Goal: Task Accomplishment & Management: Manage account settings

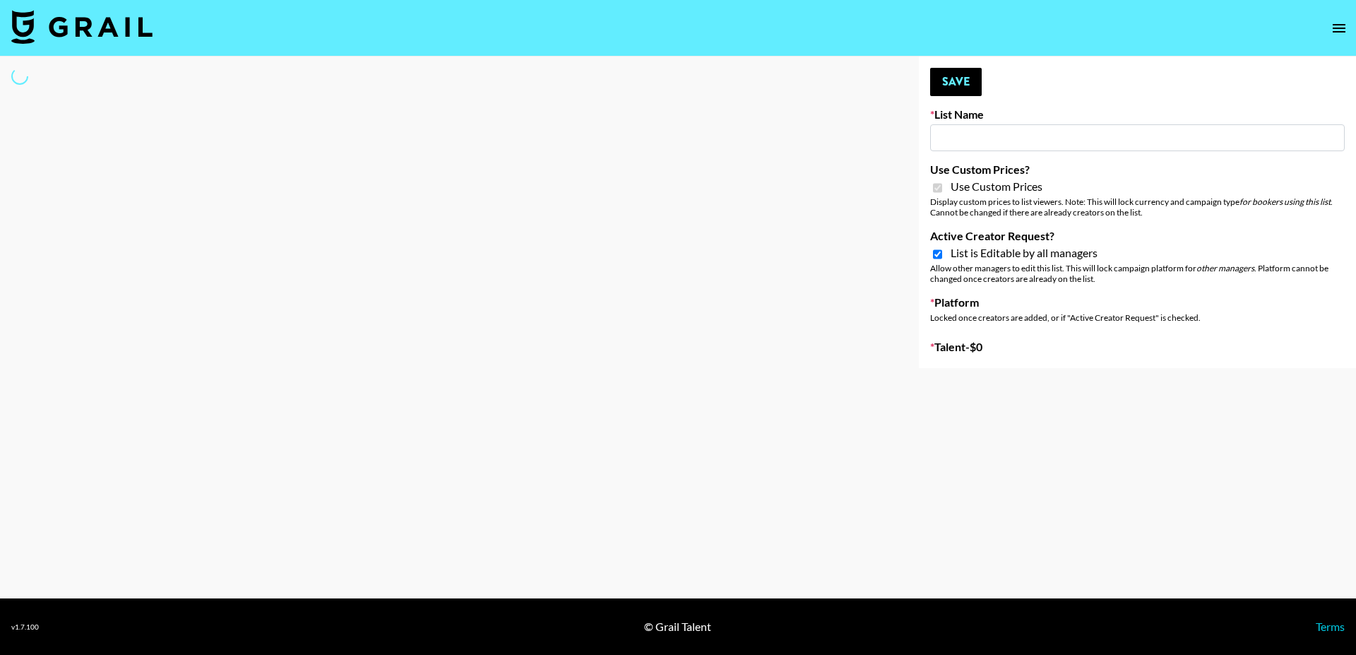
type input "Flimeal + Liveling"
checkbox input "true"
select select "Brand"
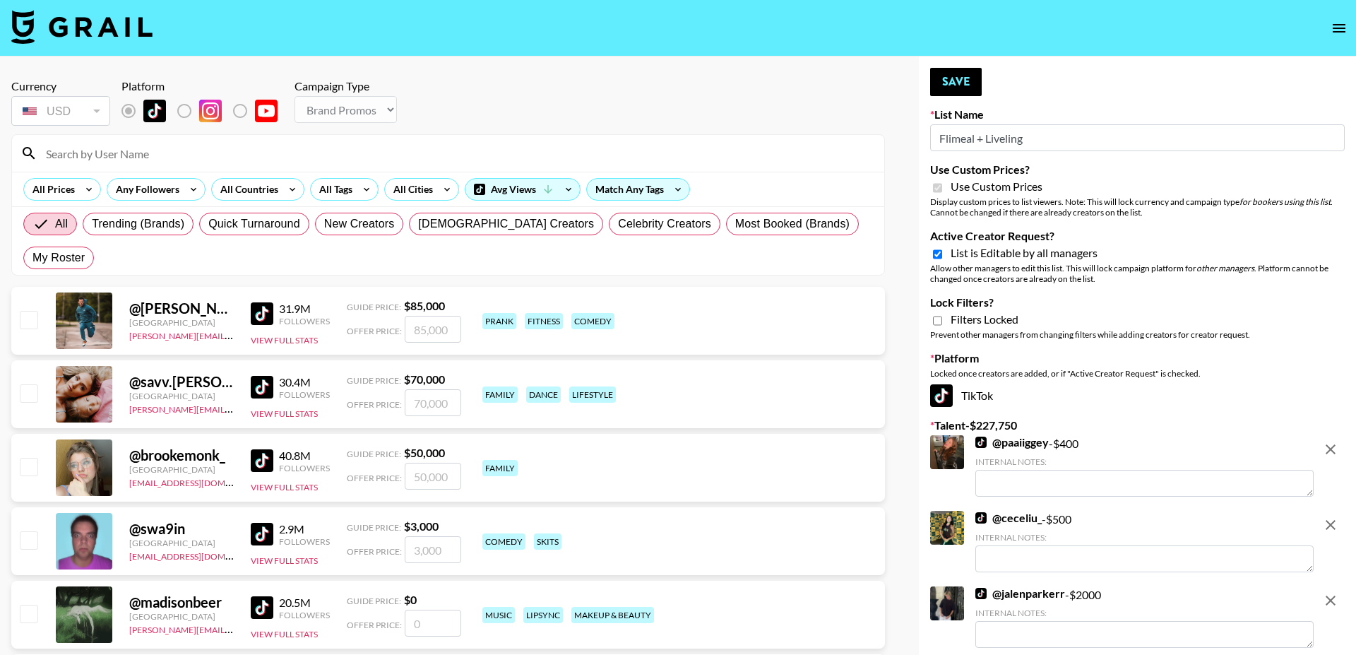
click at [937, 254] on input "Active Creator Request?" at bounding box center [937, 254] width 9 height 13
checkbox input "false"
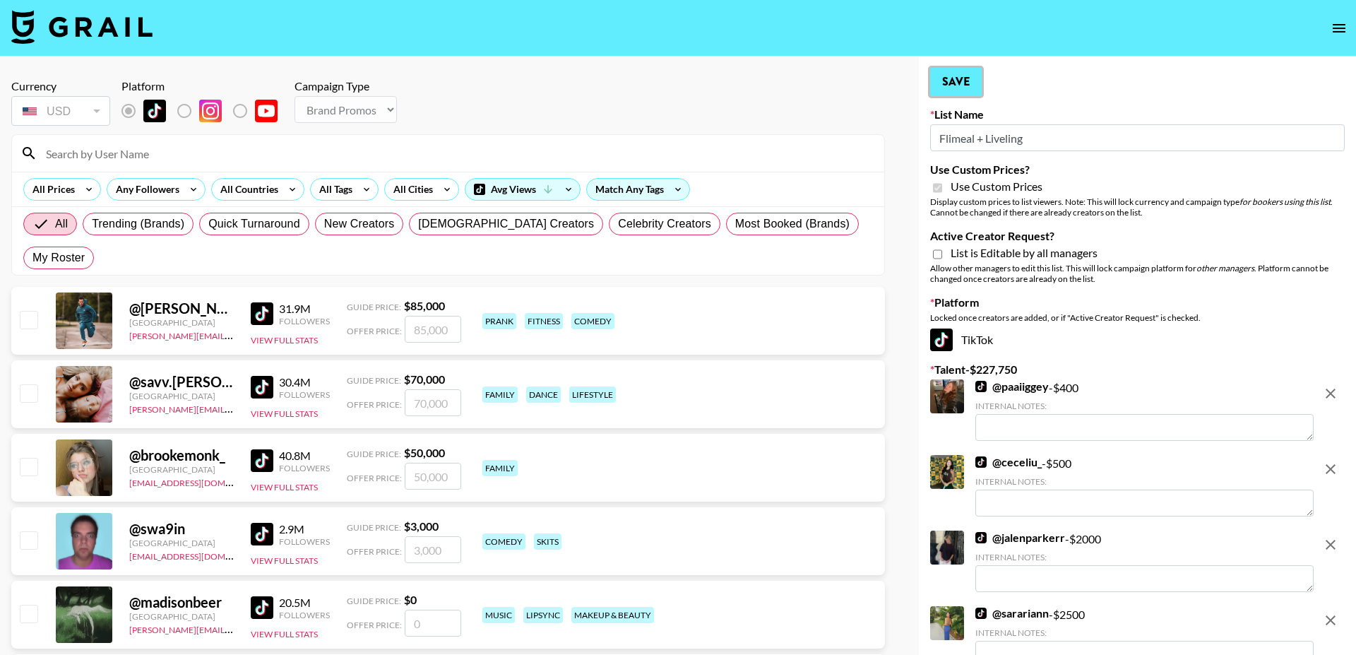
click at [954, 86] on button "Save" at bounding box center [956, 82] width 52 height 28
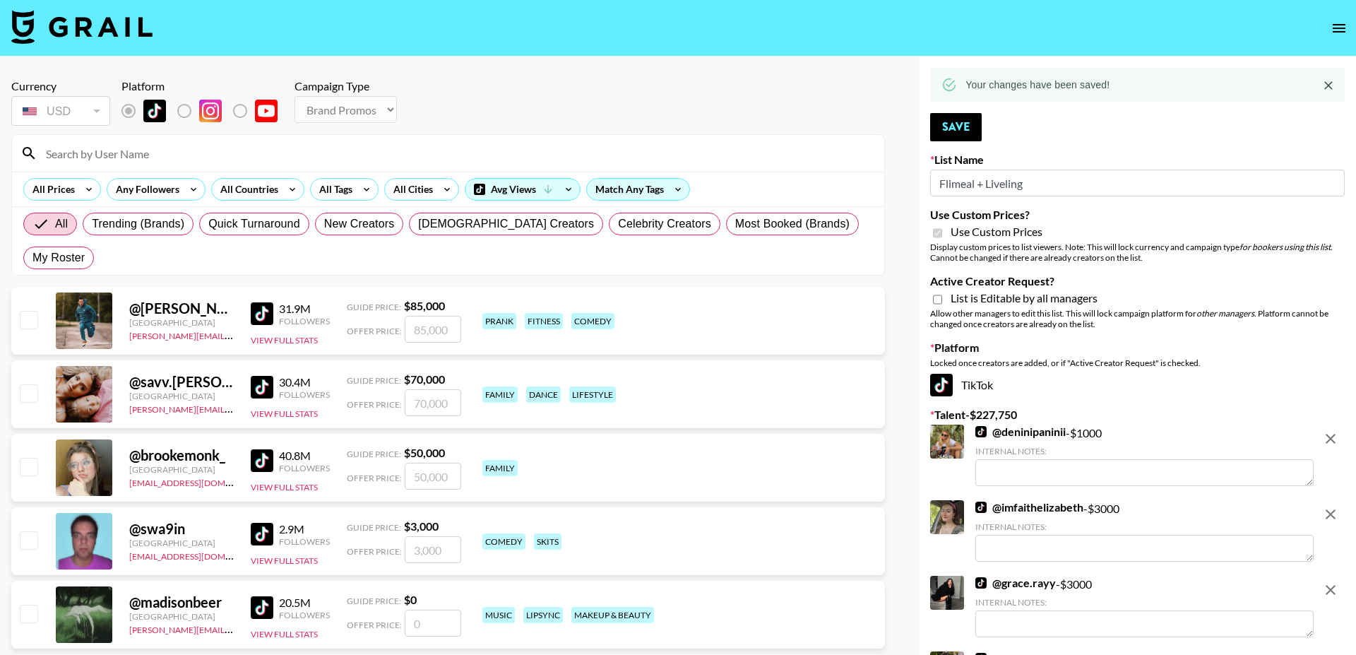
click at [1343, 24] on icon "open drawer" at bounding box center [1339, 28] width 13 height 8
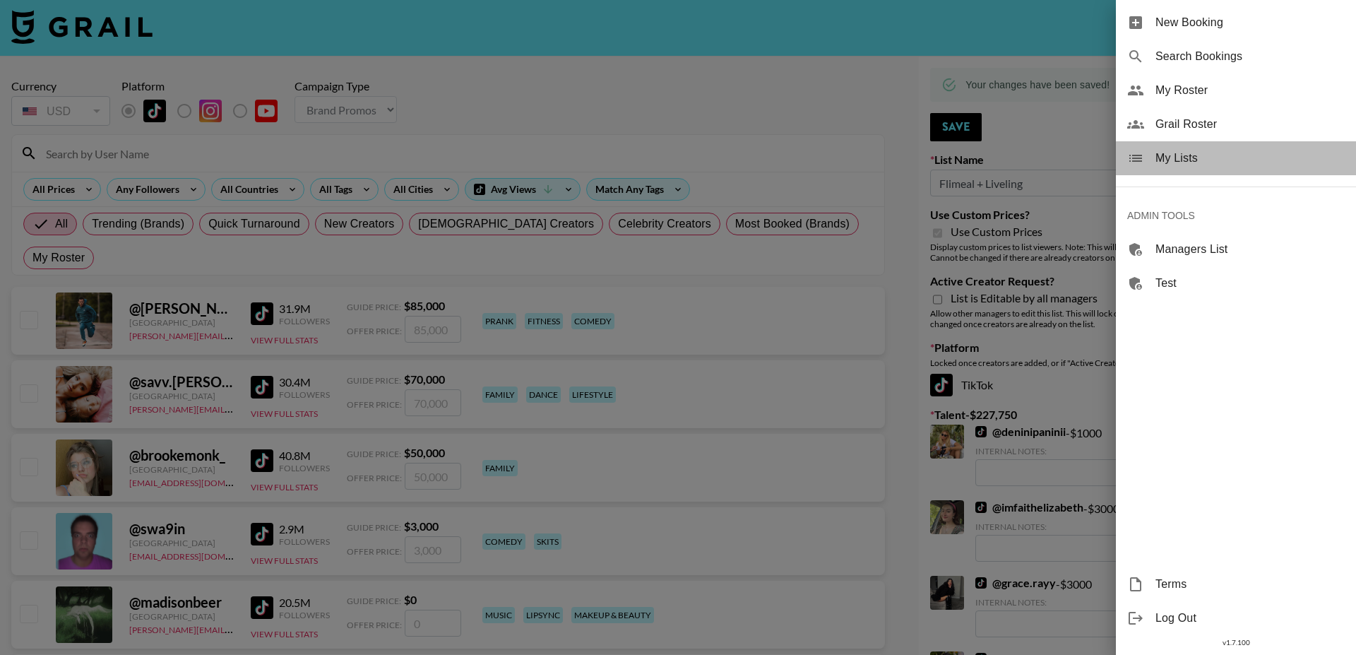
click at [1173, 160] on span "My Lists" at bounding box center [1249, 158] width 189 height 17
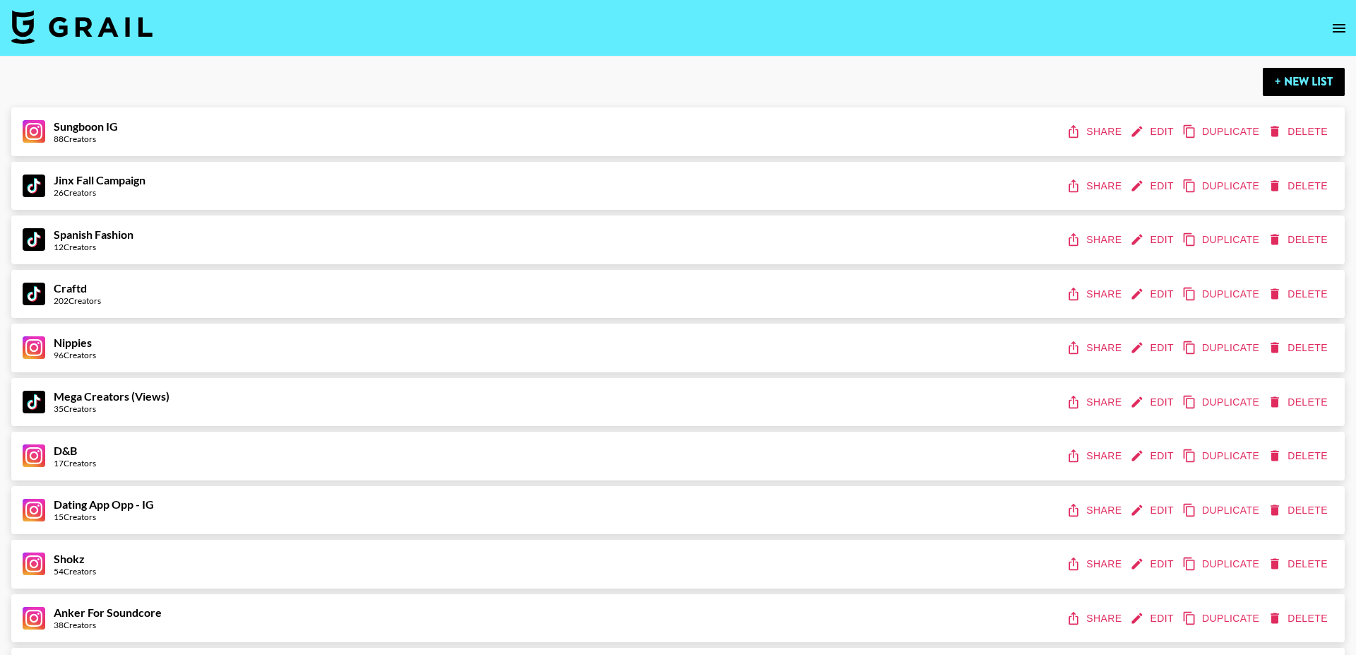
scroll to position [2284, 0]
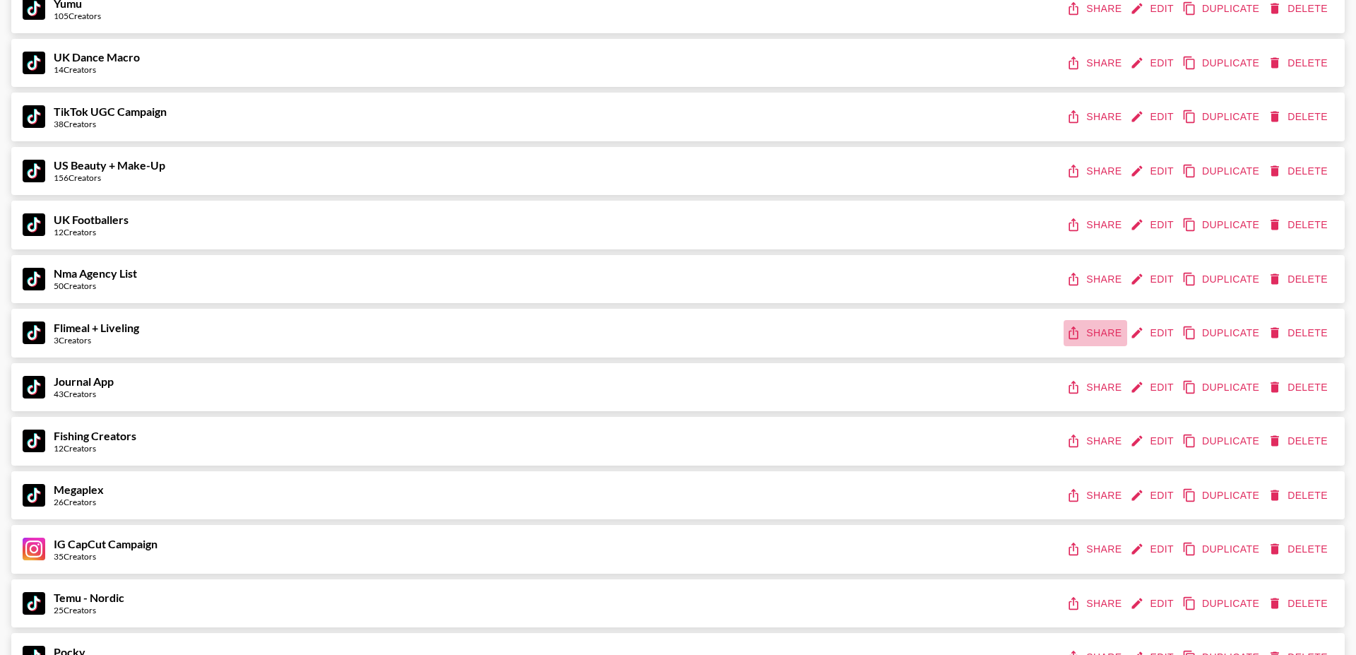
click at [1076, 329] on icon "share" at bounding box center [1073, 333] width 14 height 14
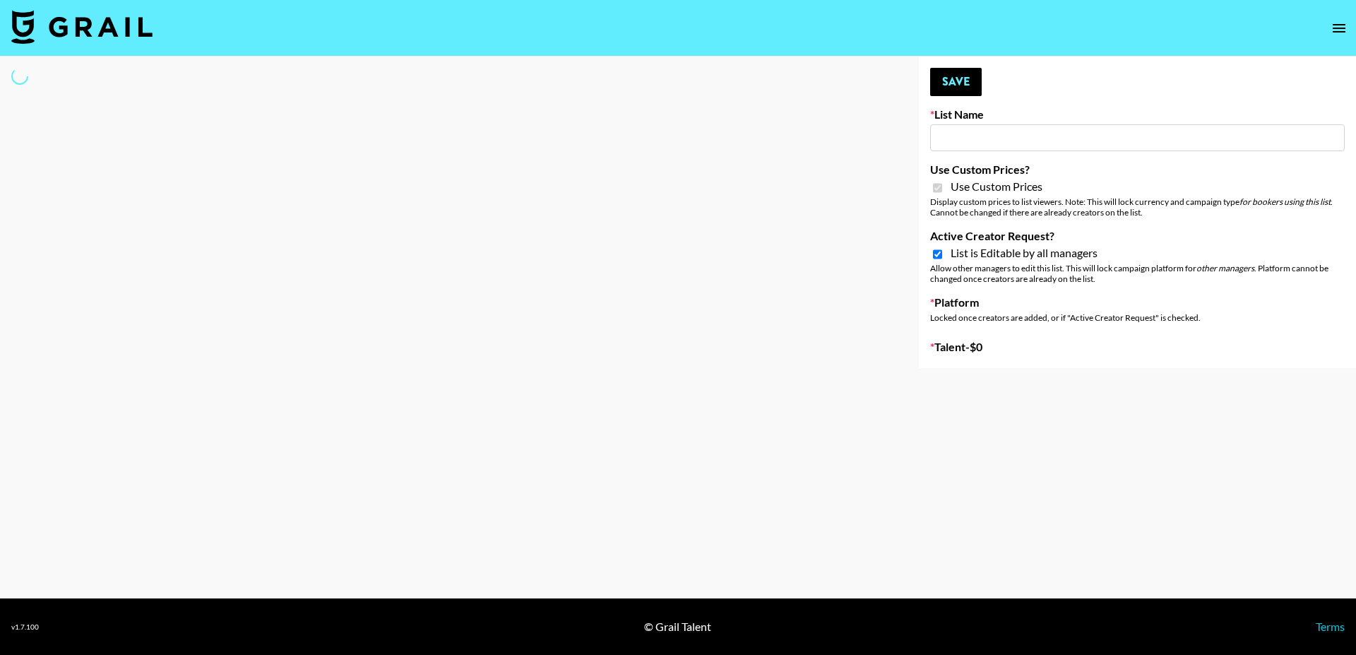
select select "Brand"
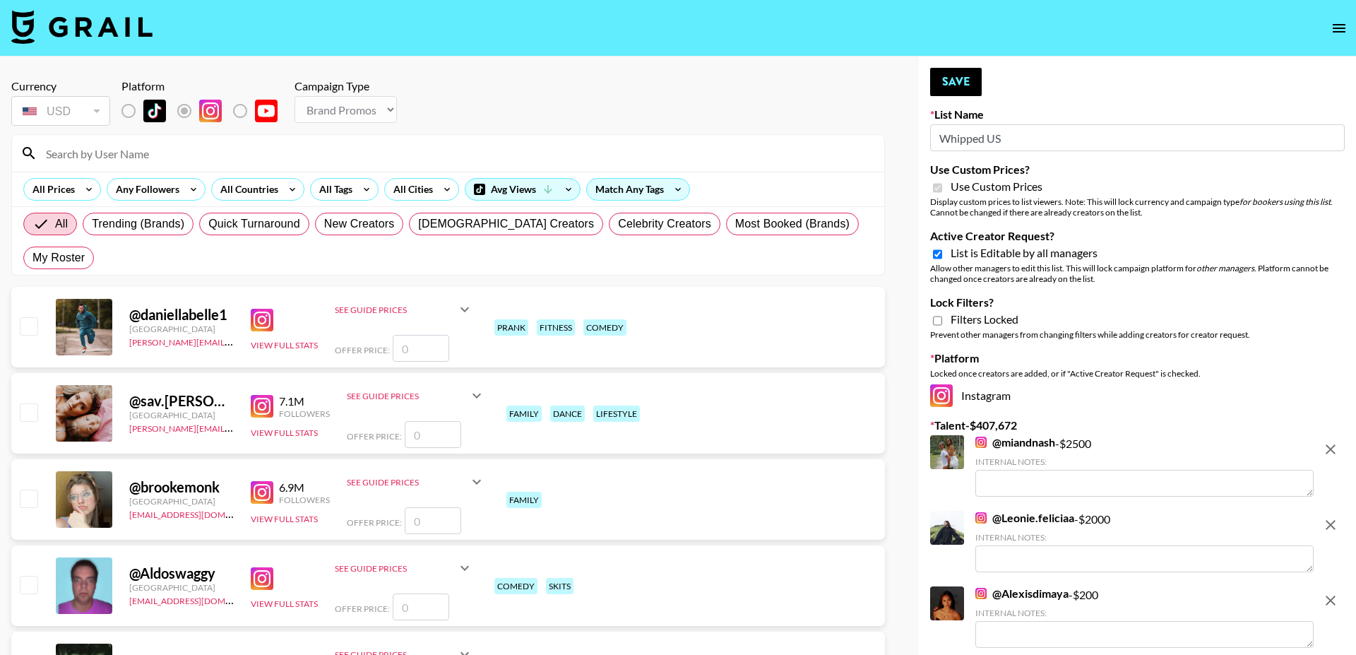
type input "Whipped US"
checkbox input "true"
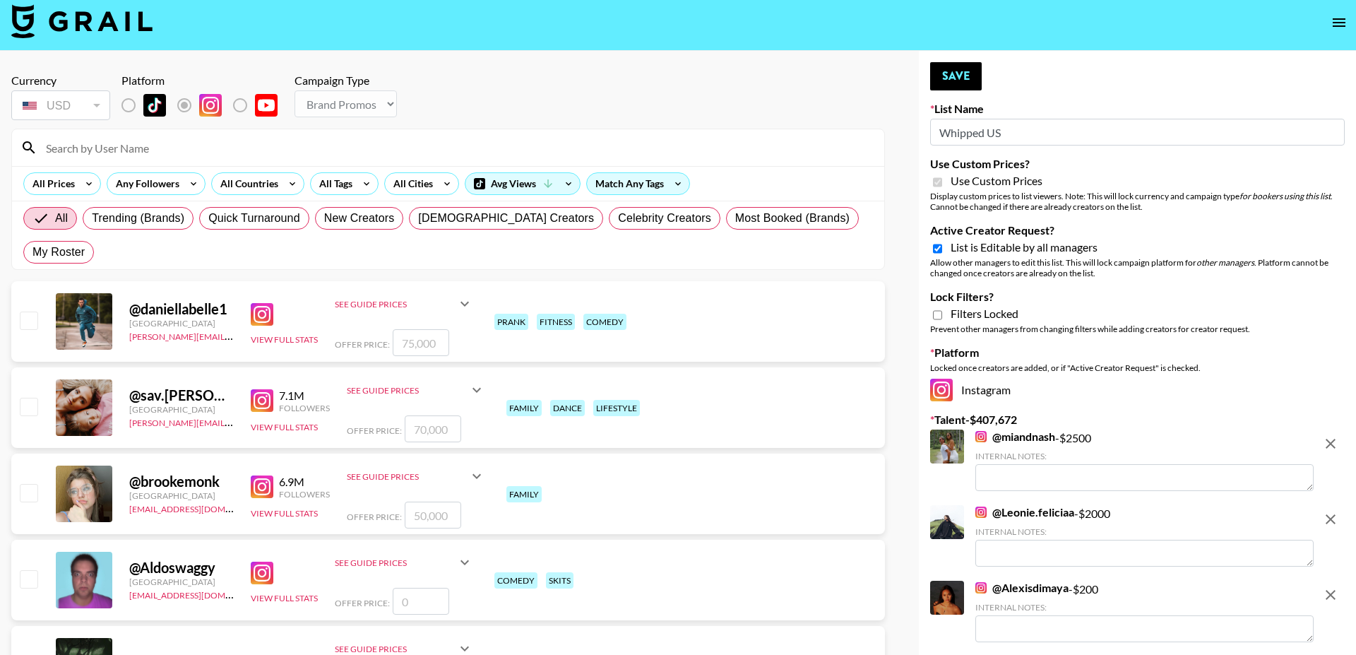
scroll to position [11, 0]
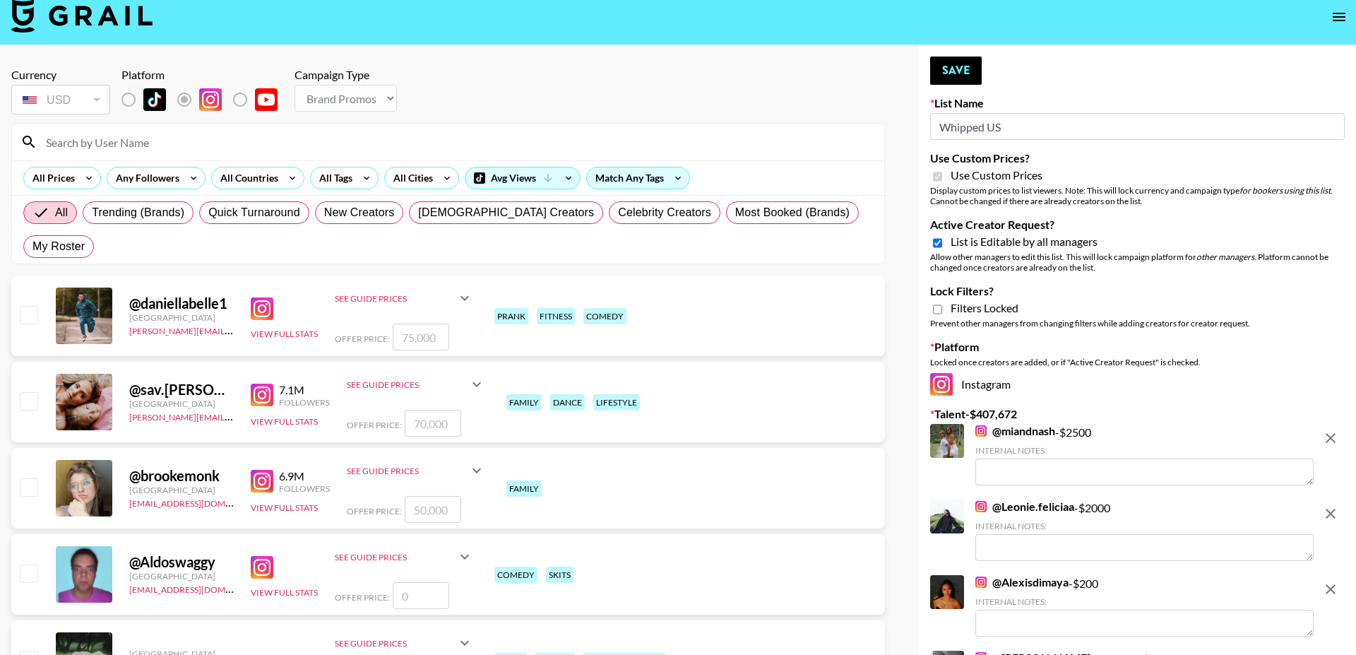
click at [938, 241] on input "Active Creator Request?" at bounding box center [937, 243] width 9 height 13
checkbox input "false"
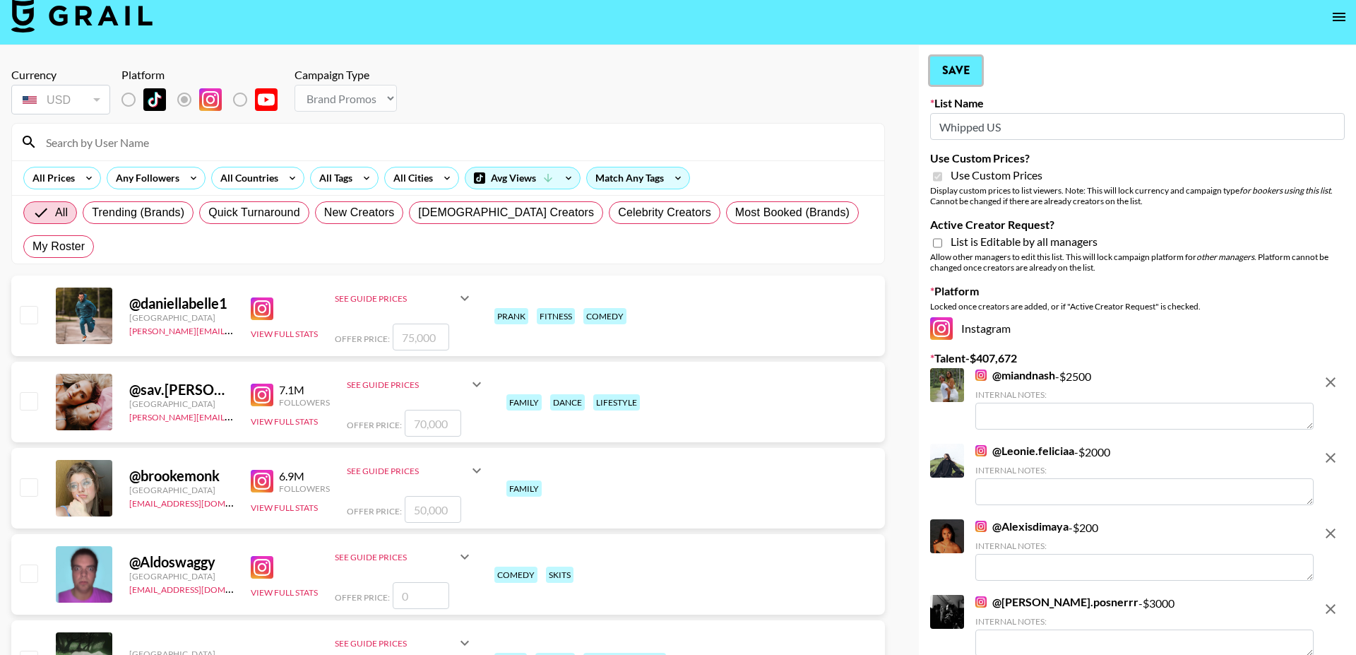
click at [960, 72] on button "Save" at bounding box center [956, 71] width 52 height 28
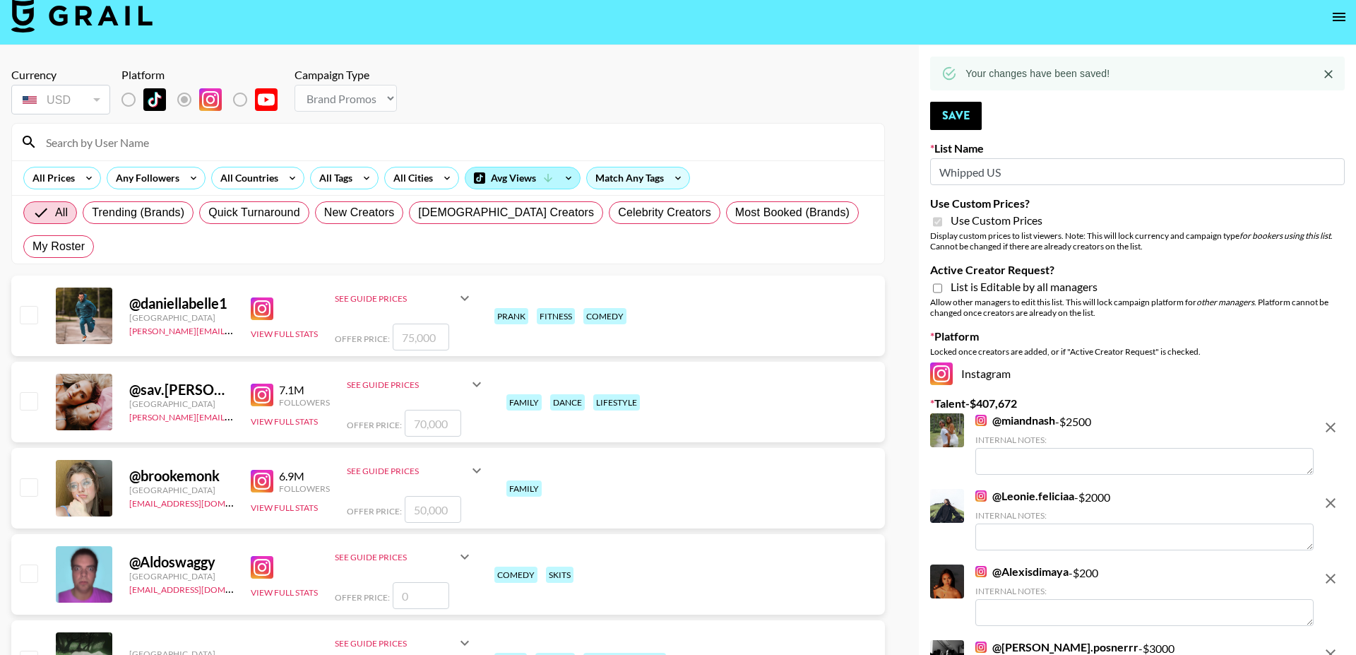
click at [505, 174] on div "Avg Views" at bounding box center [522, 177] width 114 height 21
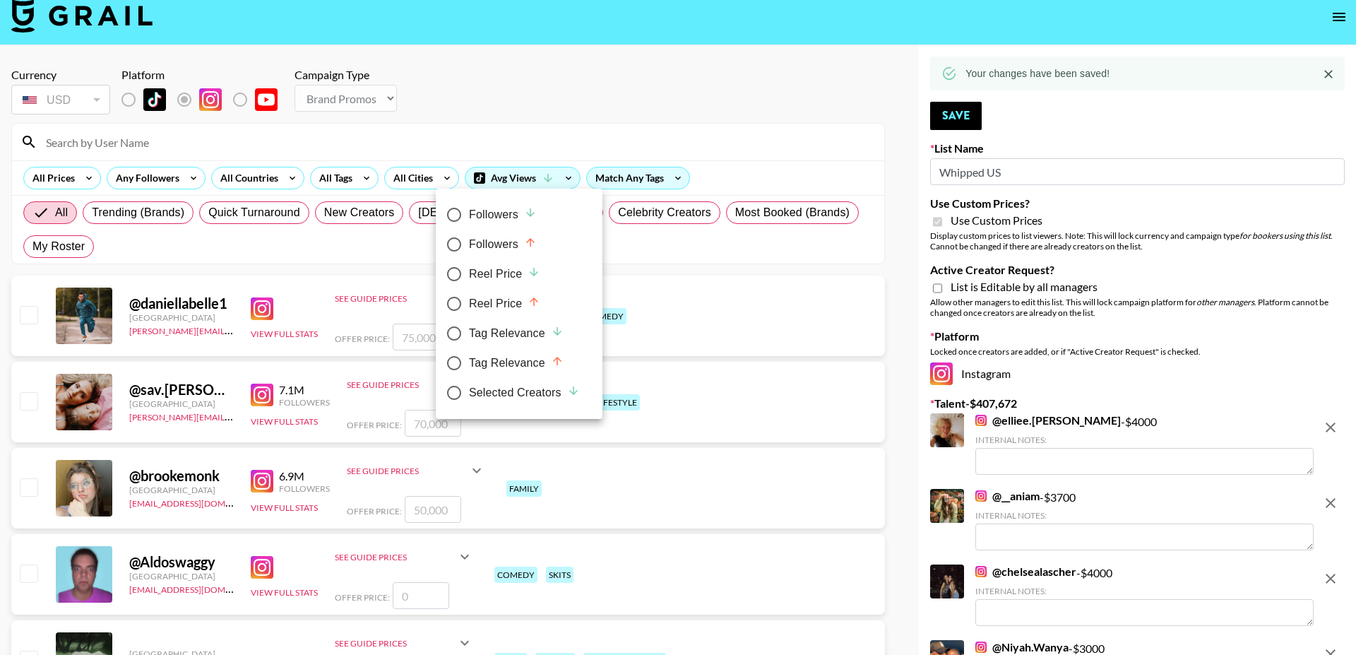
click at [483, 391] on div "Selected Creators" at bounding box center [524, 392] width 111 height 17
click at [469, 391] on input "Selected Creators" at bounding box center [454, 393] width 30 height 30
radio input "true"
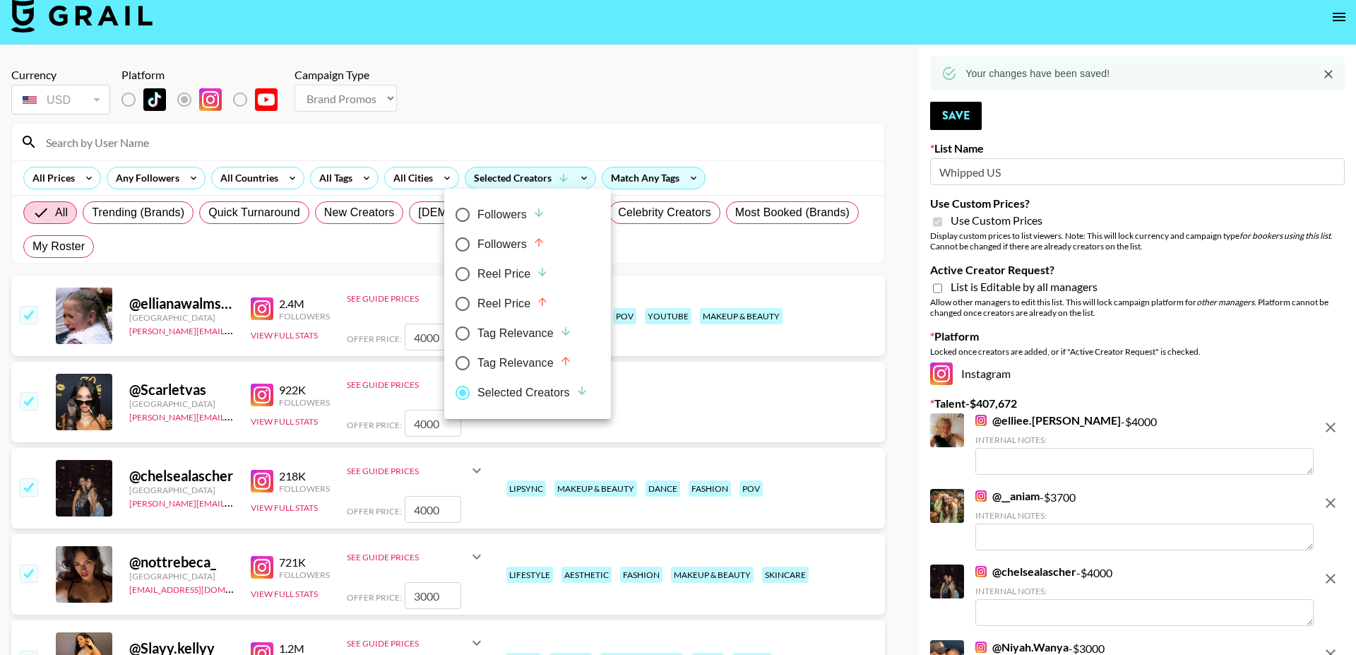
click at [643, 86] on div at bounding box center [678, 327] width 1356 height 655
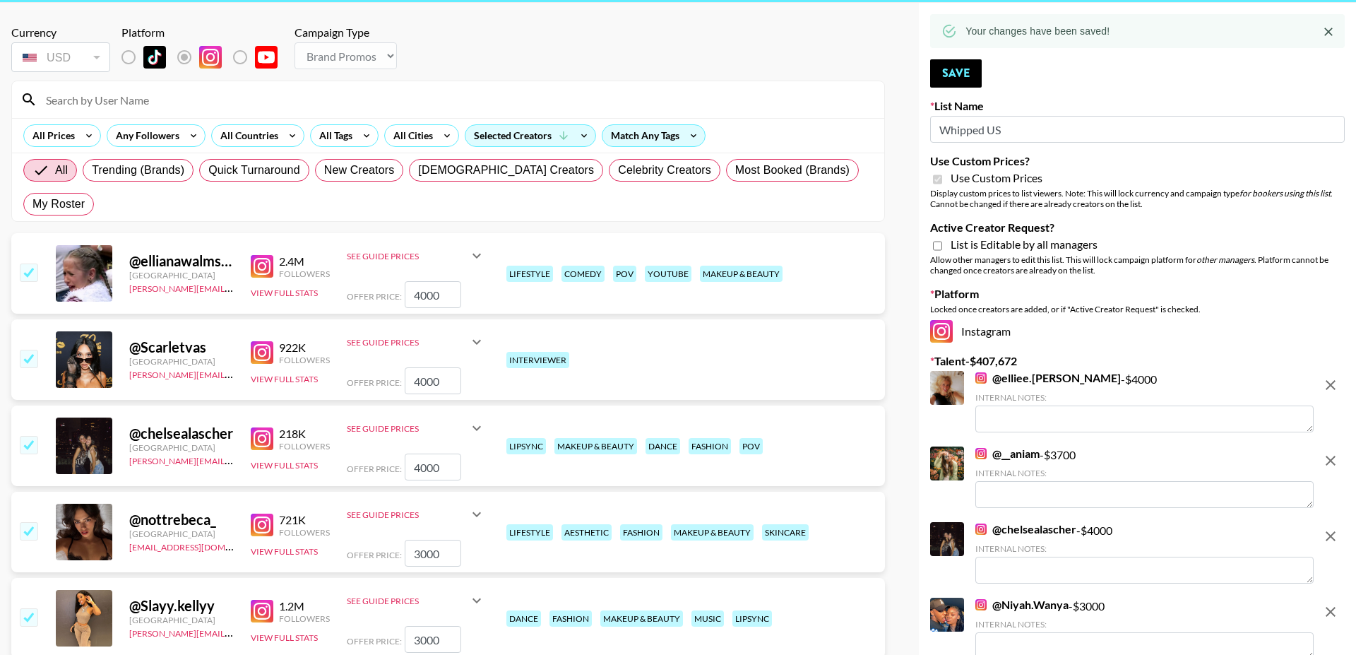
scroll to position [64, 0]
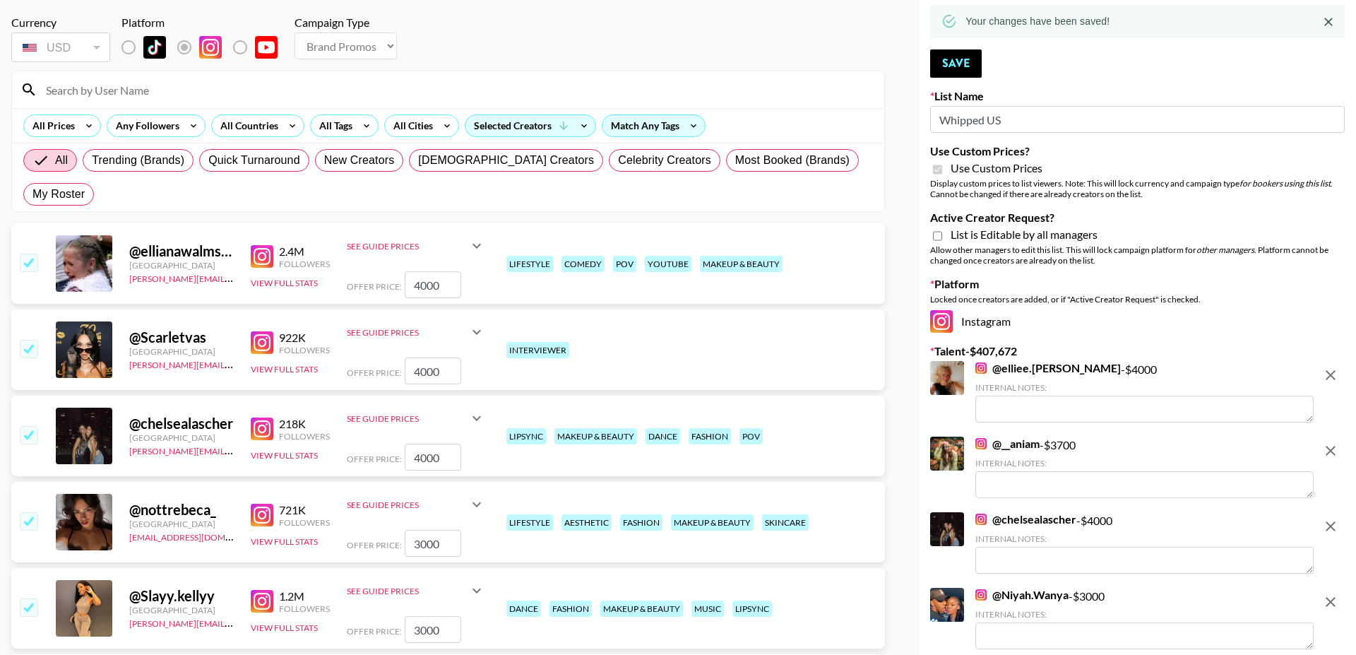
click at [34, 254] on input "checkbox" at bounding box center [28, 262] width 17 height 17
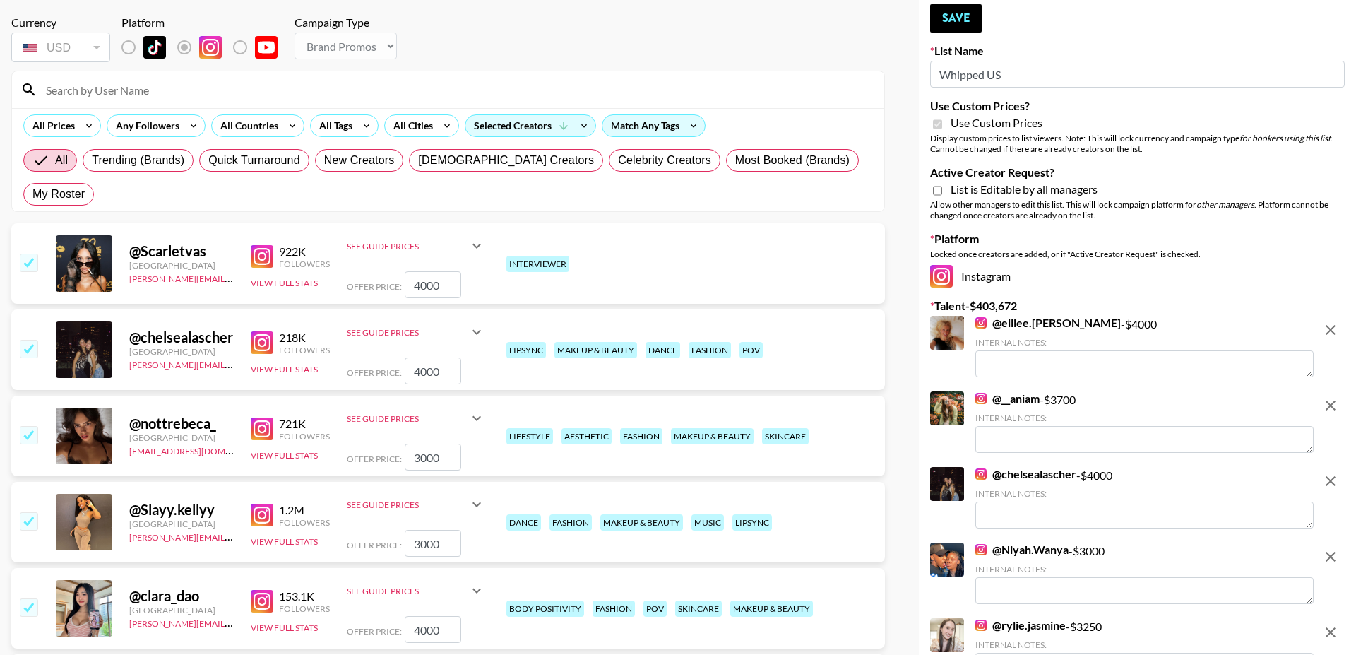
click at [34, 254] on input "checkbox" at bounding box center [28, 262] width 17 height 17
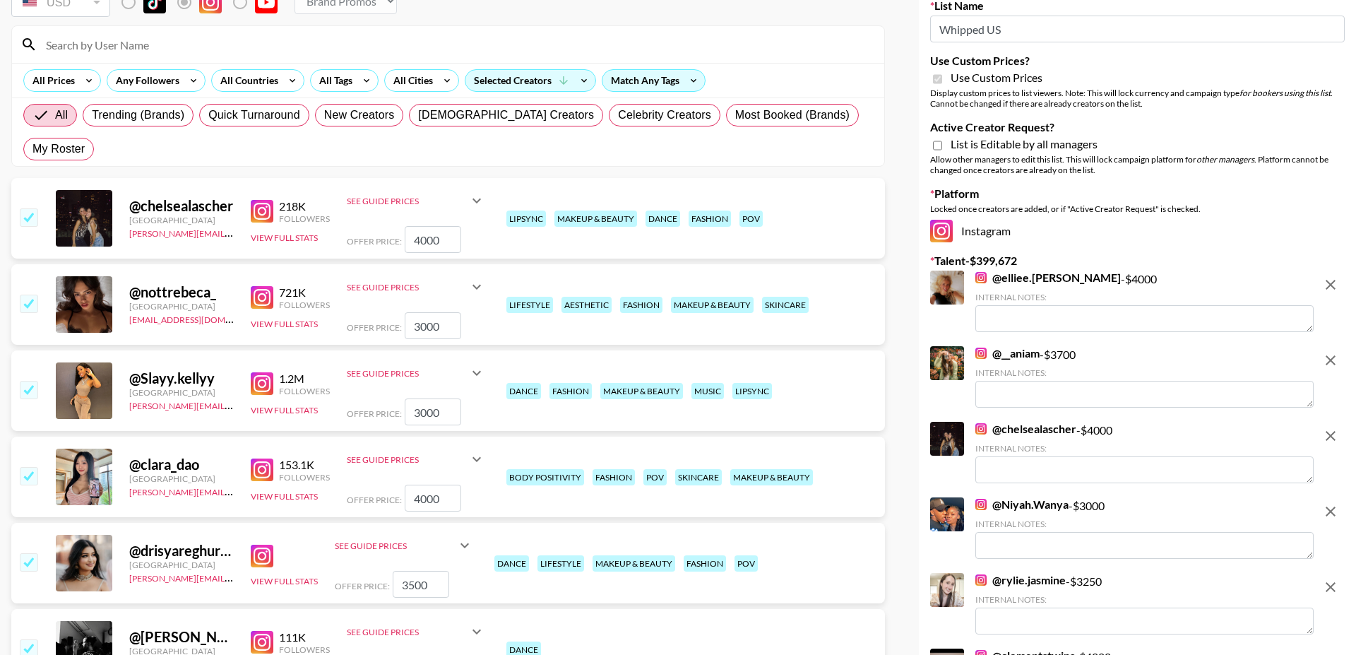
scroll to position [134, 0]
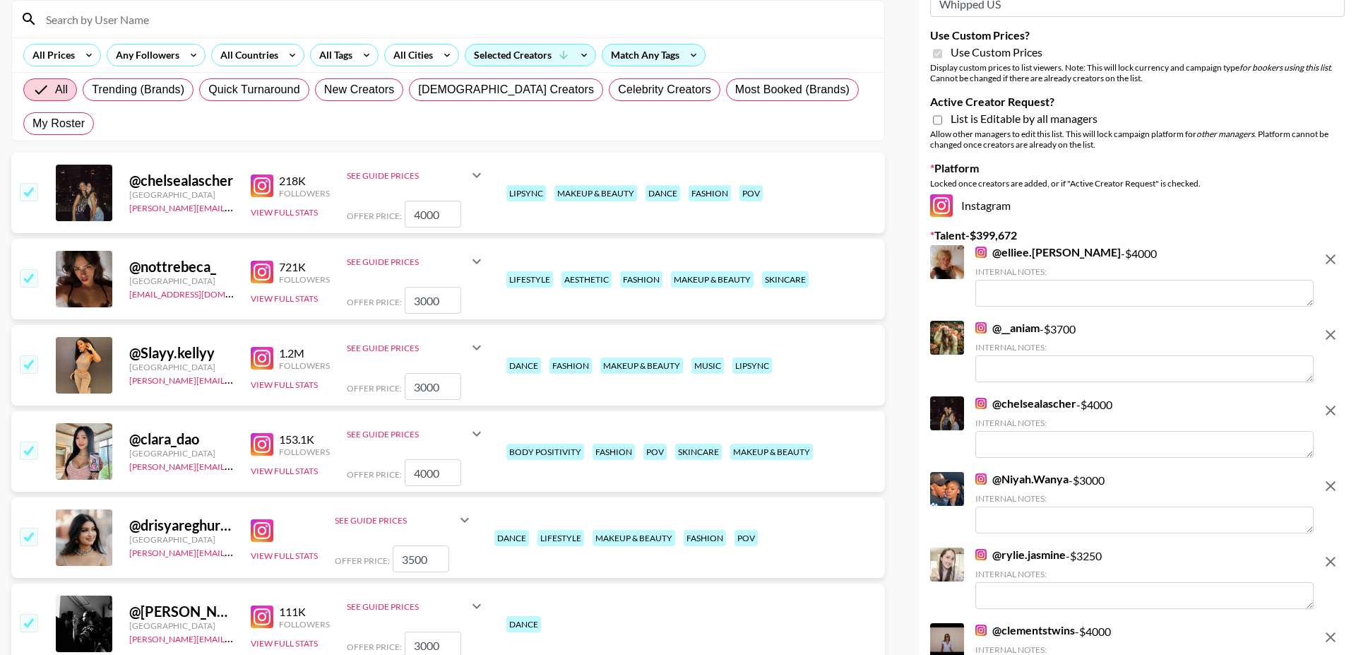
click at [32, 355] on input "checkbox" at bounding box center [28, 363] width 17 height 17
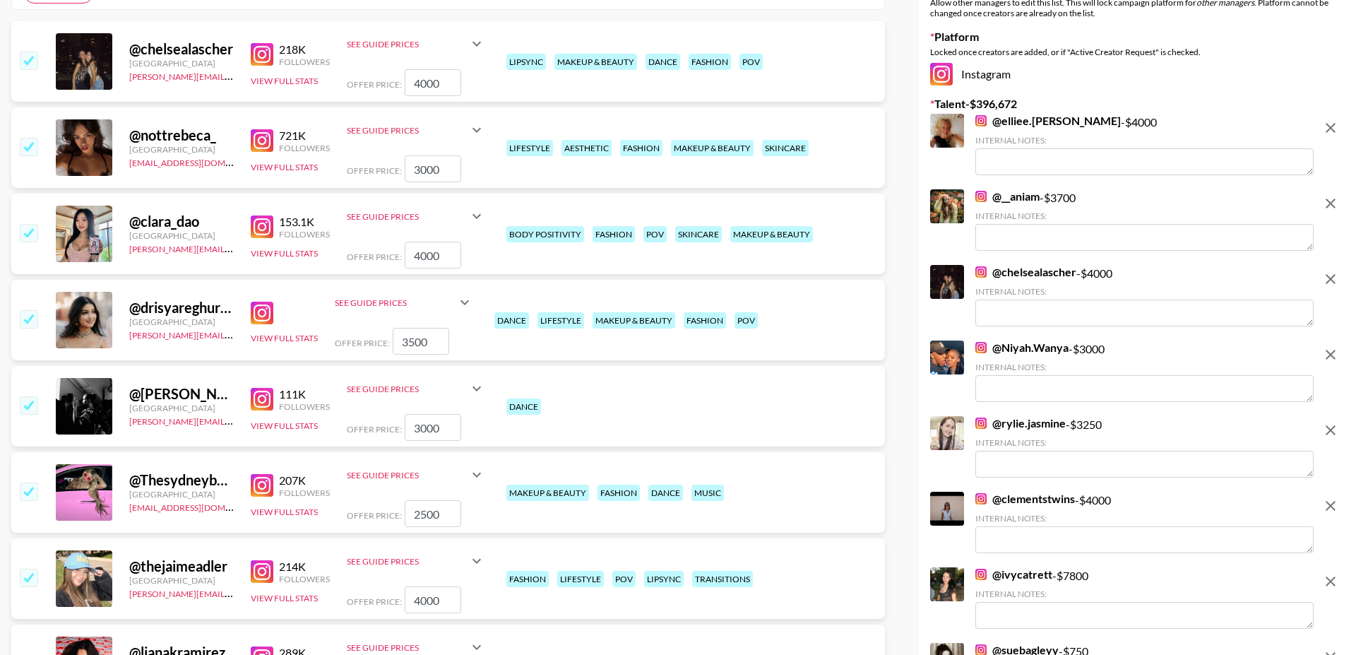
scroll to position [325, 0]
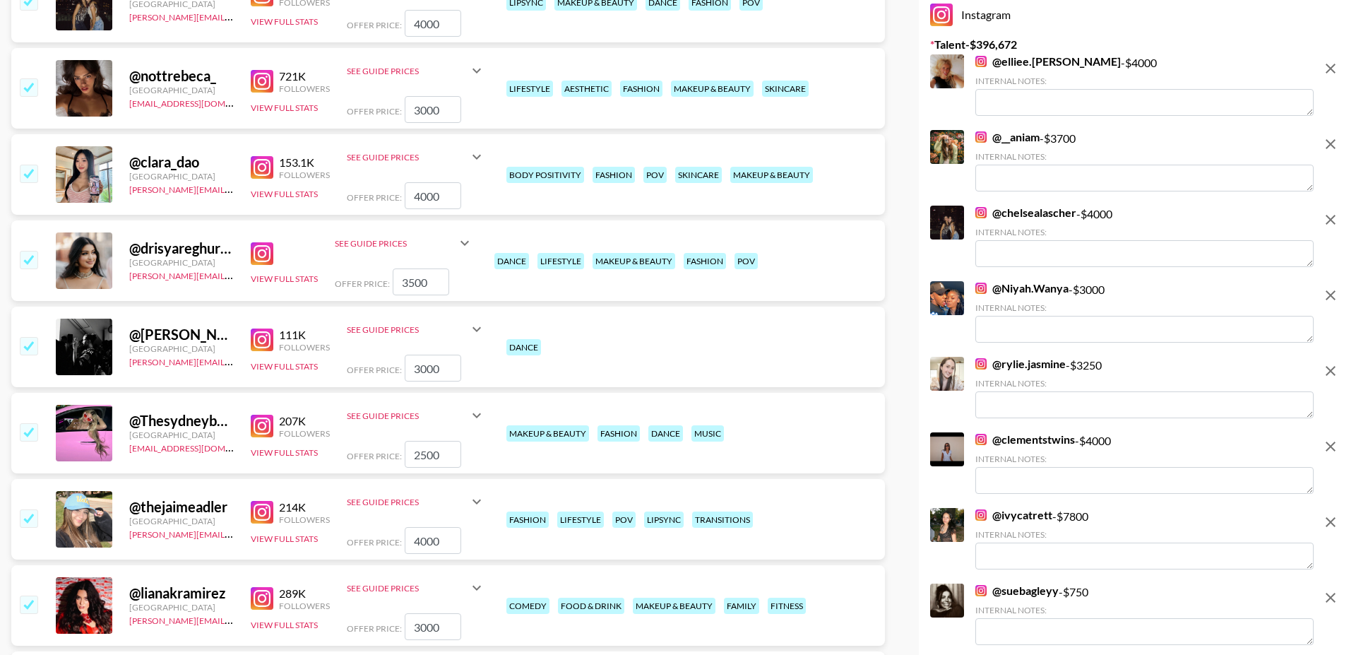
click at [30, 337] on input "checkbox" at bounding box center [28, 345] width 17 height 17
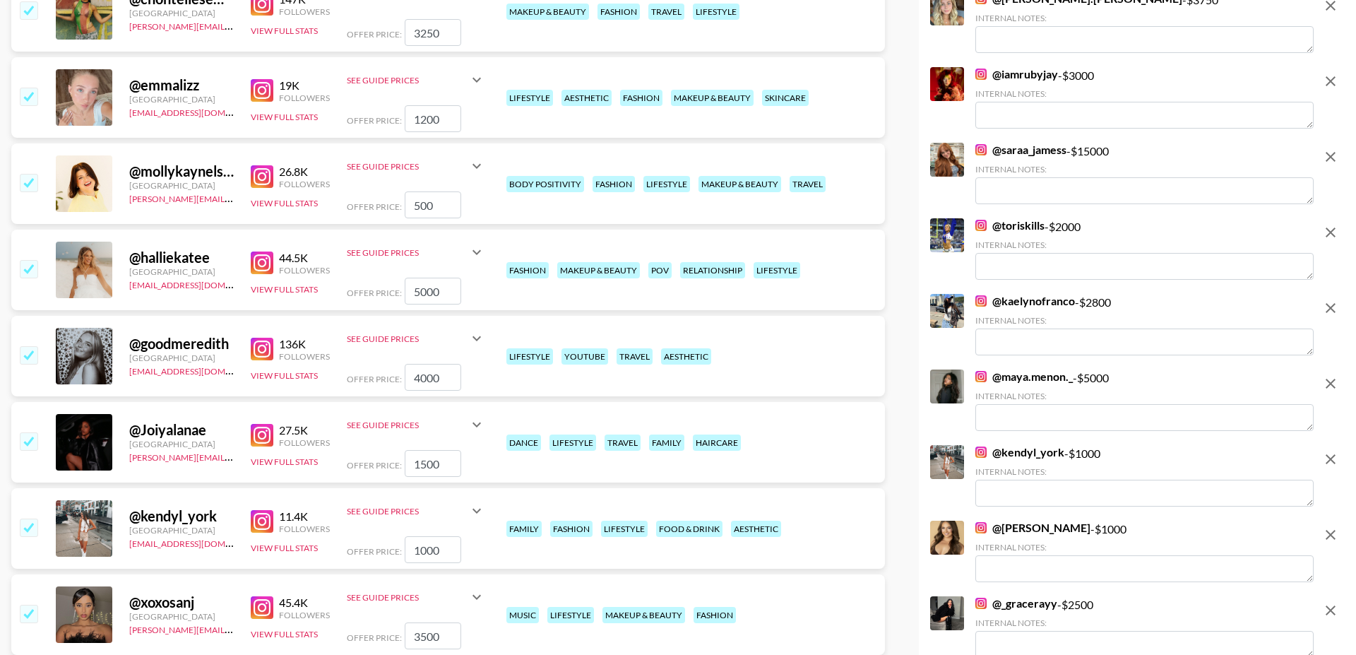
scroll to position [6428, 0]
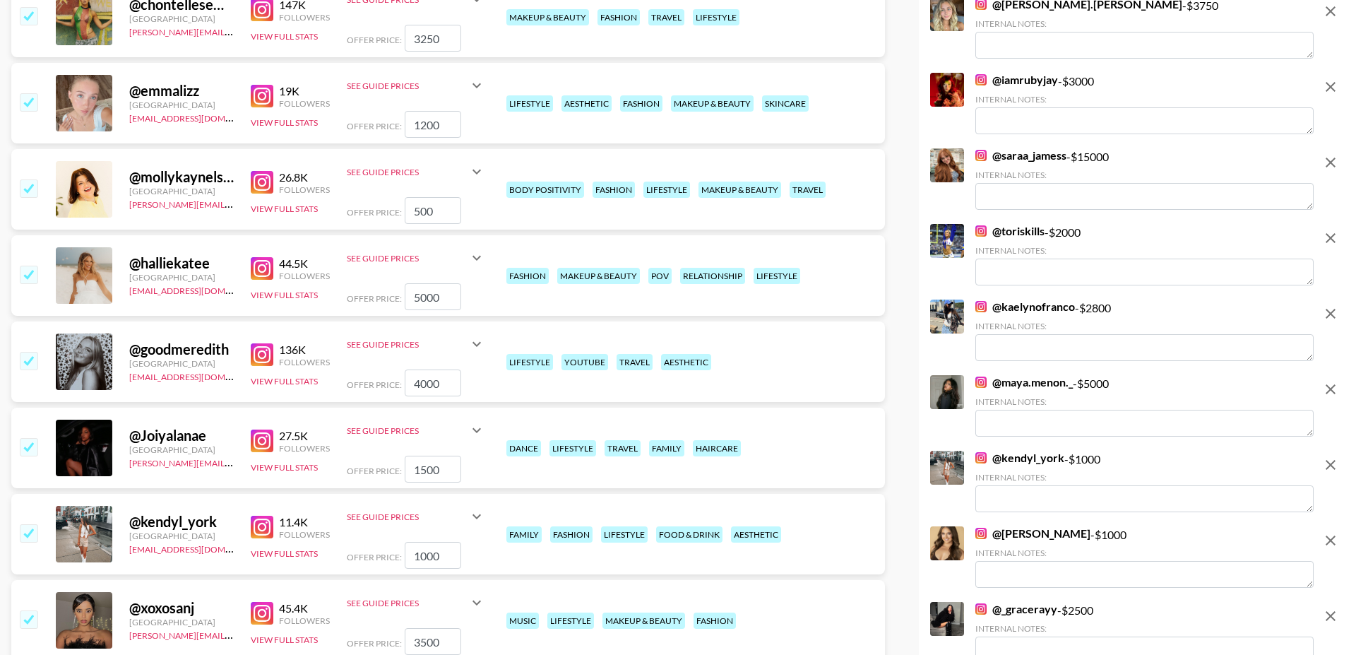
click at [1335, 158] on icon "remove" at bounding box center [1330, 162] width 17 height 17
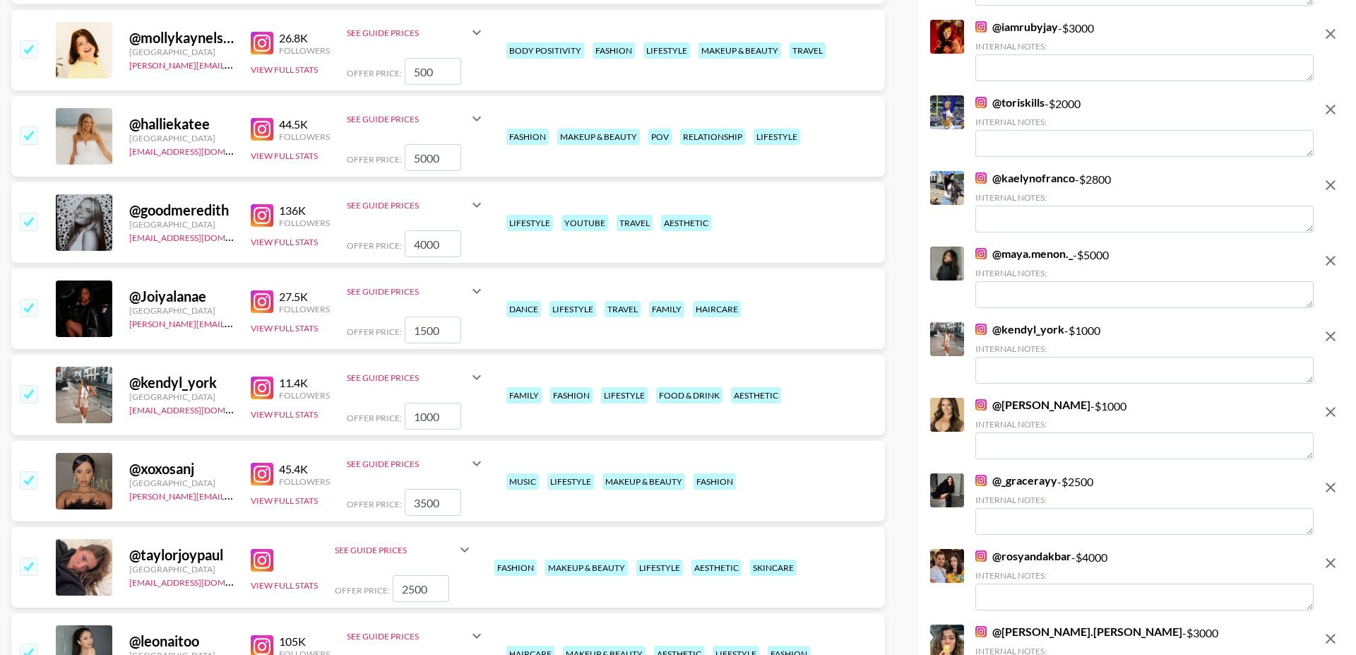
scroll to position [6484, 0]
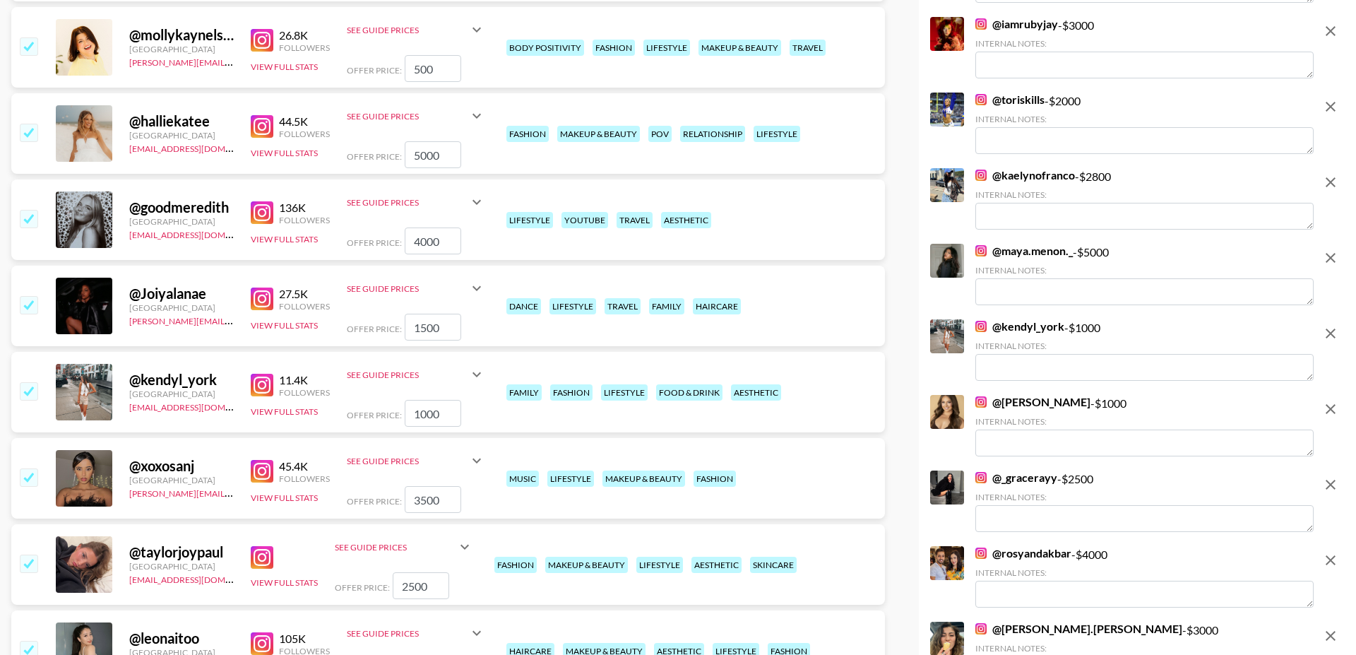
click at [1334, 262] on icon "remove" at bounding box center [1331, 258] width 10 height 10
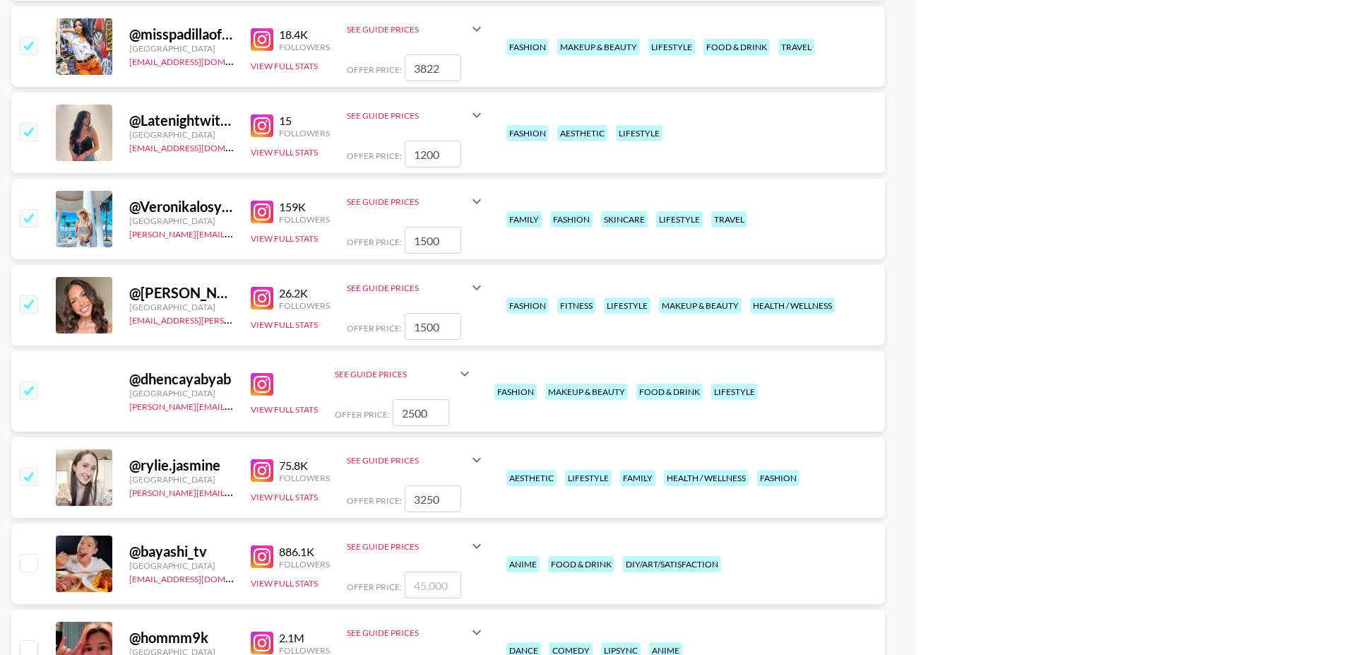
scroll to position [10262, 0]
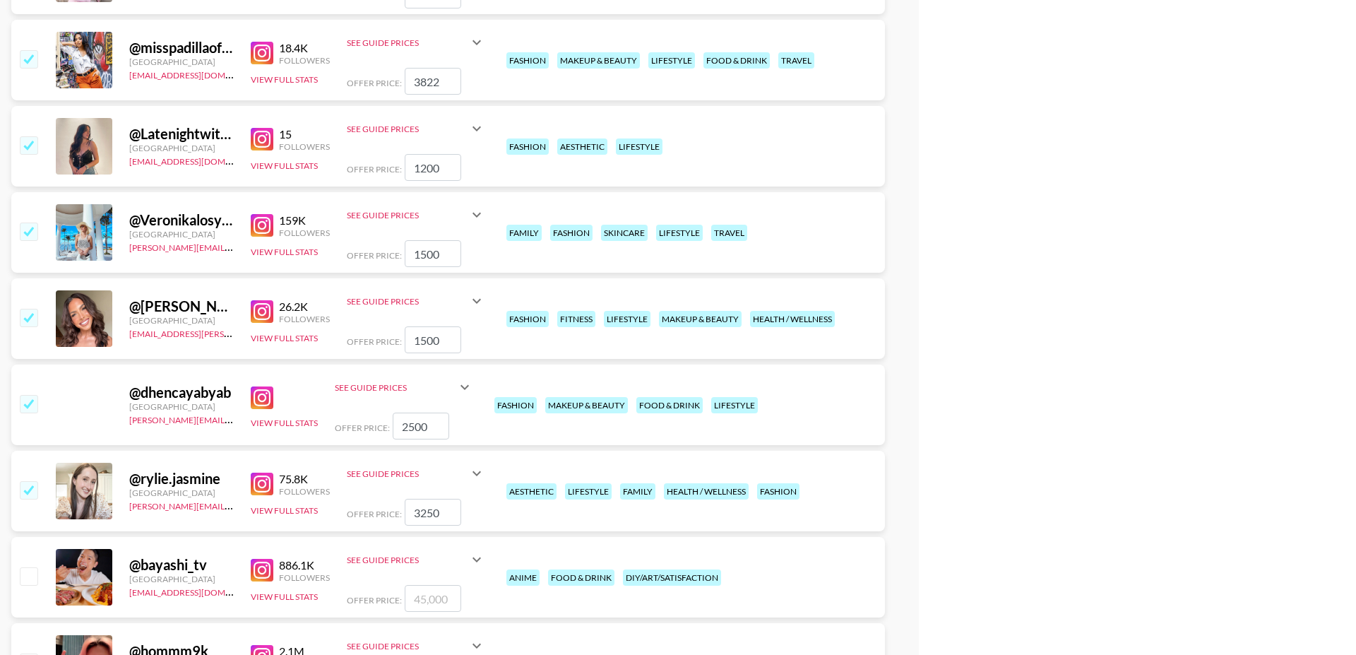
click at [30, 395] on input "checkbox" at bounding box center [28, 403] width 17 height 17
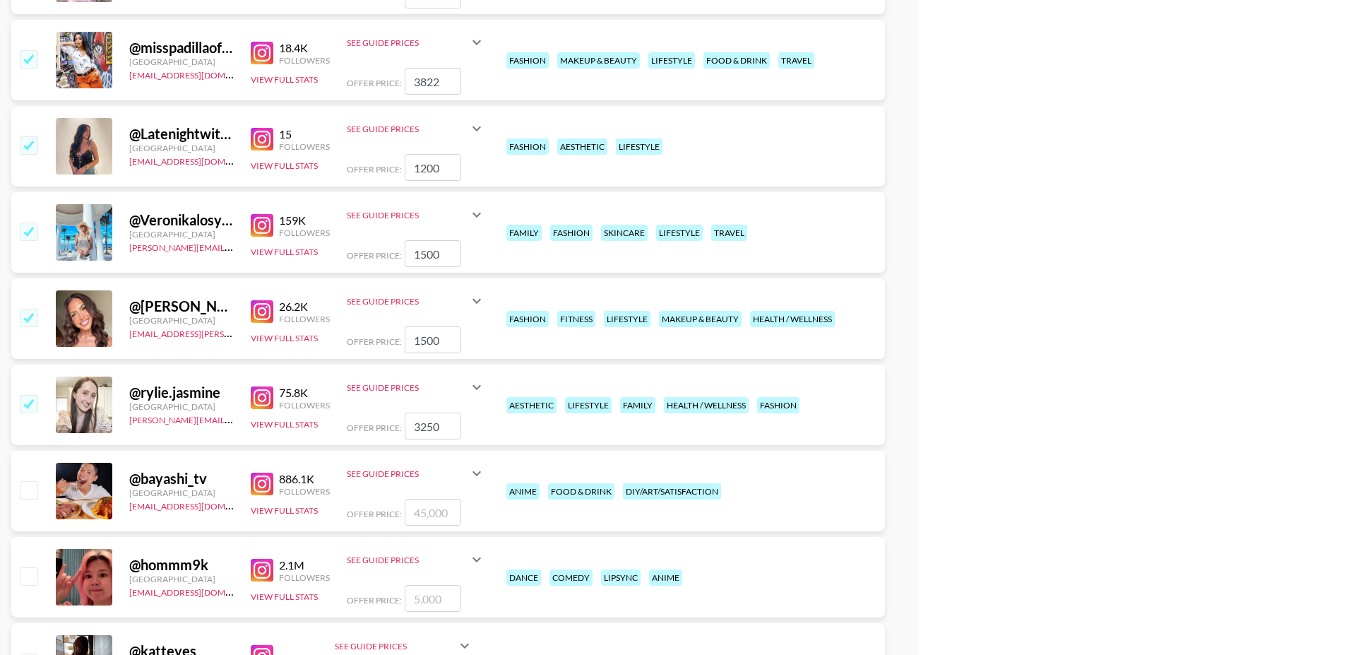
click at [30, 395] on input "checkbox" at bounding box center [28, 403] width 17 height 17
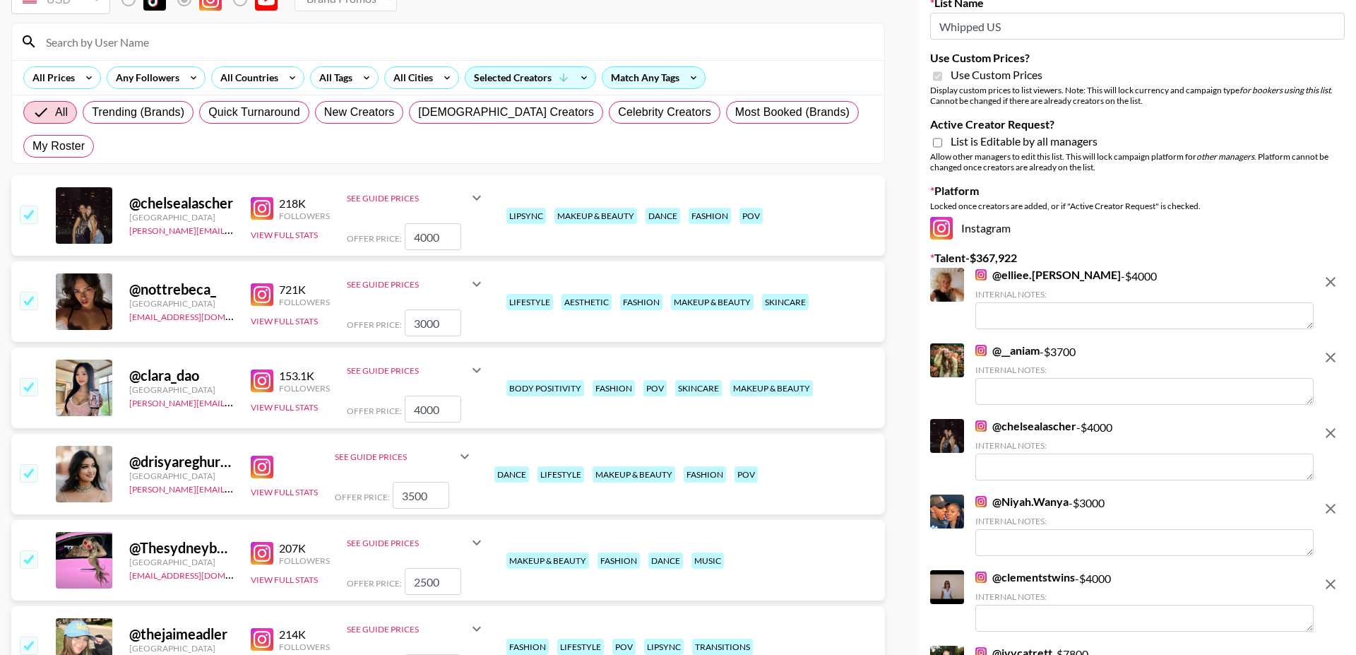
scroll to position [102, 0]
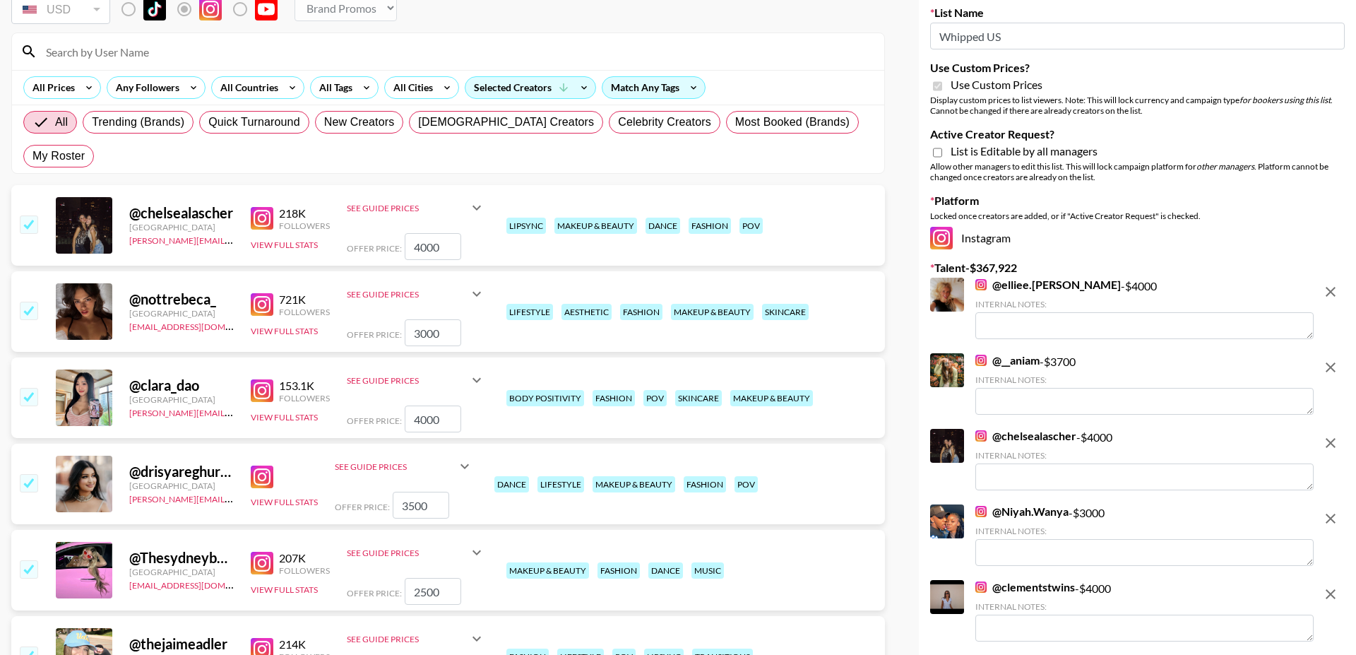
click at [262, 207] on img at bounding box center [262, 218] width 23 height 23
click at [30, 215] on input "checkbox" at bounding box center [28, 223] width 17 height 17
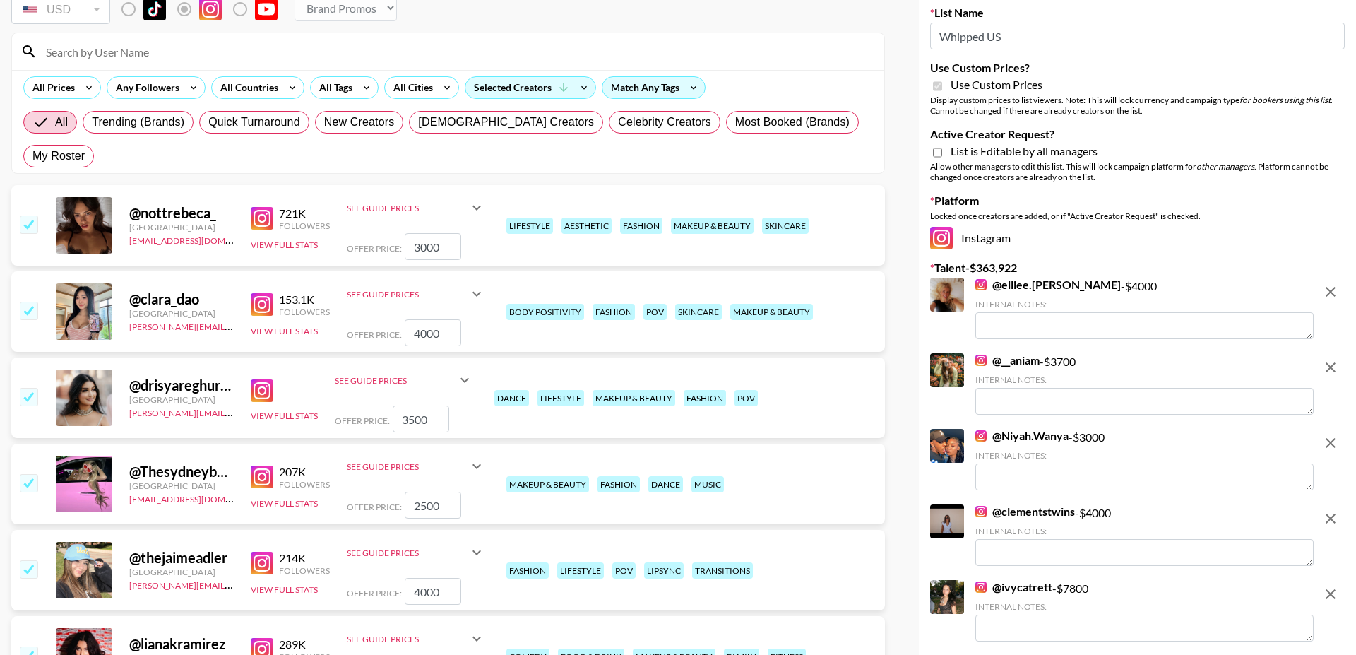
click at [29, 215] on input "checkbox" at bounding box center [28, 223] width 17 height 17
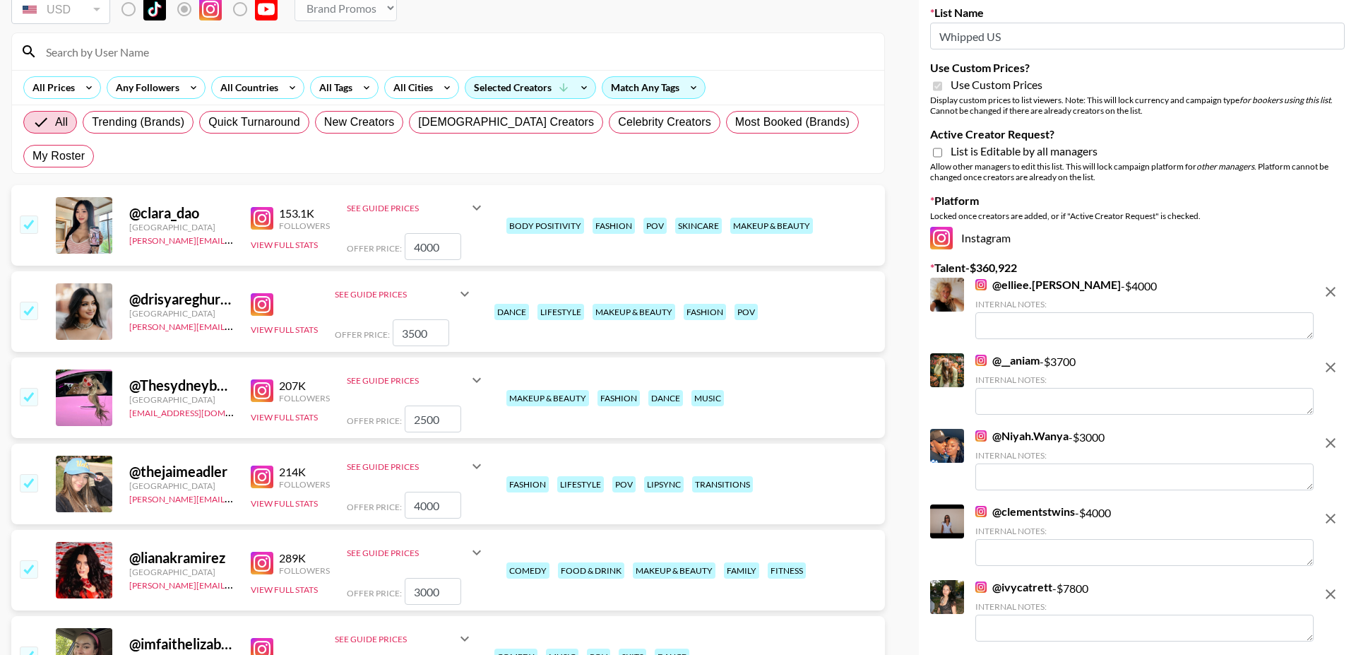
click at [272, 293] on img at bounding box center [262, 304] width 23 height 23
click at [31, 302] on input "checkbox" at bounding box center [28, 310] width 17 height 17
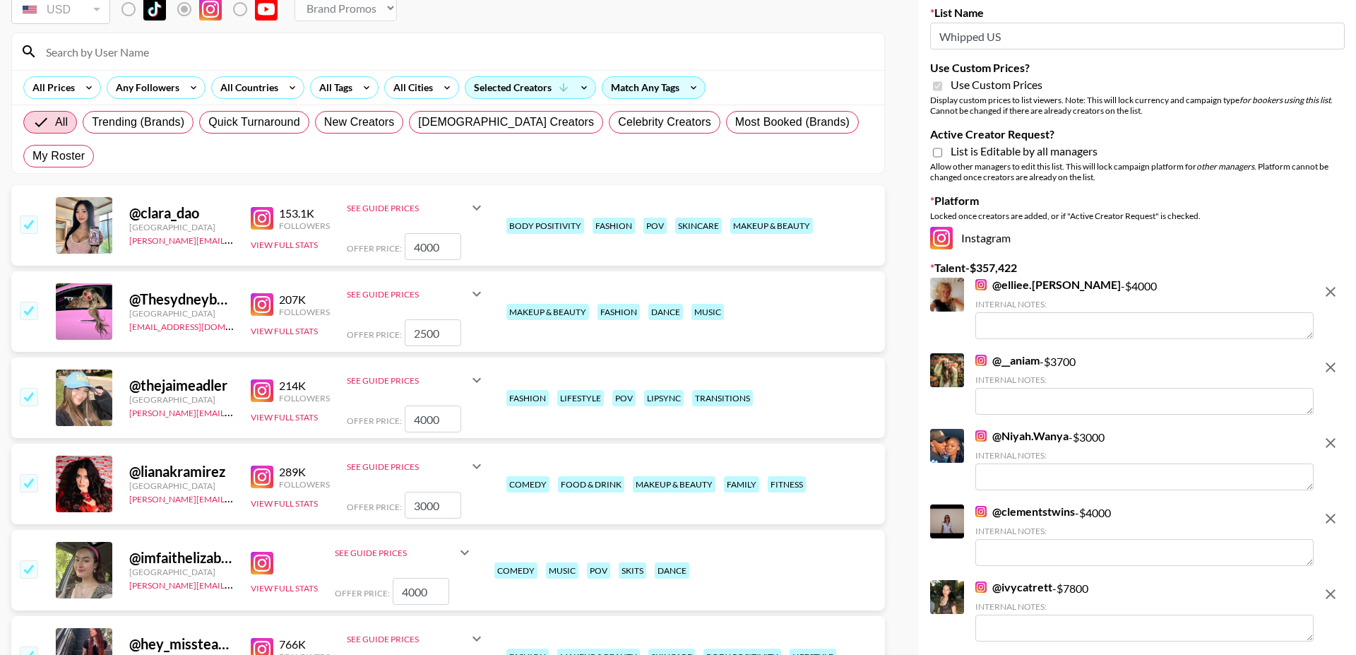
click at [266, 379] on img at bounding box center [262, 390] width 23 height 23
click at [32, 388] on input "checkbox" at bounding box center [28, 396] width 17 height 17
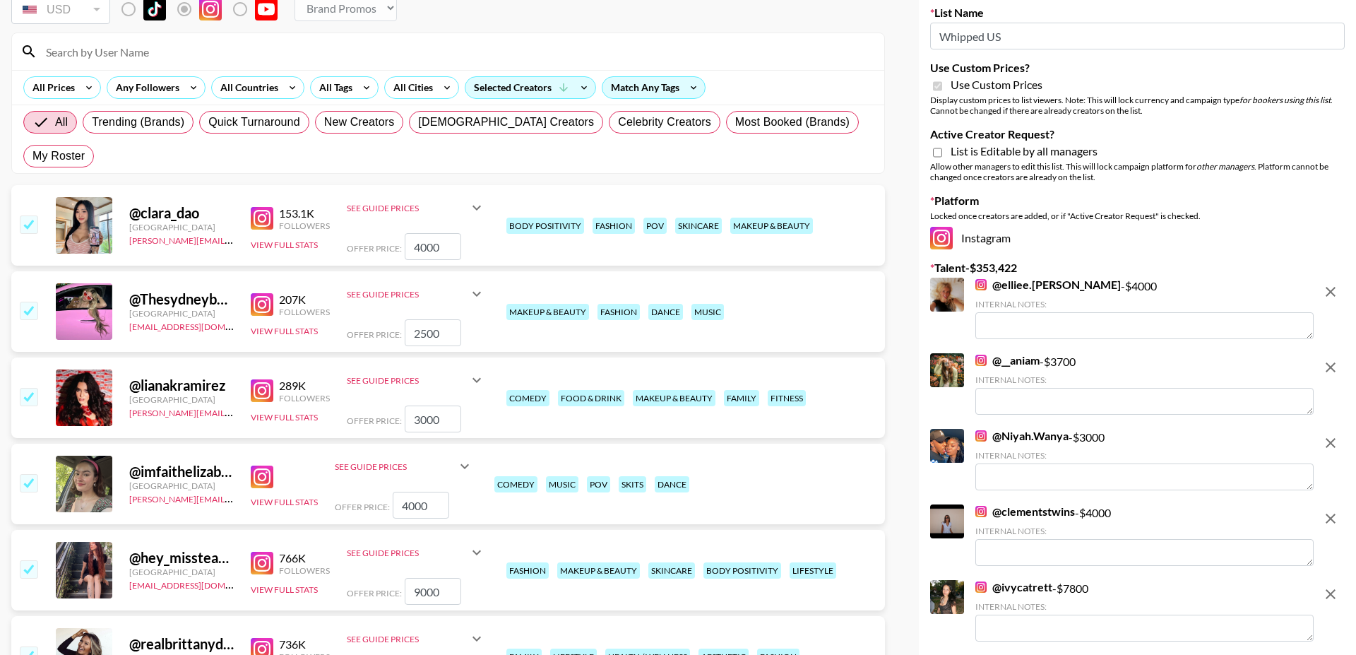
click at [258, 293] on img at bounding box center [262, 304] width 23 height 23
click at [32, 302] on input "checkbox" at bounding box center [28, 310] width 17 height 17
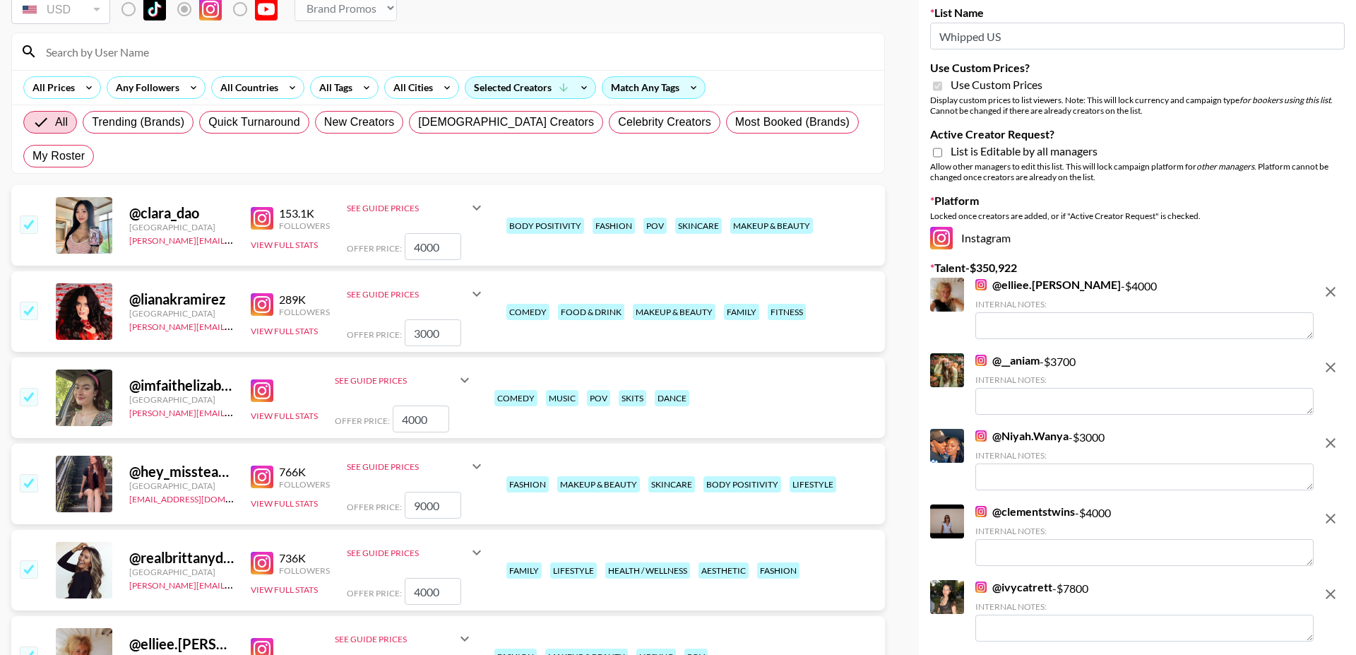
click at [31, 302] on input "checkbox" at bounding box center [28, 310] width 17 height 17
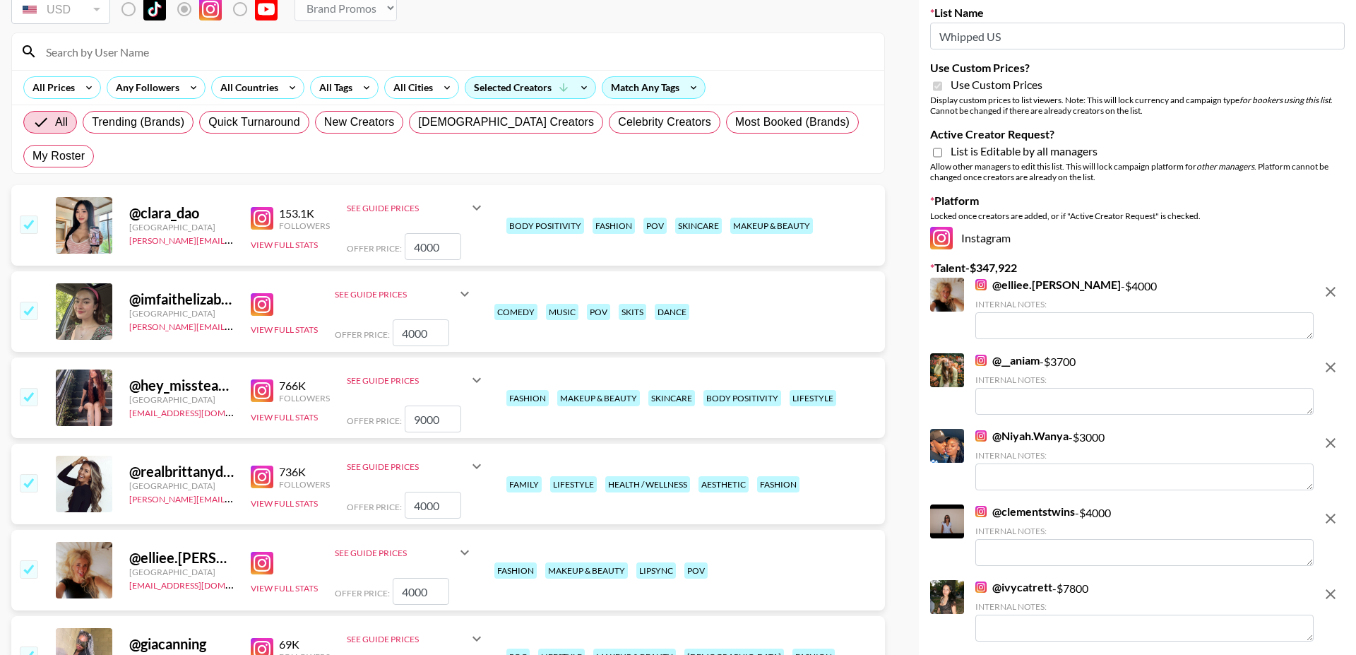
click at [261, 293] on img at bounding box center [262, 304] width 23 height 23
click at [18, 299] on div at bounding box center [28, 311] width 22 height 24
click at [31, 302] on input "checkbox" at bounding box center [28, 310] width 17 height 17
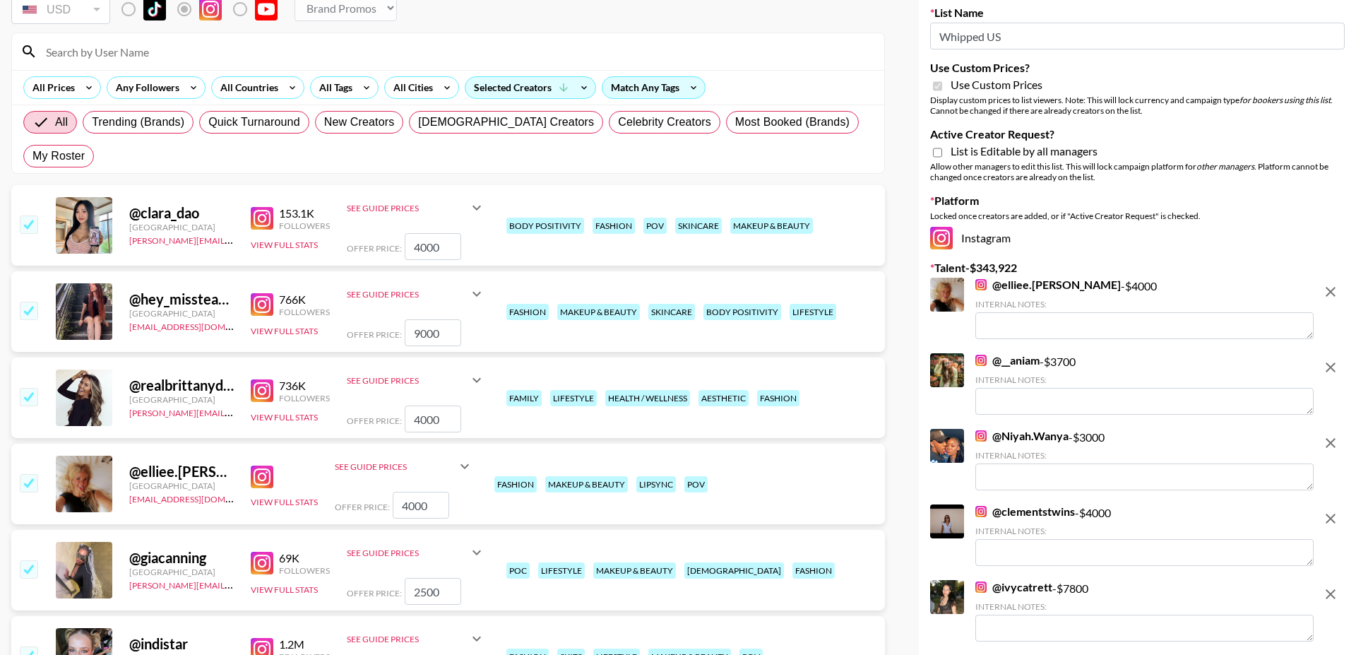
click at [261, 293] on img at bounding box center [262, 304] width 23 height 23
click at [32, 302] on input "checkbox" at bounding box center [28, 310] width 17 height 17
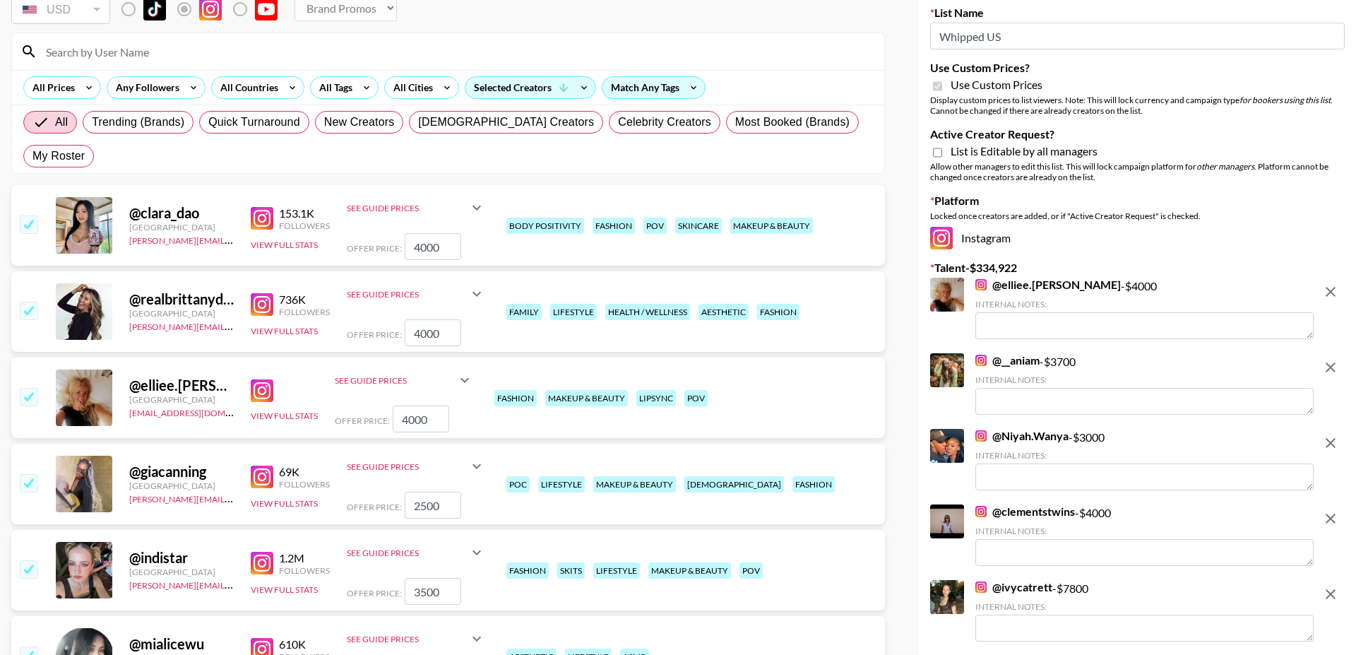
click at [24, 302] on input "checkbox" at bounding box center [28, 310] width 17 height 17
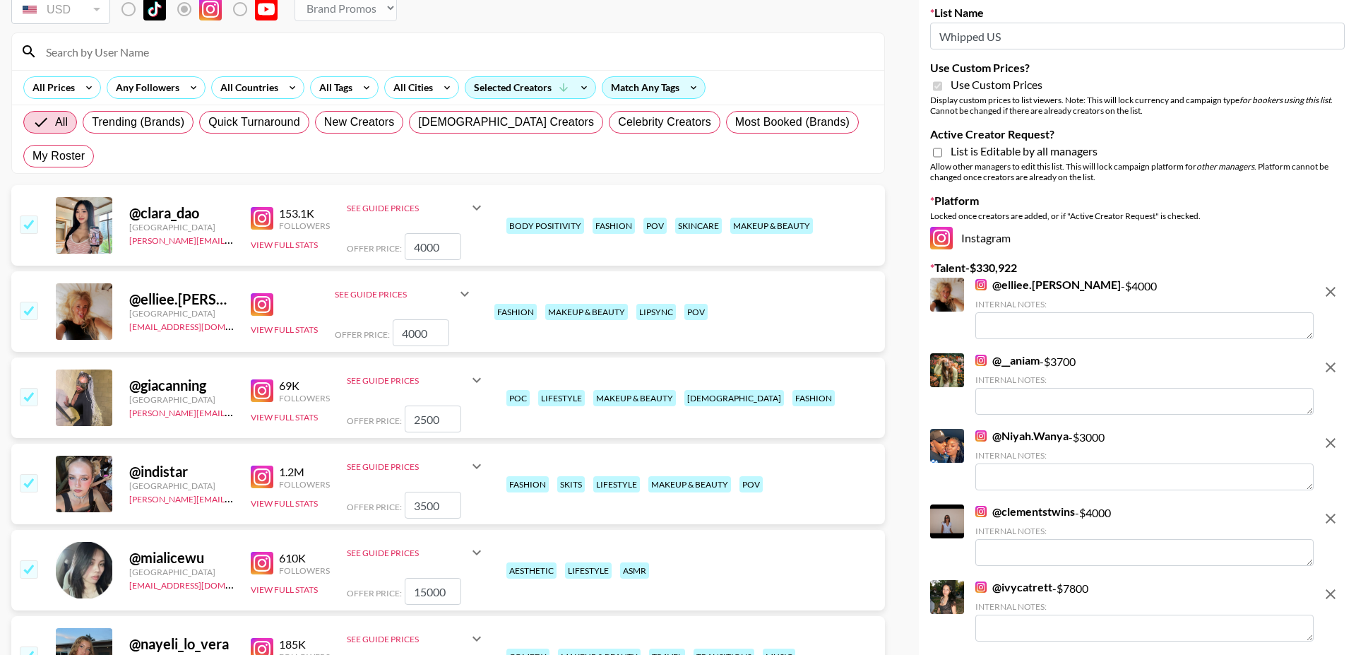
click at [30, 474] on input "checkbox" at bounding box center [28, 482] width 17 height 17
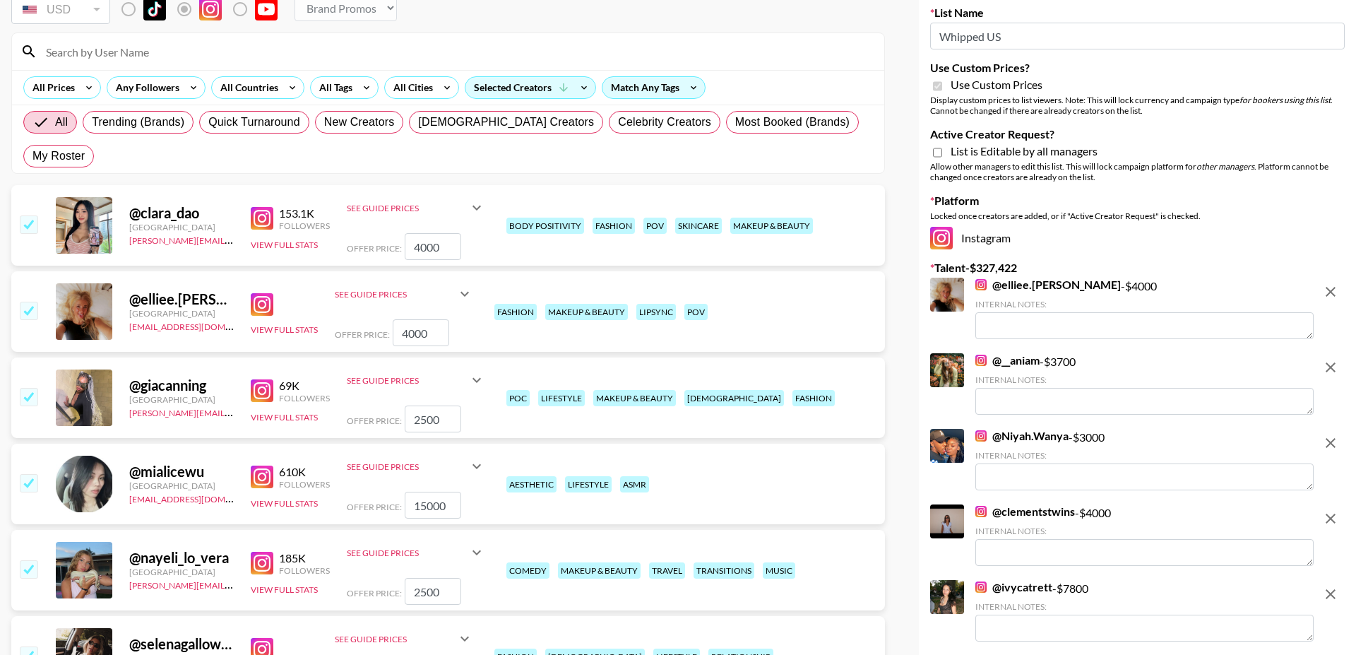
click at [266, 379] on img at bounding box center [262, 390] width 23 height 23
click at [430, 492] on input "15000" at bounding box center [433, 505] width 57 height 27
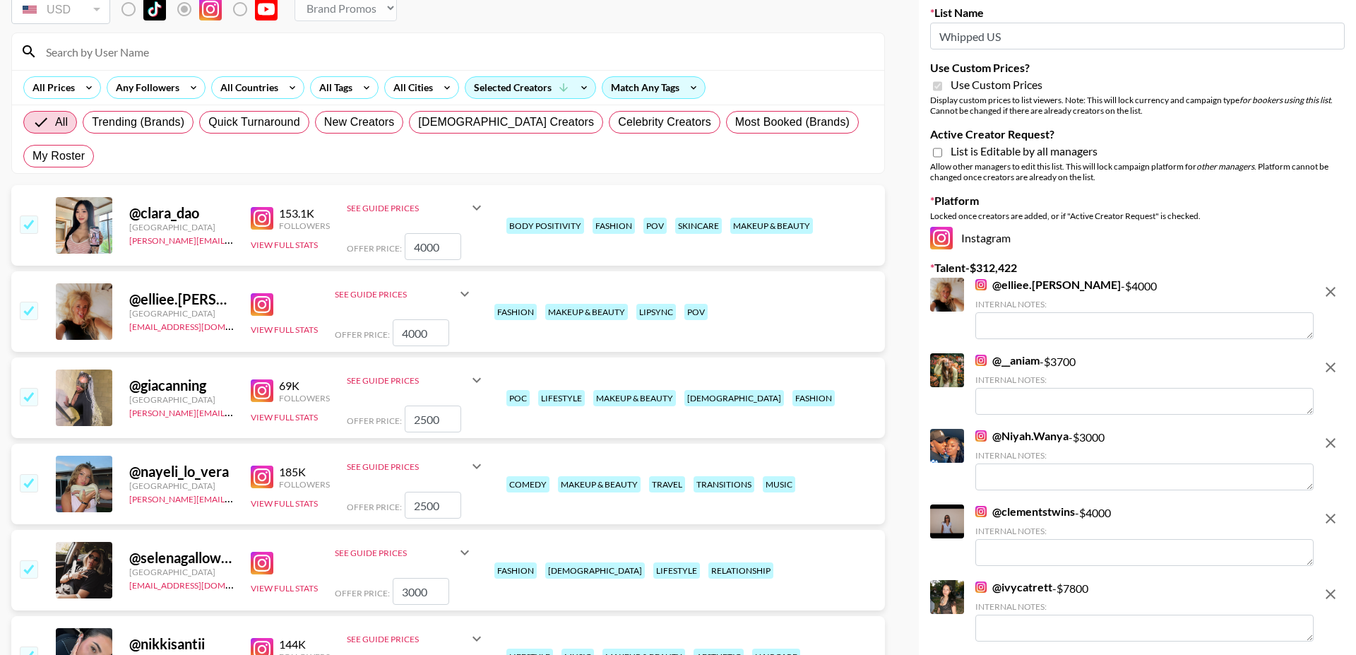
click at [266, 293] on img at bounding box center [262, 304] width 23 height 23
click at [264, 293] on img at bounding box center [262, 304] width 23 height 23
click at [30, 302] on input "checkbox" at bounding box center [28, 310] width 17 height 17
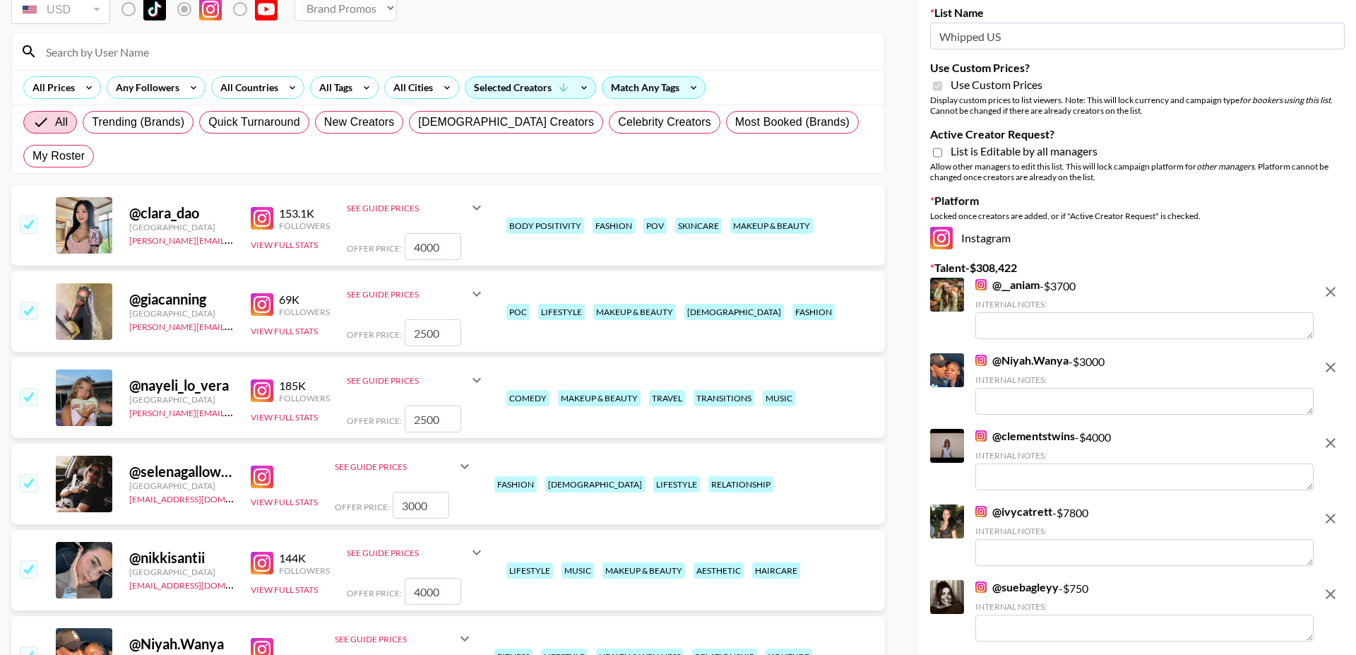
click at [213, 54] on input at bounding box center [456, 51] width 838 height 23
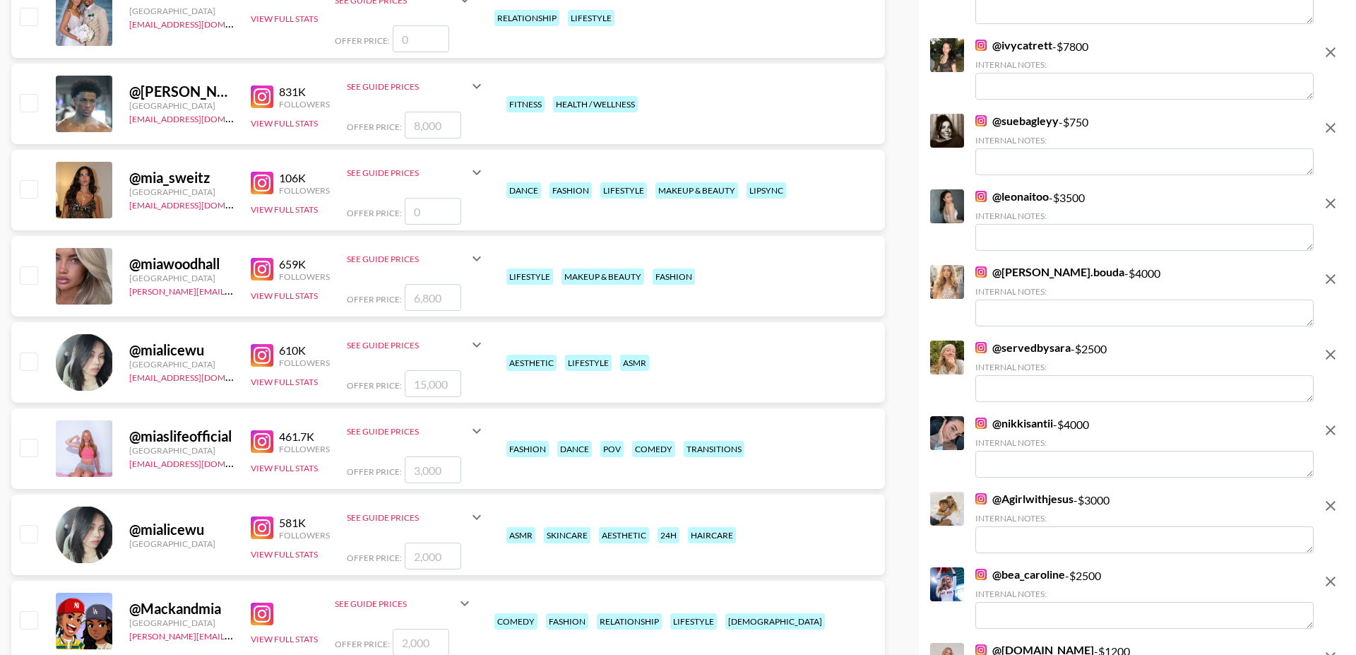
scroll to position [576, 0]
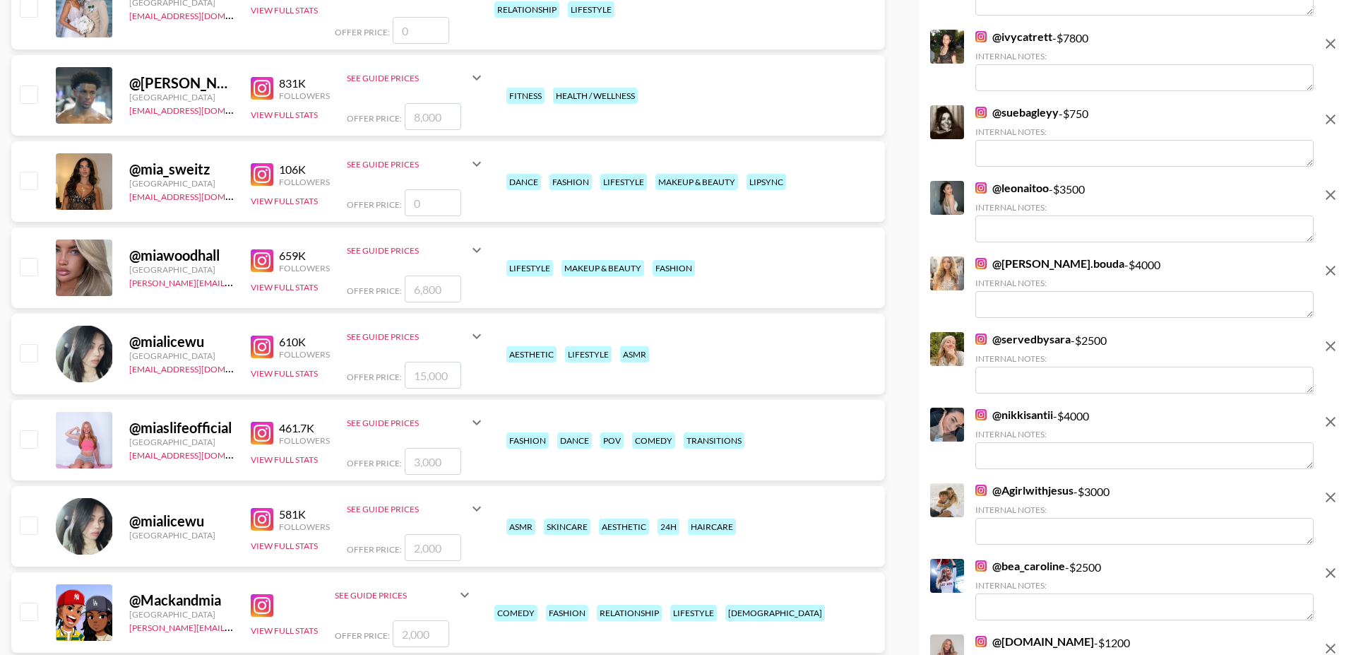
type input "mia"
click at [414, 362] on input "number" at bounding box center [433, 375] width 57 height 27
type input "1"
checkbox input "true"
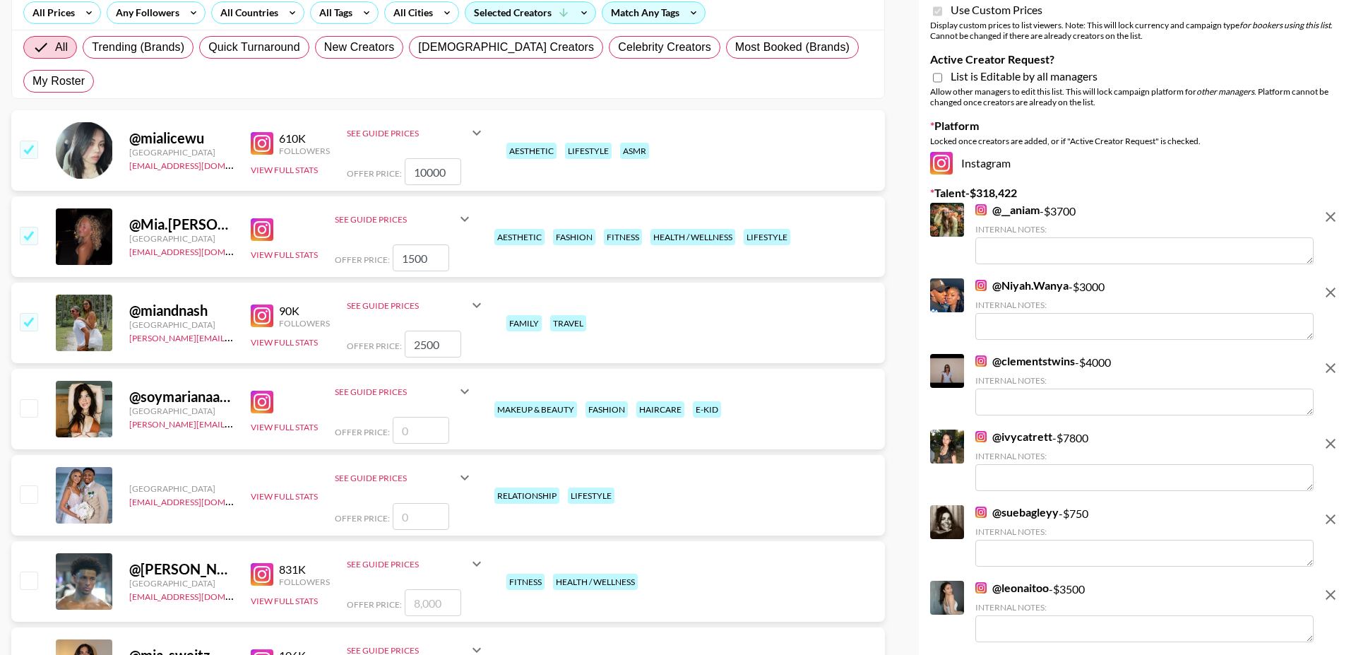
scroll to position [3, 0]
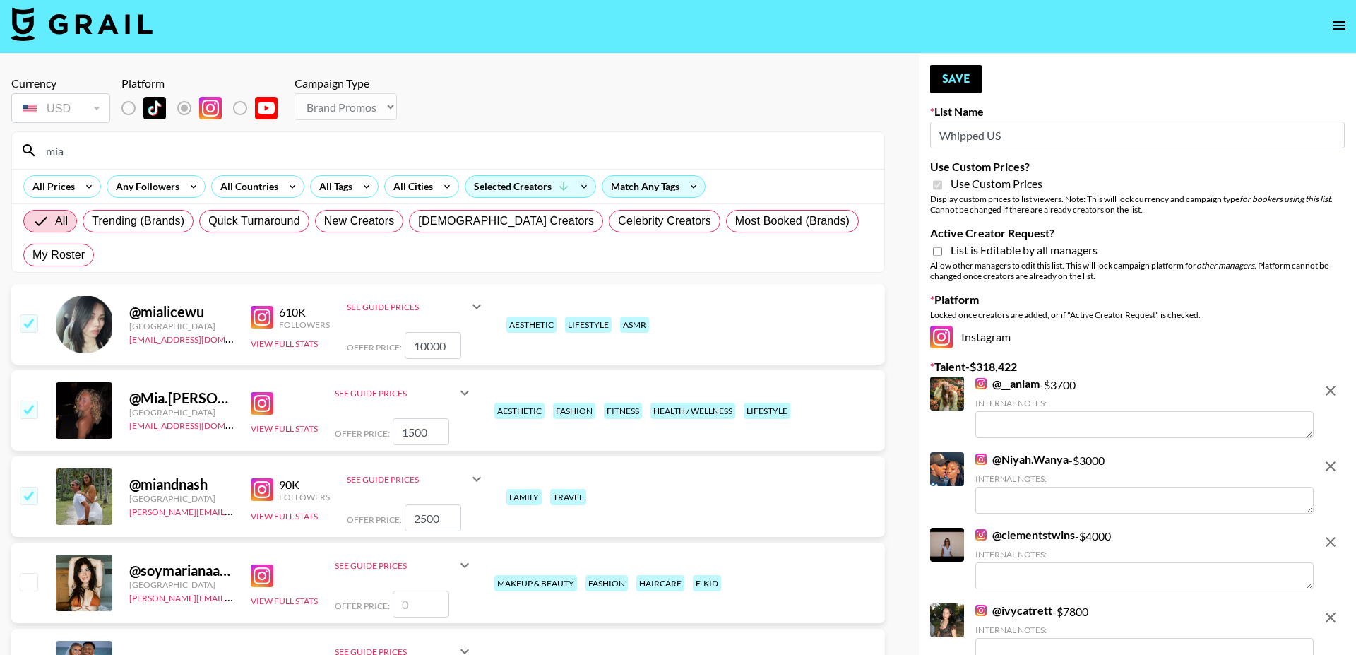
type input "10000"
click at [636, 79] on div "Currency USD USD ​ Platform Campaign Type Choose Type... Song Promos Brand Prom…" at bounding box center [448, 100] width 874 height 49
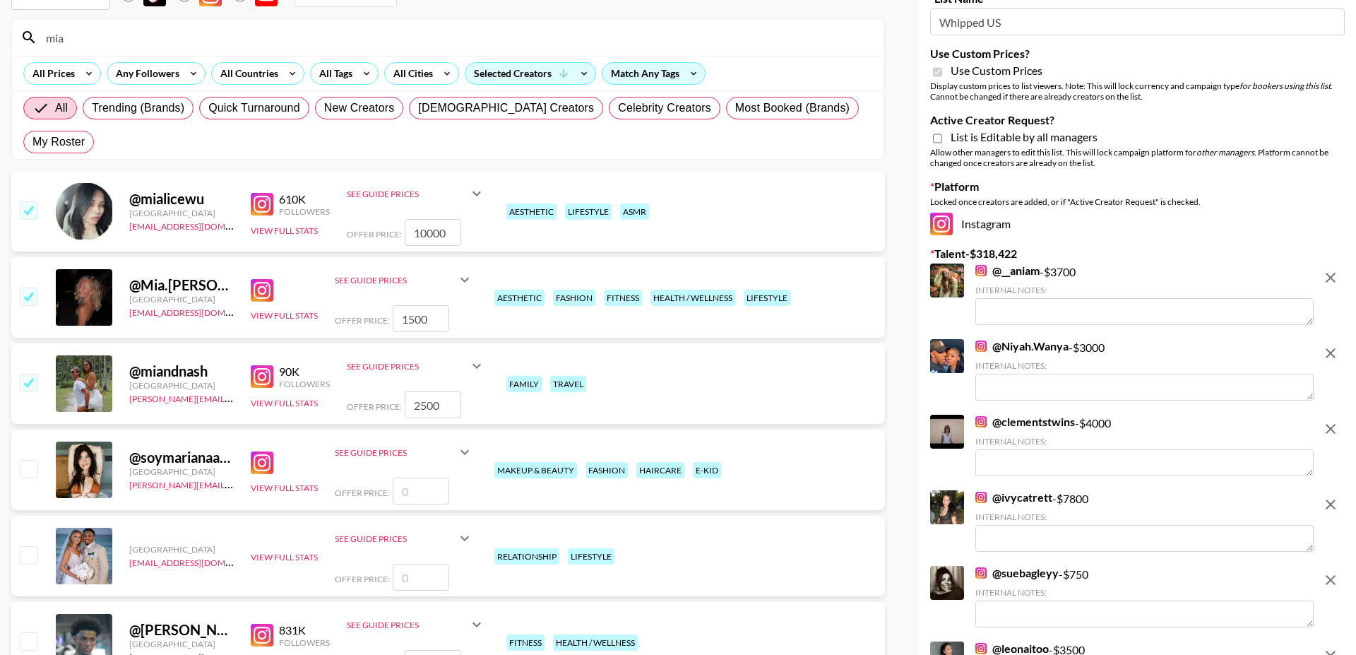
scroll to position [57, 0]
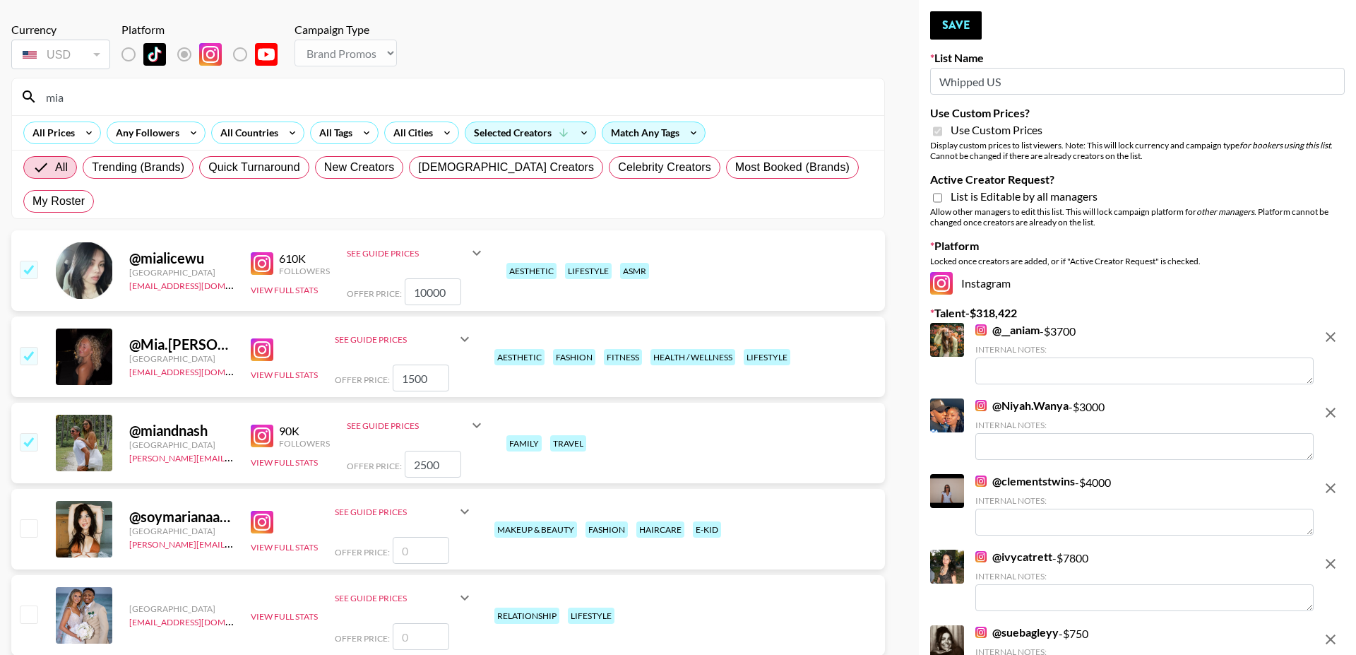
click at [411, 100] on input "mia" at bounding box center [456, 96] width 838 height 23
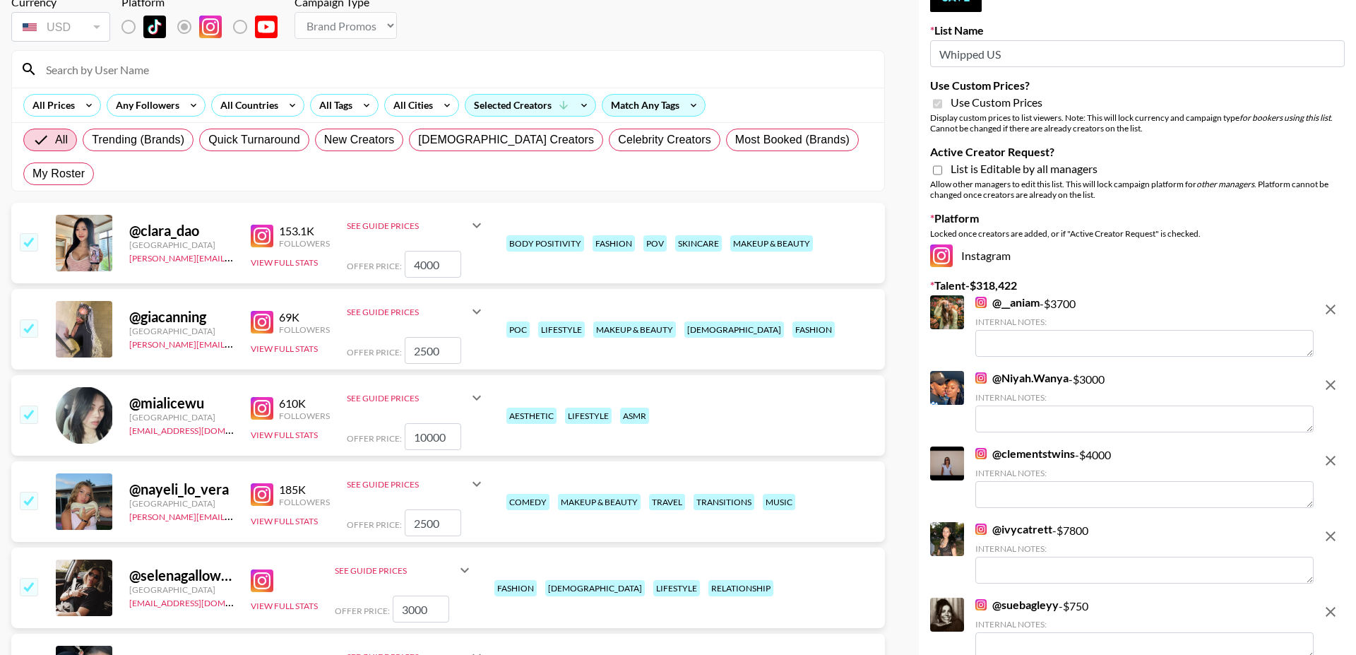
scroll to position [132, 0]
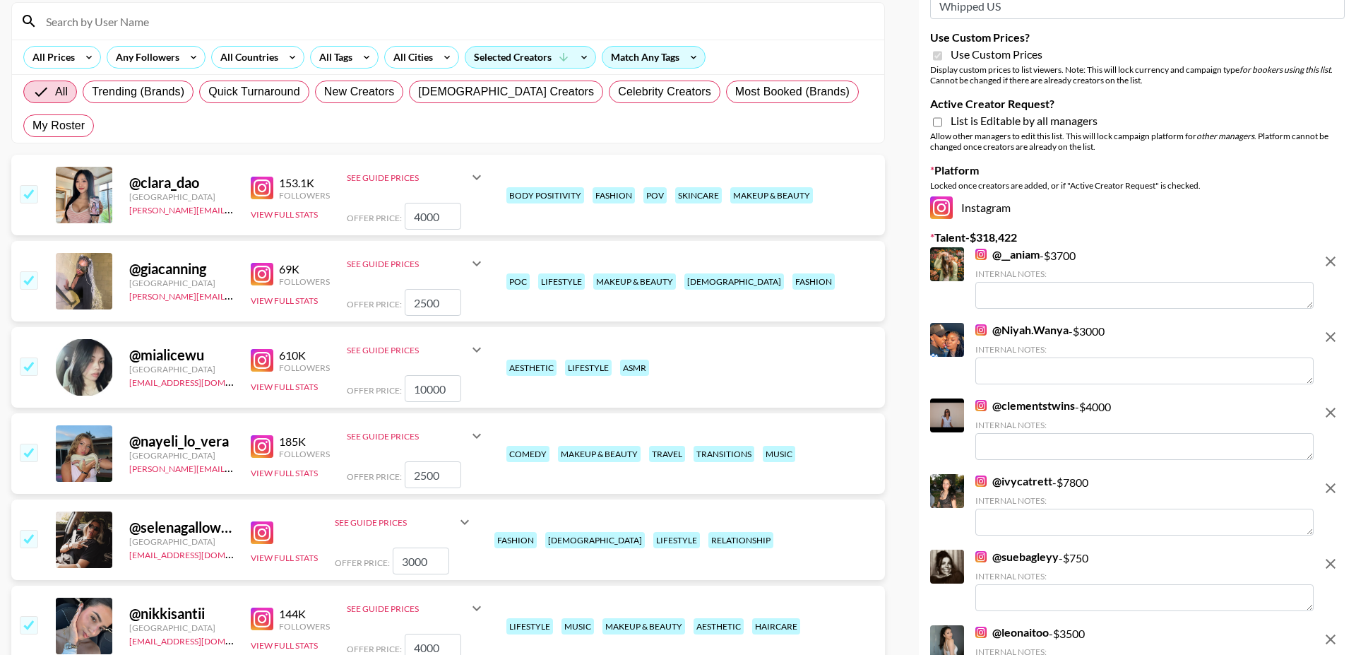
click at [263, 263] on img at bounding box center [262, 274] width 23 height 23
click at [22, 271] on input "checkbox" at bounding box center [28, 279] width 17 height 17
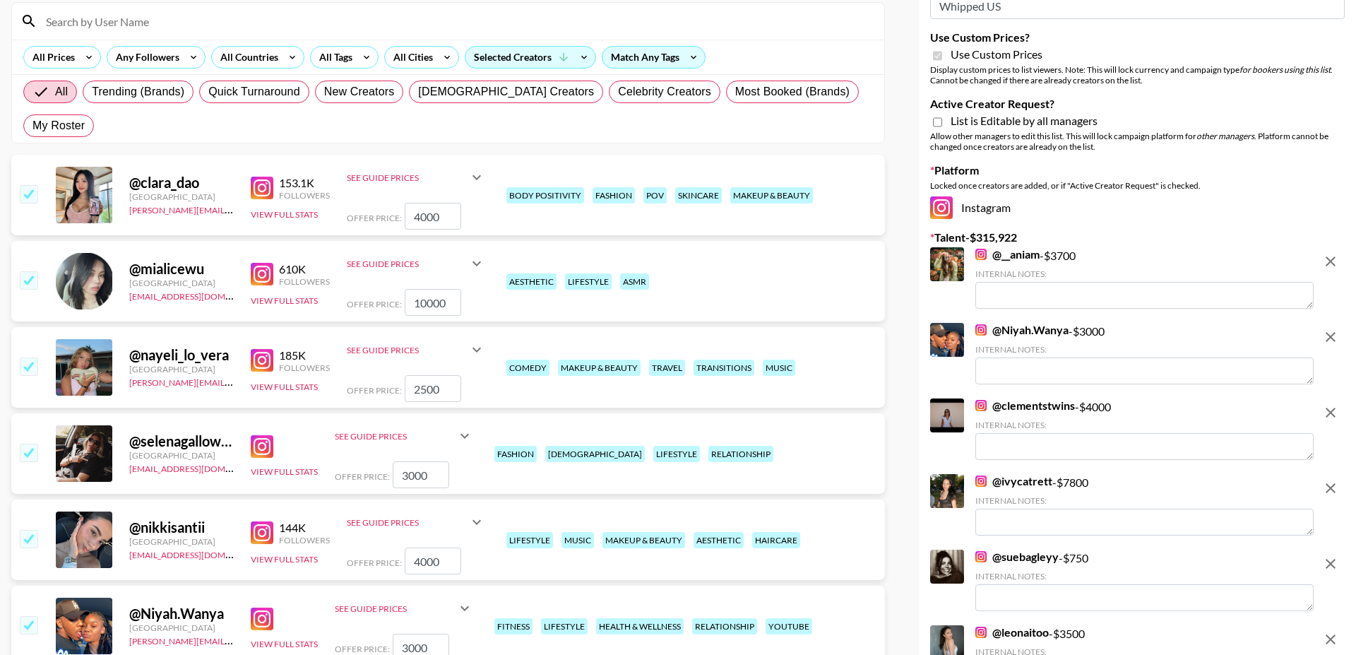
click at [262, 349] on img at bounding box center [262, 360] width 23 height 23
click at [31, 357] on input "checkbox" at bounding box center [28, 365] width 17 height 17
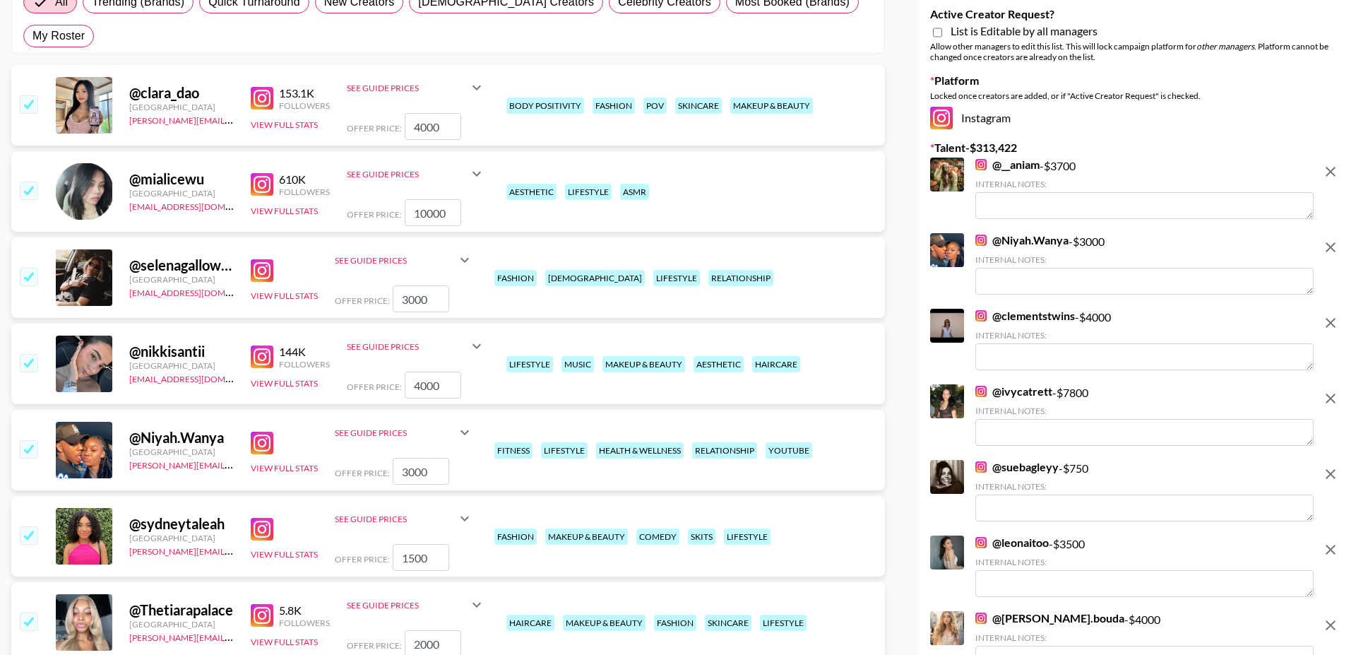
scroll to position [232, 0]
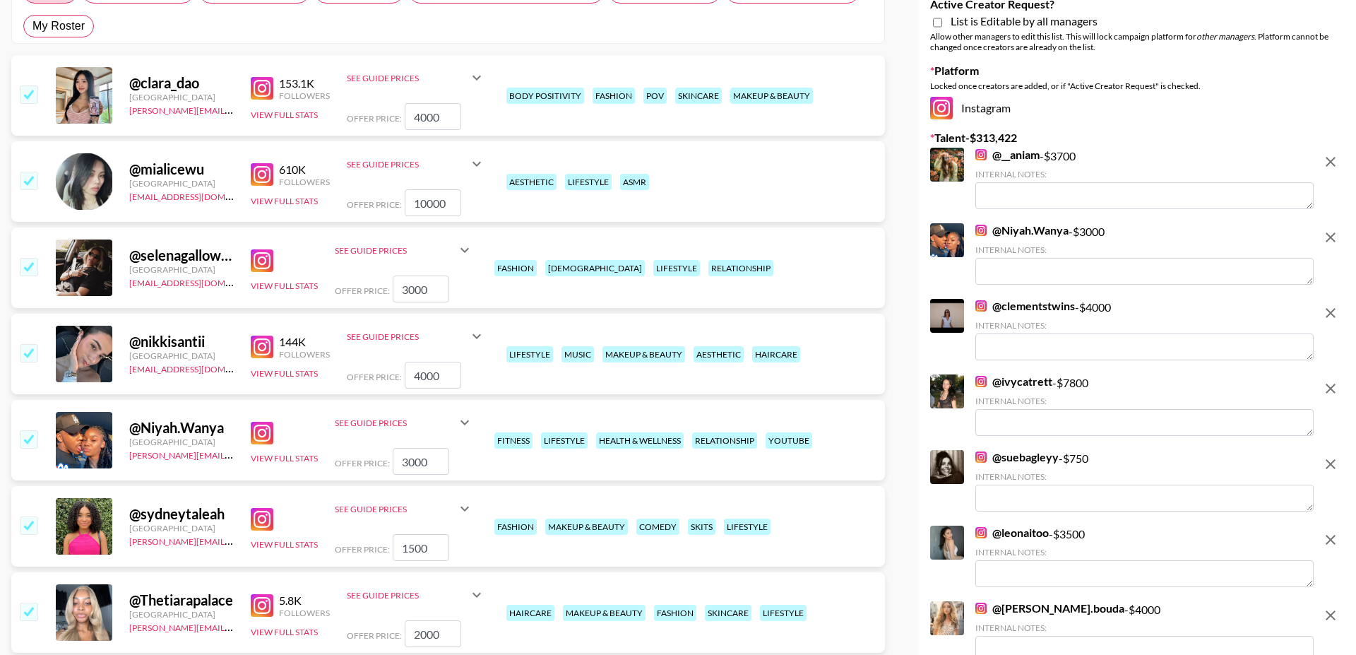
click at [29, 258] on input "checkbox" at bounding box center [28, 266] width 17 height 17
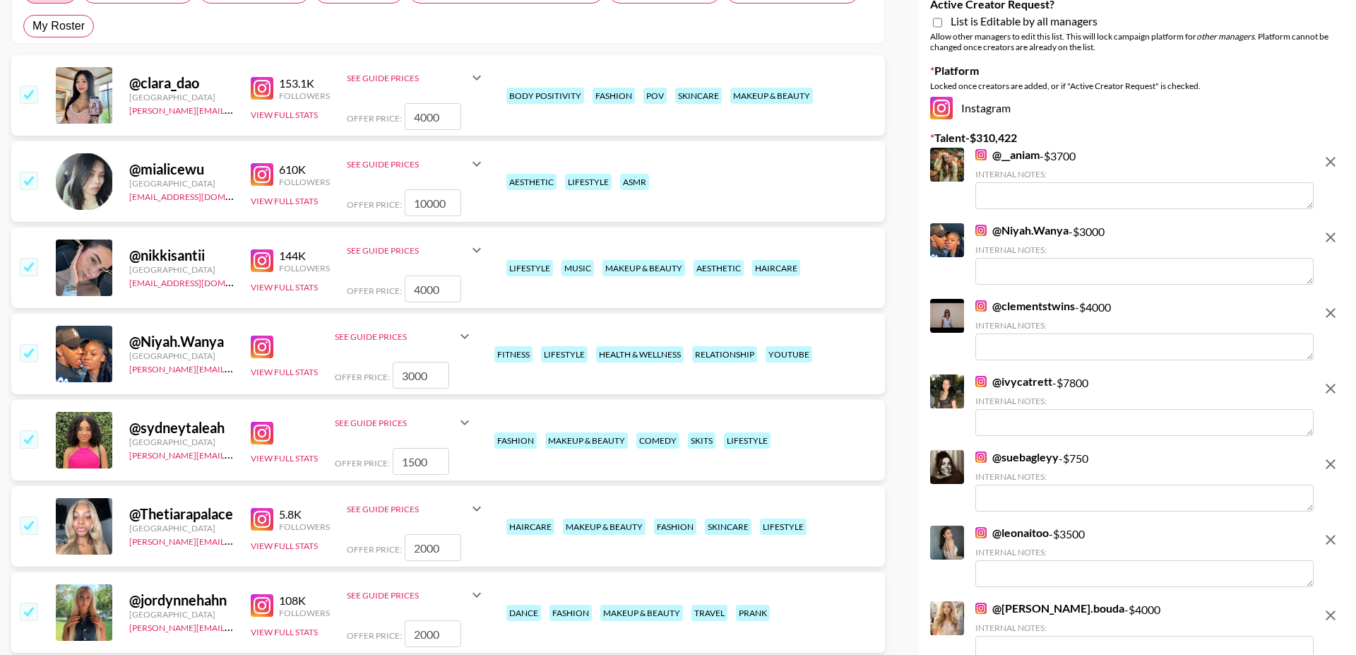
click at [27, 344] on input "checkbox" at bounding box center [28, 352] width 17 height 17
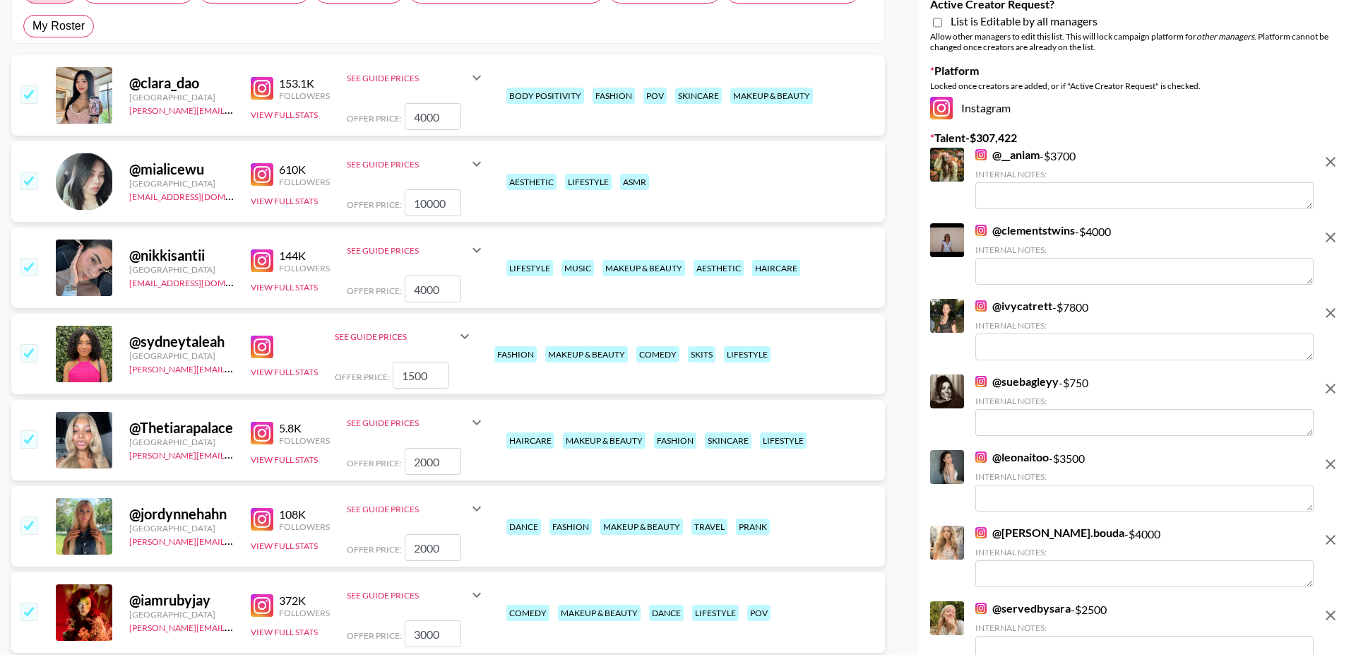
click at [266, 249] on img at bounding box center [262, 260] width 23 height 23
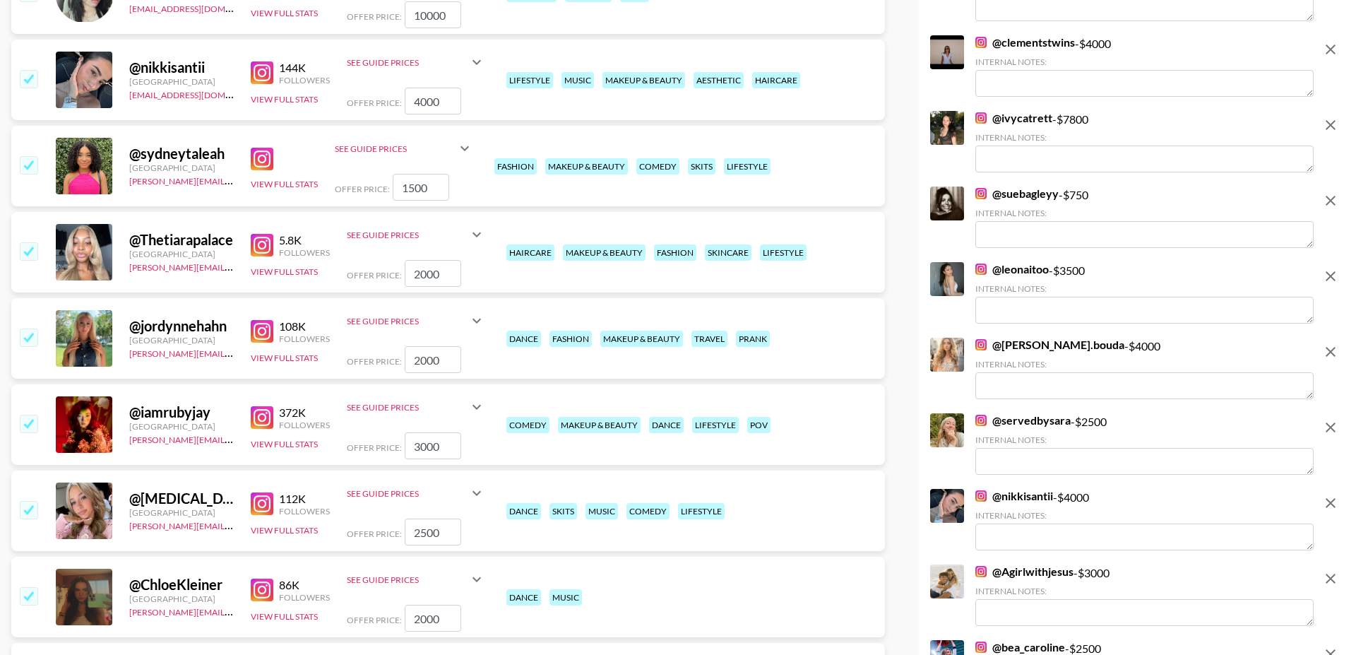
scroll to position [420, 0]
click at [264, 147] on img at bounding box center [262, 158] width 23 height 23
click at [30, 155] on input "checkbox" at bounding box center [28, 163] width 17 height 17
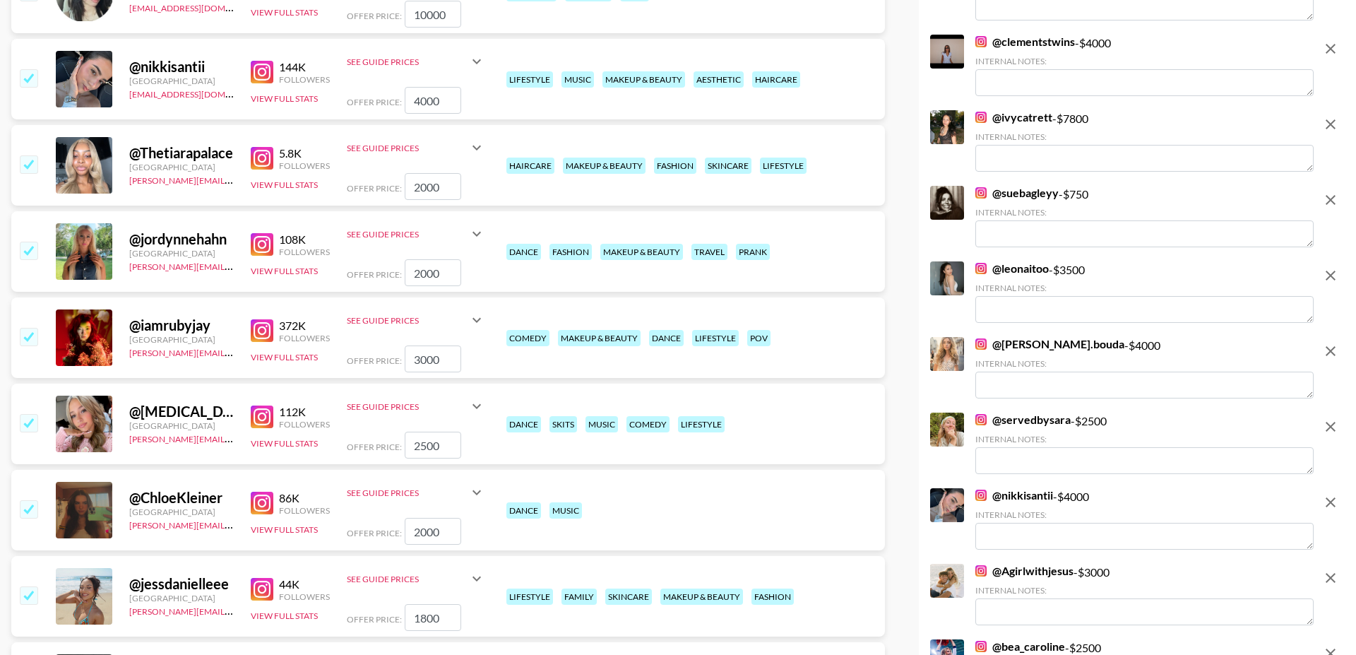
click at [29, 155] on input "checkbox" at bounding box center [28, 163] width 17 height 17
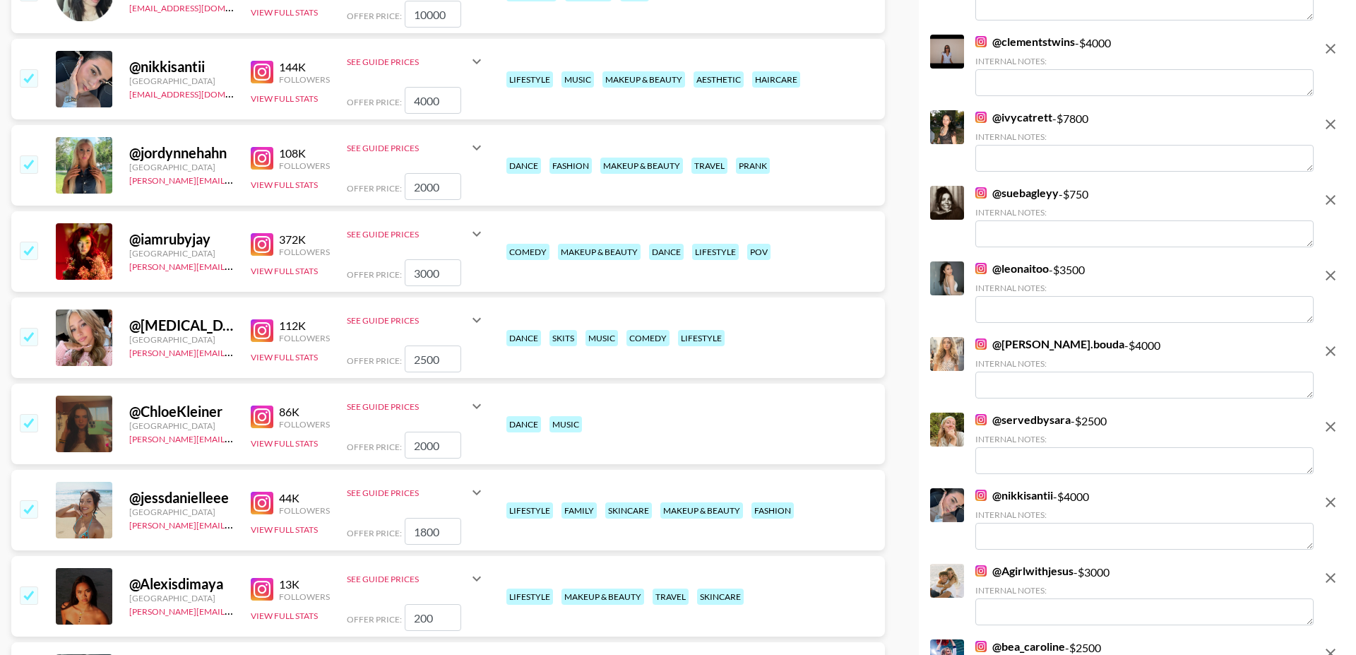
click at [29, 328] on input "checkbox" at bounding box center [28, 336] width 17 height 17
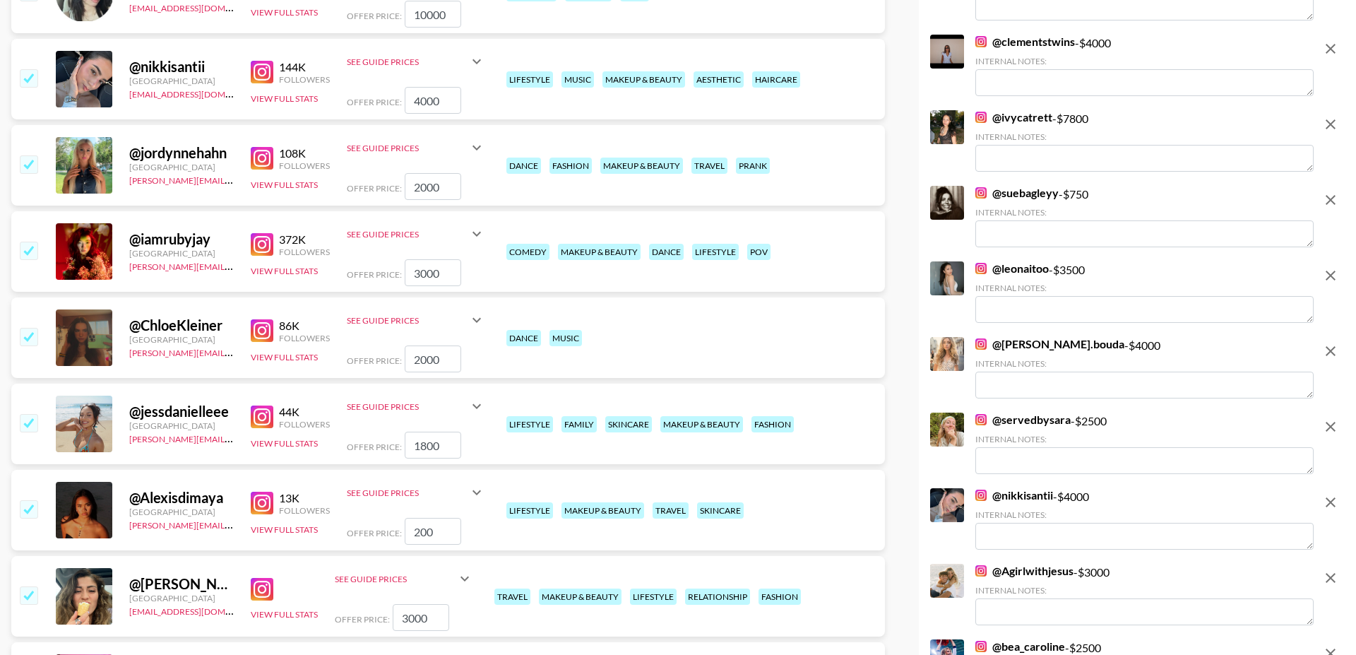
click at [29, 328] on input "checkbox" at bounding box center [28, 336] width 17 height 17
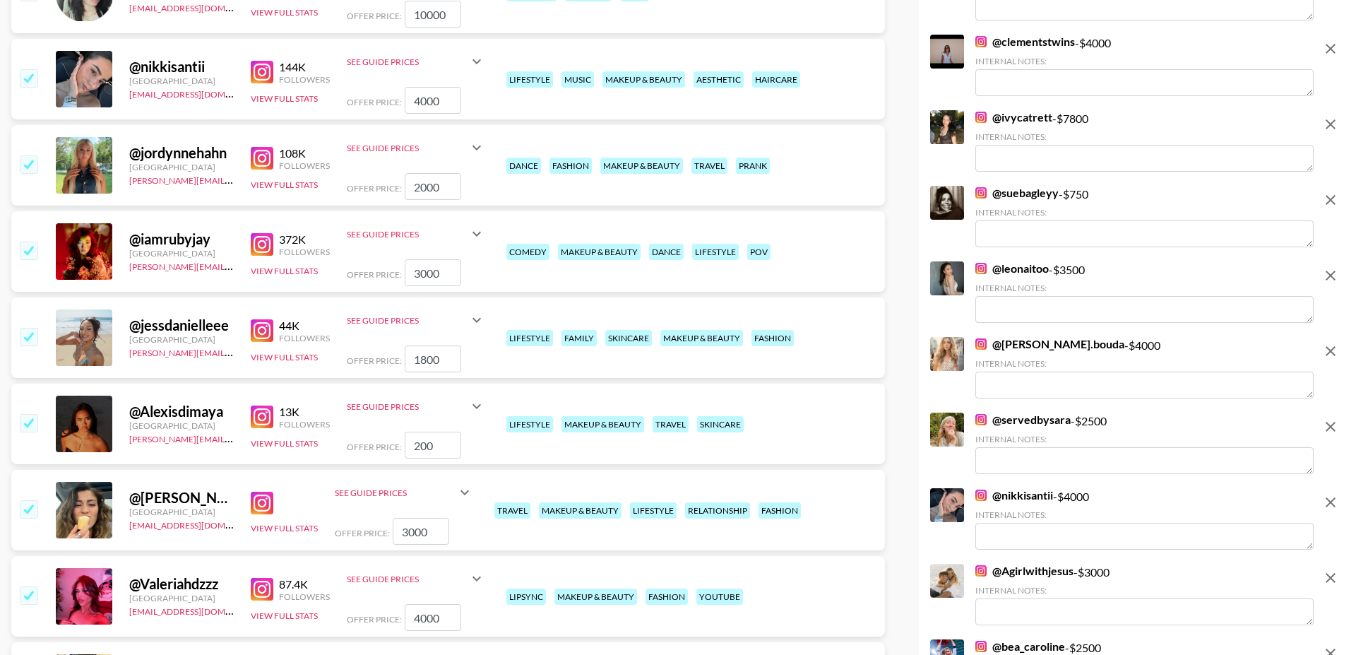
click at [29, 242] on input "checkbox" at bounding box center [28, 250] width 17 height 17
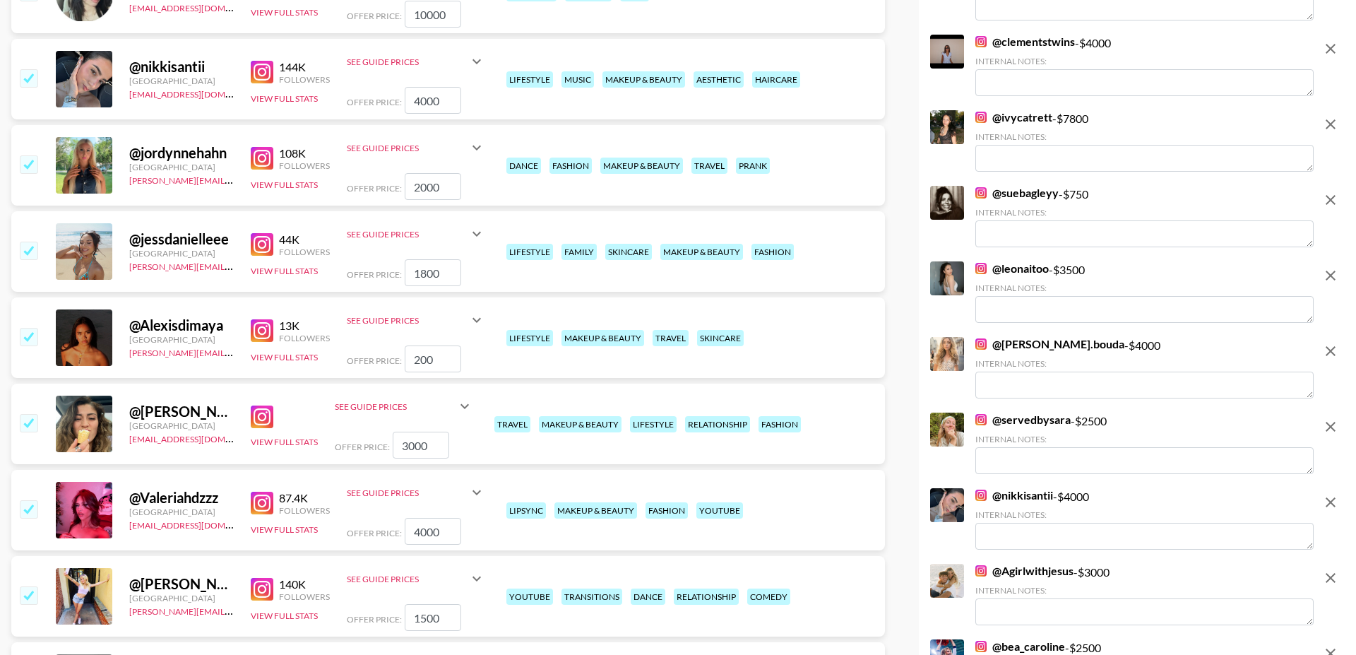
click at [254, 147] on img at bounding box center [262, 158] width 23 height 23
click at [25, 155] on input "checkbox" at bounding box center [28, 163] width 17 height 17
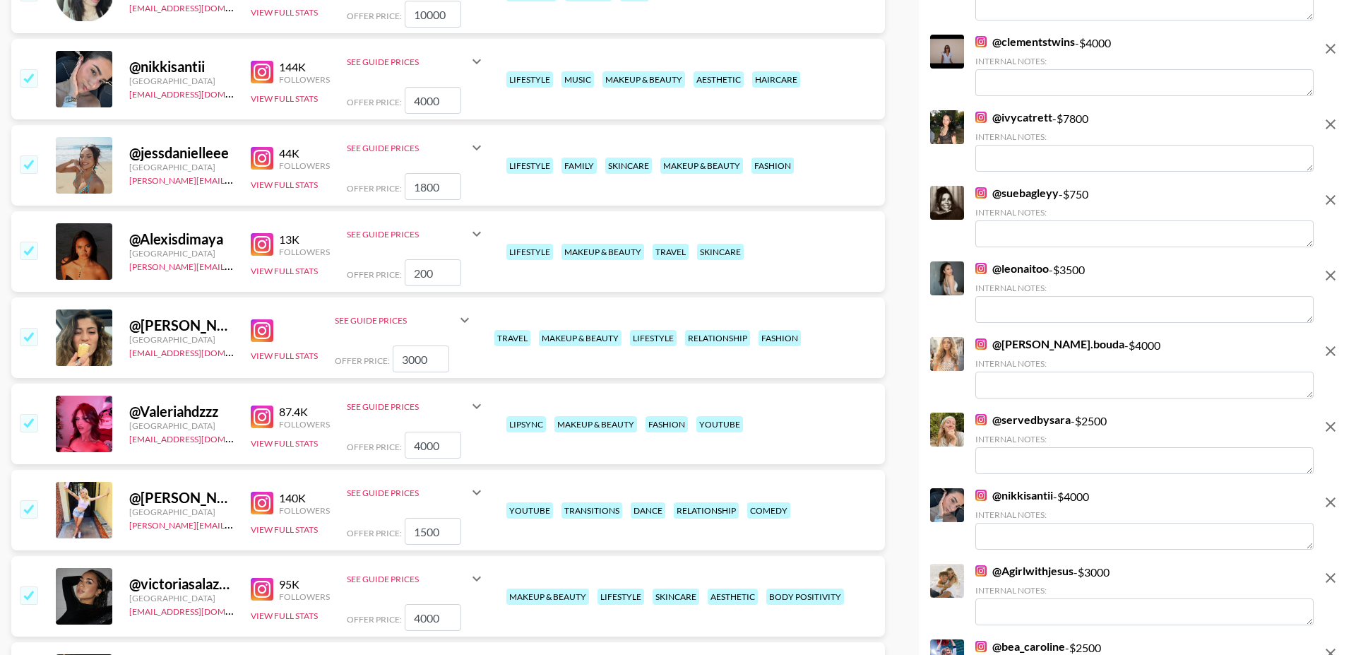
click at [263, 147] on img at bounding box center [262, 158] width 23 height 23
click at [32, 155] on input "checkbox" at bounding box center [28, 163] width 17 height 17
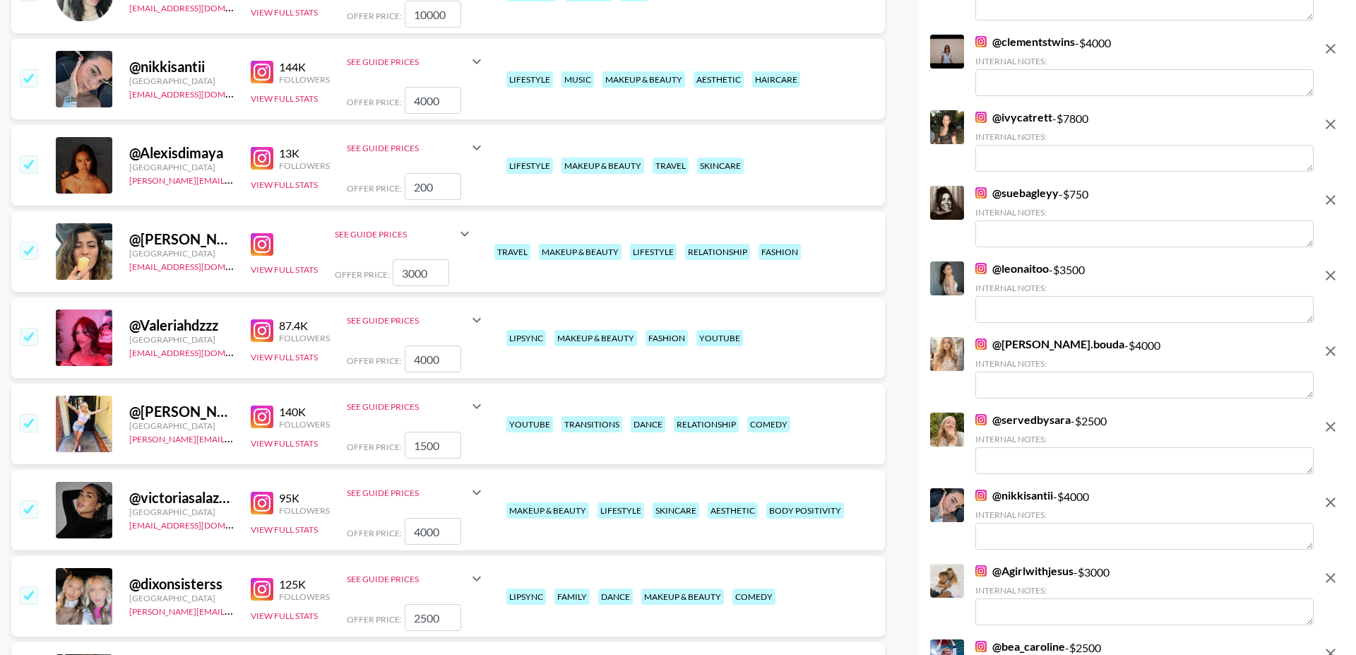
click at [32, 155] on input "checkbox" at bounding box center [28, 163] width 17 height 17
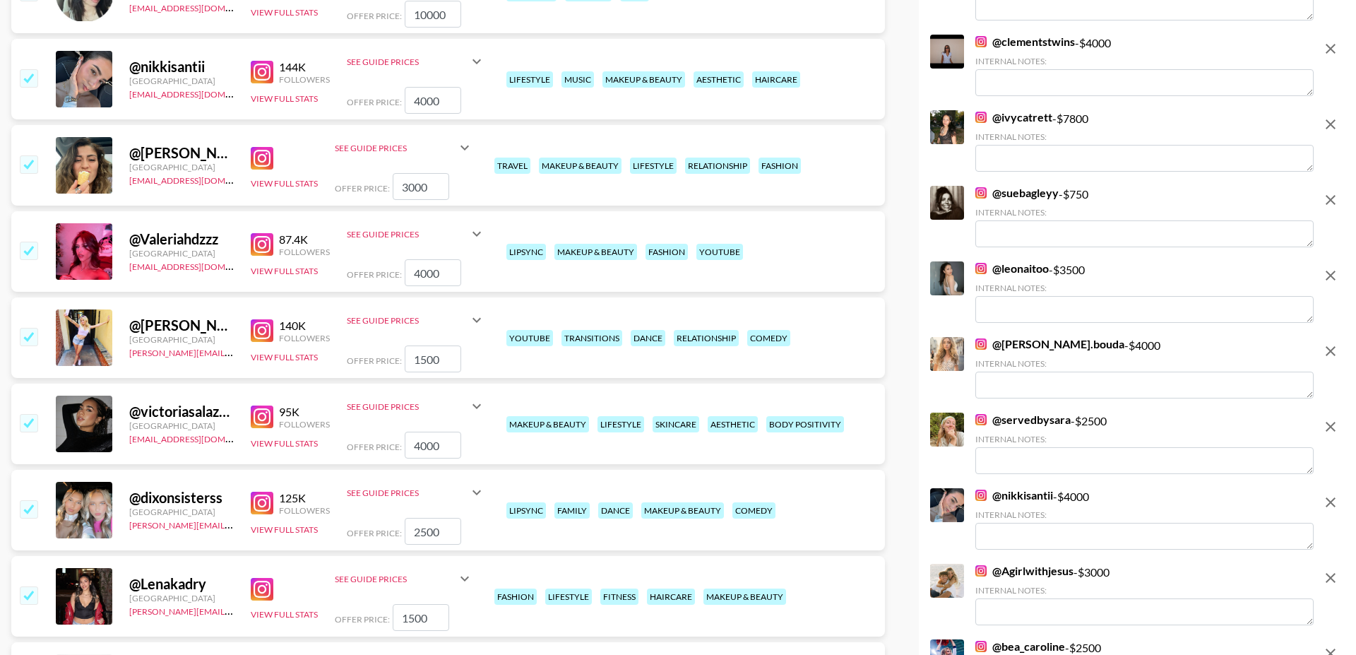
click at [264, 147] on img at bounding box center [262, 158] width 23 height 23
click at [27, 155] on input "checkbox" at bounding box center [28, 163] width 17 height 17
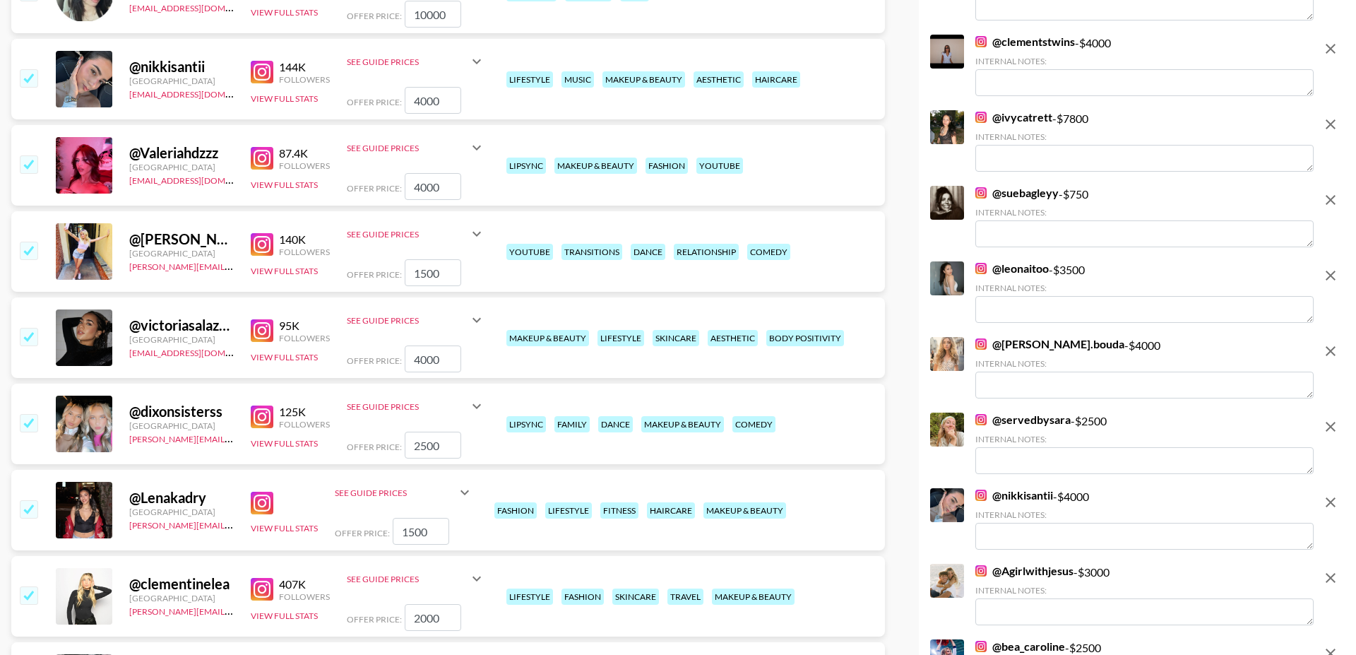
click at [27, 155] on input "checkbox" at bounding box center [28, 163] width 17 height 17
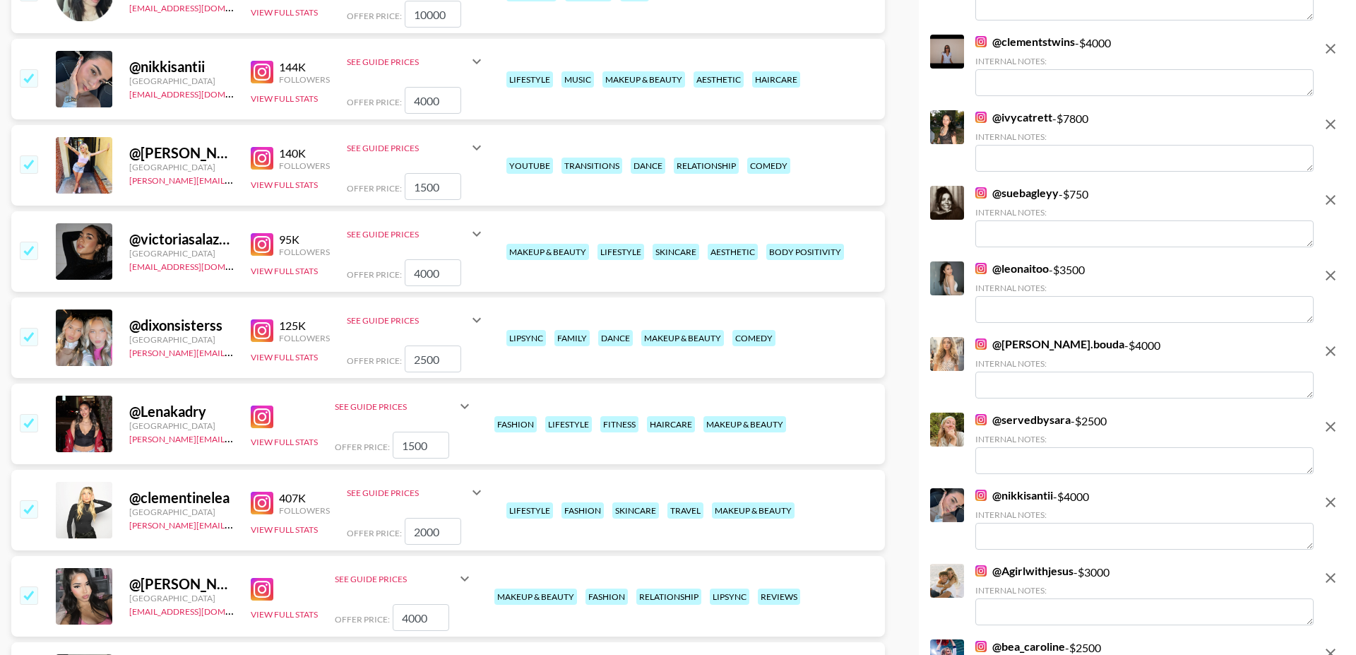
click at [22, 155] on input "checkbox" at bounding box center [28, 163] width 17 height 17
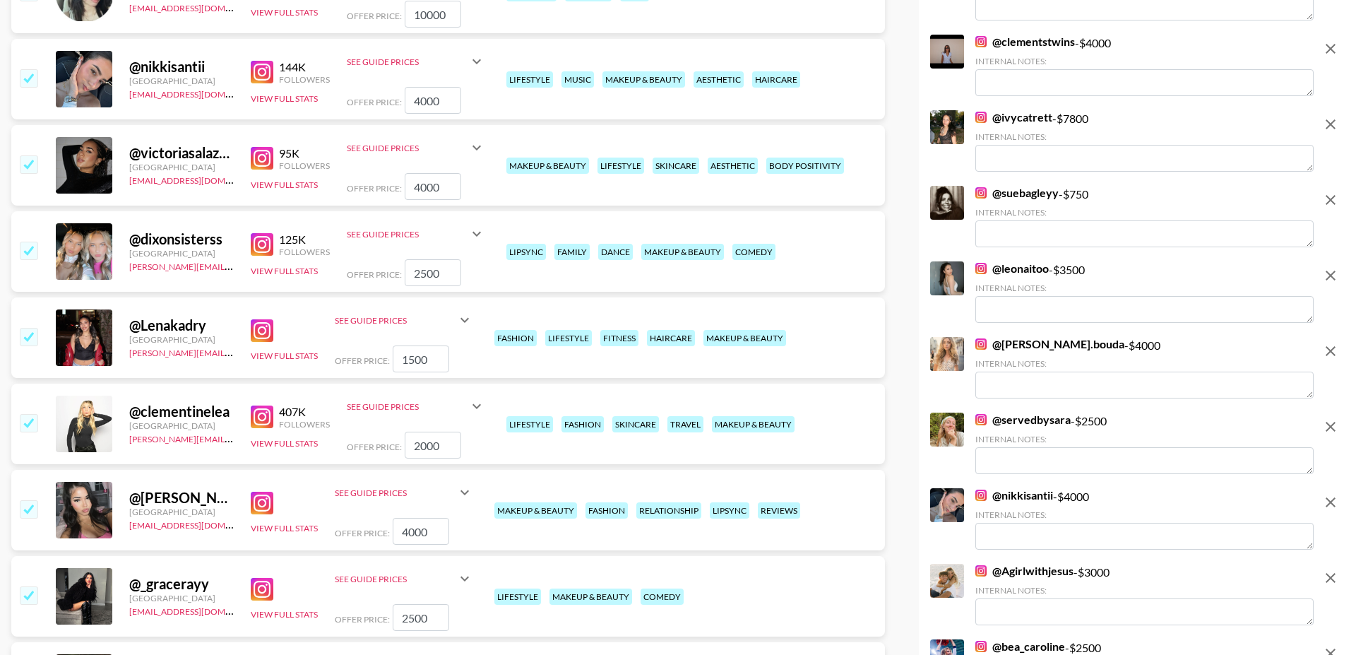
click at [262, 147] on img at bounding box center [262, 158] width 23 height 23
click at [260, 233] on img at bounding box center [262, 244] width 23 height 23
click at [37, 242] on input "checkbox" at bounding box center [28, 250] width 17 height 17
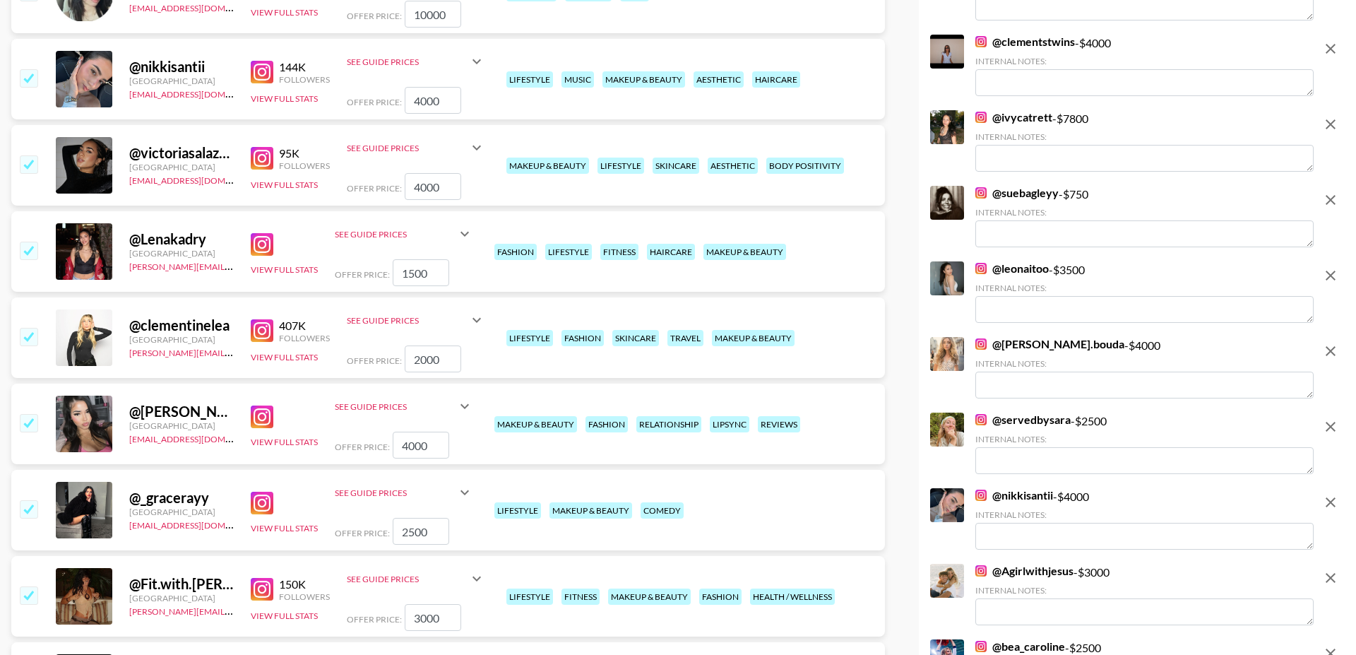
click at [37, 242] on input "checkbox" at bounding box center [28, 250] width 17 height 17
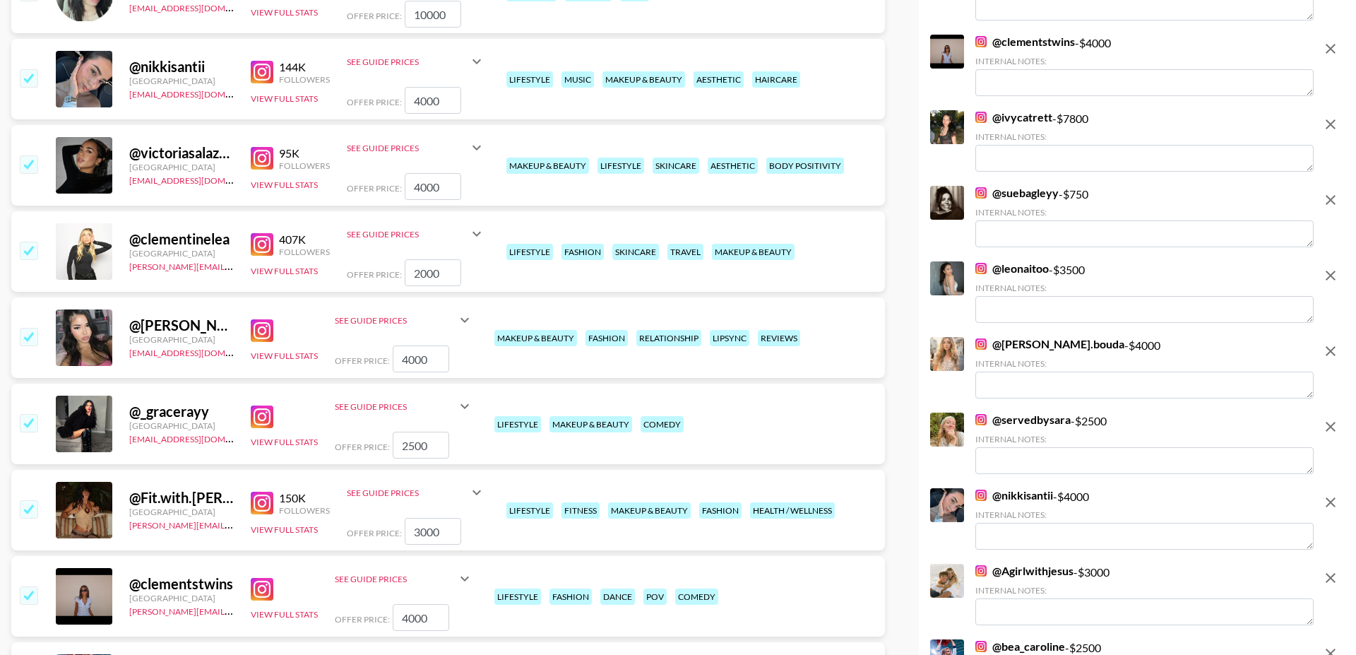
click at [258, 233] on img at bounding box center [262, 244] width 23 height 23
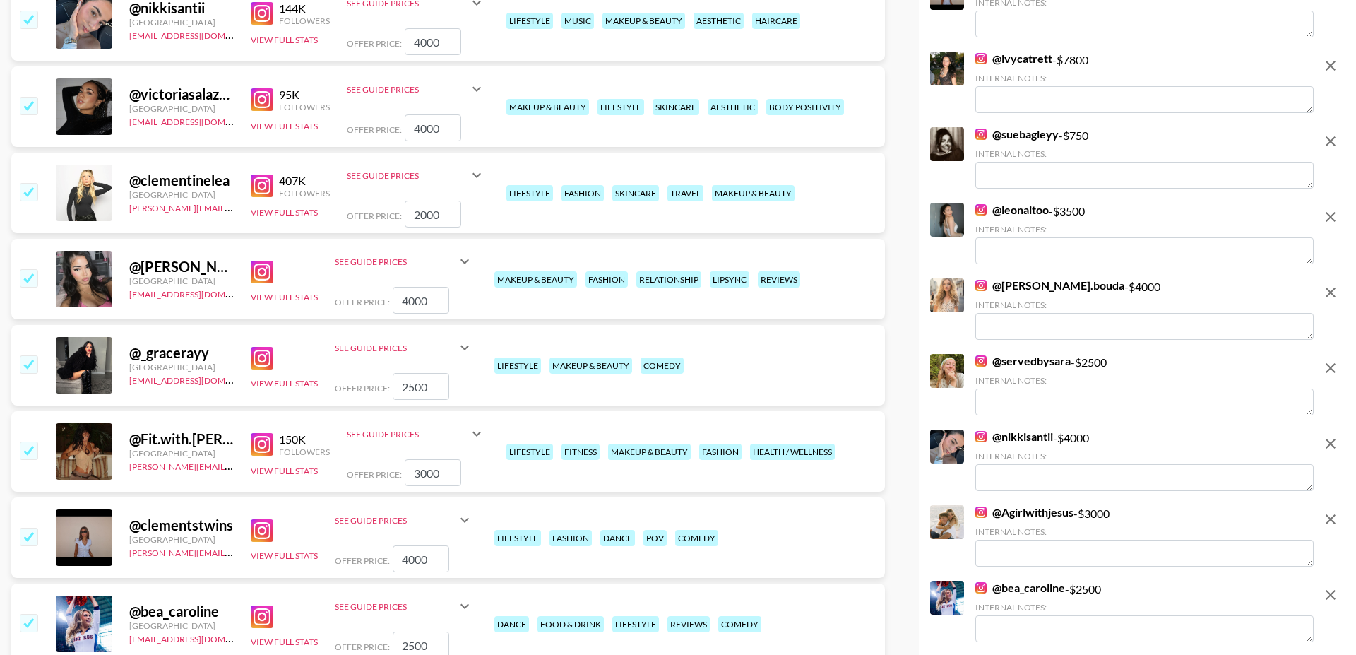
scroll to position [488, 0]
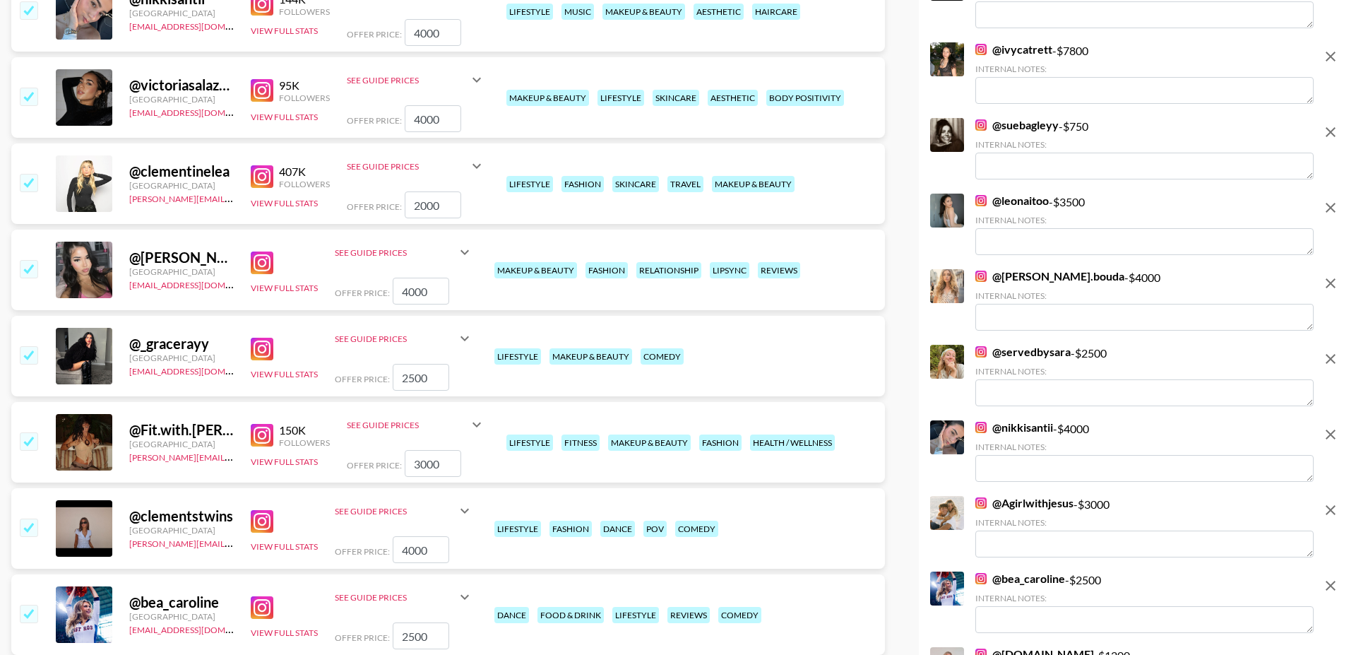
click at [32, 260] on input "checkbox" at bounding box center [28, 268] width 17 height 17
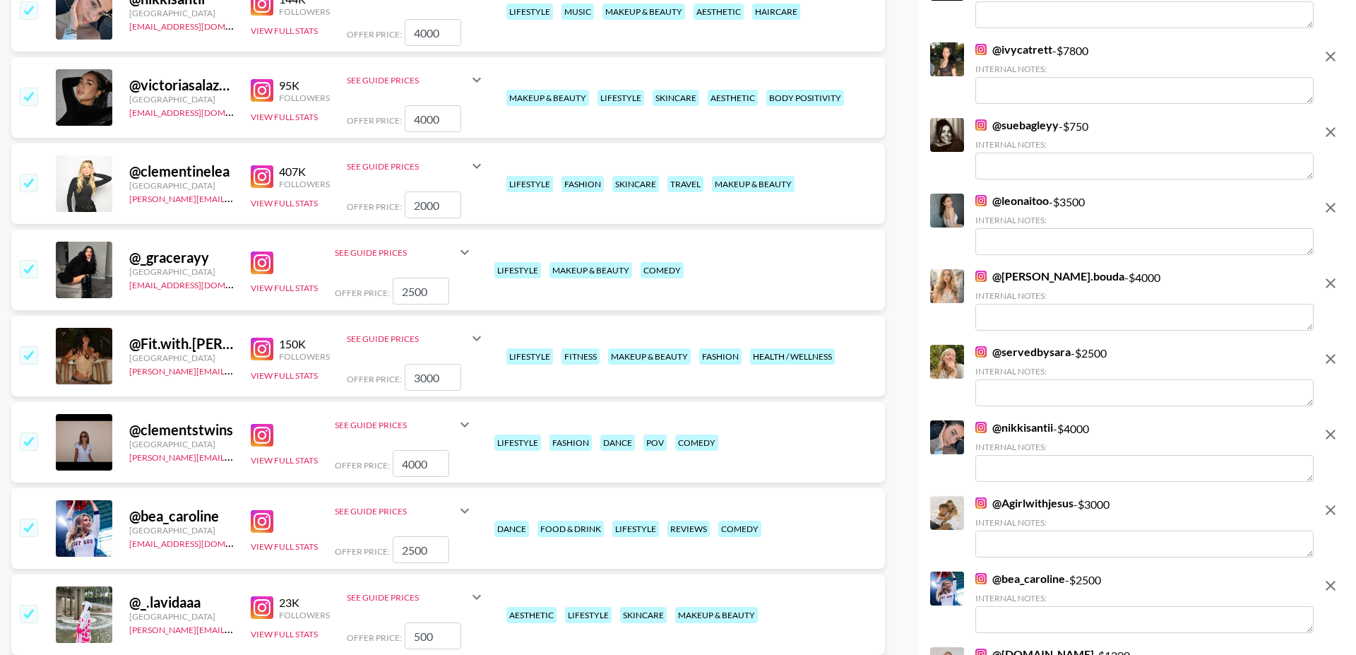
click at [264, 251] on img at bounding box center [262, 262] width 23 height 23
click at [31, 260] on input "checkbox" at bounding box center [28, 268] width 17 height 17
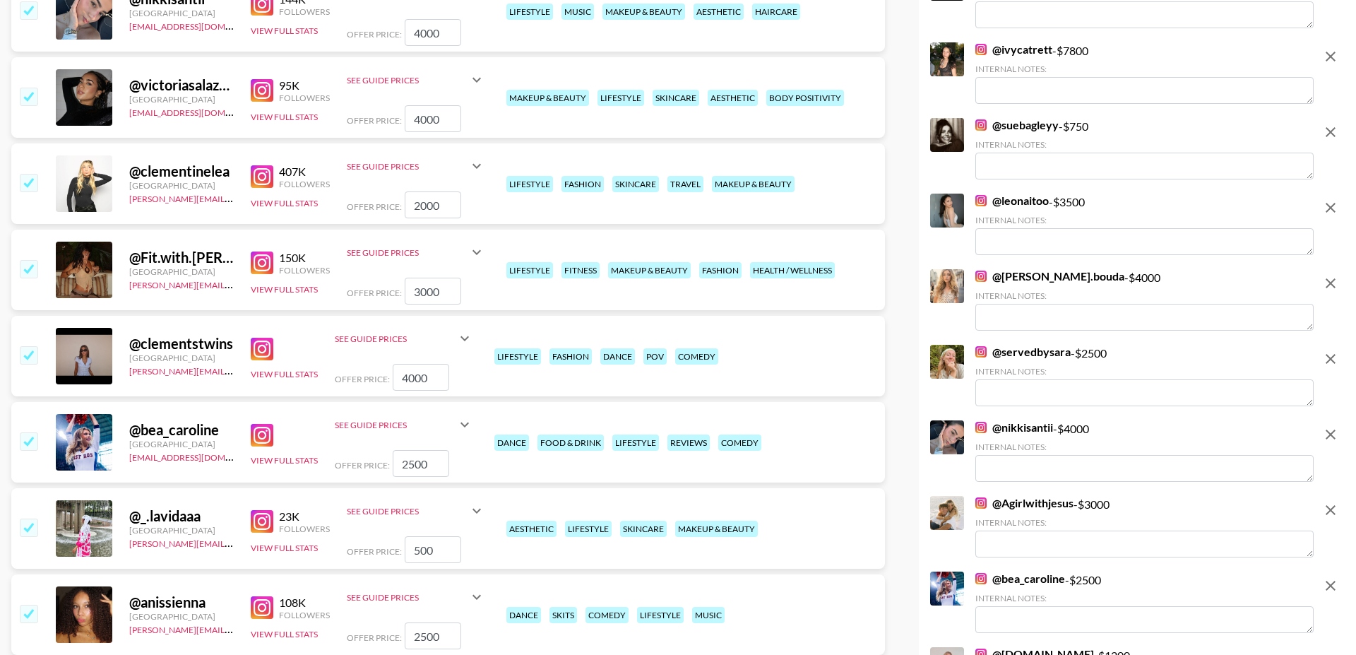
click at [262, 251] on img at bounding box center [262, 262] width 23 height 23
click at [256, 338] on img at bounding box center [262, 349] width 23 height 23
click at [31, 346] on input "checkbox" at bounding box center [28, 354] width 17 height 17
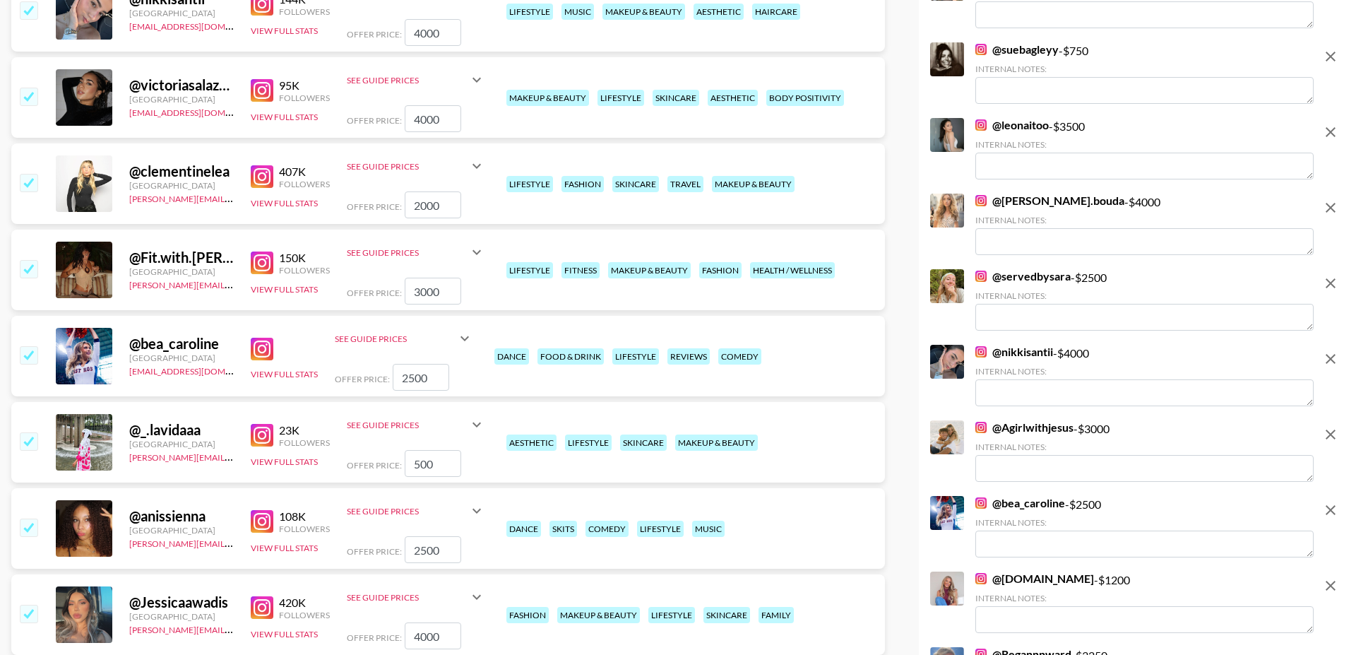
click at [31, 346] on input "checkbox" at bounding box center [28, 354] width 17 height 17
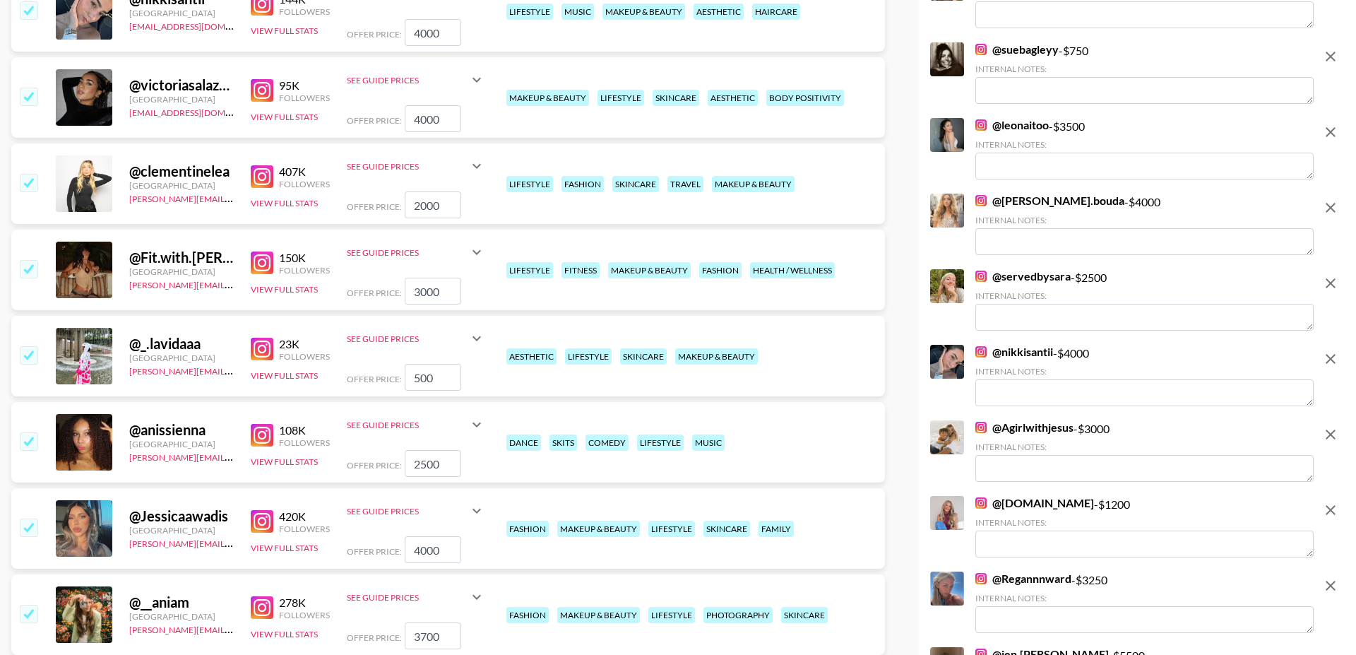
click at [31, 346] on input "checkbox" at bounding box center [28, 354] width 17 height 17
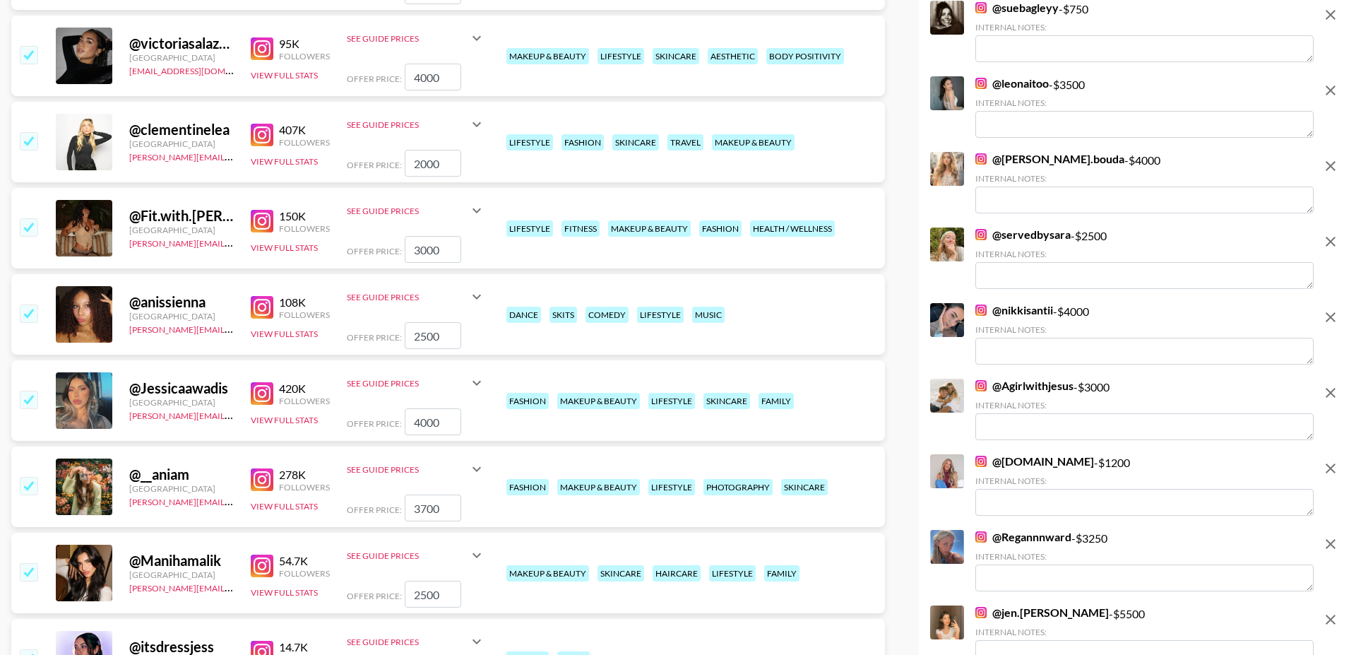
scroll to position [541, 0]
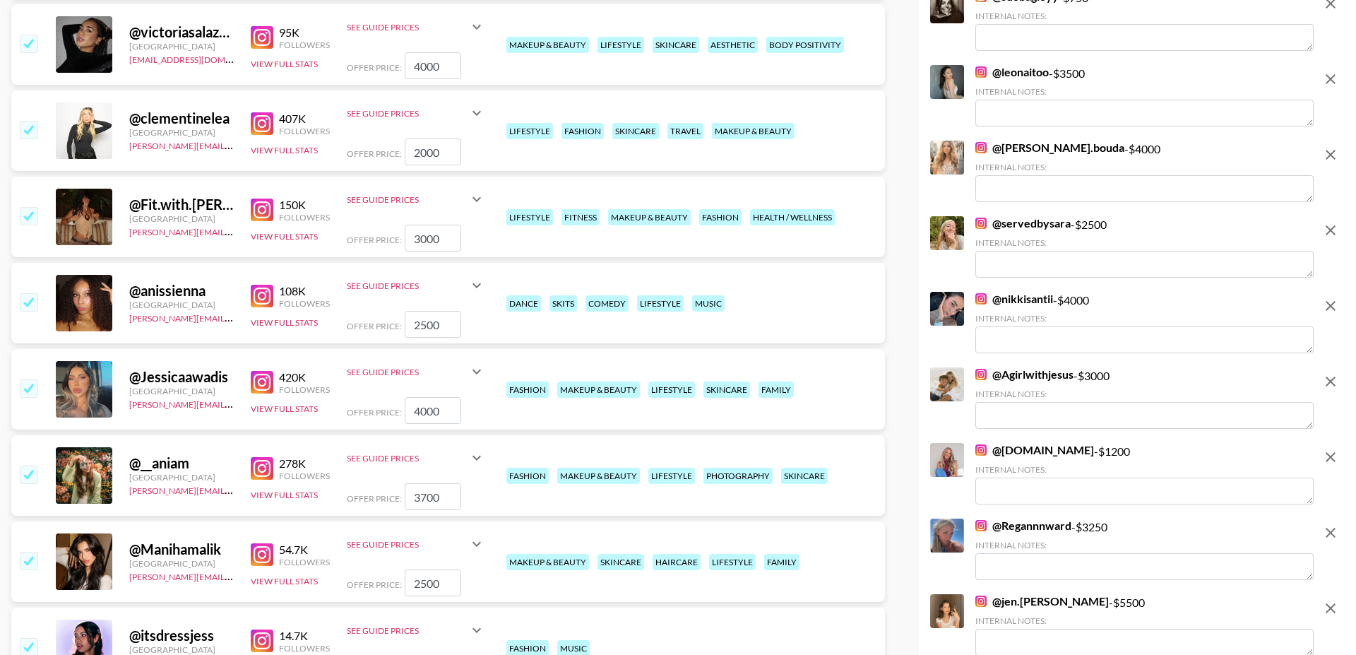
click at [268, 285] on img at bounding box center [262, 296] width 23 height 23
click at [32, 293] on input "checkbox" at bounding box center [28, 301] width 17 height 17
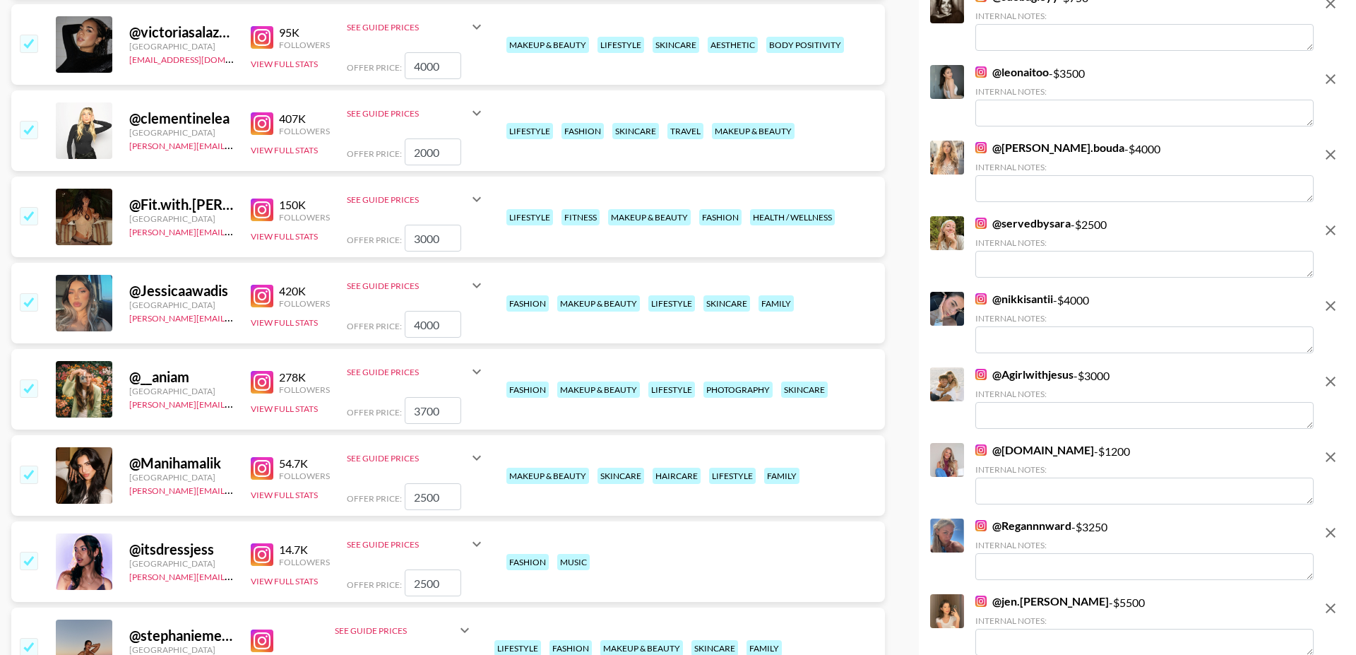
click at [32, 293] on input "checkbox" at bounding box center [28, 301] width 17 height 17
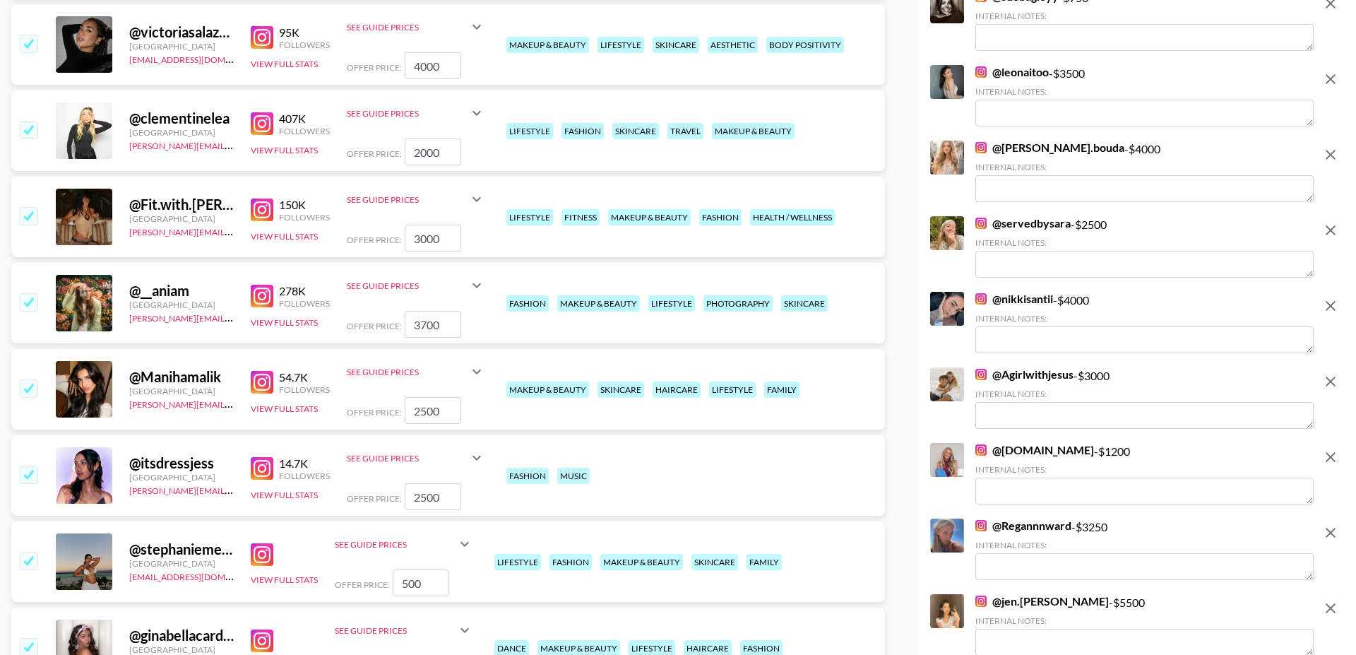
click at [275, 285] on link at bounding box center [265, 296] width 28 height 23
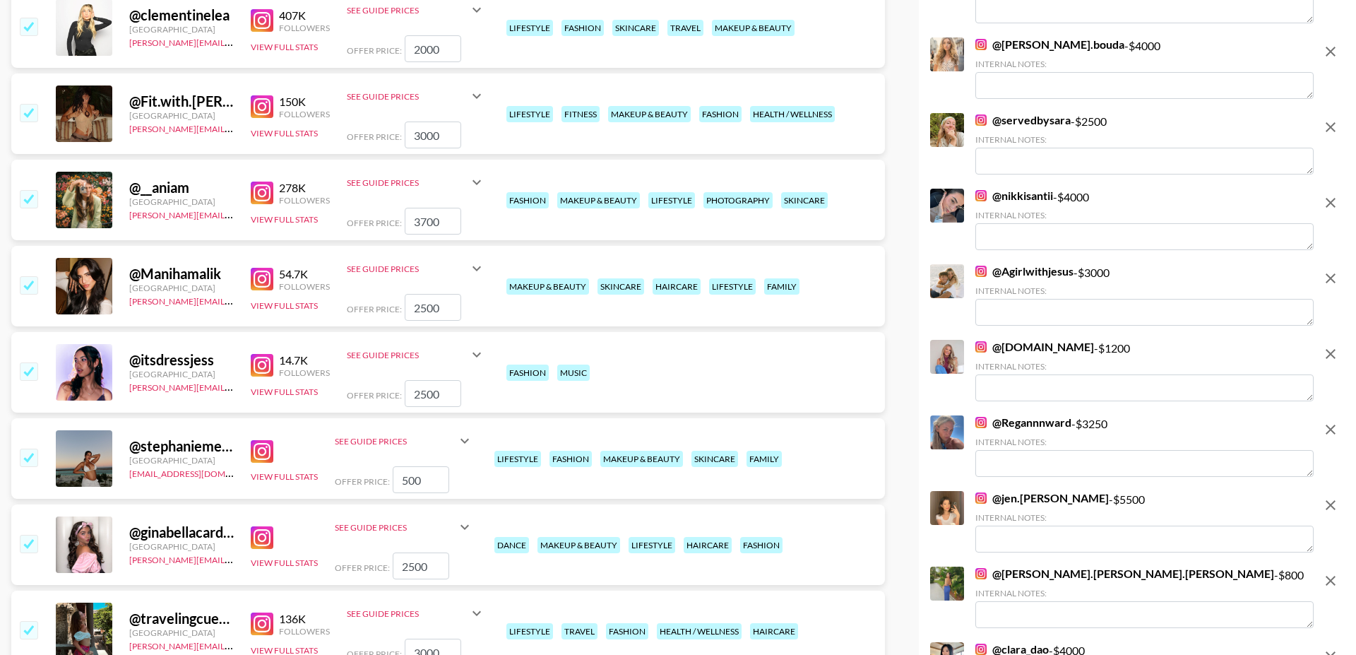
scroll to position [658, 0]
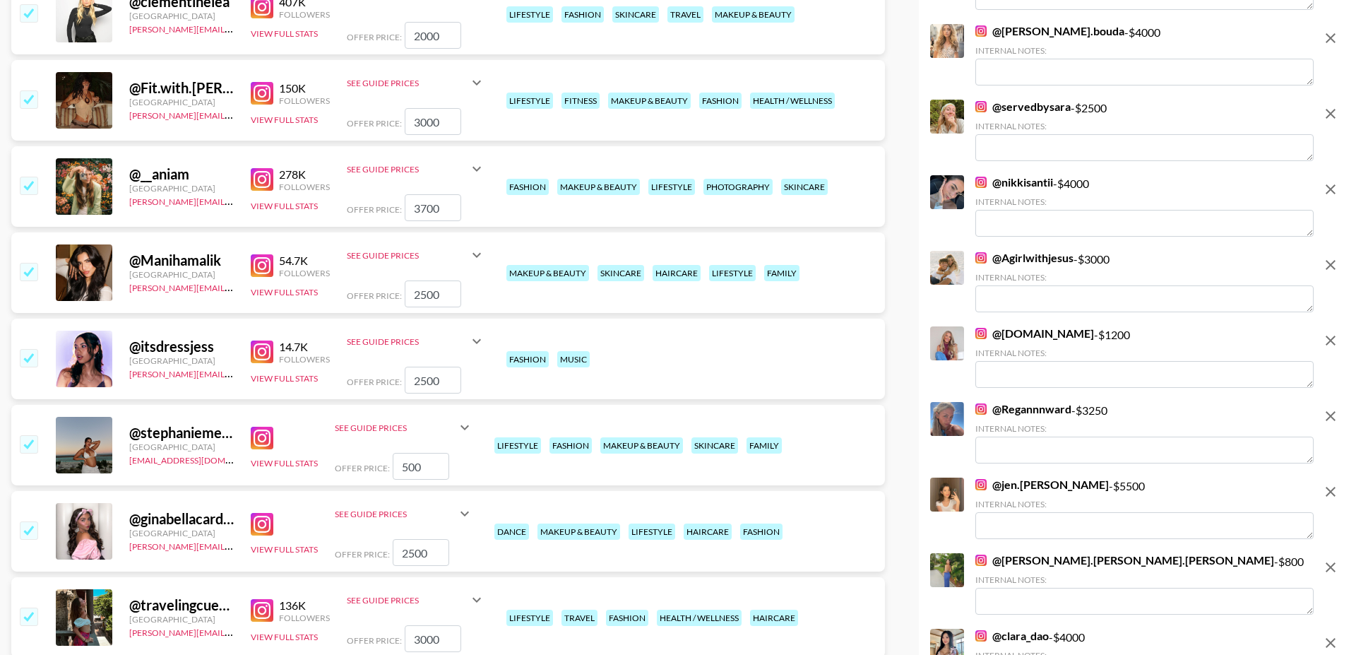
click at [263, 254] on img at bounding box center [262, 265] width 23 height 23
click at [28, 263] on input "checkbox" at bounding box center [28, 271] width 17 height 17
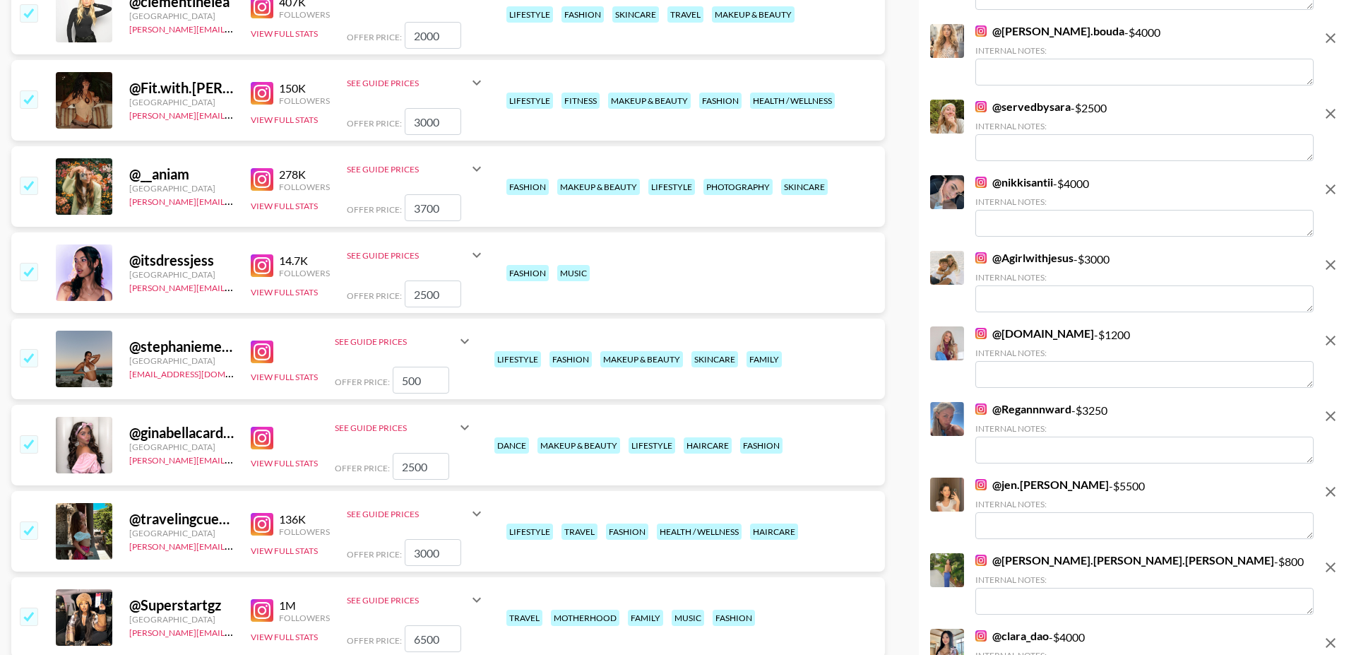
click at [28, 263] on input "checkbox" at bounding box center [28, 271] width 17 height 17
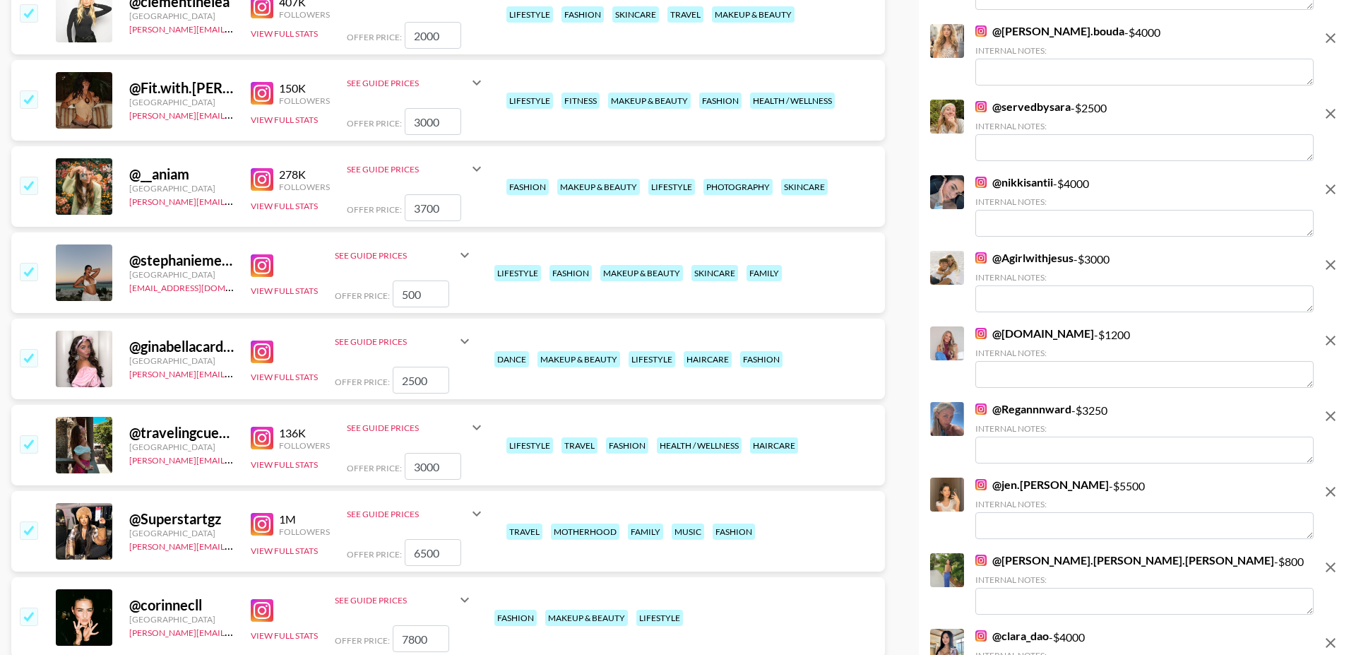
click at [28, 263] on input "checkbox" at bounding box center [28, 271] width 17 height 17
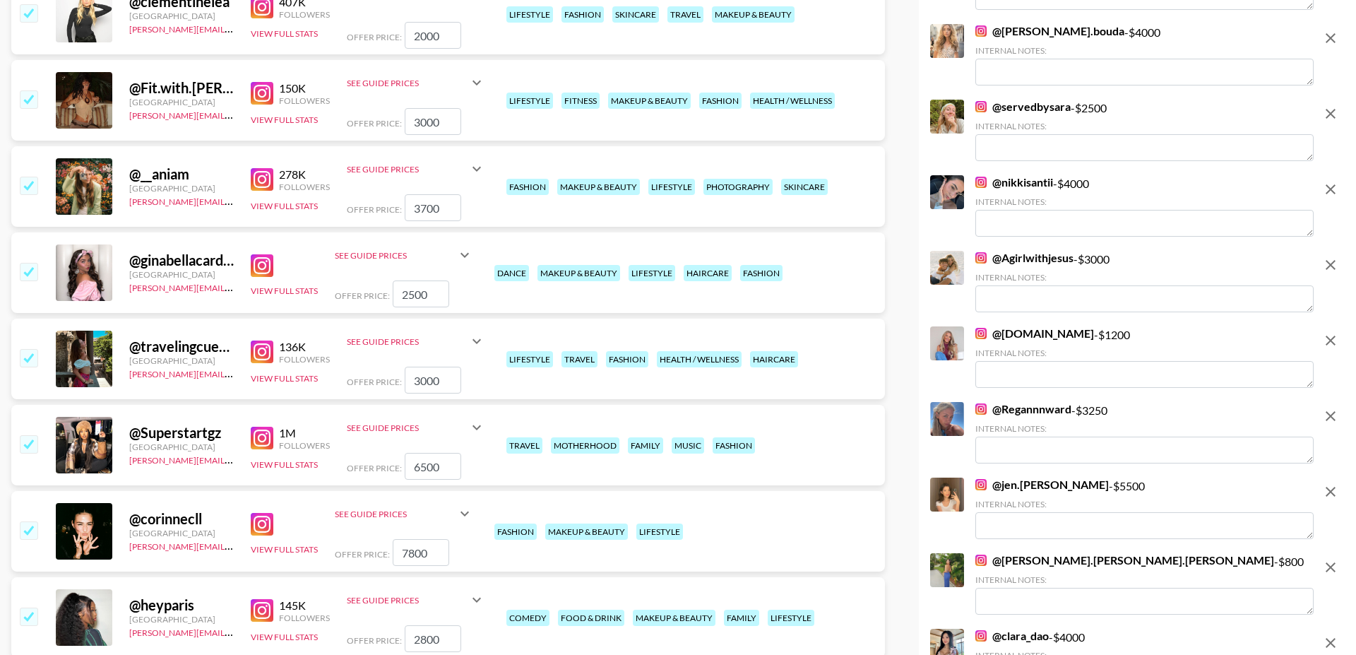
click at [268, 254] on img at bounding box center [262, 265] width 23 height 23
click at [29, 263] on input "checkbox" at bounding box center [28, 271] width 17 height 17
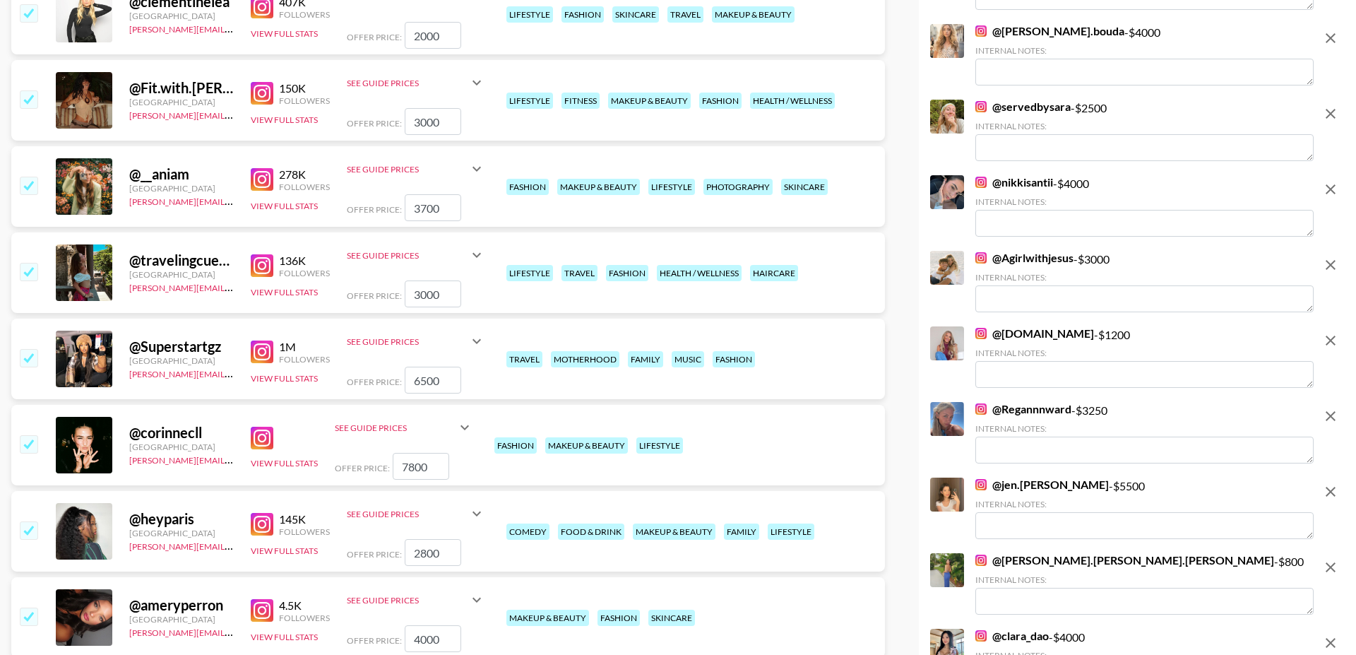
click at [28, 263] on input "checkbox" at bounding box center [28, 271] width 17 height 17
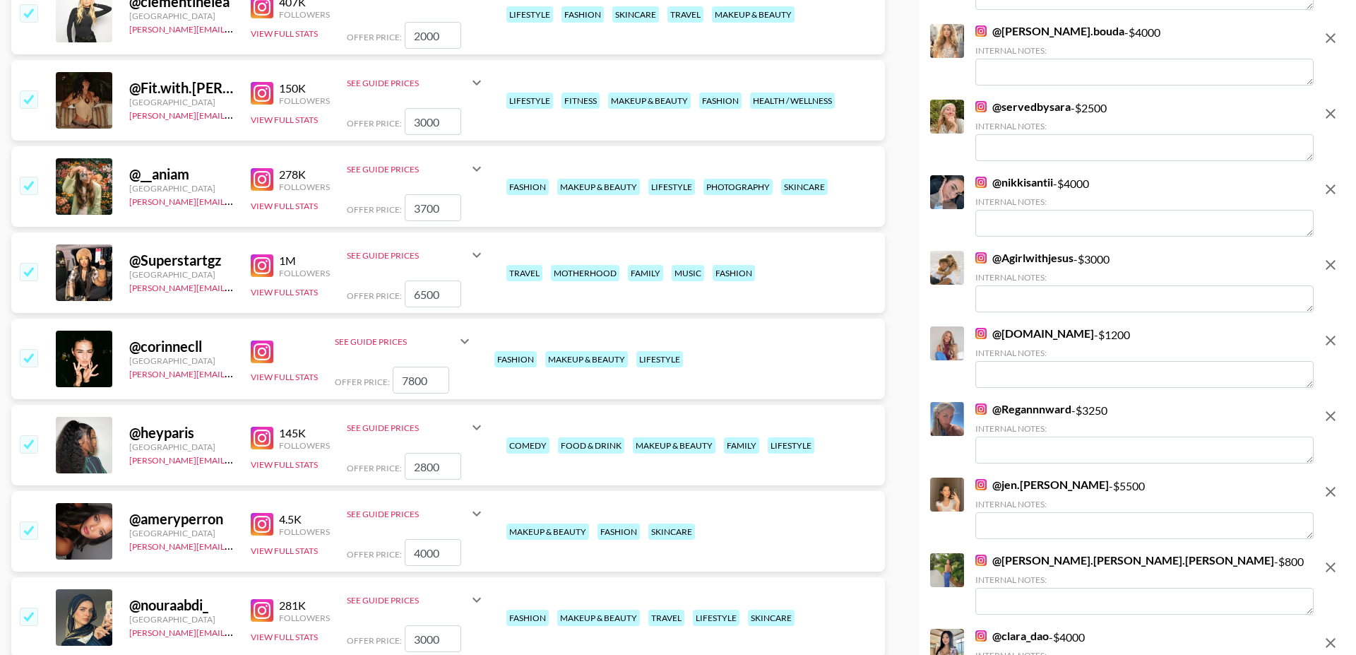
click at [28, 263] on input "checkbox" at bounding box center [28, 271] width 17 height 17
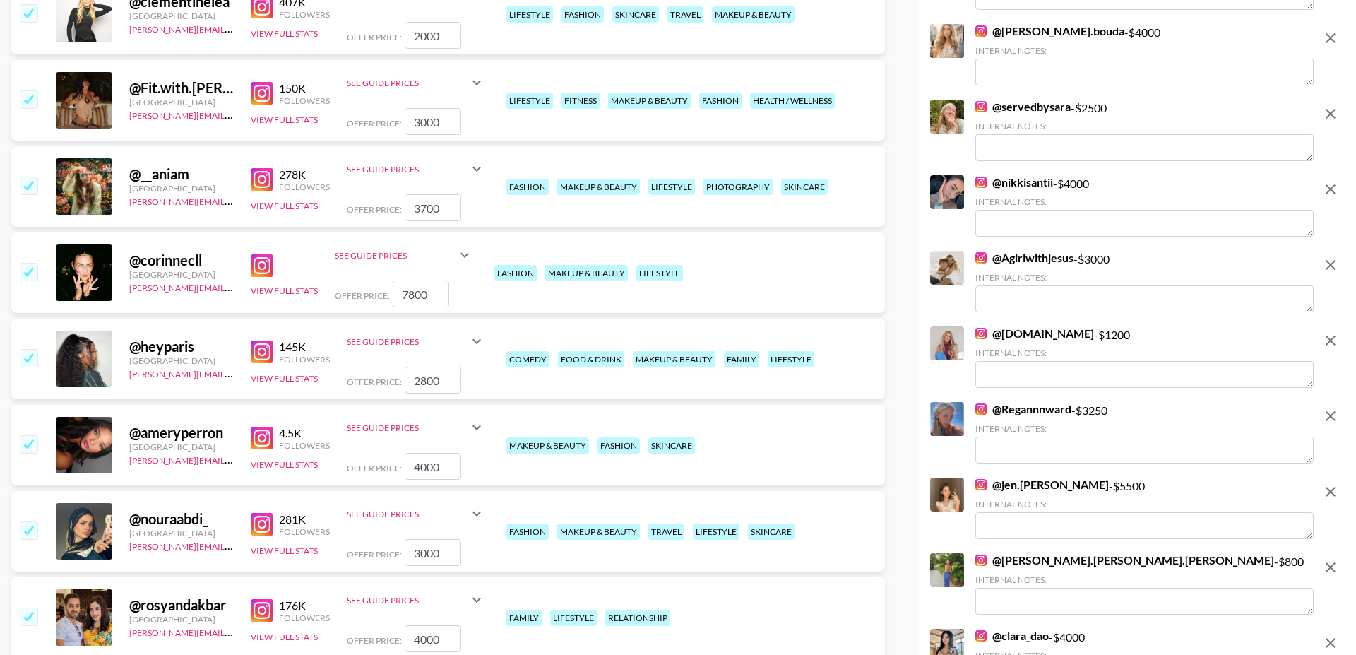
click at [265, 254] on img at bounding box center [262, 265] width 23 height 23
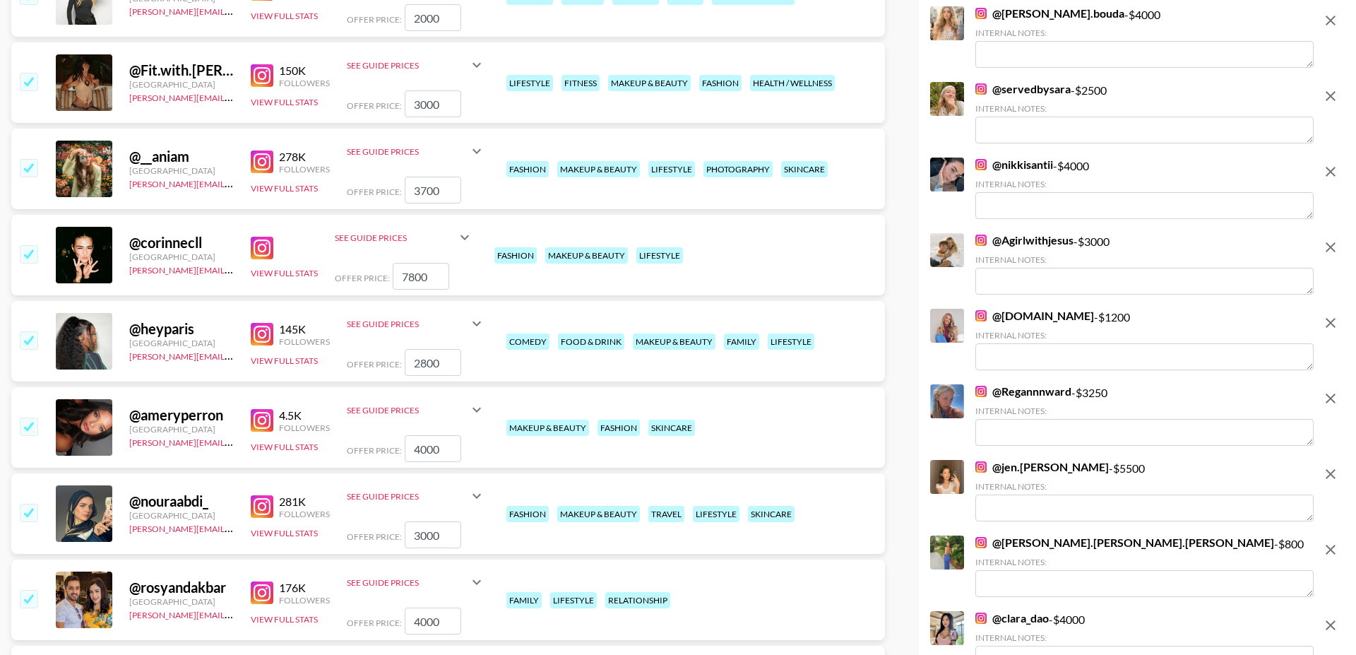
scroll to position [703, 0]
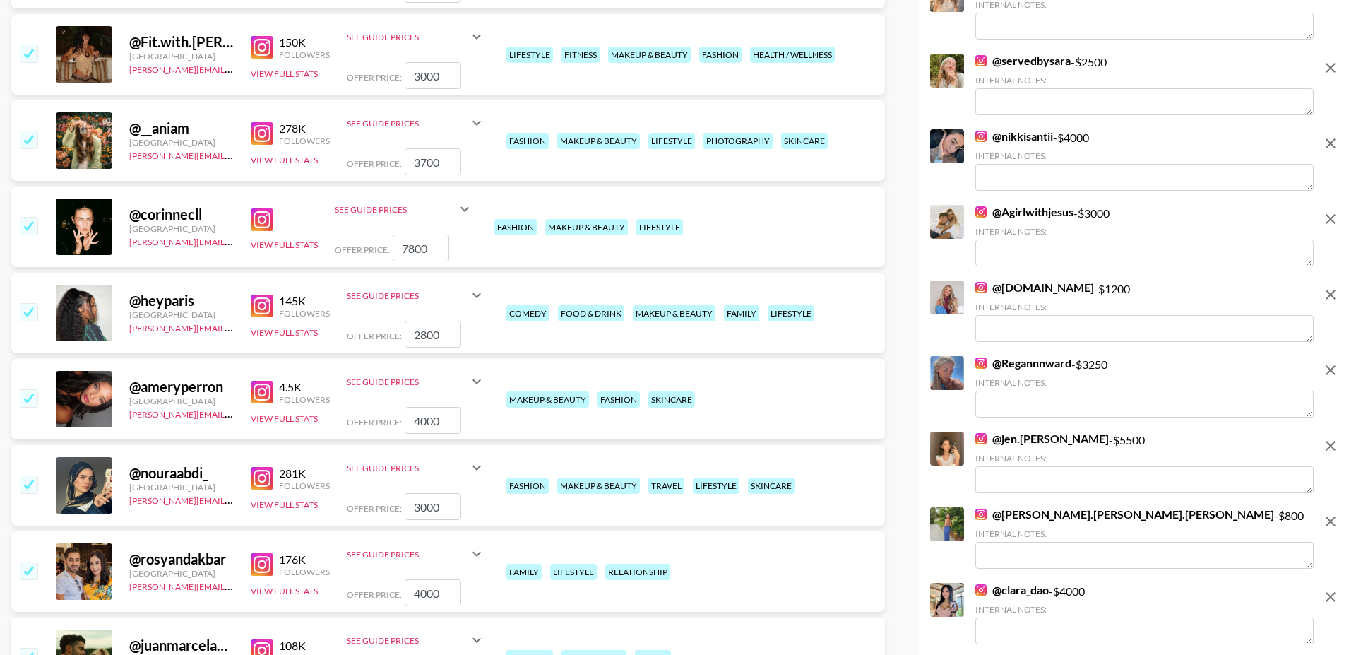
click at [263, 295] on img at bounding box center [262, 306] width 23 height 23
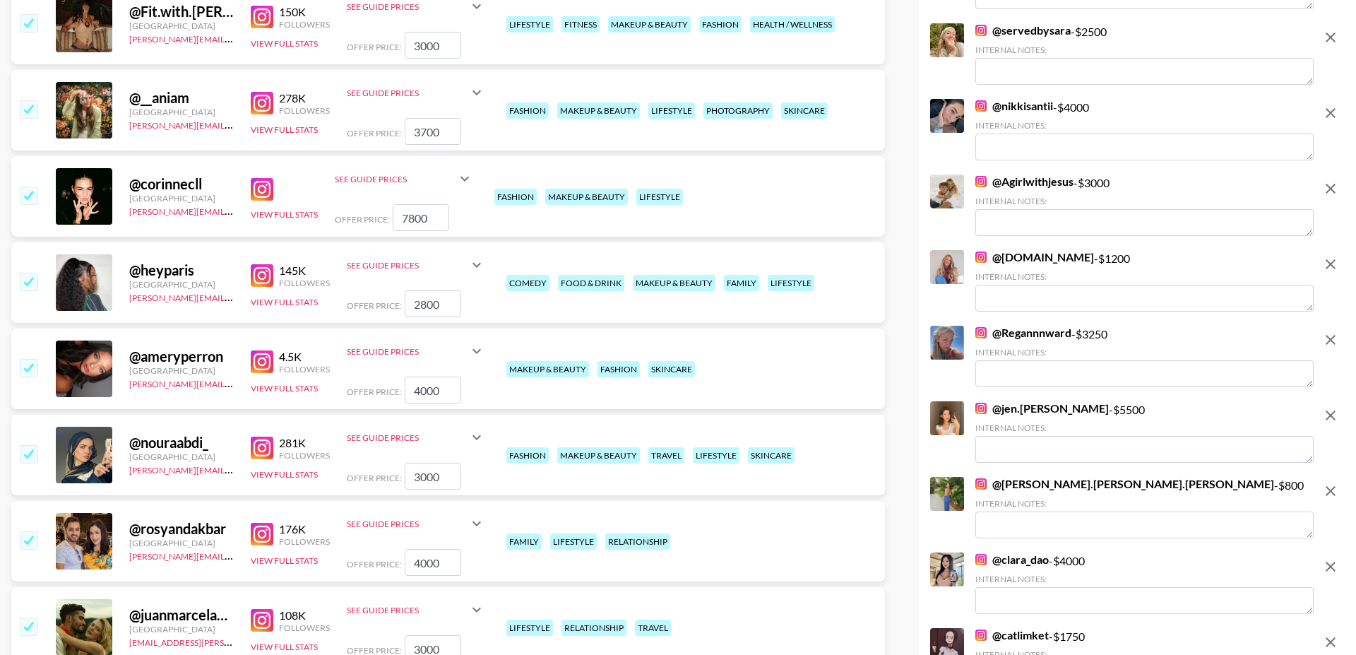
scroll to position [739, 0]
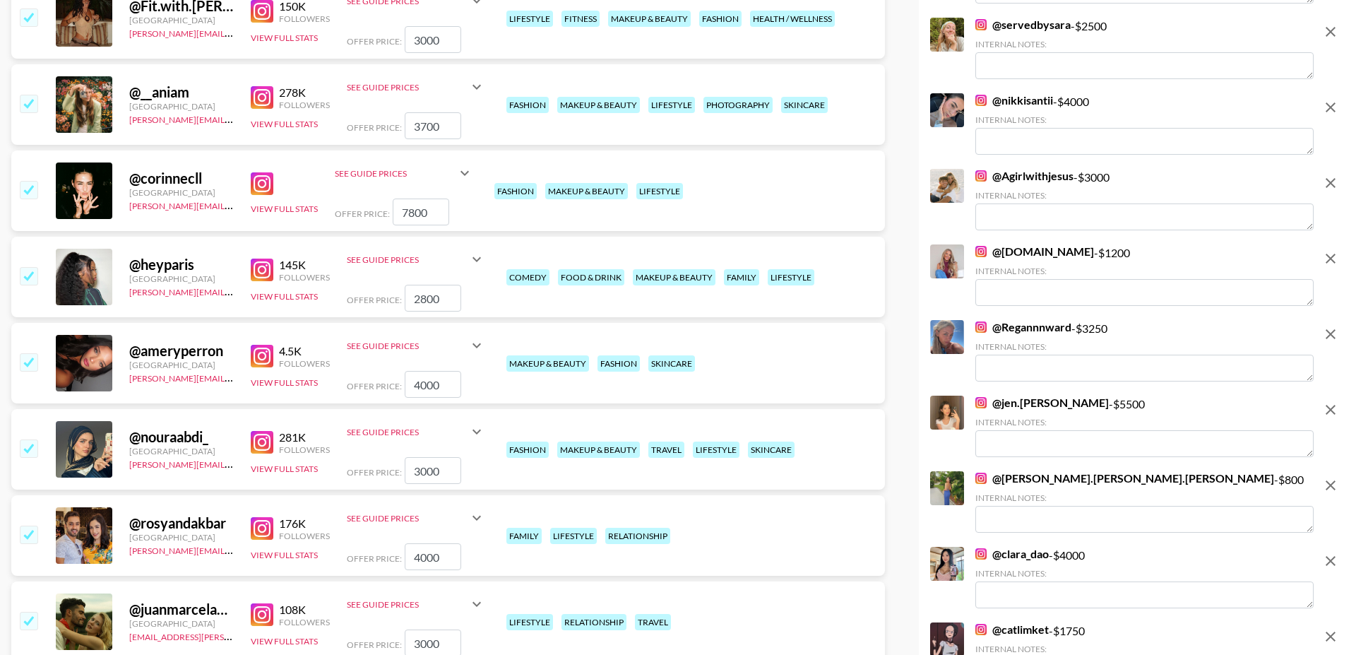
click at [24, 267] on input "checkbox" at bounding box center [28, 275] width 17 height 17
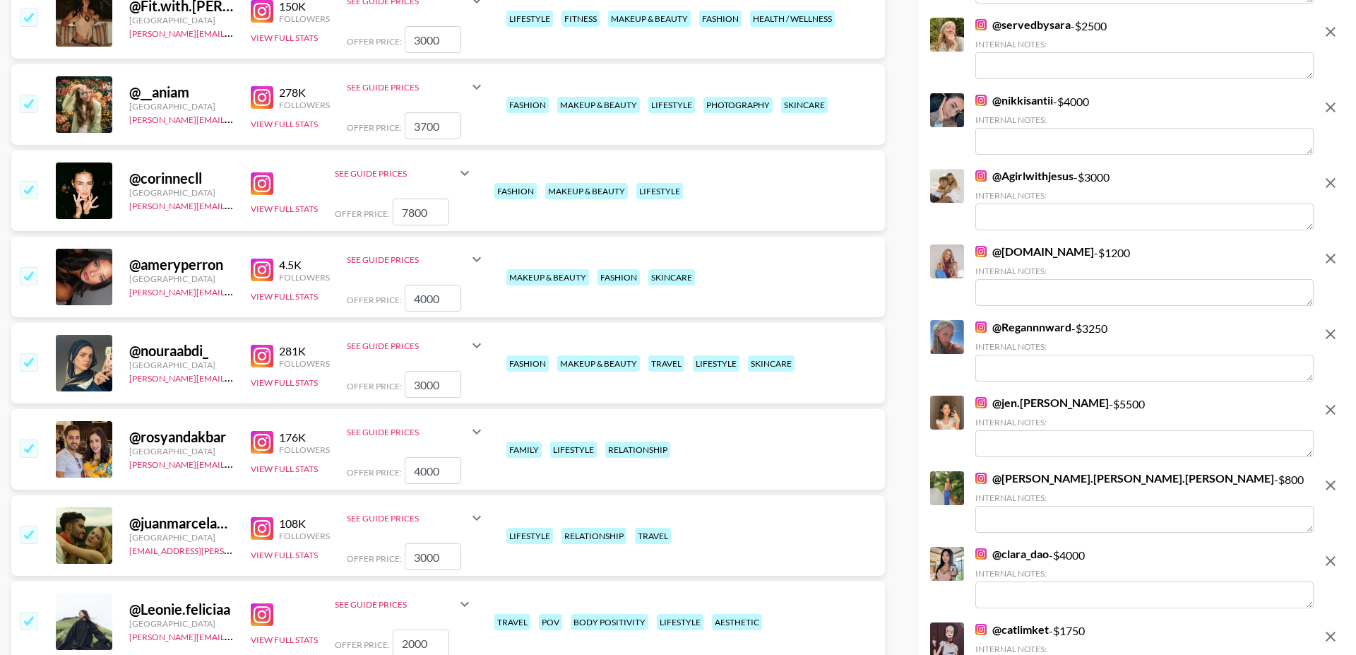
click at [263, 258] on img at bounding box center [262, 269] width 23 height 23
click at [27, 267] on input "checkbox" at bounding box center [28, 275] width 17 height 17
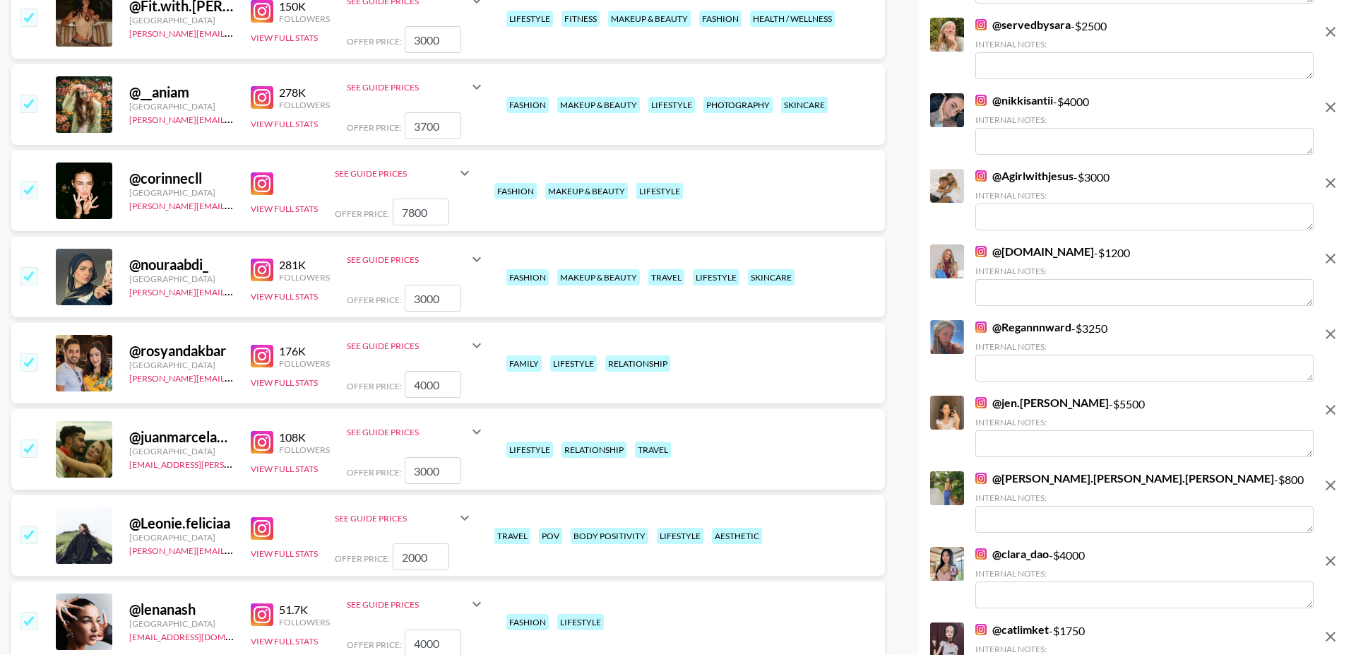
click at [254, 258] on img at bounding box center [262, 269] width 23 height 23
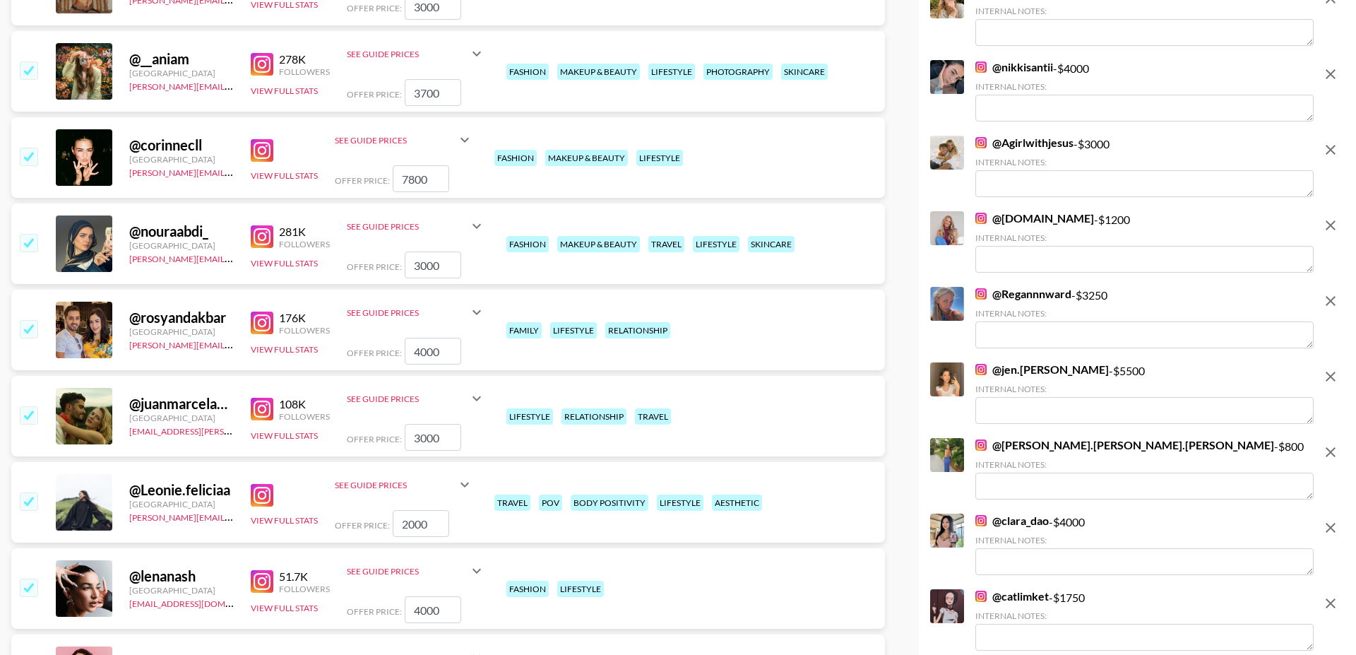
scroll to position [802, 0]
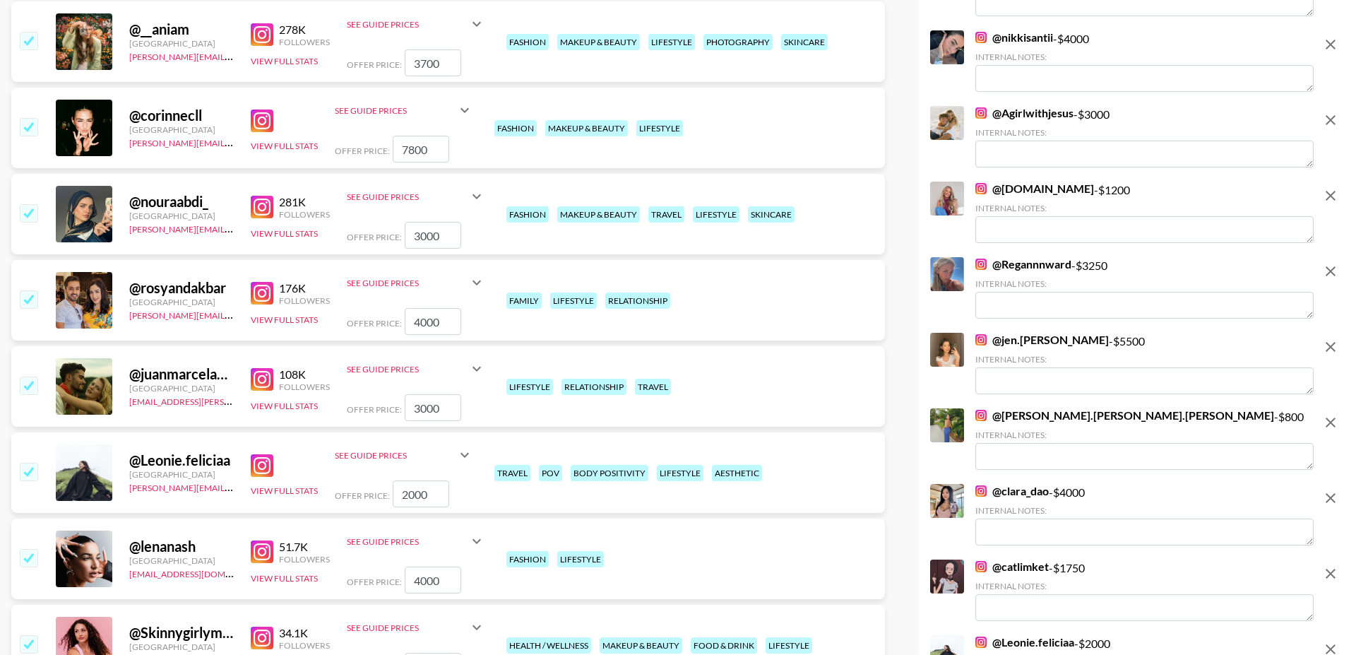
click at [28, 290] on input "checkbox" at bounding box center [28, 298] width 17 height 17
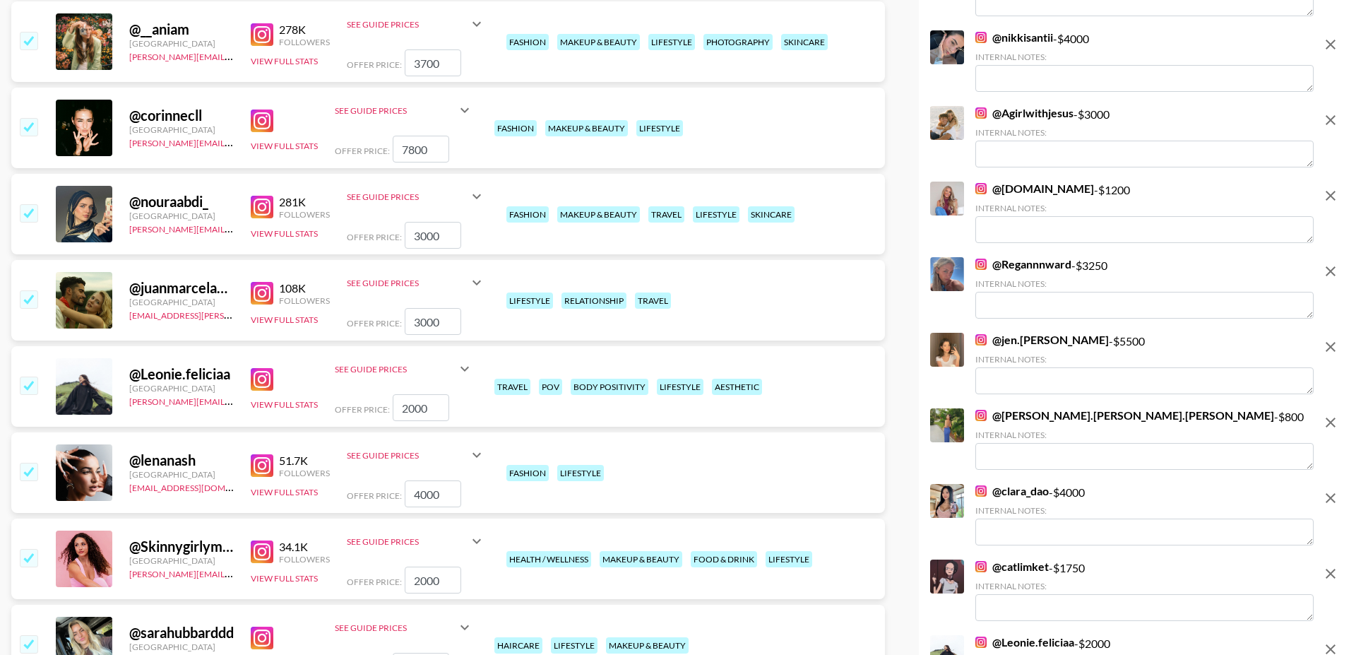
click at [268, 282] on img at bounding box center [262, 293] width 23 height 23
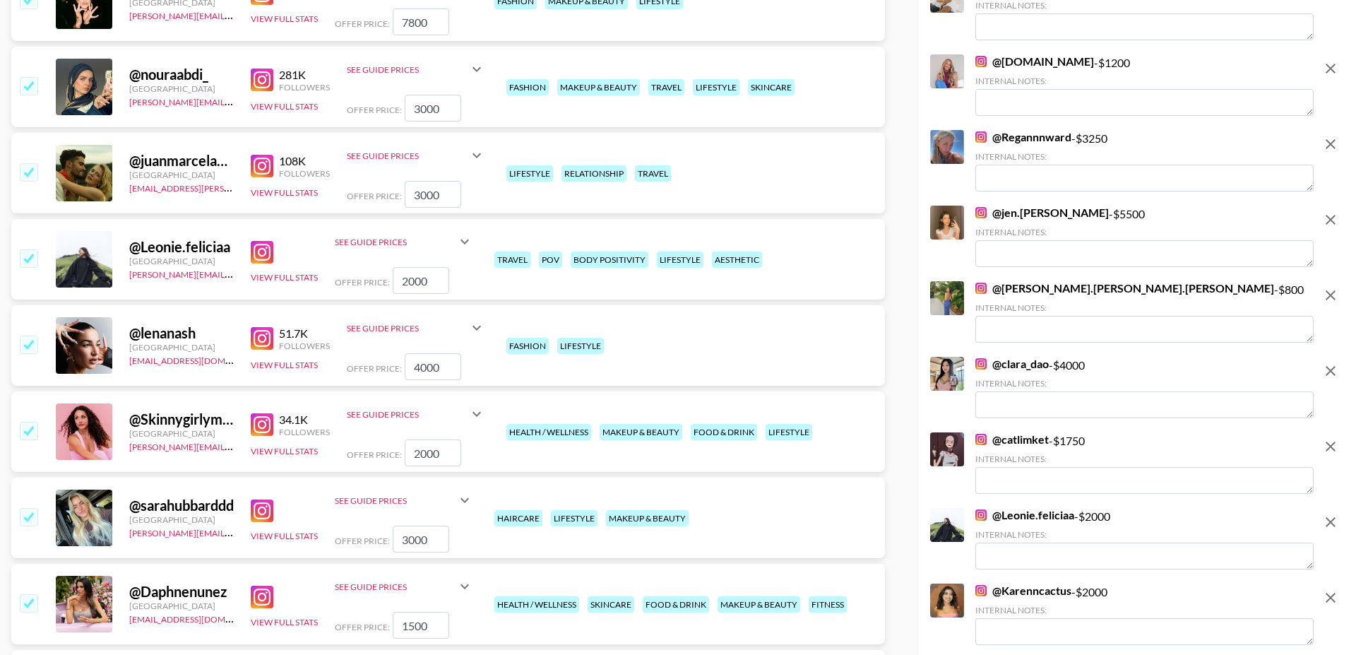
scroll to position [951, 0]
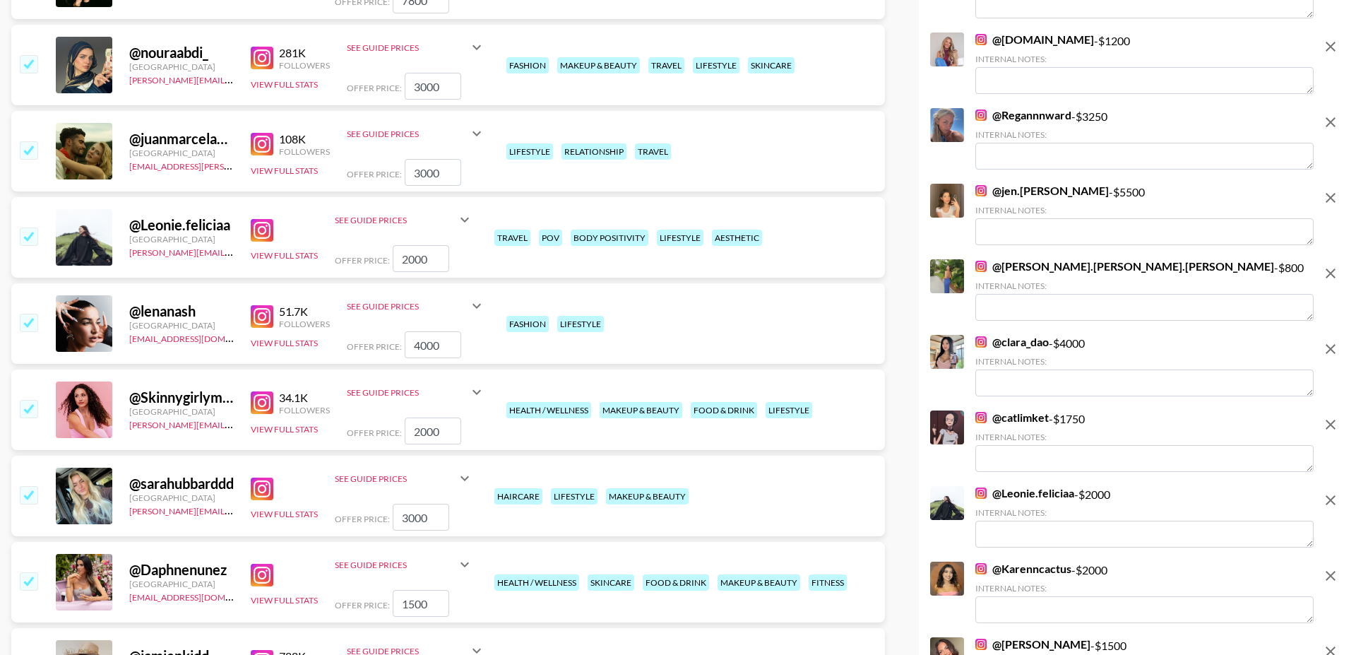
click at [261, 219] on img at bounding box center [262, 230] width 23 height 23
click at [27, 227] on input "checkbox" at bounding box center [28, 235] width 17 height 17
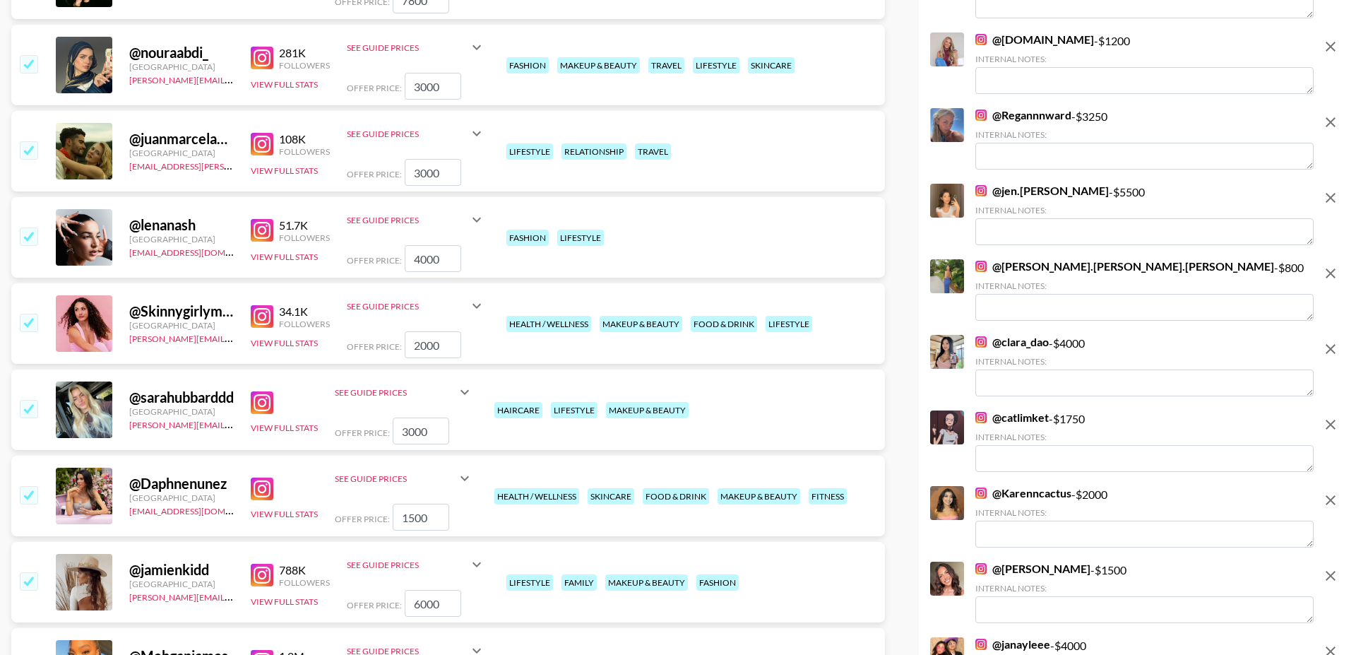
click at [258, 219] on img at bounding box center [262, 230] width 23 height 23
click at [30, 227] on input "checkbox" at bounding box center [28, 235] width 17 height 17
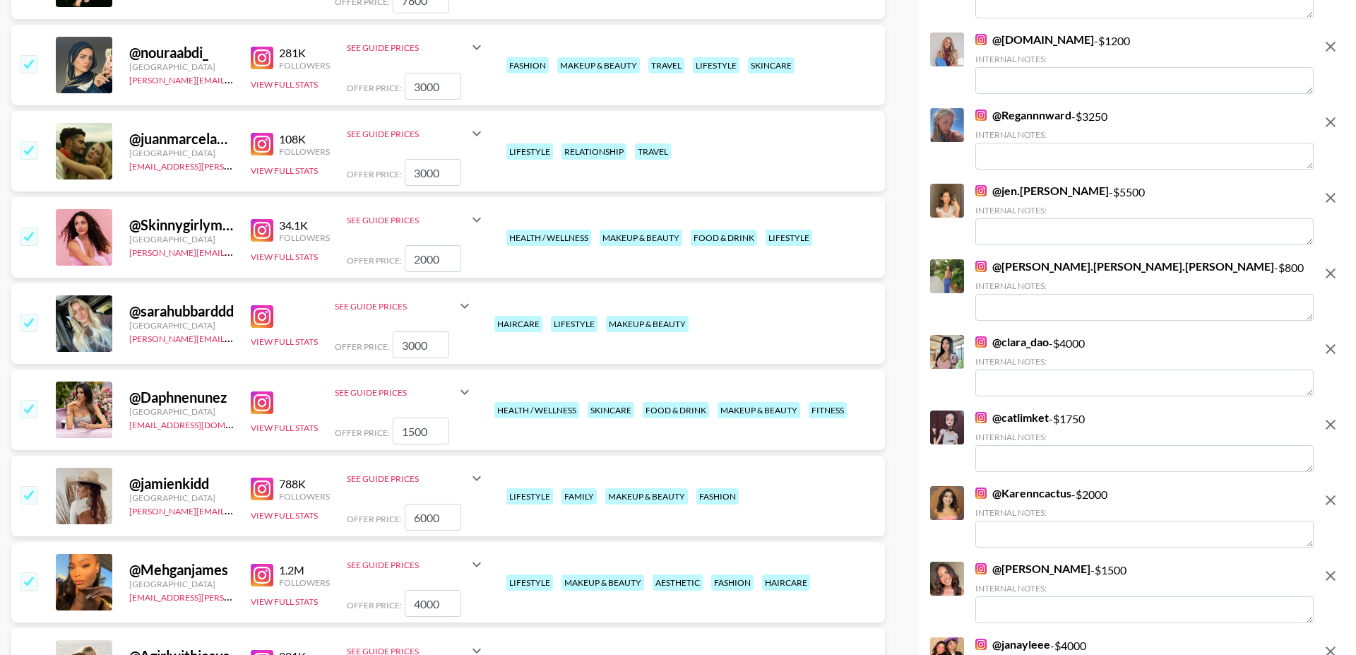
click at [258, 219] on img at bounding box center [262, 230] width 23 height 23
click at [35, 227] on input "checkbox" at bounding box center [28, 235] width 17 height 17
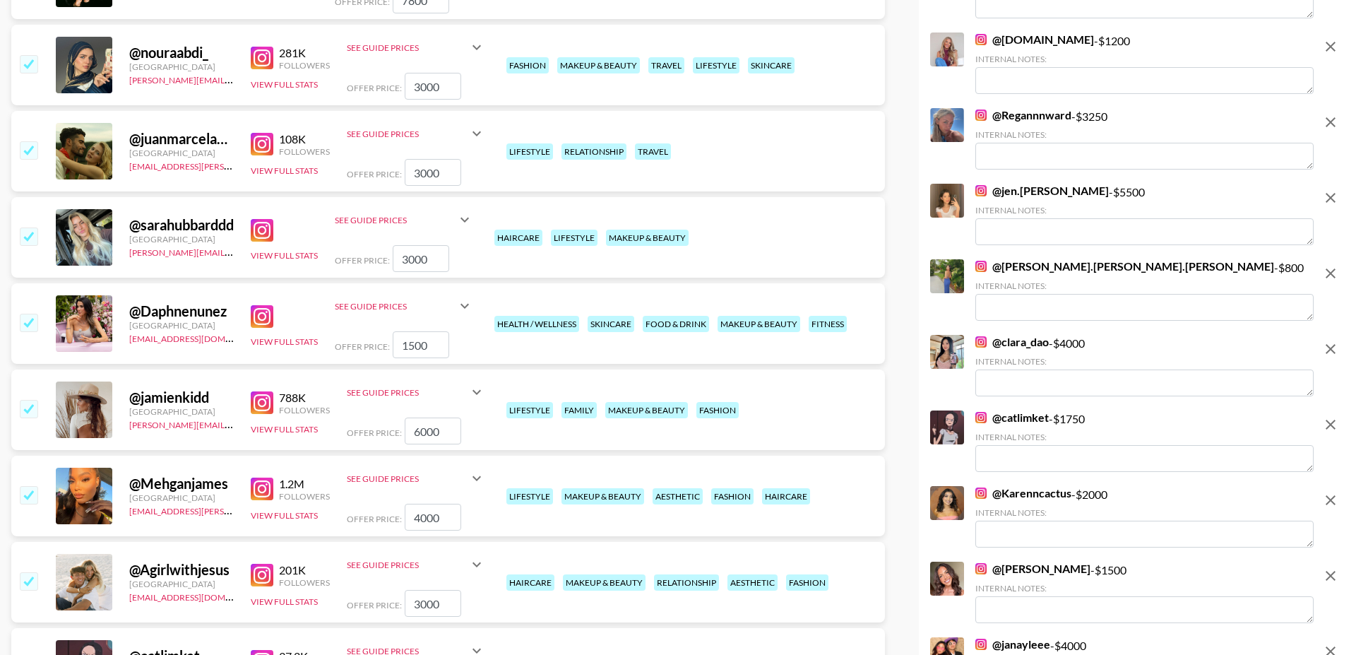
click at [266, 219] on img at bounding box center [262, 230] width 23 height 23
click at [34, 227] on input "checkbox" at bounding box center [28, 235] width 17 height 17
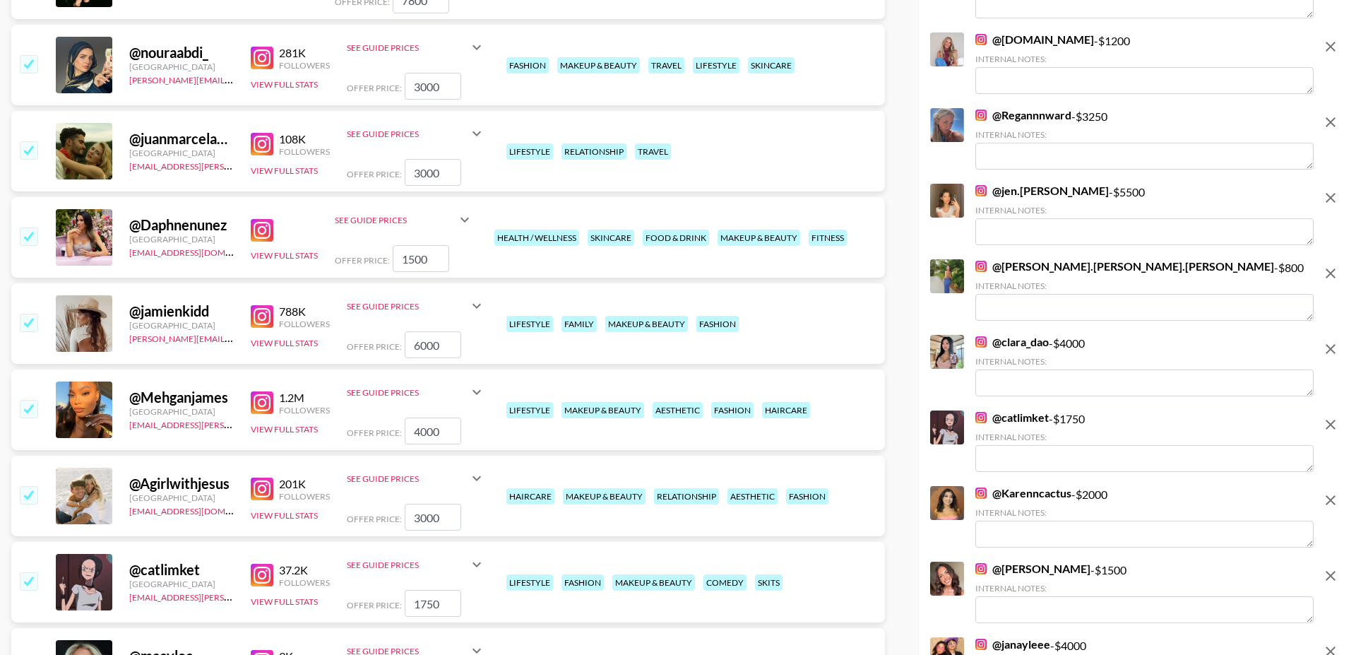
click at [34, 227] on input "checkbox" at bounding box center [28, 235] width 17 height 17
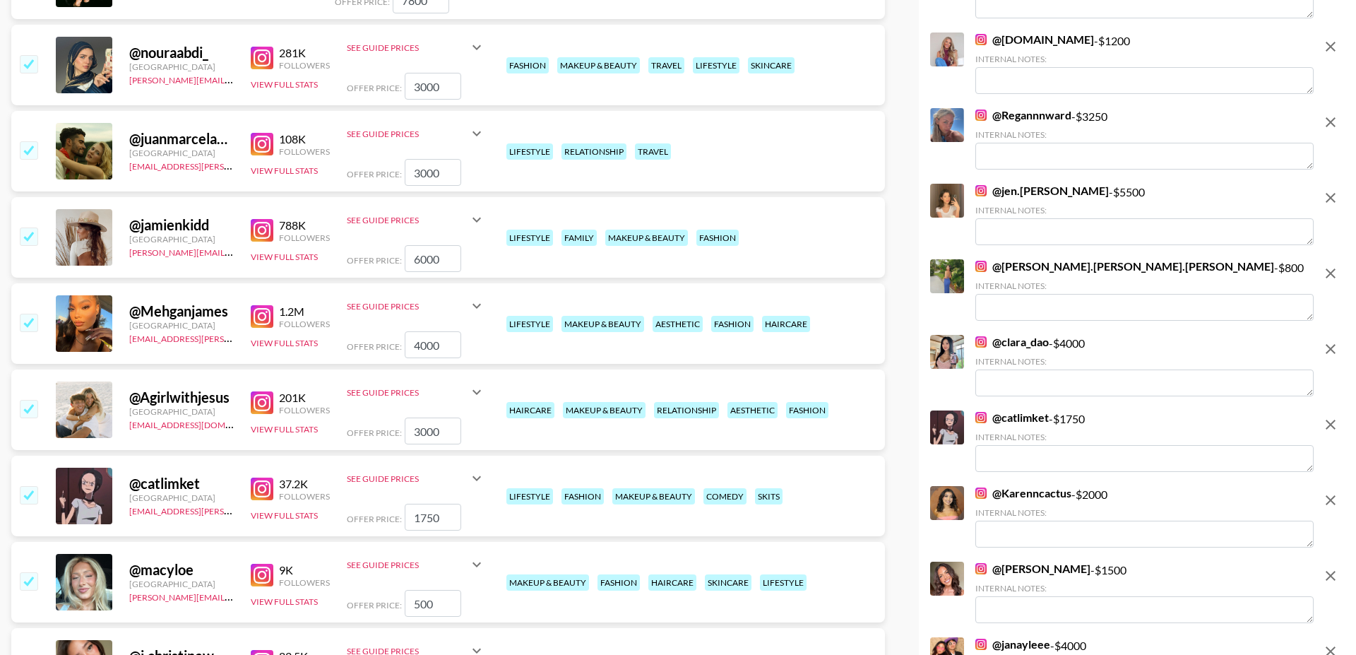
click at [261, 219] on img at bounding box center [262, 230] width 23 height 23
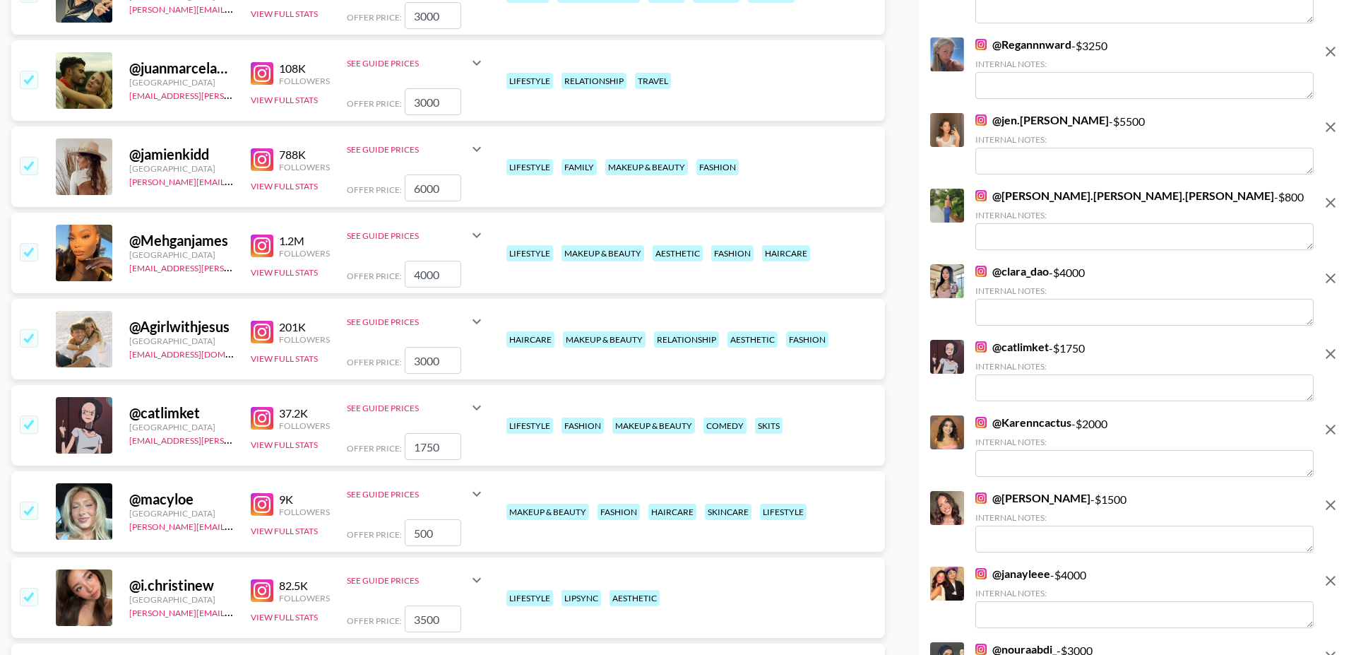
scroll to position [1023, 0]
click at [28, 242] on input "checkbox" at bounding box center [28, 250] width 17 height 17
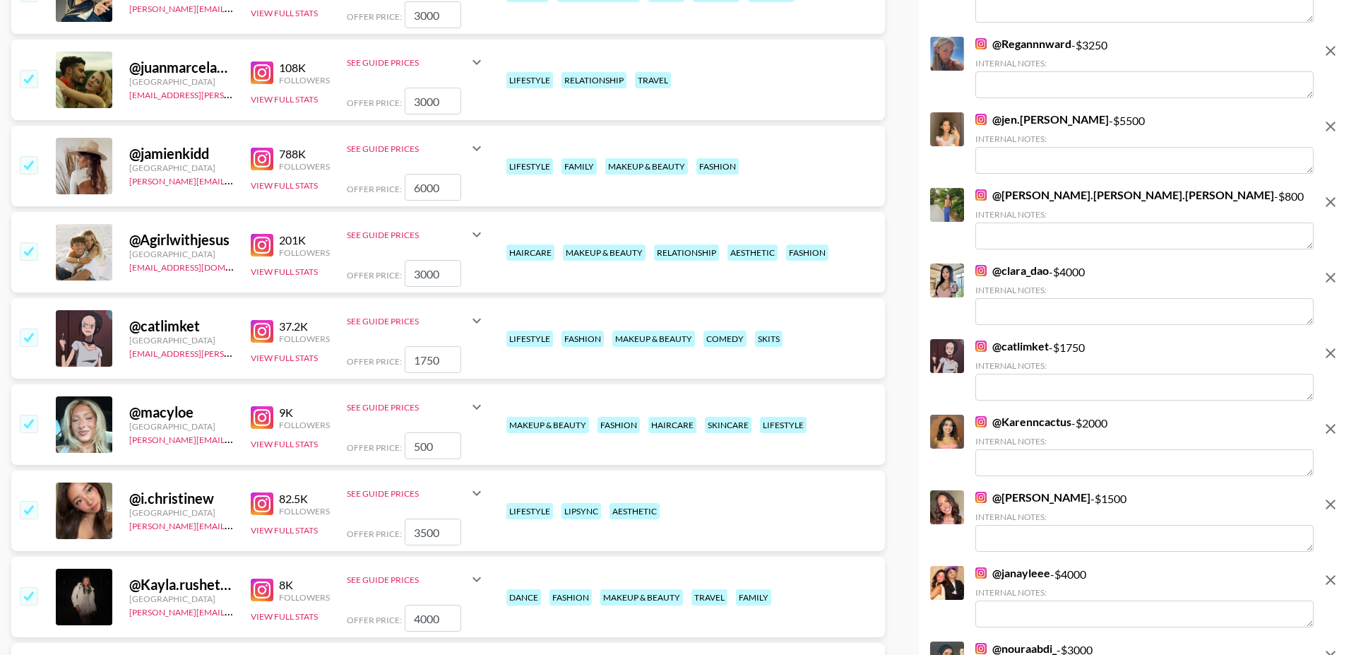
click at [28, 242] on input "checkbox" at bounding box center [28, 250] width 17 height 17
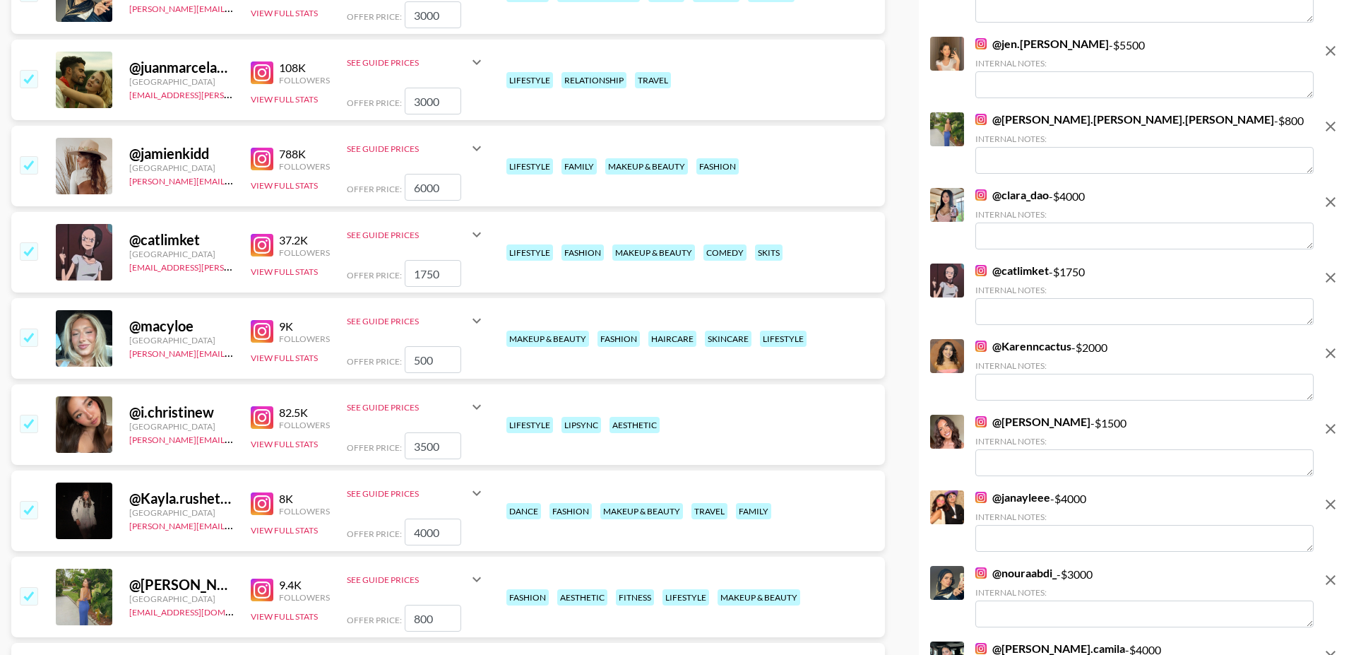
click at [263, 234] on img at bounding box center [262, 245] width 23 height 23
click at [259, 320] on img at bounding box center [262, 331] width 23 height 23
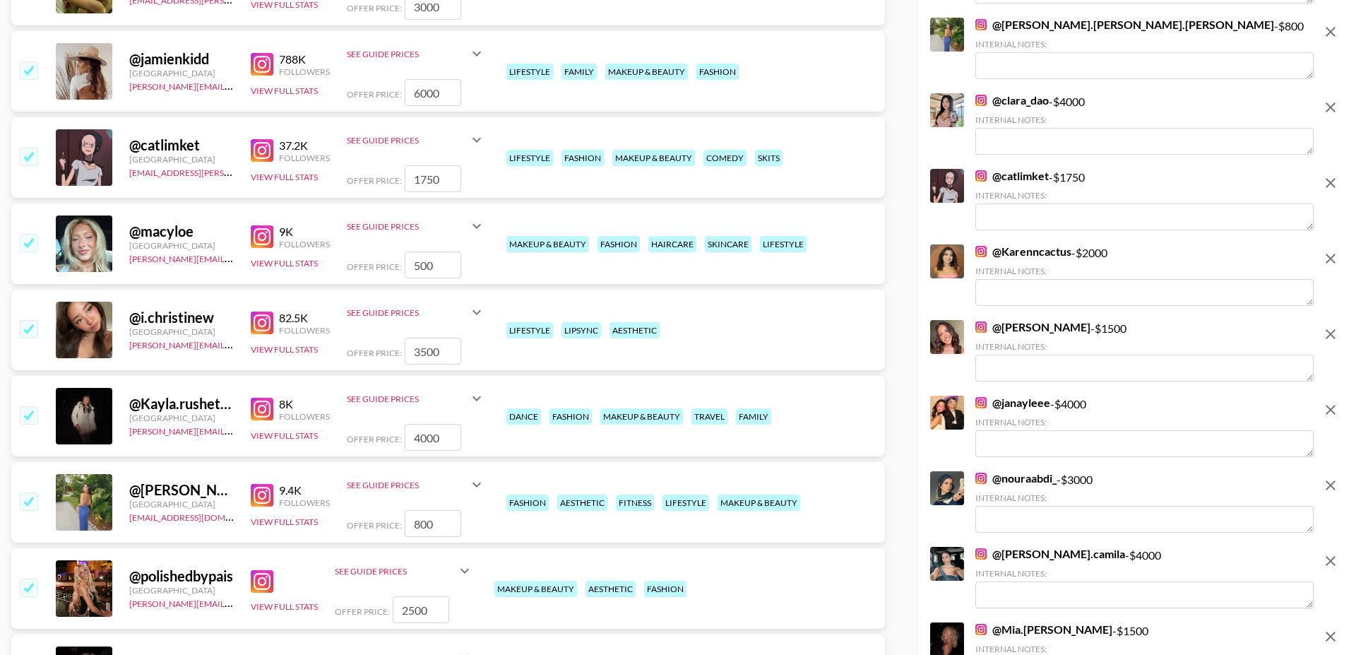
scroll to position [1139, 0]
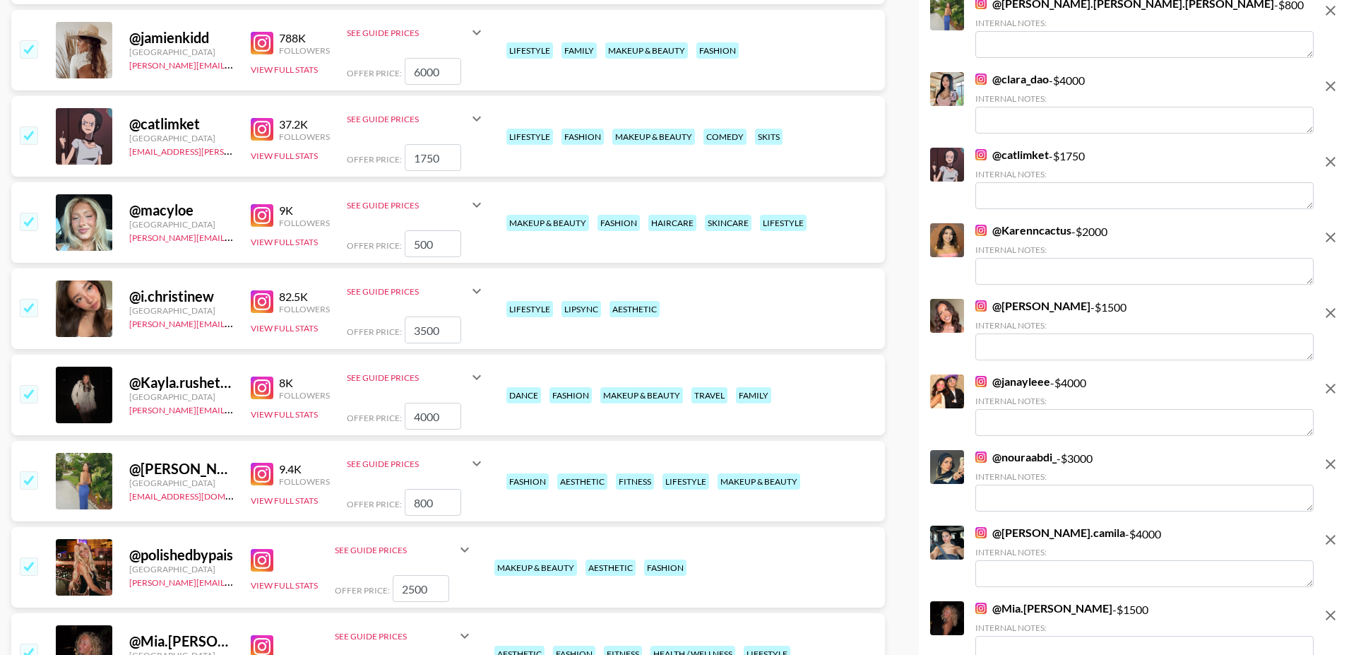
click at [261, 290] on img at bounding box center [262, 301] width 23 height 23
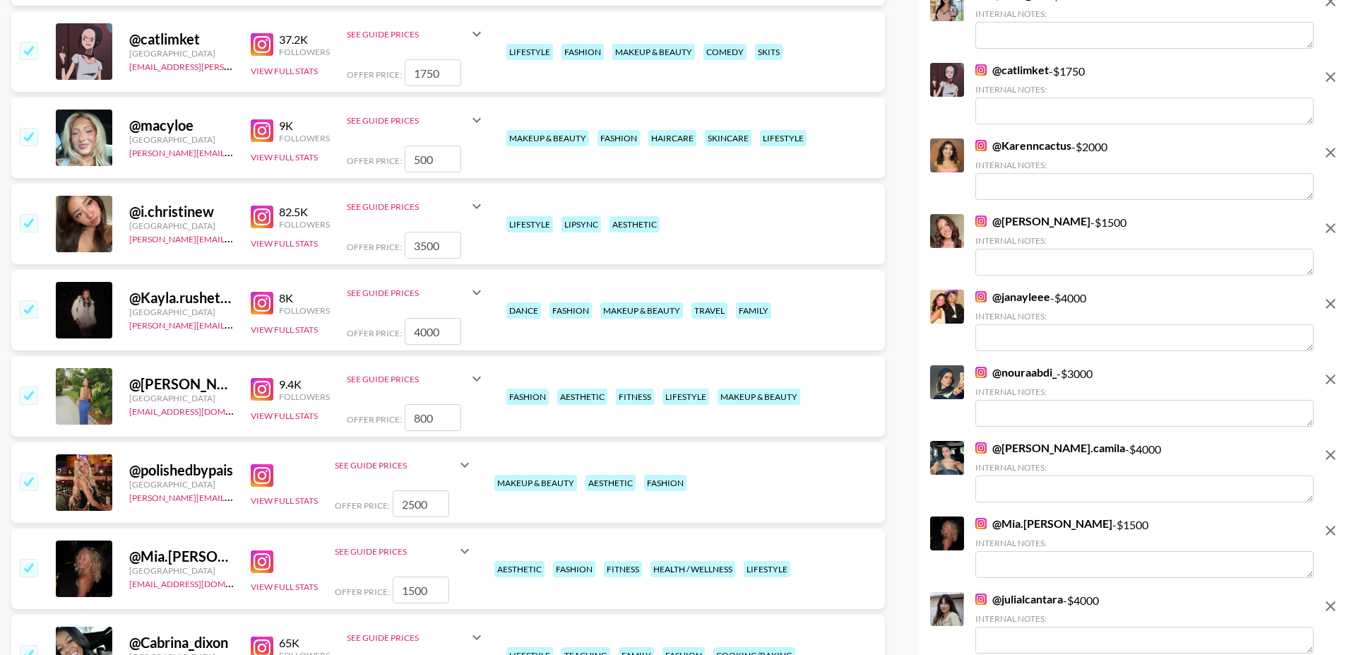
scroll to position [1242, 0]
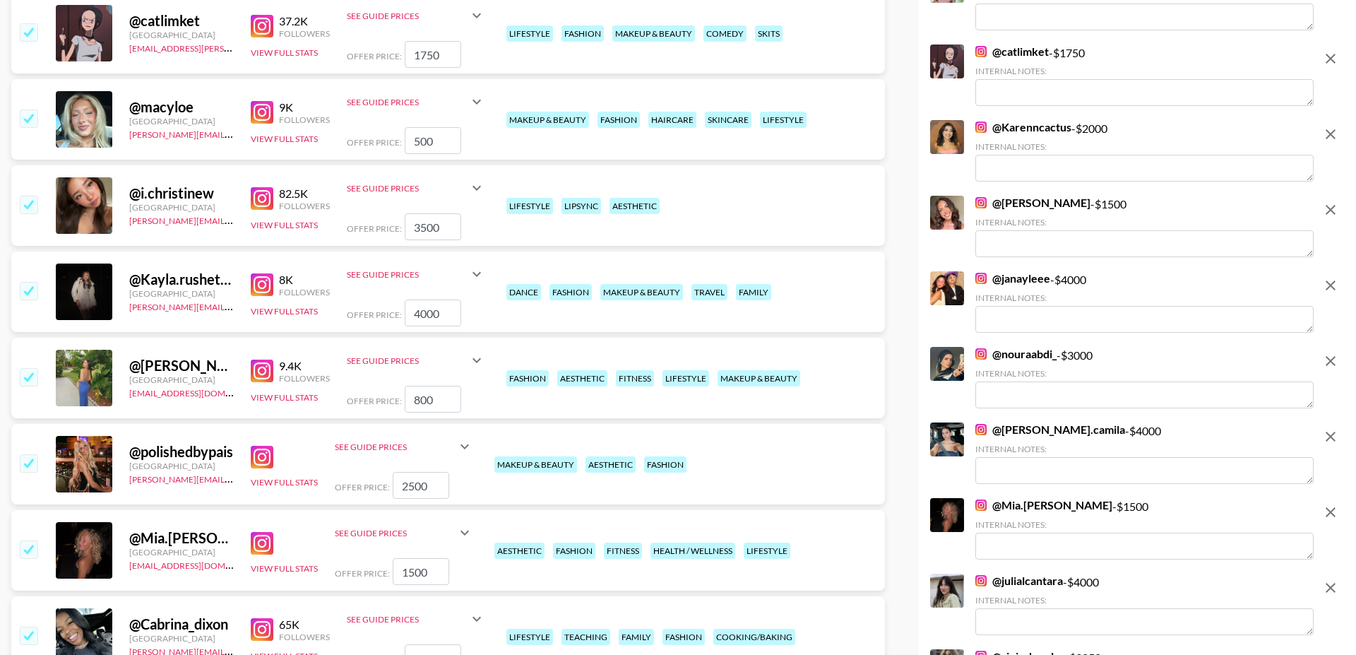
click at [26, 282] on input "checkbox" at bounding box center [28, 290] width 17 height 17
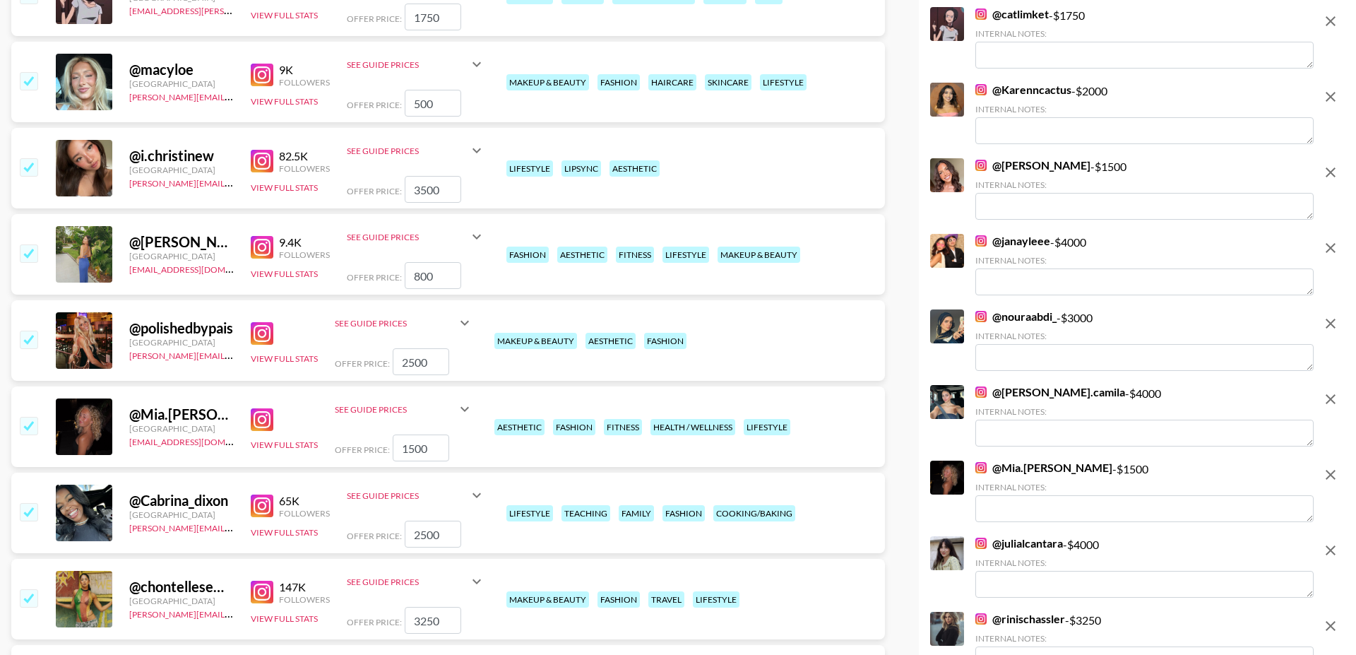
scroll to position [1297, 0]
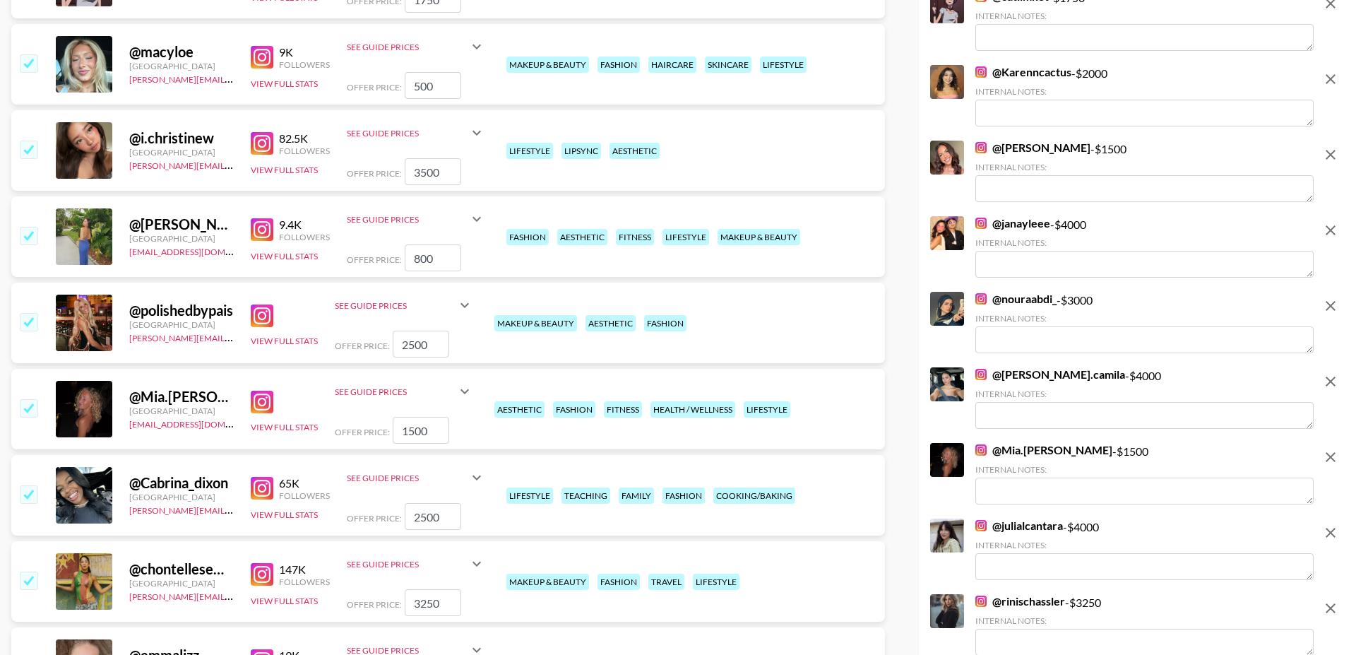
click at [31, 313] on input "checkbox" at bounding box center [28, 321] width 17 height 17
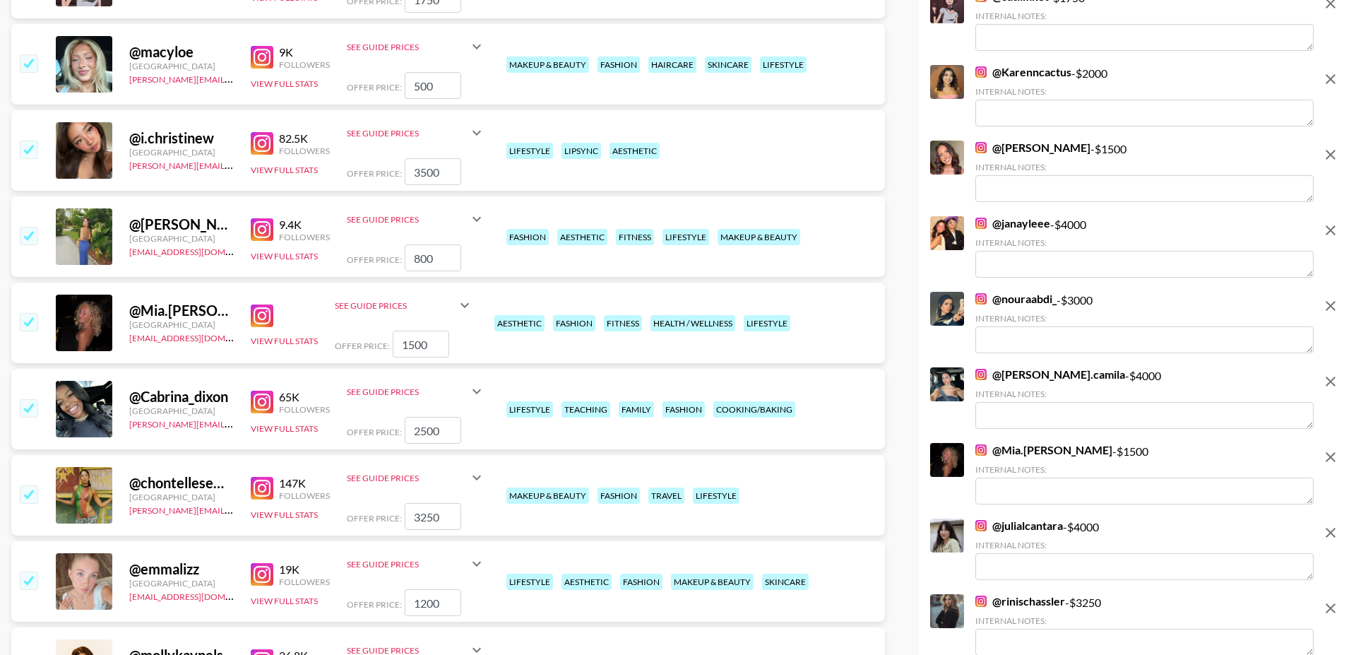
click at [29, 227] on input "checkbox" at bounding box center [28, 235] width 17 height 17
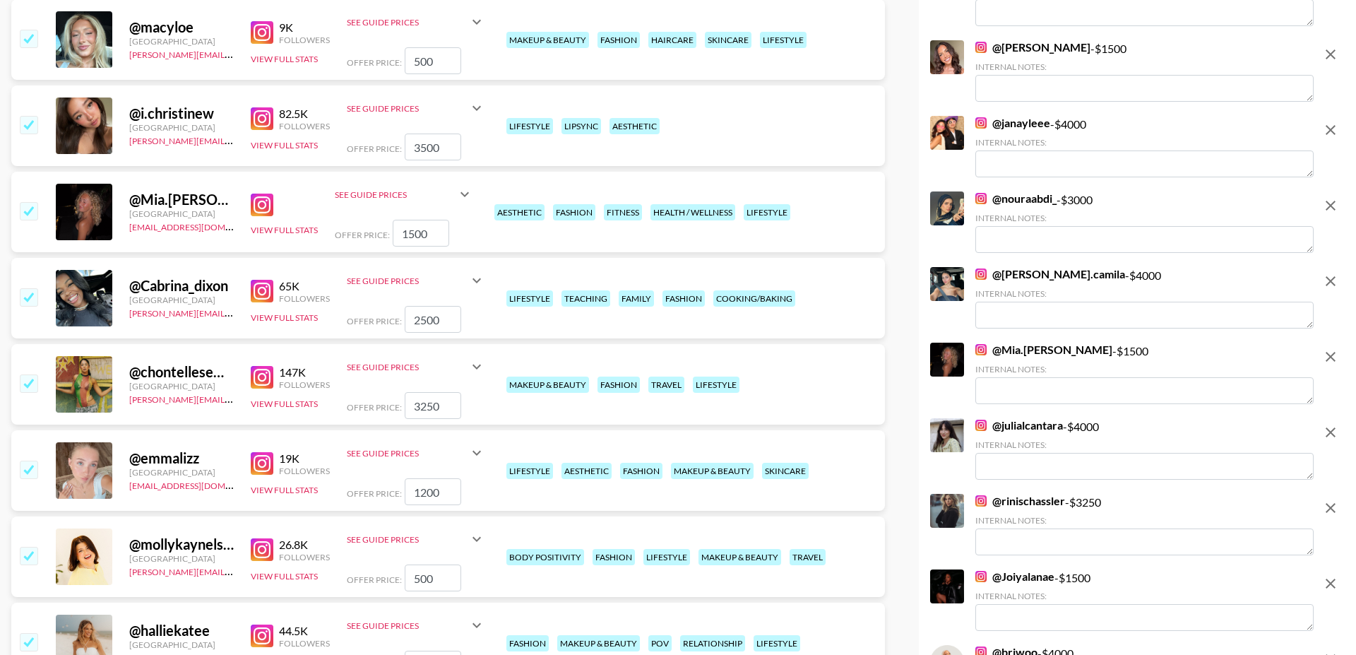
scroll to position [1319, 0]
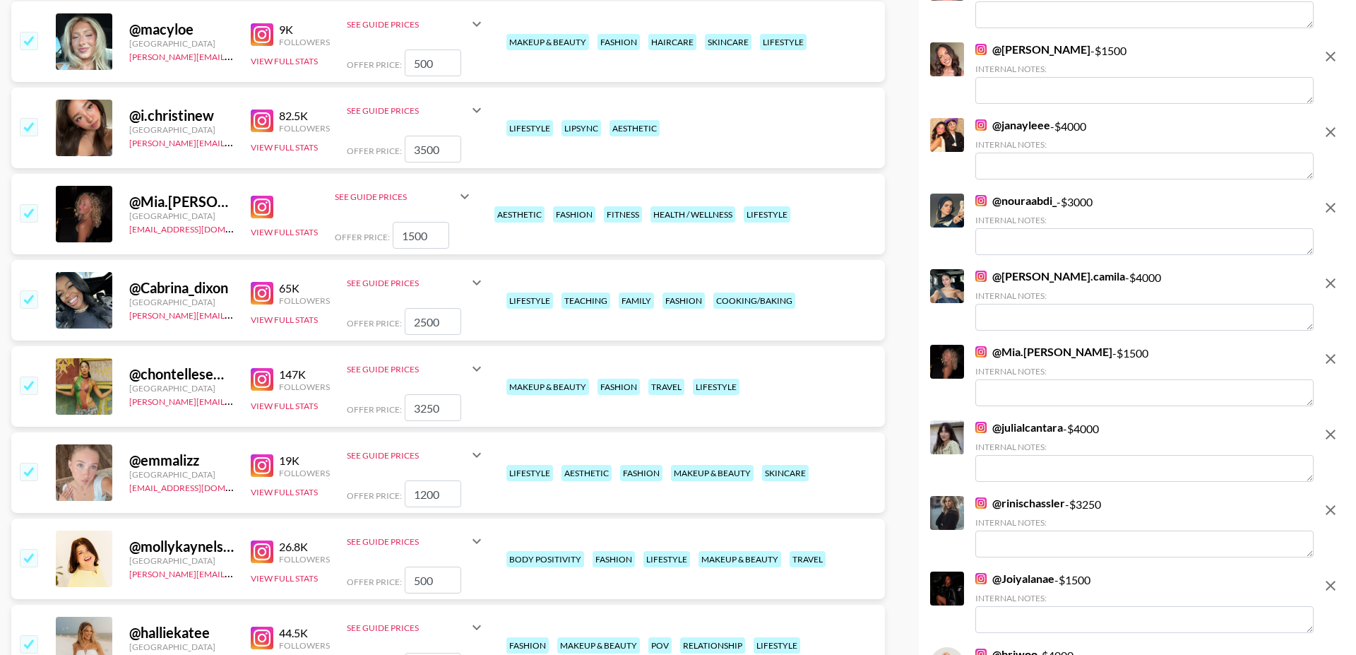
click at [263, 196] on img at bounding box center [262, 207] width 23 height 23
click at [24, 204] on input "checkbox" at bounding box center [28, 212] width 17 height 17
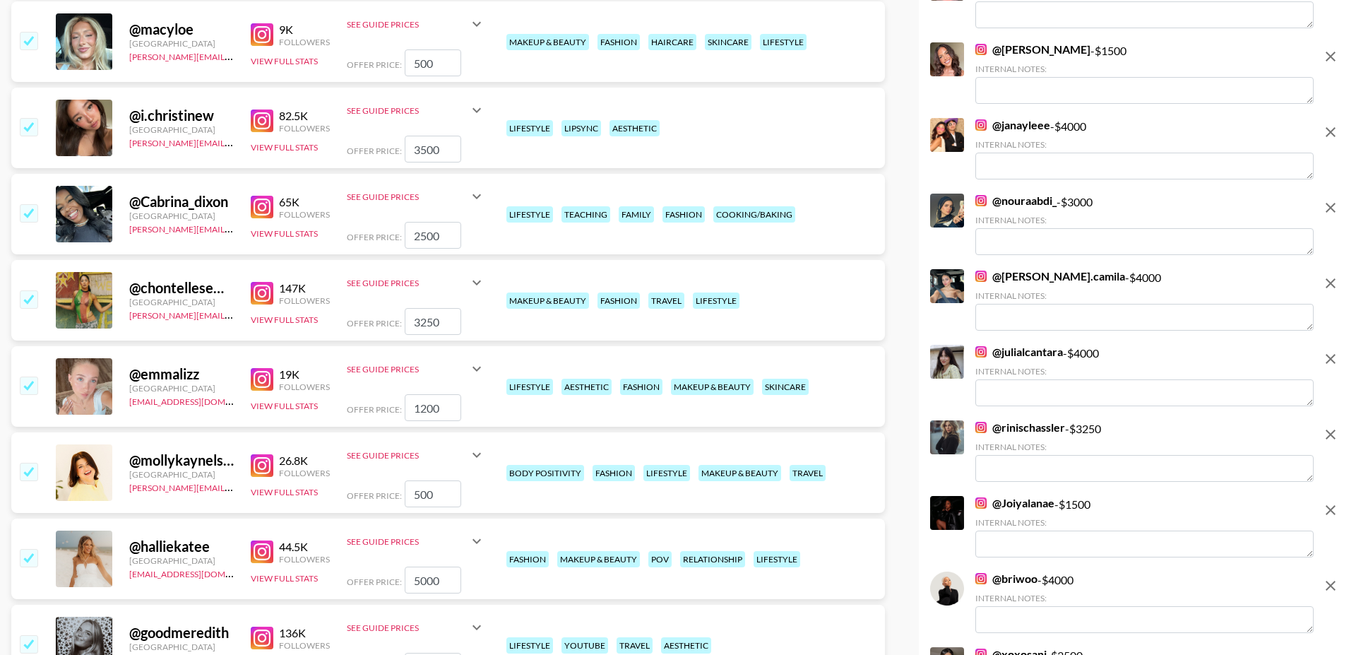
click at [28, 204] on input "checkbox" at bounding box center [28, 212] width 17 height 17
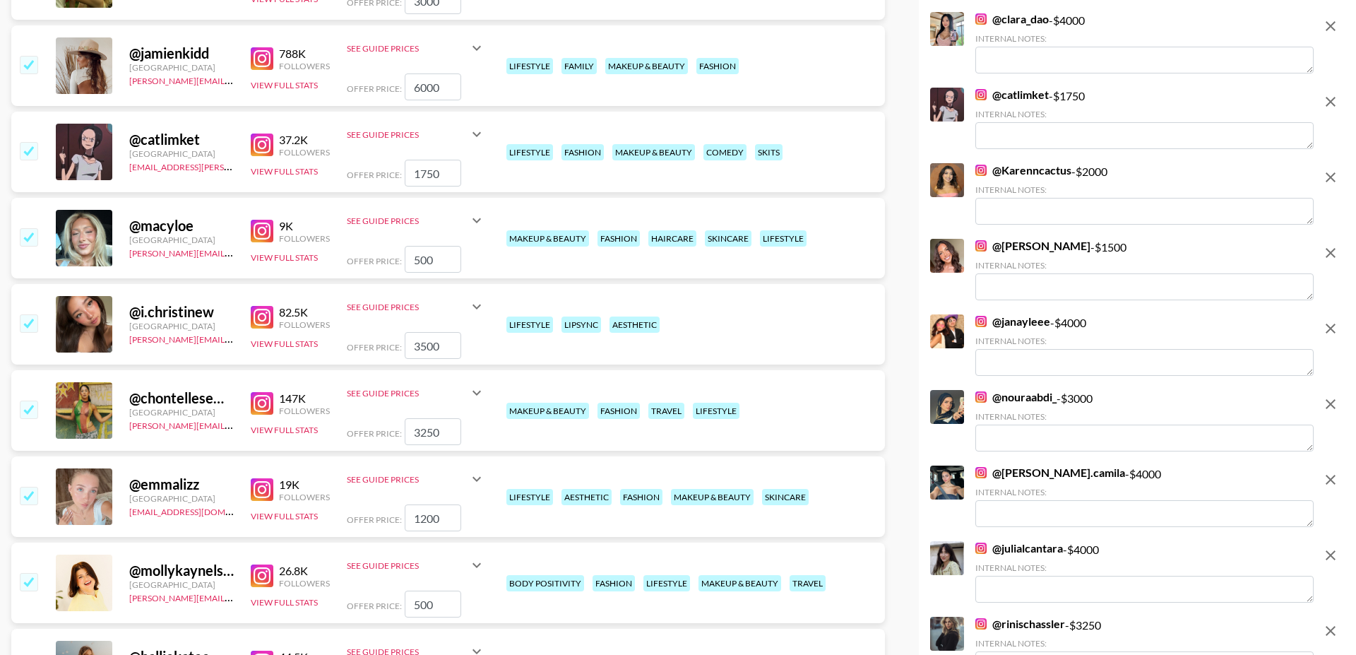
scroll to position [1150, 0]
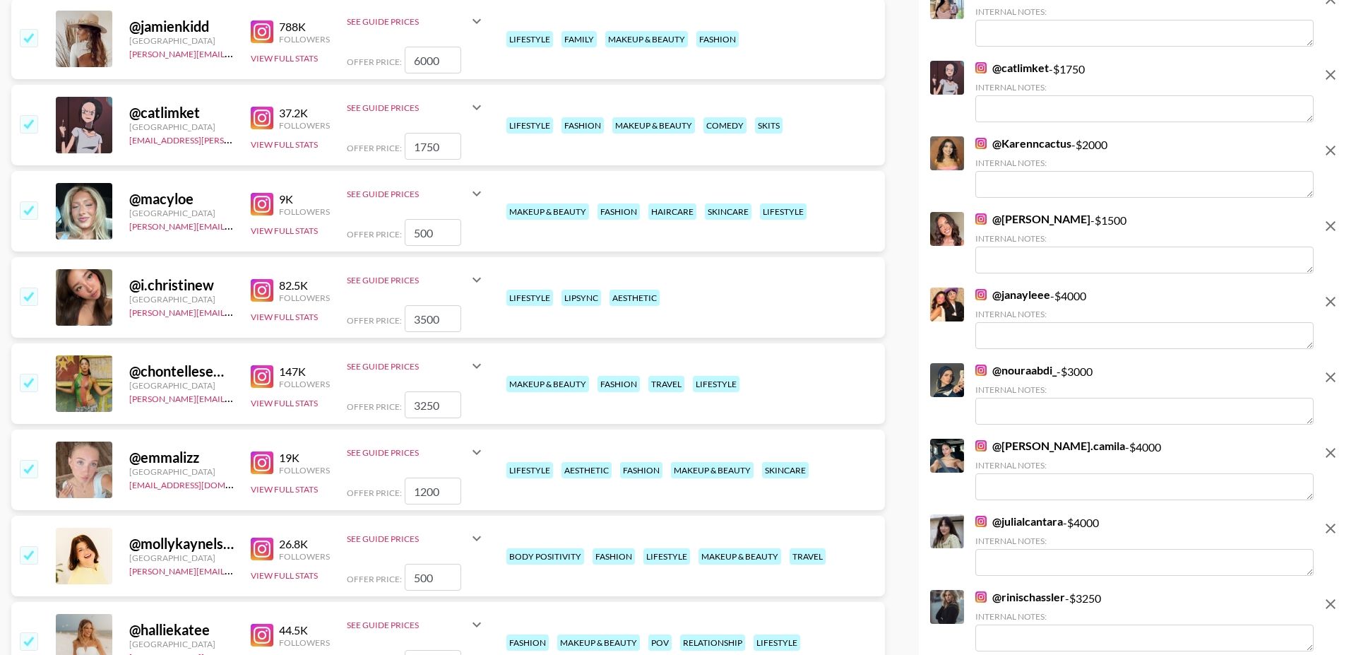
click at [268, 365] on img at bounding box center [262, 376] width 23 height 23
click at [34, 374] on input "checkbox" at bounding box center [28, 382] width 17 height 17
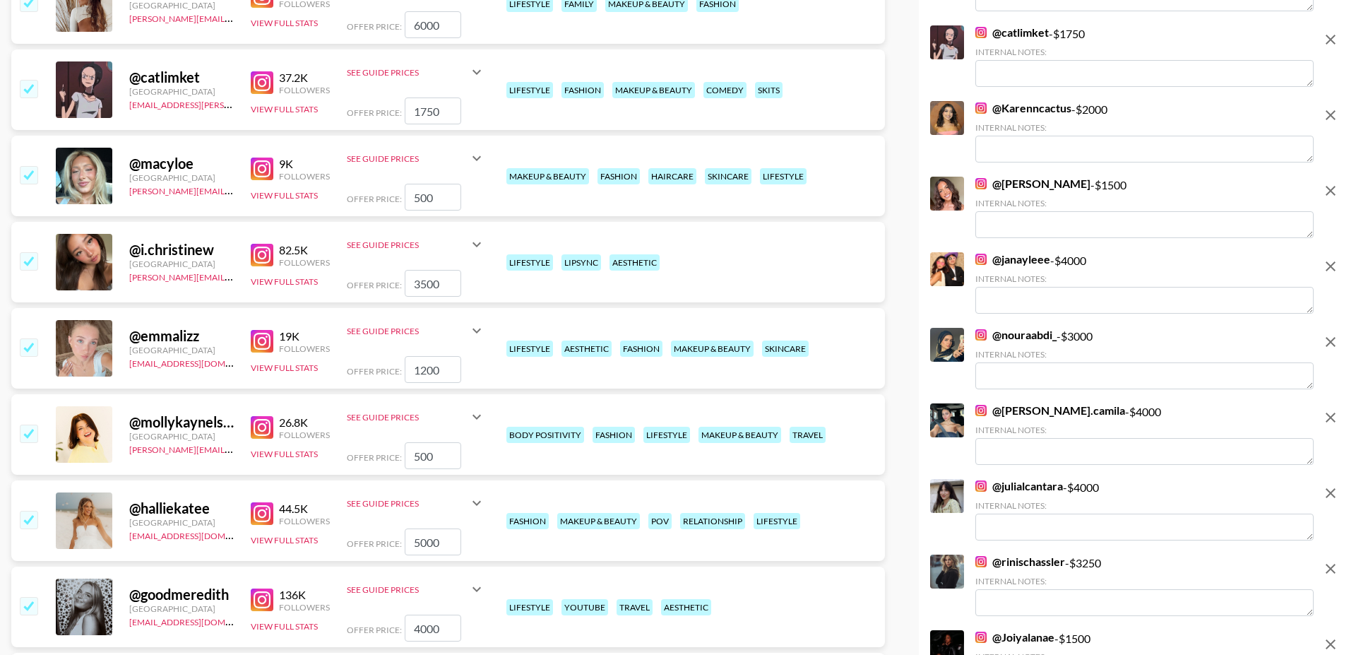
scroll to position [1265, 0]
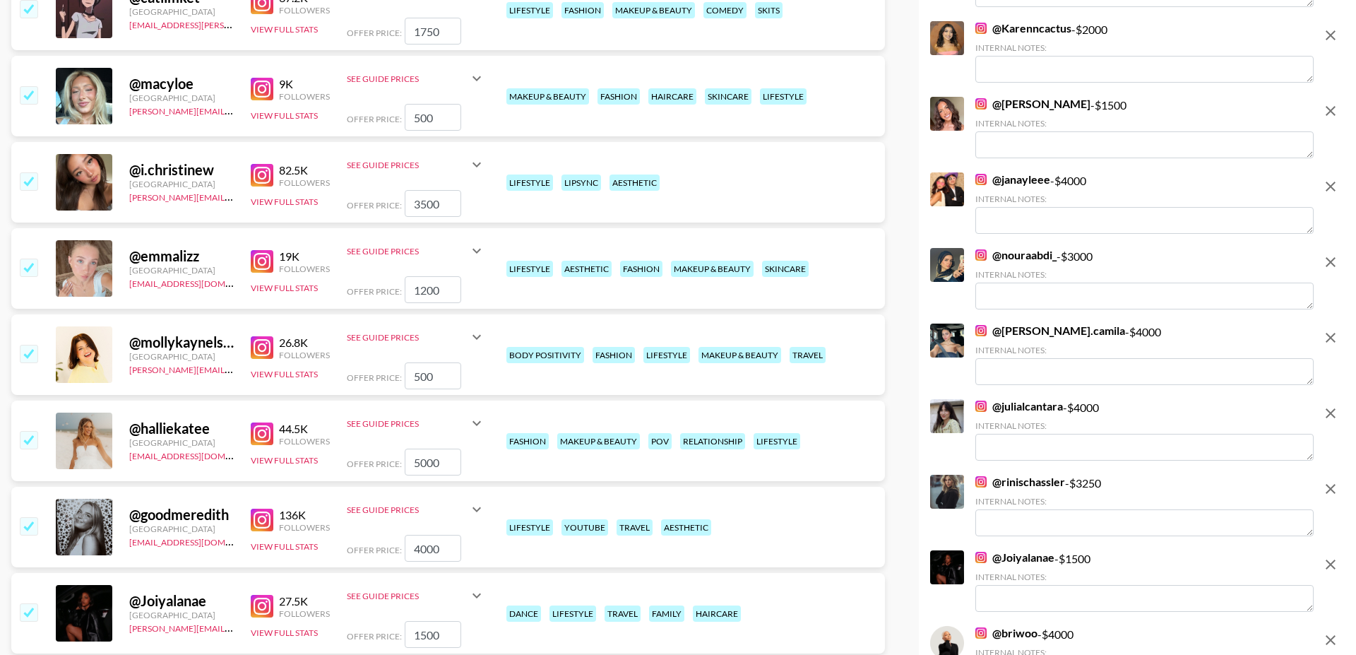
click at [253, 250] on img at bounding box center [262, 261] width 23 height 23
click at [29, 258] on input "checkbox" at bounding box center [28, 266] width 17 height 17
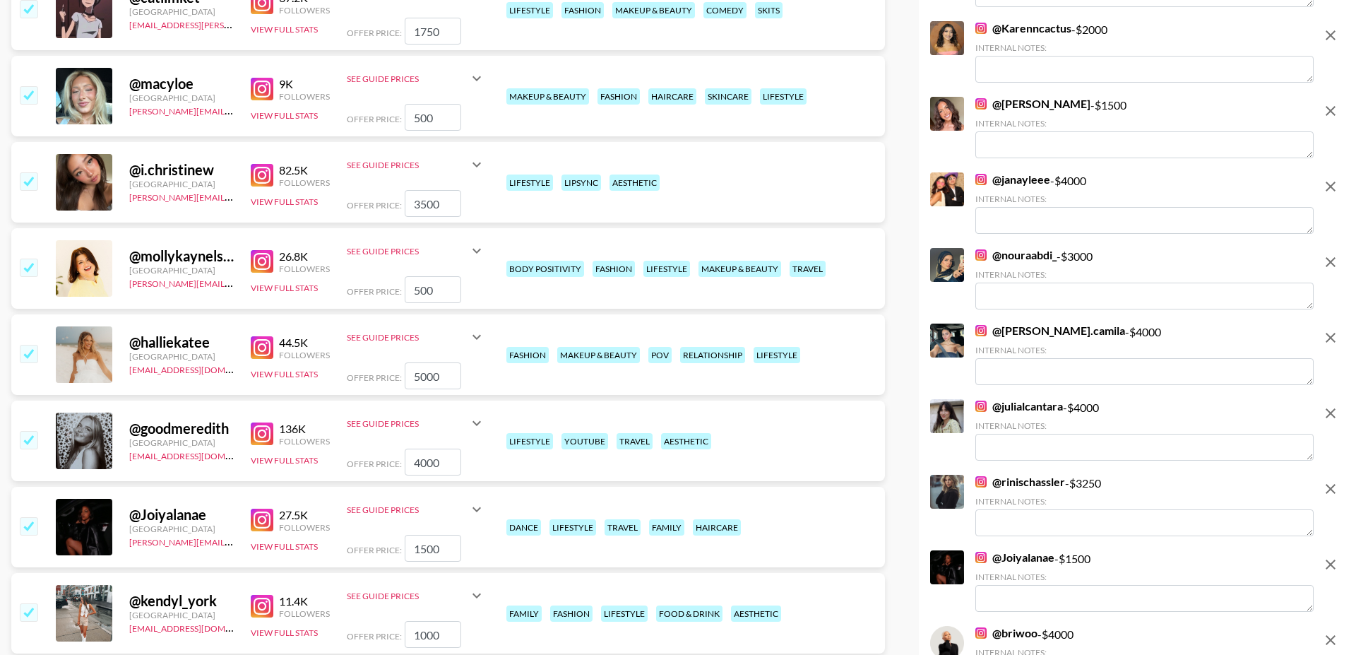
click at [29, 258] on input "checkbox" at bounding box center [28, 266] width 17 height 17
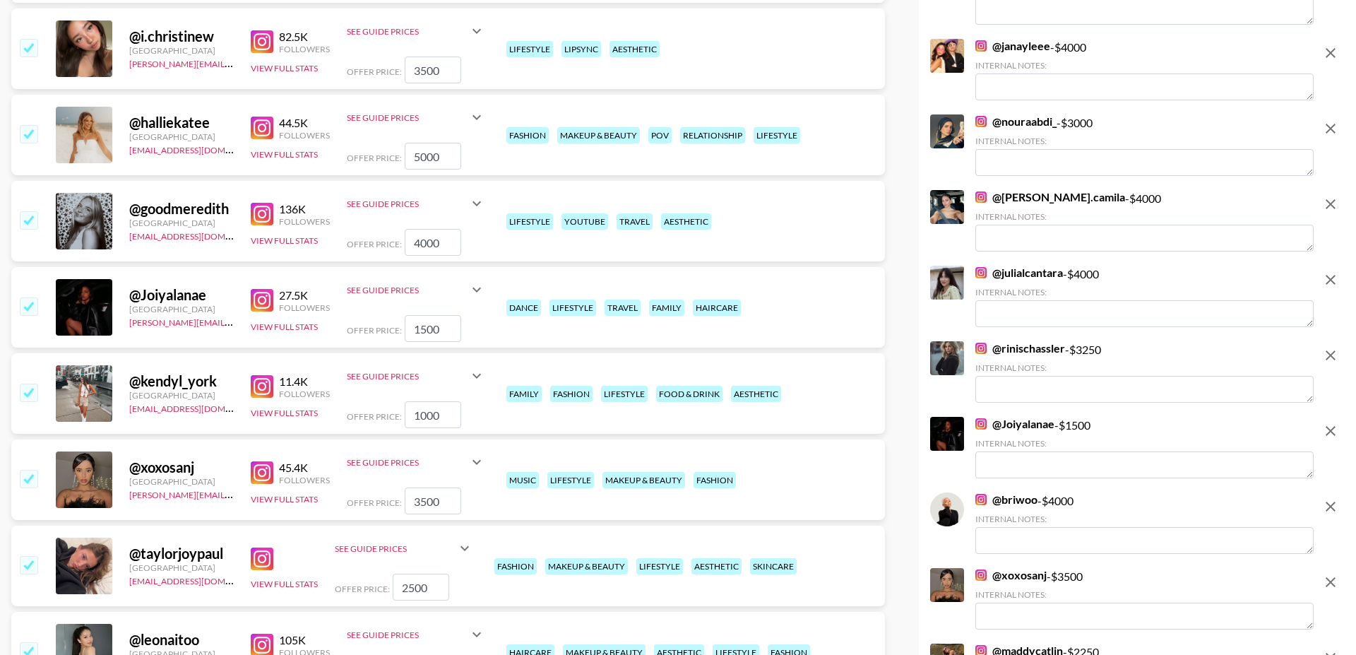
scroll to position [1476, 0]
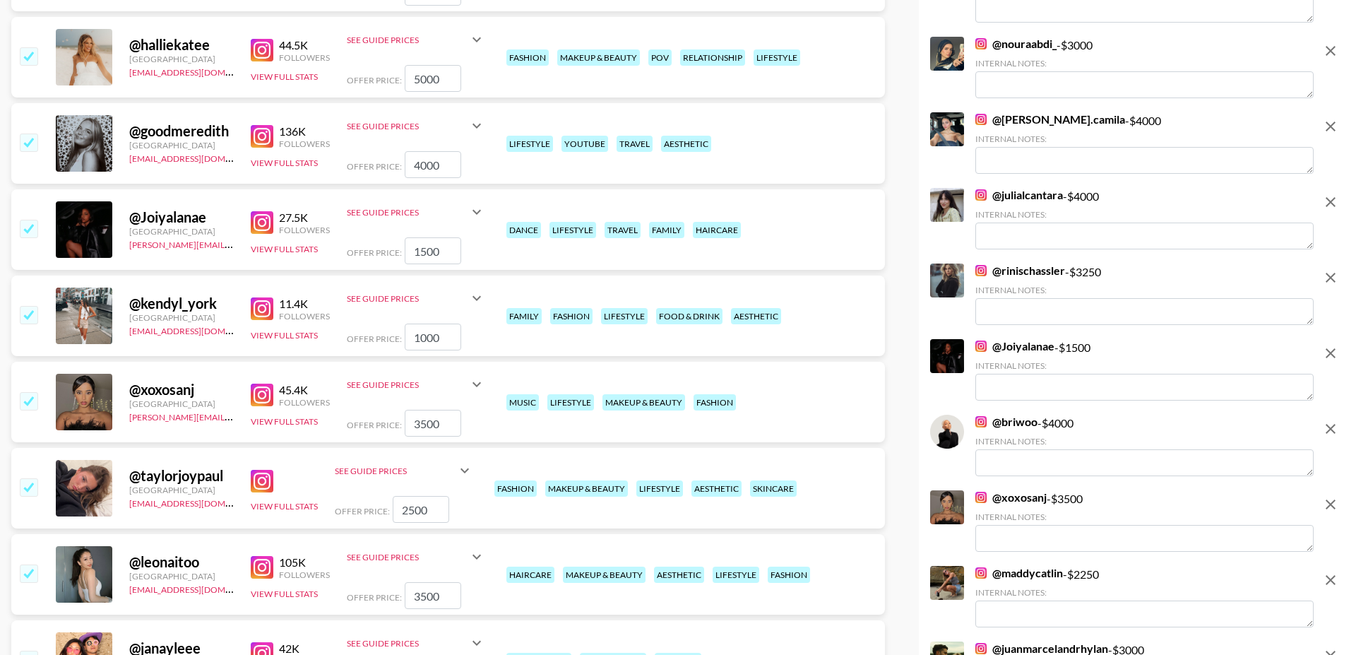
click at [34, 392] on input "checkbox" at bounding box center [28, 400] width 17 height 17
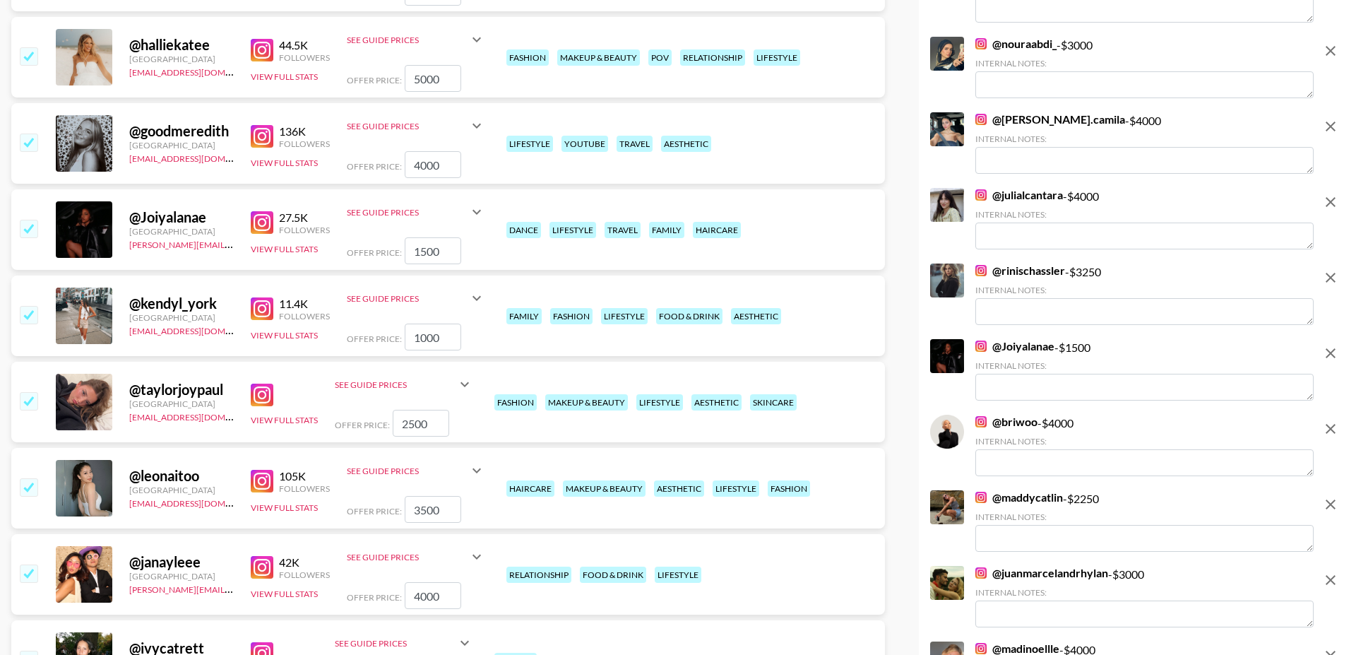
click at [30, 392] on input "checkbox" at bounding box center [28, 400] width 17 height 17
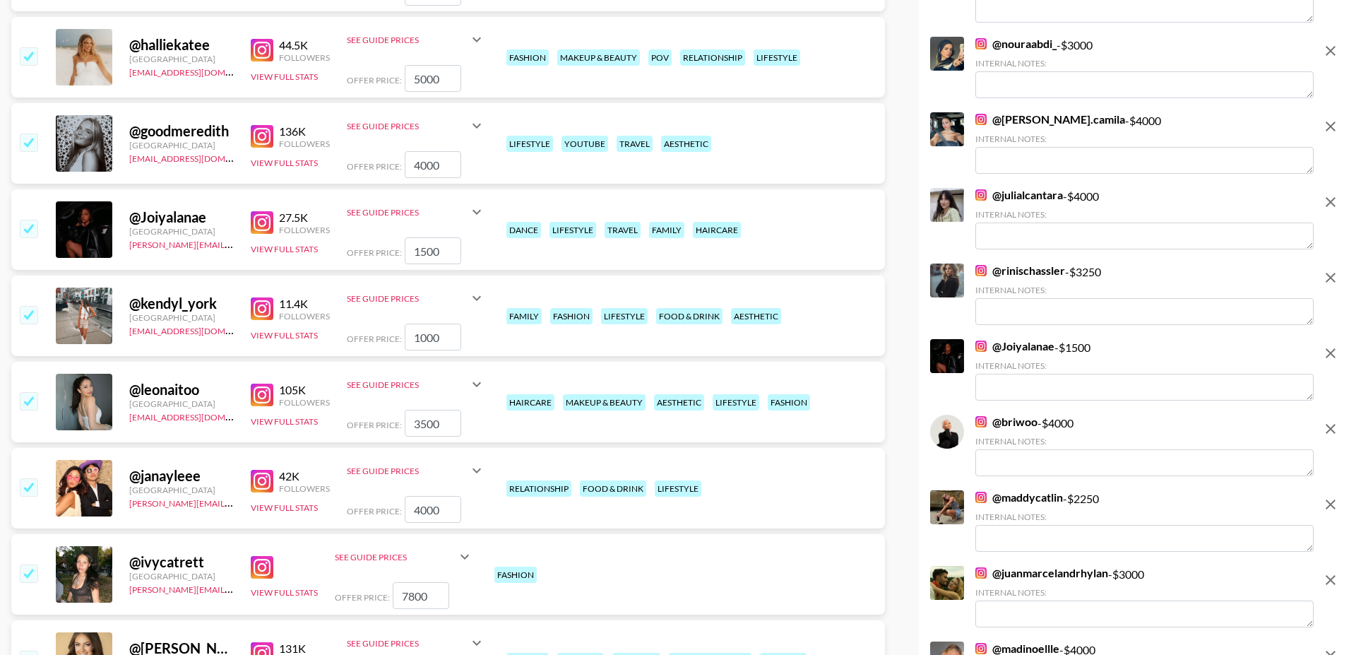
click at [275, 384] on link at bounding box center [265, 395] width 28 height 23
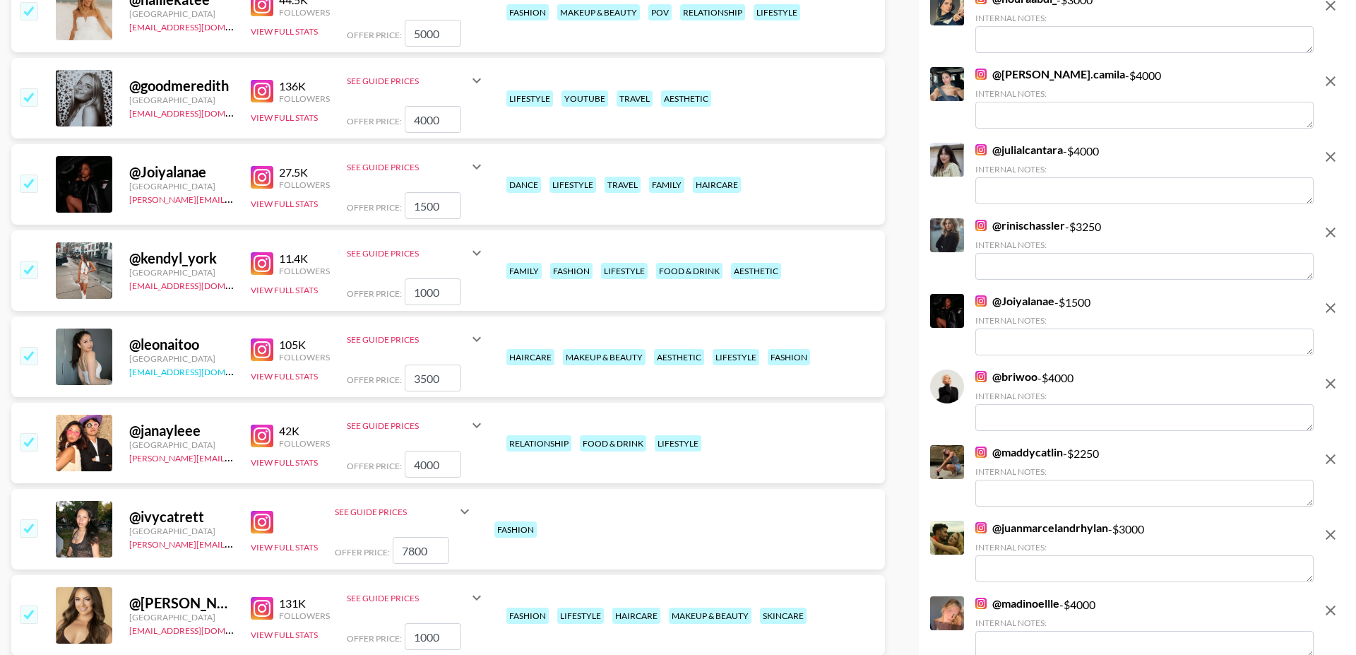
scroll to position [1432, 0]
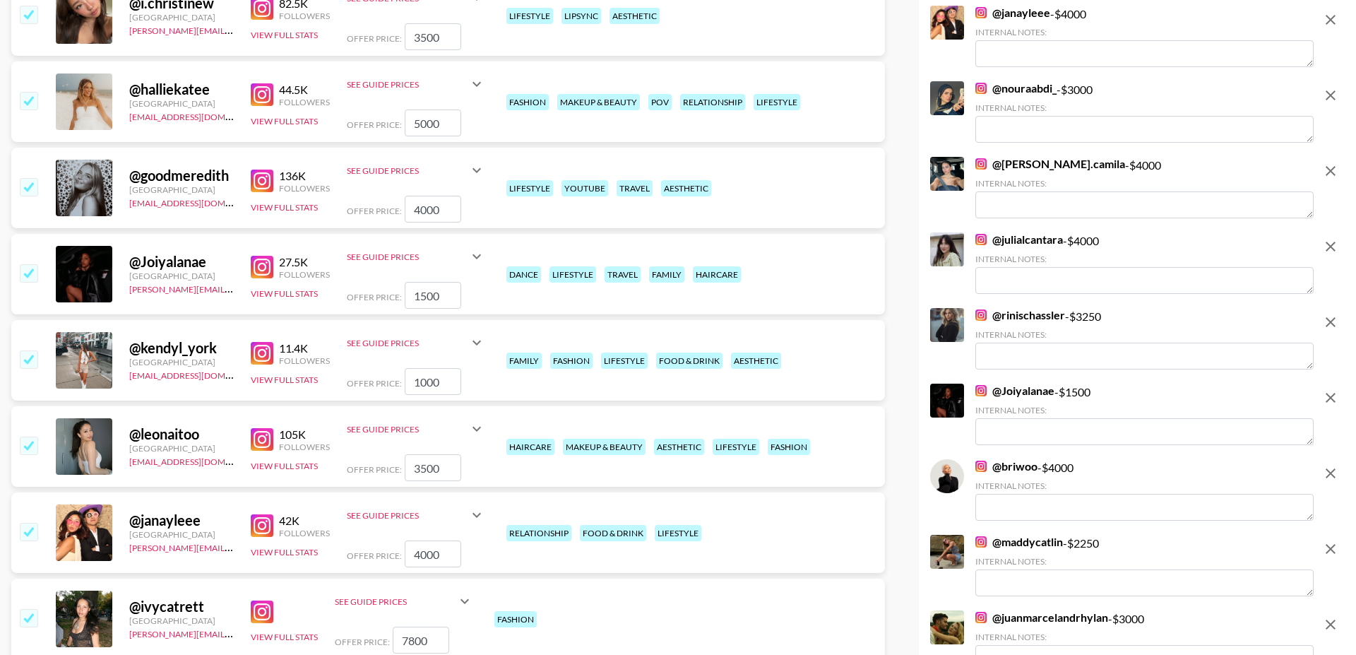
click at [257, 342] on img at bounding box center [262, 353] width 23 height 23
click at [28, 350] on input "checkbox" at bounding box center [28, 358] width 17 height 17
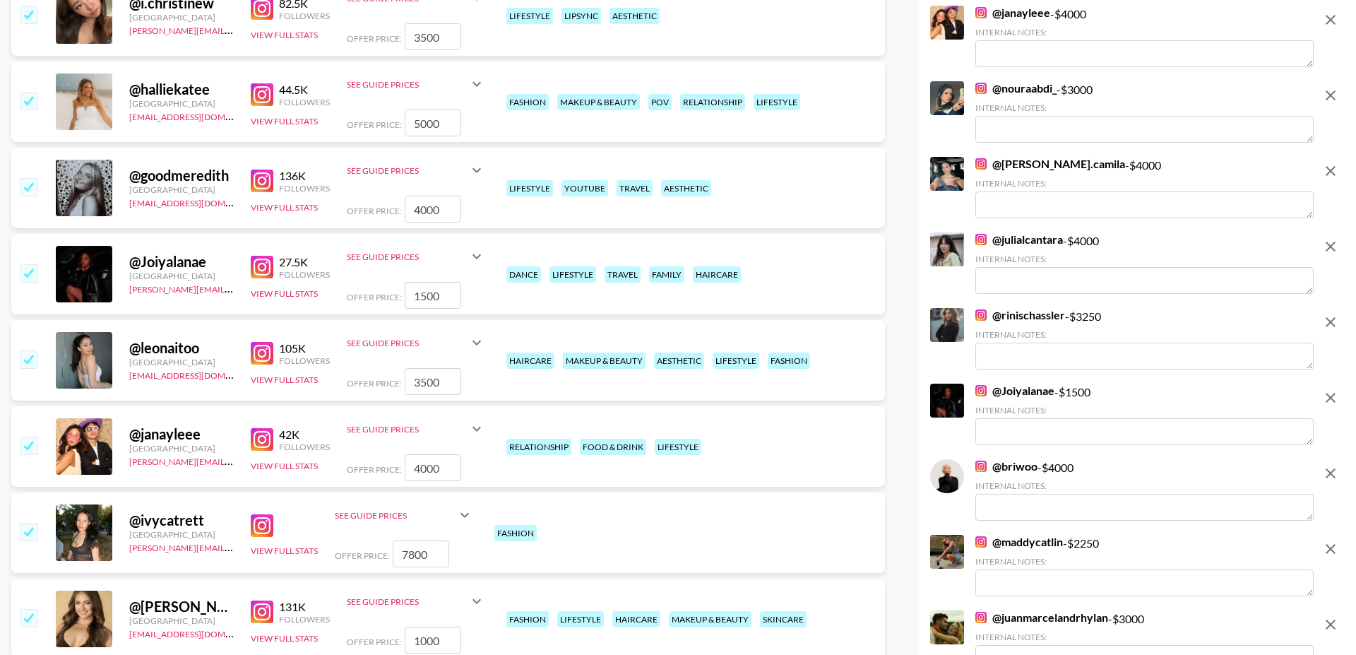
click at [261, 256] on img at bounding box center [262, 267] width 23 height 23
click at [31, 264] on input "checkbox" at bounding box center [28, 272] width 17 height 17
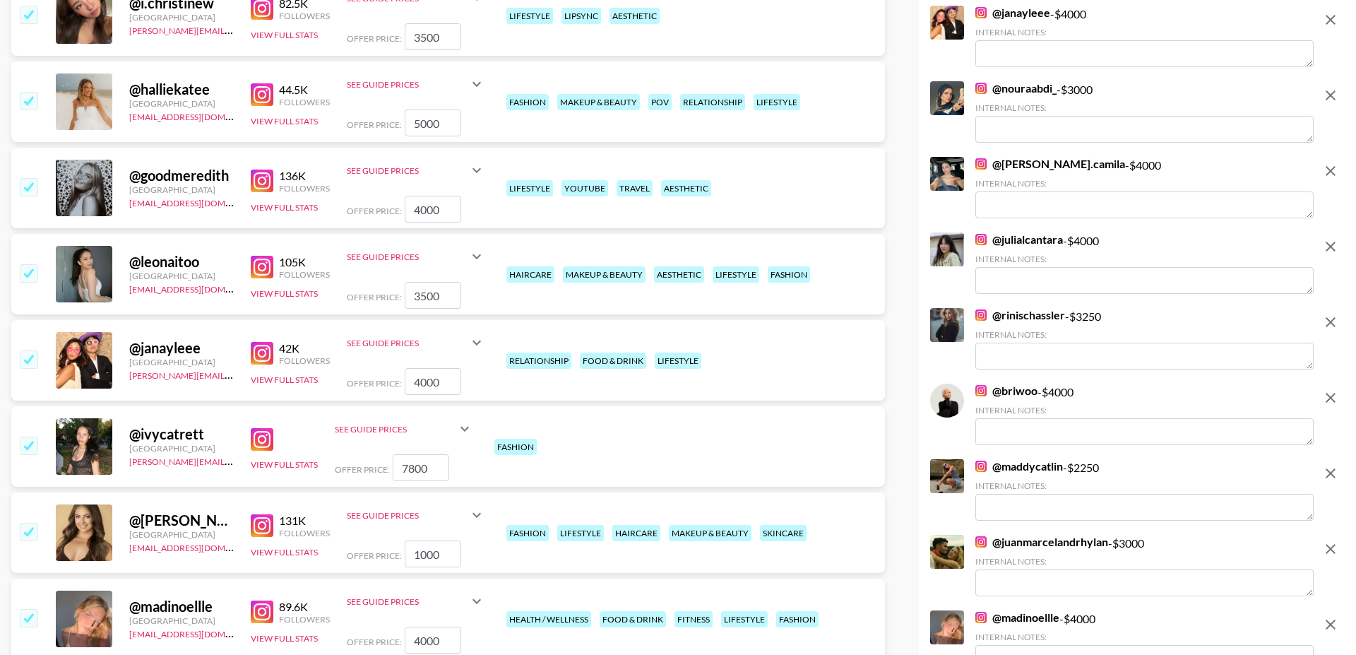
scroll to position [1361, 0]
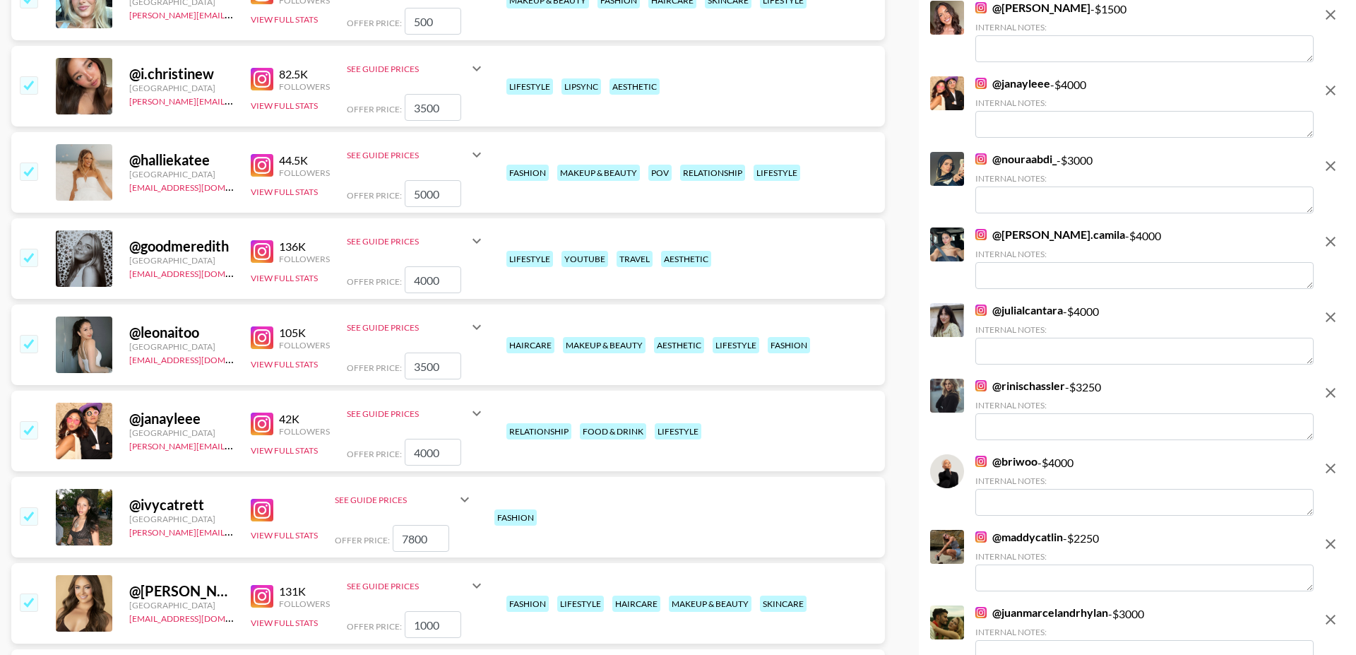
click at [265, 240] on img at bounding box center [262, 251] width 23 height 23
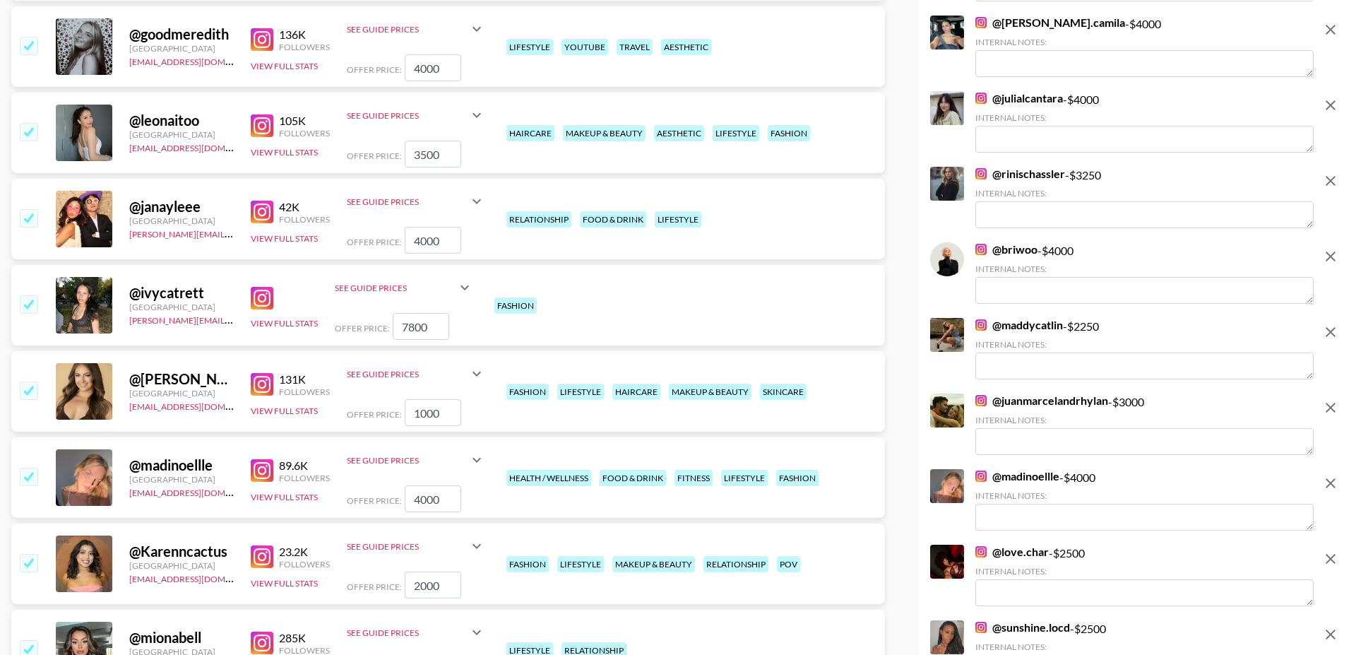
scroll to position [1588, 0]
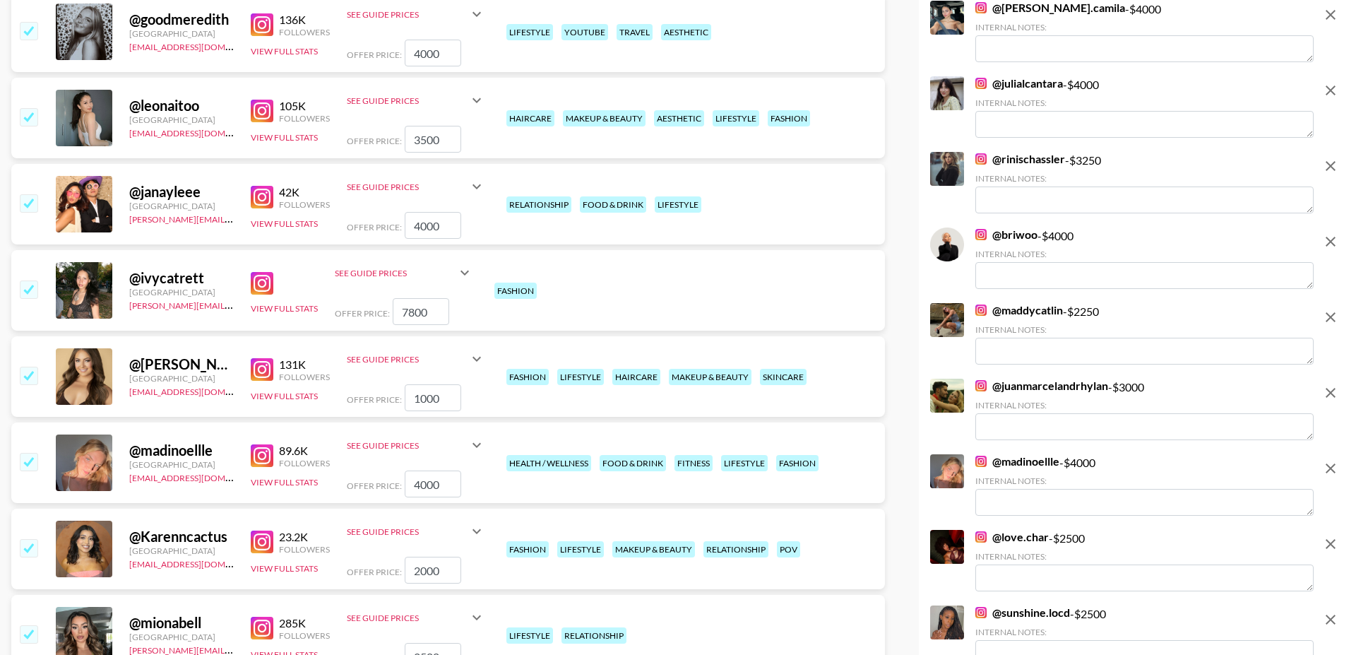
click at [26, 367] on input "checkbox" at bounding box center [28, 375] width 17 height 17
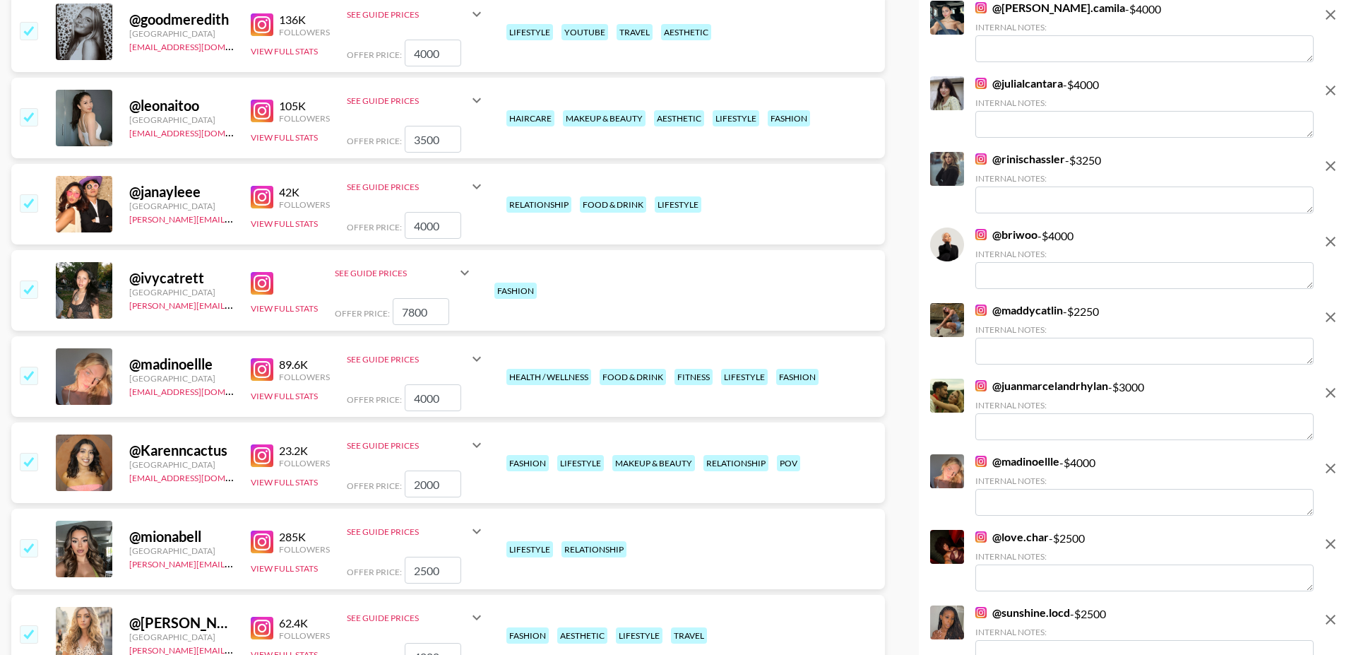
click at [265, 272] on img at bounding box center [262, 283] width 23 height 23
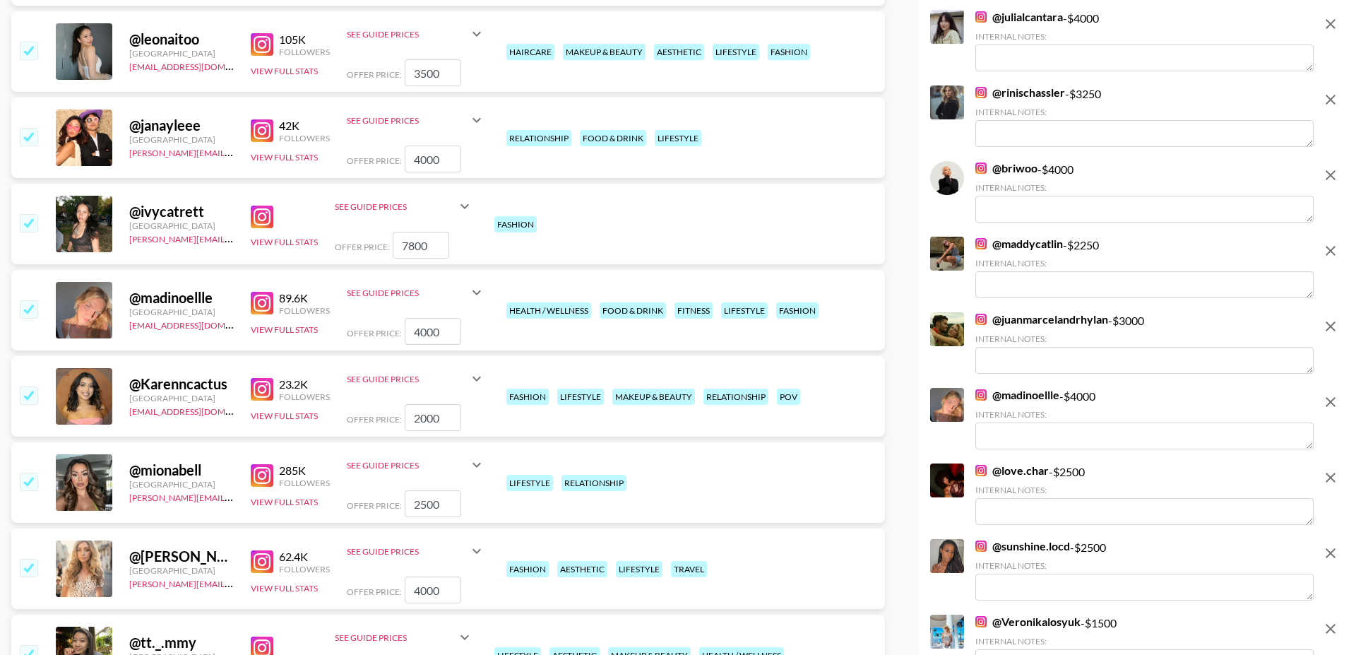
scroll to position [1664, 0]
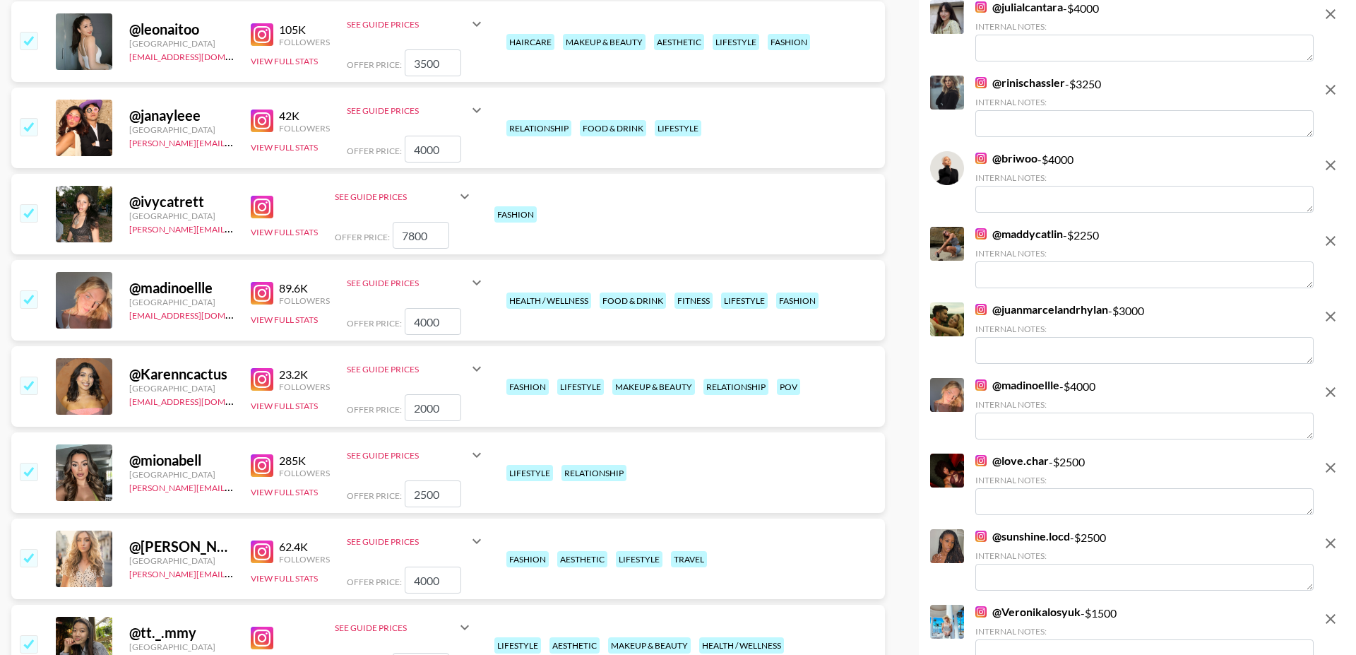
click at [268, 282] on img at bounding box center [262, 293] width 23 height 23
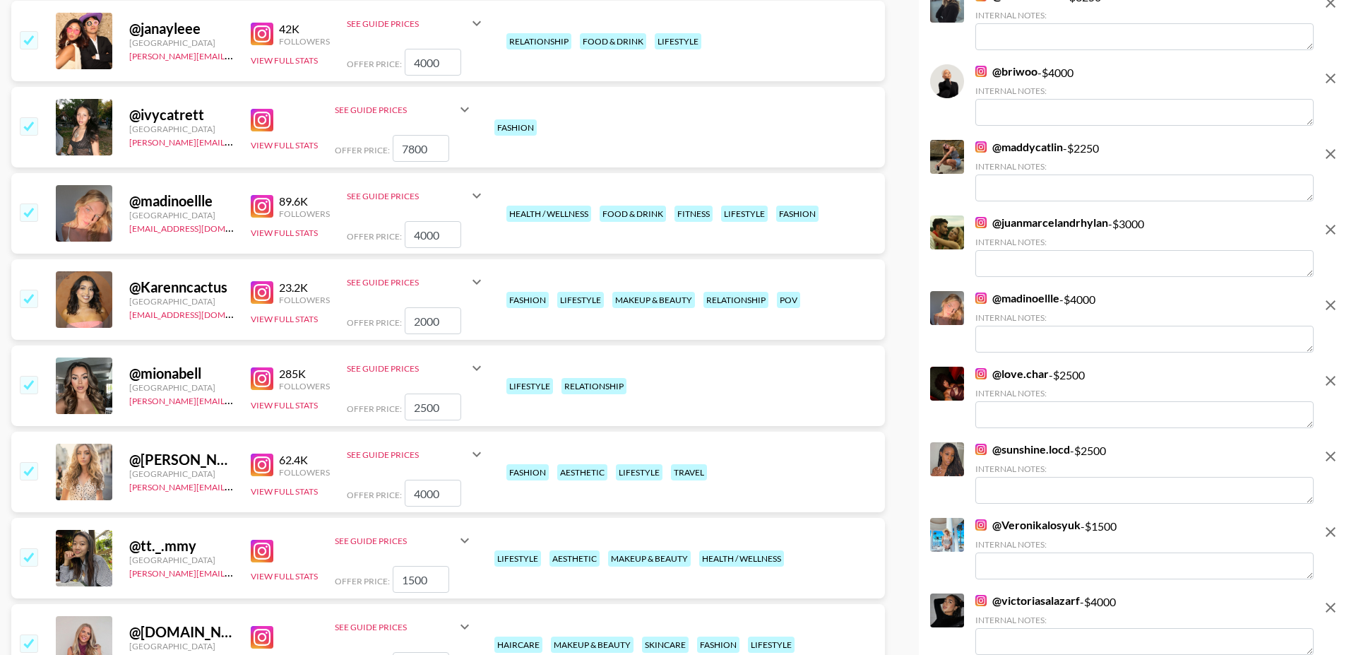
scroll to position [1805, 0]
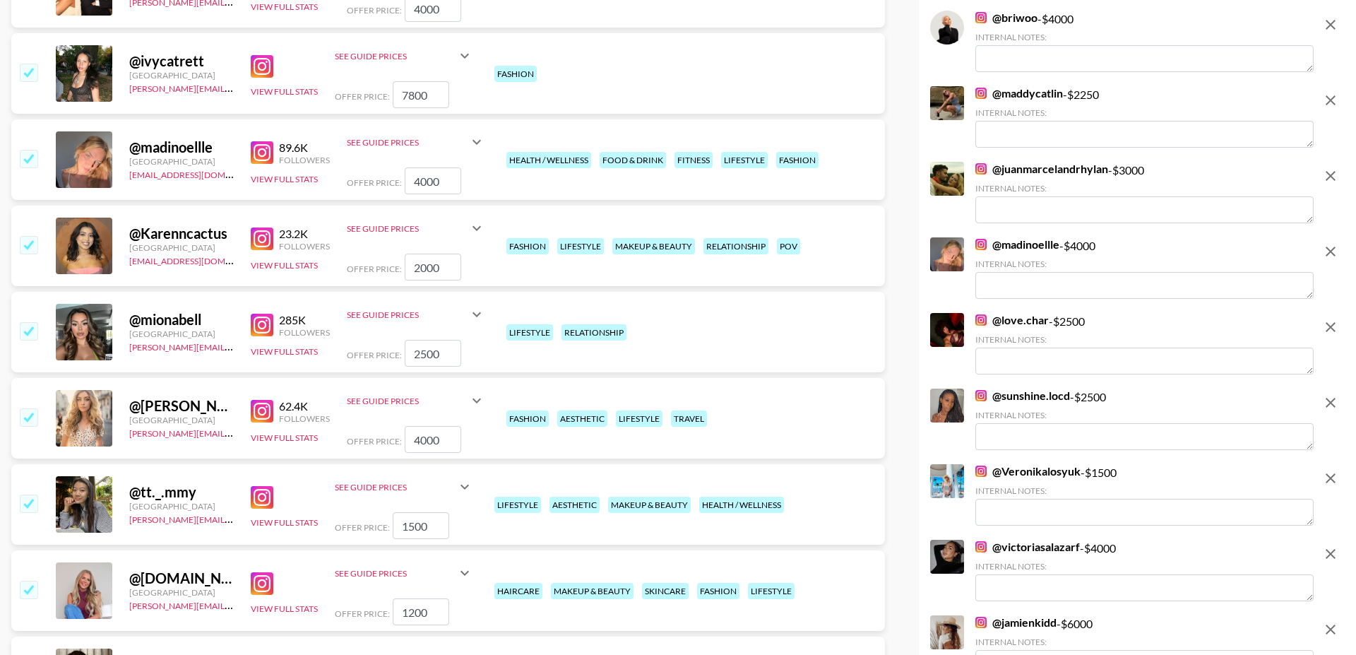
click at [31, 408] on input "checkbox" at bounding box center [28, 416] width 17 height 17
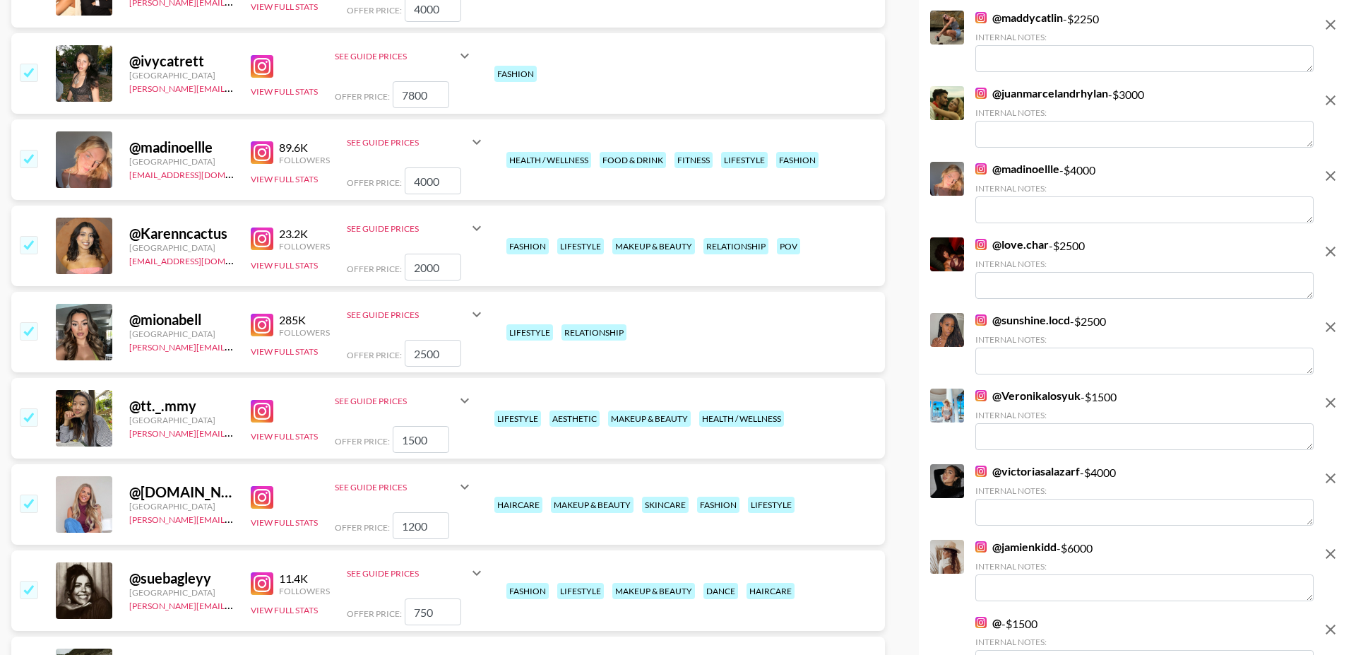
click at [33, 322] on input "checkbox" at bounding box center [28, 330] width 17 height 17
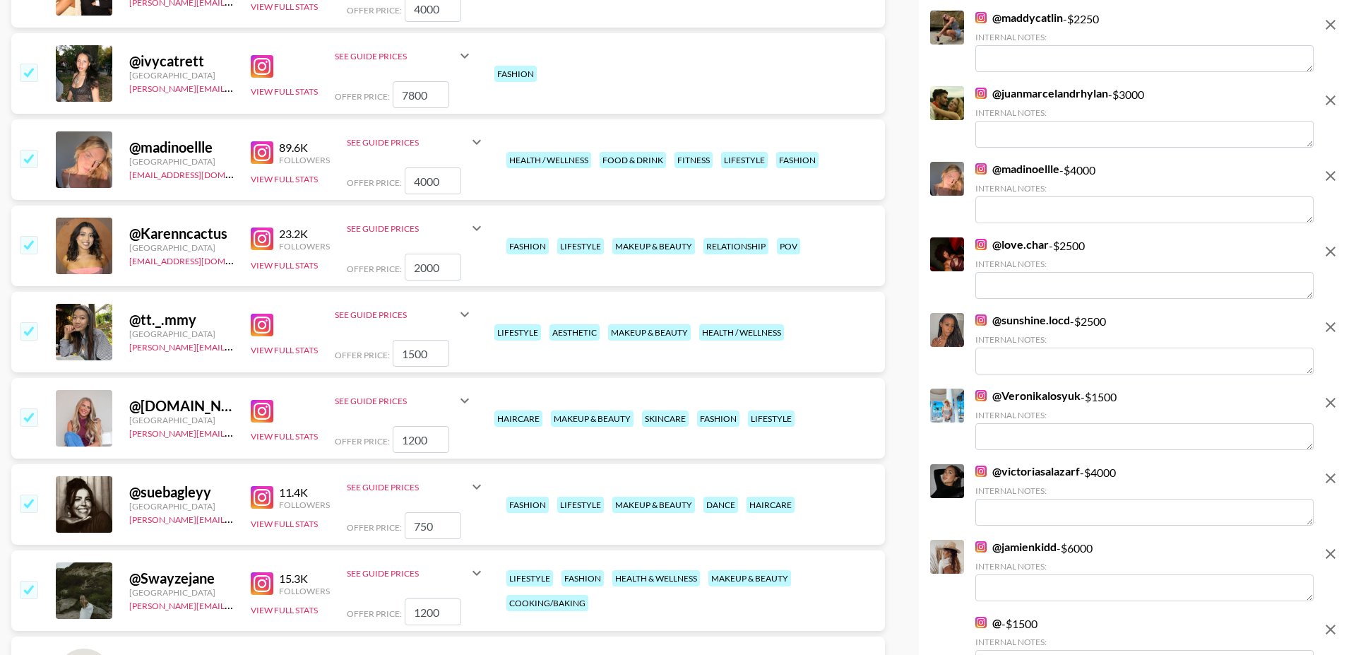
click at [31, 236] on input "checkbox" at bounding box center [28, 244] width 17 height 17
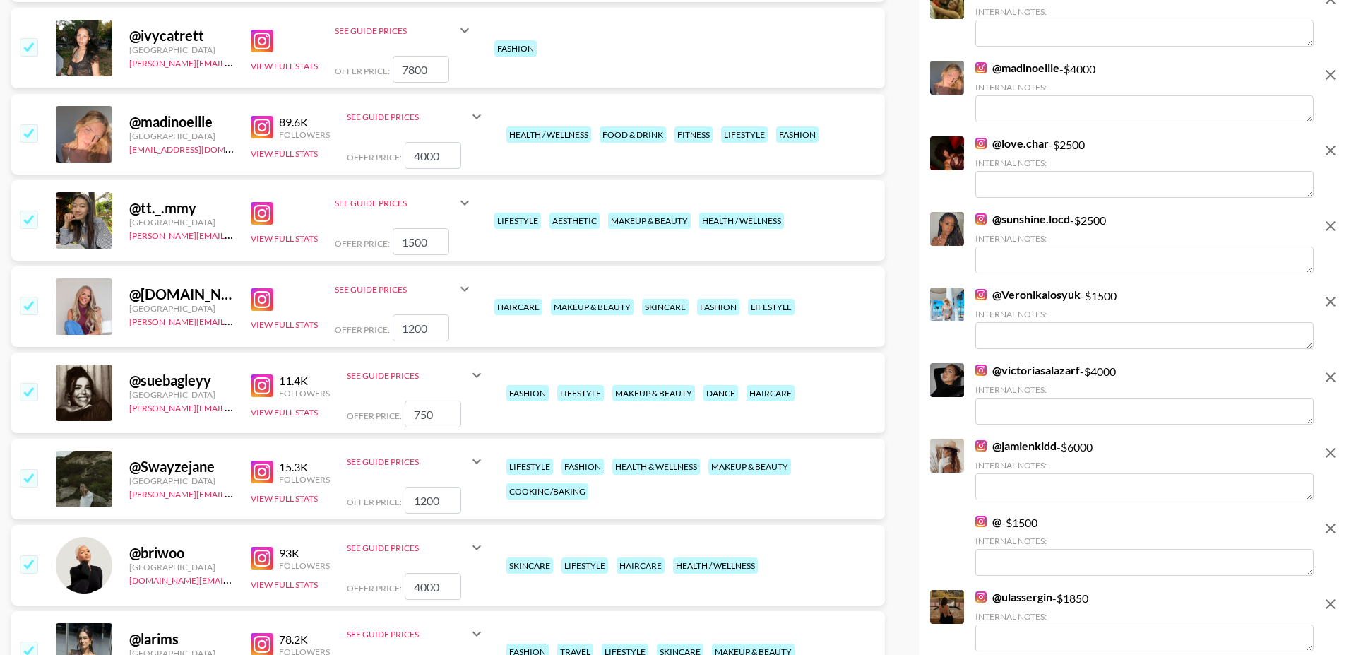
scroll to position [1835, 0]
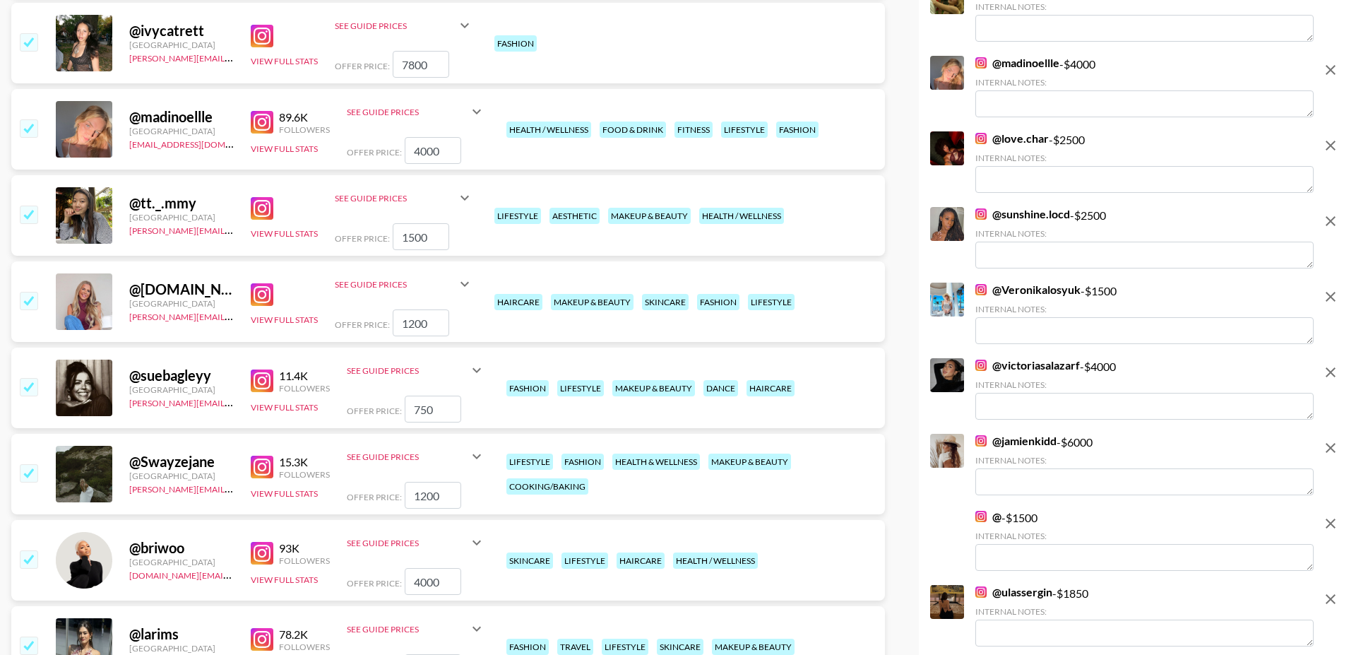
click at [258, 197] on img at bounding box center [262, 208] width 23 height 23
click at [28, 206] on input "checkbox" at bounding box center [28, 214] width 17 height 17
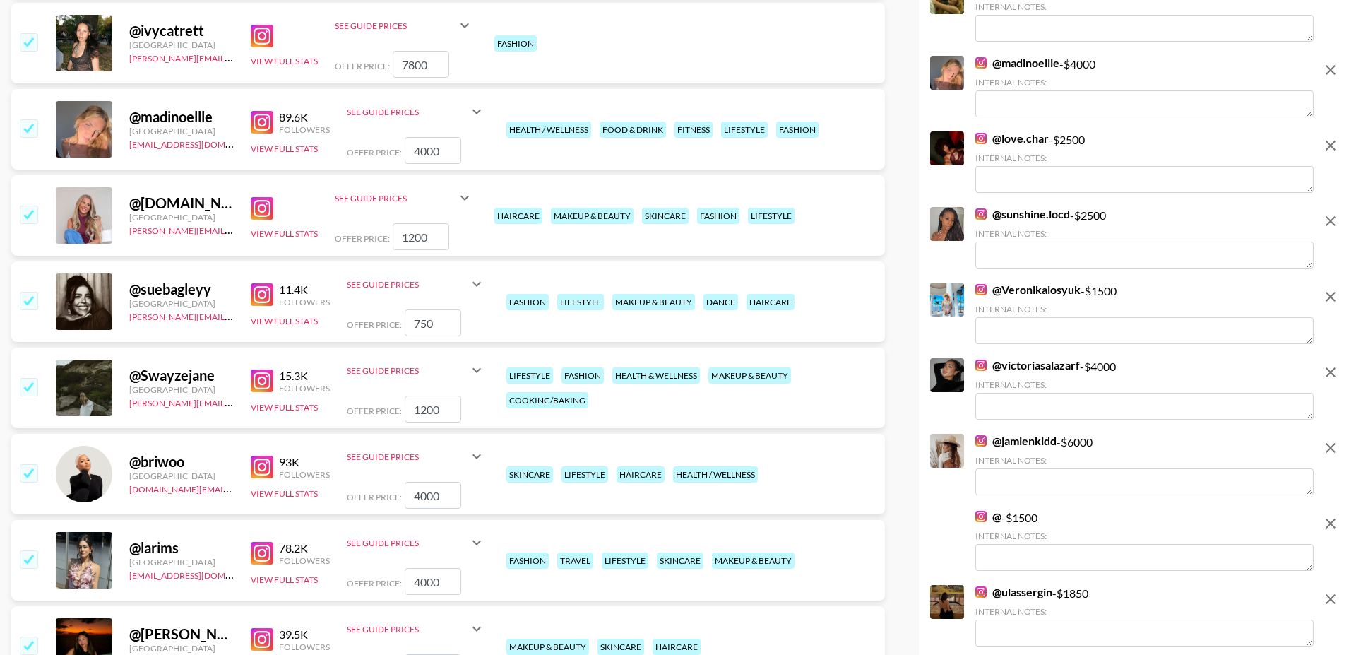
click at [268, 197] on img at bounding box center [262, 208] width 23 height 23
click at [28, 206] on input "checkbox" at bounding box center [28, 214] width 17 height 17
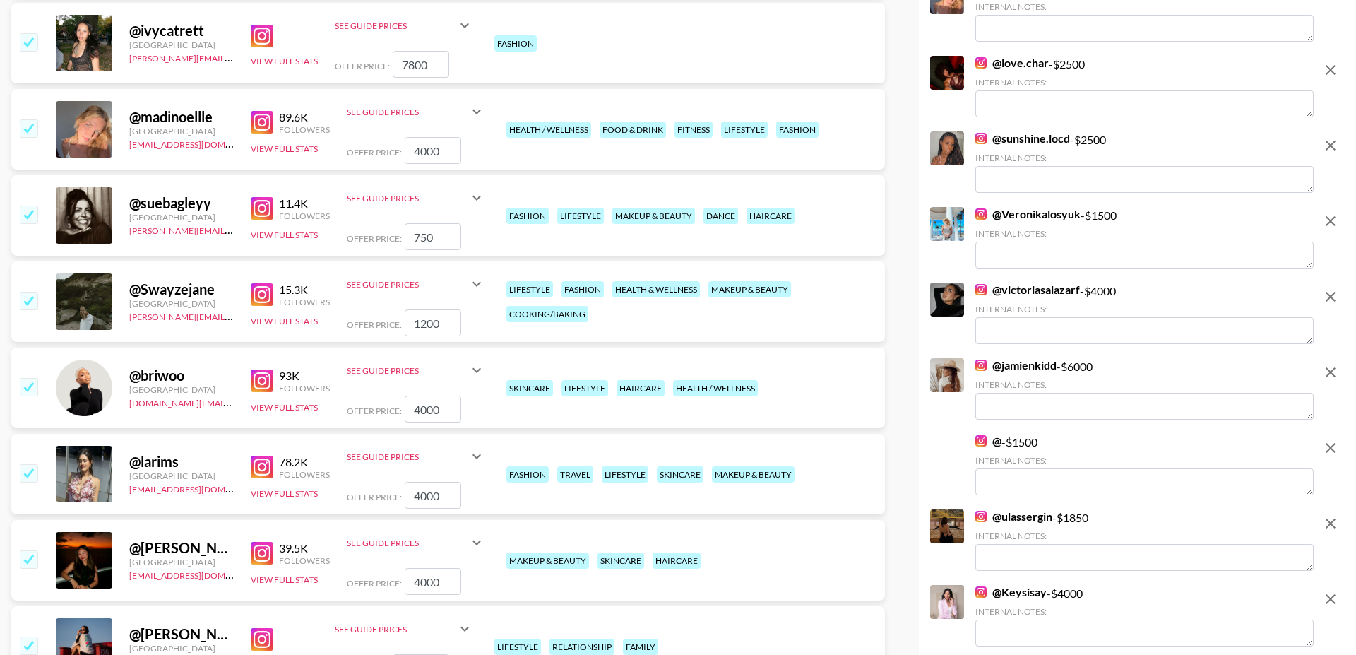
click at [268, 197] on img at bounding box center [262, 208] width 23 height 23
click at [28, 206] on input "checkbox" at bounding box center [28, 214] width 17 height 17
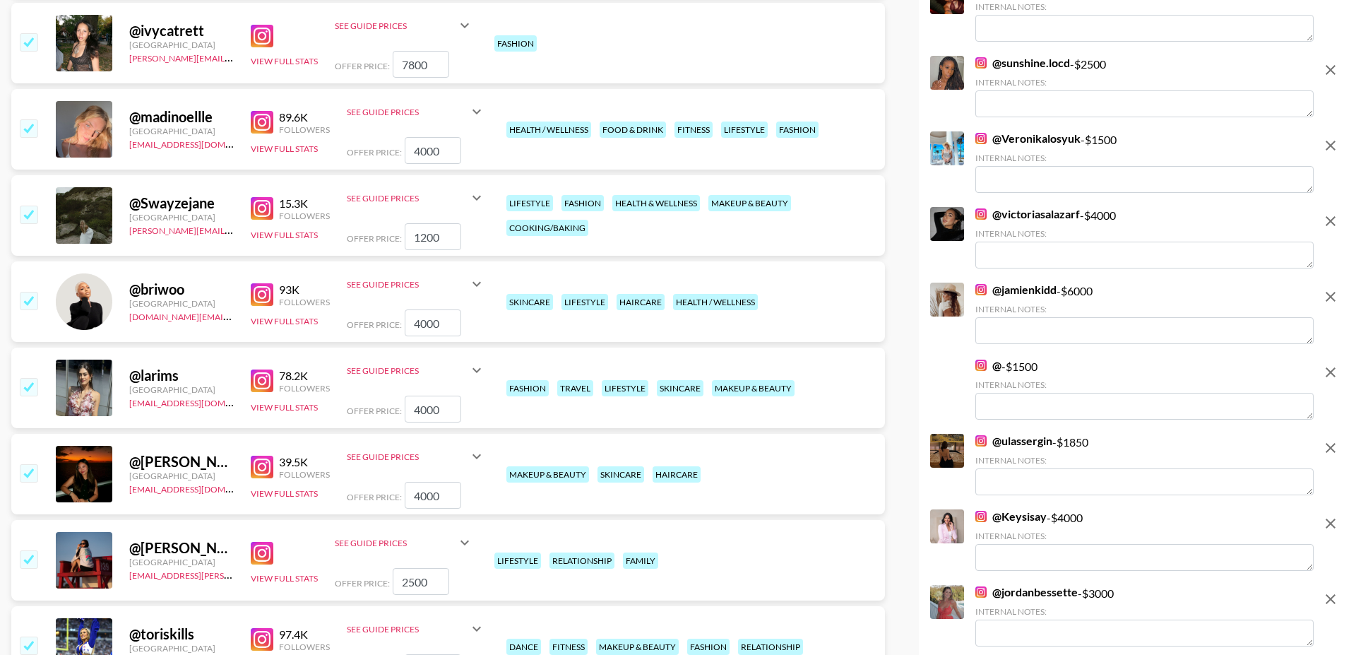
click at [28, 206] on input "checkbox" at bounding box center [28, 214] width 17 height 17
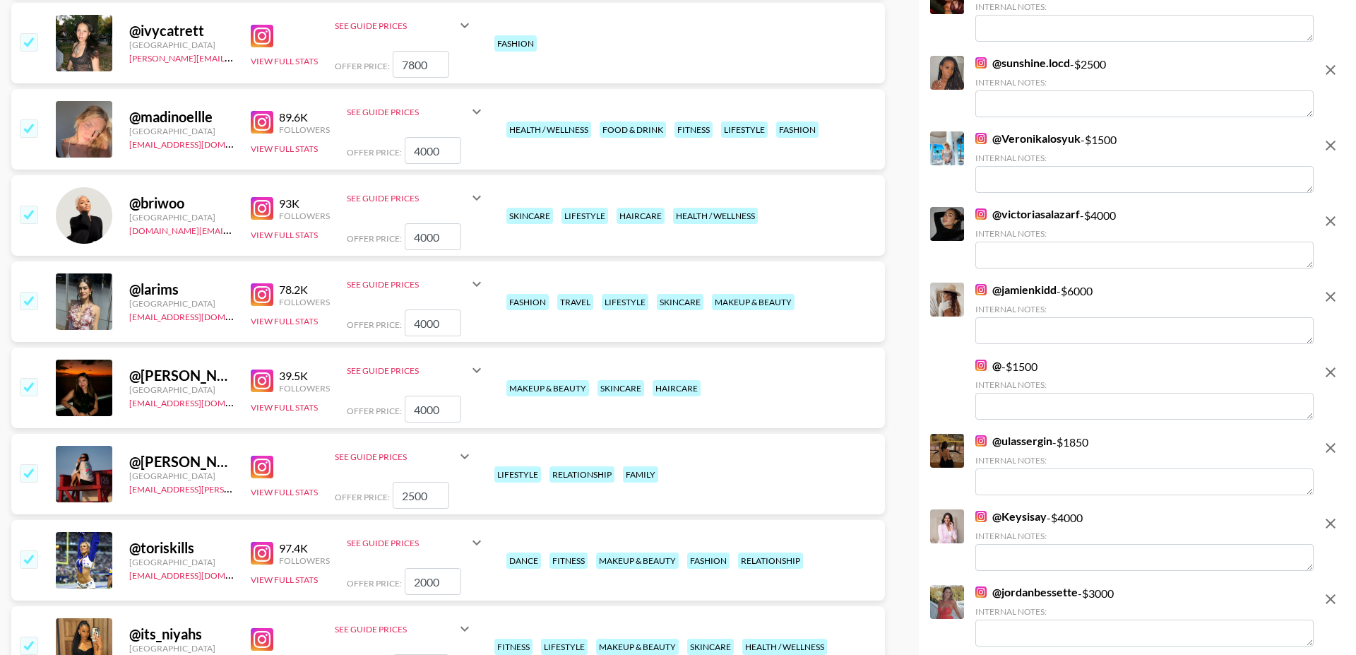
click at [28, 206] on input "checkbox" at bounding box center [28, 214] width 17 height 17
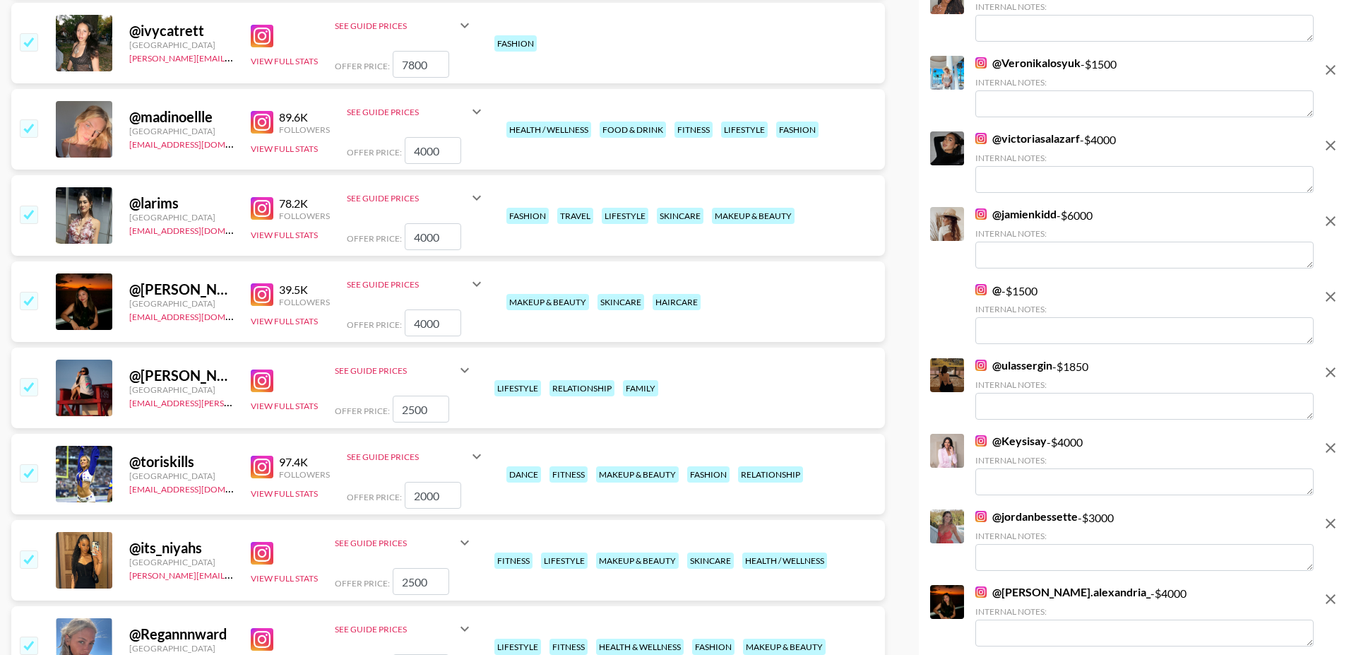
click at [28, 206] on input "checkbox" at bounding box center [28, 214] width 17 height 17
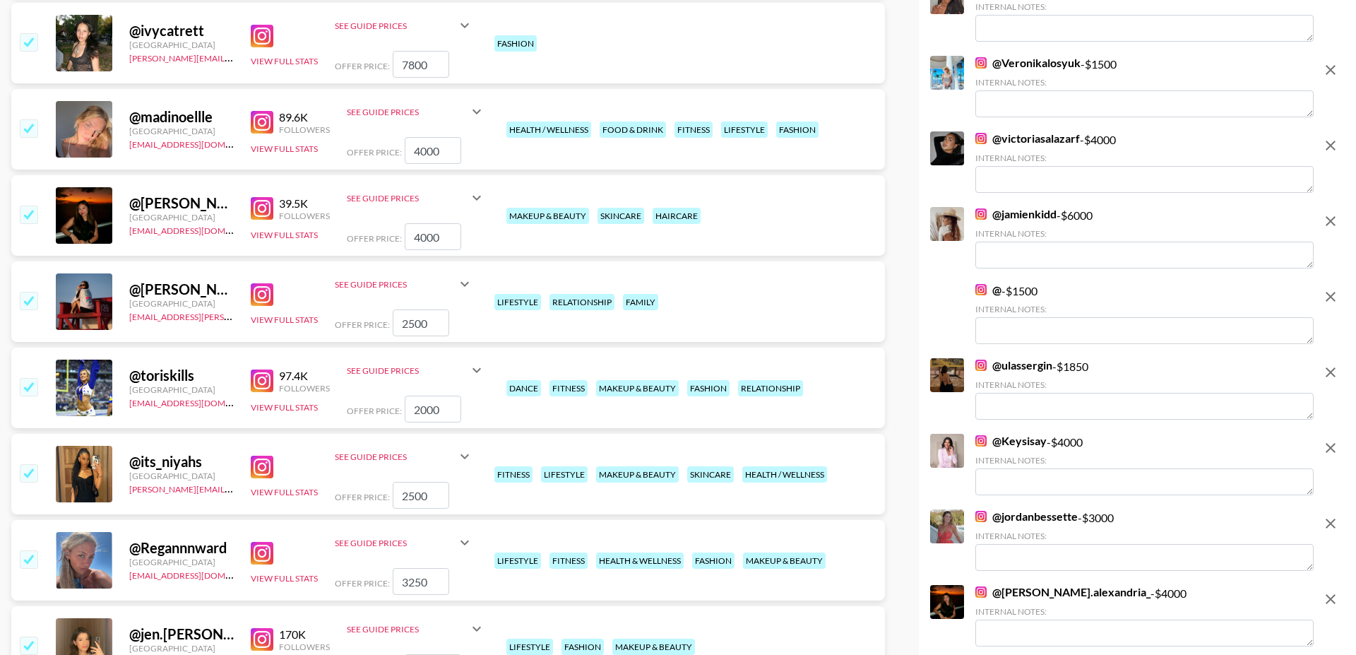
click at [268, 197] on img at bounding box center [262, 208] width 23 height 23
click at [30, 206] on input "checkbox" at bounding box center [28, 214] width 17 height 17
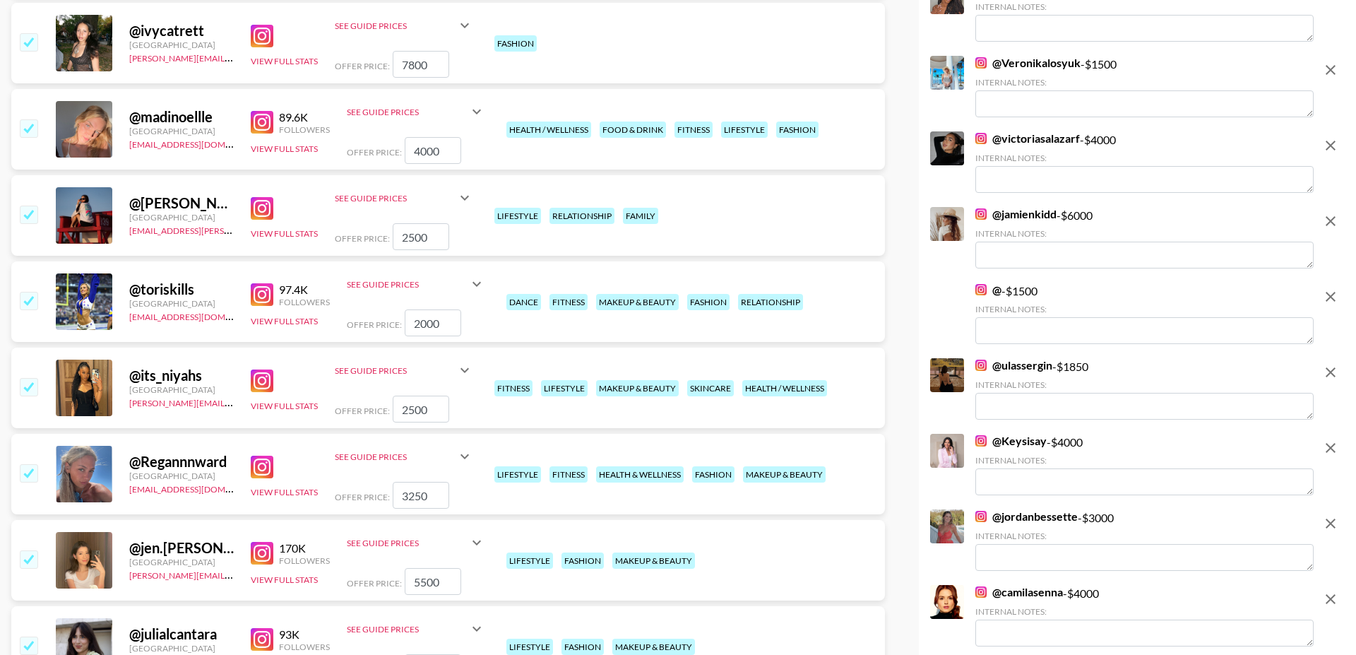
click at [30, 206] on input "checkbox" at bounding box center [28, 214] width 17 height 17
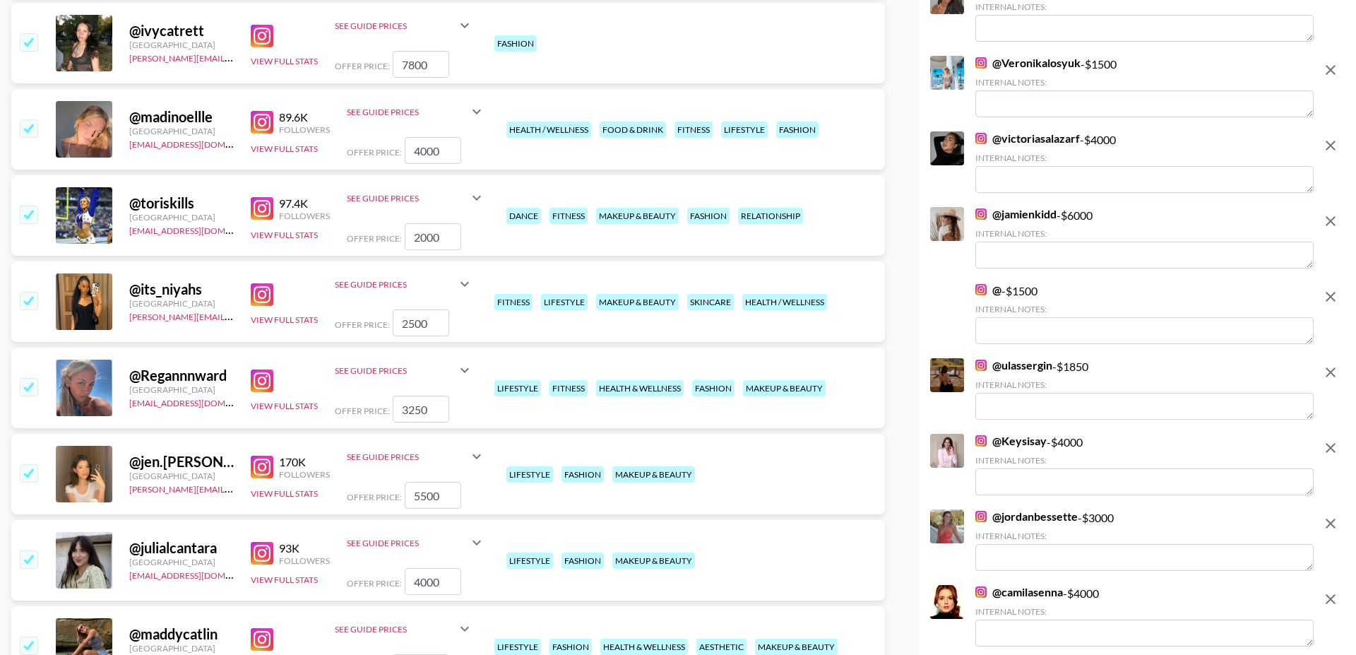
click at [30, 206] on input "checkbox" at bounding box center [28, 214] width 17 height 17
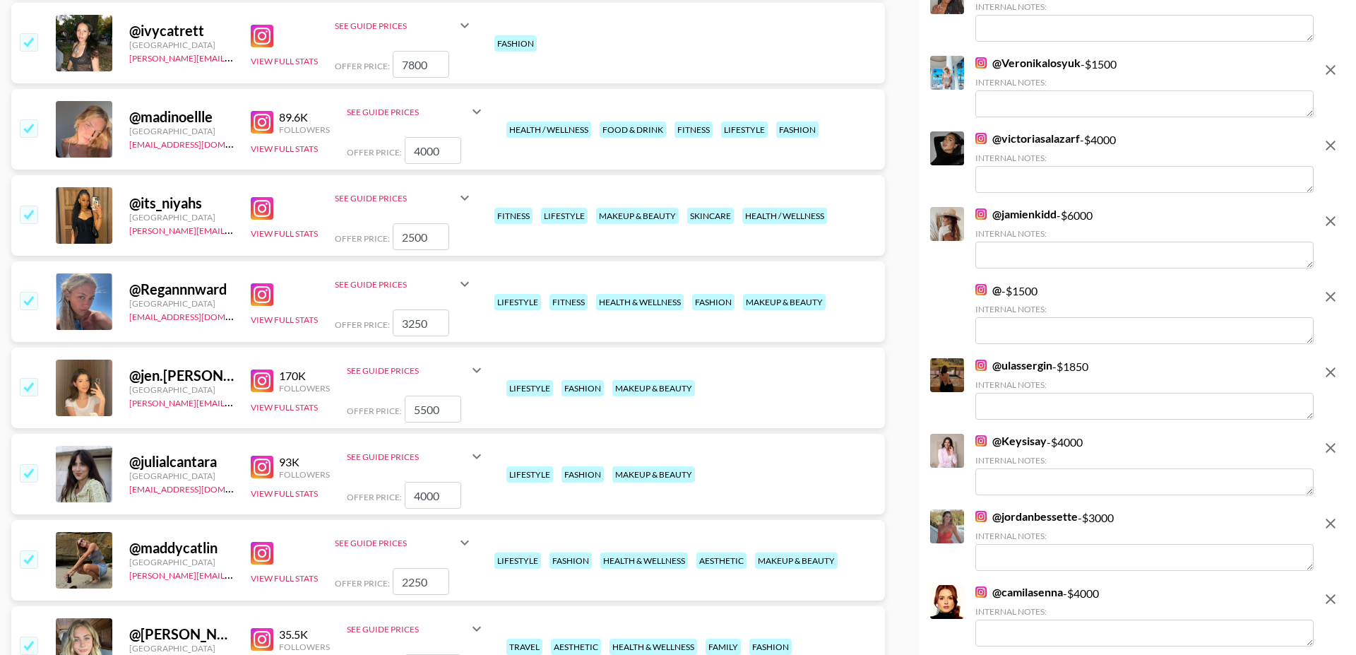
click at [35, 206] on input "checkbox" at bounding box center [28, 214] width 17 height 17
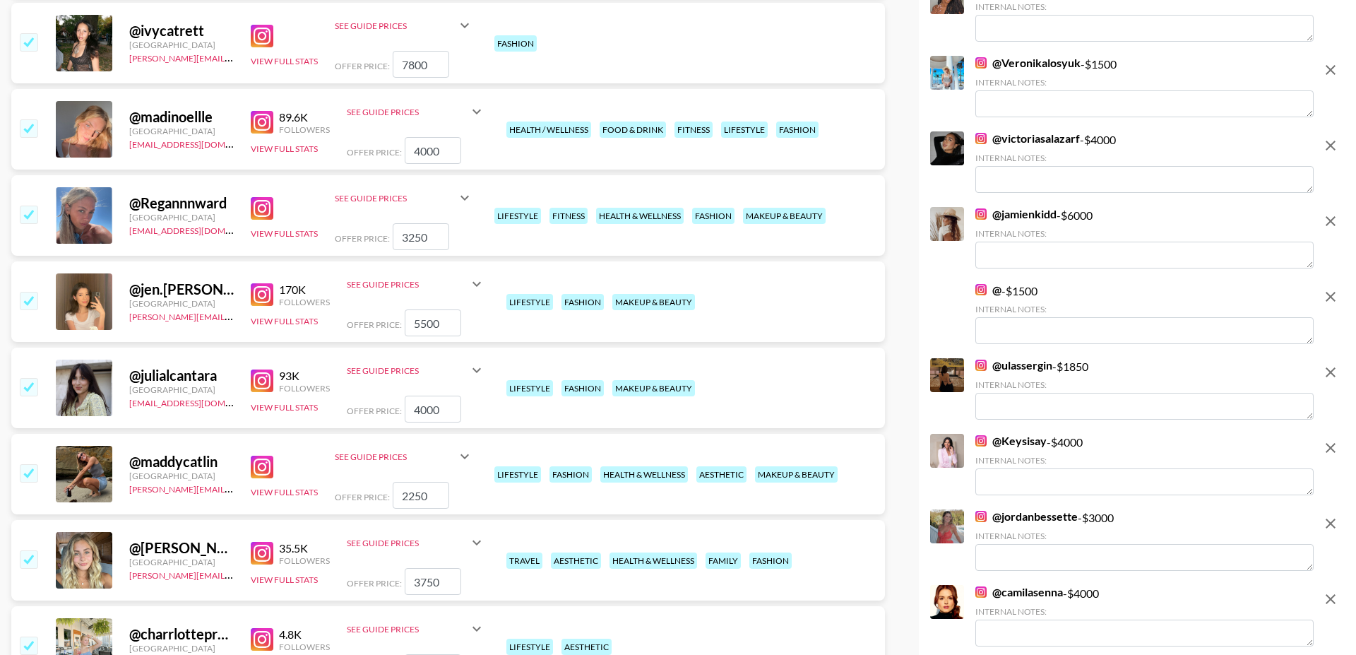
click at [259, 197] on img at bounding box center [262, 208] width 23 height 23
click at [28, 206] on input "checkbox" at bounding box center [28, 214] width 17 height 17
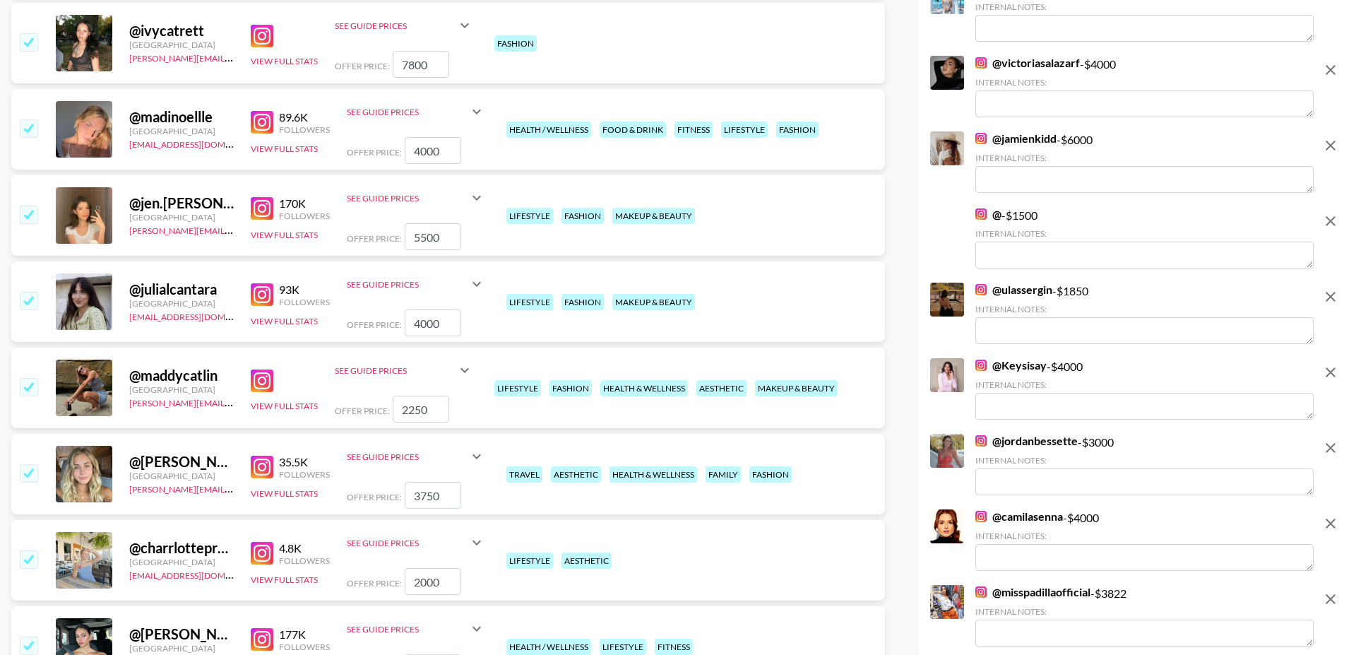
click at [267, 283] on img at bounding box center [262, 294] width 23 height 23
click at [29, 292] on input "checkbox" at bounding box center [28, 300] width 17 height 17
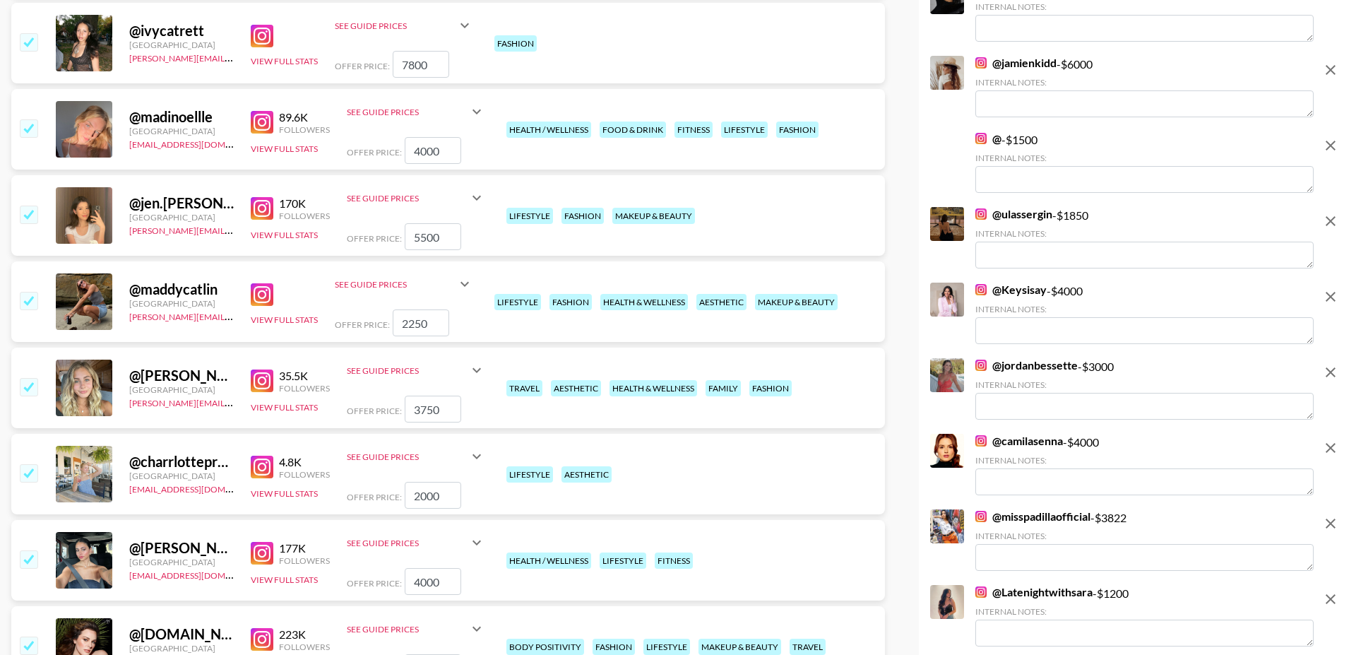
click at [29, 292] on input "checkbox" at bounding box center [28, 300] width 17 height 17
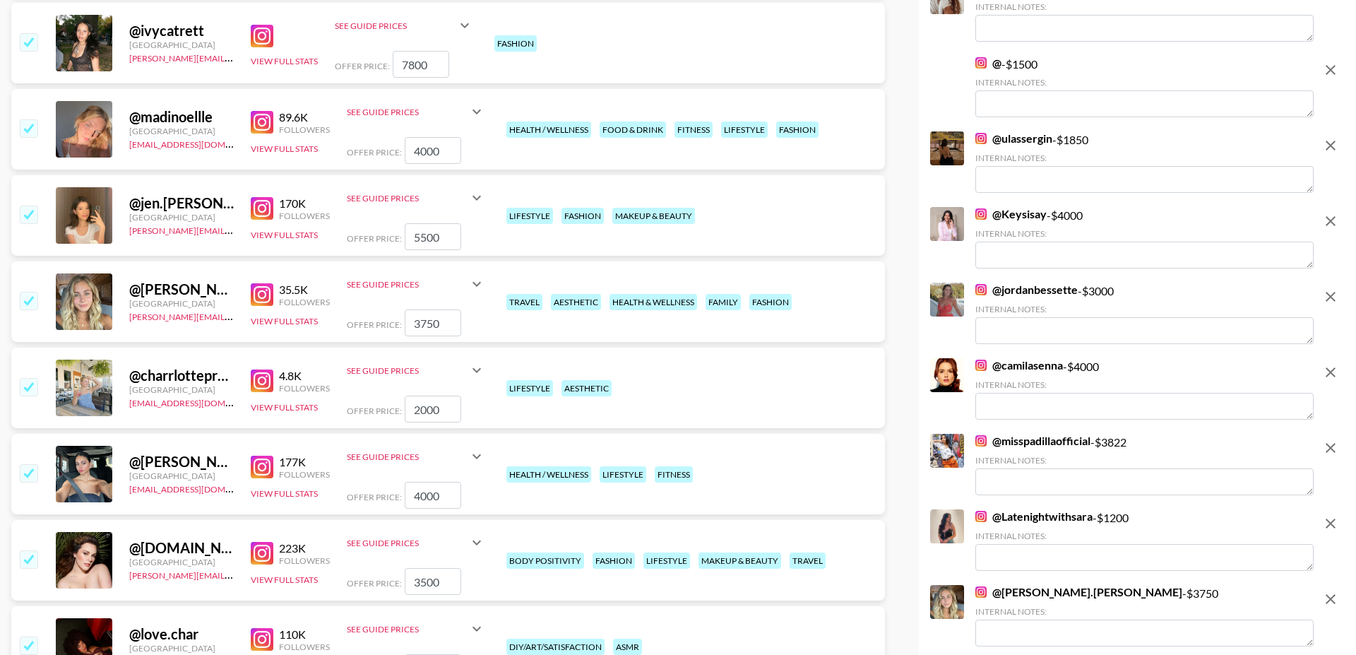
scroll to position [2084, 0]
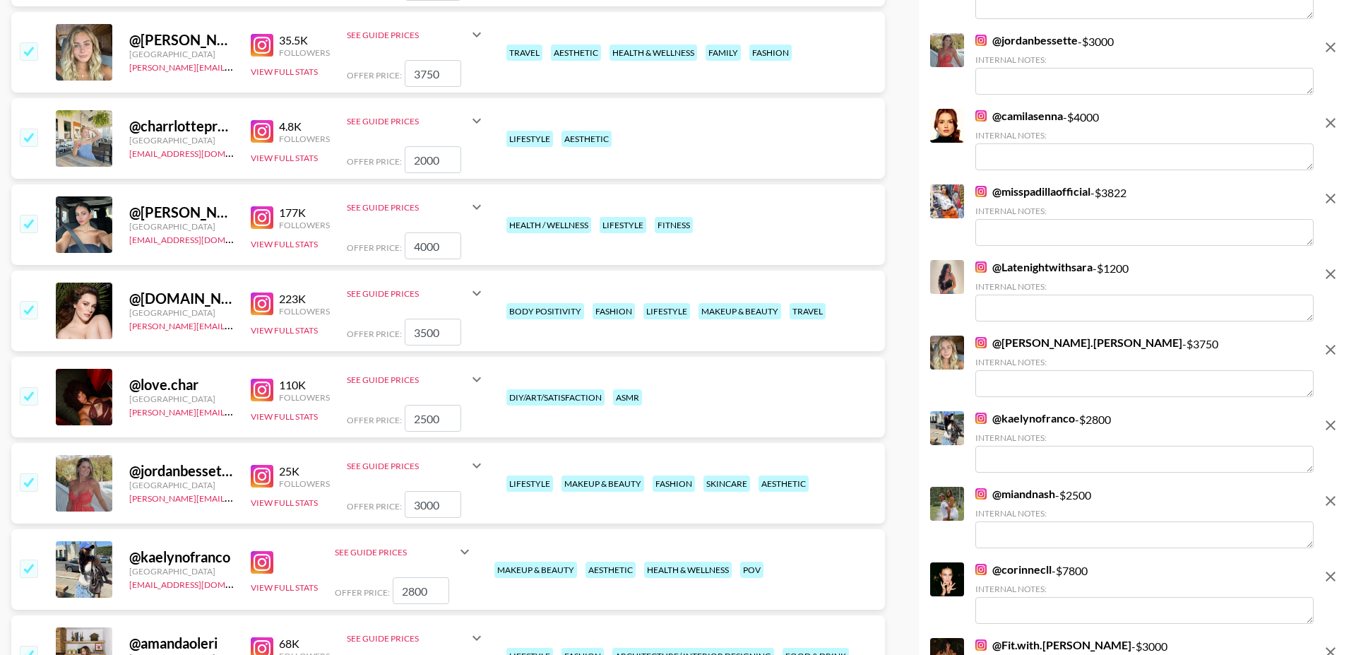
click at [36, 301] on input "checkbox" at bounding box center [28, 309] width 17 height 17
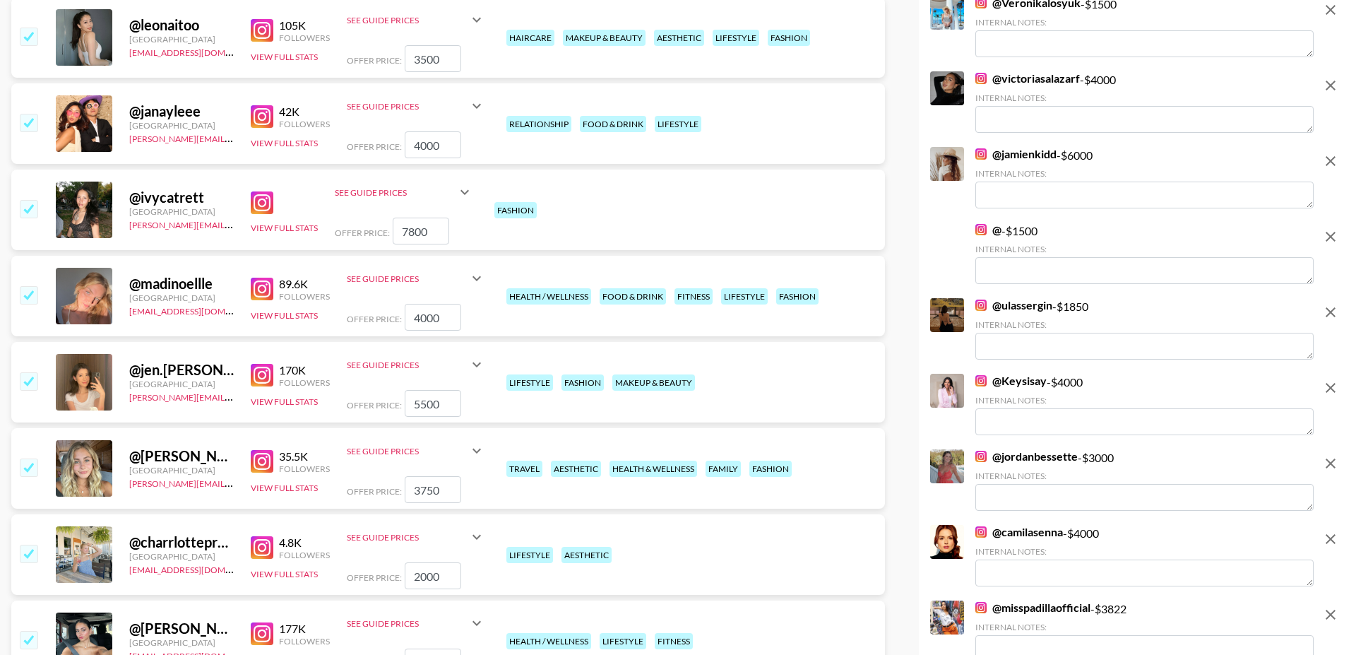
scroll to position [1678, 0]
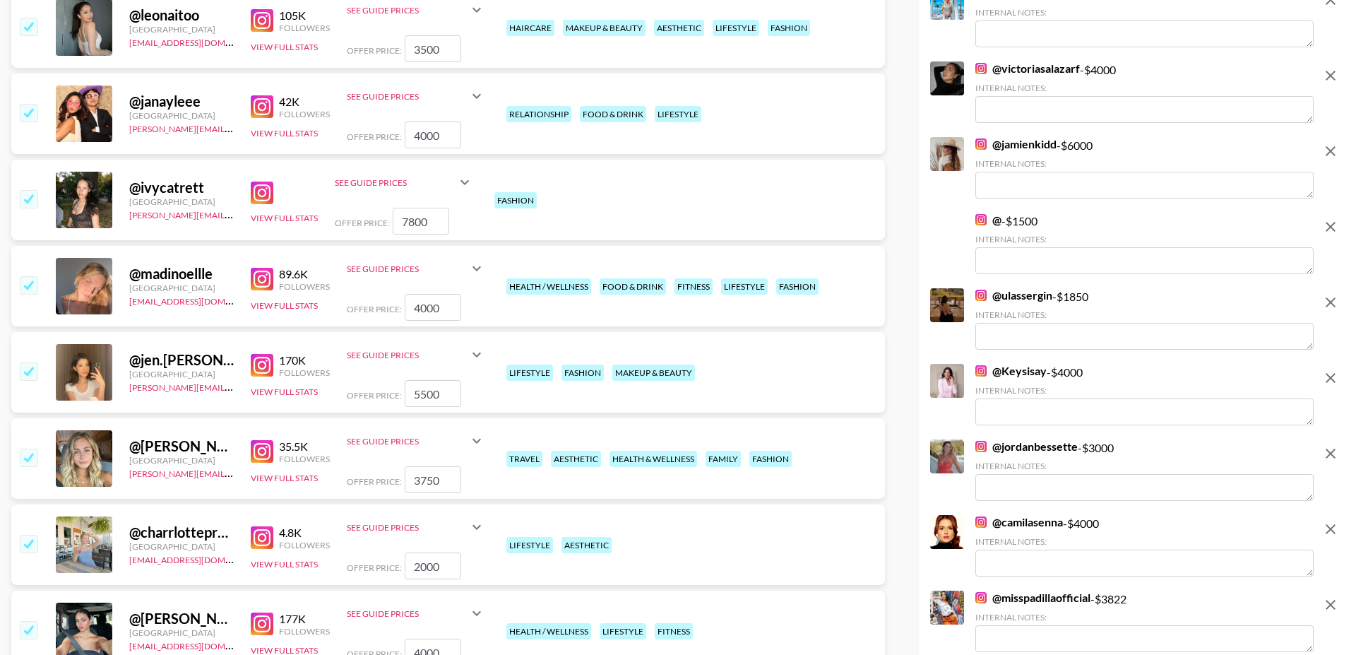
click at [261, 440] on img at bounding box center [262, 451] width 23 height 23
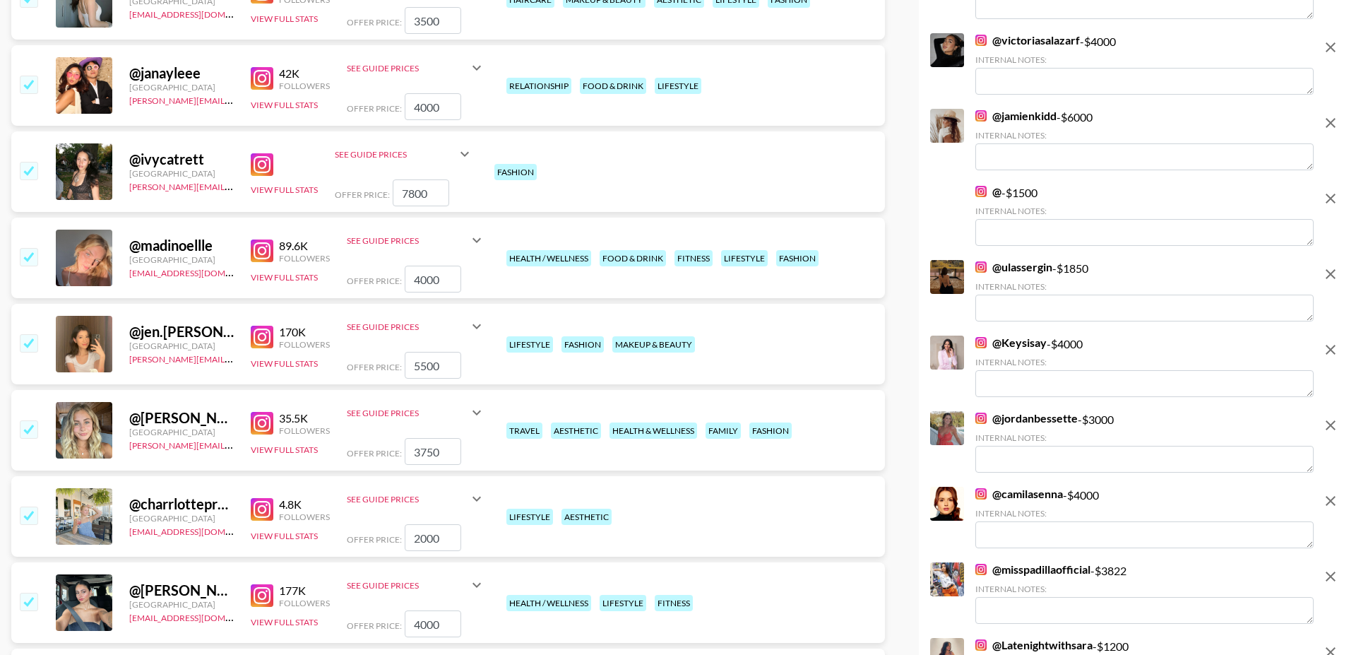
scroll to position [1729, 0]
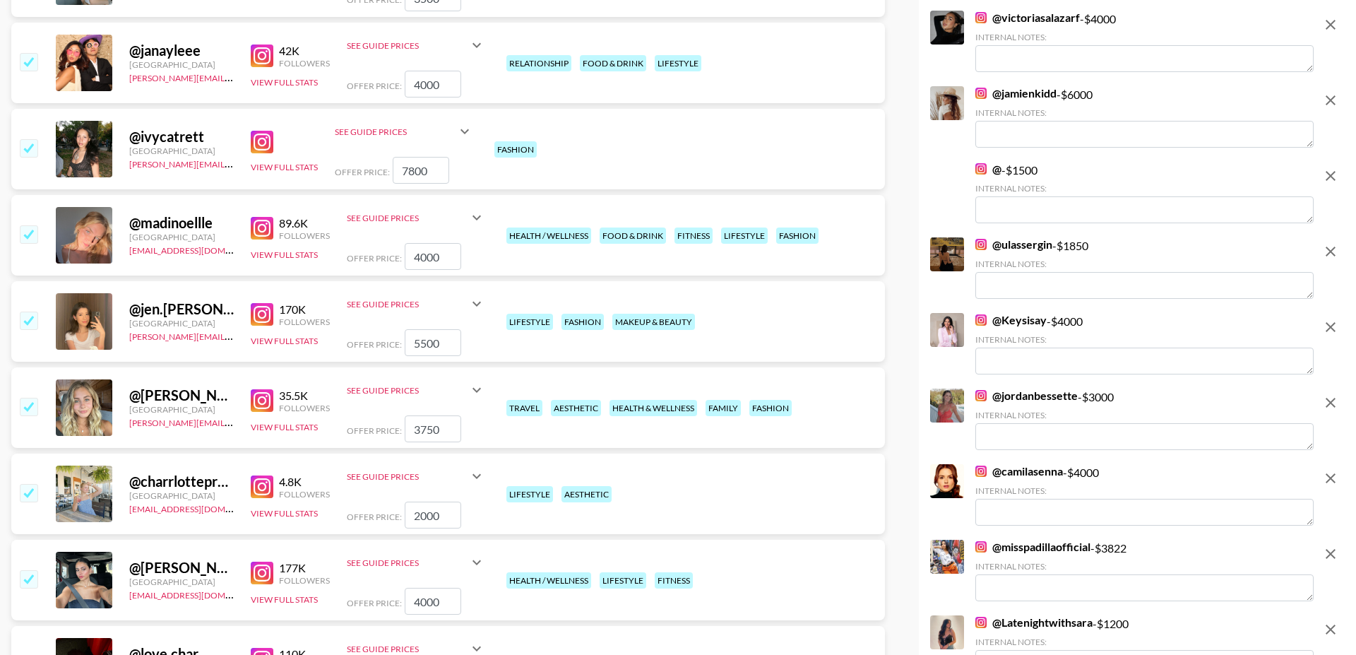
click at [26, 398] on input "checkbox" at bounding box center [28, 406] width 17 height 17
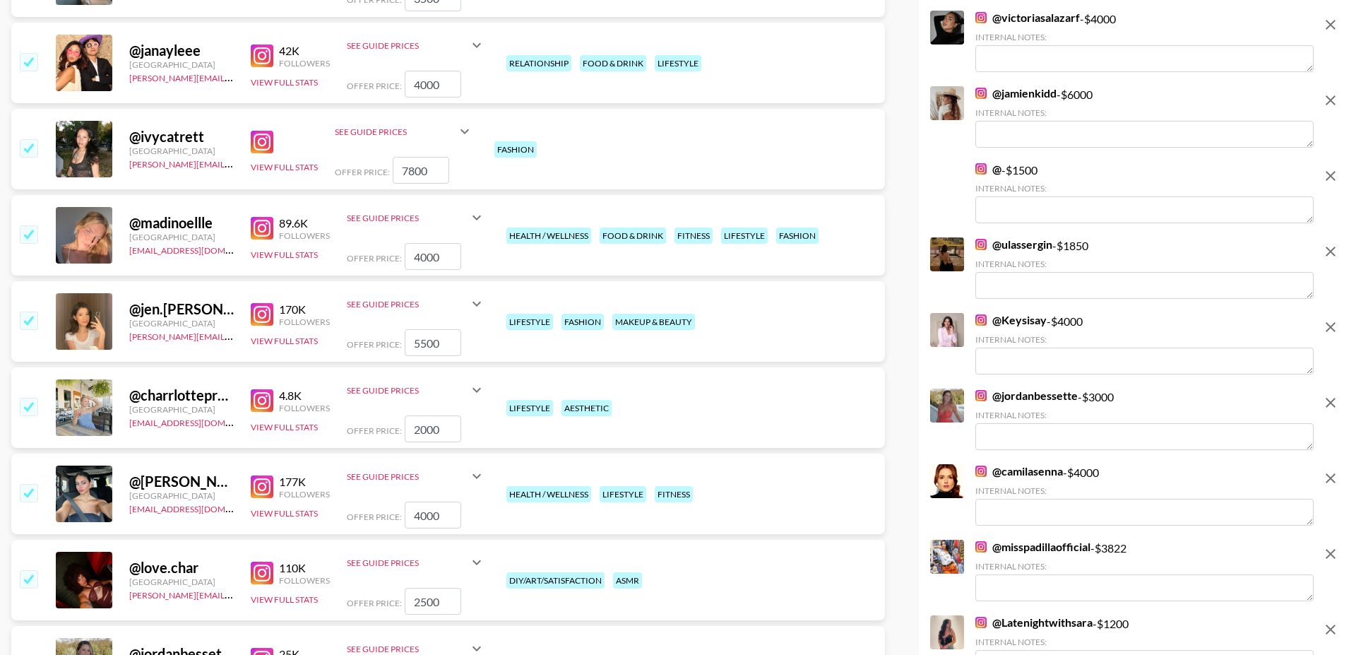
click at [26, 398] on input "checkbox" at bounding box center [28, 406] width 17 height 17
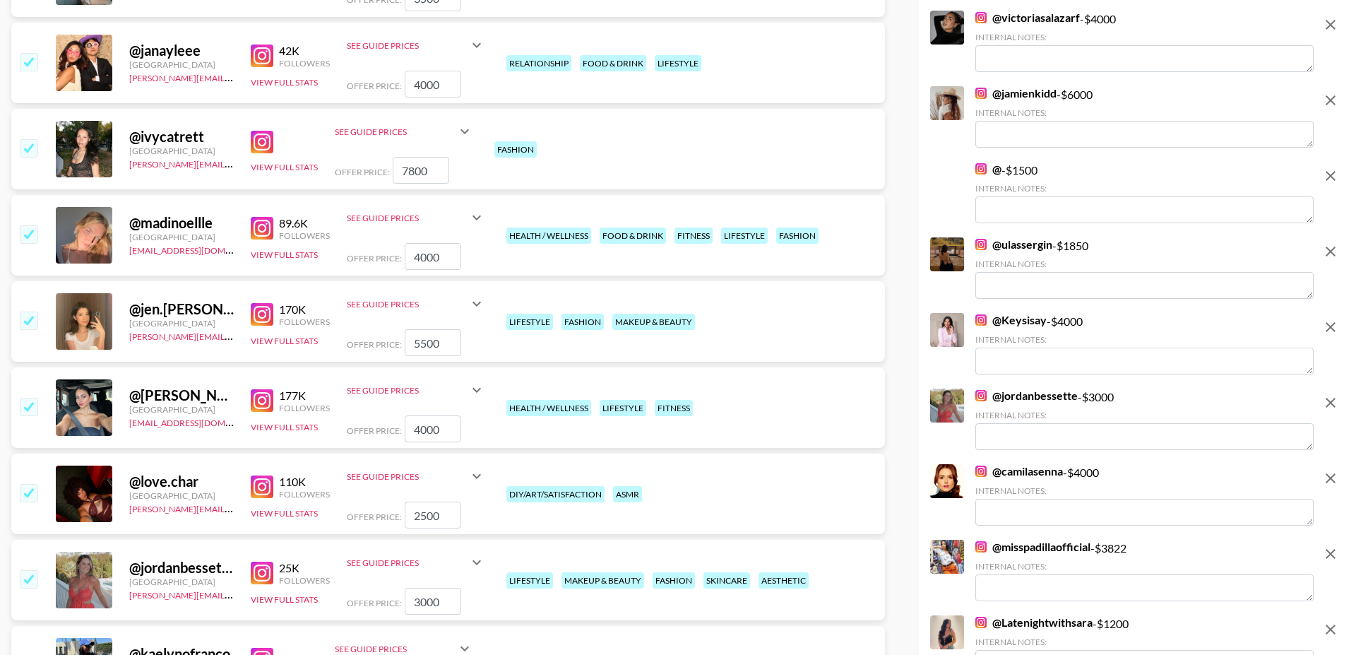
click at [260, 389] on img at bounding box center [262, 400] width 23 height 23
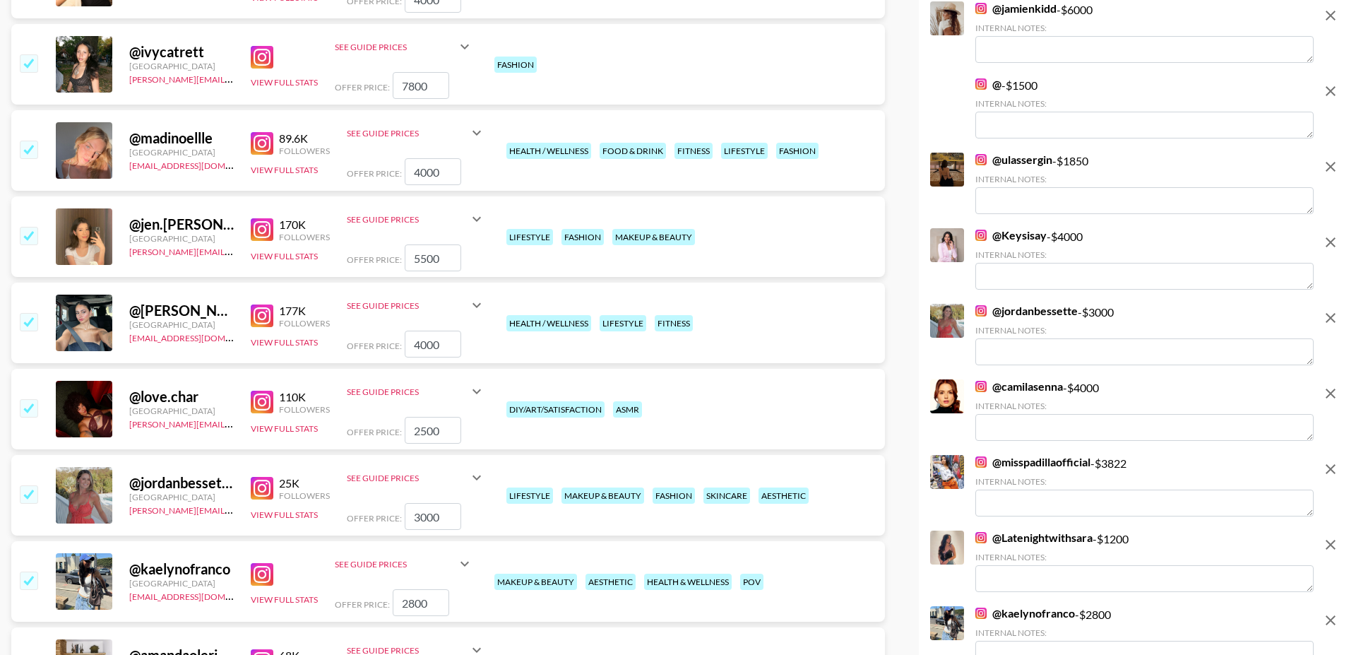
scroll to position [1875, 0]
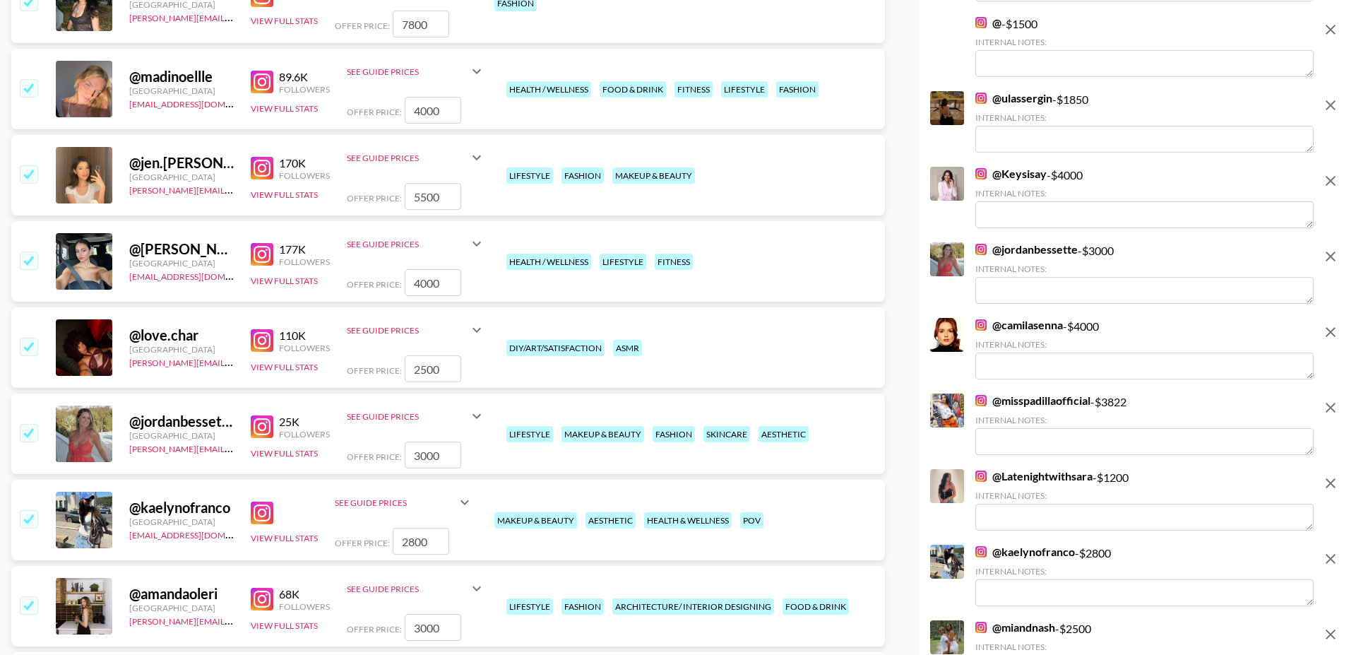
click at [252, 329] on img at bounding box center [262, 340] width 23 height 23
click at [31, 338] on input "checkbox" at bounding box center [28, 346] width 17 height 17
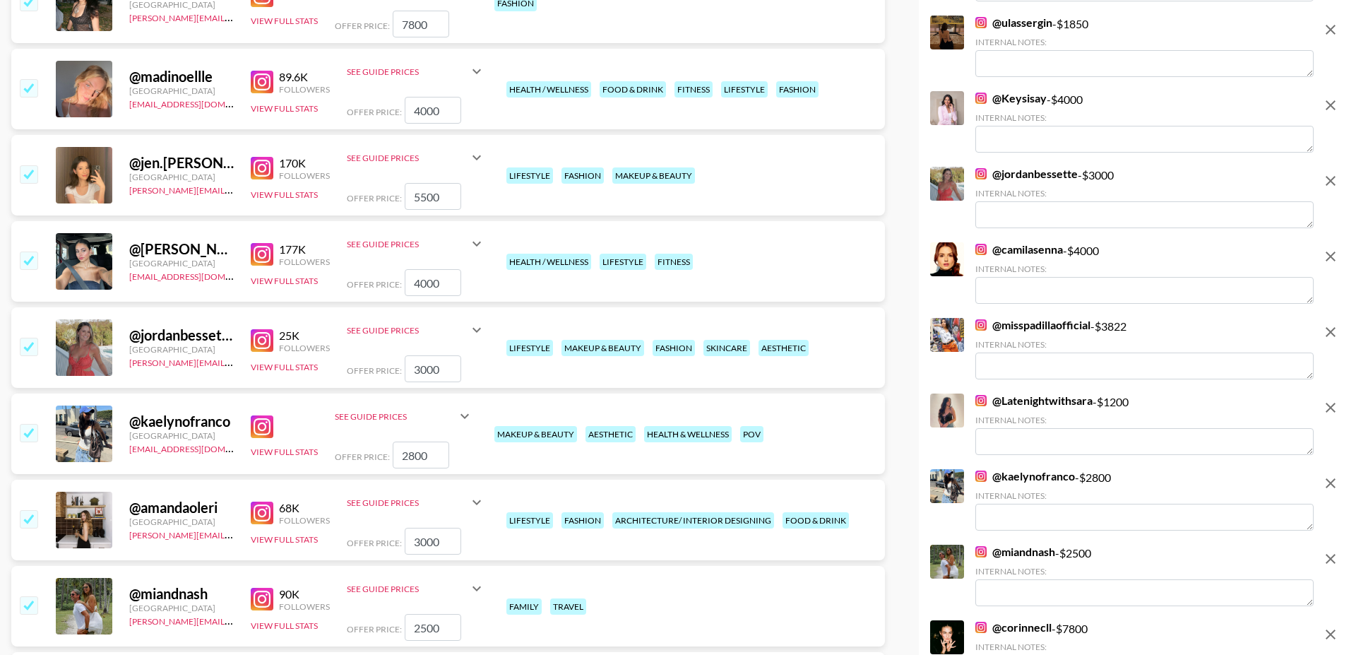
click at [31, 338] on input "checkbox" at bounding box center [28, 346] width 17 height 17
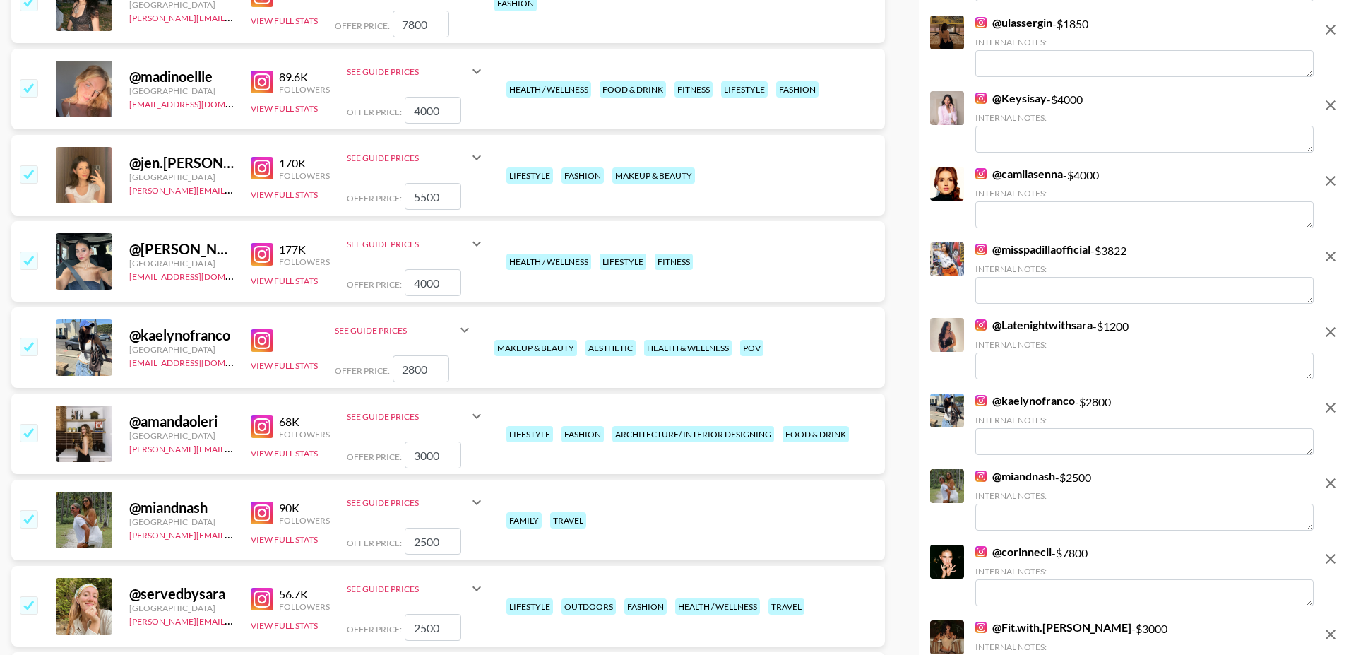
click at [31, 338] on input "checkbox" at bounding box center [28, 346] width 17 height 17
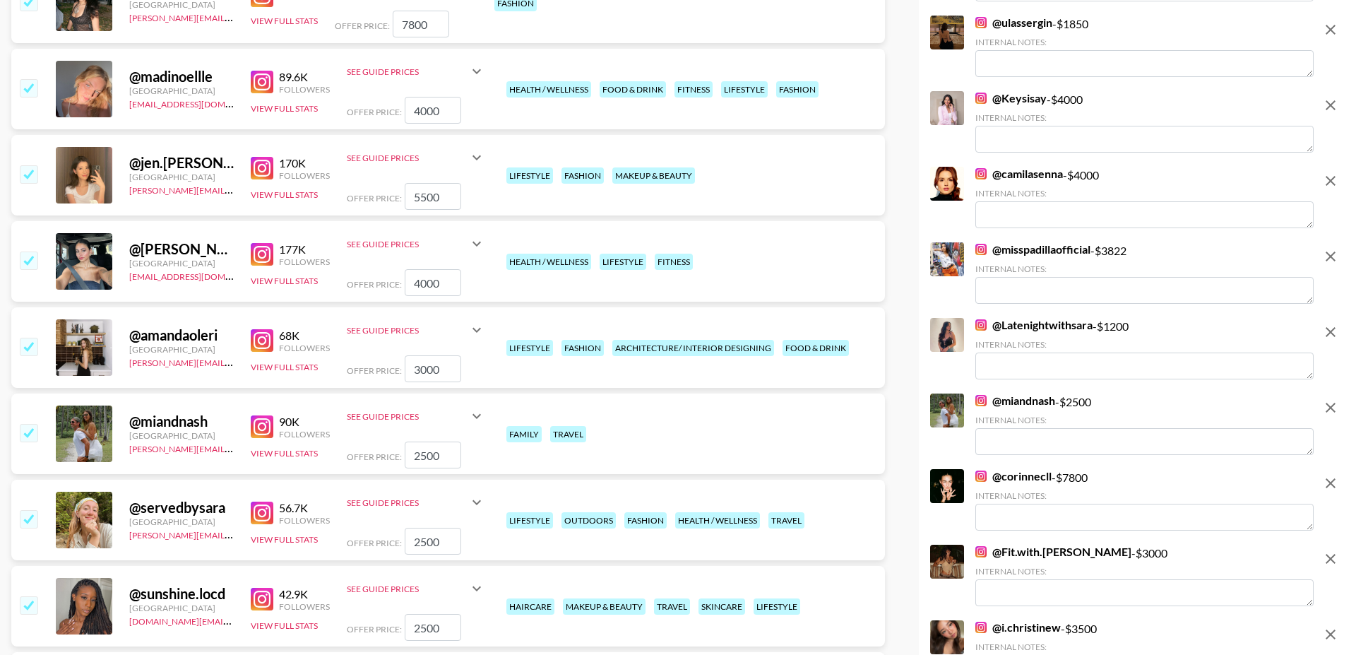
click at [37, 424] on input "checkbox" at bounding box center [28, 432] width 17 height 17
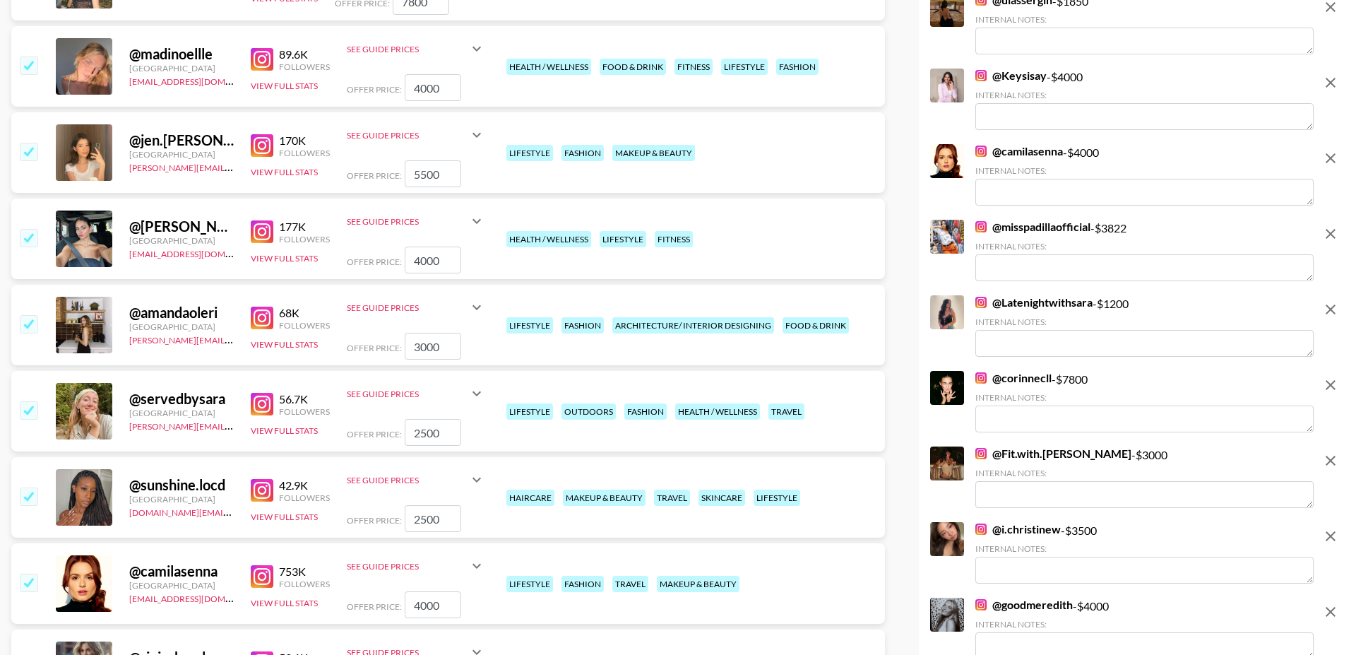
scroll to position [1897, 0]
click at [262, 307] on img at bounding box center [262, 318] width 23 height 23
click at [28, 316] on input "checkbox" at bounding box center [28, 324] width 17 height 17
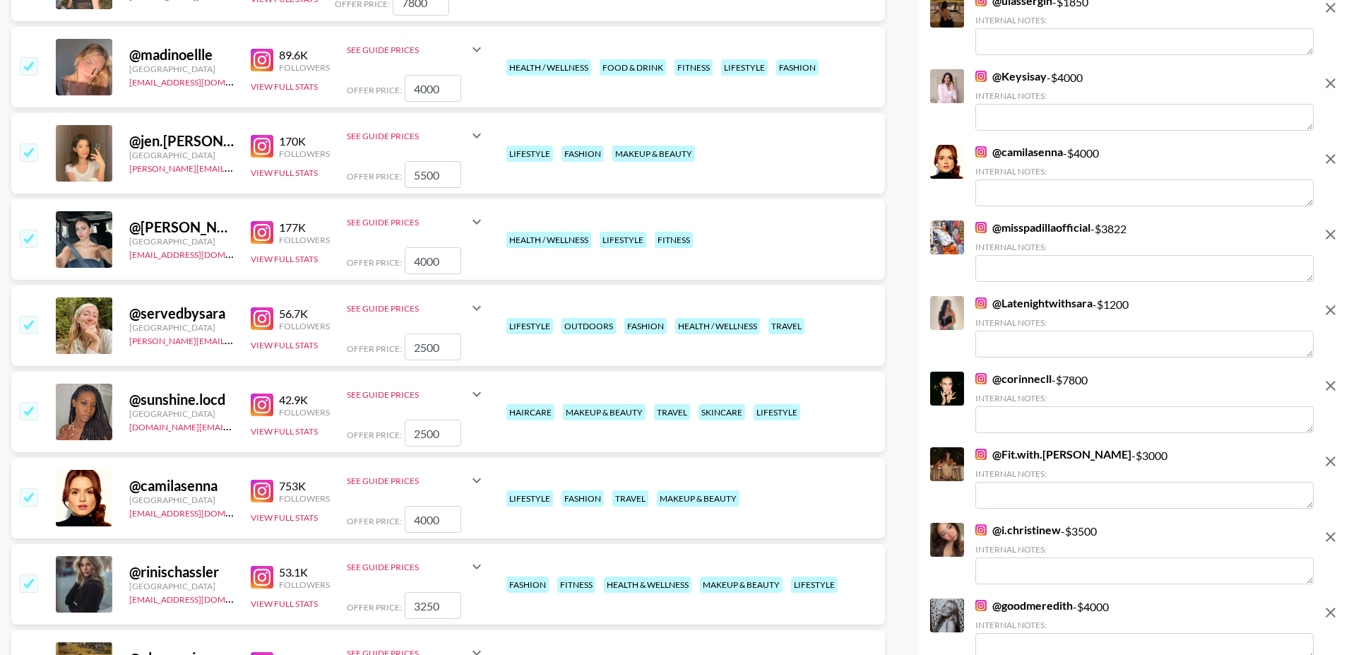
click at [258, 307] on img at bounding box center [262, 318] width 23 height 23
click at [23, 316] on input "checkbox" at bounding box center [28, 324] width 17 height 17
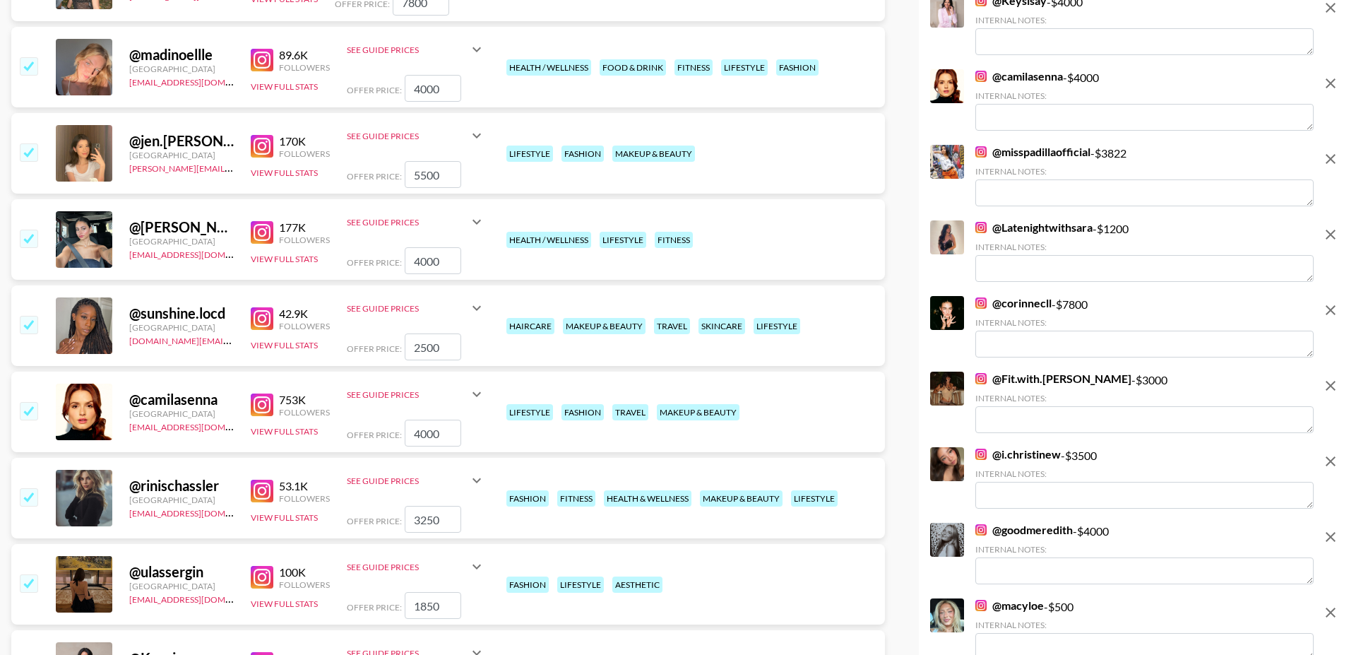
click at [269, 307] on img at bounding box center [262, 318] width 23 height 23
click at [256, 393] on img at bounding box center [262, 404] width 23 height 23
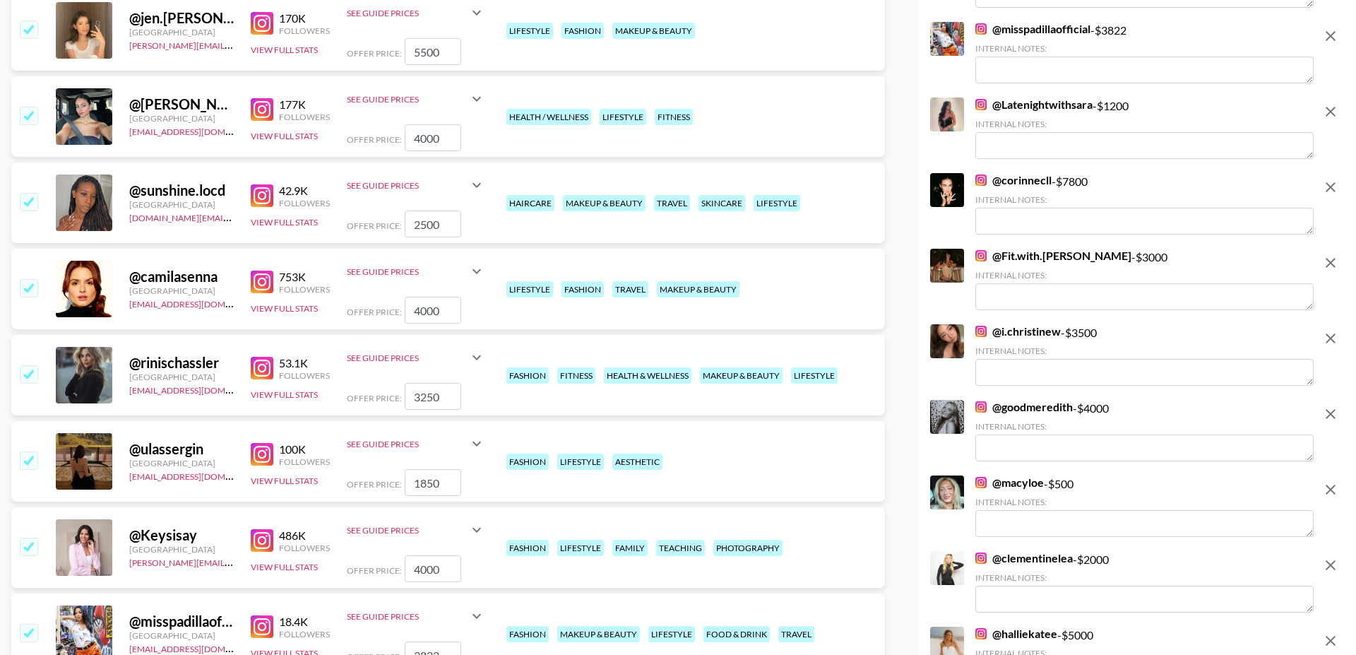
scroll to position [2034, 0]
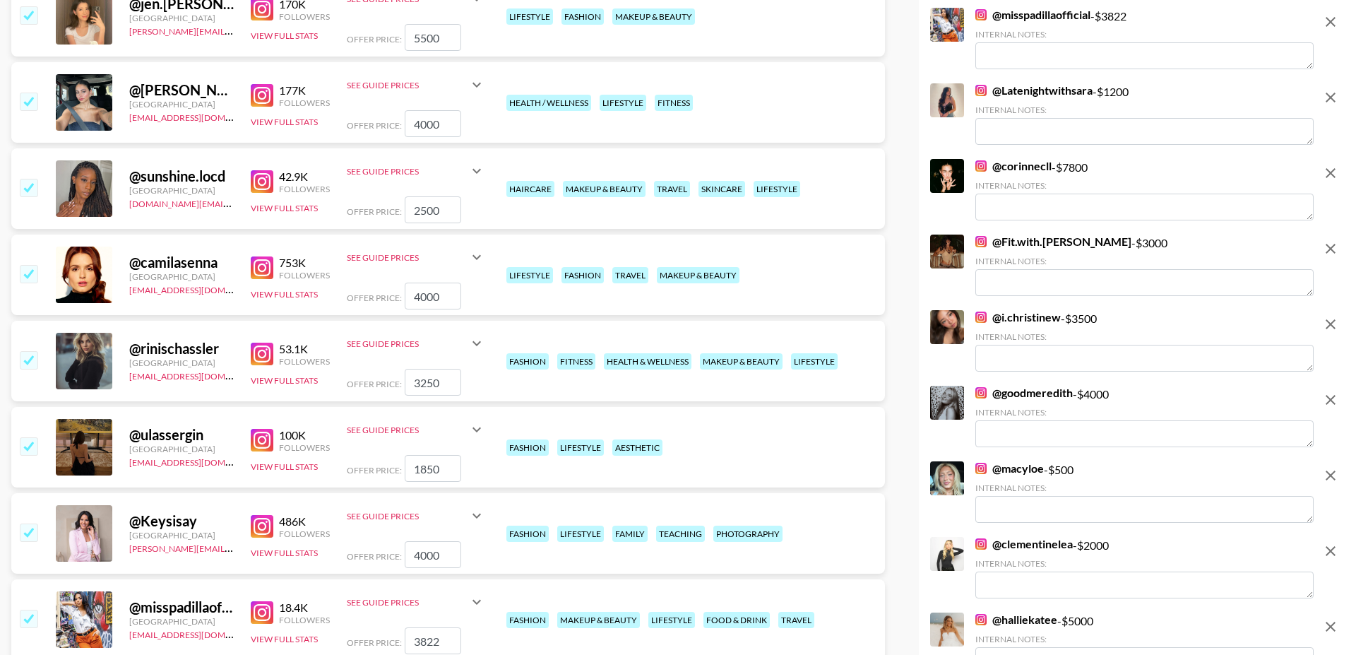
click at [29, 437] on input "checkbox" at bounding box center [28, 445] width 17 height 17
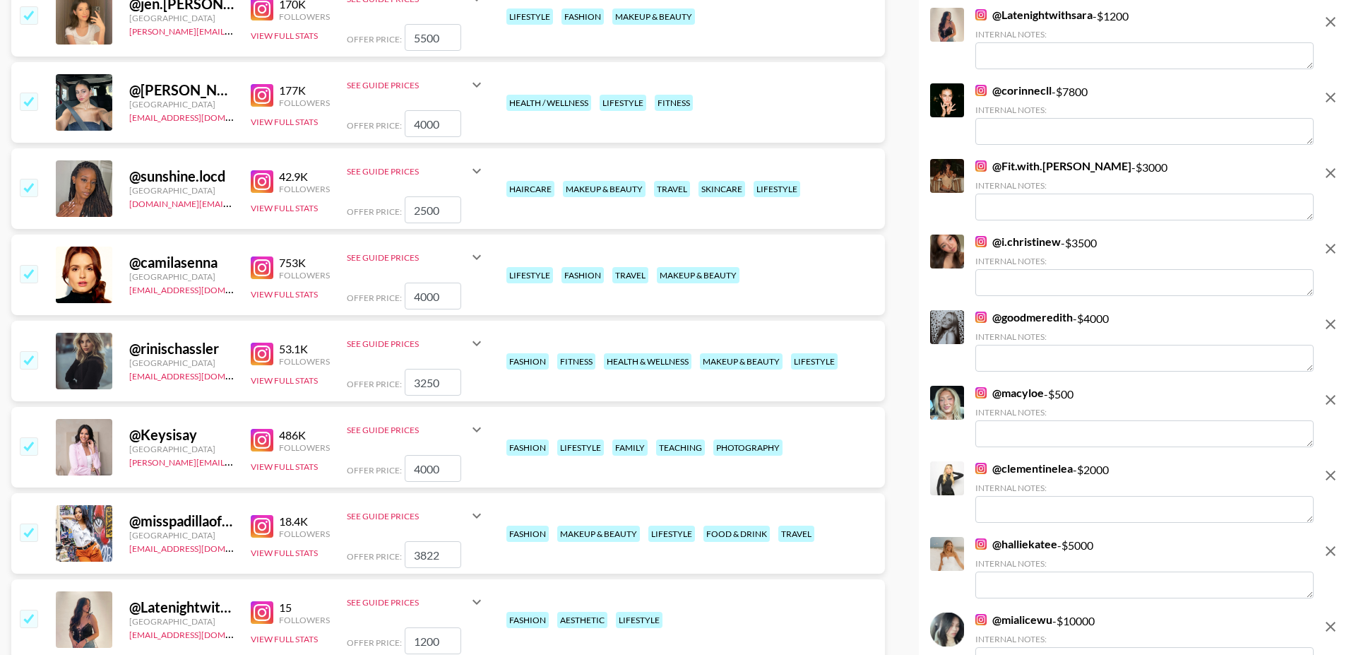
click at [258, 343] on img at bounding box center [262, 354] width 23 height 23
click at [28, 351] on input "checkbox" at bounding box center [28, 359] width 17 height 17
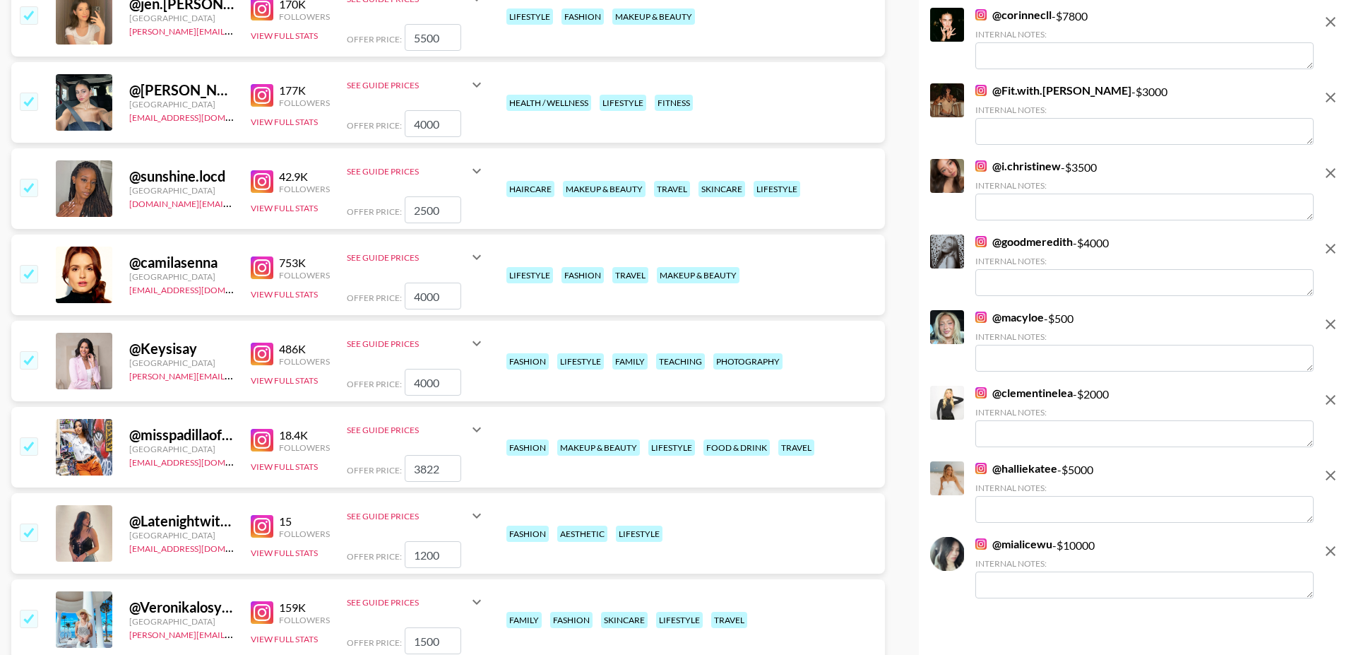
click at [28, 351] on input "checkbox" at bounding box center [28, 359] width 17 height 17
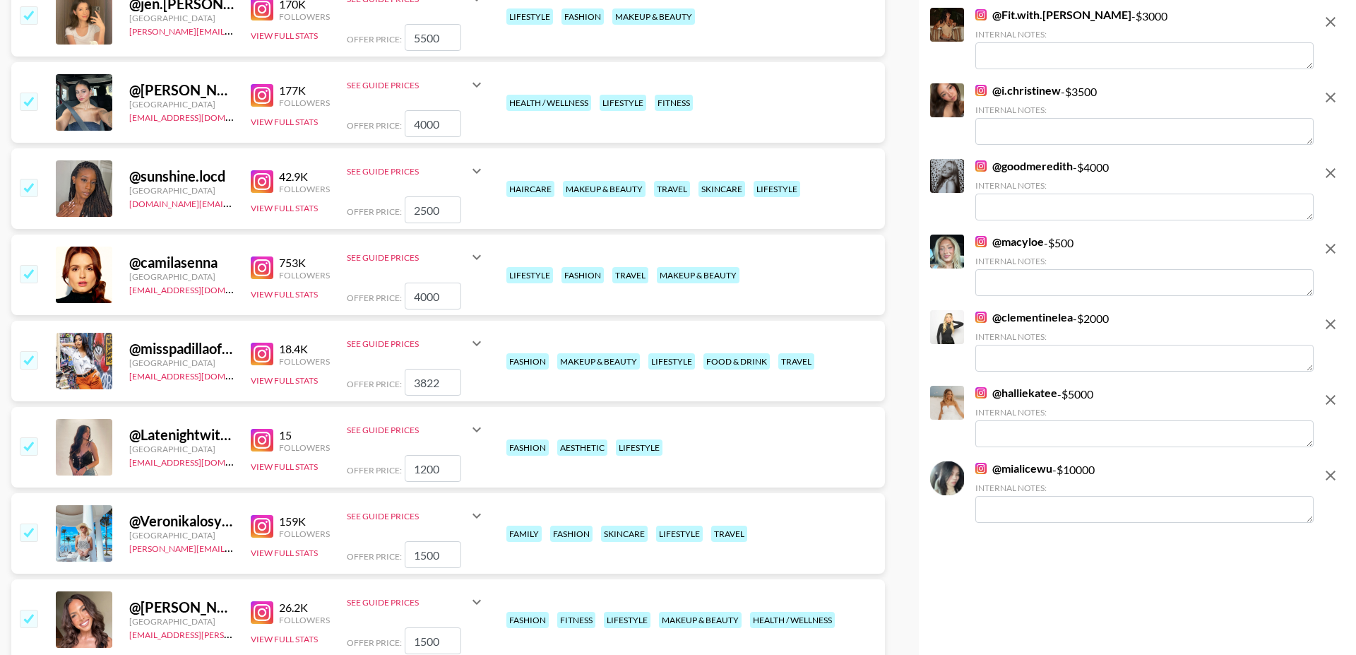
click at [28, 351] on input "checkbox" at bounding box center [28, 359] width 17 height 17
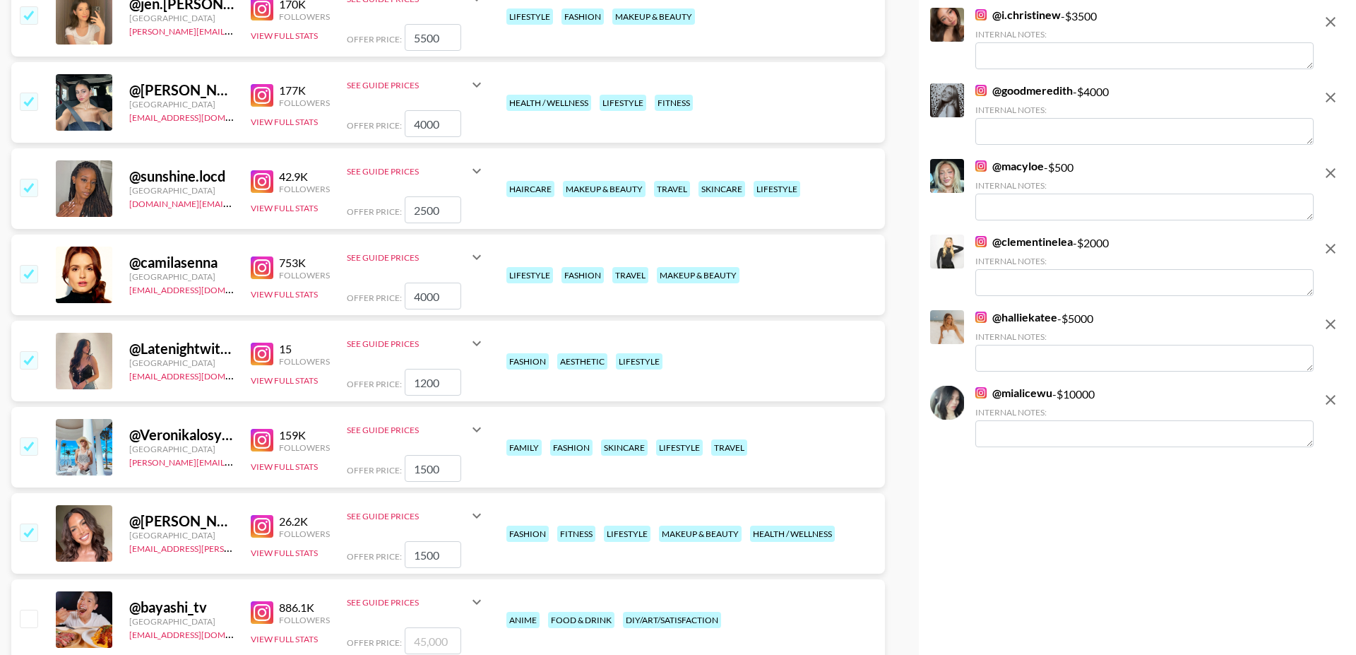
click at [28, 351] on input "checkbox" at bounding box center [28, 359] width 17 height 17
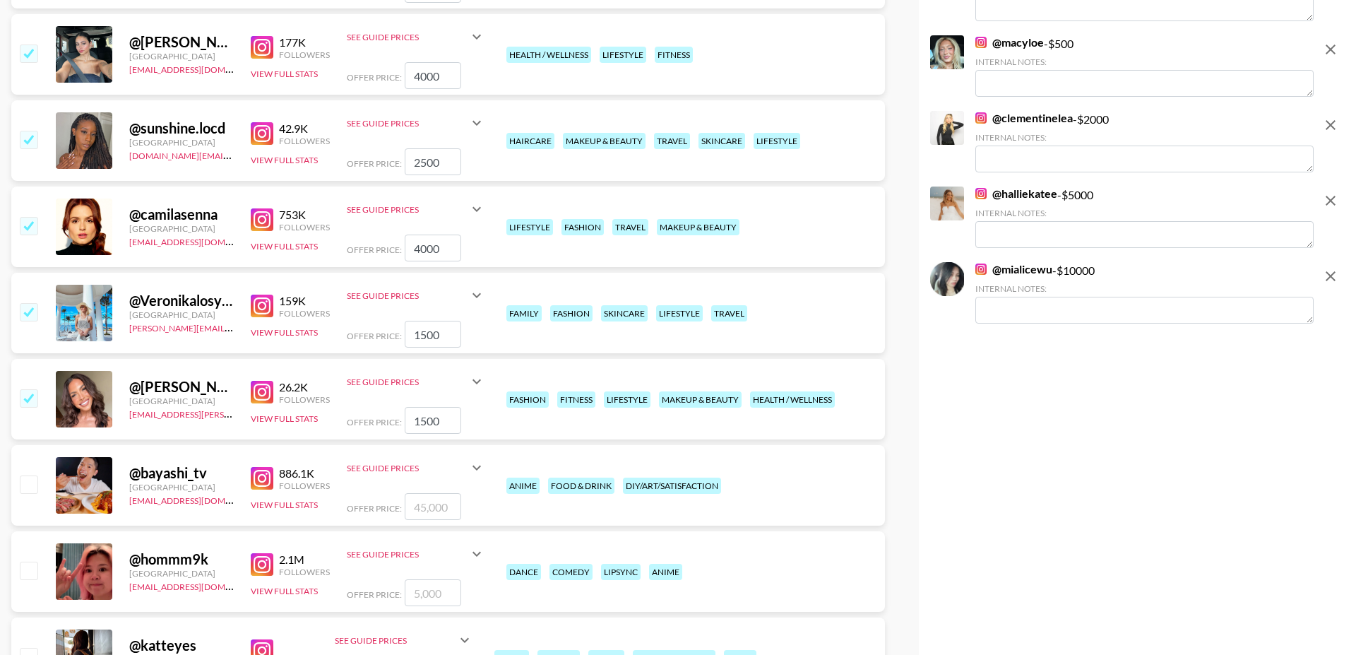
scroll to position [2084, 0]
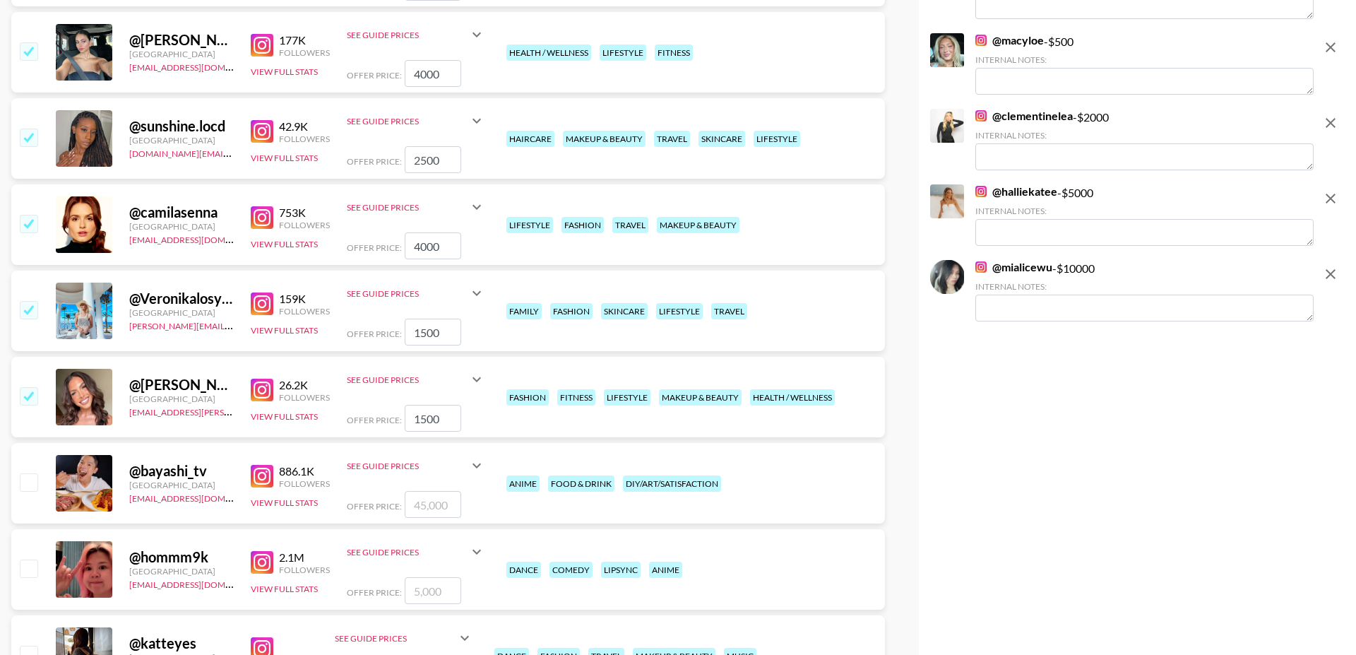
click at [261, 379] on img at bounding box center [262, 390] width 23 height 23
click at [271, 292] on img at bounding box center [262, 303] width 23 height 23
click at [32, 387] on input "checkbox" at bounding box center [28, 395] width 17 height 17
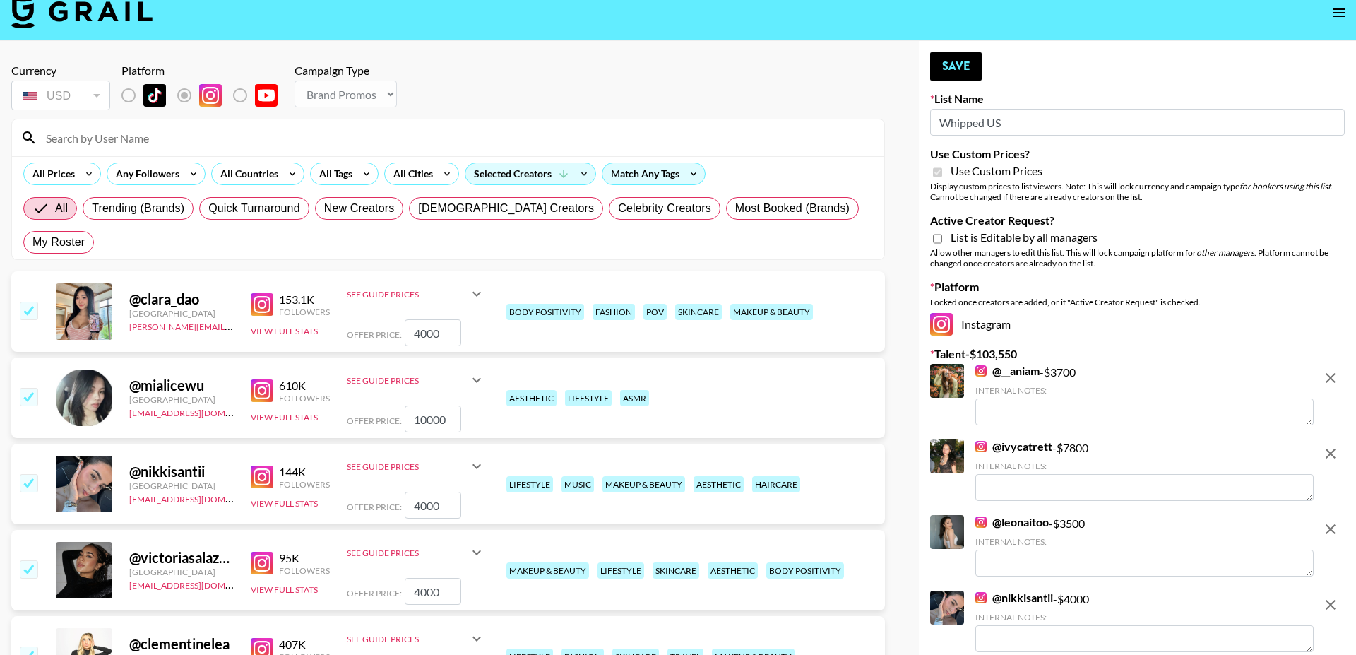
scroll to position [0, 0]
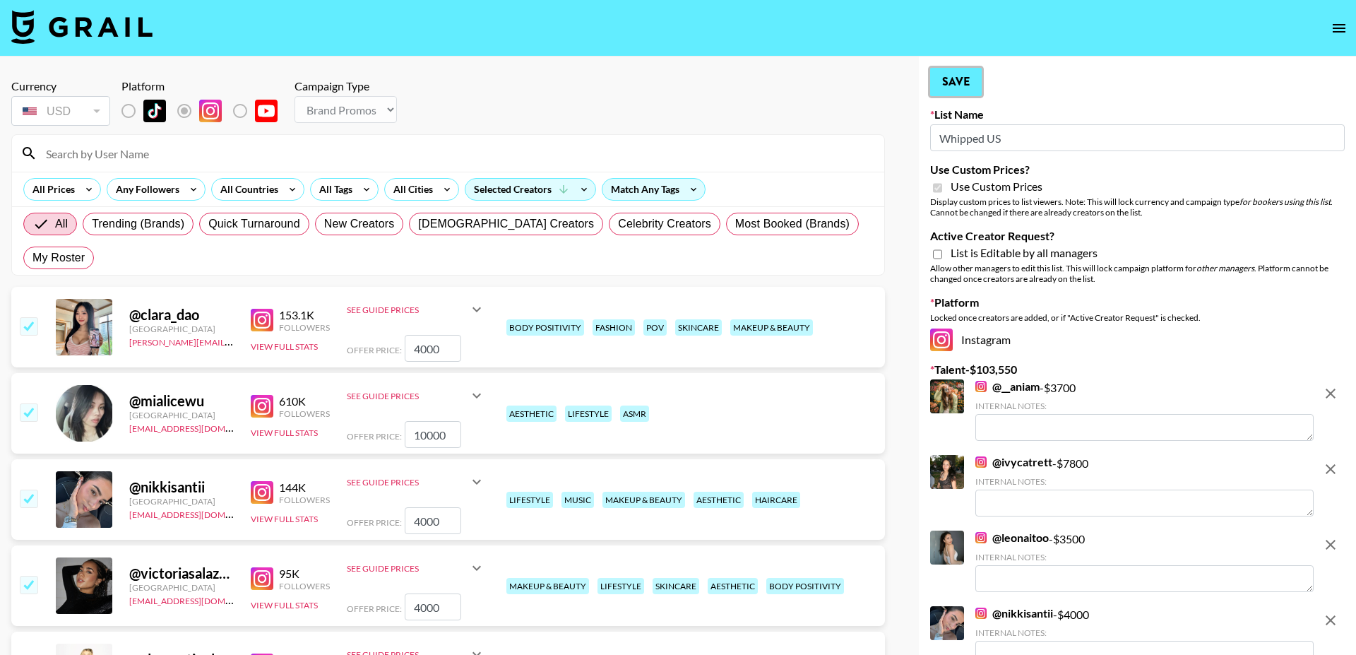
click at [968, 84] on button "Save" at bounding box center [956, 82] width 52 height 28
click at [1338, 29] on icon "open drawer" at bounding box center [1339, 28] width 17 height 17
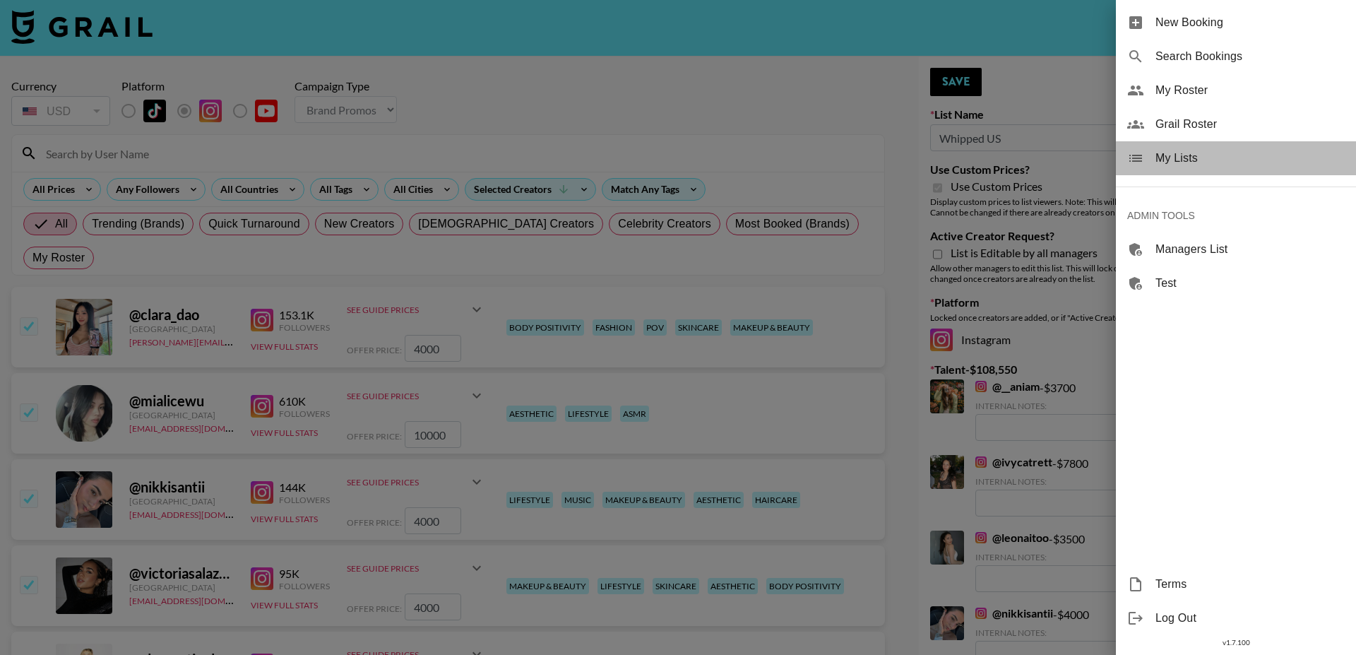
click at [1185, 160] on span "My Lists" at bounding box center [1249, 158] width 189 height 17
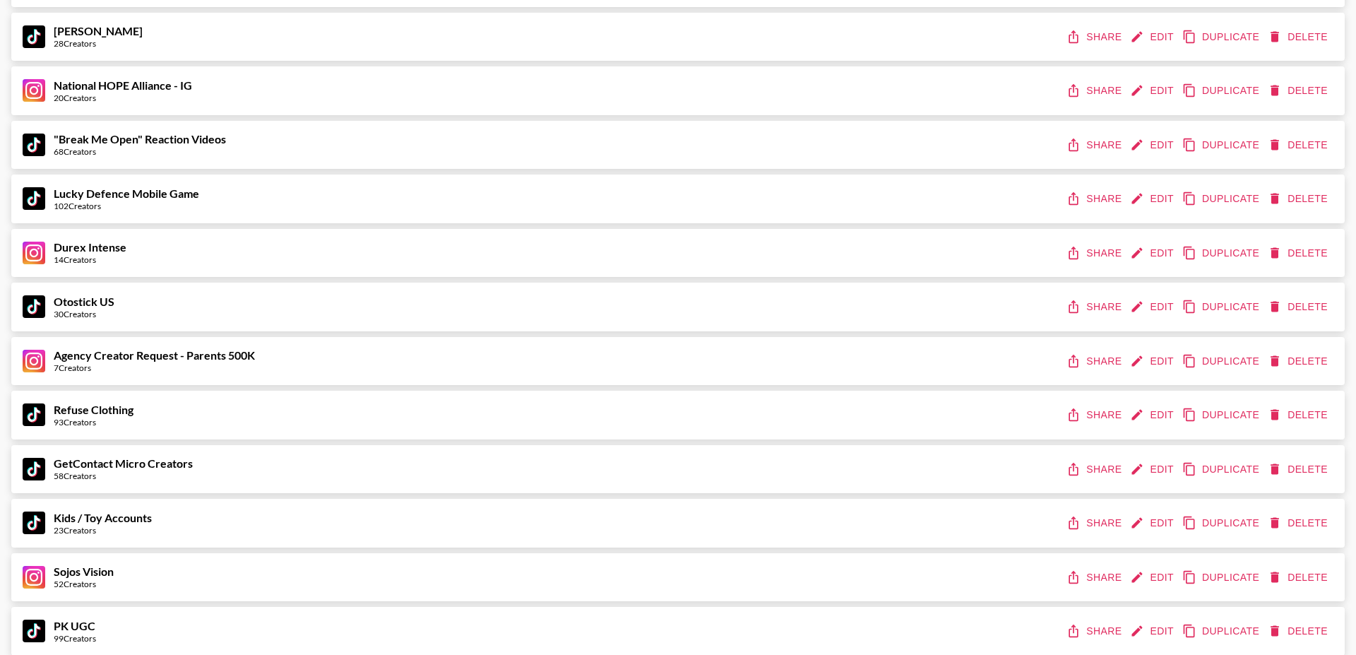
scroll to position [8057, 0]
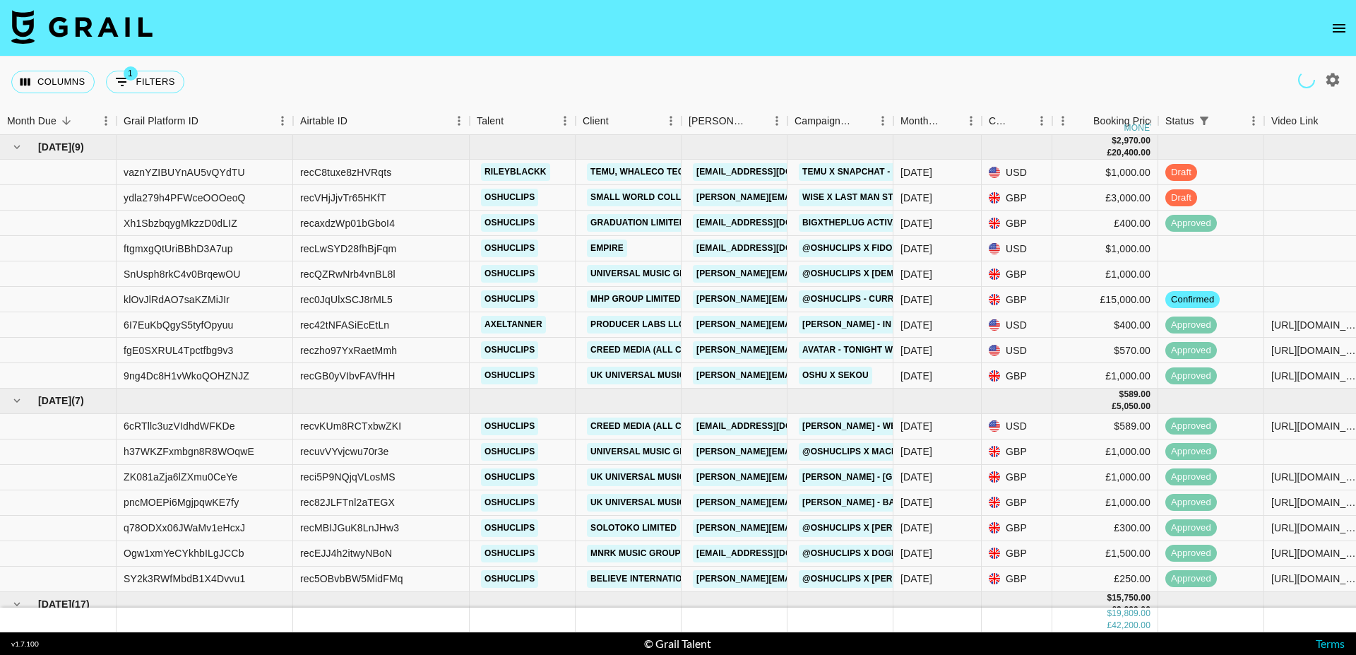
click at [1341, 28] on icon "open drawer" at bounding box center [1339, 28] width 13 height 8
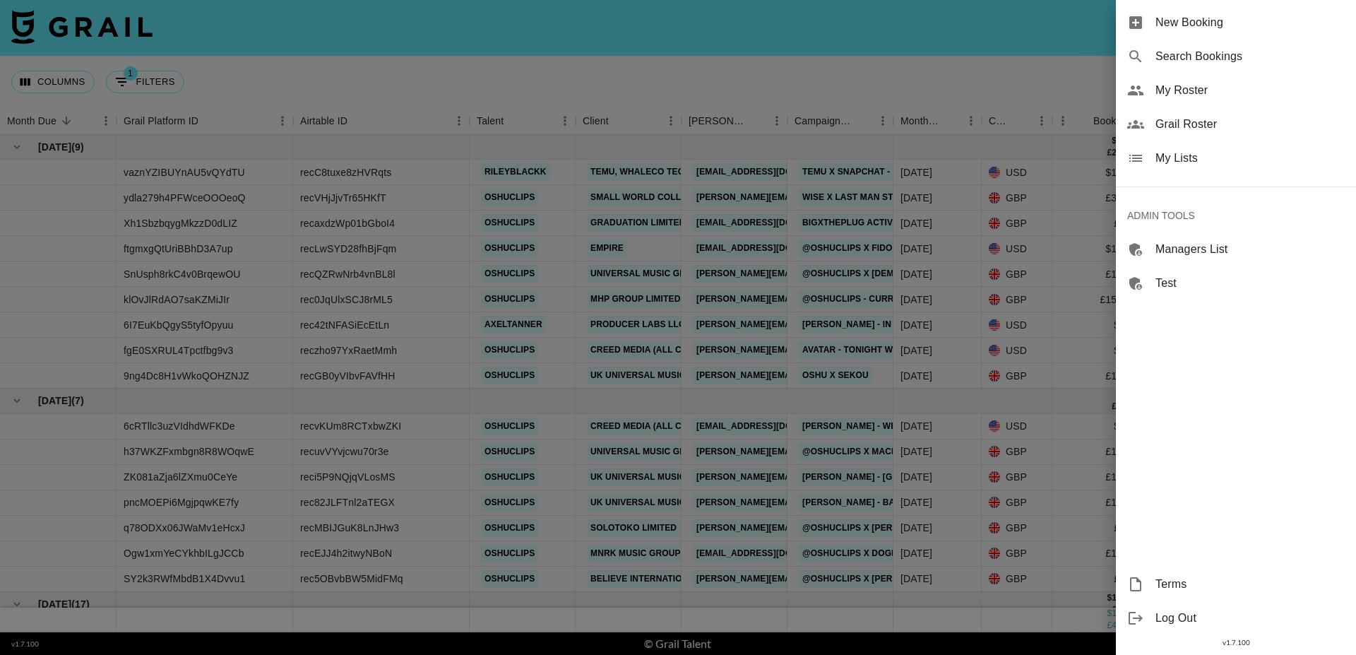
click at [1191, 156] on span "My Lists" at bounding box center [1249, 158] width 189 height 17
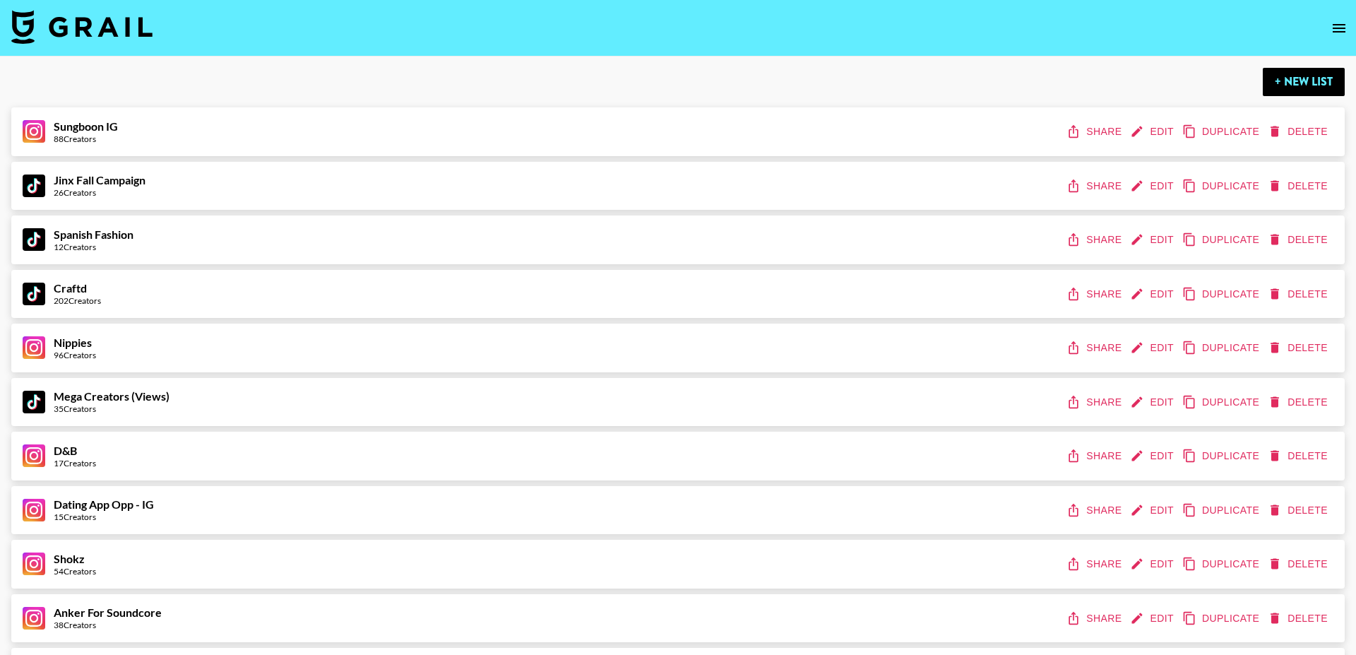
scroll to position [2284, 0]
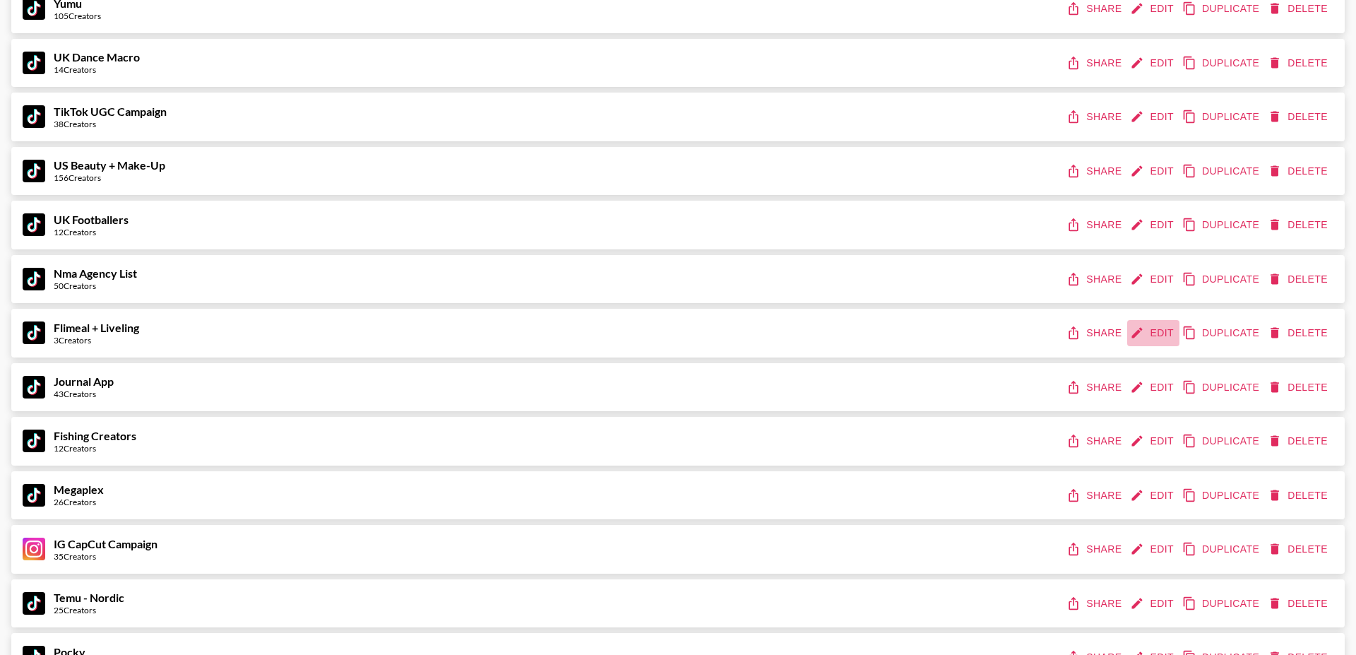
click at [1161, 331] on button "Edit" at bounding box center [1153, 333] width 52 height 26
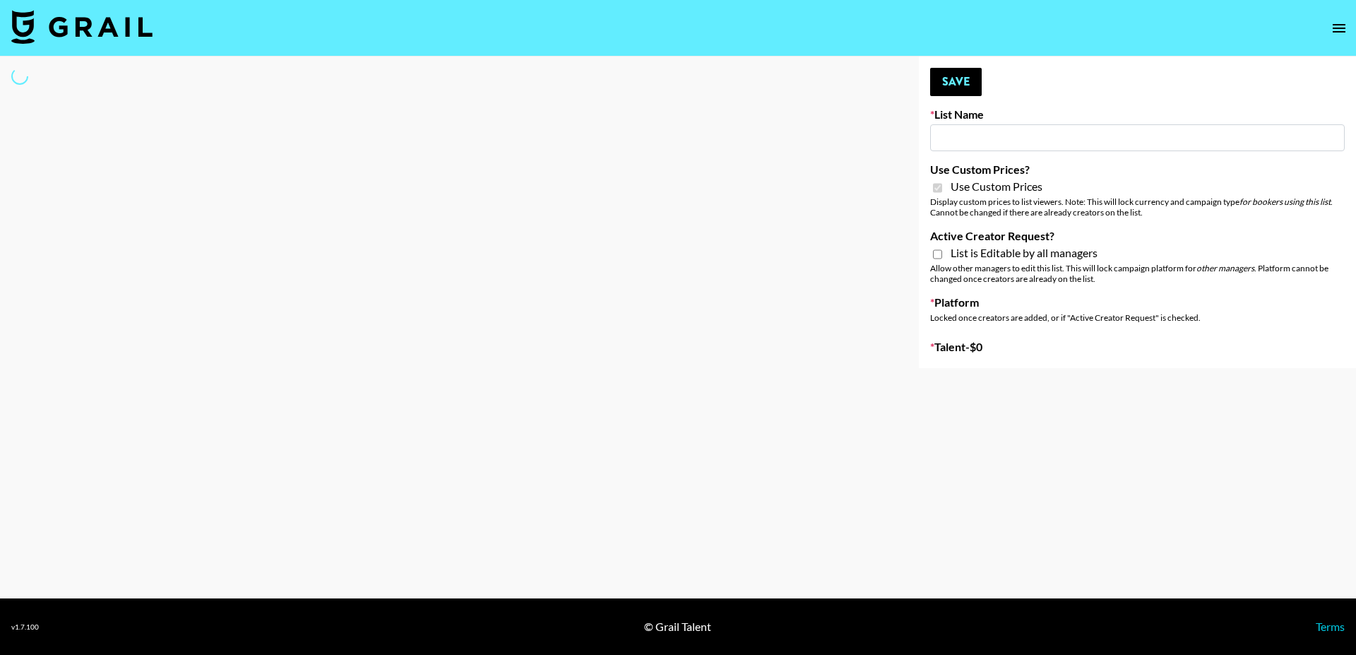
type input "Flimeal + Liveling"
checkbox input "true"
select select "Brand"
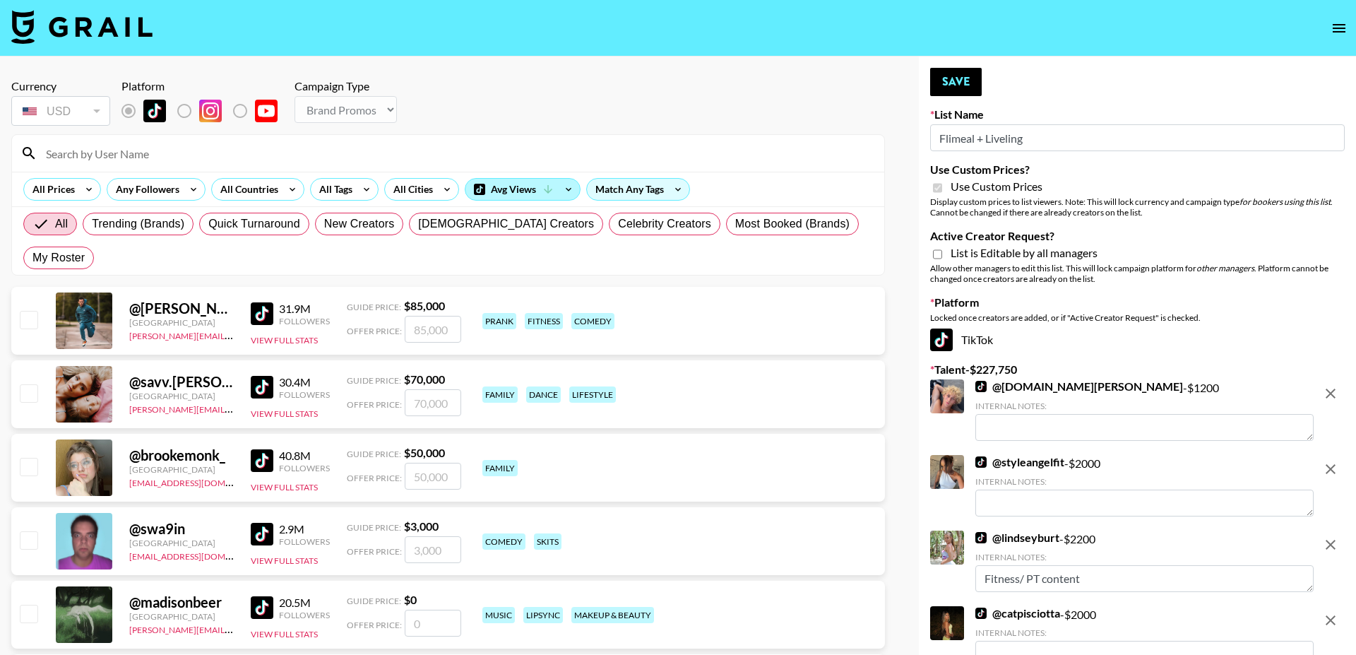
click at [506, 186] on div "Avg Views" at bounding box center [522, 189] width 114 height 21
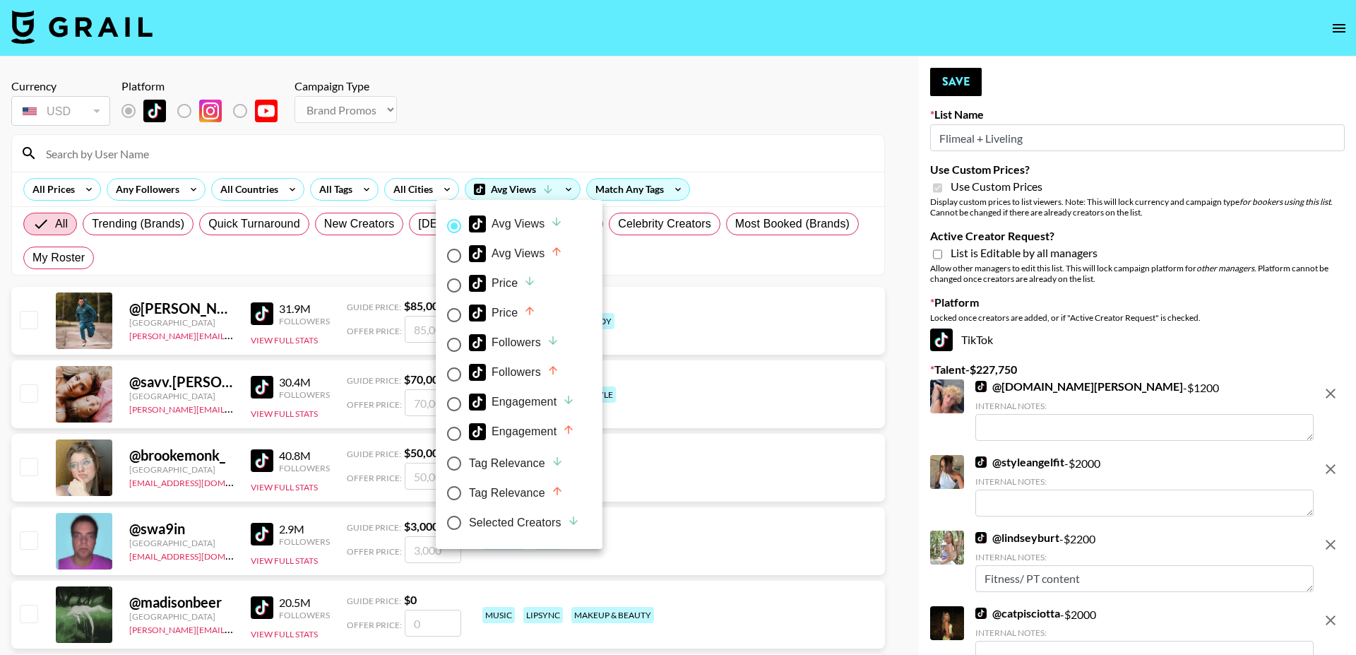
click at [511, 525] on div "Selected Creators" at bounding box center [524, 522] width 111 height 17
click at [469, 525] on input "Selected Creators" at bounding box center [454, 523] width 30 height 30
radio input "true"
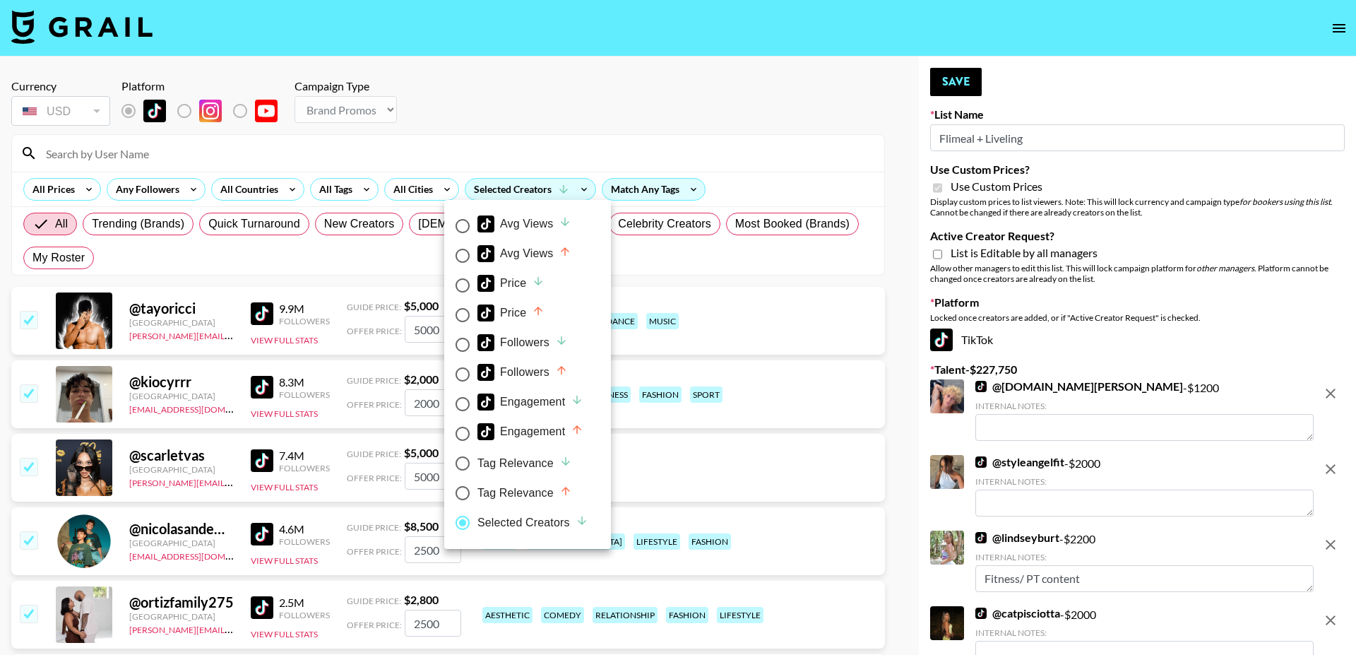
radio input "false"
click at [533, 94] on div at bounding box center [678, 327] width 1356 height 655
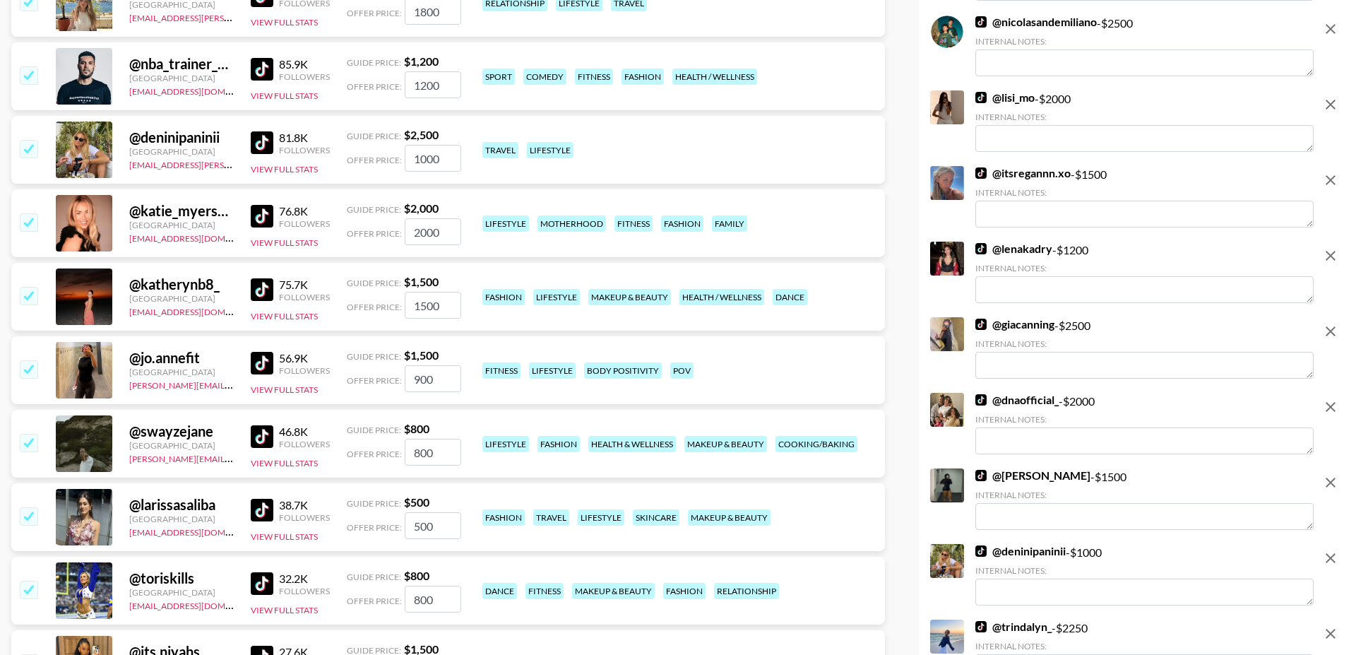
scroll to position [7032, 0]
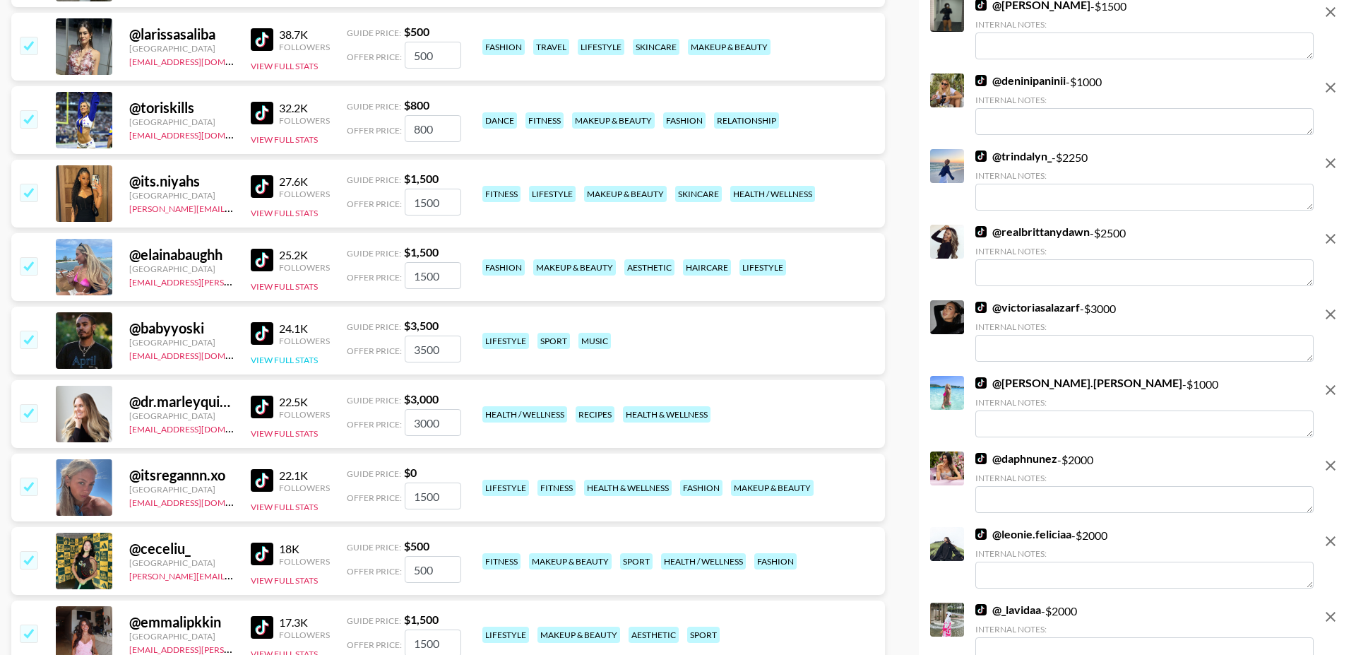
click at [300, 355] on button "View Full Stats" at bounding box center [284, 360] width 67 height 11
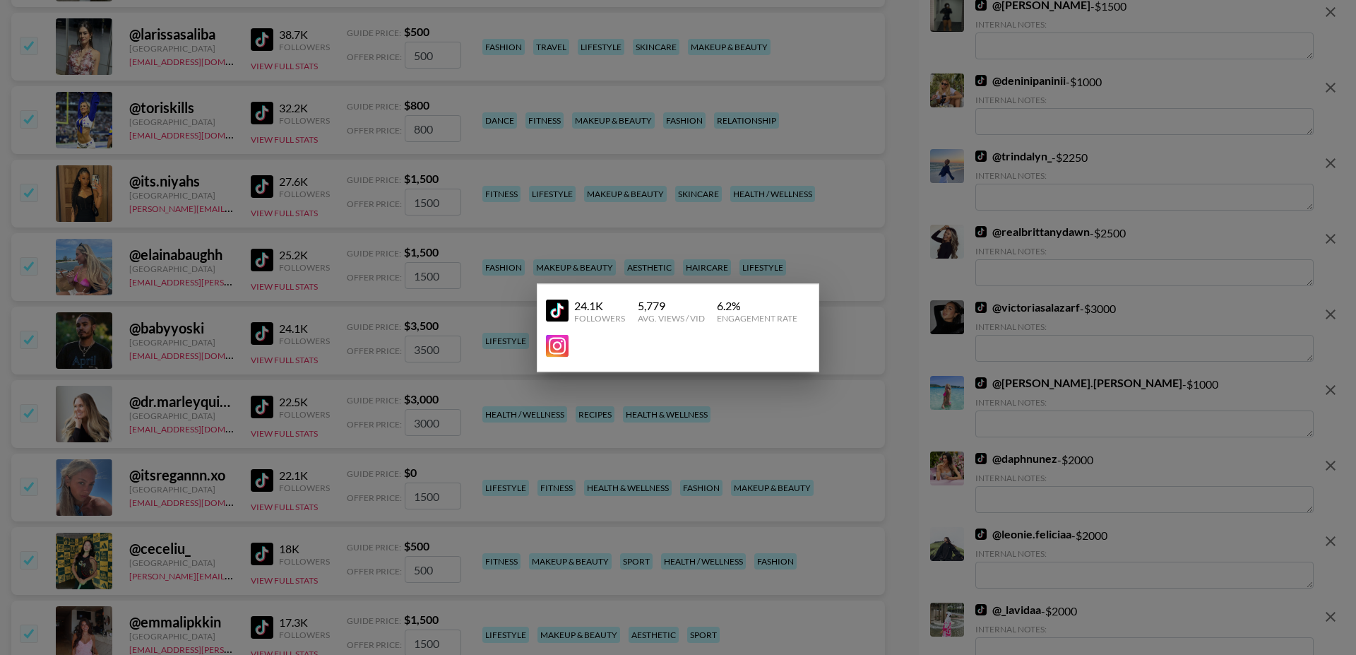
click at [227, 323] on div at bounding box center [678, 327] width 1356 height 655
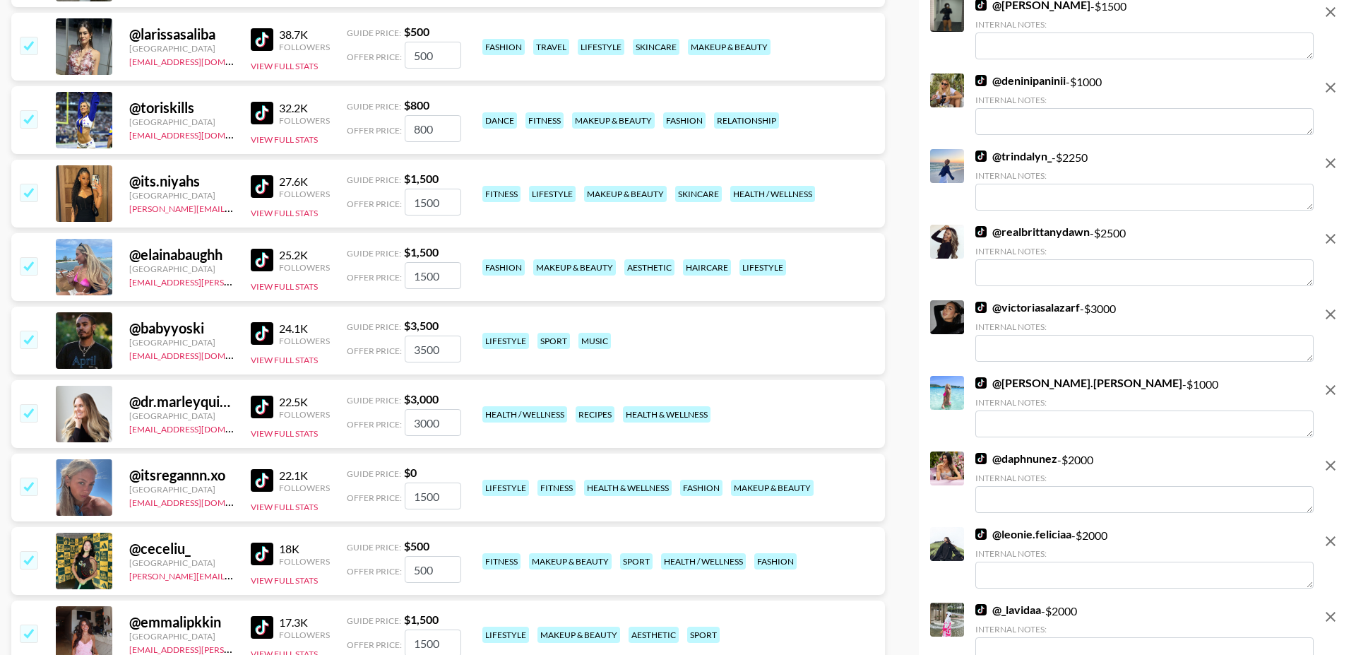
click at [285, 405] on div "@ dr.marleyquinn United States abbey@grail-talent.com 22.5K Followers View Full…" at bounding box center [448, 414] width 874 height 68
click at [285, 428] on button "View Full Stats" at bounding box center [284, 433] width 67 height 11
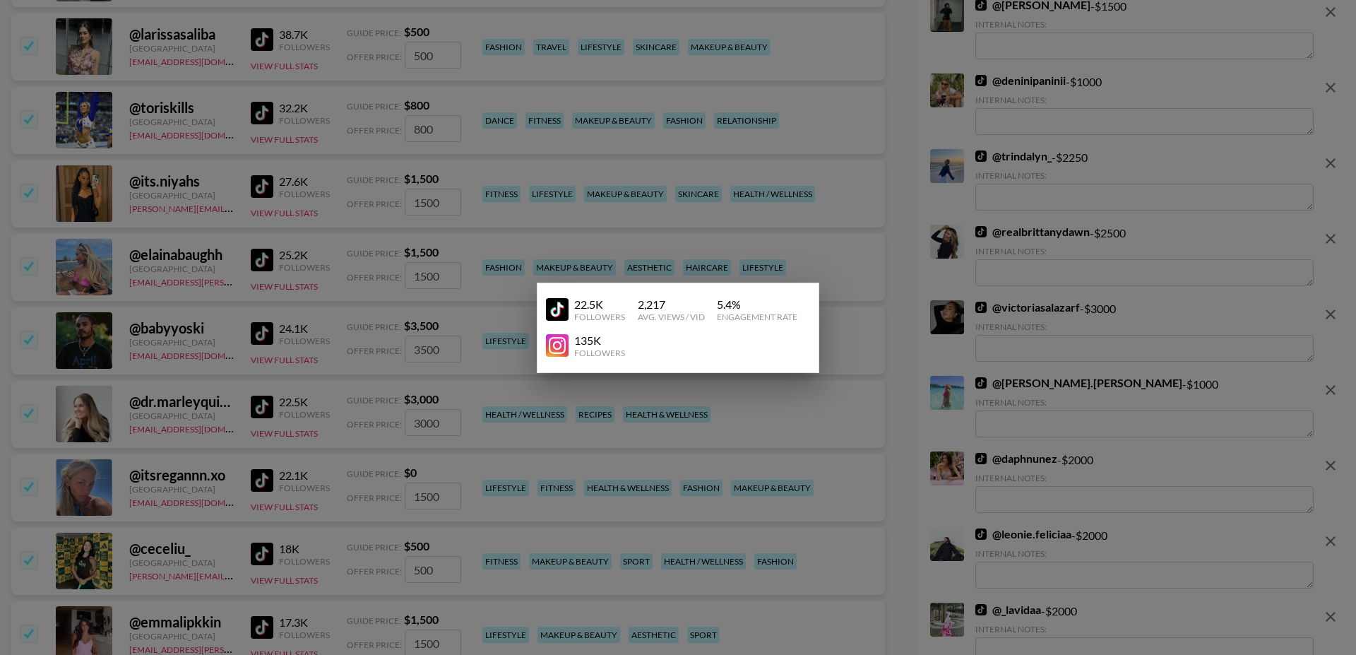
click at [215, 387] on div at bounding box center [678, 327] width 1356 height 655
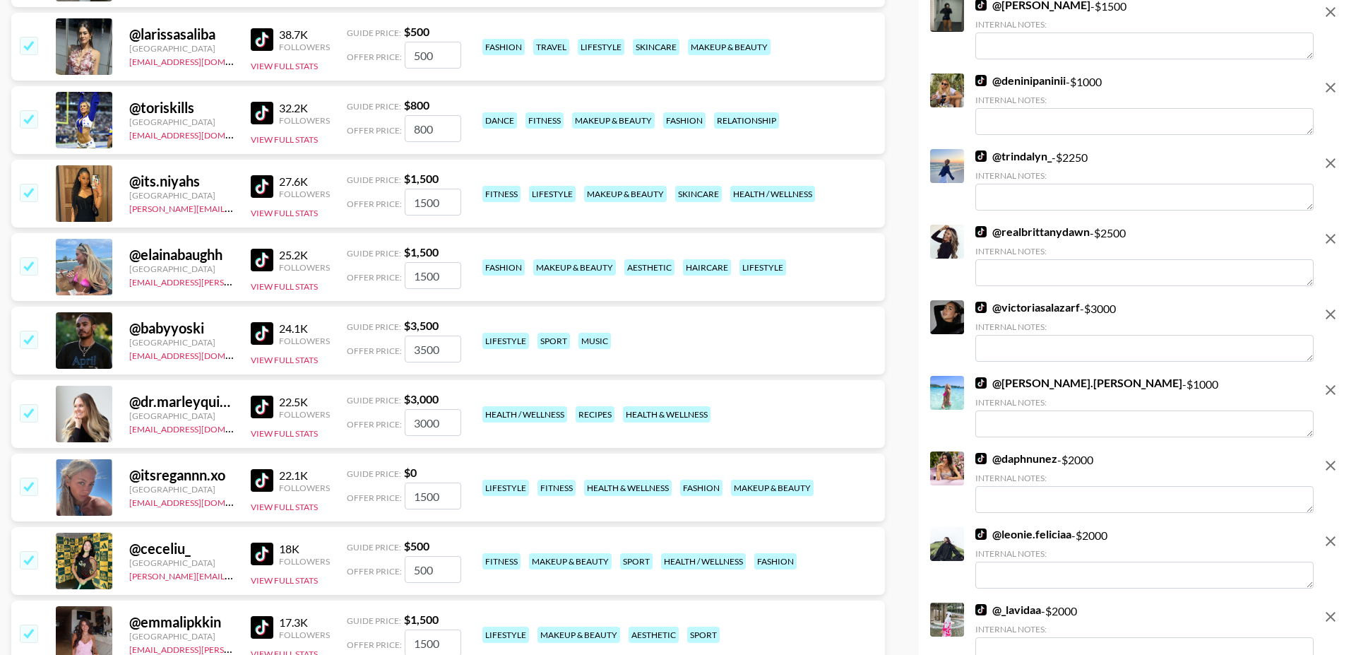
click at [23, 404] on input "checkbox" at bounding box center [28, 412] width 17 height 17
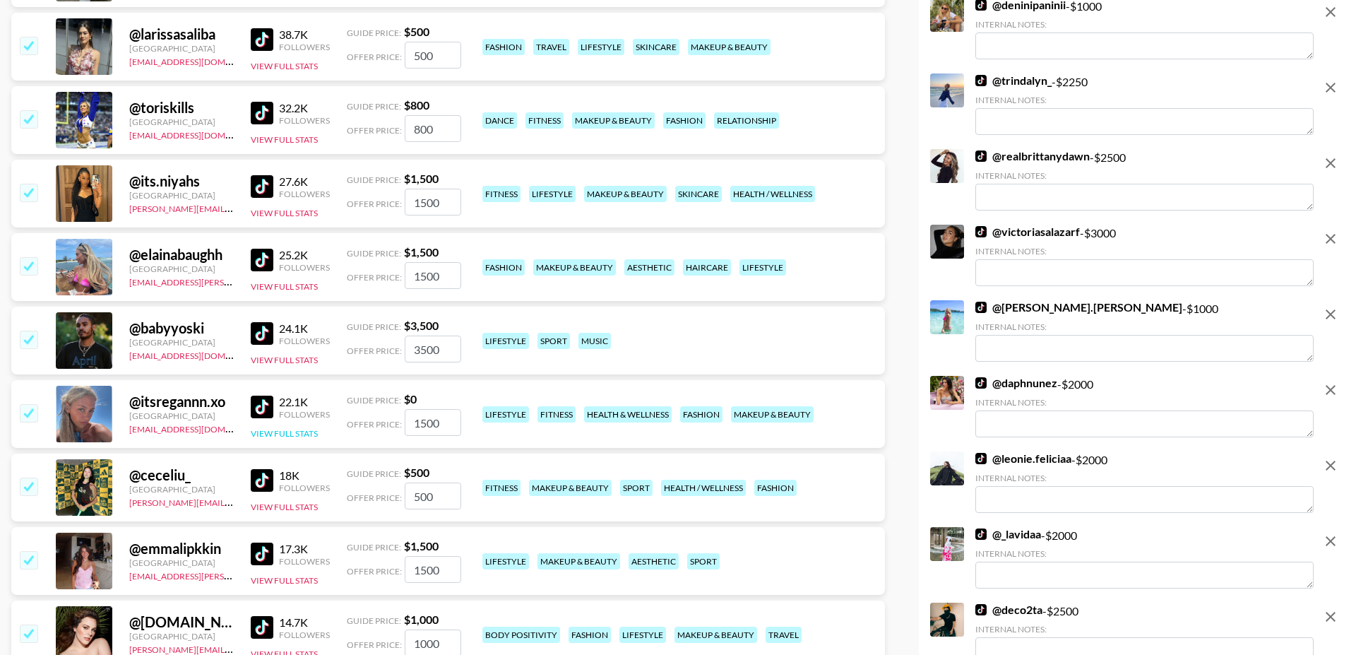
click at [289, 428] on button "View Full Stats" at bounding box center [284, 433] width 67 height 11
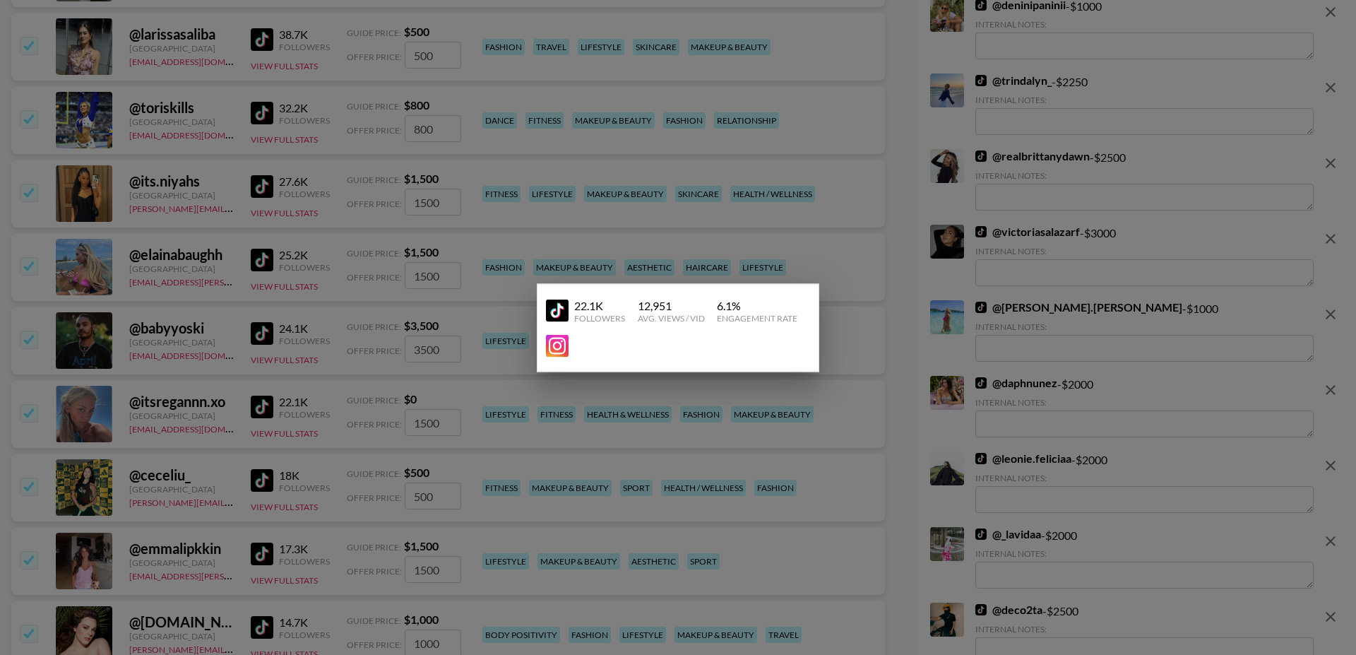
click at [188, 388] on div at bounding box center [678, 327] width 1356 height 655
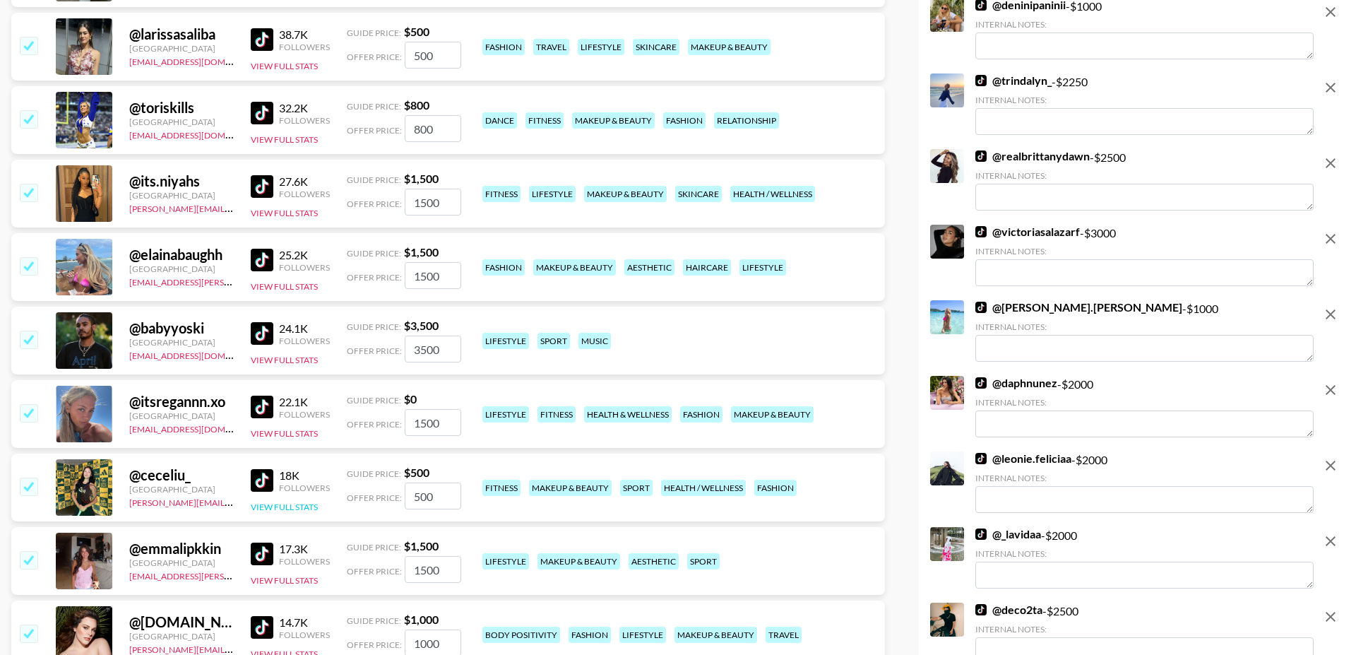
click at [277, 501] on button "View Full Stats" at bounding box center [284, 506] width 67 height 11
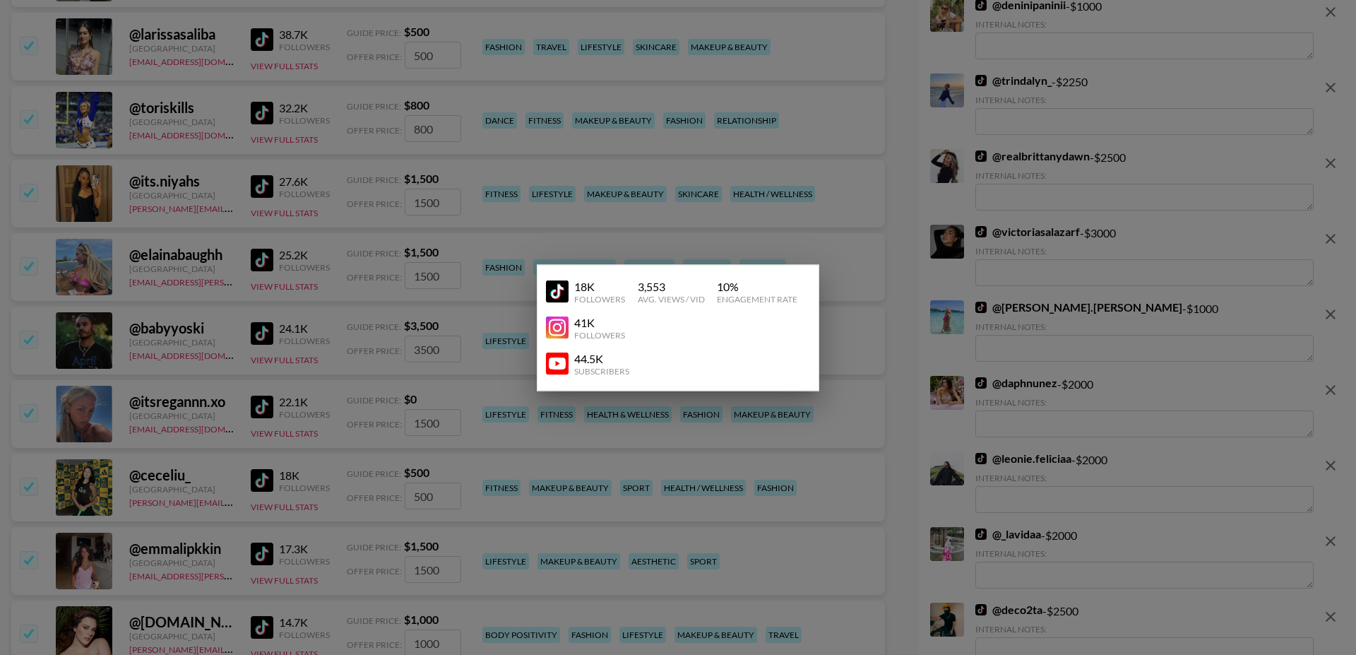
click at [189, 447] on div at bounding box center [678, 327] width 1356 height 655
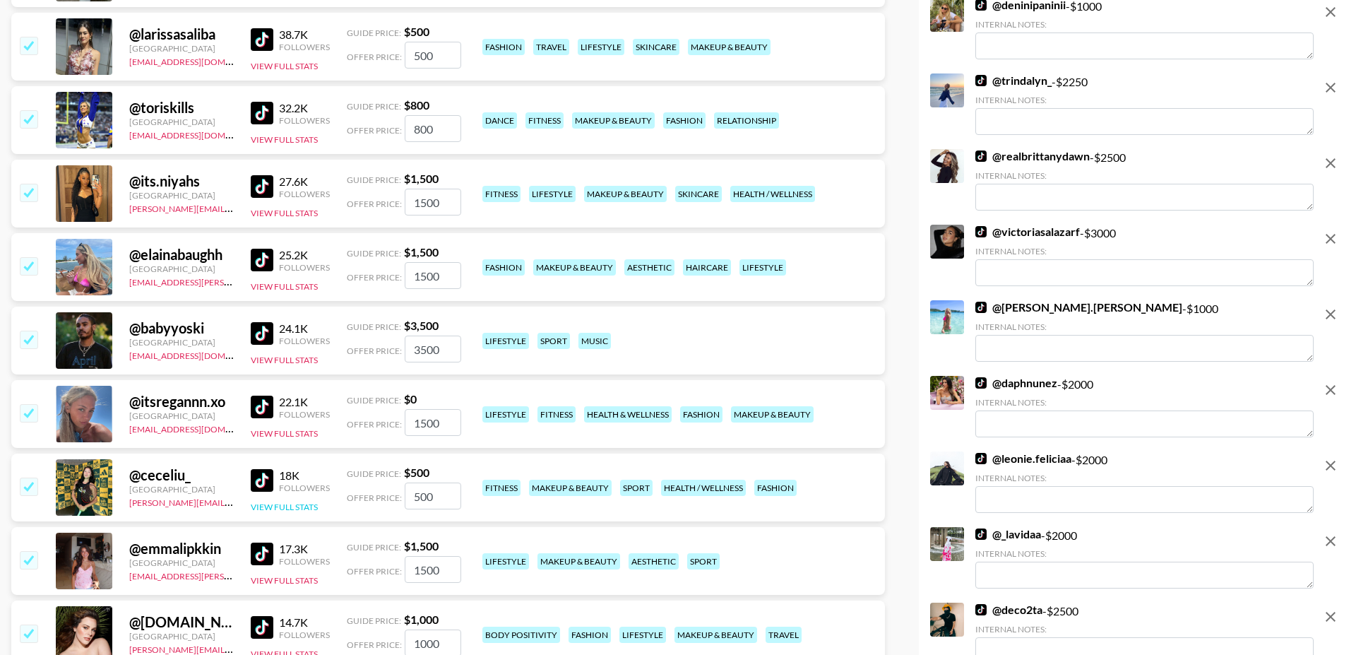
scroll to position [7040, 0]
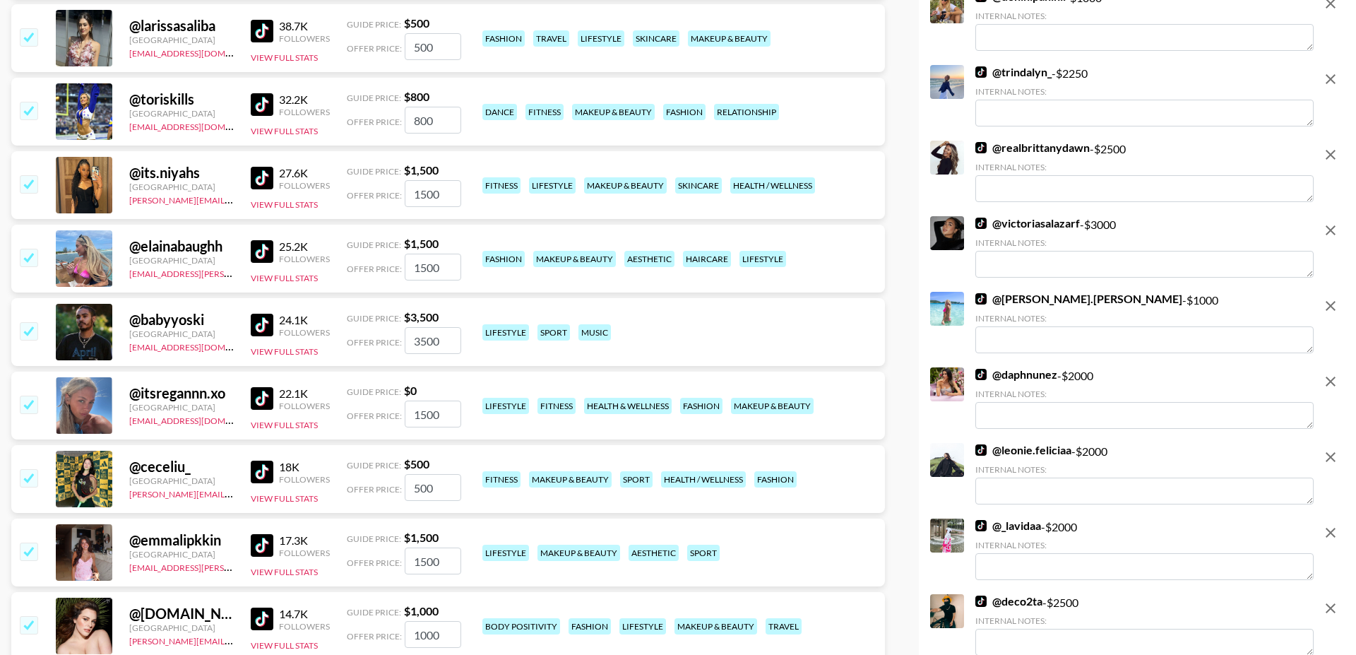
click at [30, 469] on input "checkbox" at bounding box center [28, 477] width 17 height 17
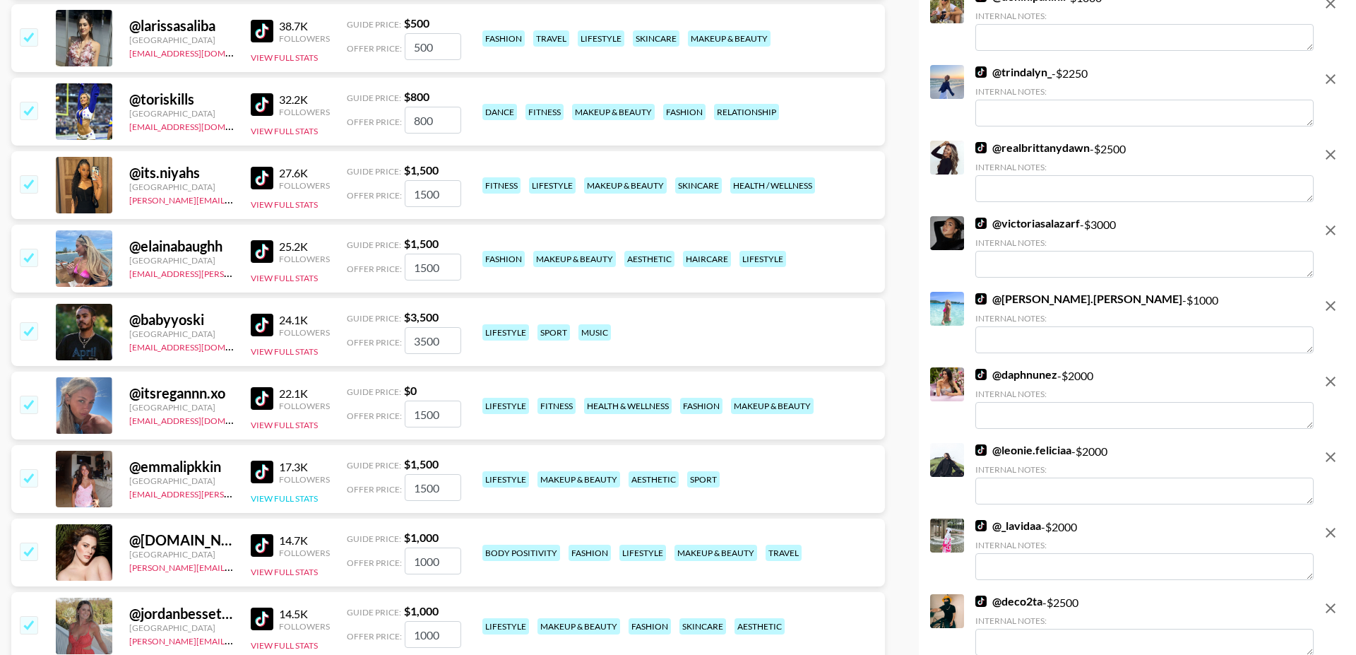
click at [280, 493] on button "View Full Stats" at bounding box center [284, 498] width 67 height 11
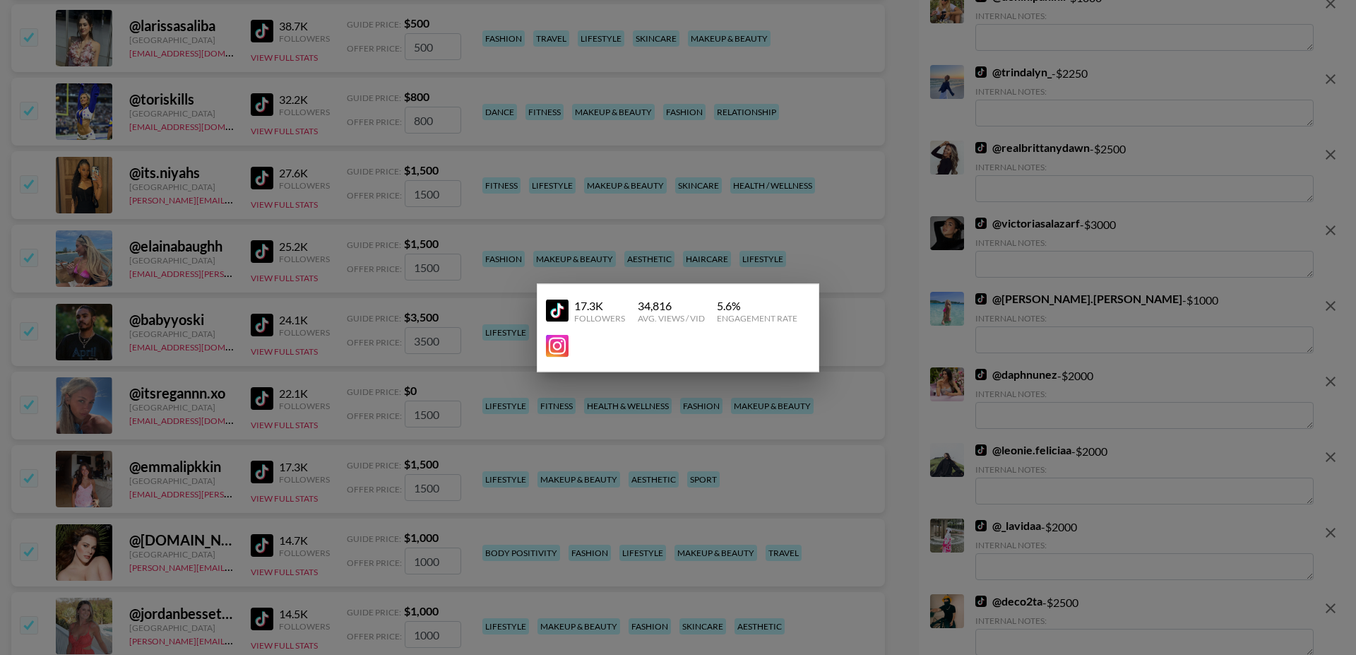
click at [213, 456] on div at bounding box center [678, 327] width 1356 height 655
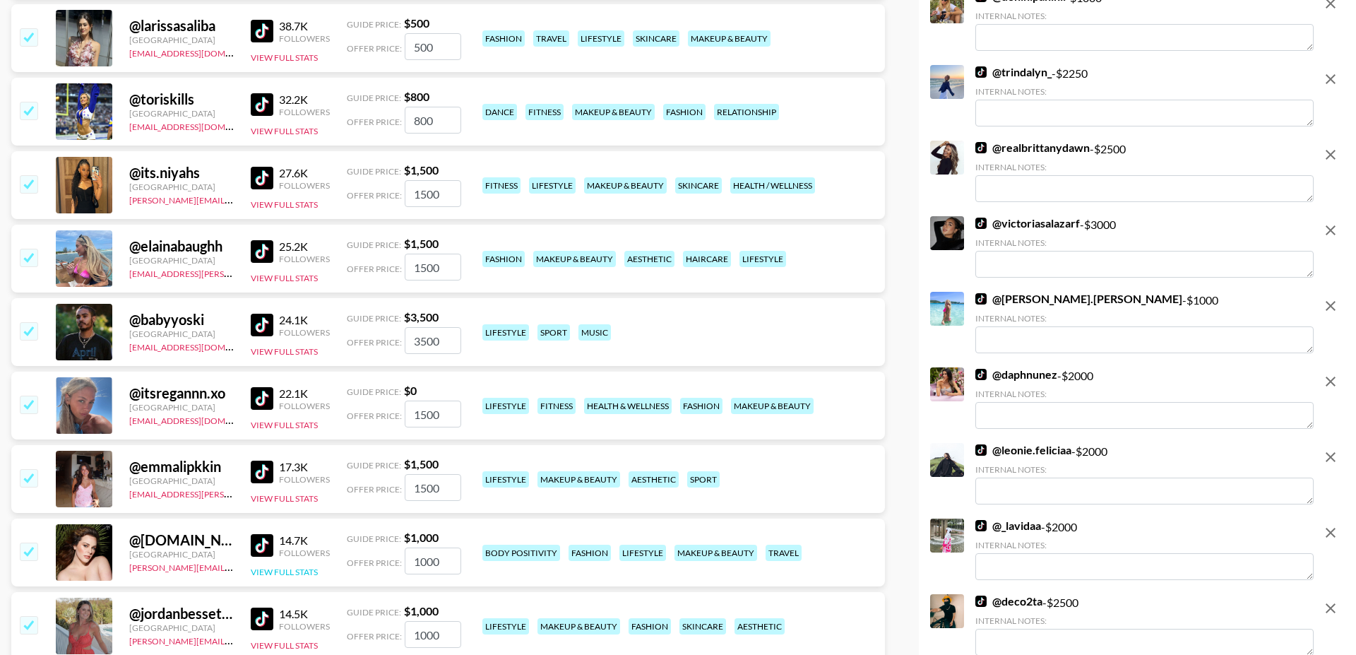
click at [290, 566] on button "View Full Stats" at bounding box center [284, 571] width 67 height 11
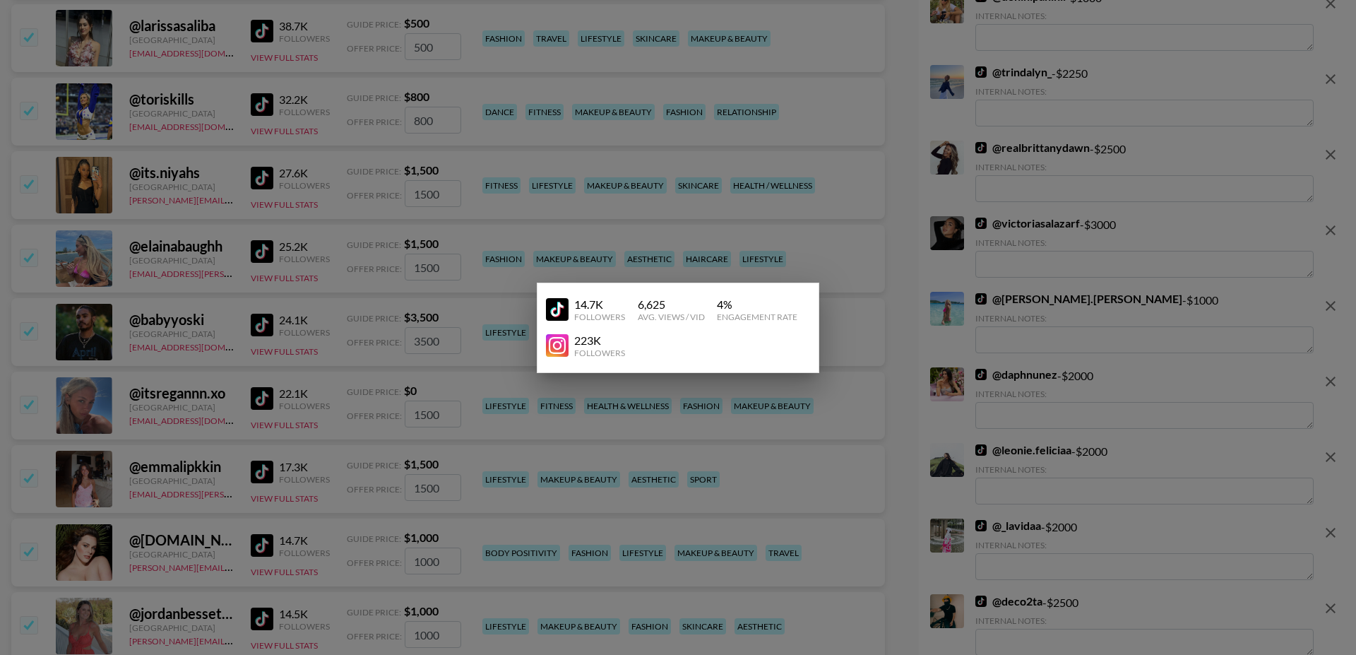
click at [200, 475] on div at bounding box center [678, 327] width 1356 height 655
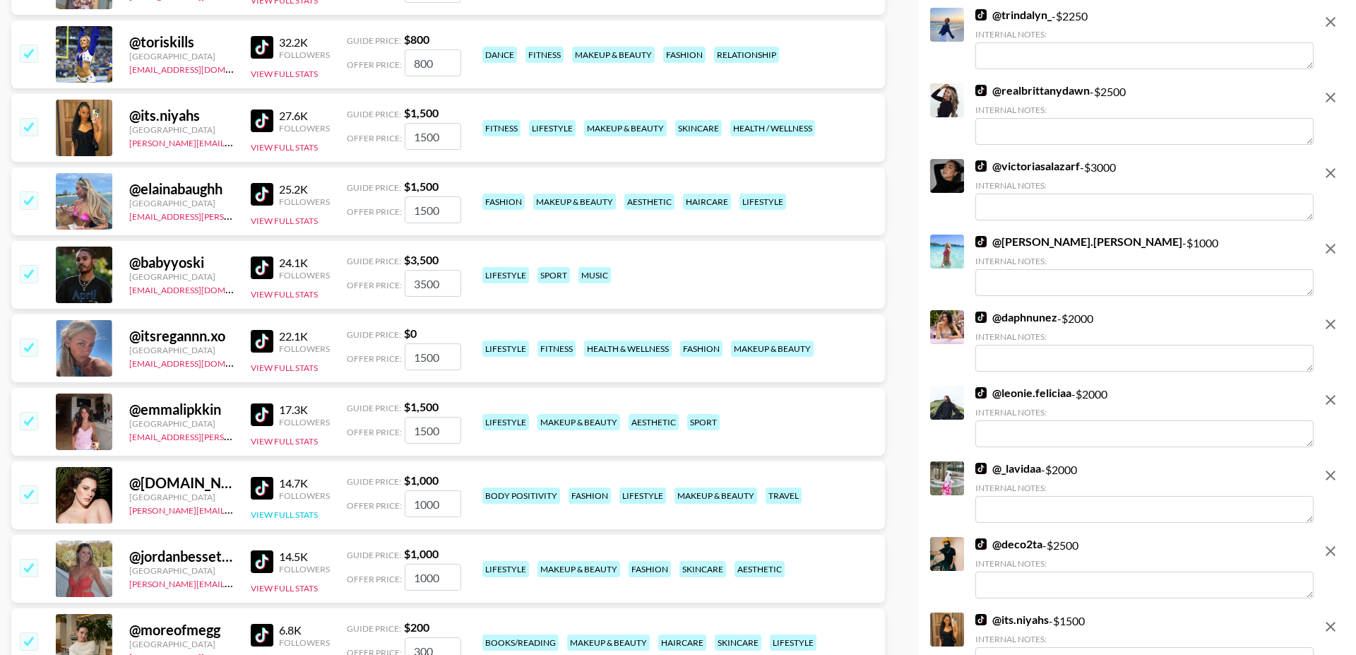
scroll to position [7173, 0]
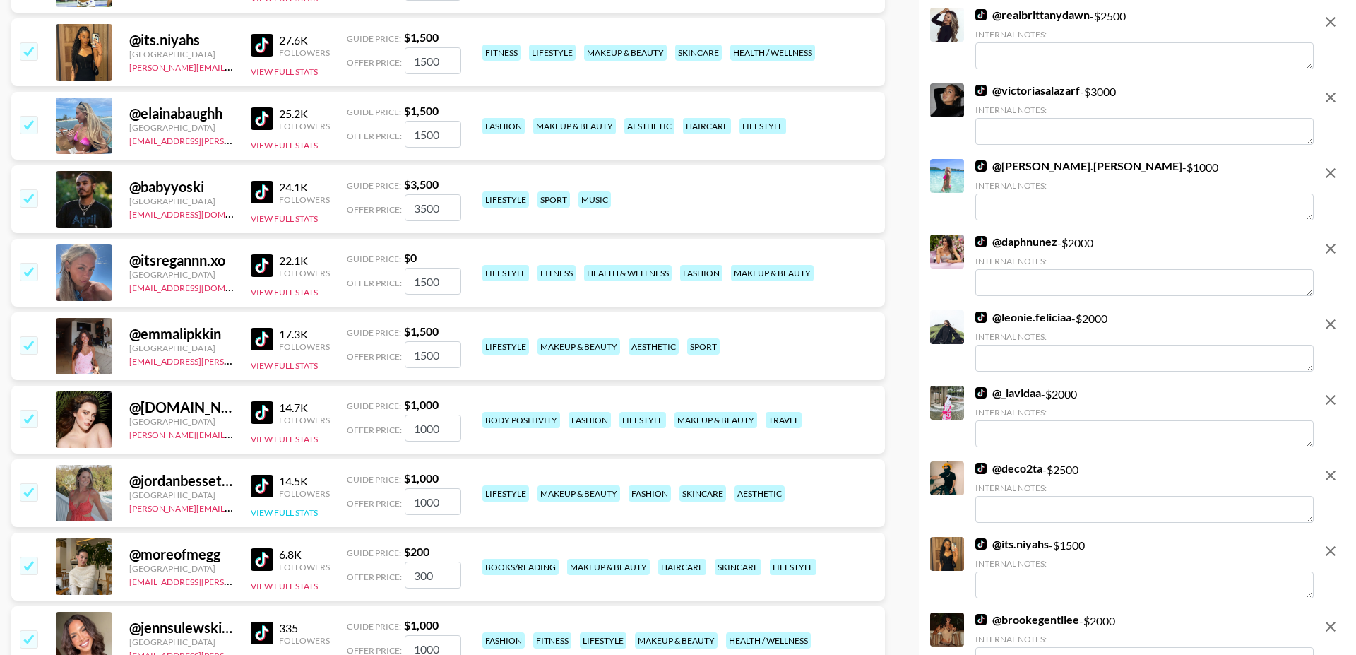
click at [286, 507] on button "View Full Stats" at bounding box center [284, 512] width 67 height 11
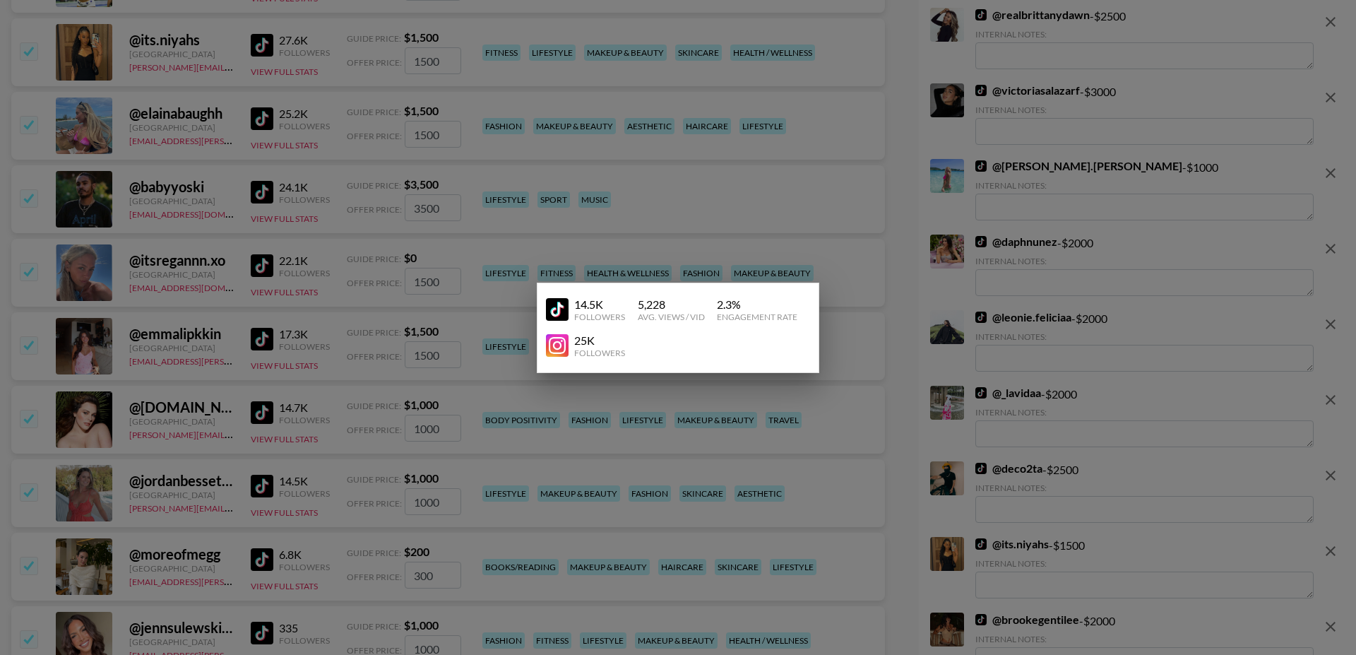
click at [162, 427] on div at bounding box center [678, 327] width 1356 height 655
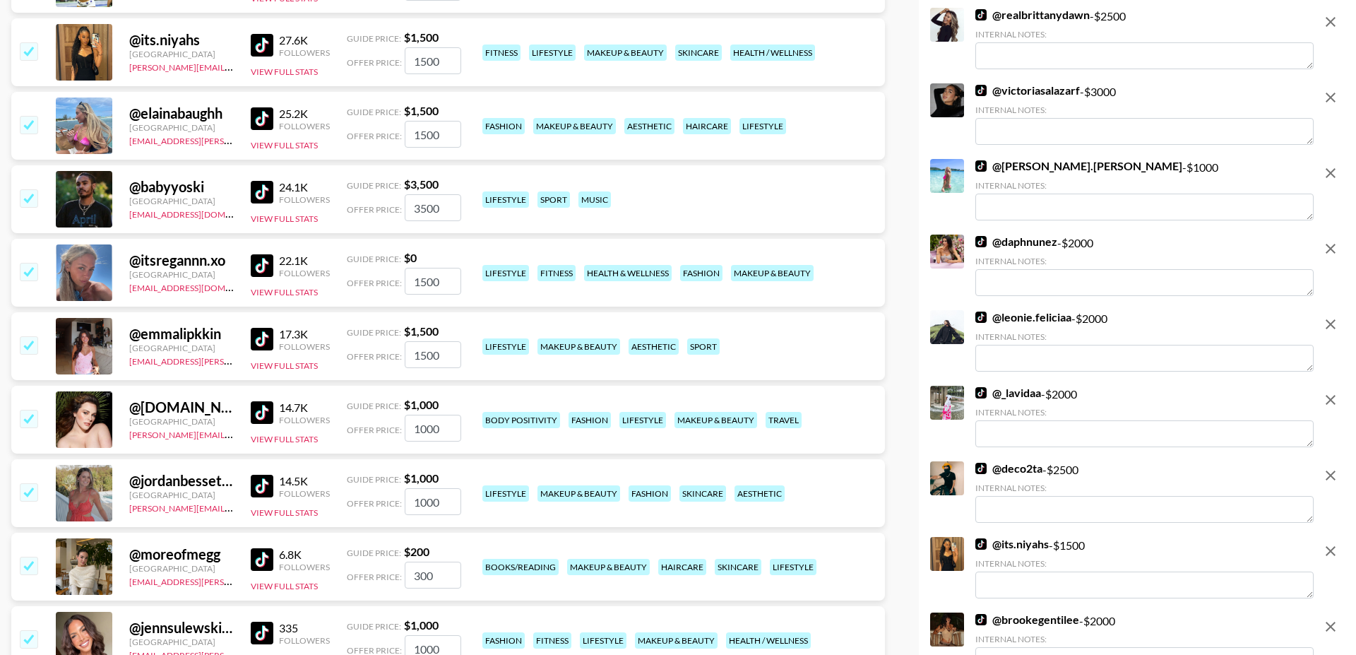
click at [27, 410] on input "checkbox" at bounding box center [28, 418] width 17 height 17
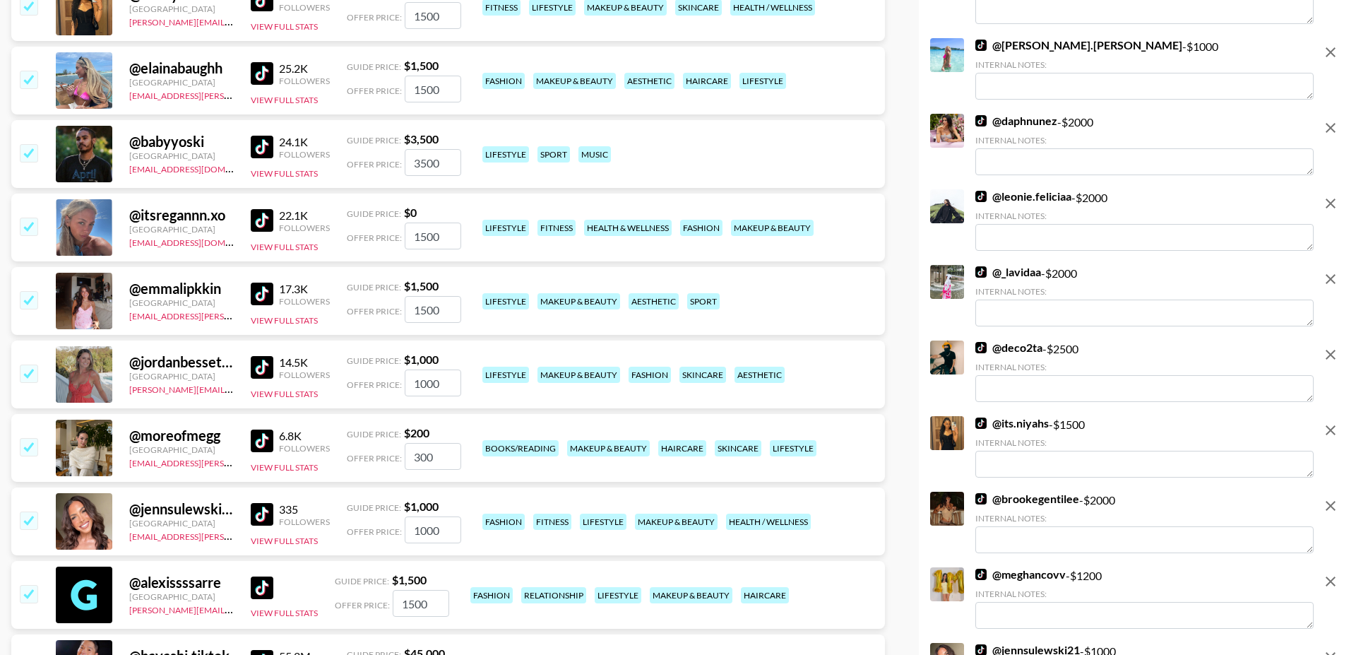
scroll to position [7280, 0]
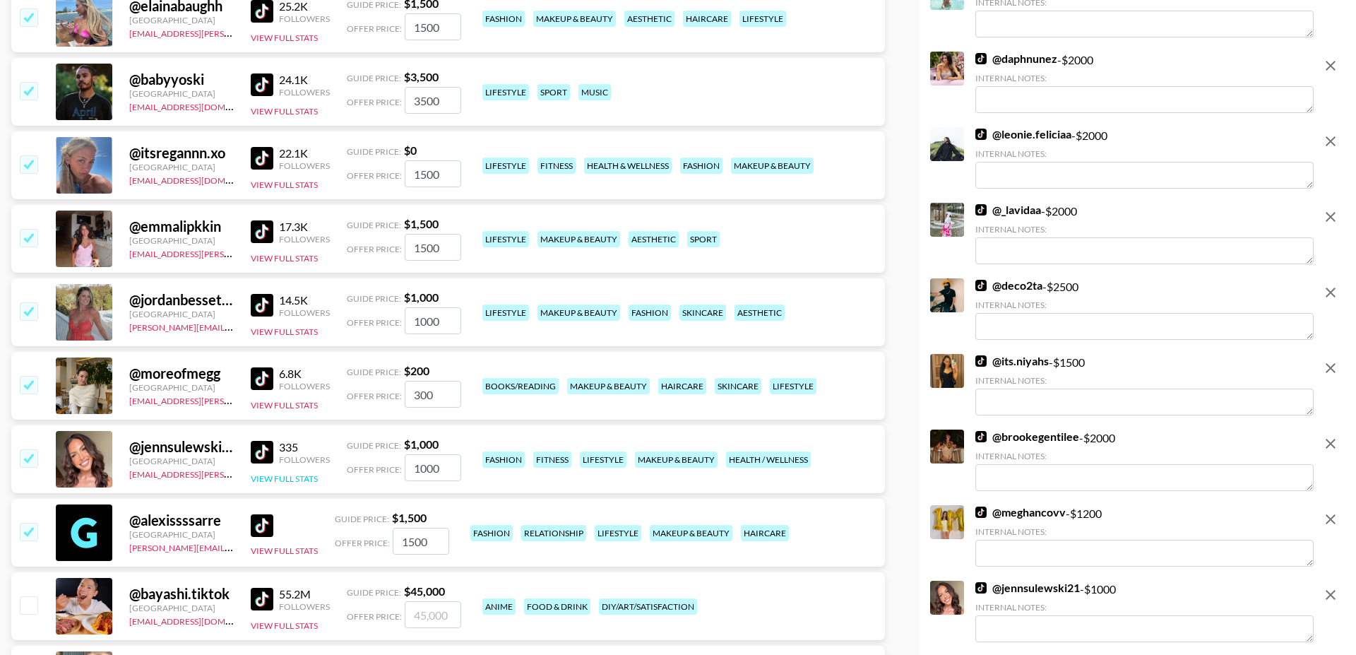
click at [301, 473] on button "View Full Stats" at bounding box center [284, 478] width 67 height 11
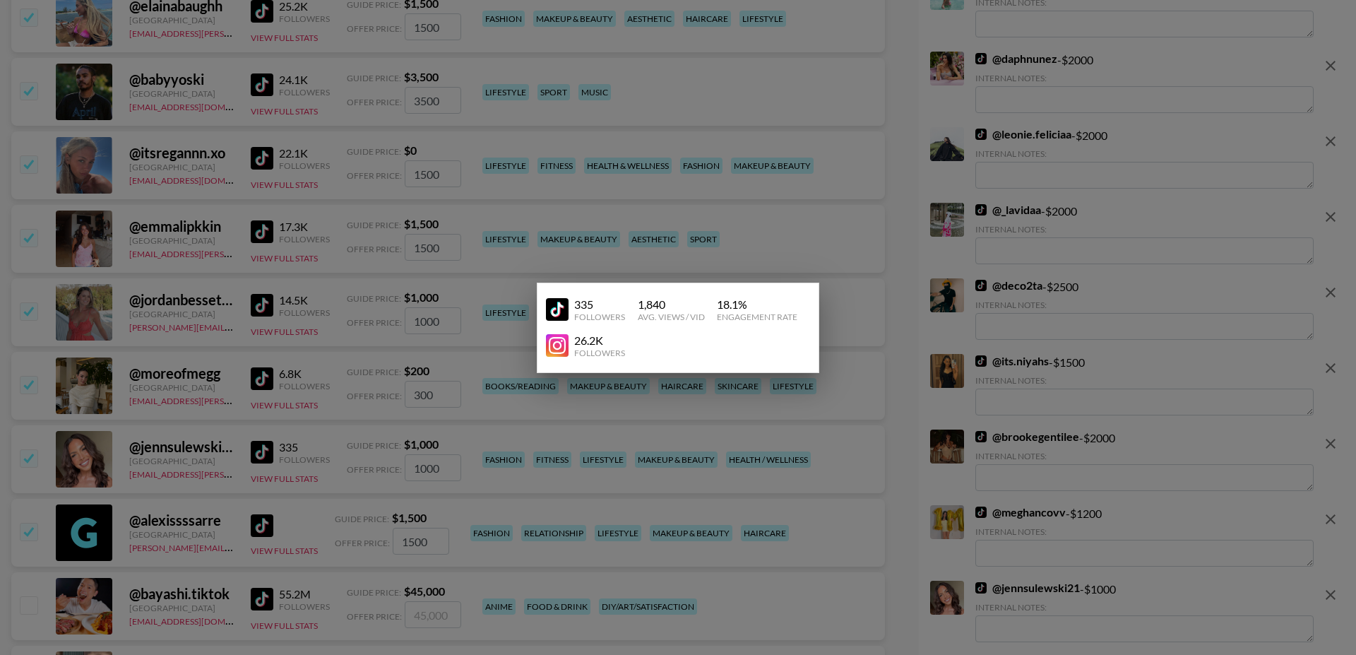
click at [180, 427] on div at bounding box center [678, 327] width 1356 height 655
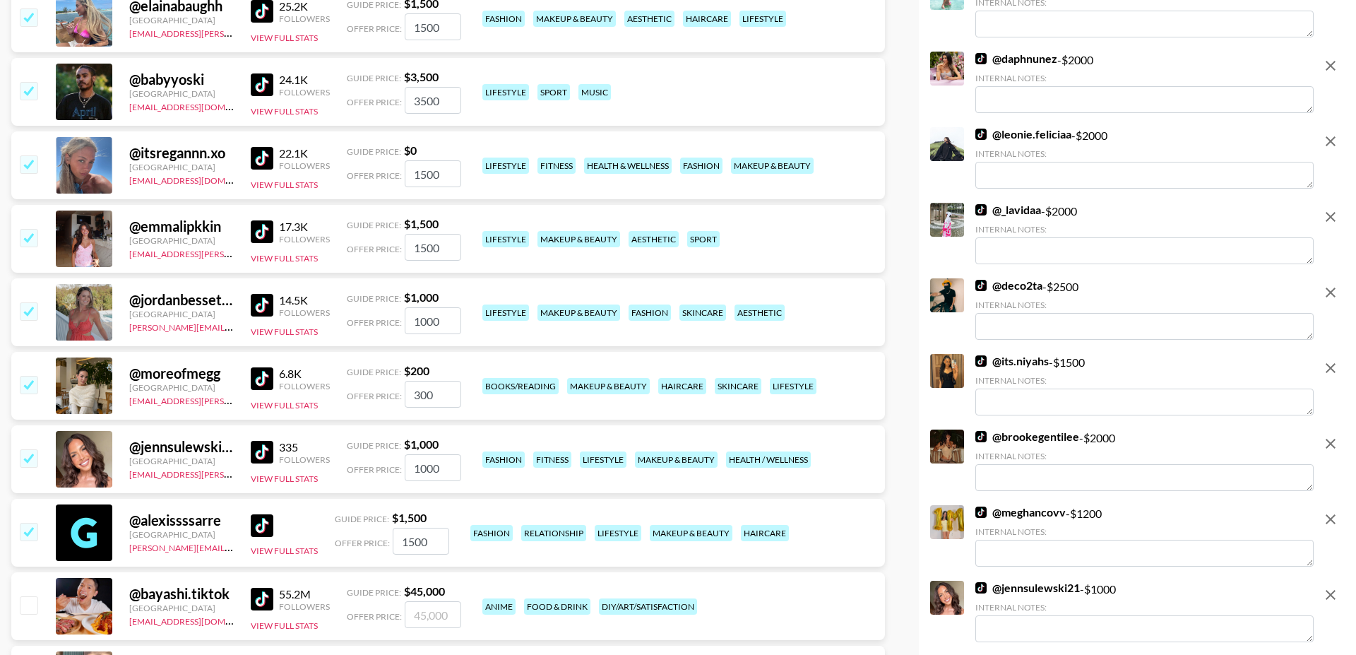
click at [26, 449] on input "checkbox" at bounding box center [28, 457] width 17 height 17
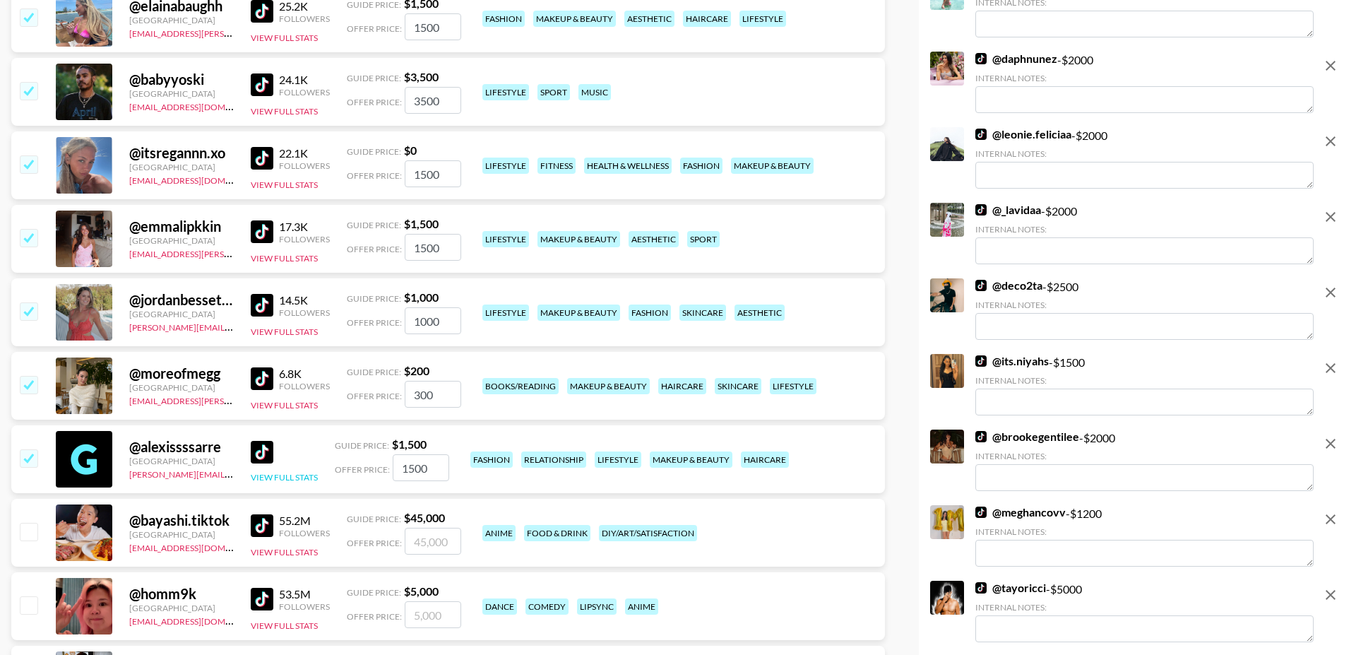
click at [284, 472] on button "View Full Stats" at bounding box center [284, 477] width 67 height 11
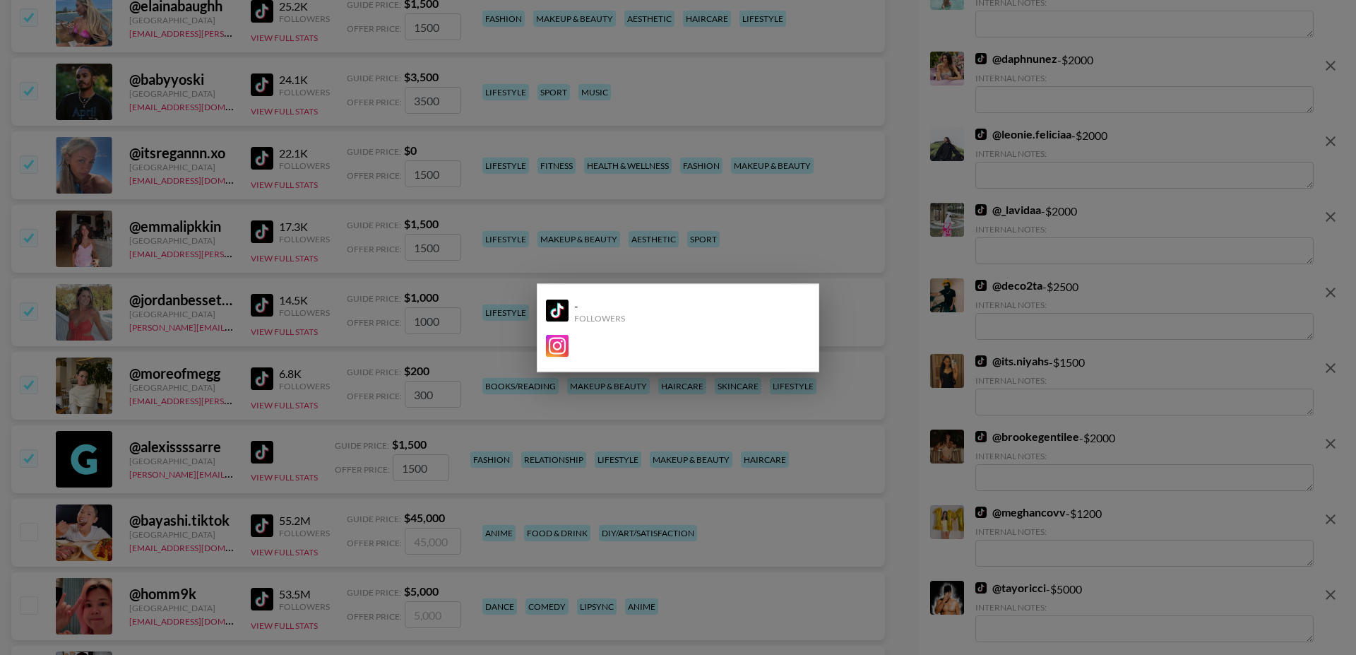
click at [201, 440] on div at bounding box center [678, 327] width 1356 height 655
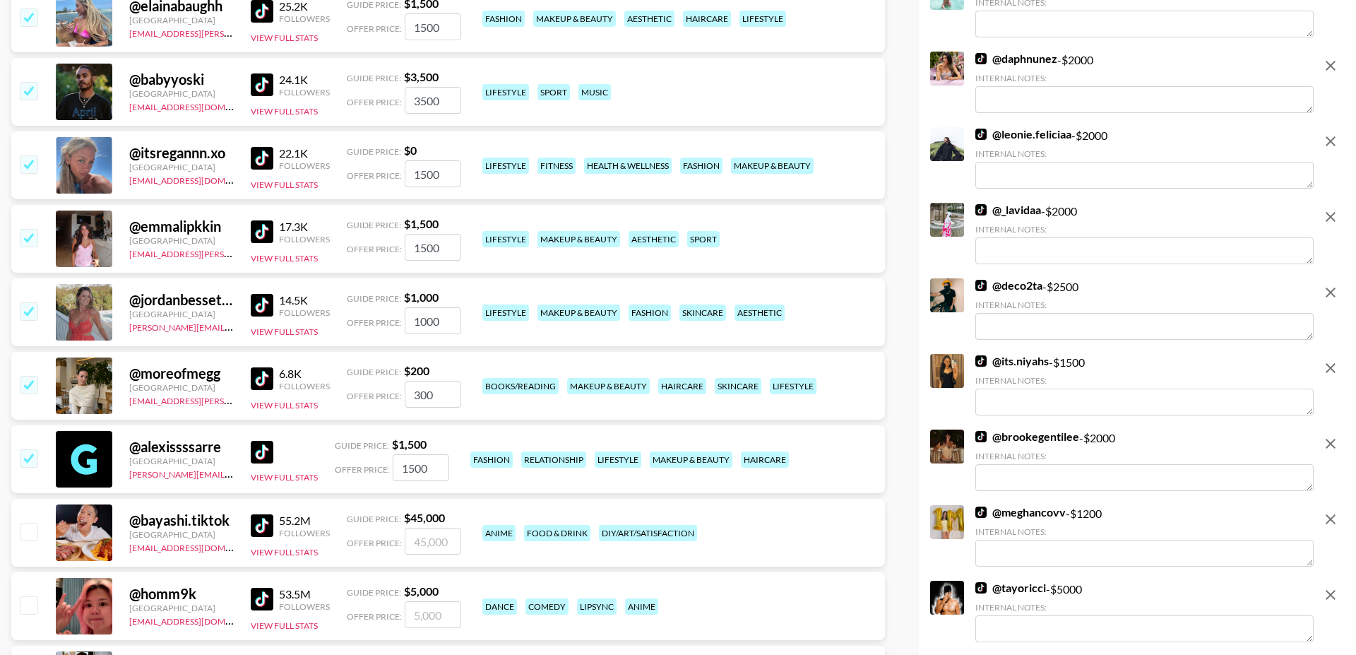
click at [26, 449] on input "checkbox" at bounding box center [28, 457] width 17 height 17
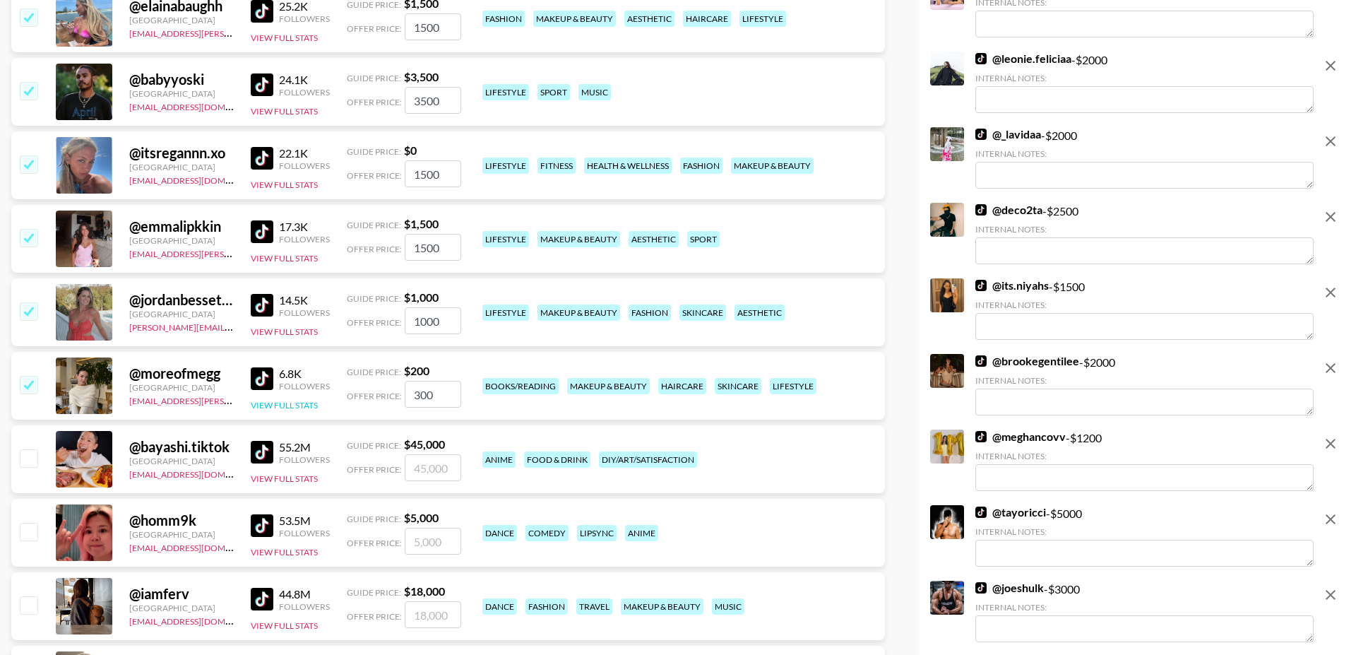
click at [307, 400] on button "View Full Stats" at bounding box center [284, 405] width 67 height 11
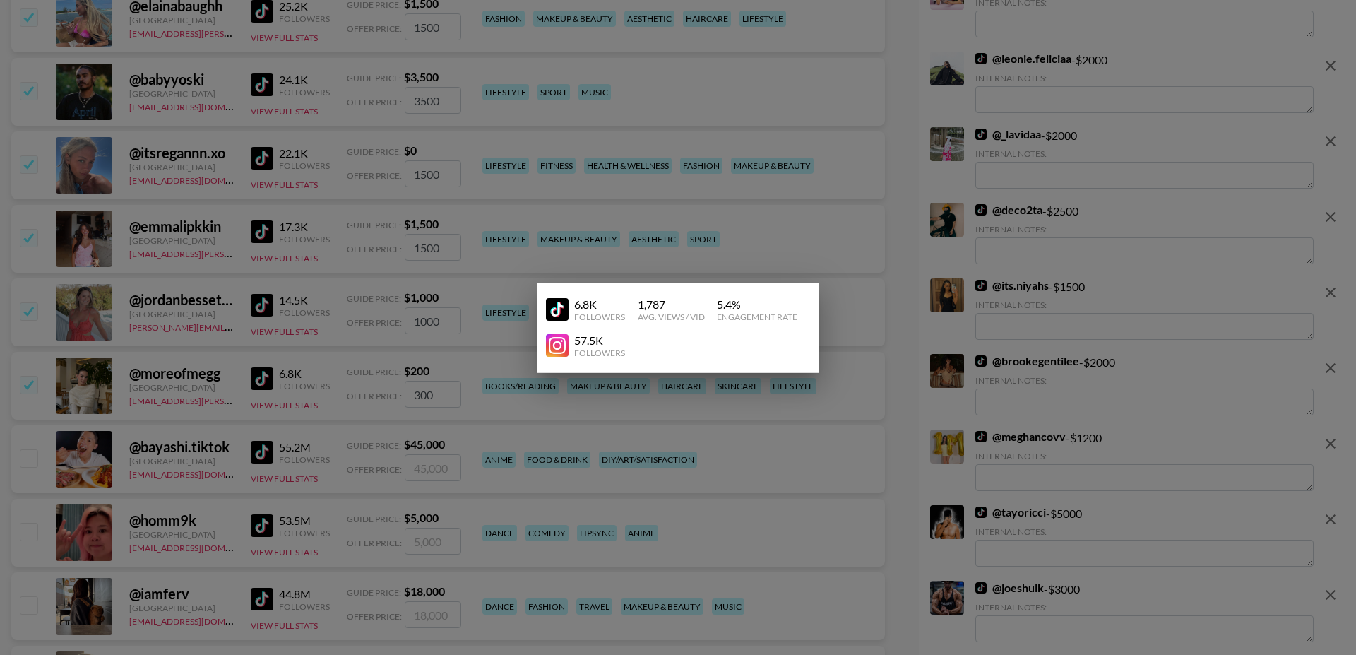
click at [184, 374] on div at bounding box center [678, 327] width 1356 height 655
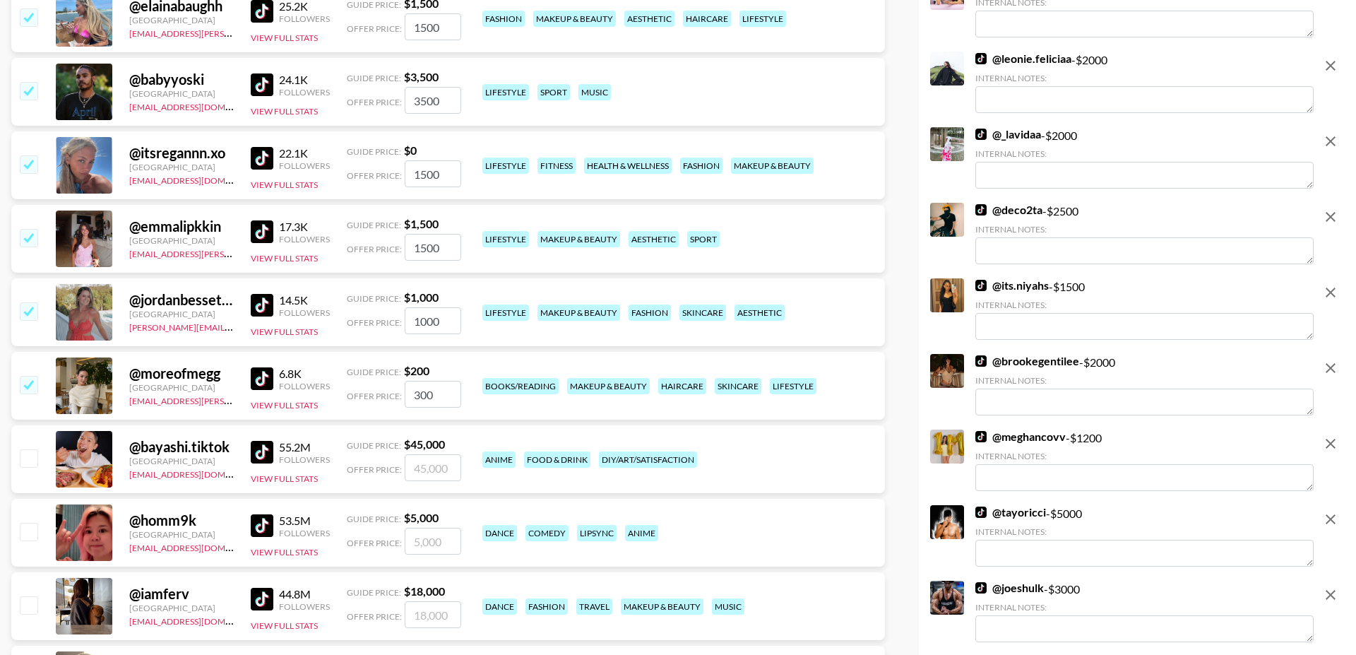
click at [32, 376] on input "checkbox" at bounding box center [28, 384] width 17 height 17
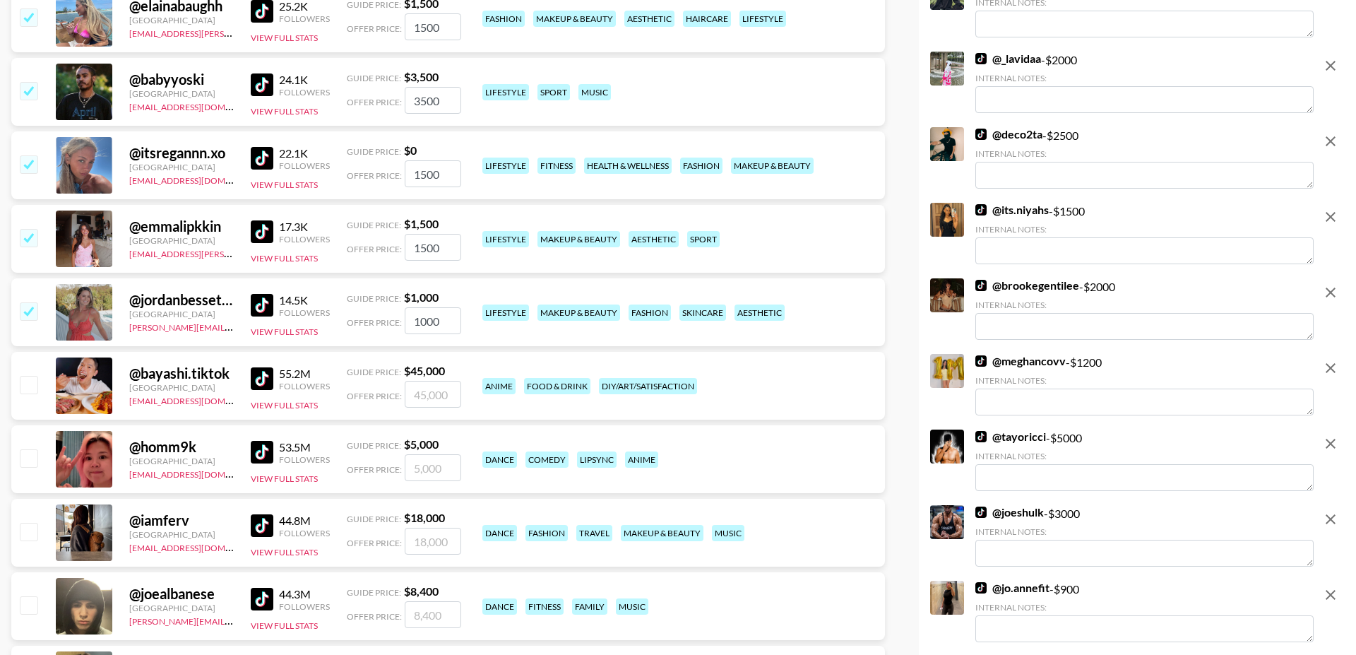
click at [258, 290] on div "14.5K Followers View Full Stats" at bounding box center [290, 312] width 79 height 50
click at [255, 326] on button "View Full Stats" at bounding box center [284, 331] width 67 height 11
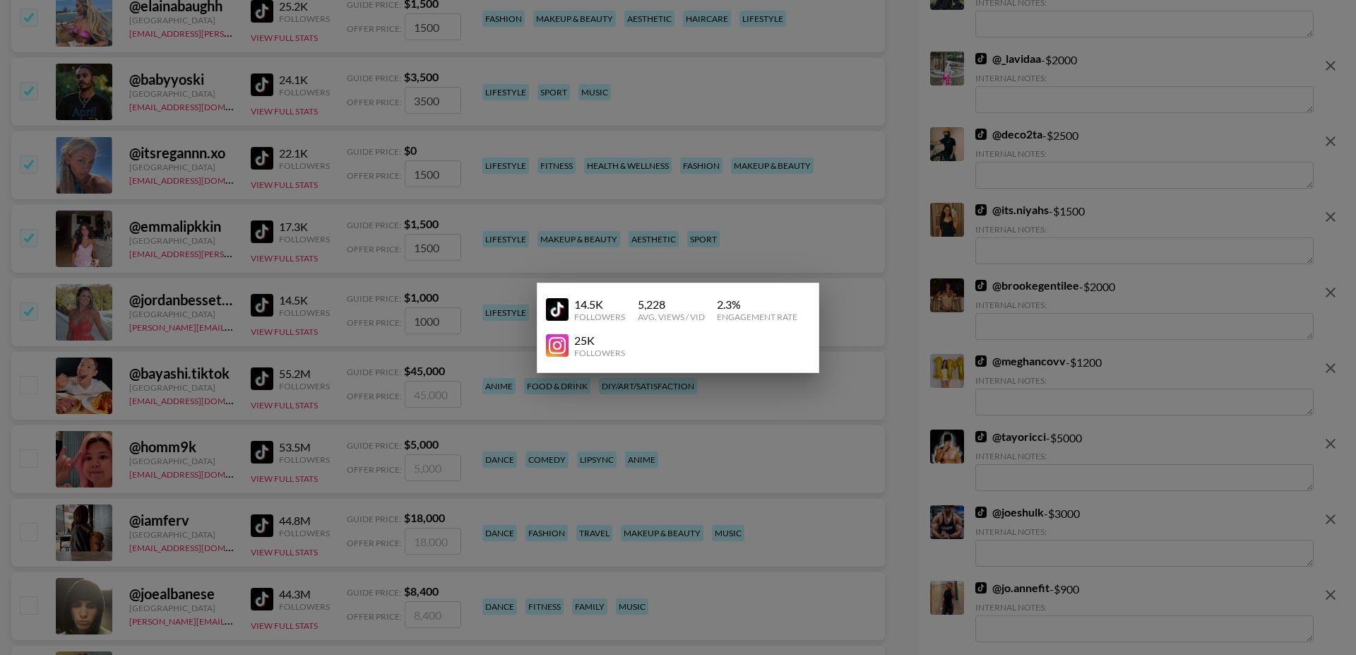
click at [210, 294] on div at bounding box center [678, 327] width 1356 height 655
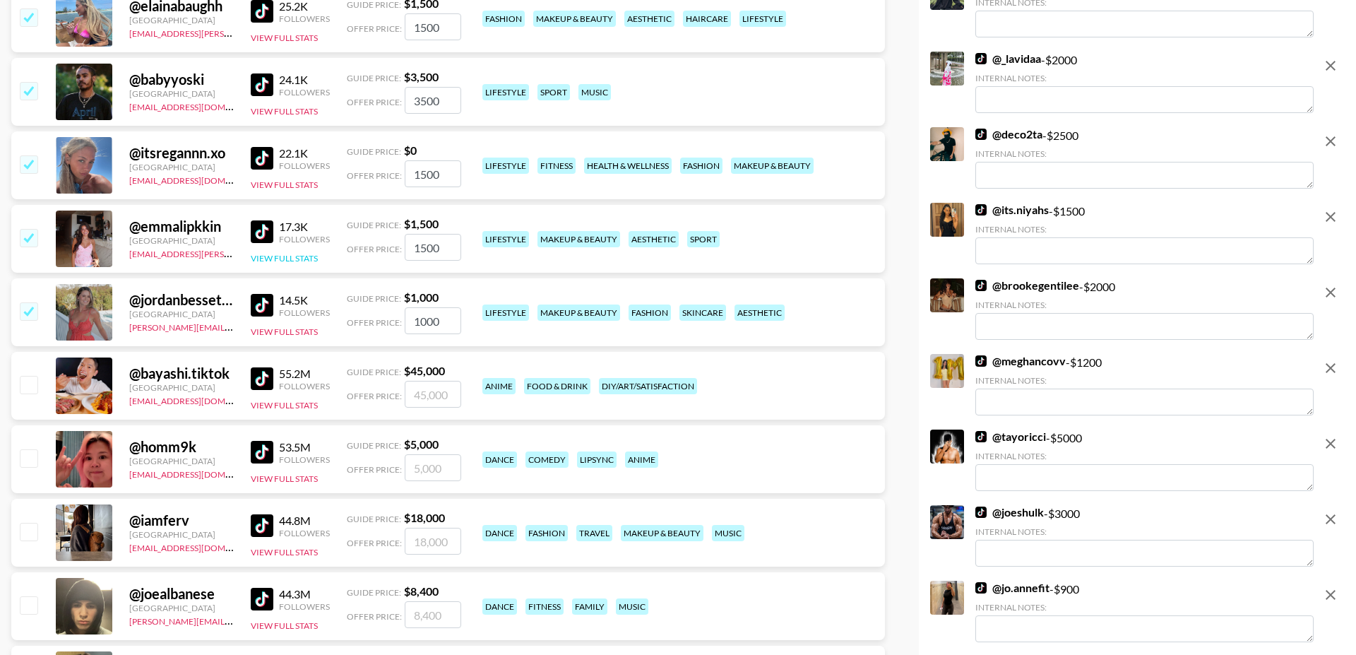
click at [285, 253] on button "View Full Stats" at bounding box center [284, 258] width 67 height 11
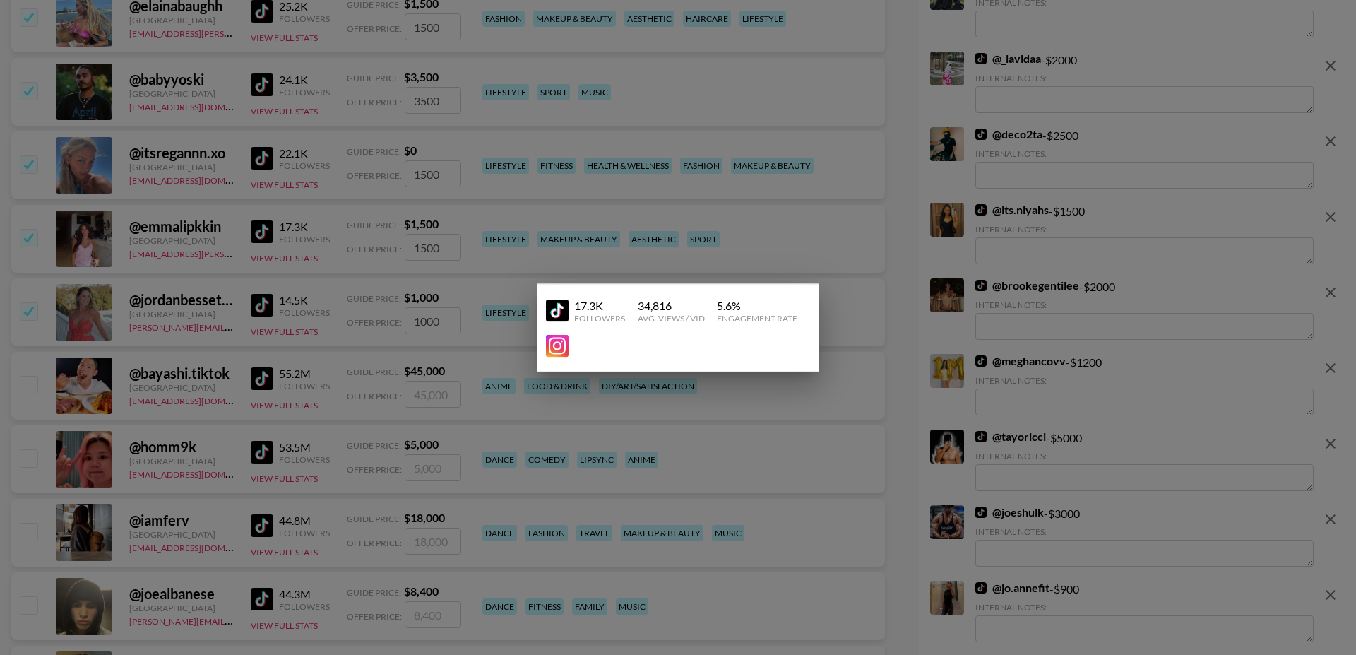
click at [220, 232] on div at bounding box center [678, 327] width 1356 height 655
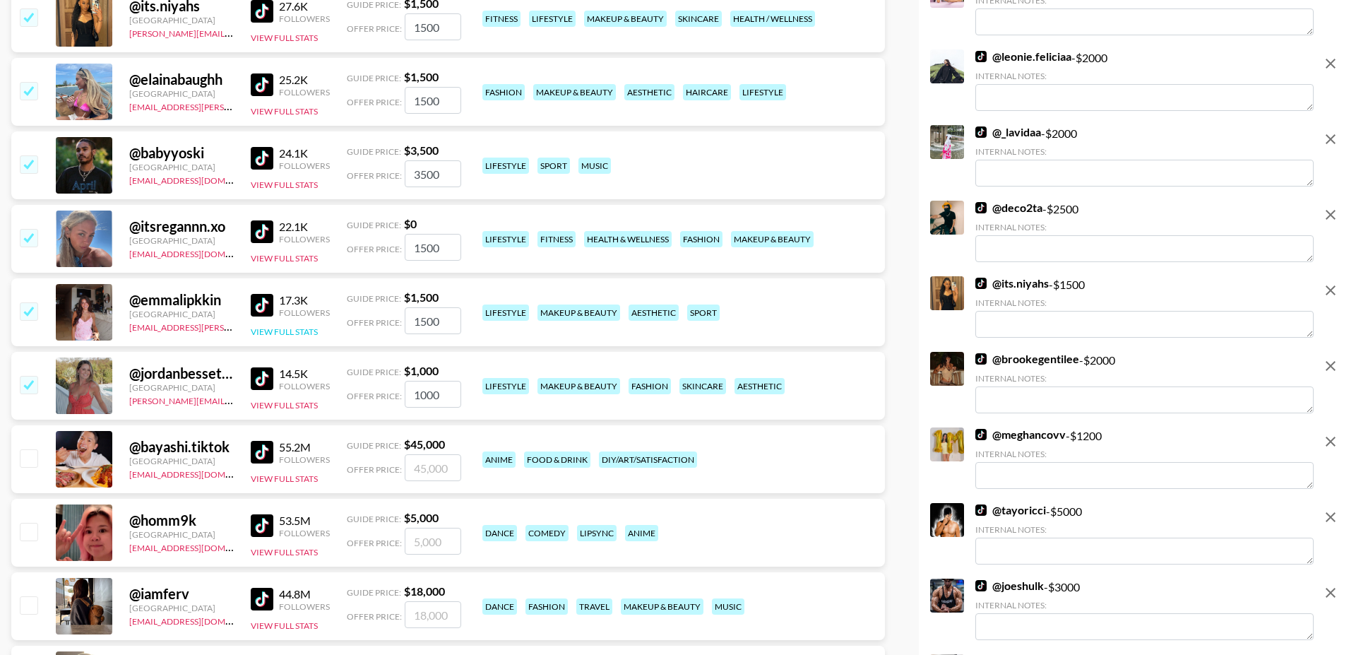
scroll to position [7193, 0]
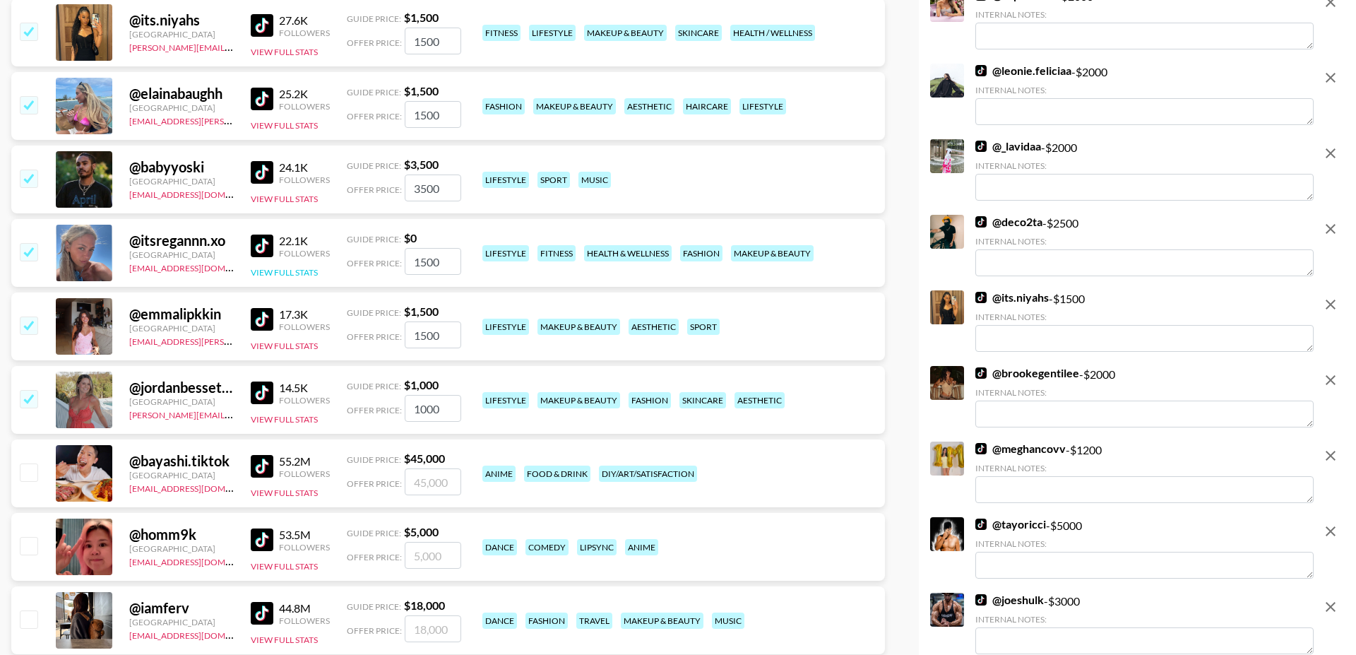
click at [308, 267] on button "View Full Stats" at bounding box center [284, 272] width 67 height 11
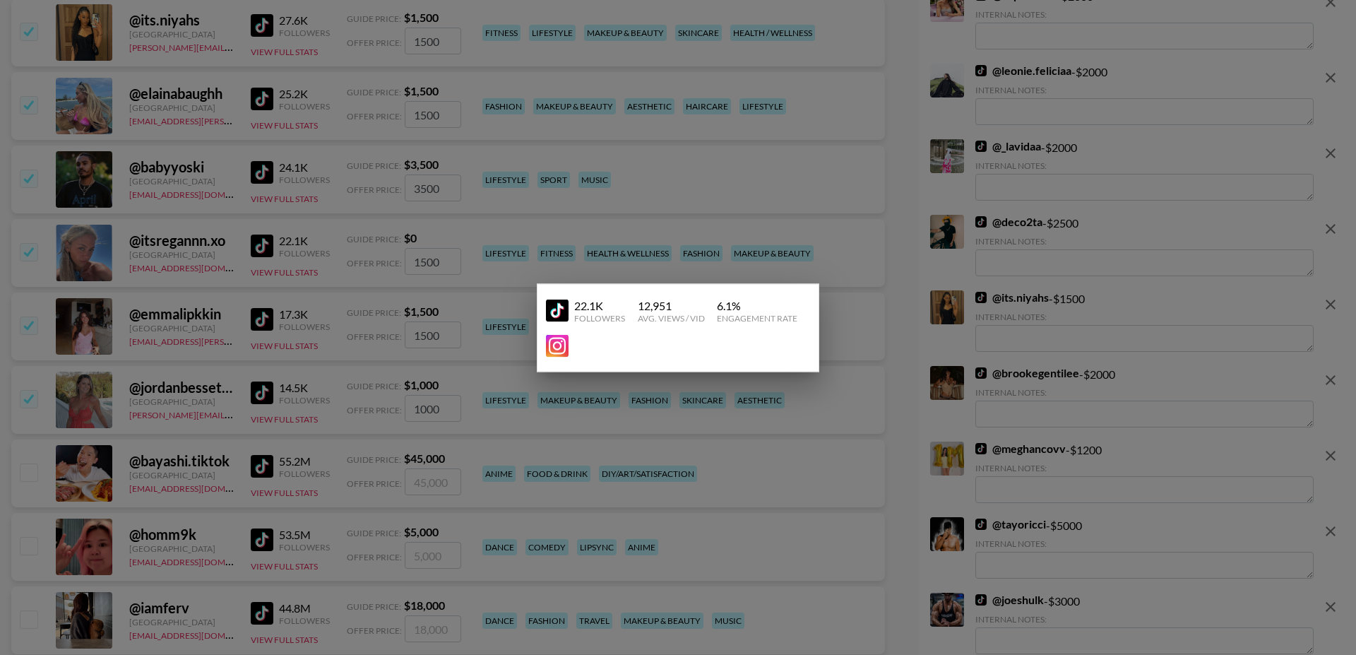
click at [226, 264] on div at bounding box center [678, 327] width 1356 height 655
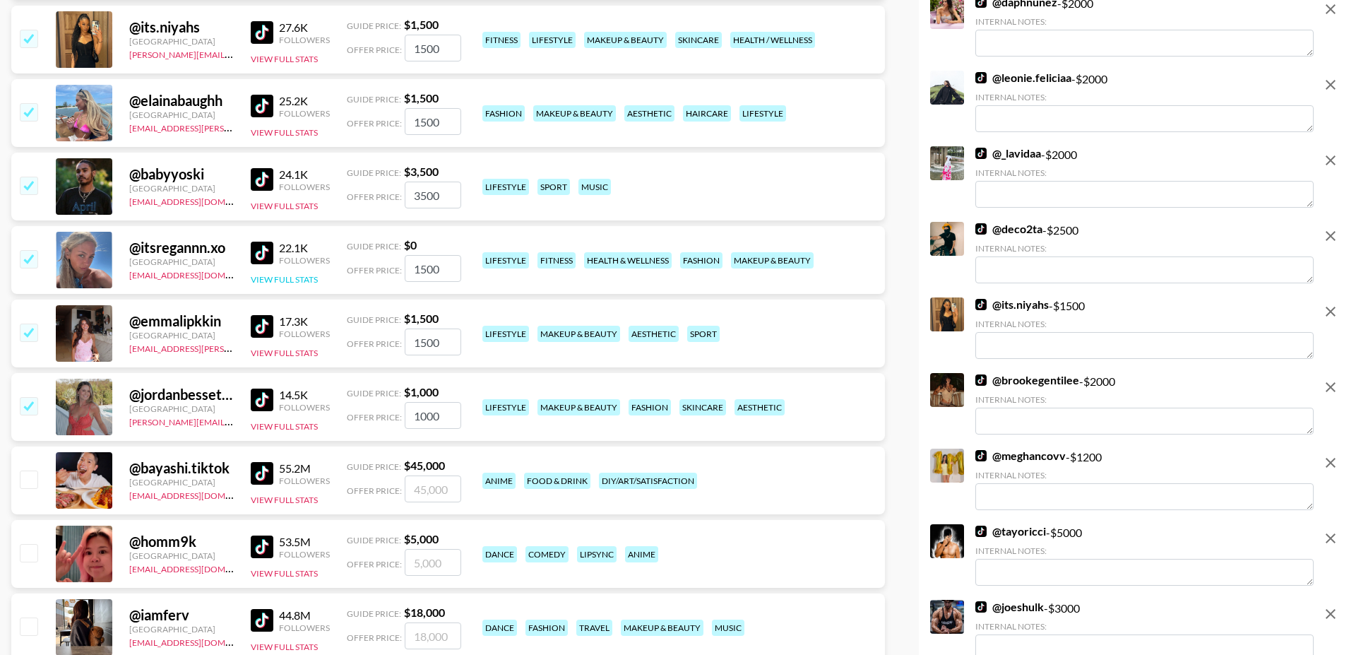
scroll to position [7119, 0]
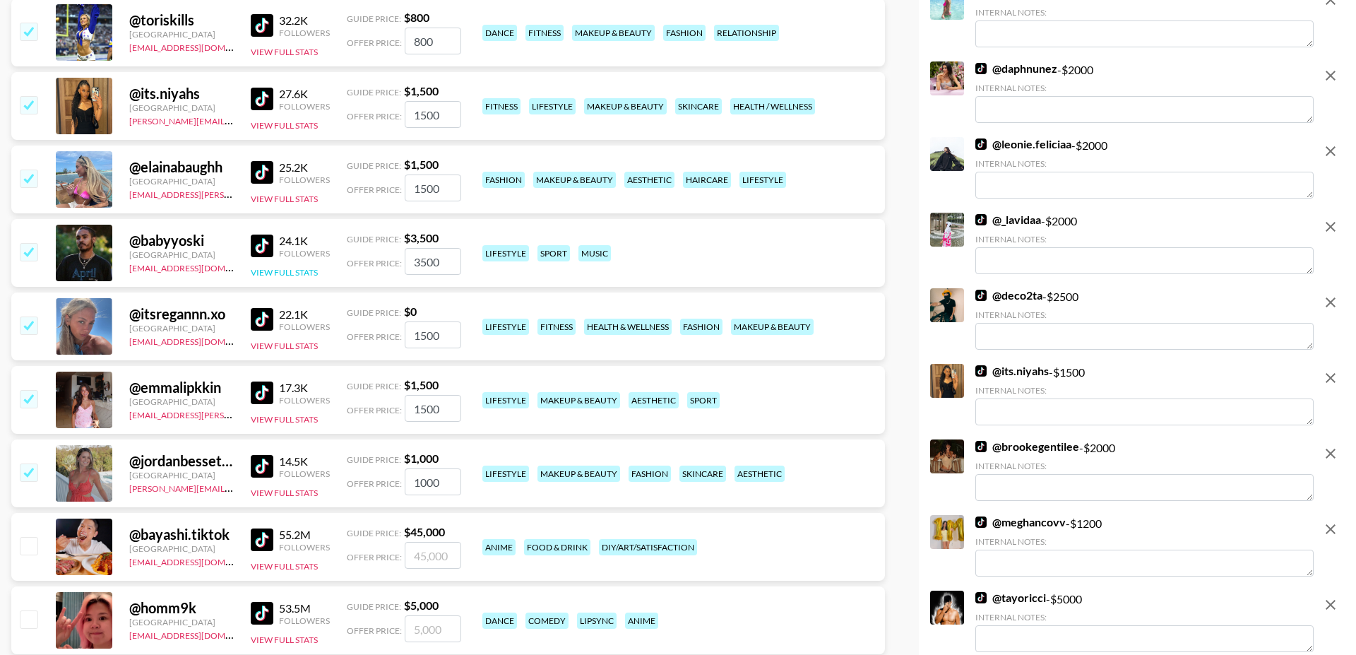
click at [287, 267] on button "View Full Stats" at bounding box center [284, 272] width 67 height 11
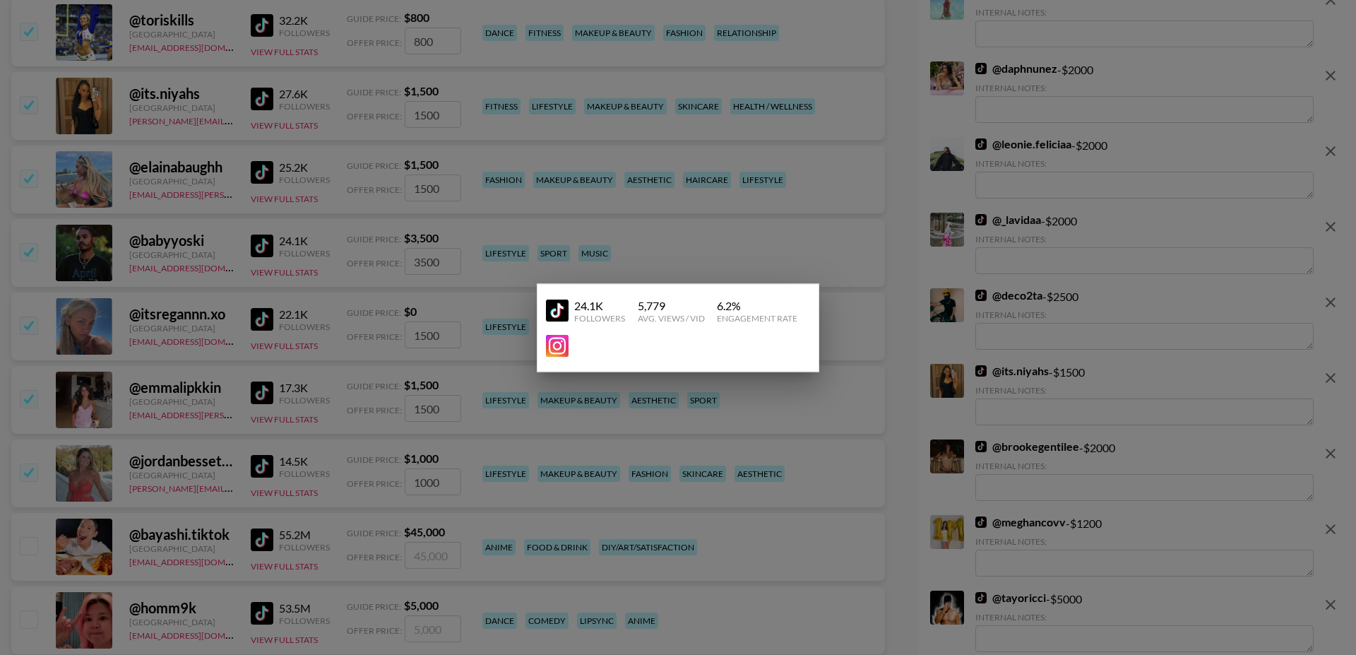
click at [210, 252] on div at bounding box center [678, 327] width 1356 height 655
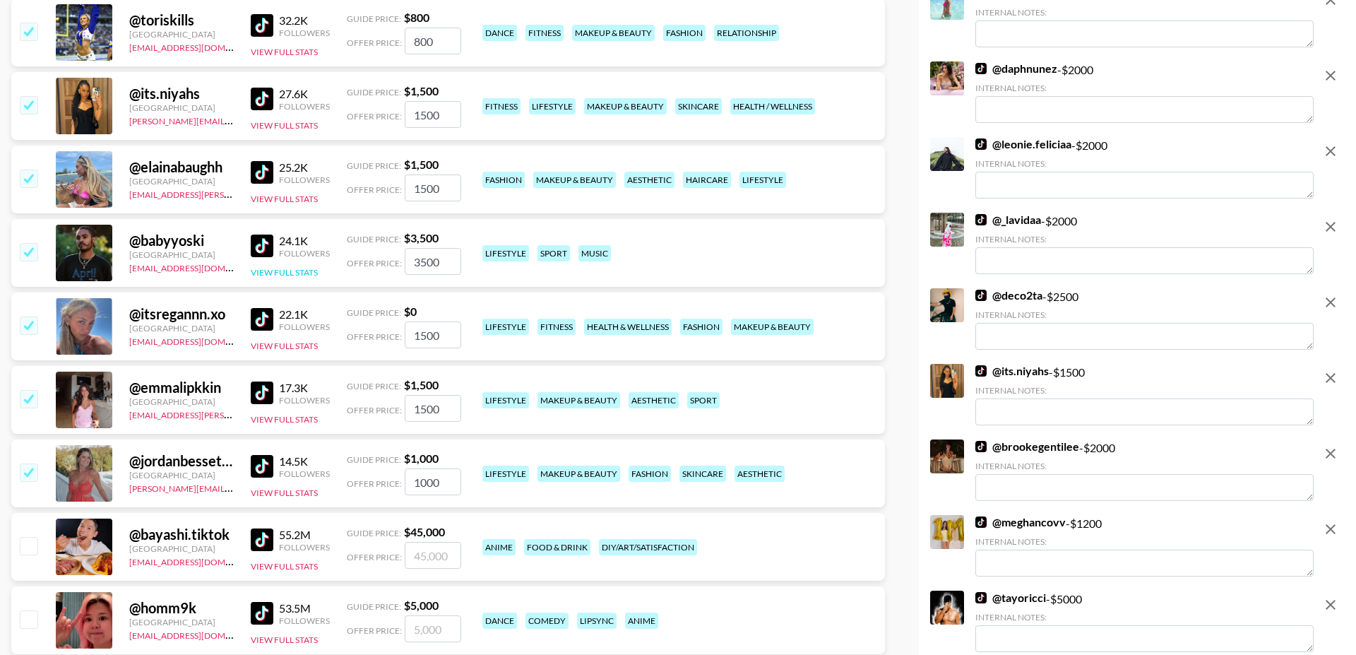
scroll to position [7060, 0]
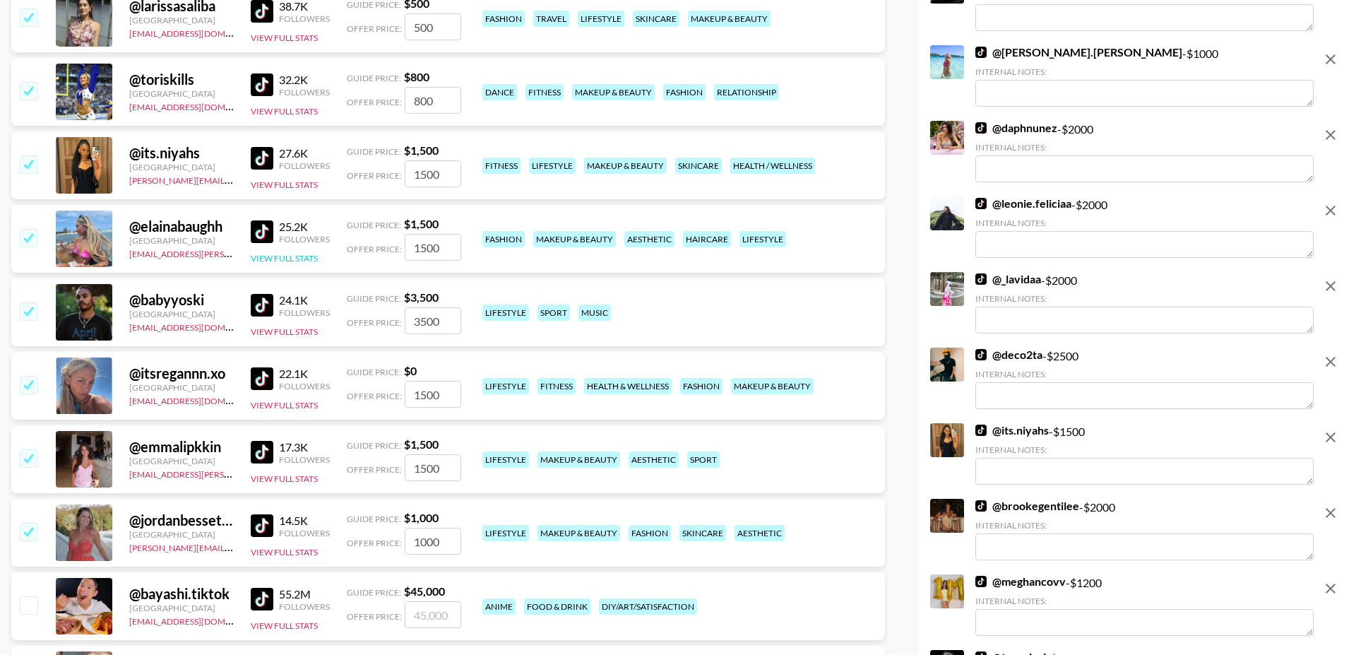
click at [297, 253] on button "View Full Stats" at bounding box center [284, 258] width 67 height 11
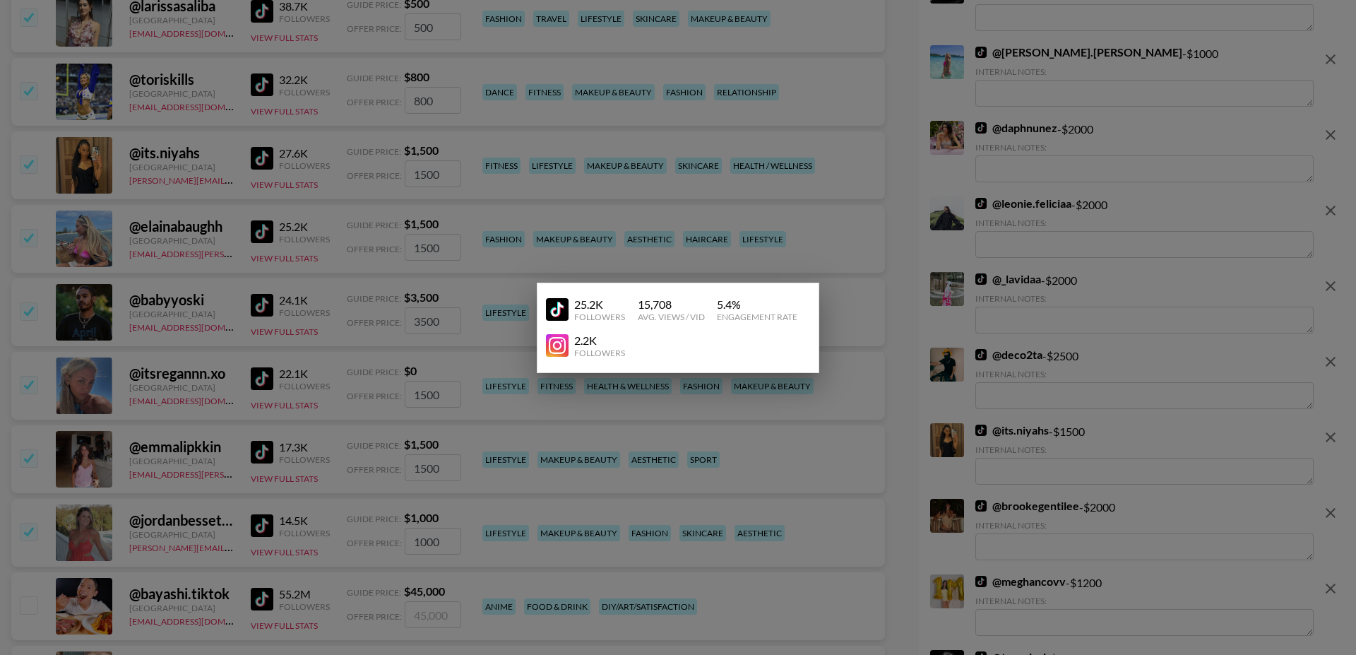
click at [227, 250] on div at bounding box center [678, 327] width 1356 height 655
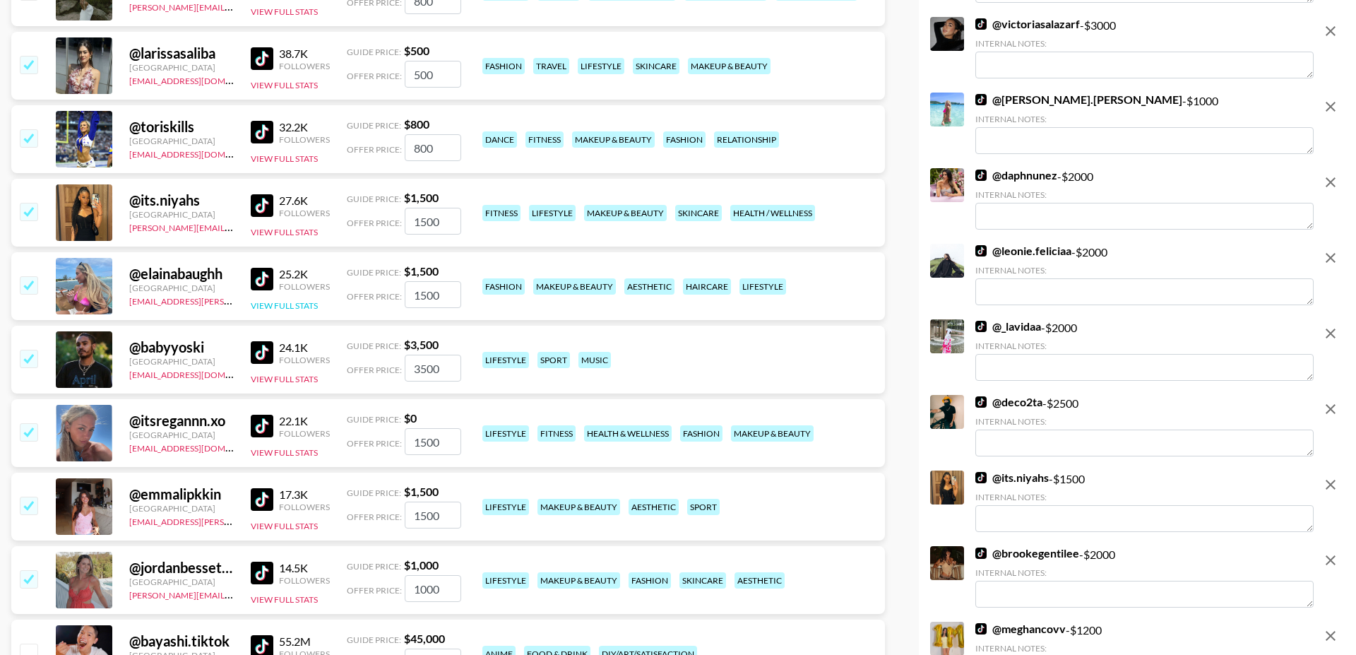
scroll to position [6994, 0]
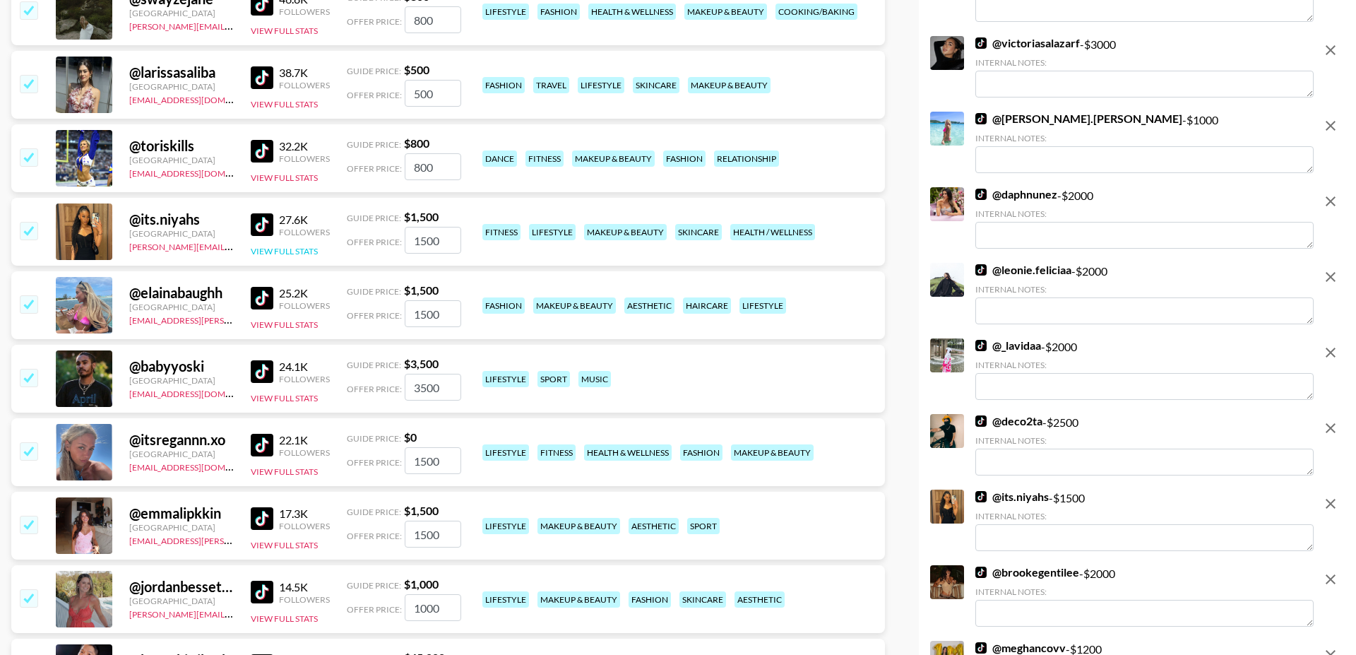
click at [294, 246] on button "View Full Stats" at bounding box center [284, 251] width 67 height 11
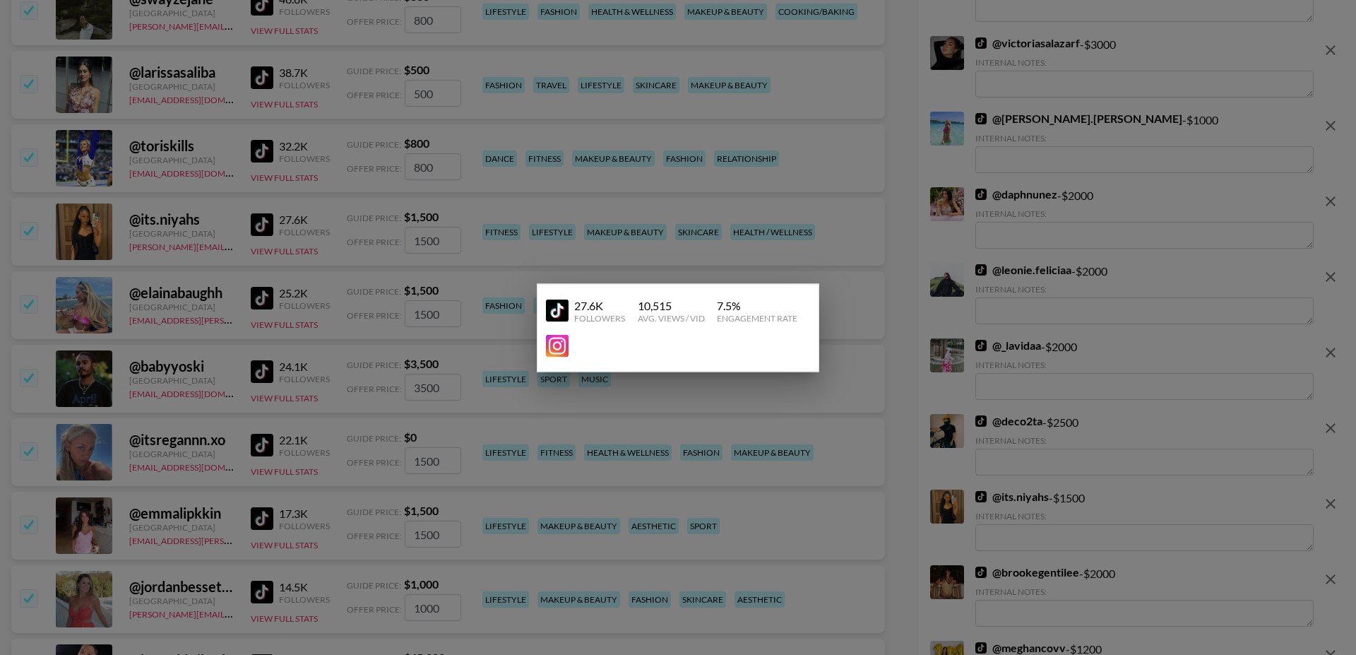
click at [219, 232] on div at bounding box center [678, 327] width 1356 height 655
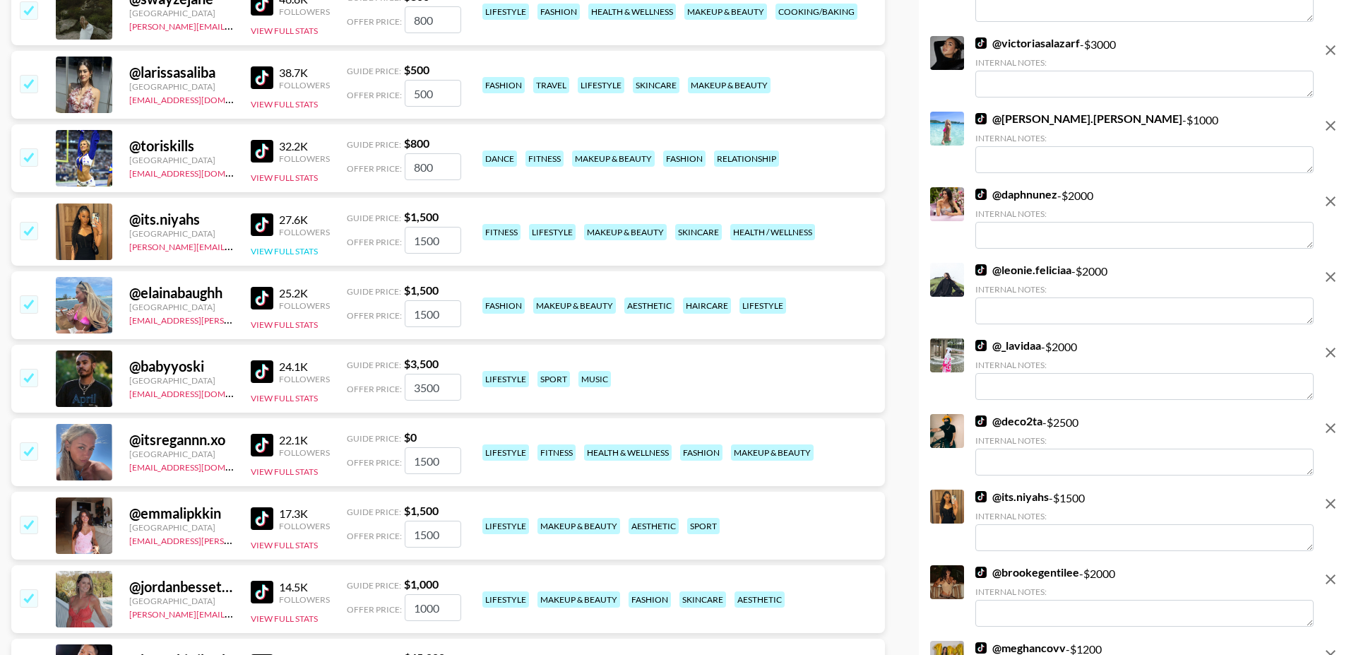
scroll to position [6906, 0]
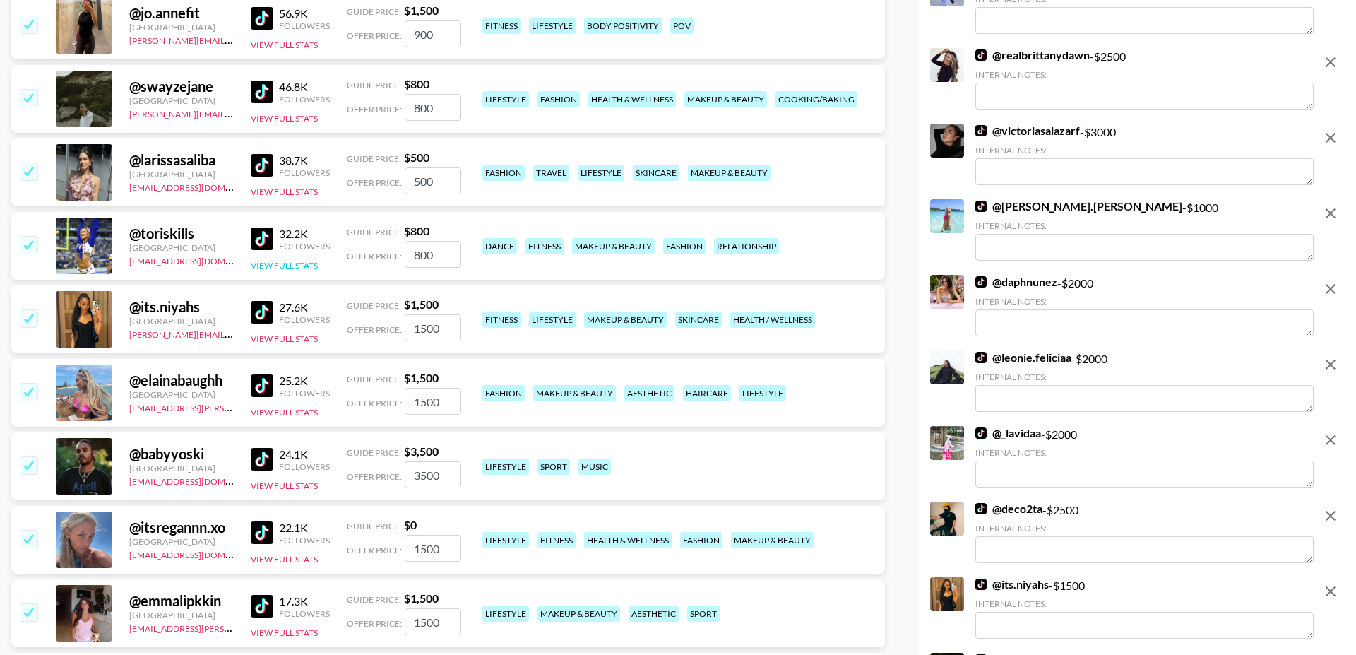
click at [284, 260] on button "View Full Stats" at bounding box center [284, 265] width 67 height 11
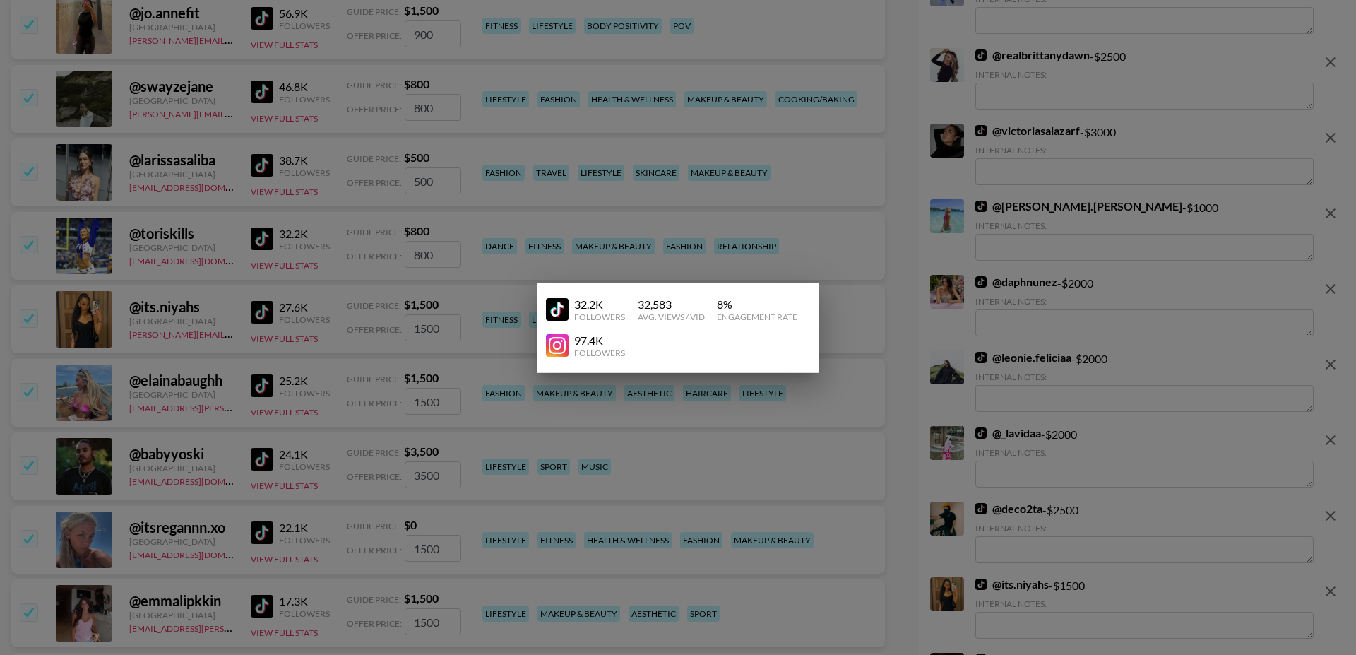
click at [212, 225] on div at bounding box center [678, 327] width 1356 height 655
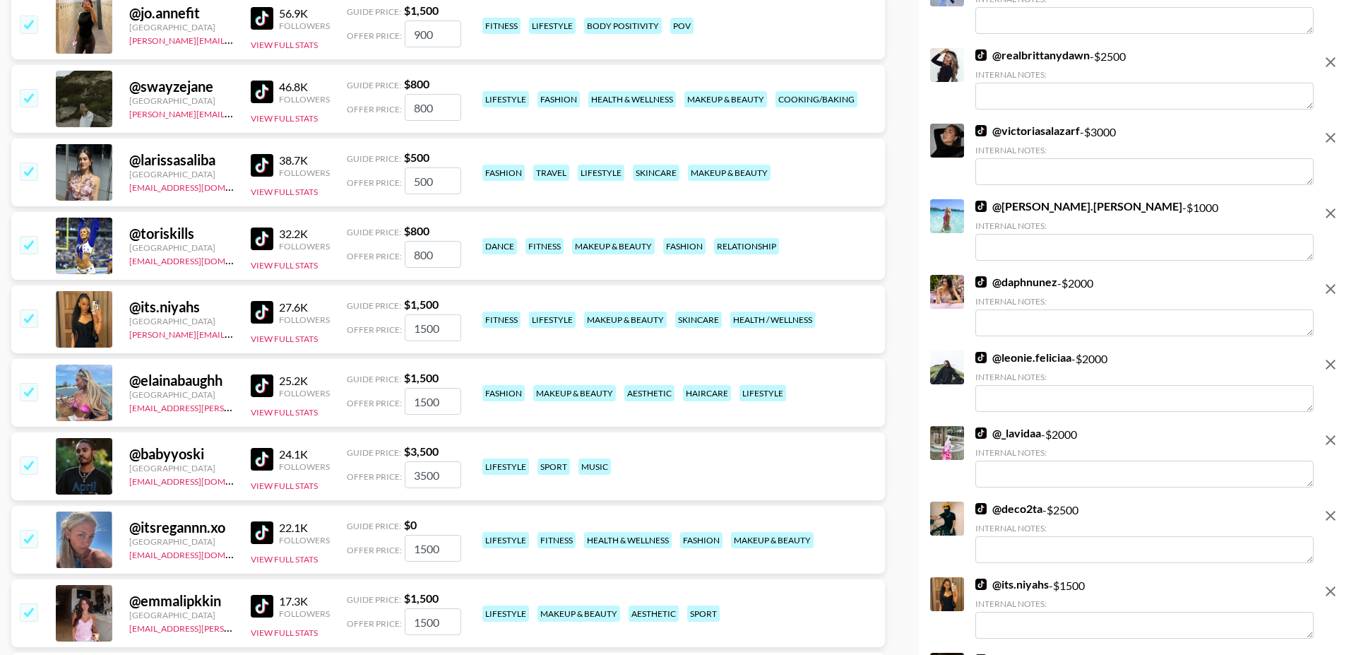
click at [299, 148] on div "38.7K Followers View Full Stats" at bounding box center [290, 173] width 79 height 50
click at [298, 186] on button "View Full Stats" at bounding box center [284, 191] width 67 height 11
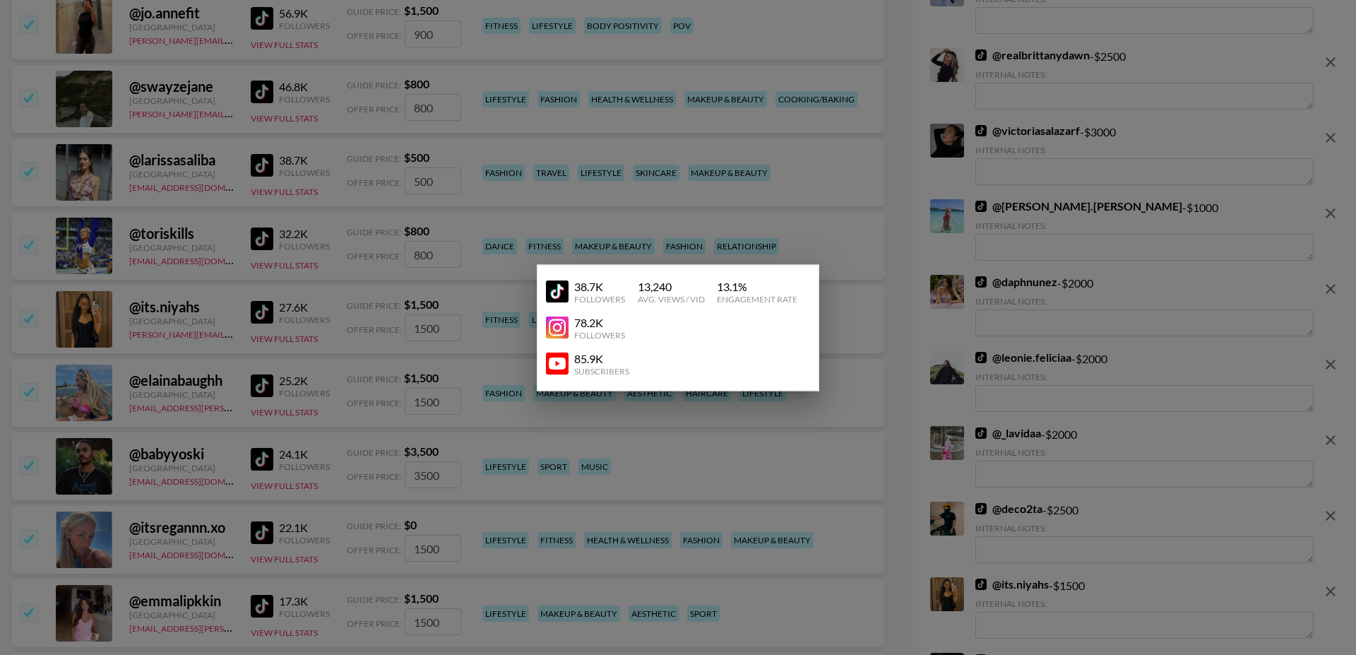
click at [230, 163] on div at bounding box center [678, 327] width 1356 height 655
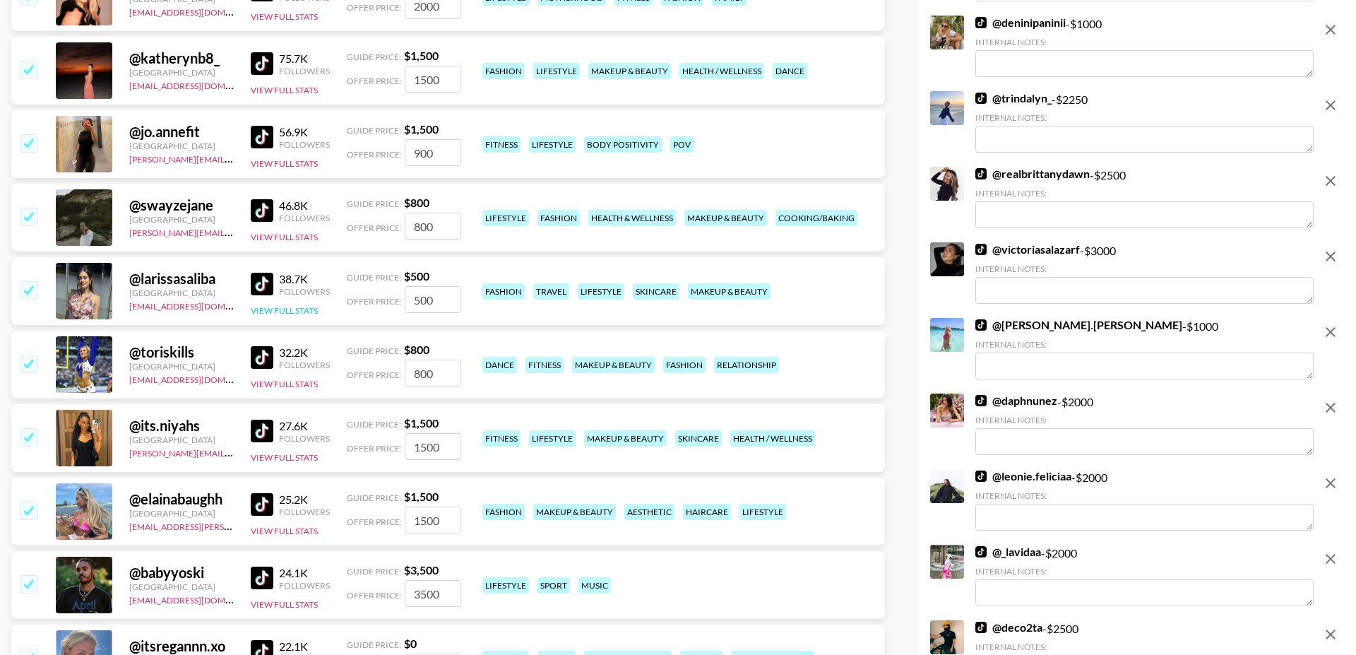
scroll to position [6776, 0]
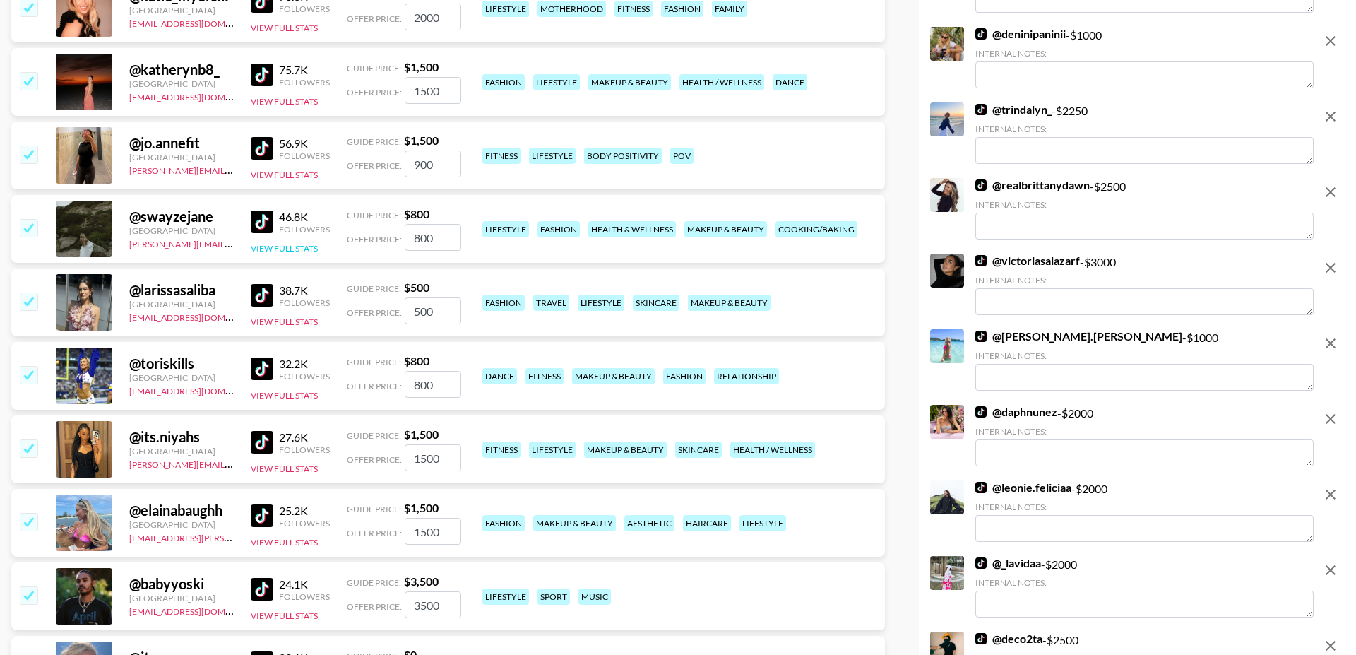
click at [280, 243] on button "View Full Stats" at bounding box center [284, 248] width 67 height 11
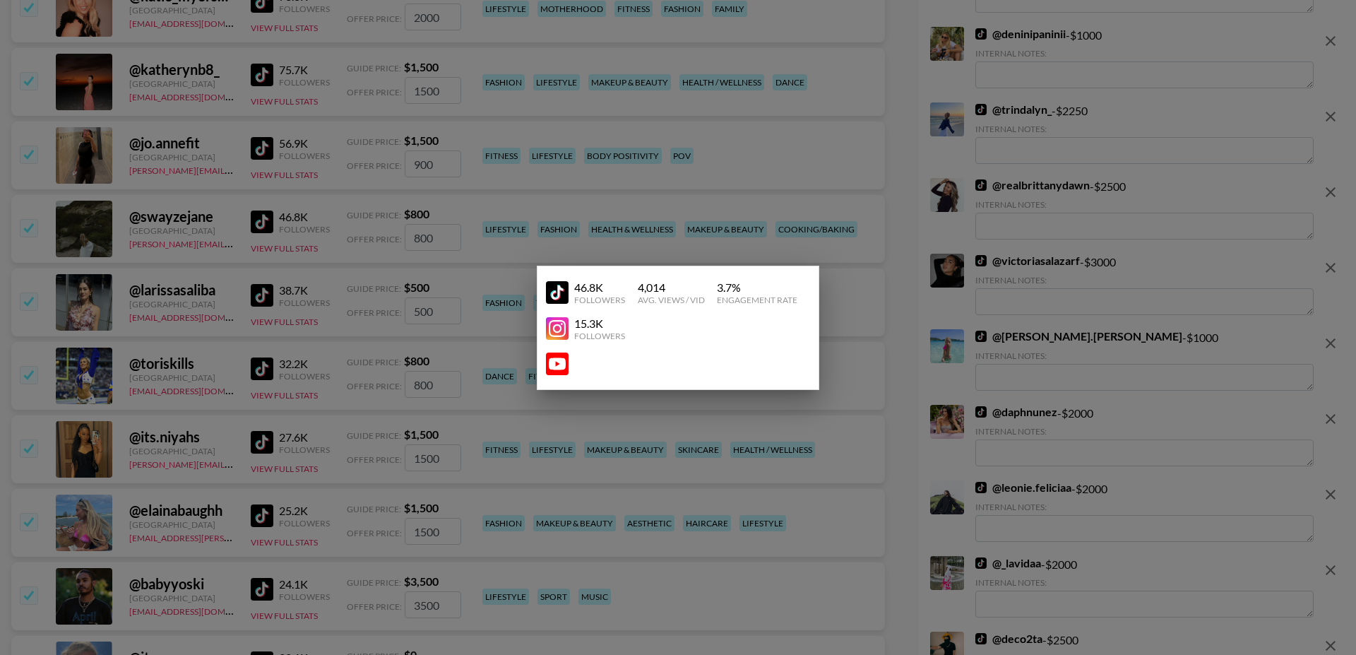
click at [222, 219] on div at bounding box center [678, 327] width 1356 height 655
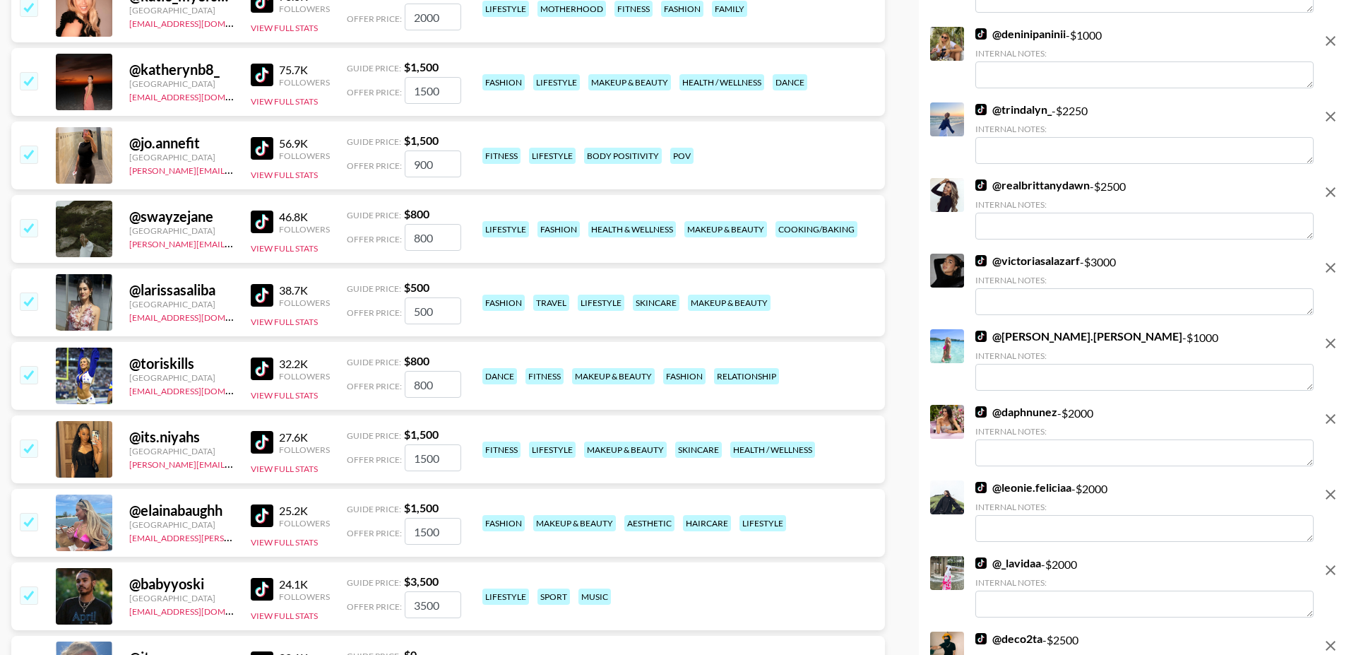
click at [28, 219] on input "checkbox" at bounding box center [28, 227] width 17 height 17
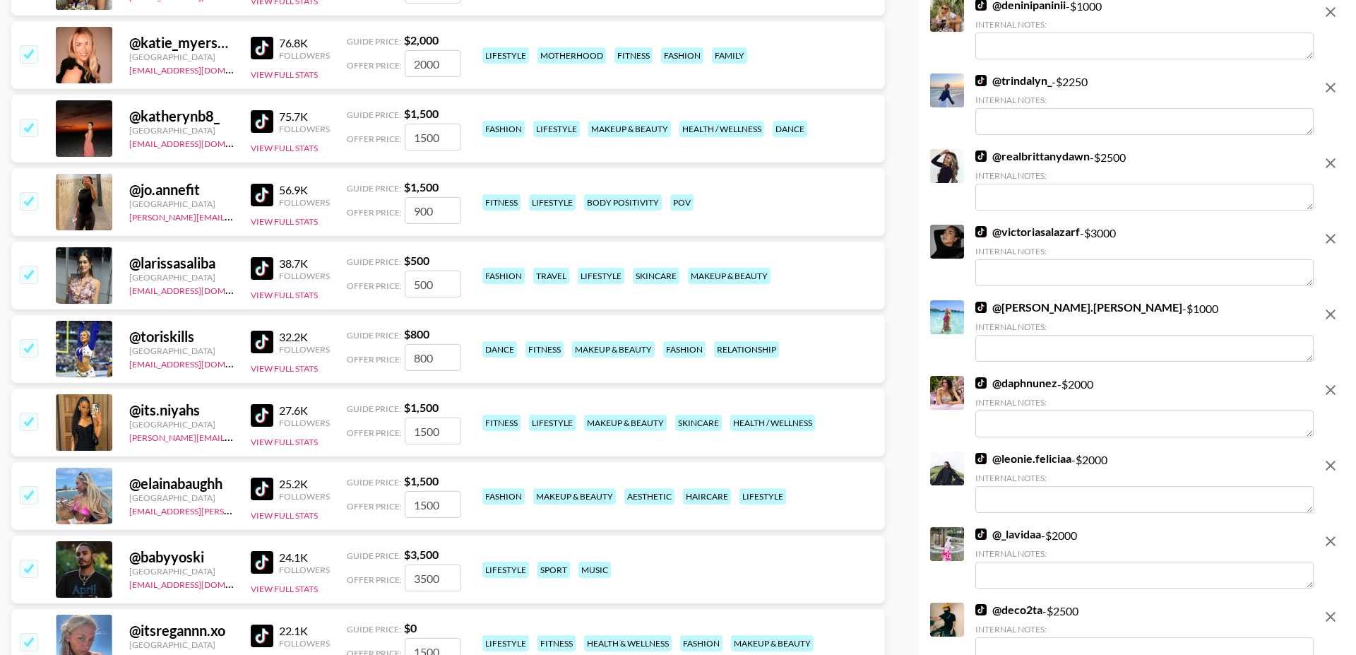
scroll to position [6713, 0]
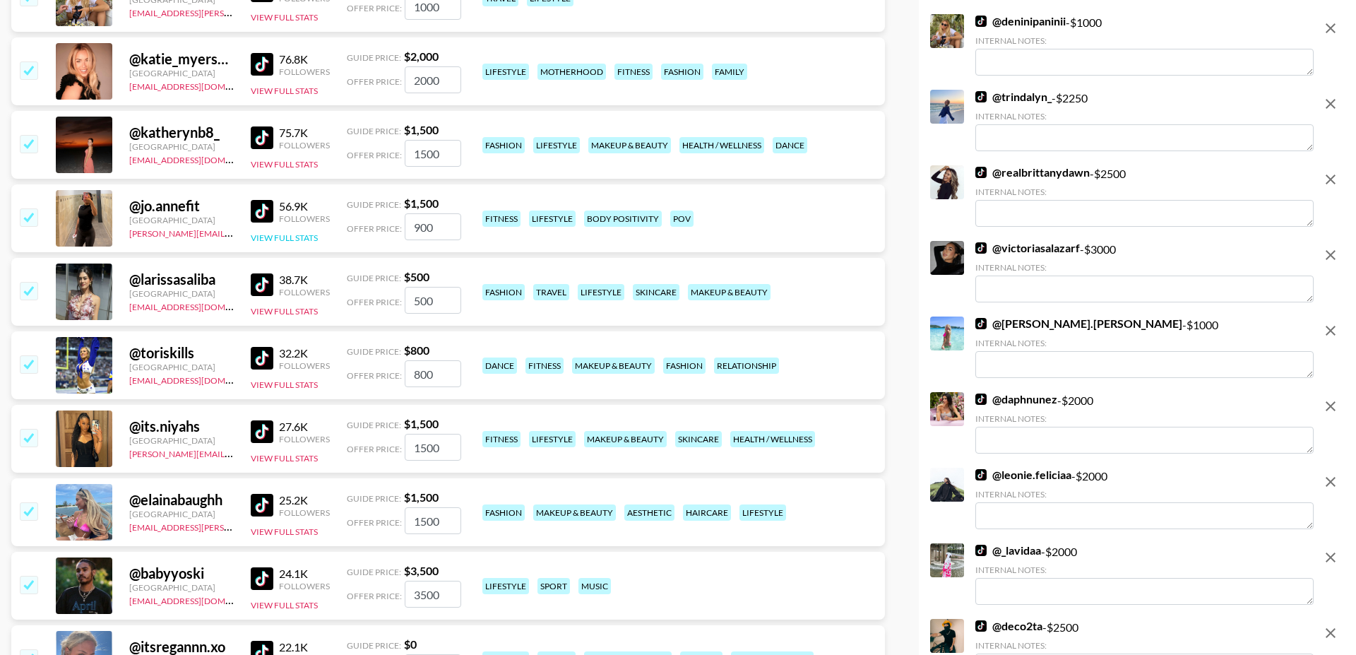
click at [292, 232] on button "View Full Stats" at bounding box center [284, 237] width 67 height 11
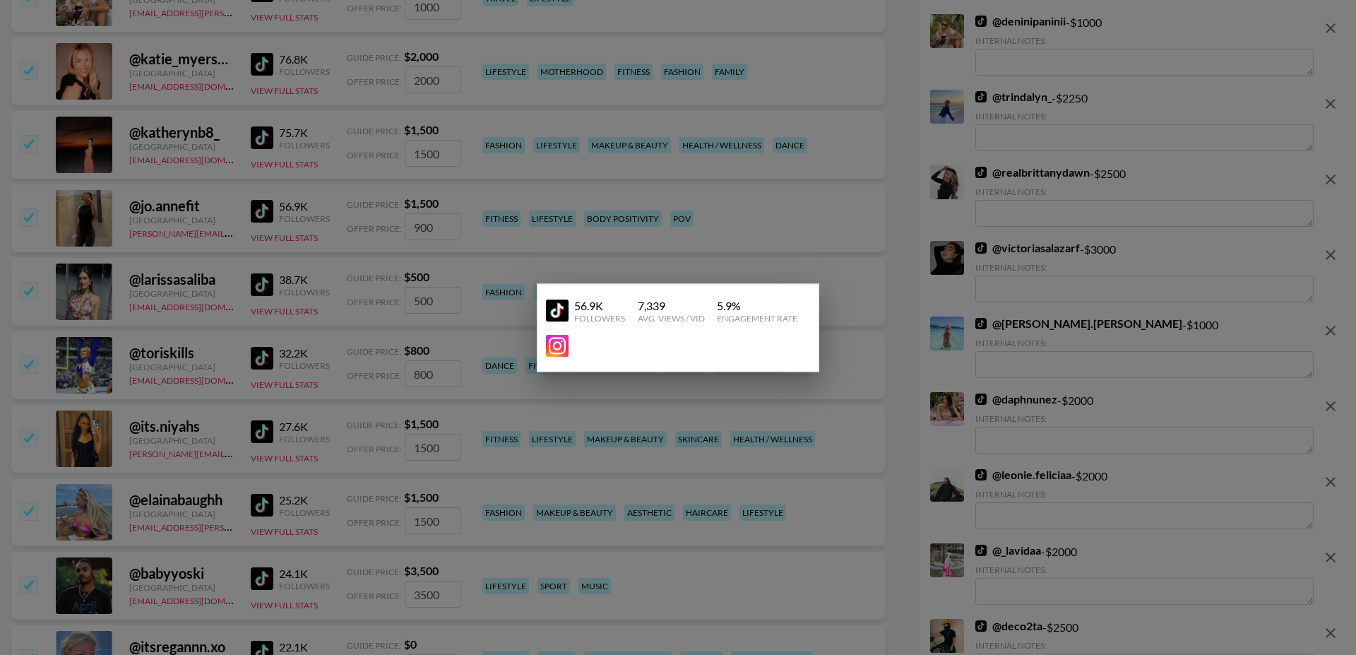
click at [224, 233] on div at bounding box center [678, 327] width 1356 height 655
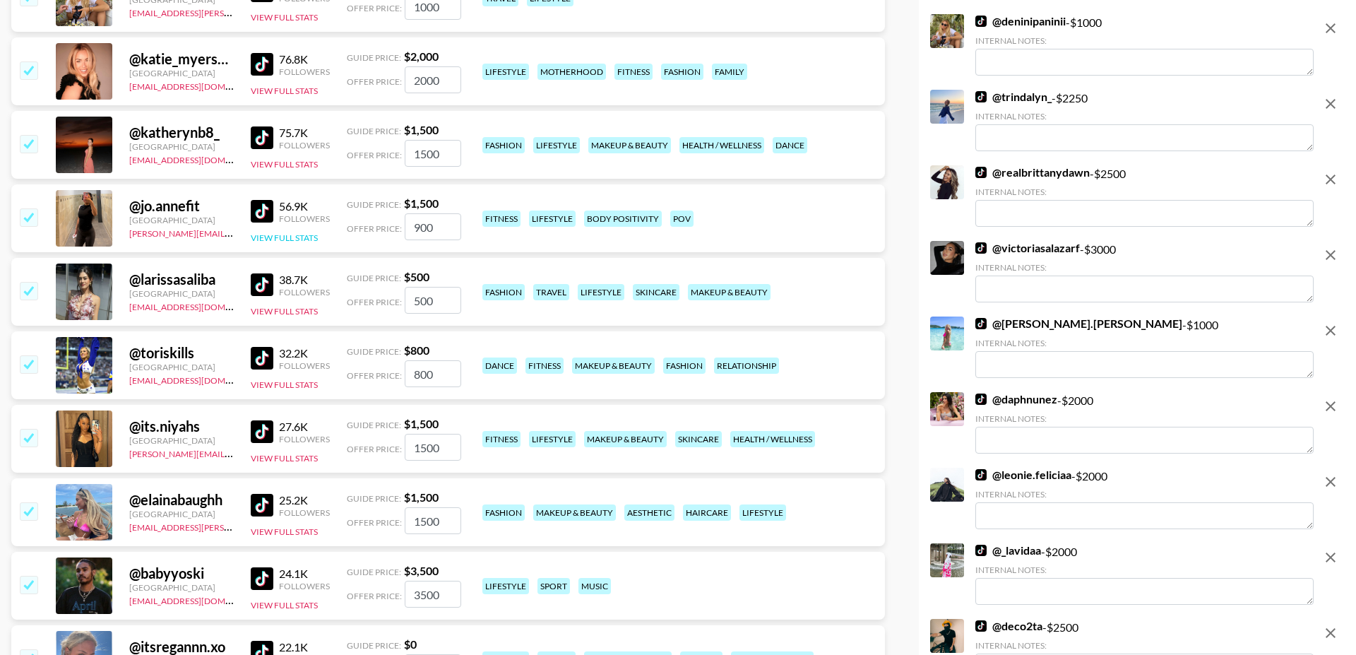
scroll to position [6645, 0]
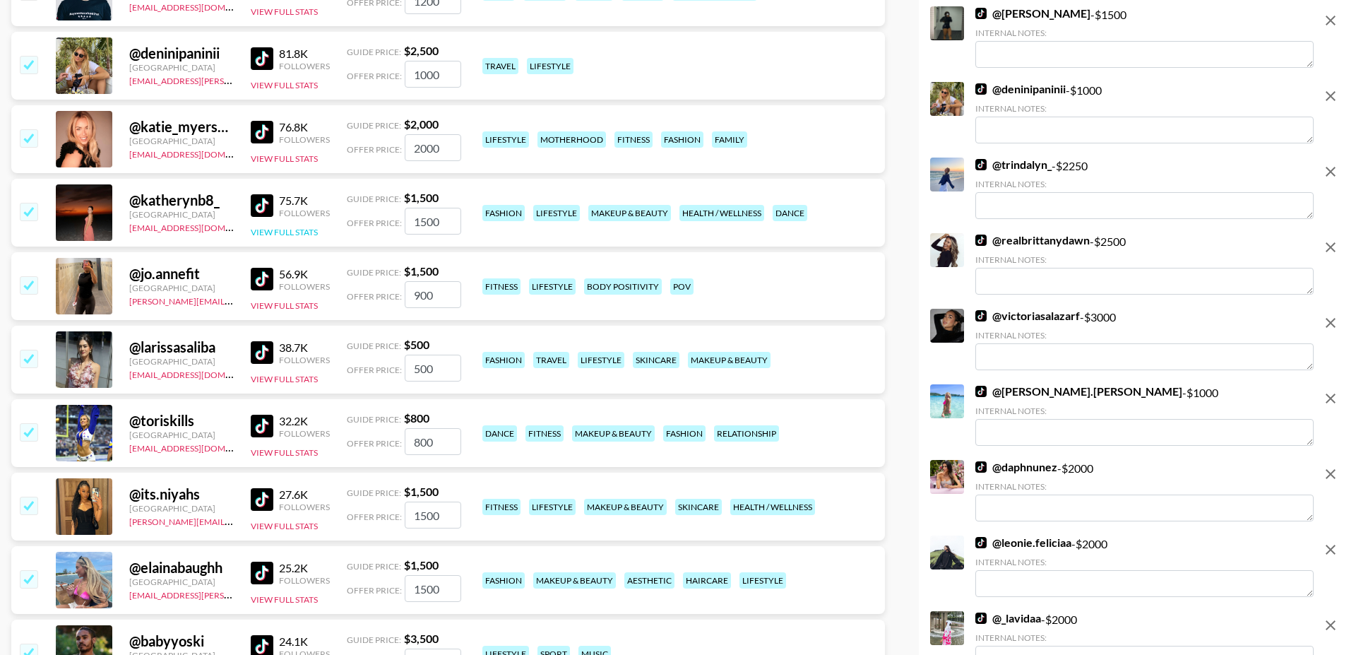
click at [296, 227] on button "View Full Stats" at bounding box center [284, 232] width 67 height 11
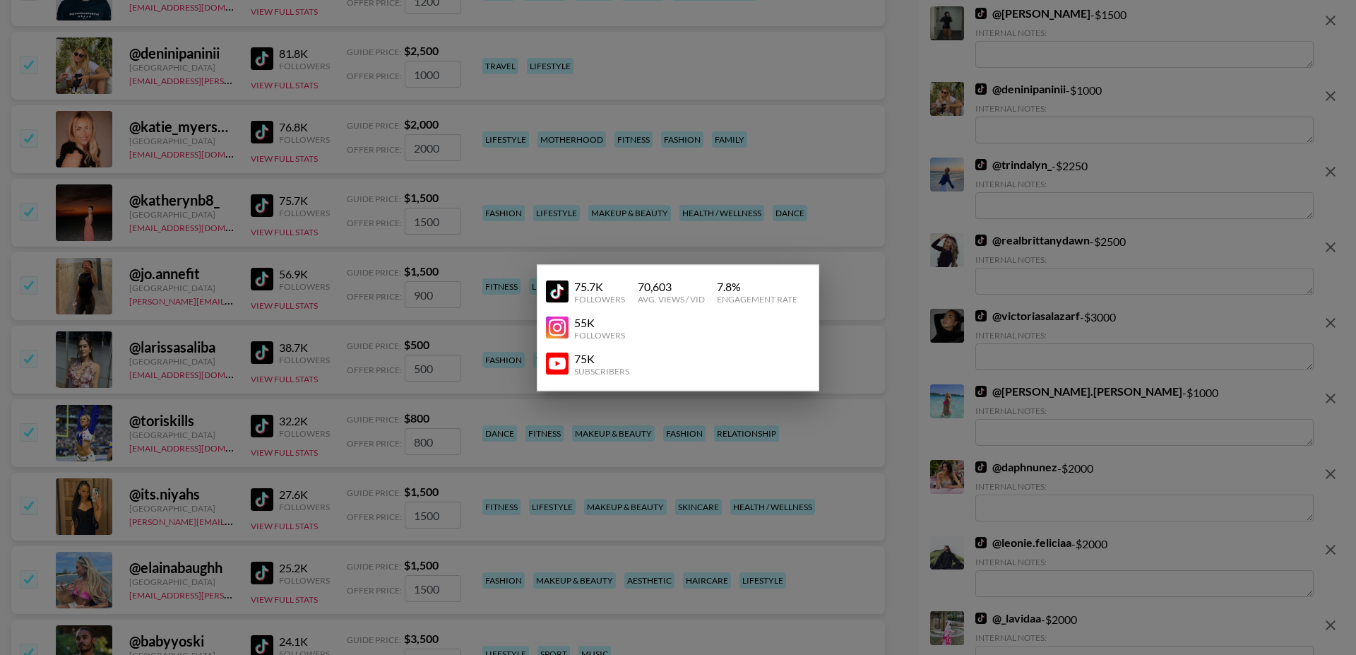
click at [219, 233] on div at bounding box center [678, 327] width 1356 height 655
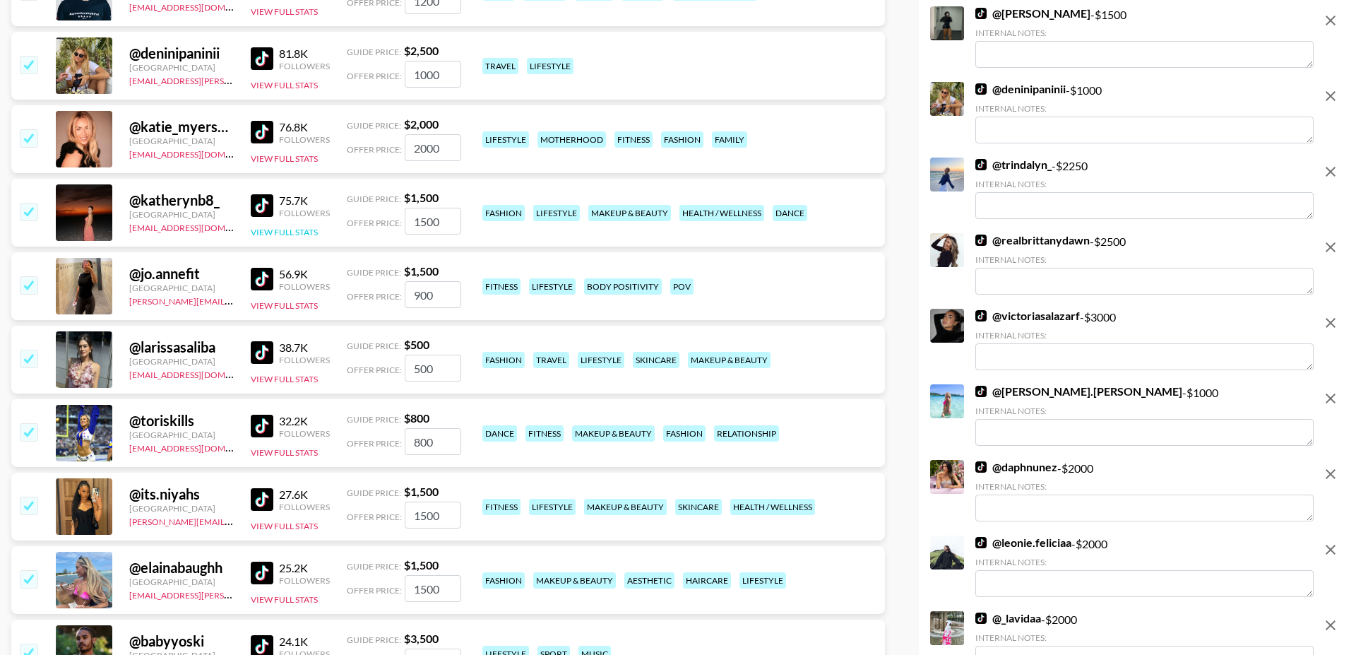
scroll to position [6575, 0]
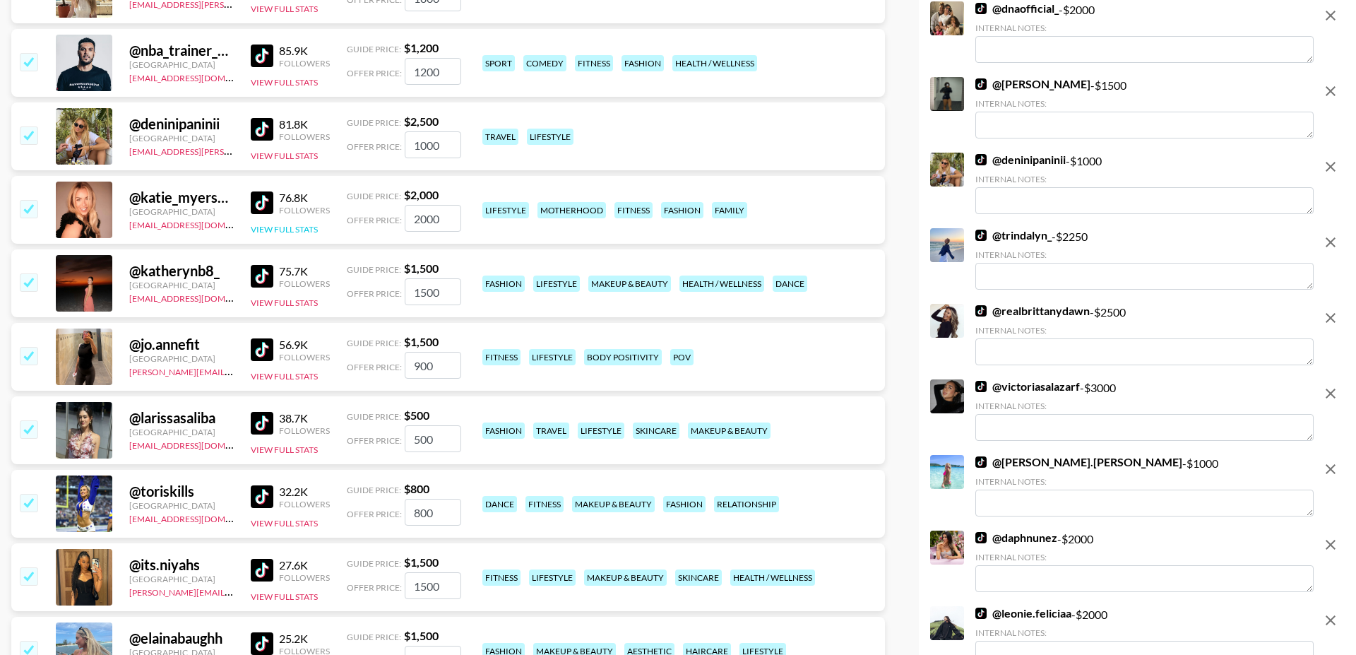
click at [292, 224] on button "View Full Stats" at bounding box center [284, 229] width 67 height 11
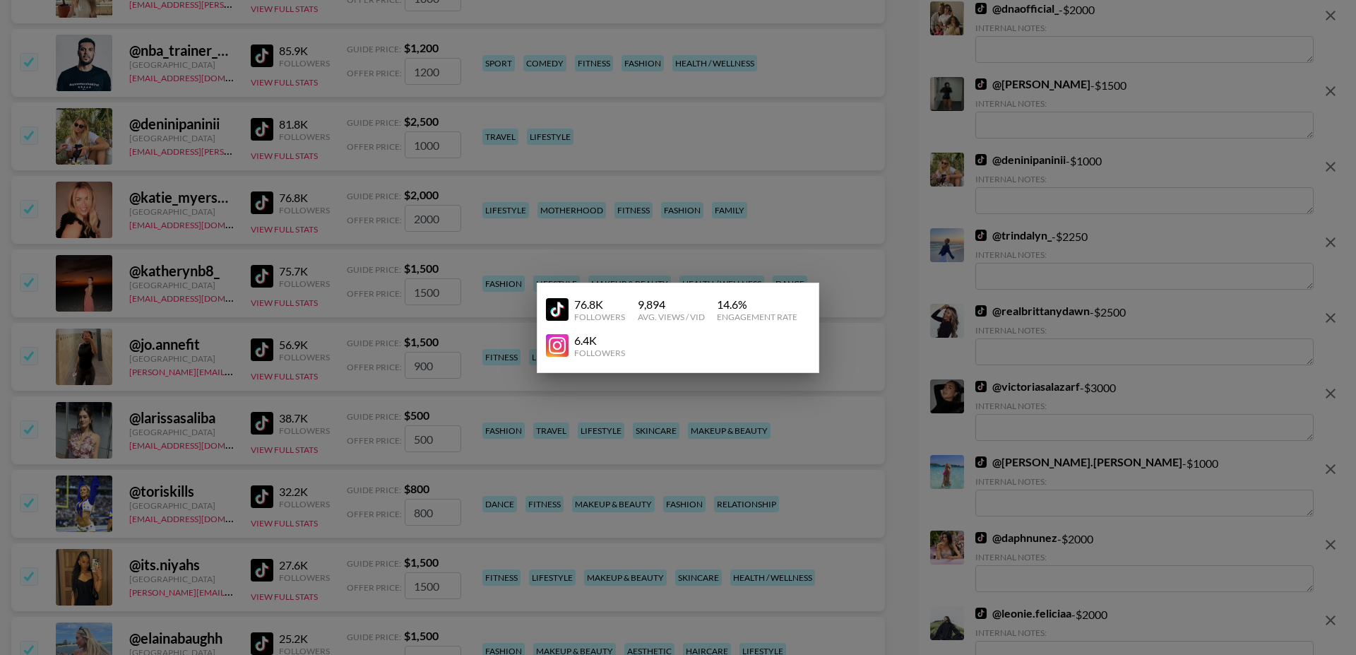
click at [215, 225] on div at bounding box center [678, 327] width 1356 height 655
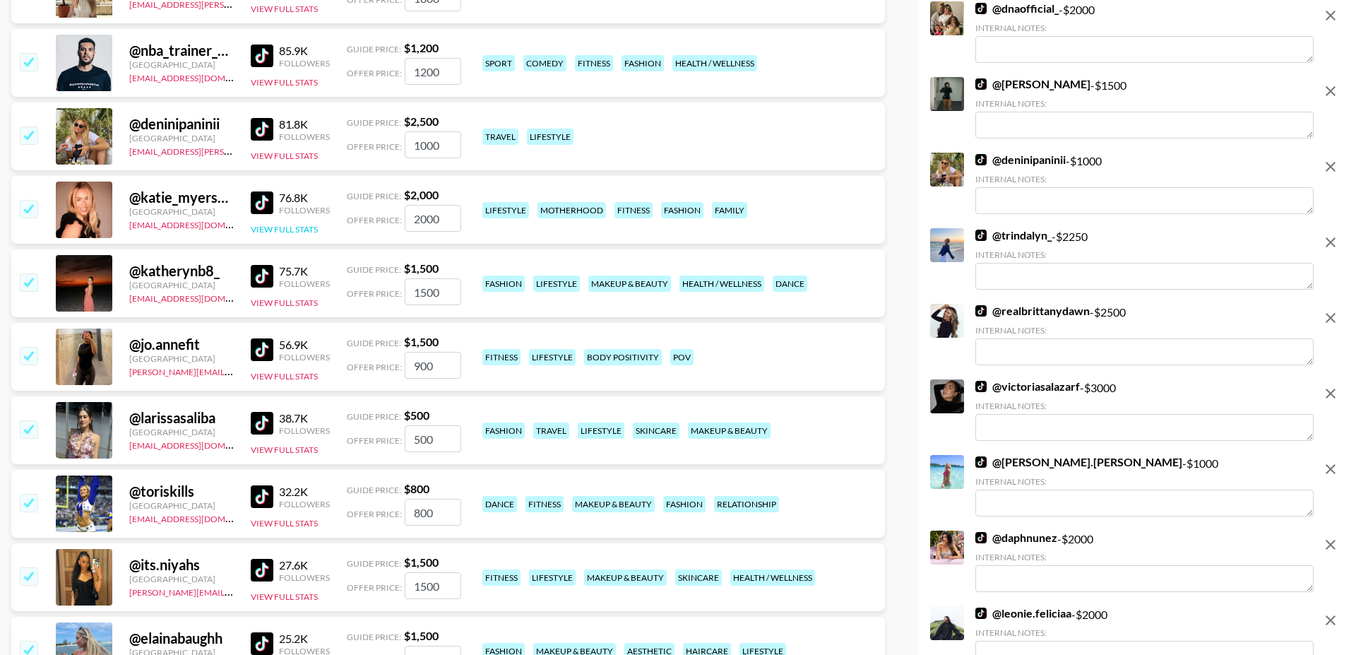
scroll to position [6453, 0]
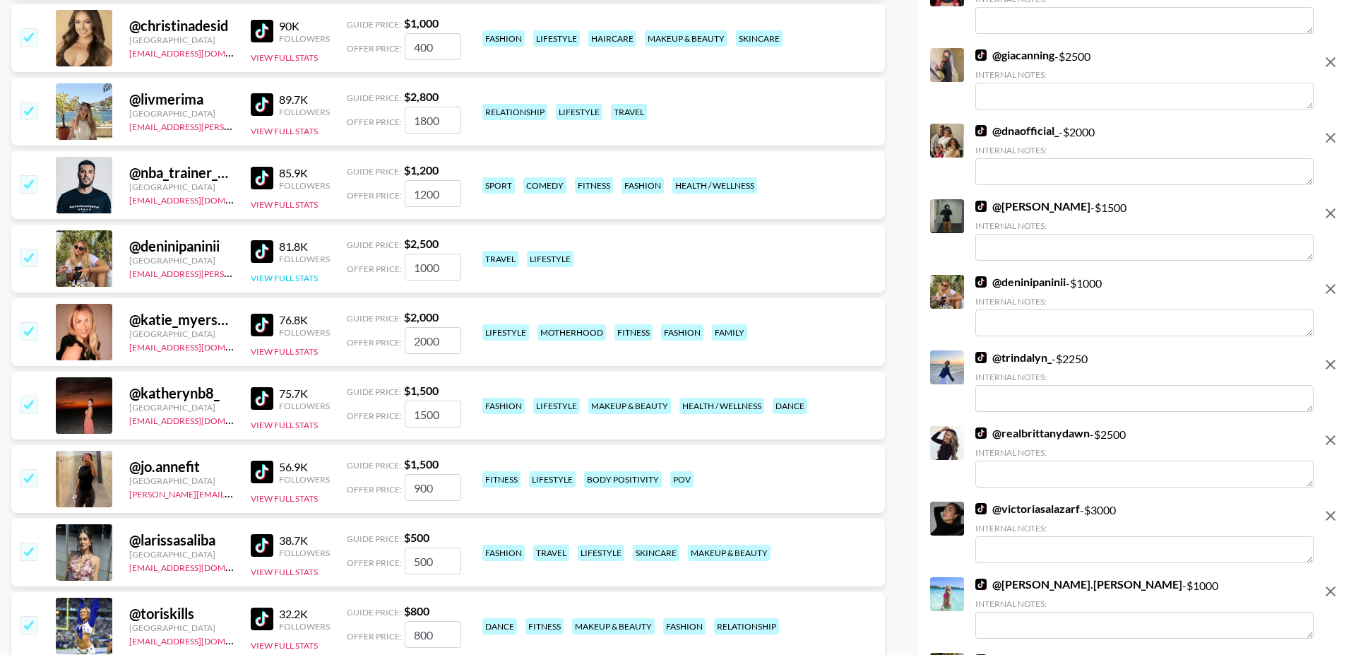
click at [279, 273] on button "View Full Stats" at bounding box center [284, 278] width 67 height 11
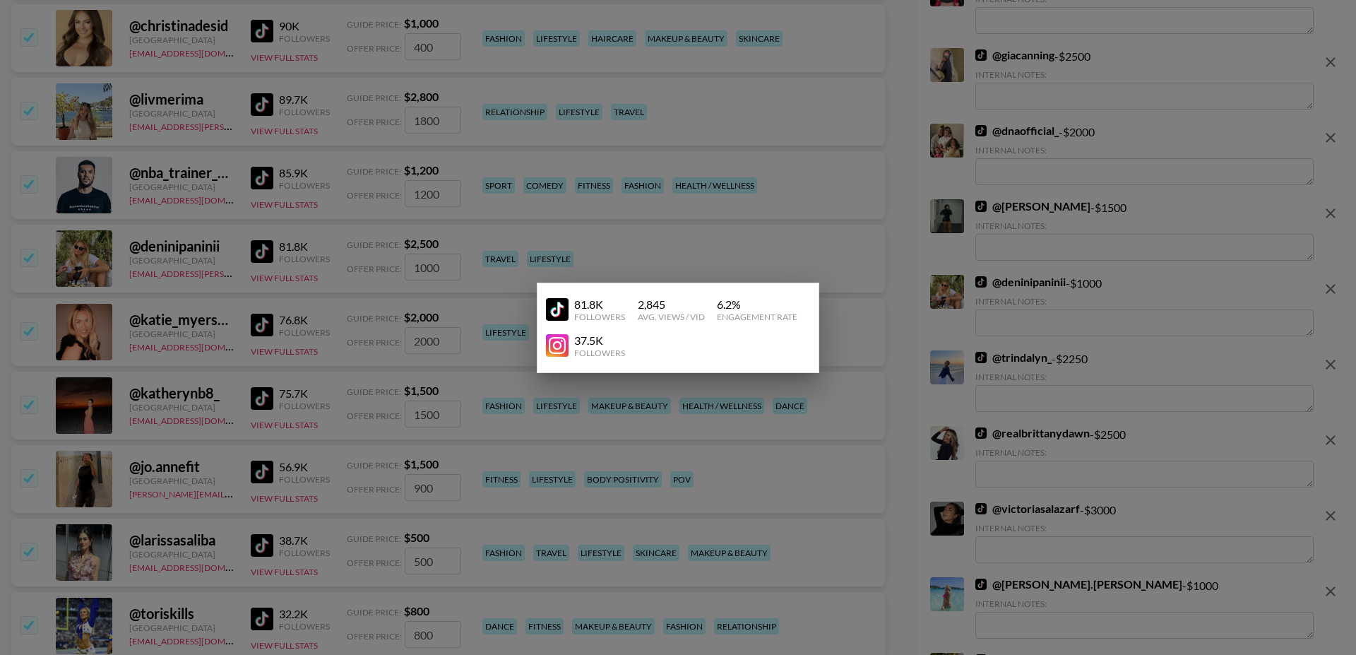
click at [208, 227] on div at bounding box center [678, 327] width 1356 height 655
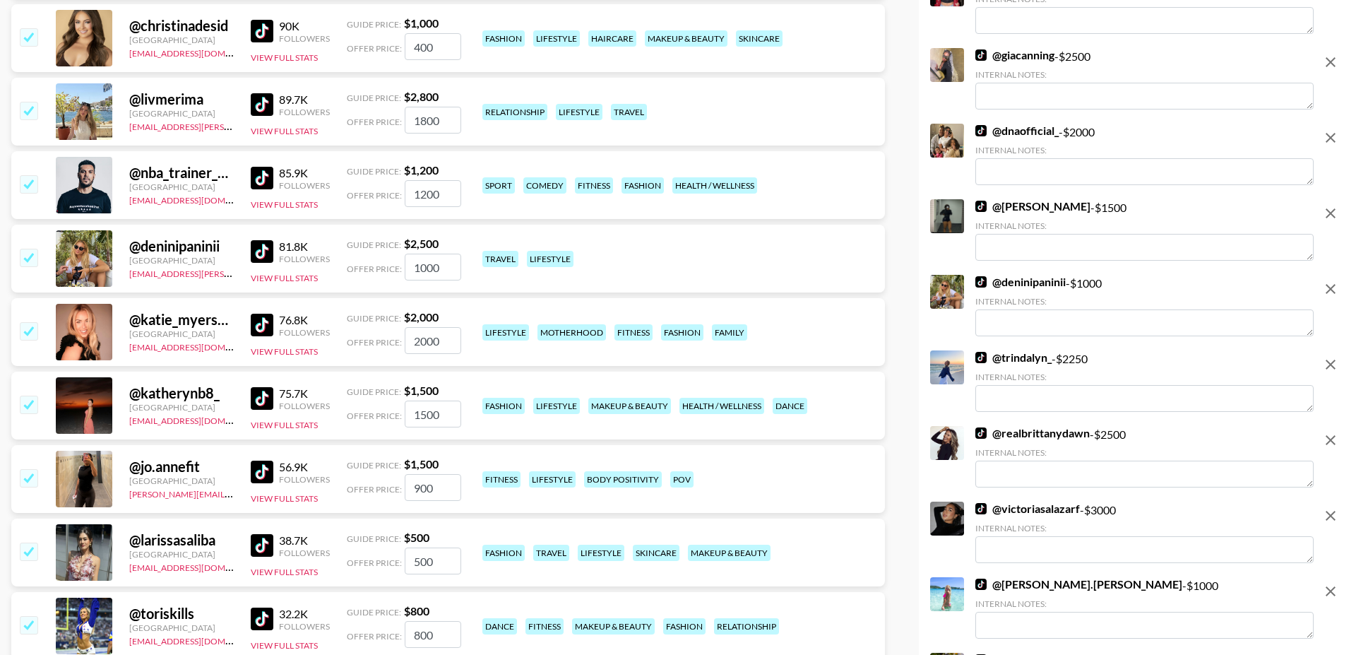
click at [40, 225] on div "@ deninipaninii Turkey mady.cuellar@grail-talent.com 81.8K Followers View Full …" at bounding box center [448, 259] width 874 height 68
click at [31, 249] on input "checkbox" at bounding box center [28, 257] width 17 height 17
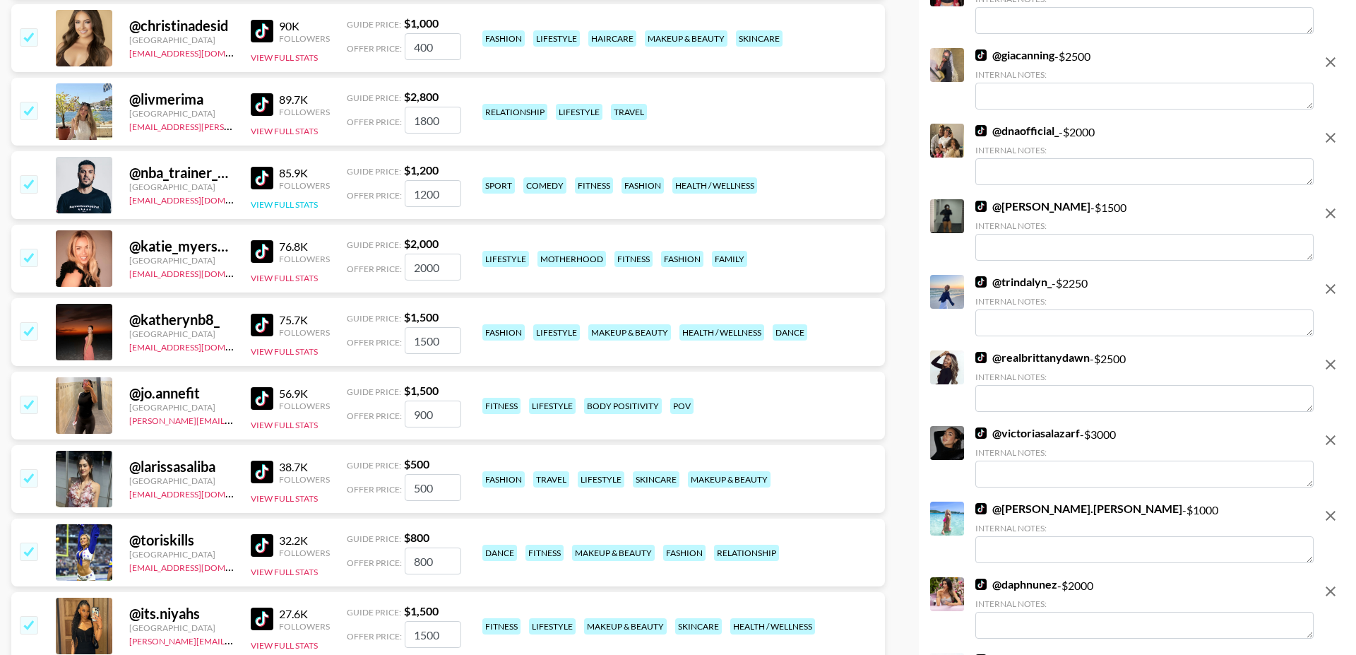
click at [282, 199] on button "View Full Stats" at bounding box center [284, 204] width 67 height 11
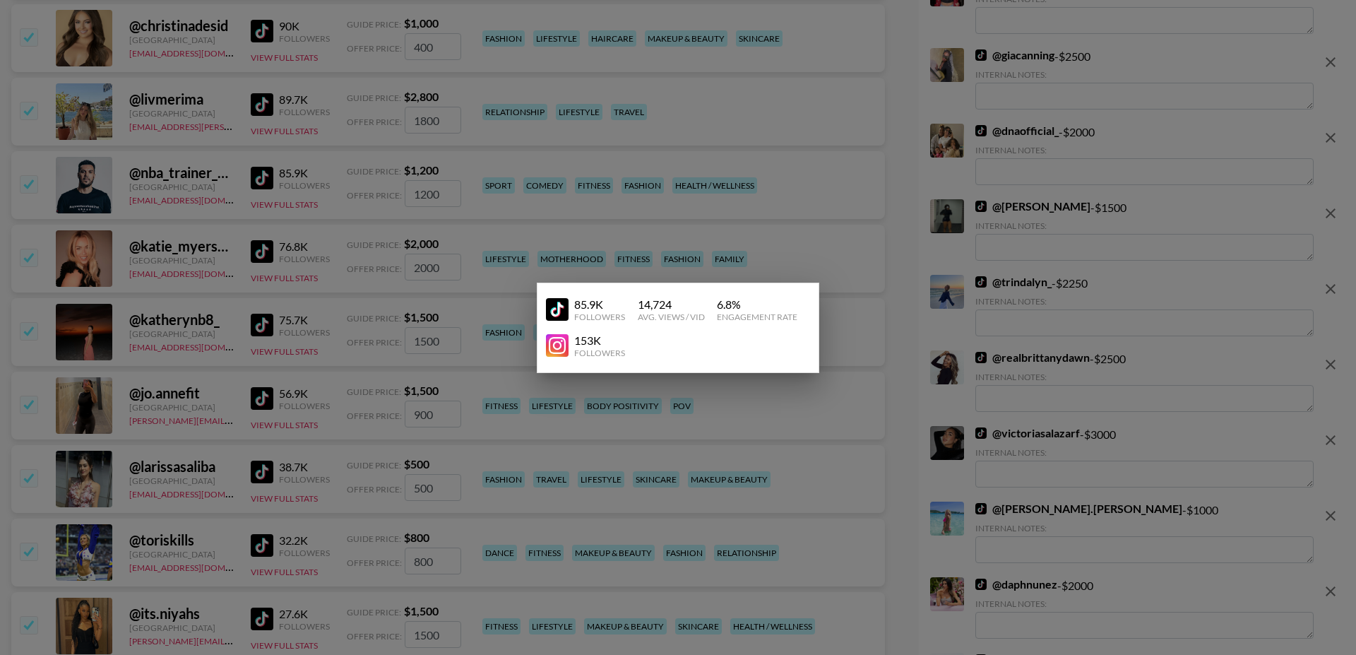
click at [215, 172] on div at bounding box center [678, 327] width 1356 height 655
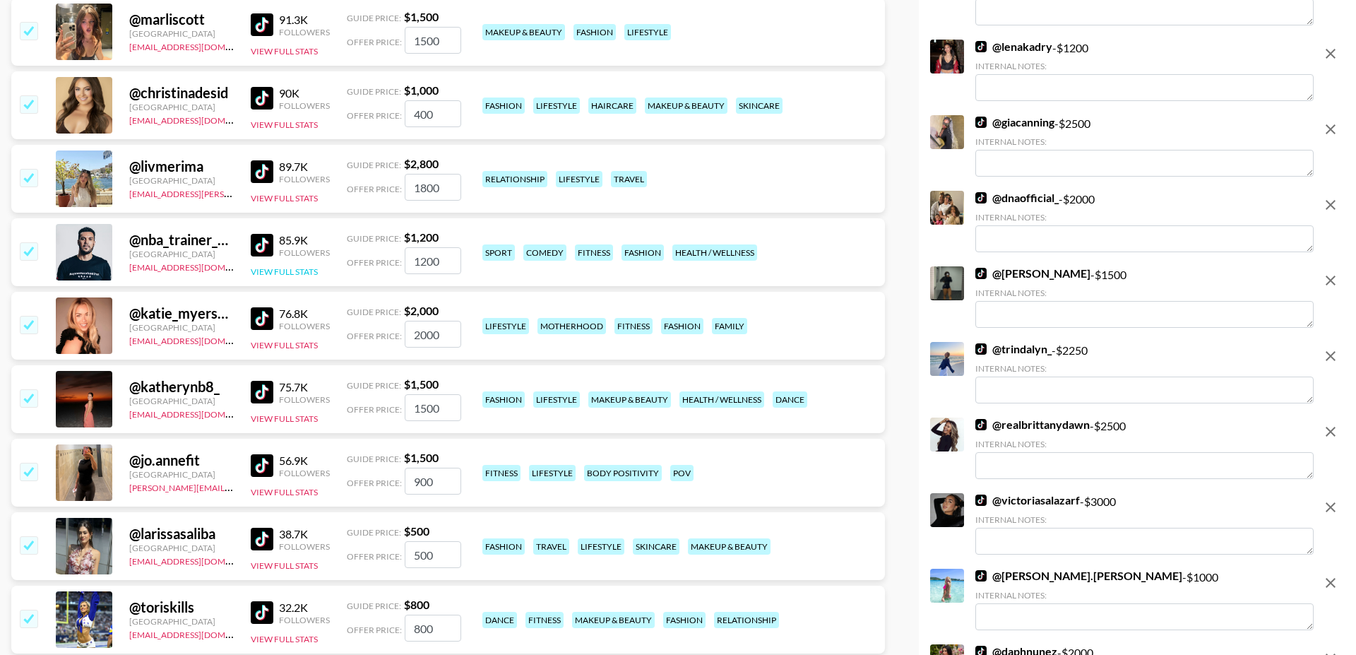
scroll to position [6380, 0]
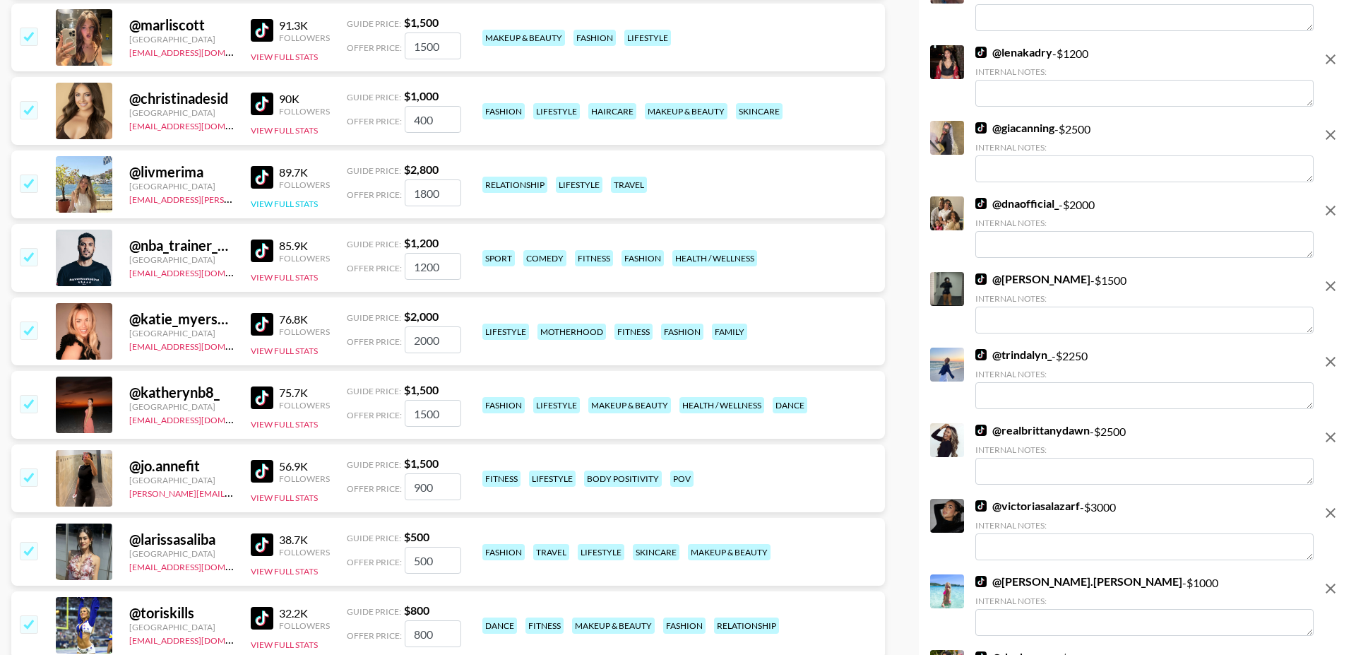
click at [301, 198] on button "View Full Stats" at bounding box center [284, 203] width 67 height 11
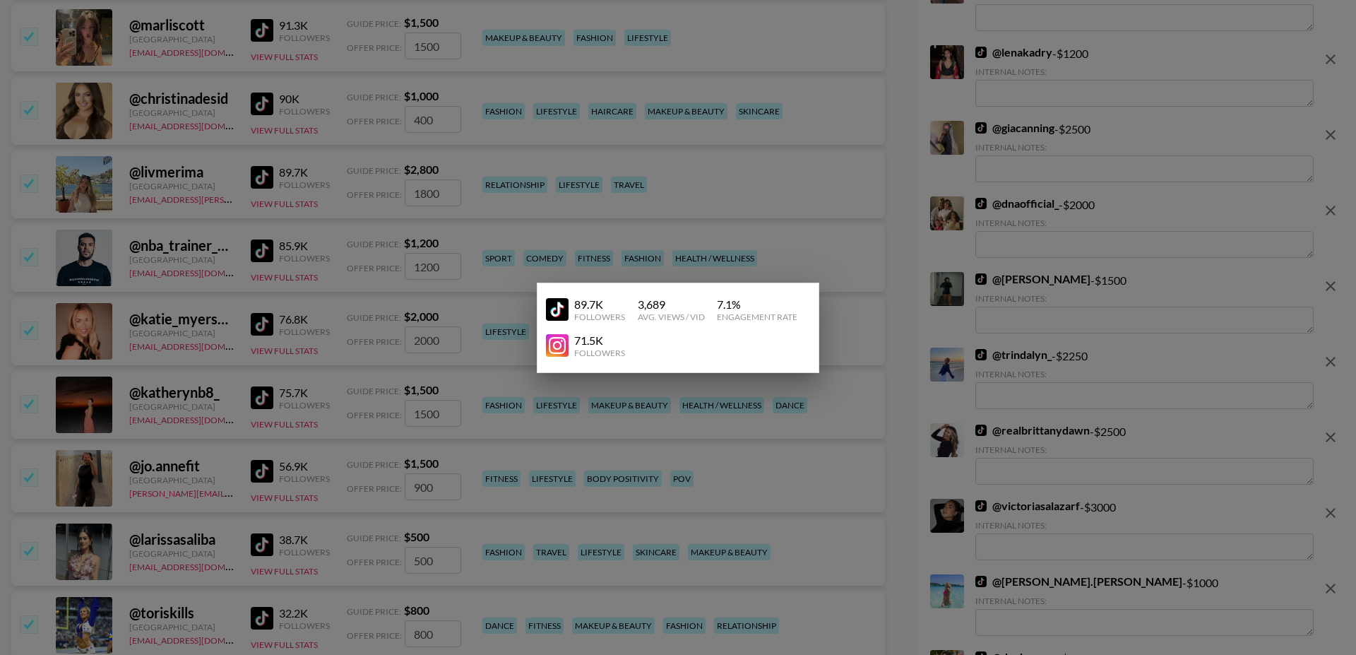
click at [218, 173] on div at bounding box center [678, 327] width 1356 height 655
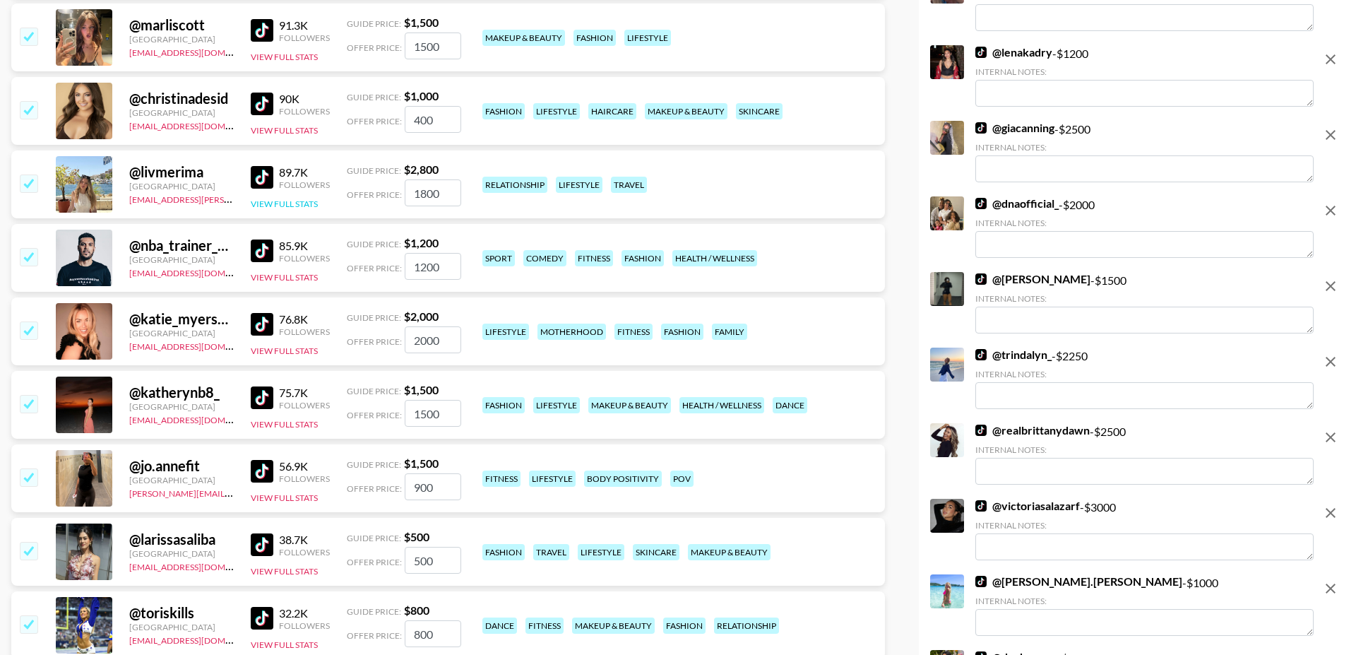
scroll to position [6323, 0]
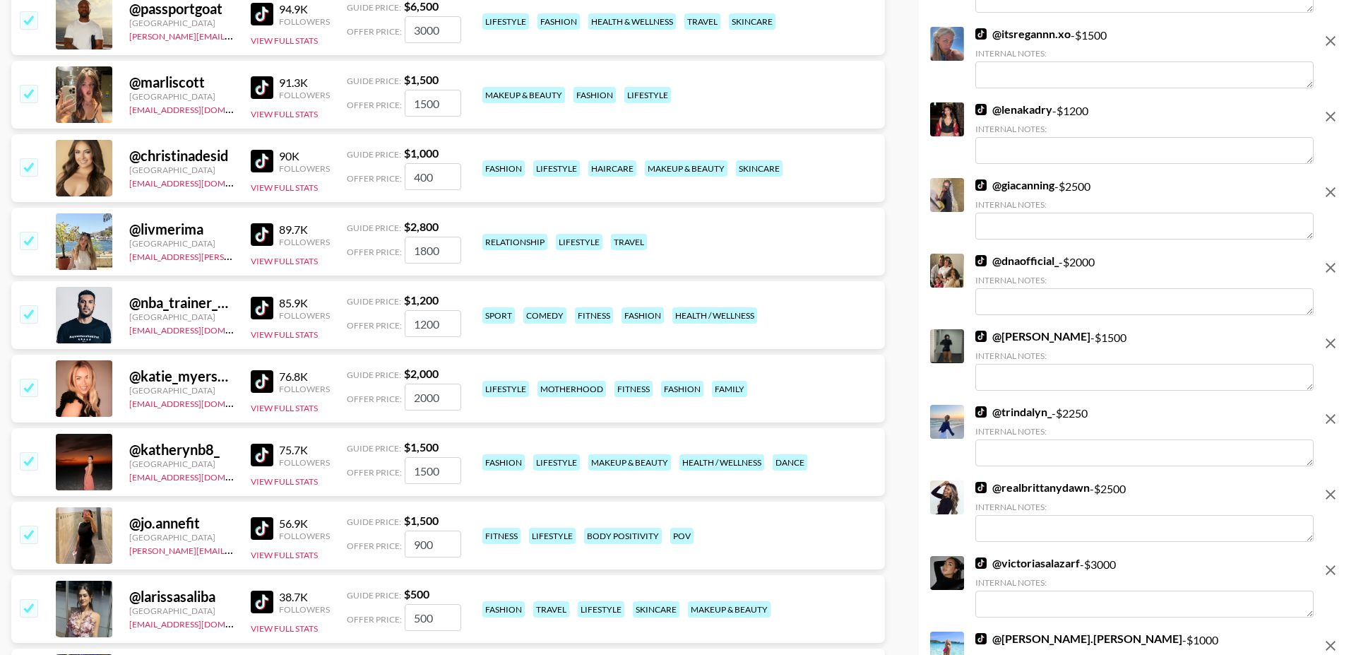
click at [30, 232] on input "checkbox" at bounding box center [28, 240] width 17 height 17
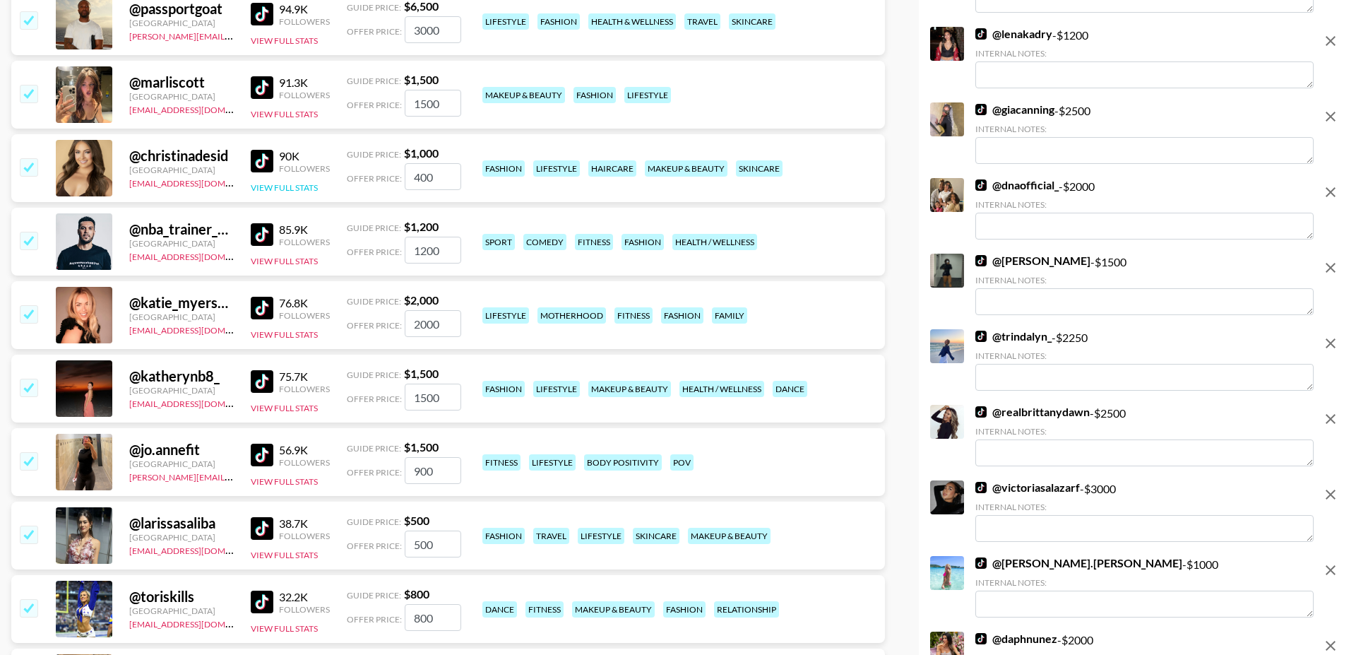
click at [292, 182] on button "View Full Stats" at bounding box center [284, 187] width 67 height 11
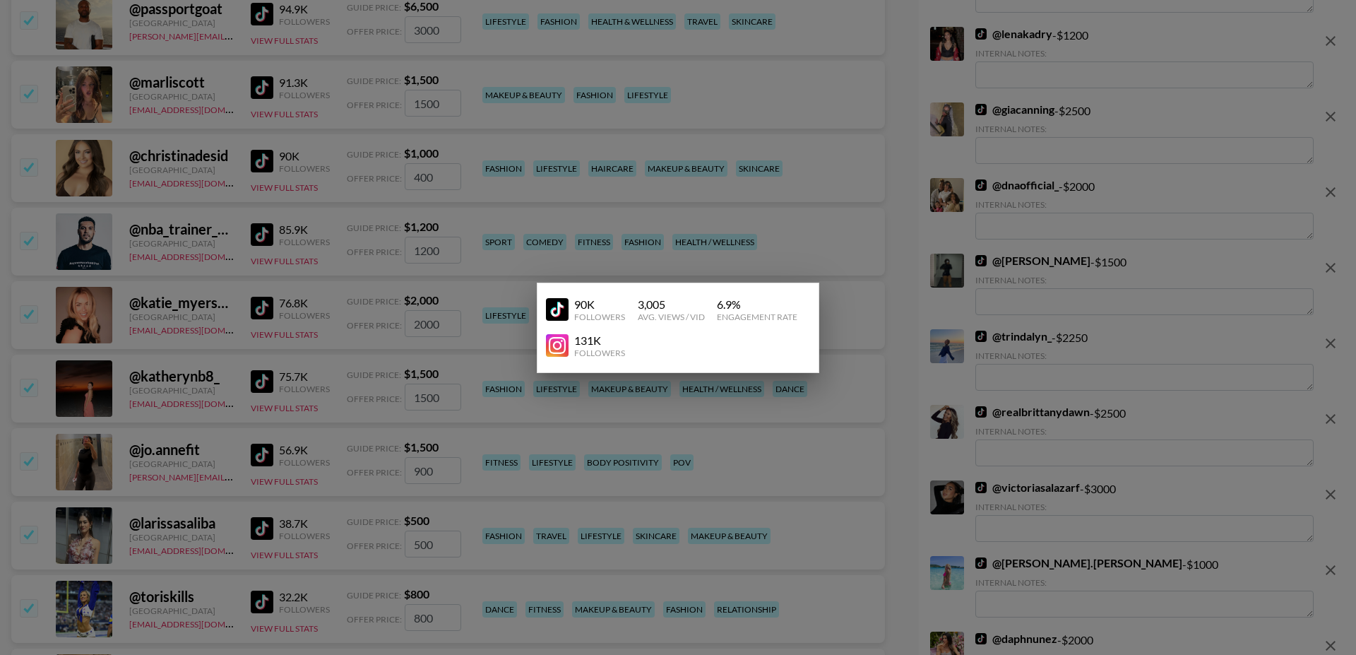
click at [198, 165] on div at bounding box center [678, 327] width 1356 height 655
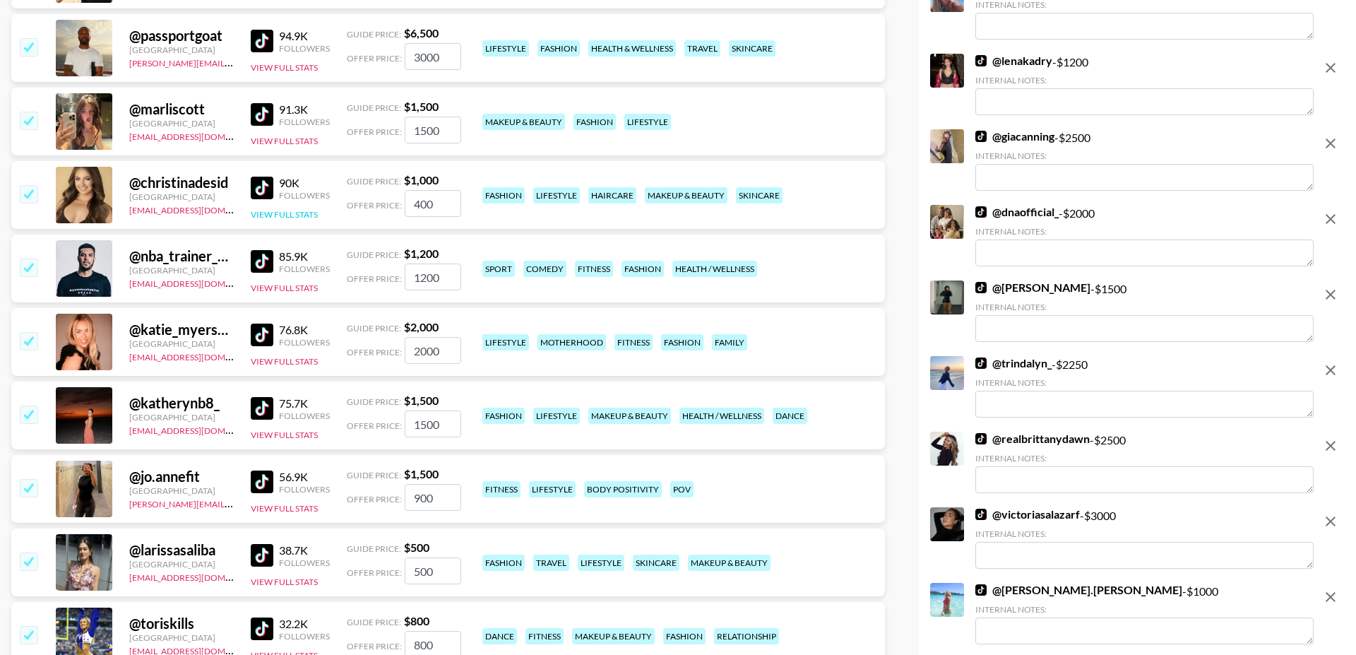
scroll to position [6273, 0]
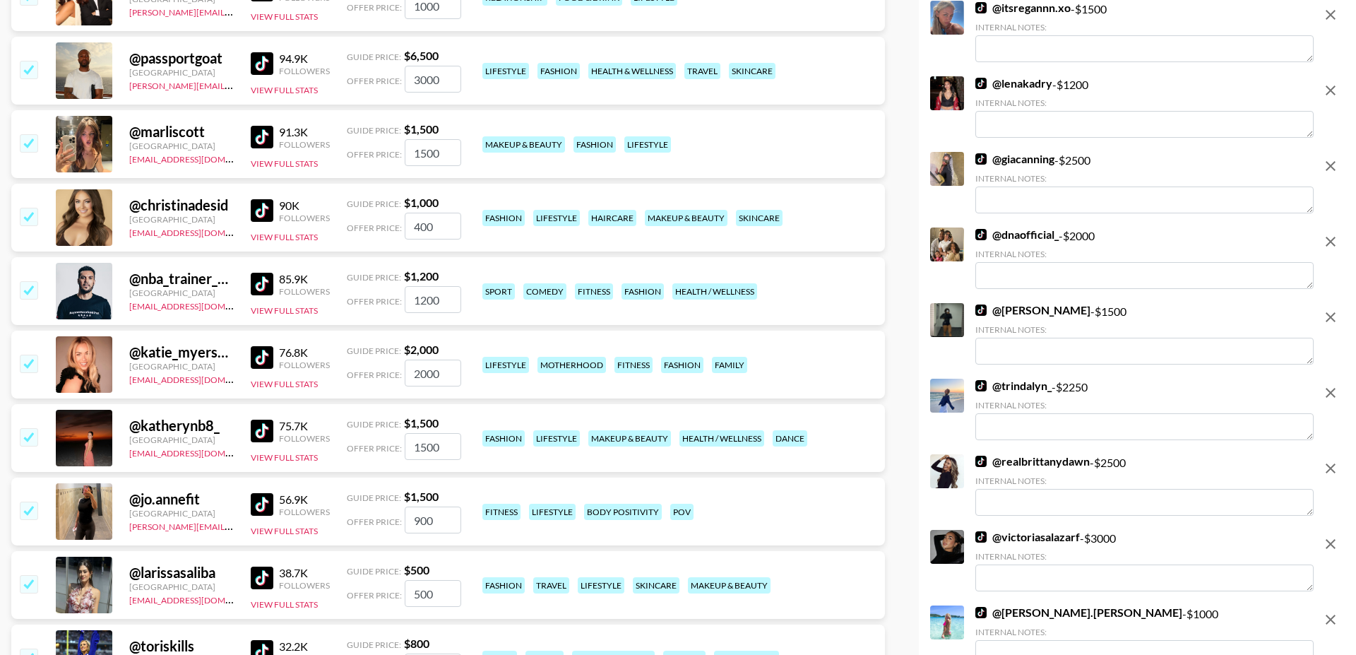
click at [283, 193] on div "90K Followers View Full Stats" at bounding box center [290, 218] width 79 height 50
click at [283, 232] on button "View Full Stats" at bounding box center [284, 237] width 67 height 11
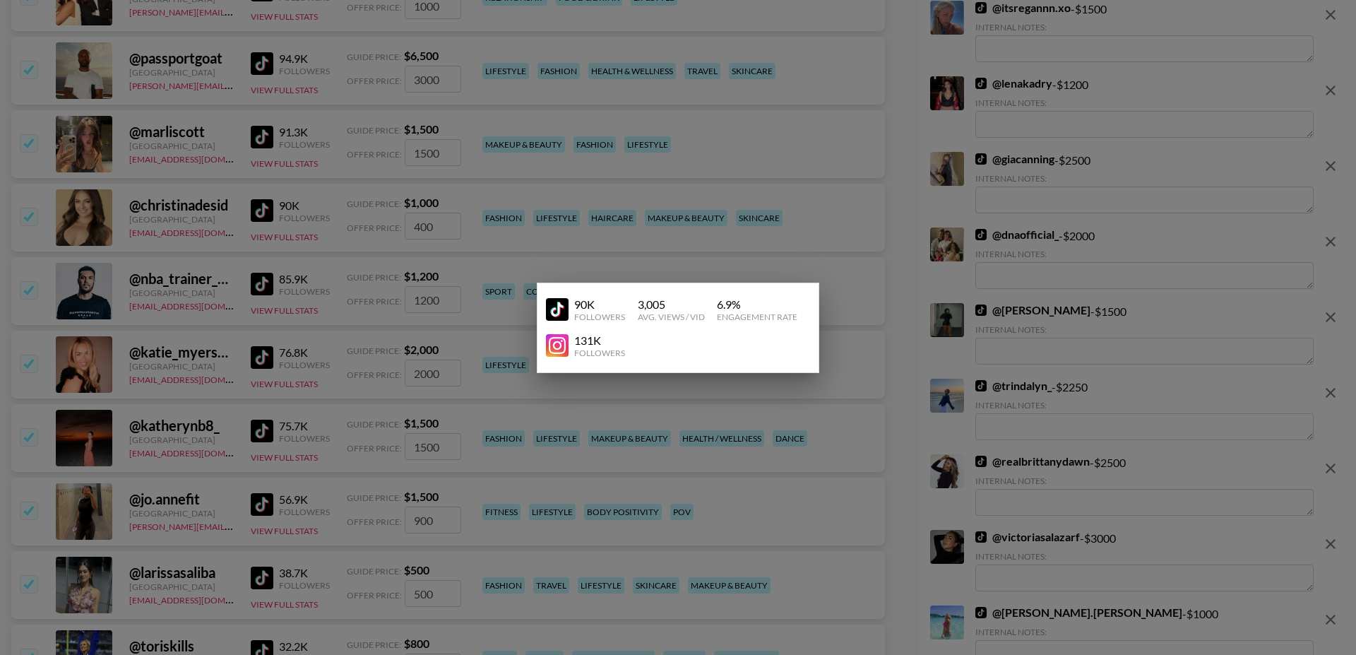
click at [52, 177] on div at bounding box center [678, 327] width 1356 height 655
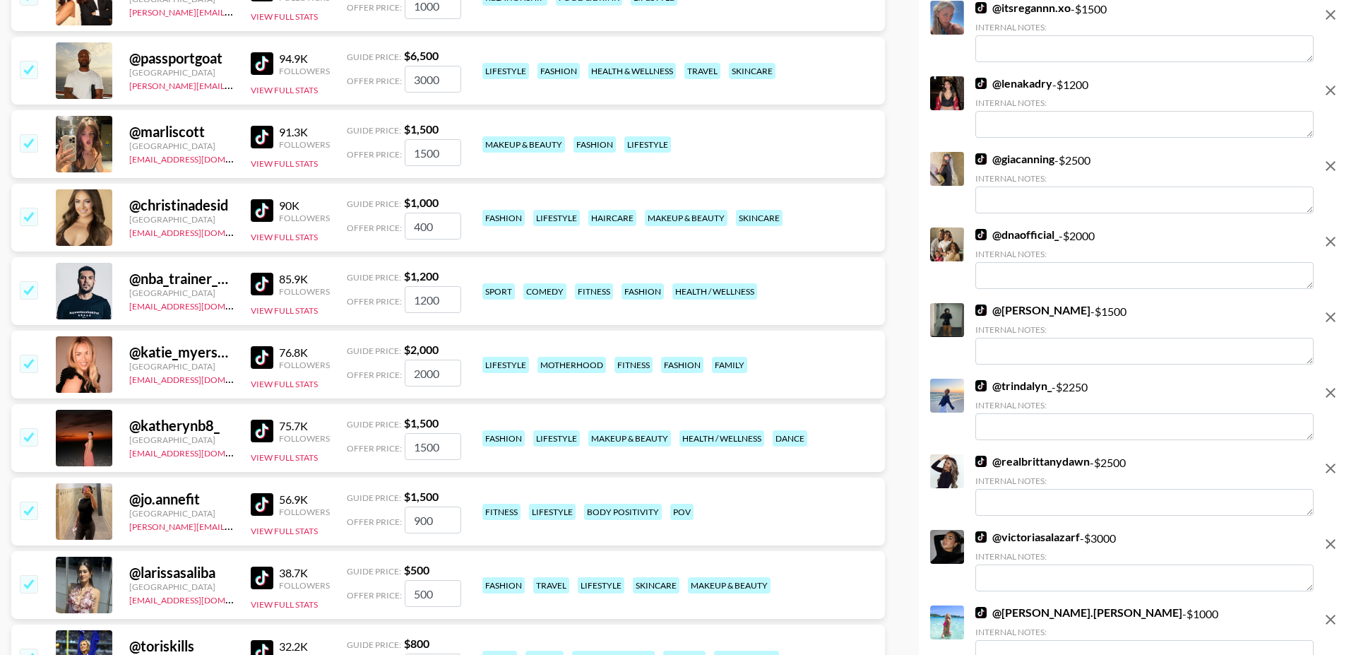
click at [33, 208] on input "checkbox" at bounding box center [28, 216] width 17 height 17
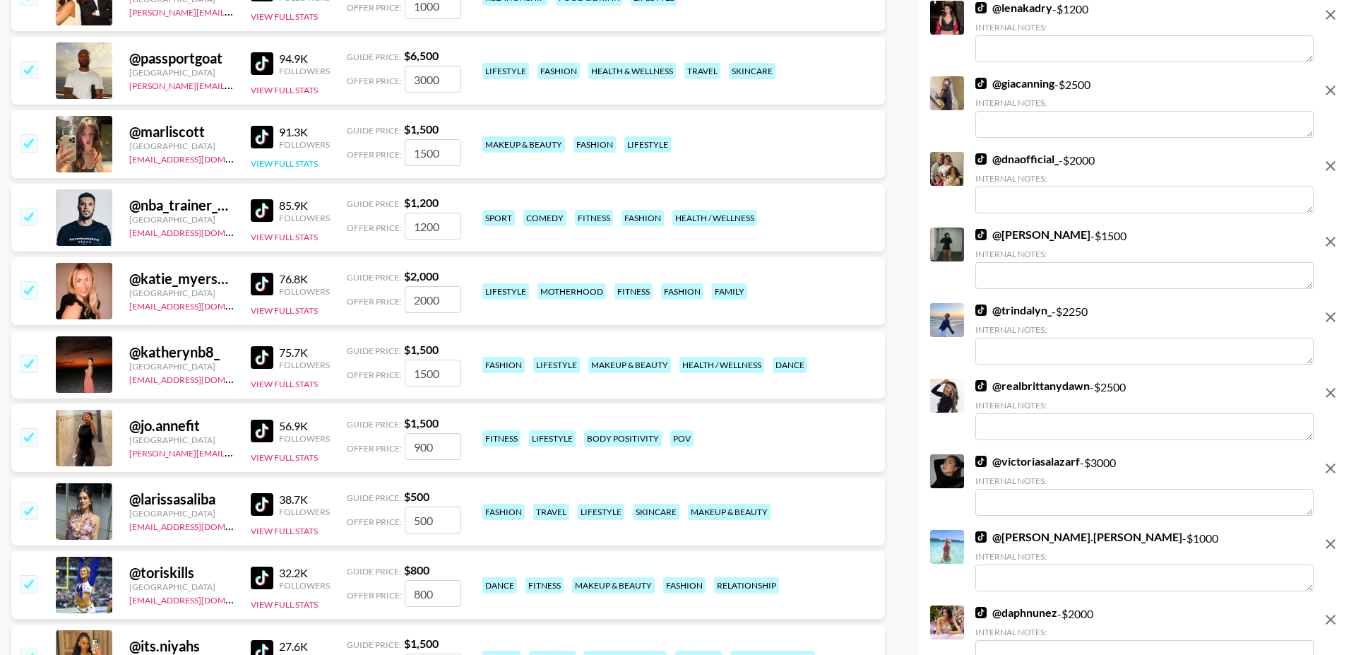
click at [284, 158] on button "View Full Stats" at bounding box center [284, 163] width 67 height 11
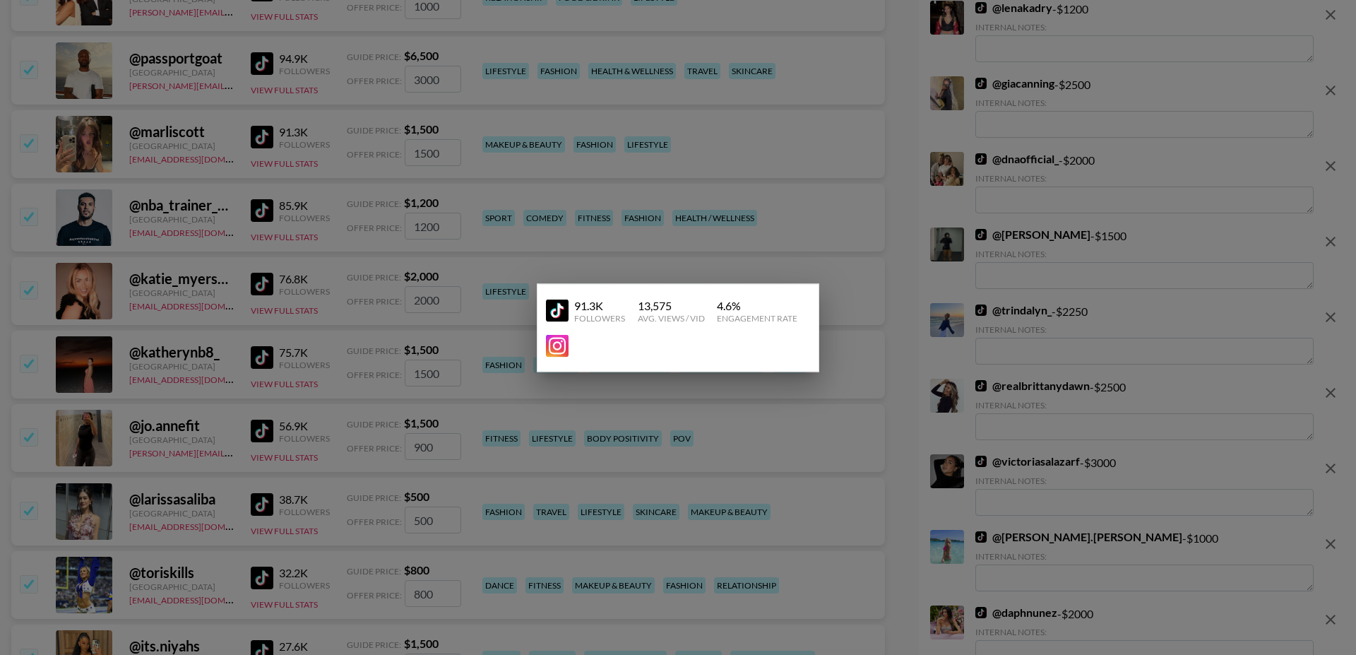
click at [208, 124] on div at bounding box center [678, 327] width 1356 height 655
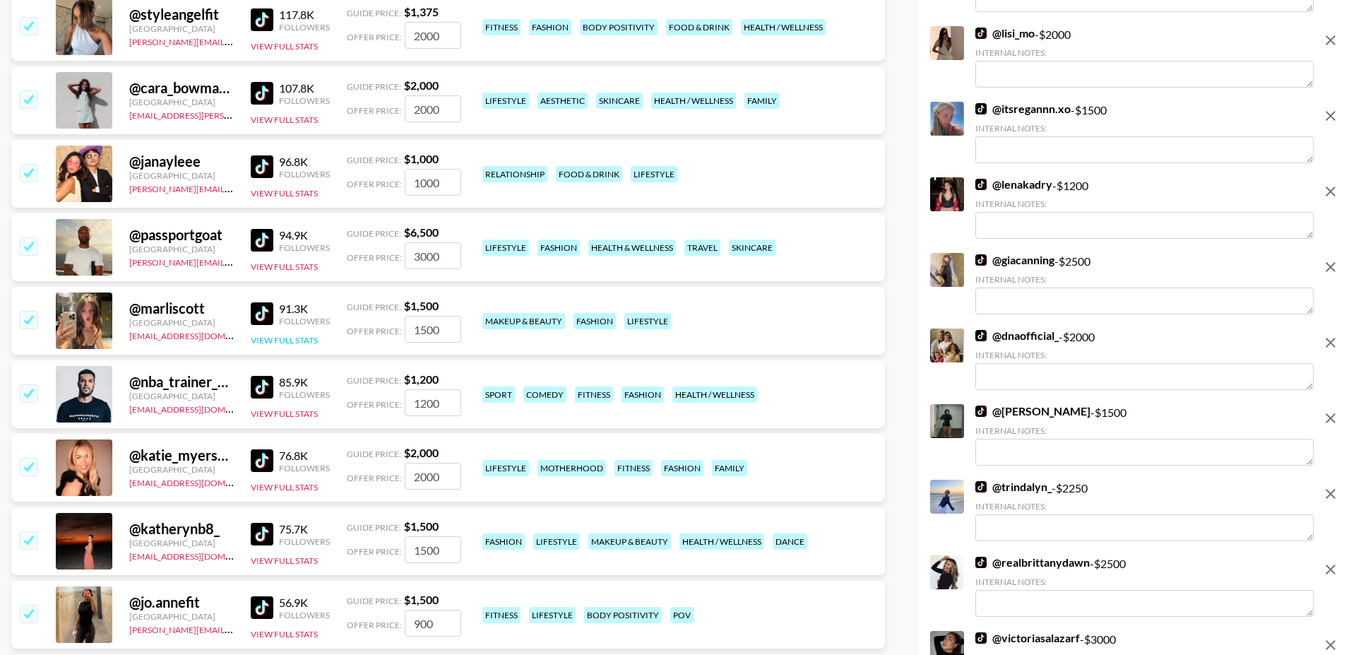
scroll to position [6087, 0]
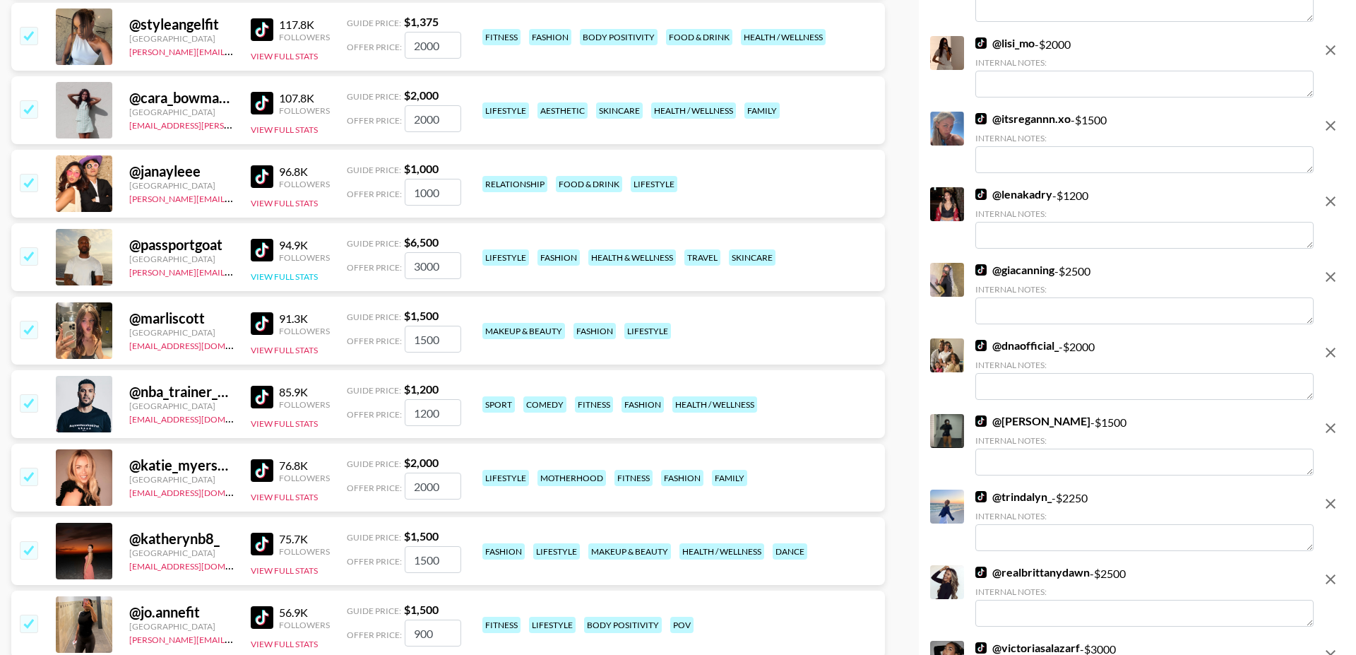
click at [302, 271] on button "View Full Stats" at bounding box center [284, 276] width 67 height 11
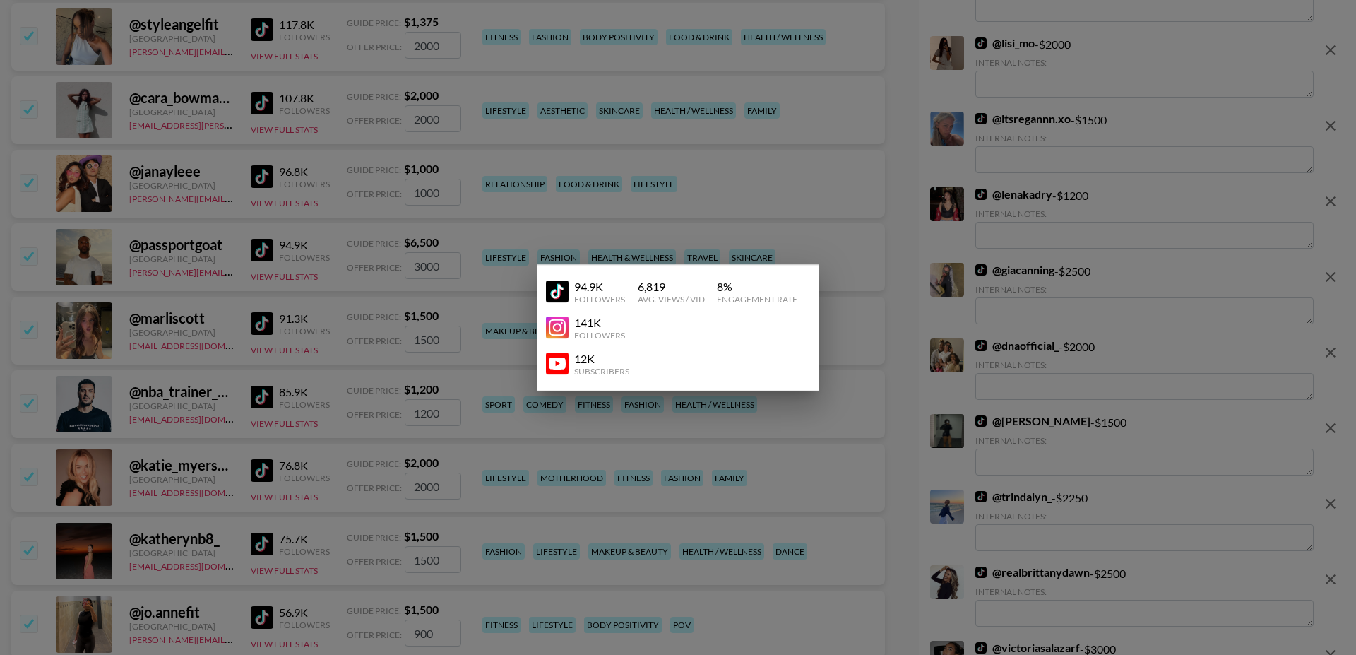
click at [215, 227] on div at bounding box center [678, 327] width 1356 height 655
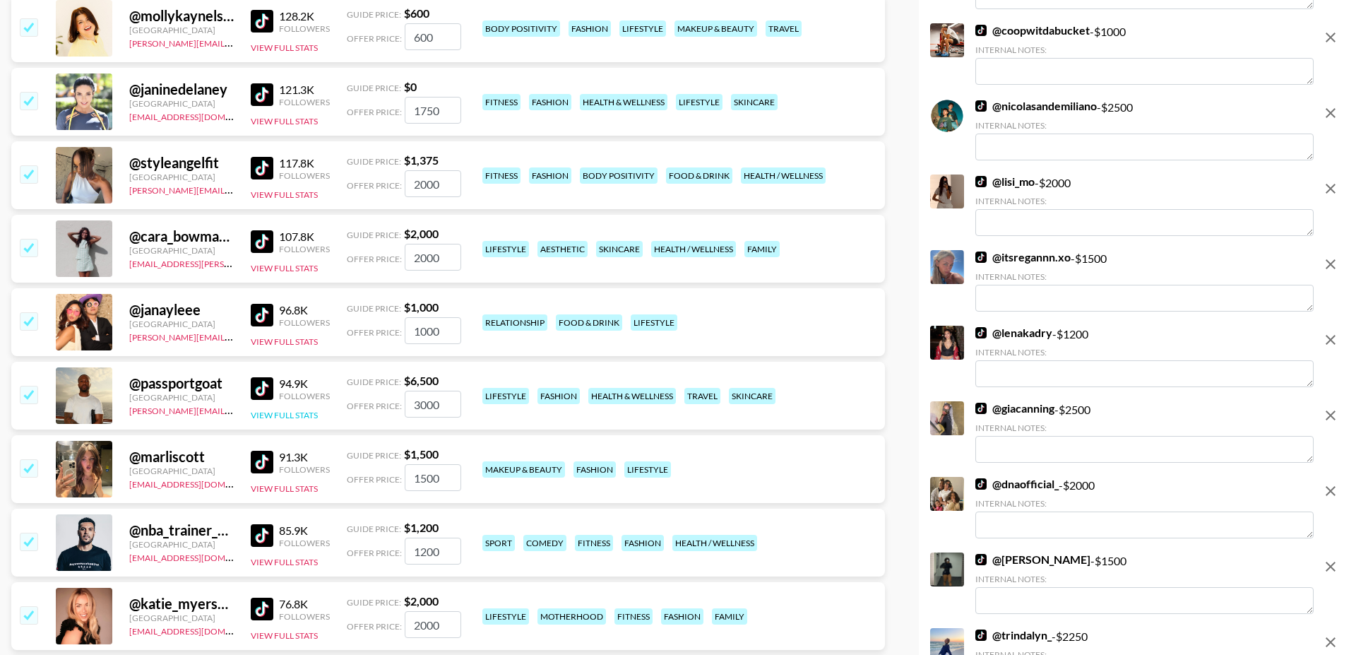
scroll to position [5934, 0]
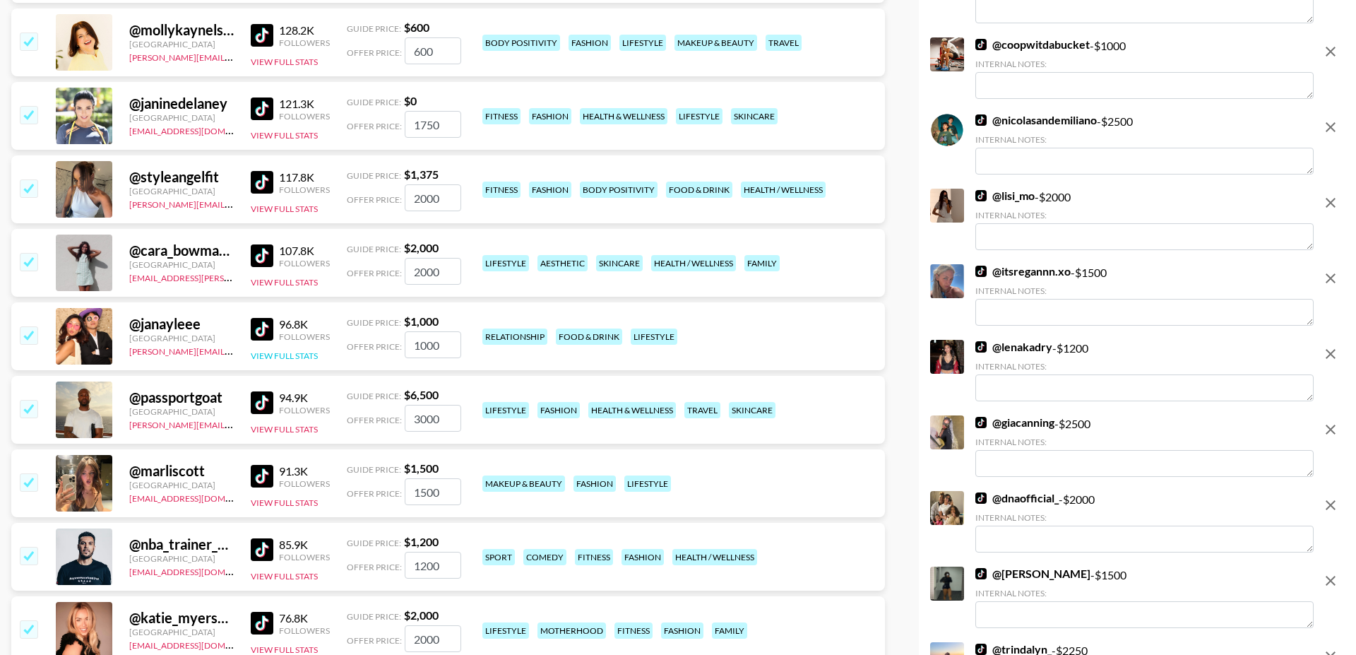
click at [280, 350] on button "View Full Stats" at bounding box center [284, 355] width 67 height 11
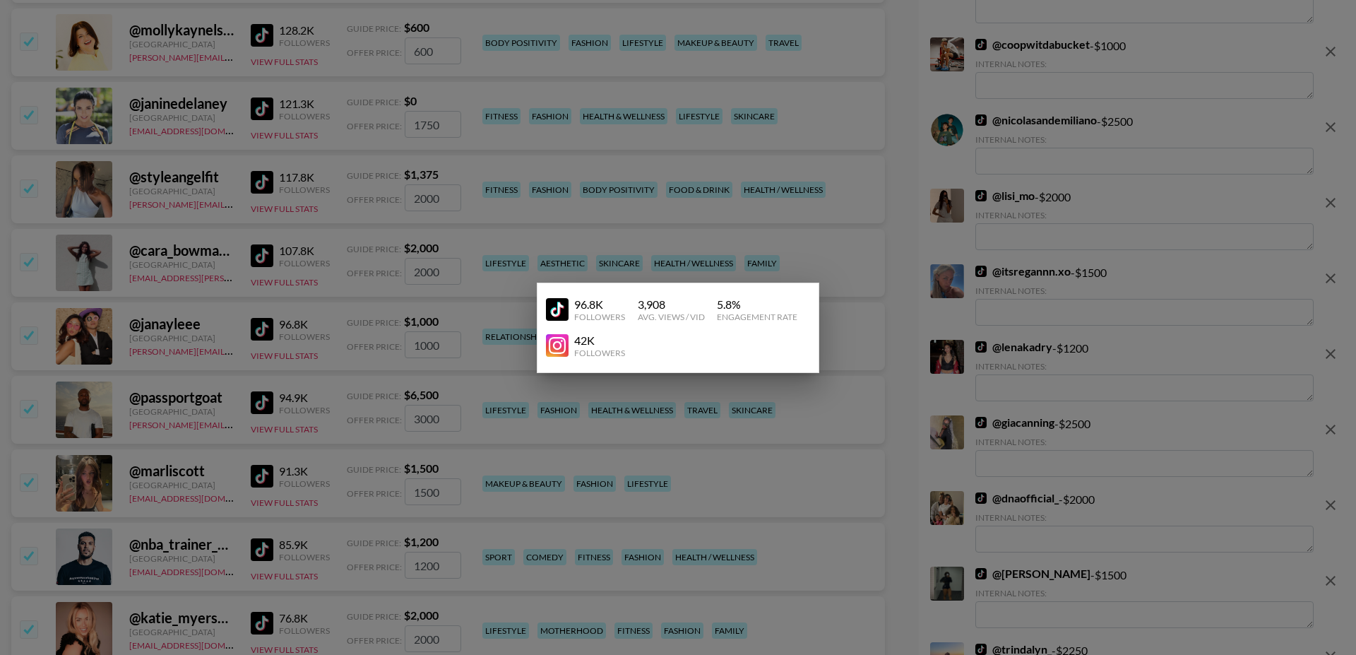
click at [193, 275] on div at bounding box center [678, 327] width 1356 height 655
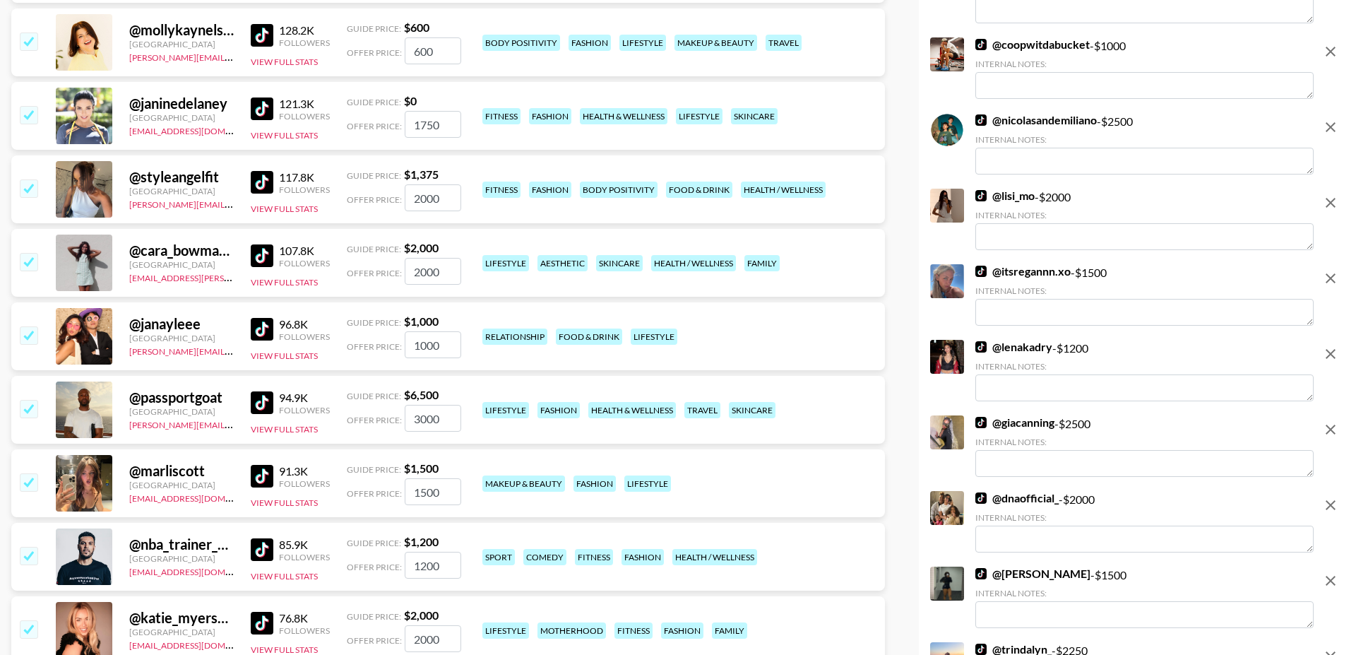
click at [32, 326] on input "checkbox" at bounding box center [28, 334] width 17 height 17
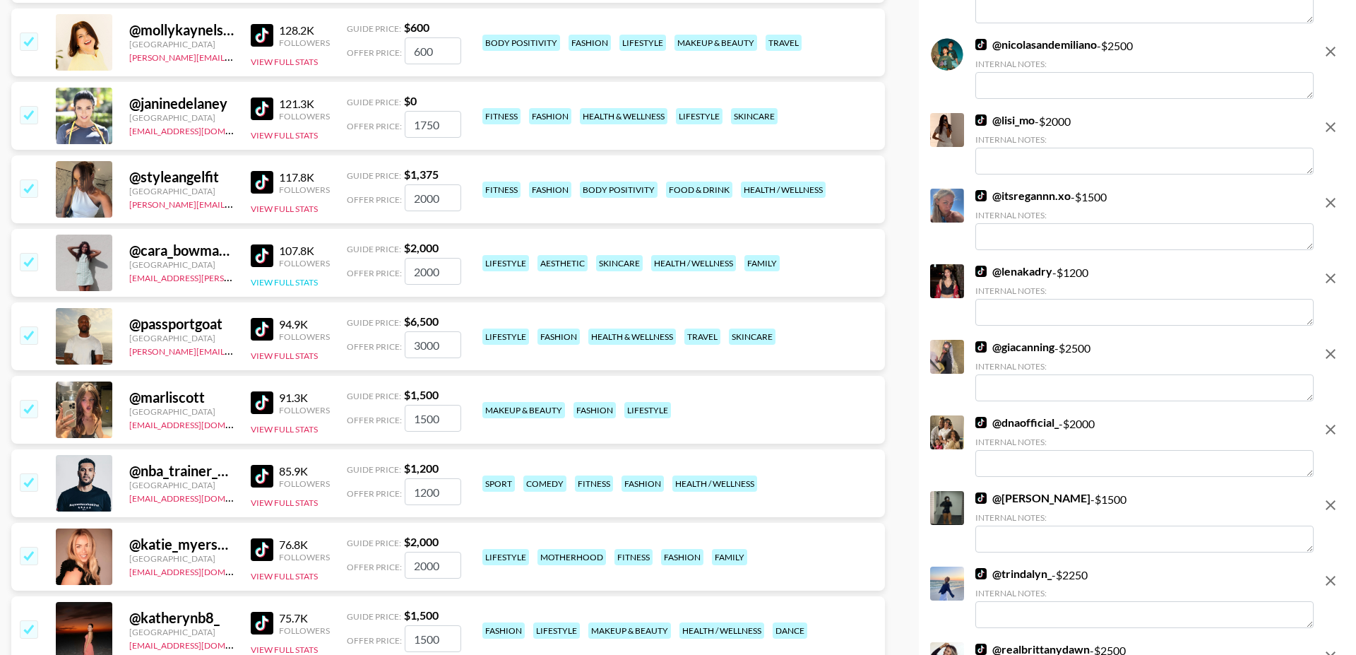
click at [304, 277] on button "View Full Stats" at bounding box center [284, 282] width 67 height 11
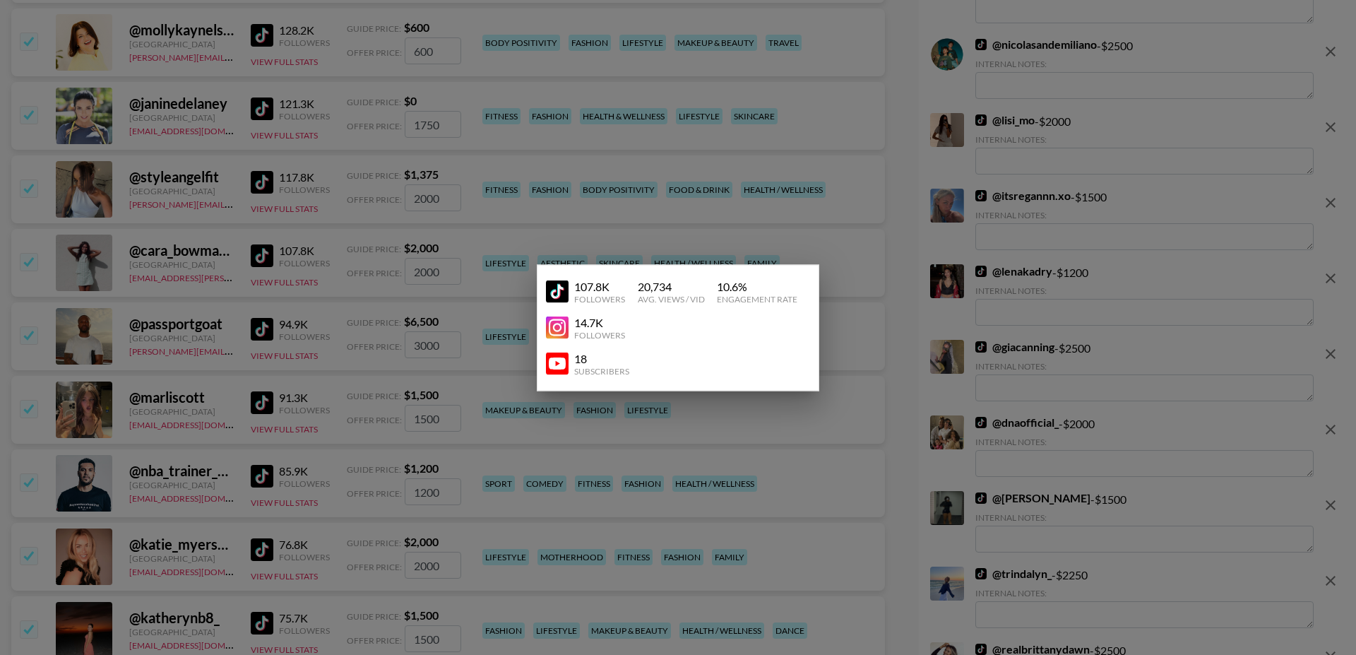
click at [201, 237] on div at bounding box center [678, 327] width 1356 height 655
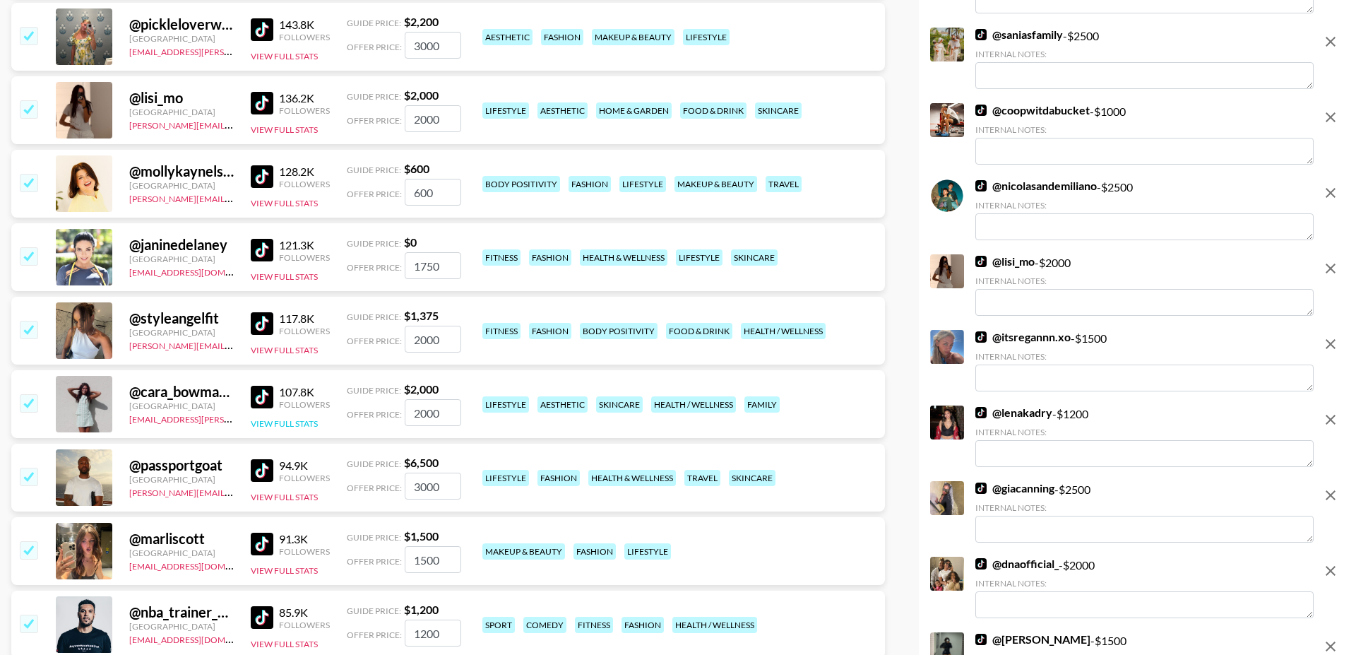
scroll to position [5746, 0]
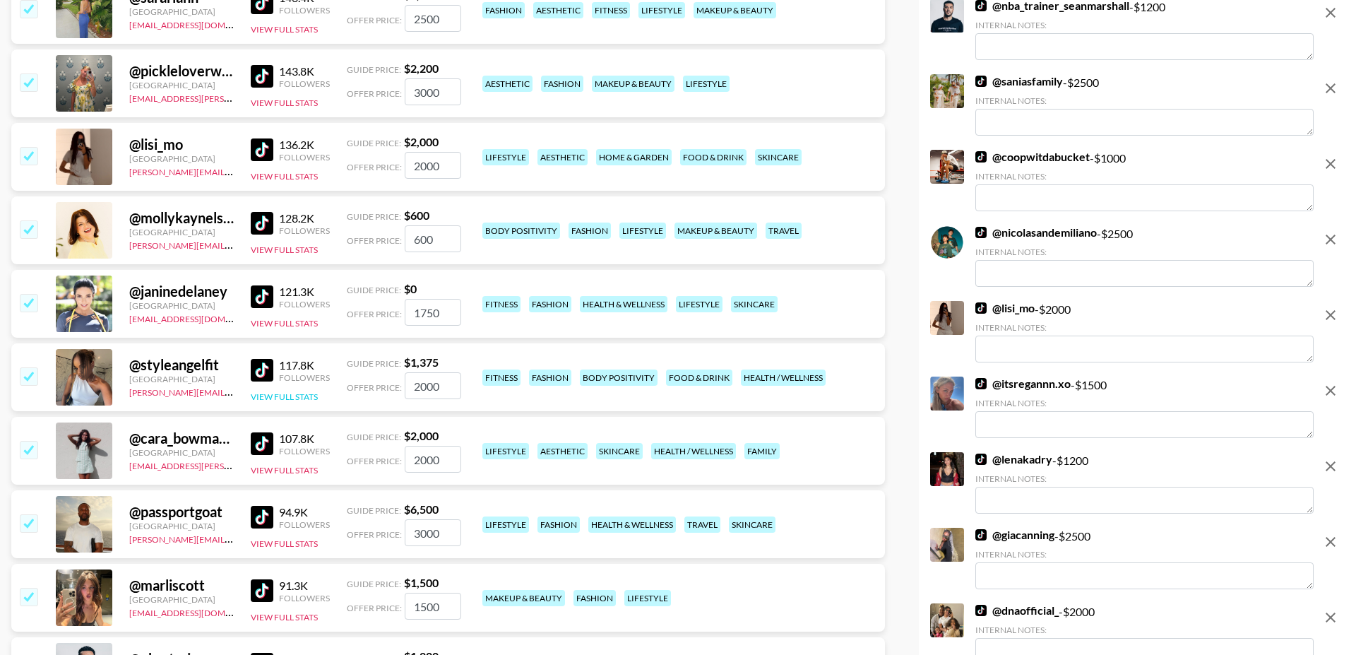
click at [282, 391] on button "View Full Stats" at bounding box center [284, 396] width 67 height 11
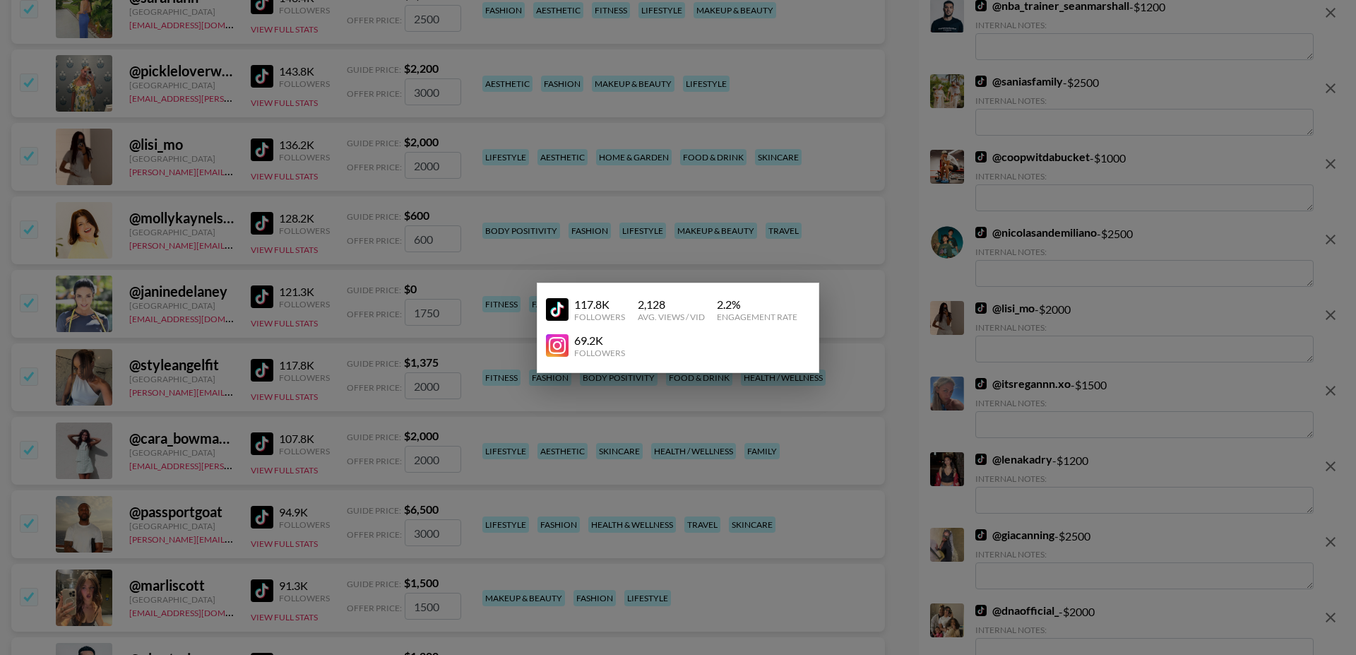
click at [208, 328] on div at bounding box center [678, 327] width 1356 height 655
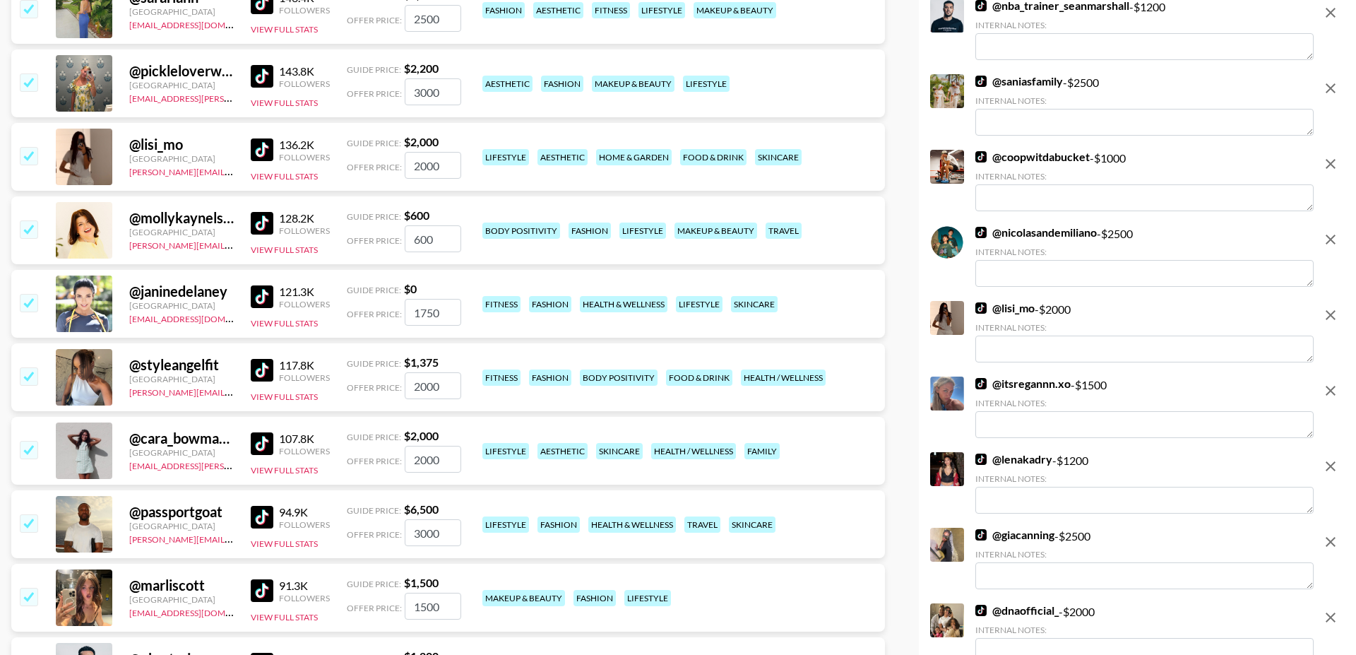
click at [34, 367] on input "checkbox" at bounding box center [28, 375] width 17 height 17
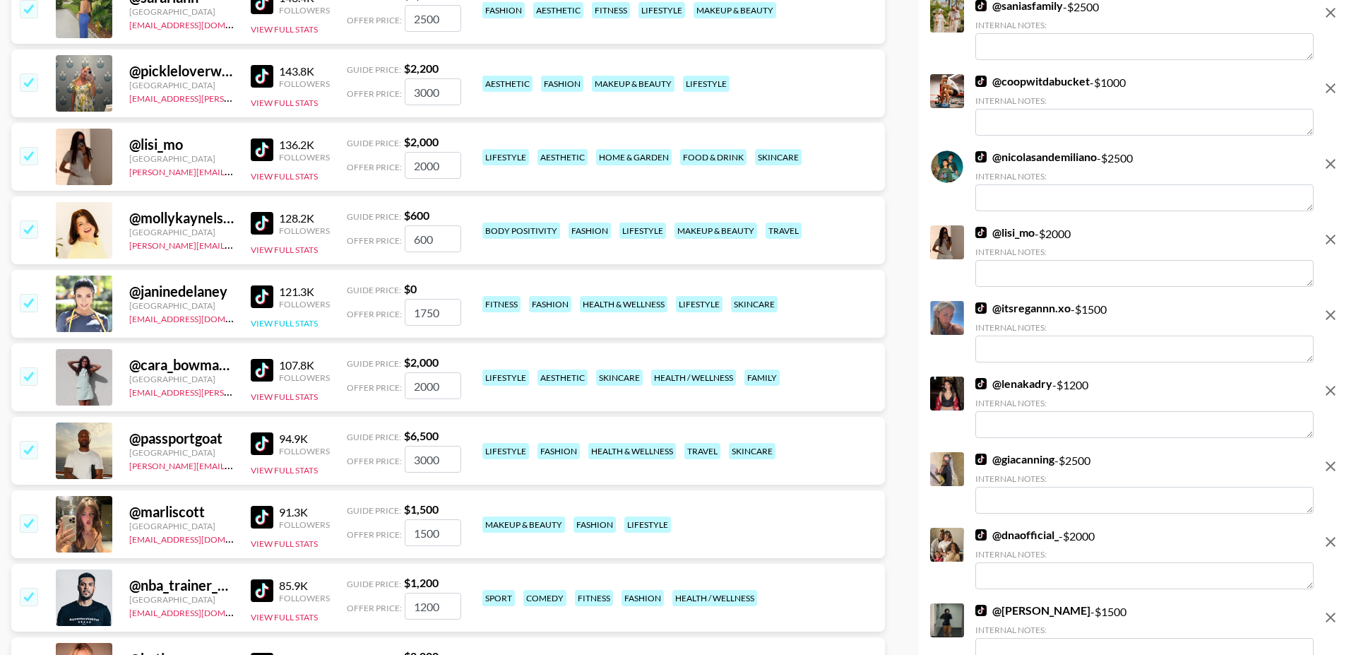
click at [304, 318] on button "View Full Stats" at bounding box center [284, 323] width 67 height 11
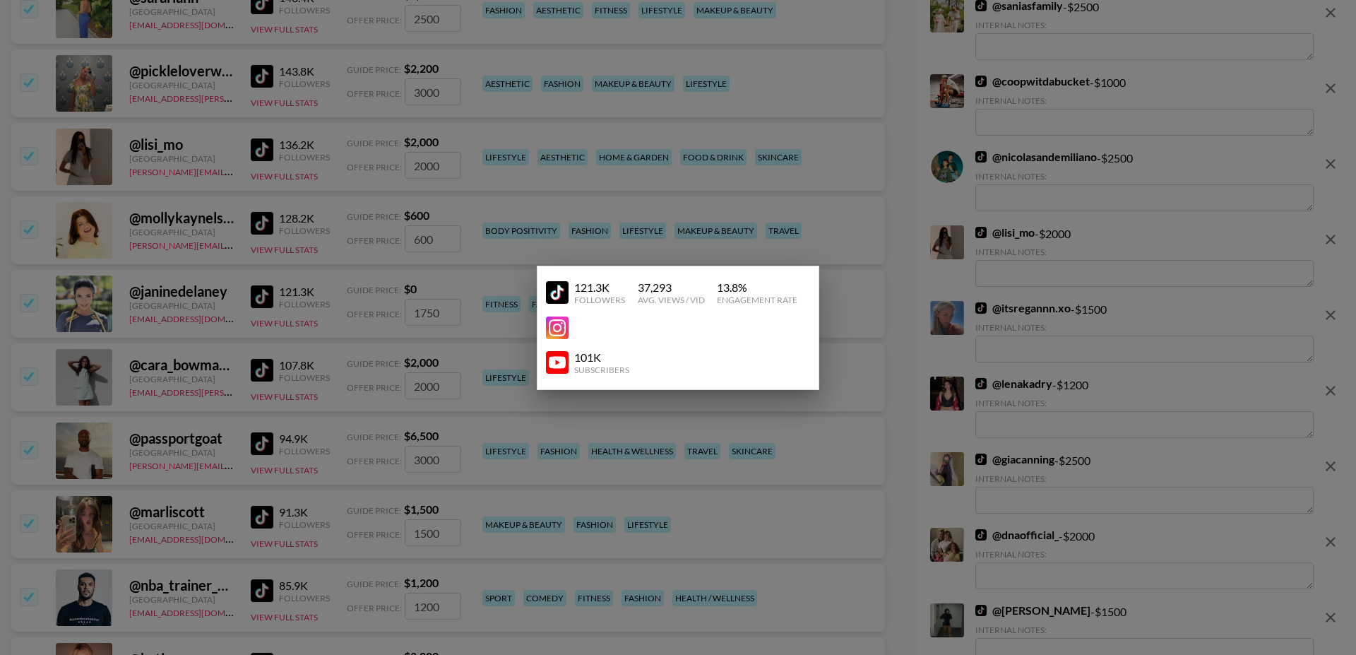
click at [209, 270] on div at bounding box center [678, 327] width 1356 height 655
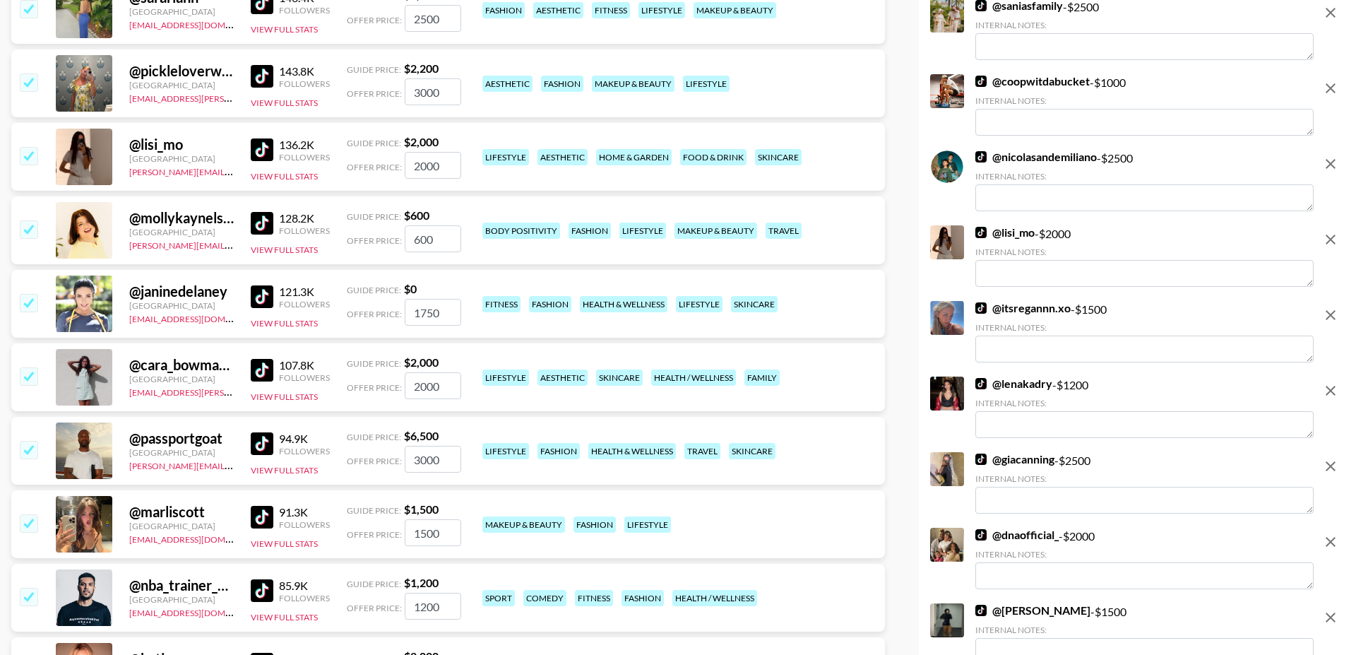
click at [292, 220] on div "@ mollykaynelson United States filipa.costa@grail-talent.com 128.2K Followers V…" at bounding box center [448, 230] width 874 height 68
click at [295, 244] on button "View Full Stats" at bounding box center [284, 249] width 67 height 11
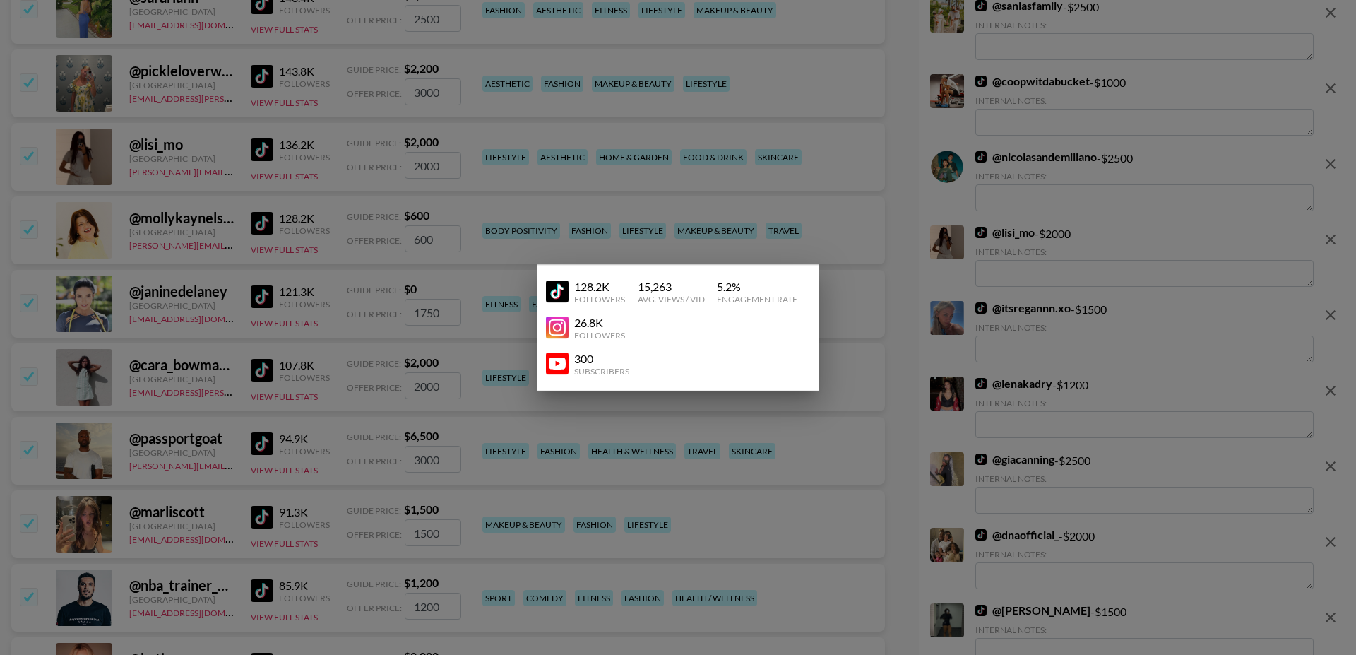
click at [190, 217] on div at bounding box center [678, 327] width 1356 height 655
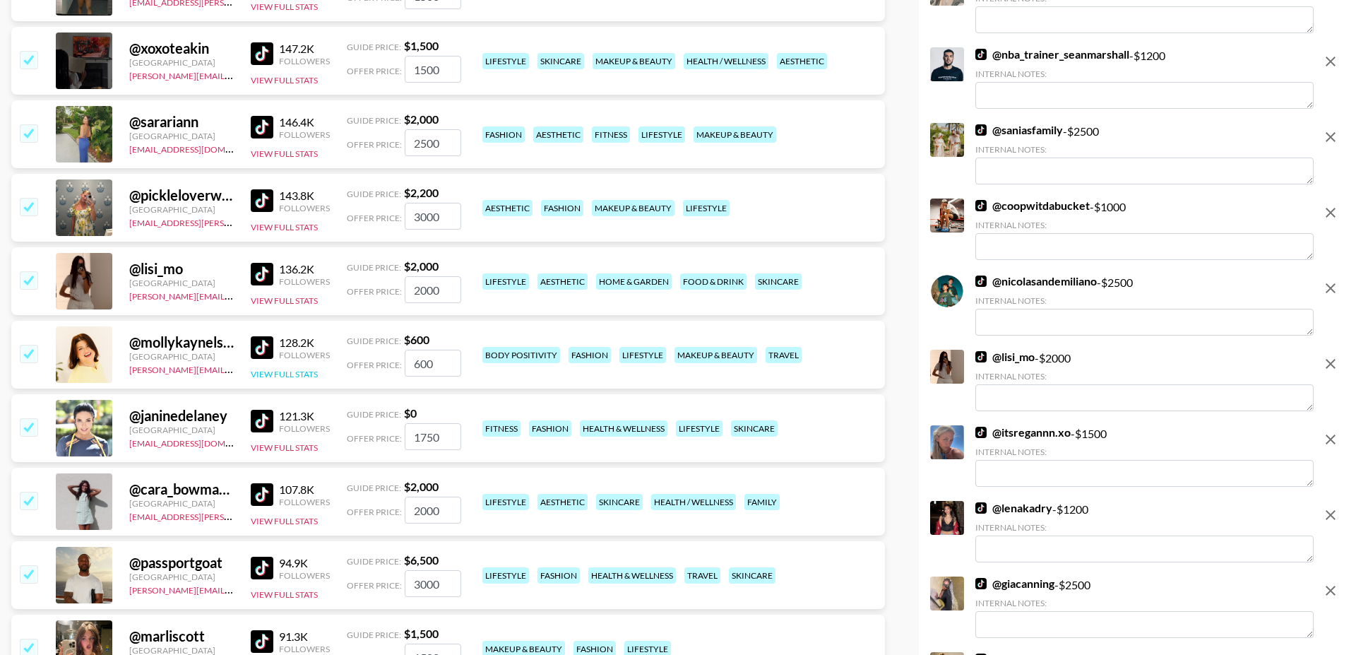
scroll to position [5577, 0]
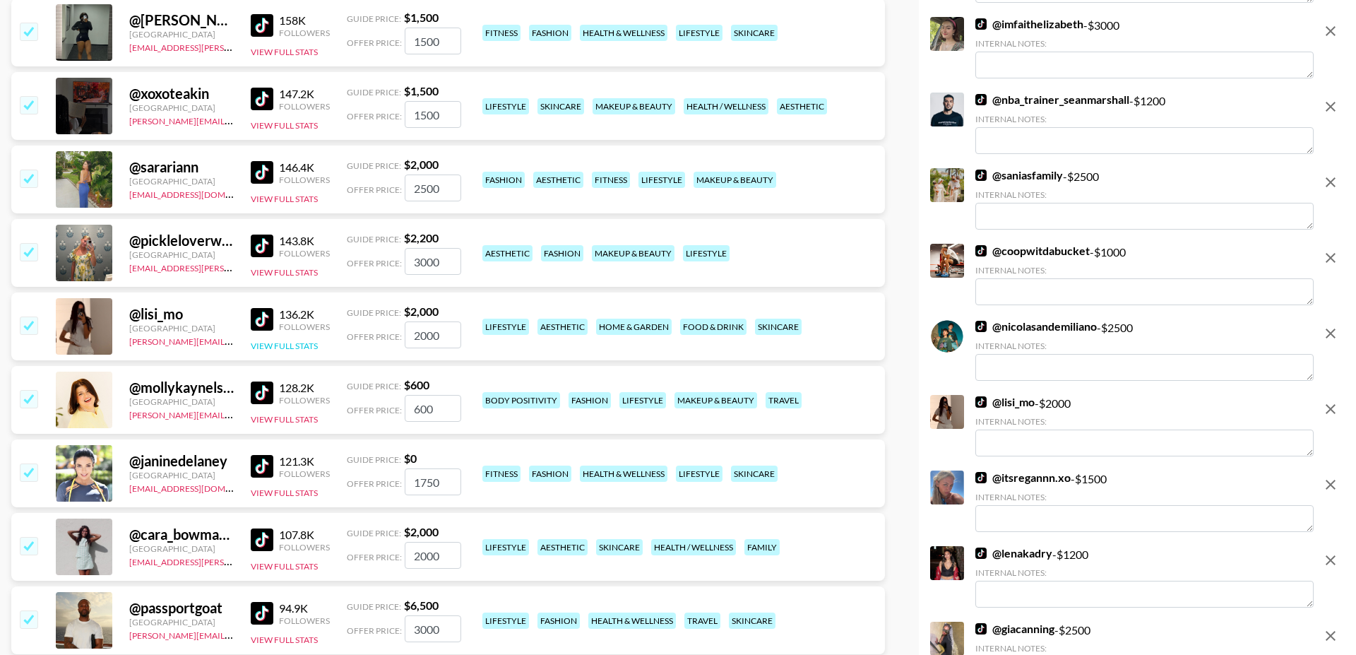
click at [283, 340] on button "View Full Stats" at bounding box center [284, 345] width 67 height 11
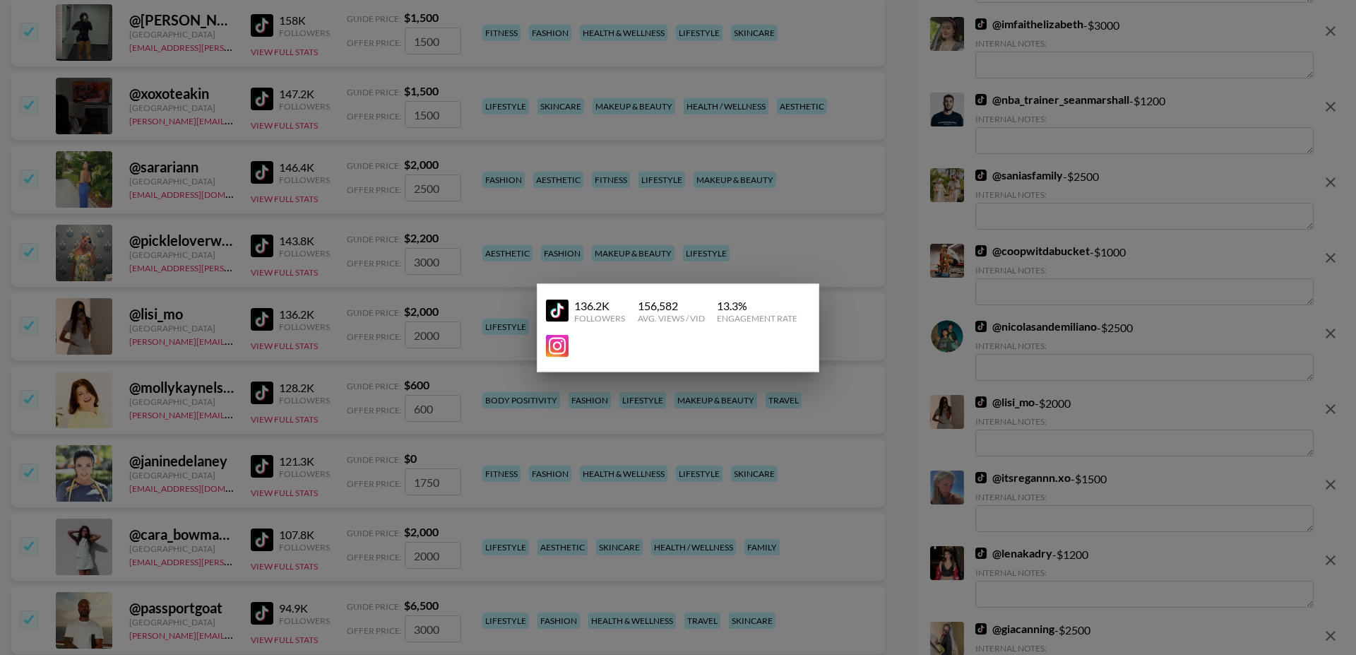
click at [201, 286] on div at bounding box center [678, 327] width 1356 height 655
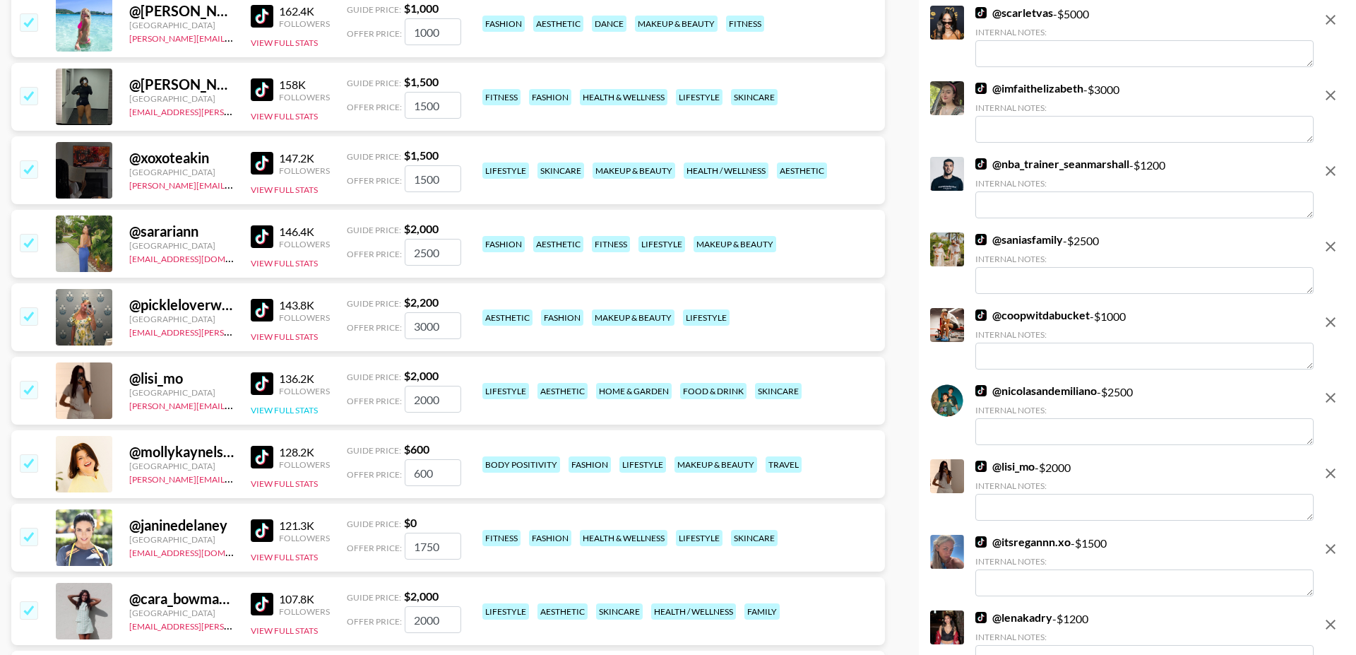
scroll to position [5436, 0]
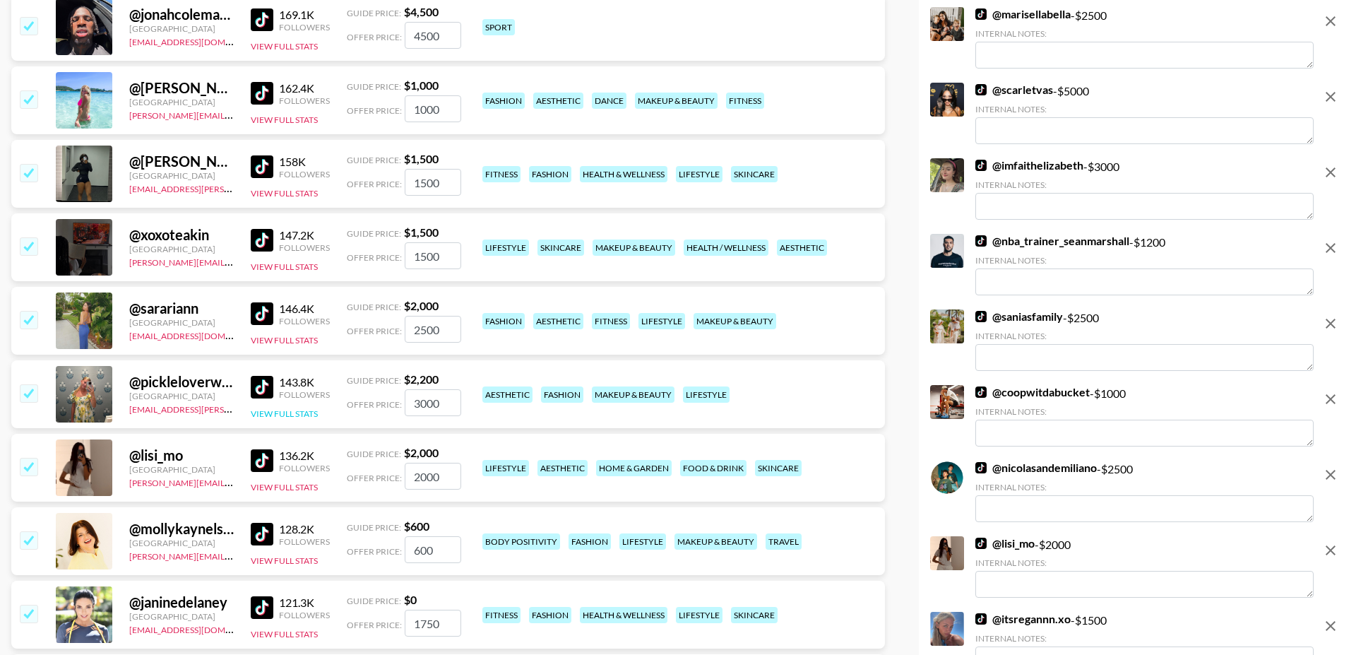
click at [294, 408] on button "View Full Stats" at bounding box center [284, 413] width 67 height 11
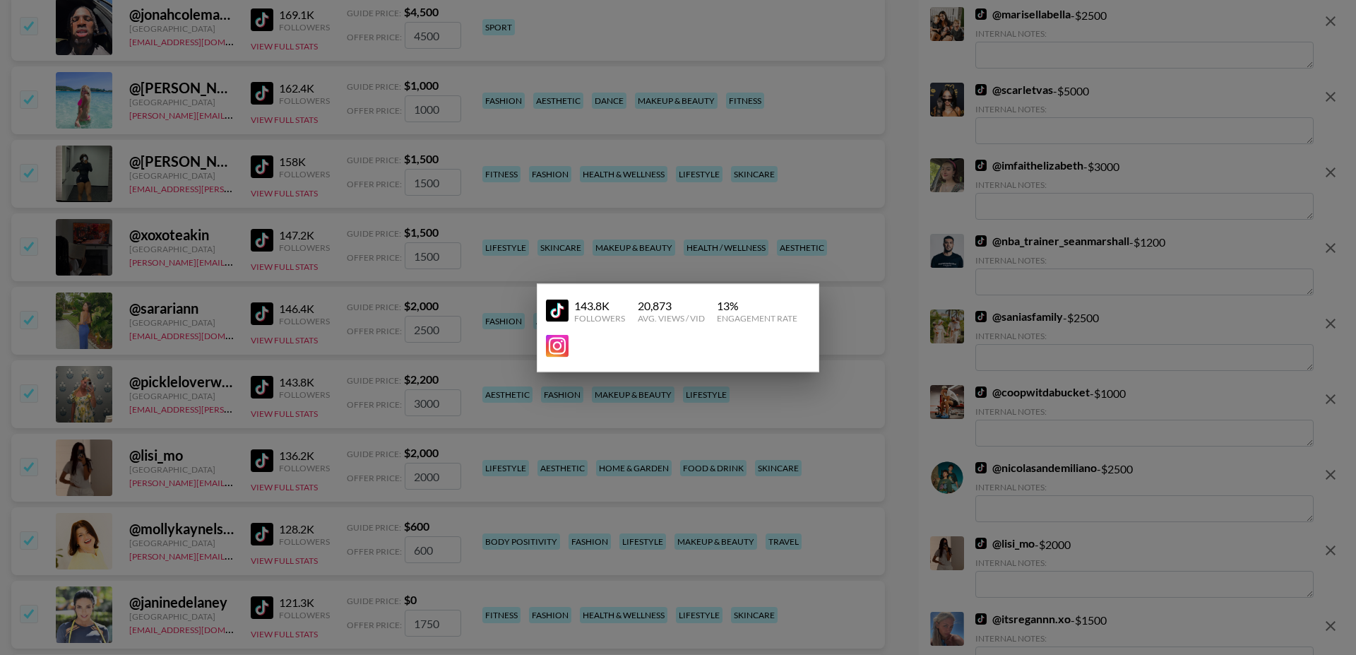
click at [204, 316] on div at bounding box center [678, 327] width 1356 height 655
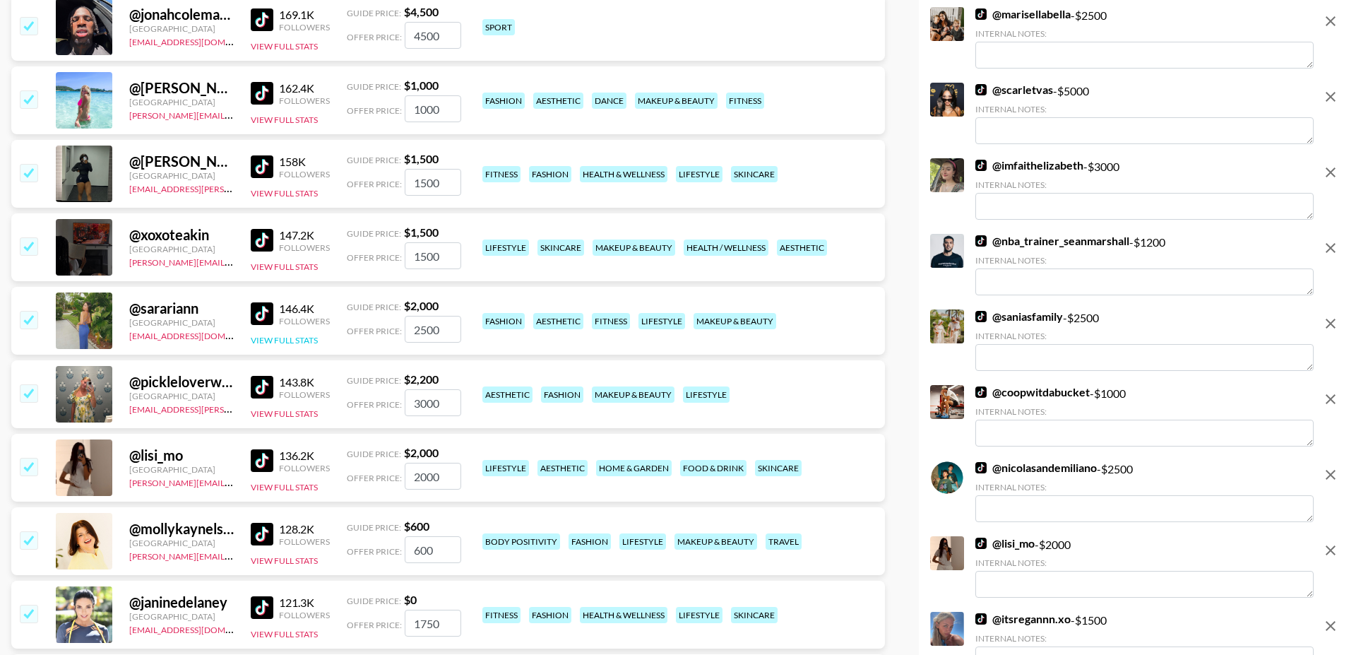
click at [296, 335] on button "View Full Stats" at bounding box center [284, 340] width 67 height 11
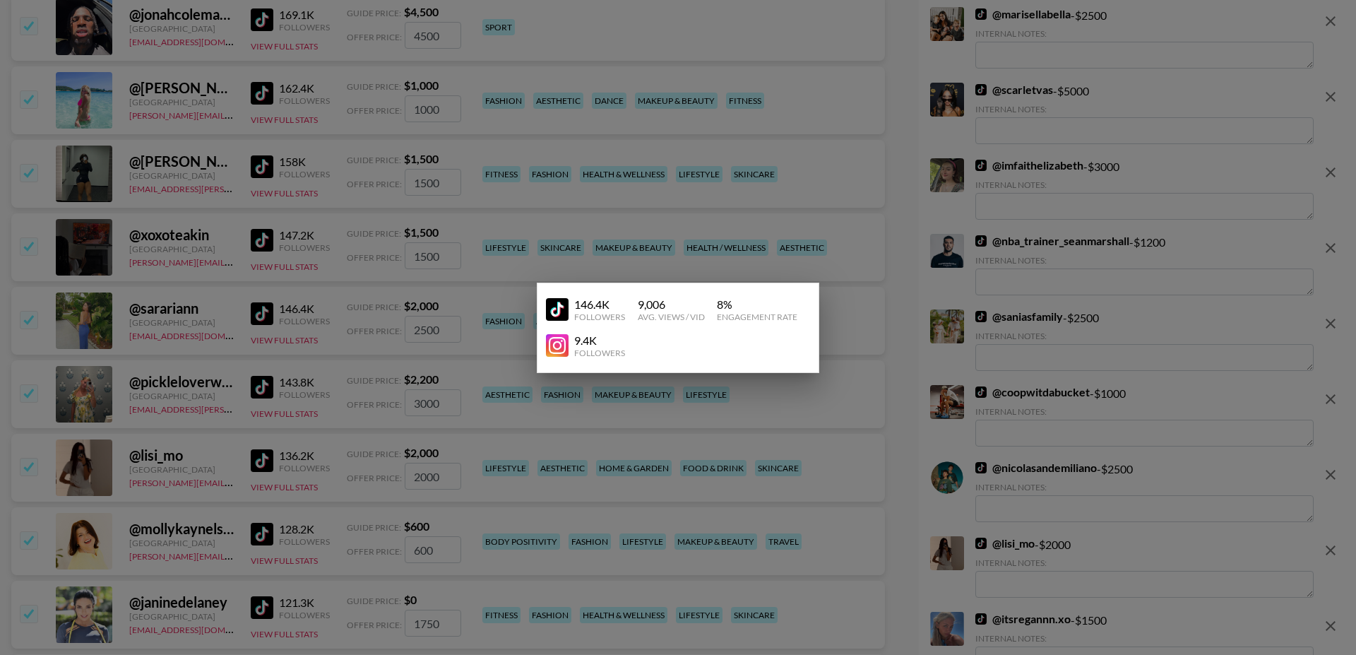
click at [202, 292] on div at bounding box center [678, 327] width 1356 height 655
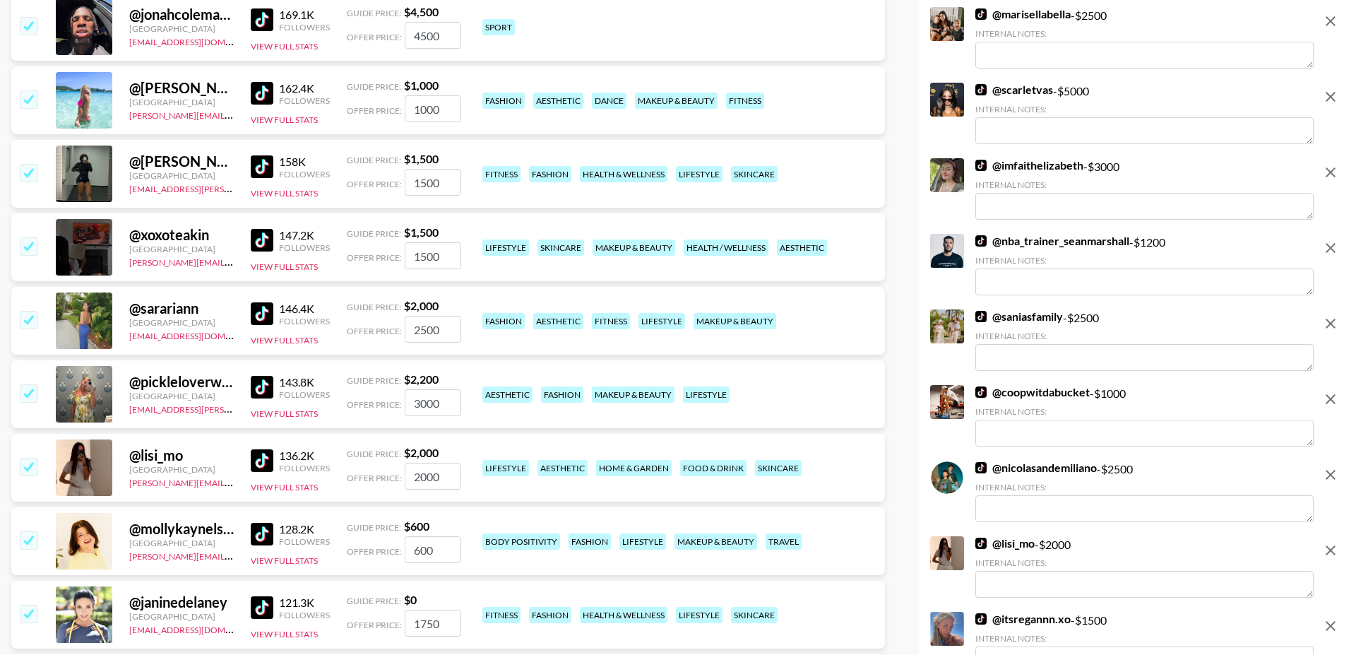
click at [299, 240] on div "@ xoxoteakin United States joe.chiarelli@grail-talent.com 147.2K Followers View…" at bounding box center [448, 247] width 874 height 68
click at [280, 261] on button "View Full Stats" at bounding box center [284, 266] width 67 height 11
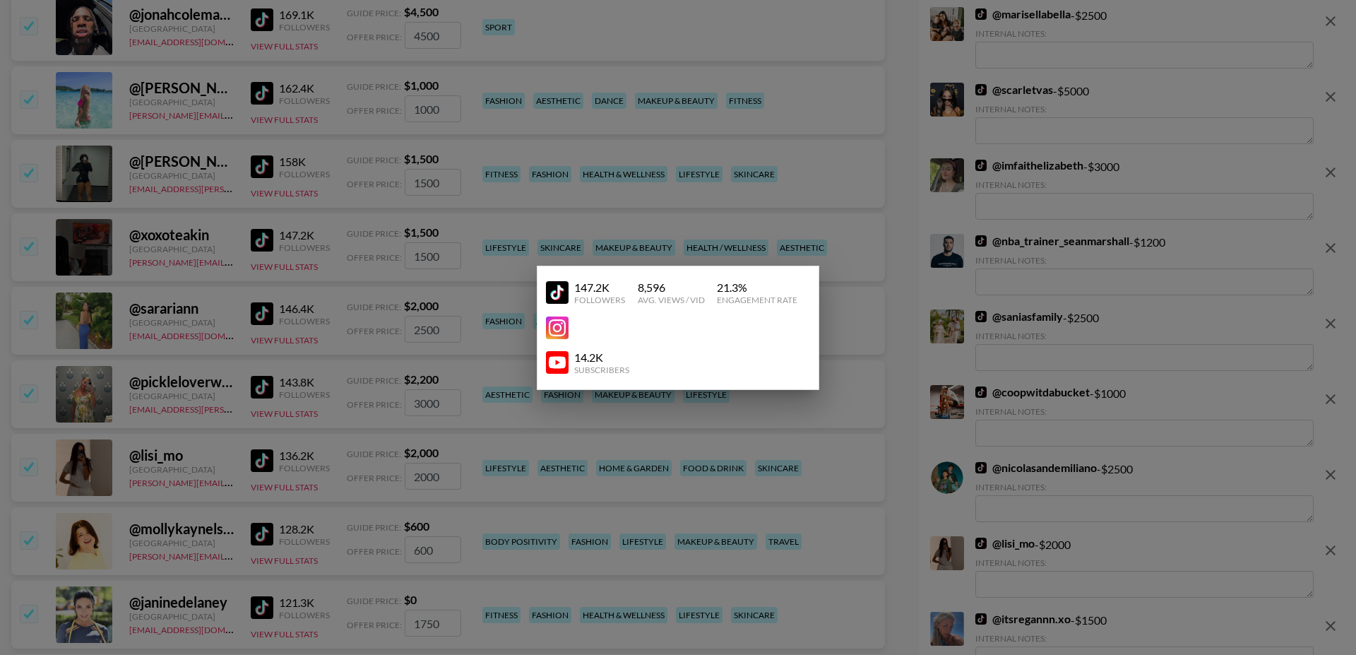
click at [191, 249] on div at bounding box center [678, 327] width 1356 height 655
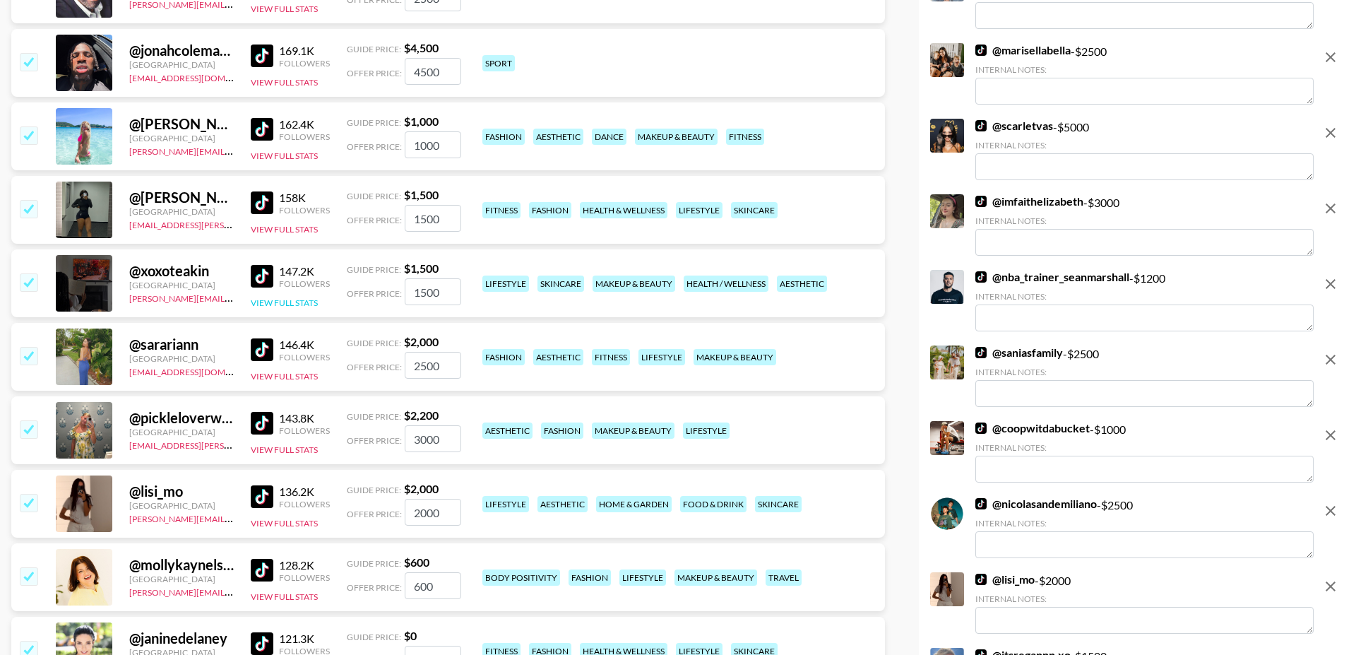
scroll to position [5377, 0]
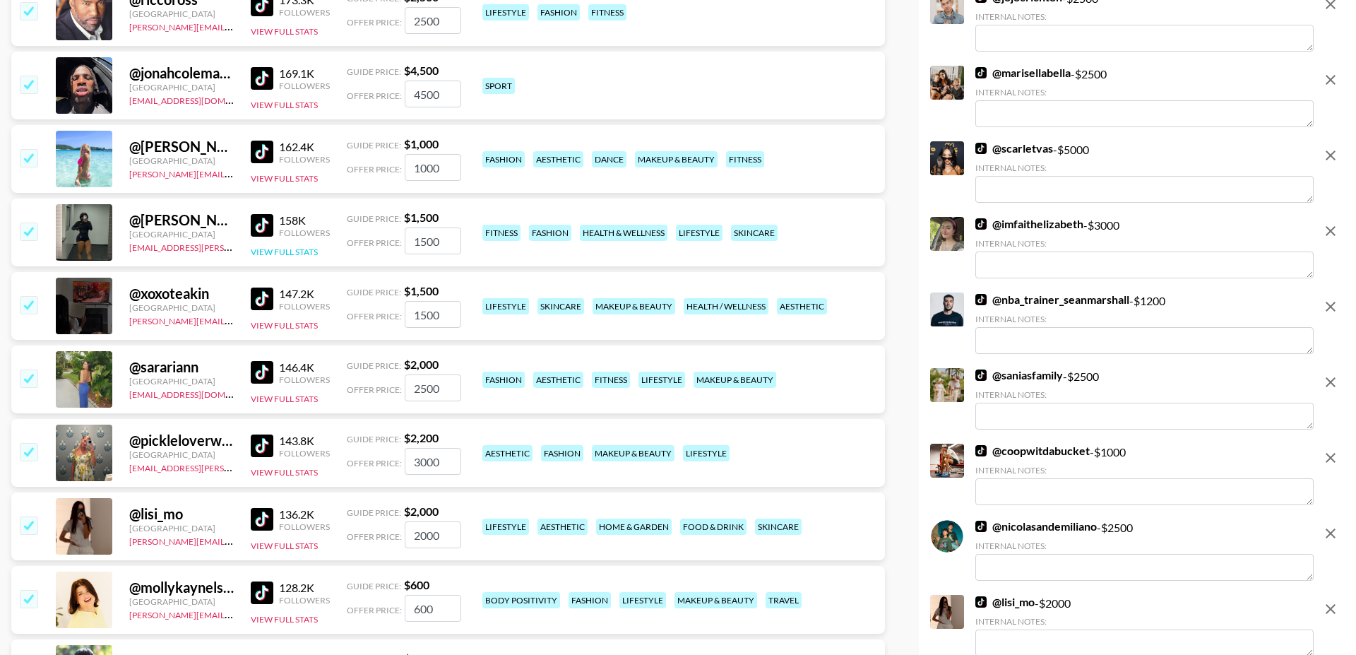
click at [273, 246] on button "View Full Stats" at bounding box center [284, 251] width 67 height 11
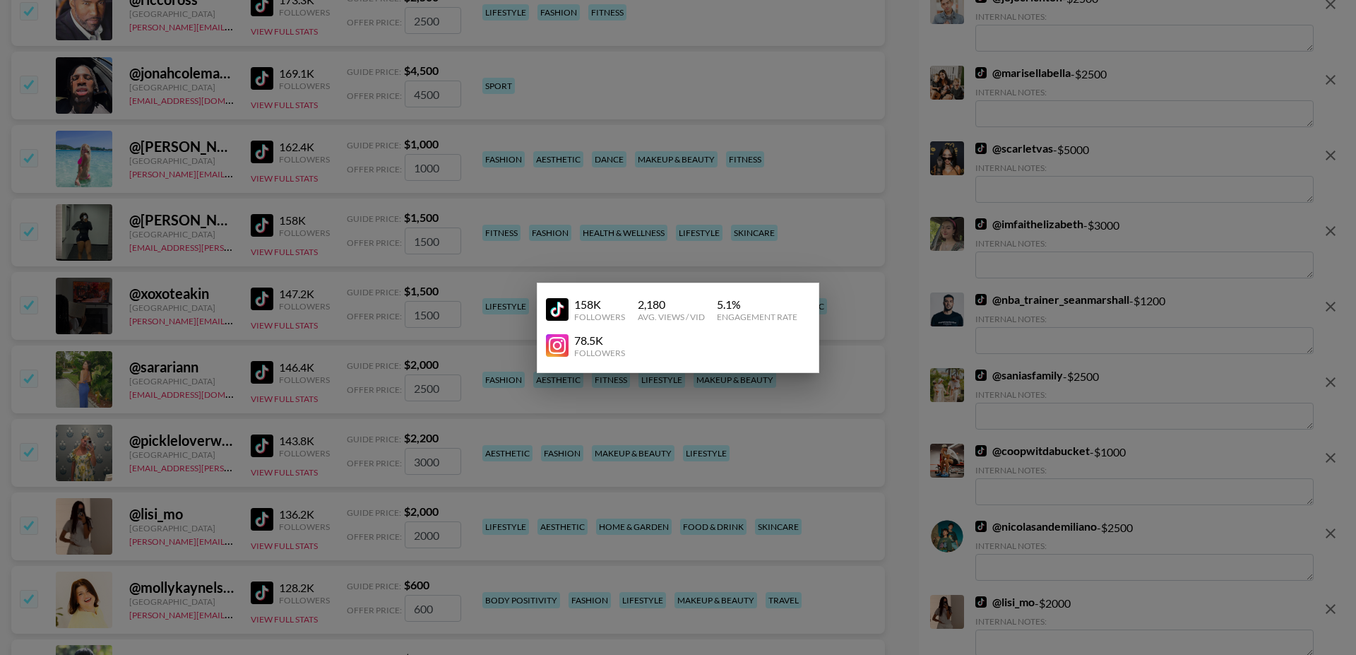
click at [226, 245] on div at bounding box center [678, 327] width 1356 height 655
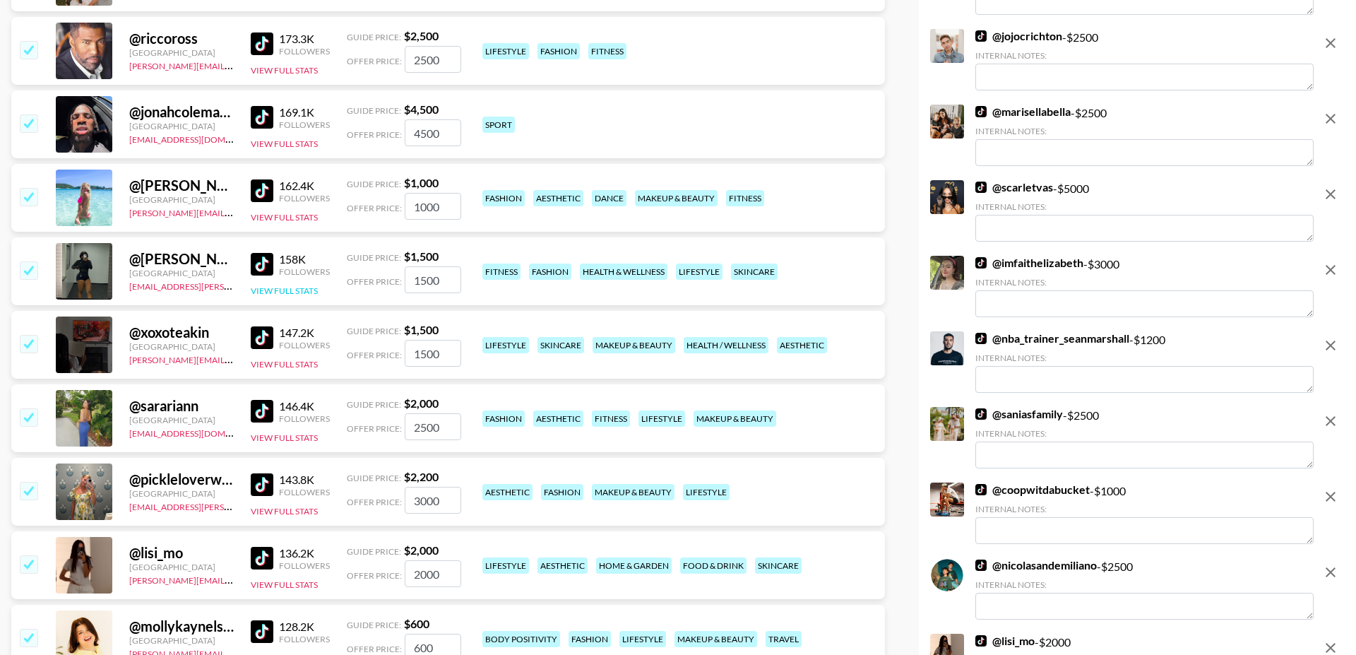
scroll to position [5335, 0]
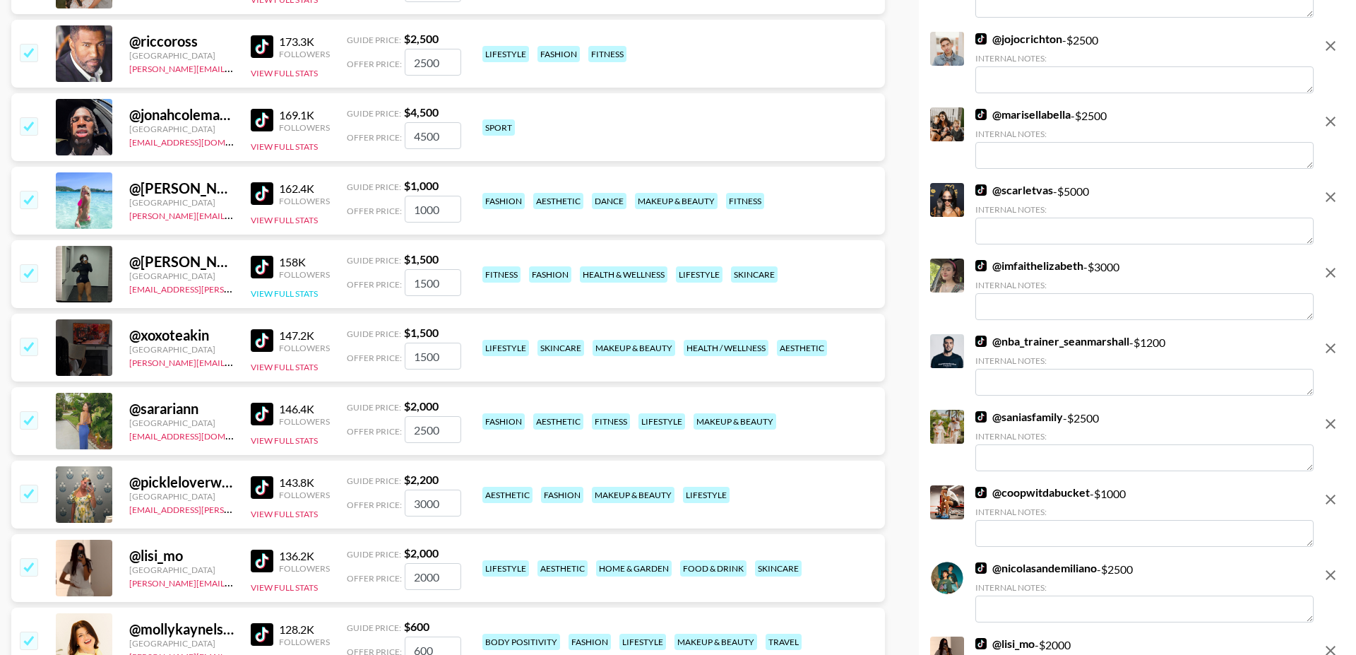
click at [293, 288] on button "View Full Stats" at bounding box center [284, 293] width 67 height 11
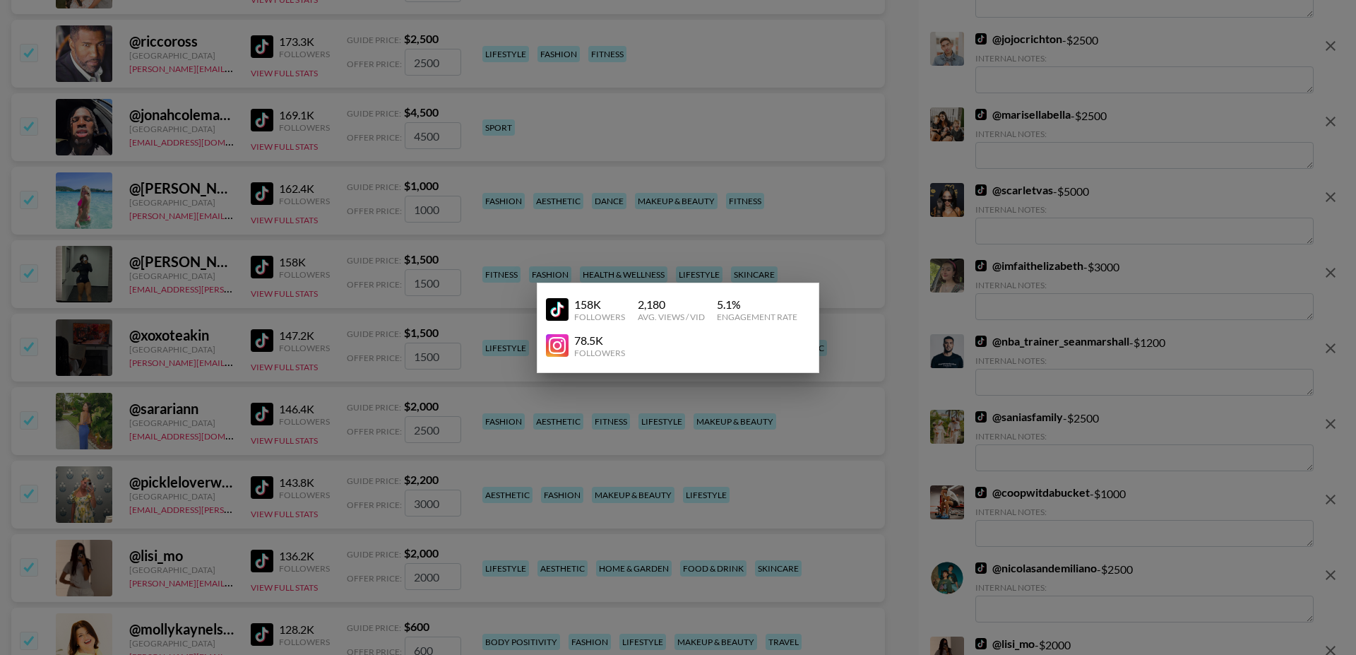
click at [236, 251] on div at bounding box center [678, 327] width 1356 height 655
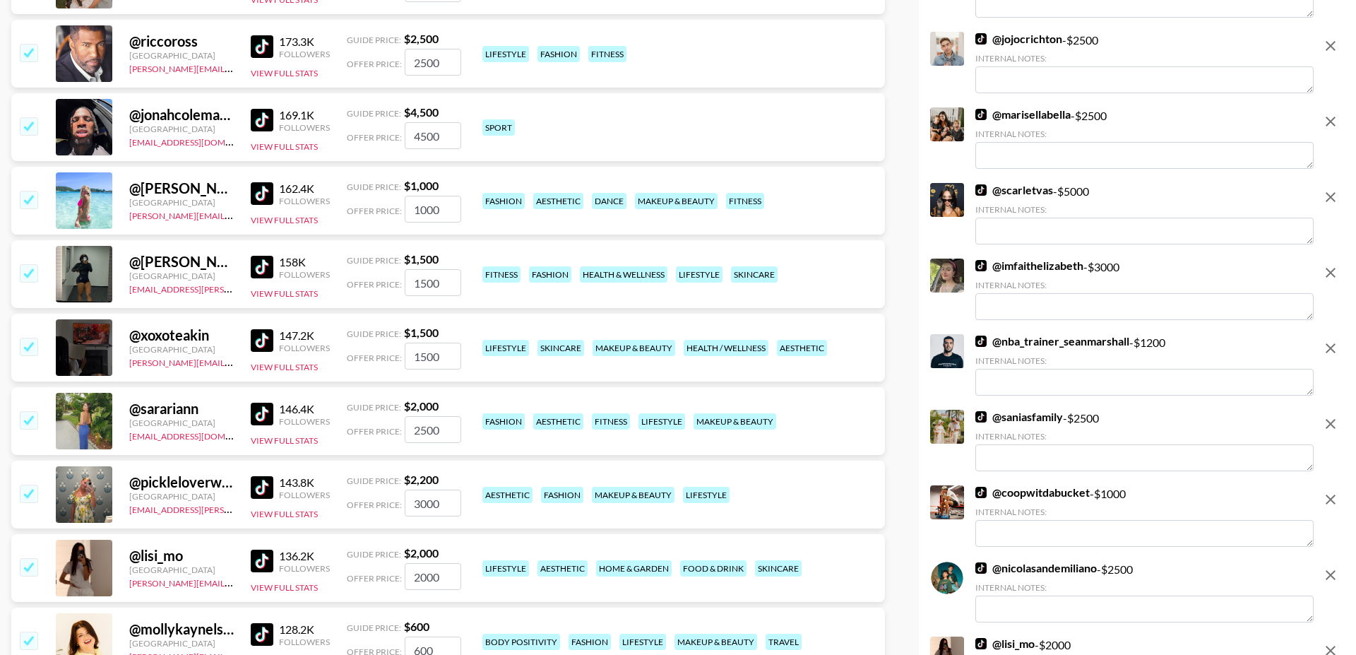
click at [28, 264] on input "checkbox" at bounding box center [28, 272] width 17 height 17
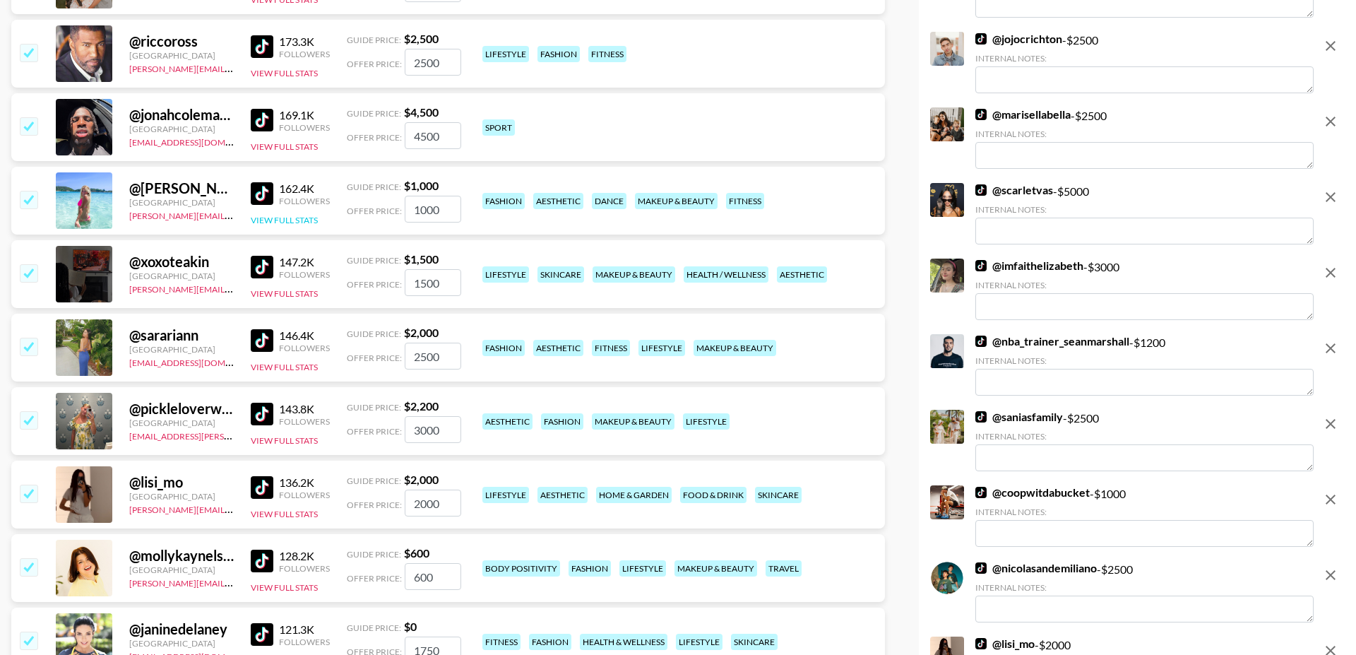
click at [307, 215] on button "View Full Stats" at bounding box center [284, 220] width 67 height 11
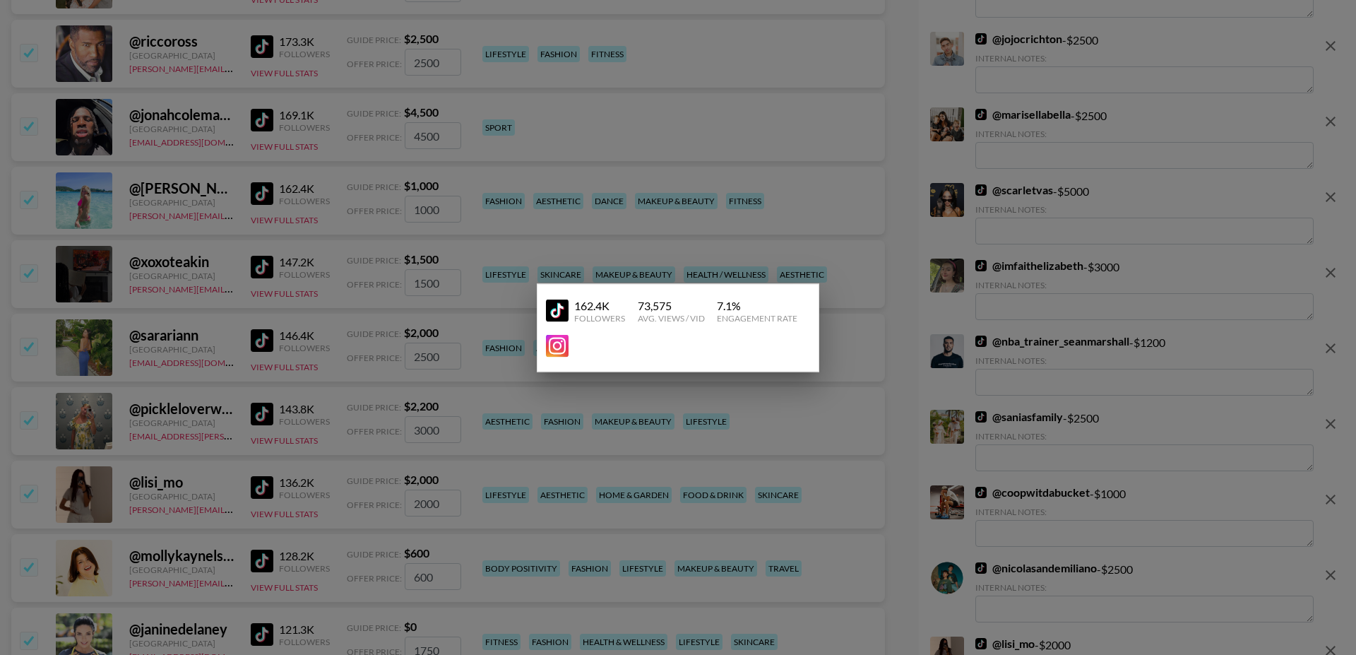
click at [220, 190] on div at bounding box center [678, 327] width 1356 height 655
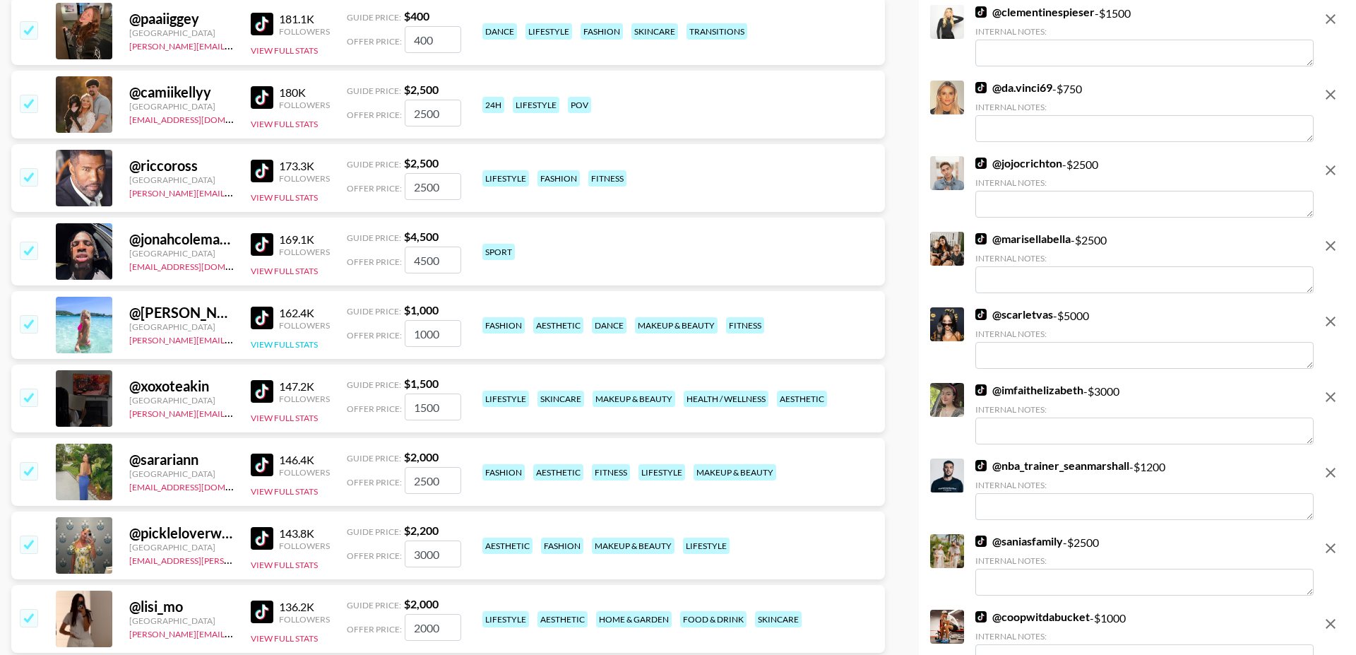
scroll to position [5157, 0]
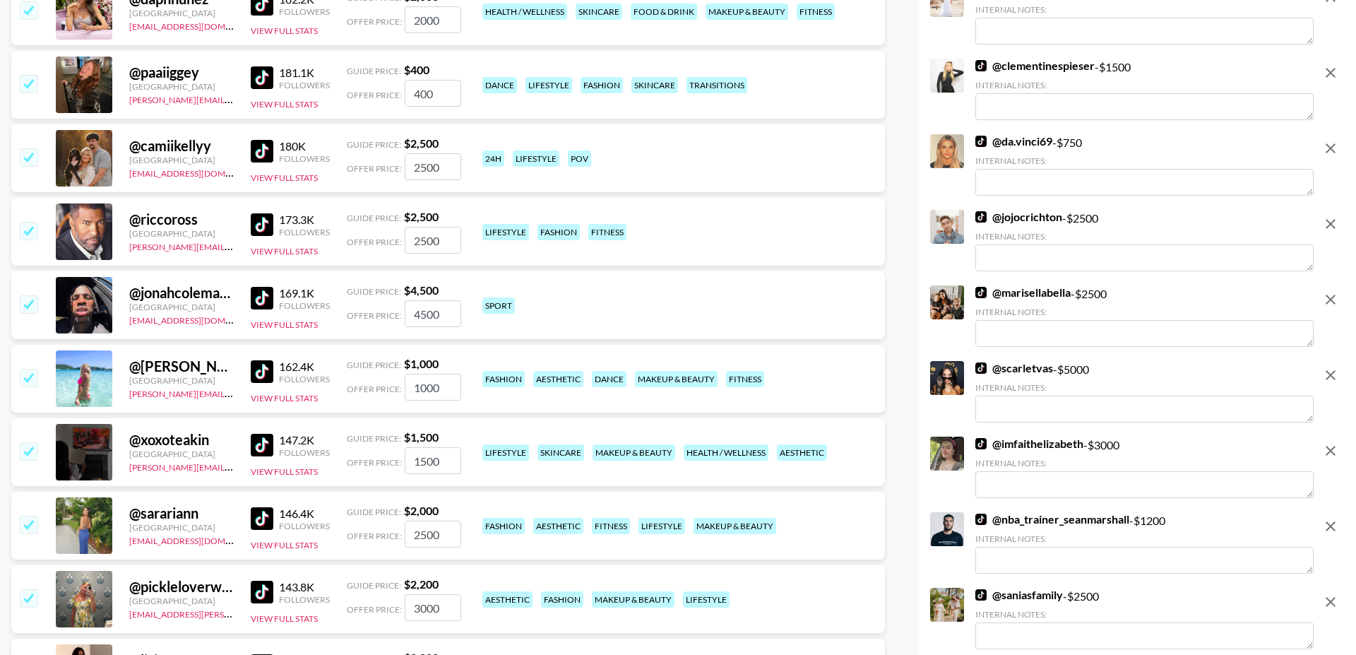
click at [292, 297] on div "@ jonahcoleman2 United States amyf@grail-talent.com 169.1K Followers View Full …" at bounding box center [448, 305] width 874 height 68
click at [297, 319] on button "View Full Stats" at bounding box center [284, 324] width 67 height 11
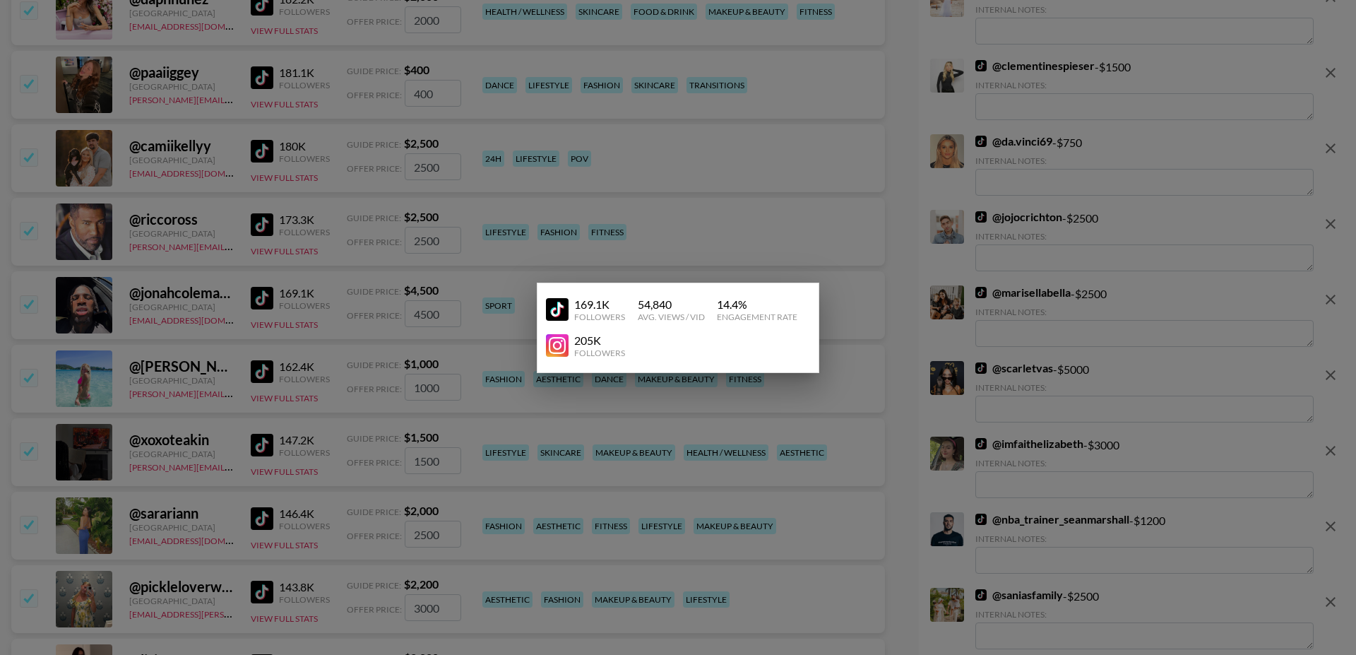
click at [230, 283] on div at bounding box center [678, 327] width 1356 height 655
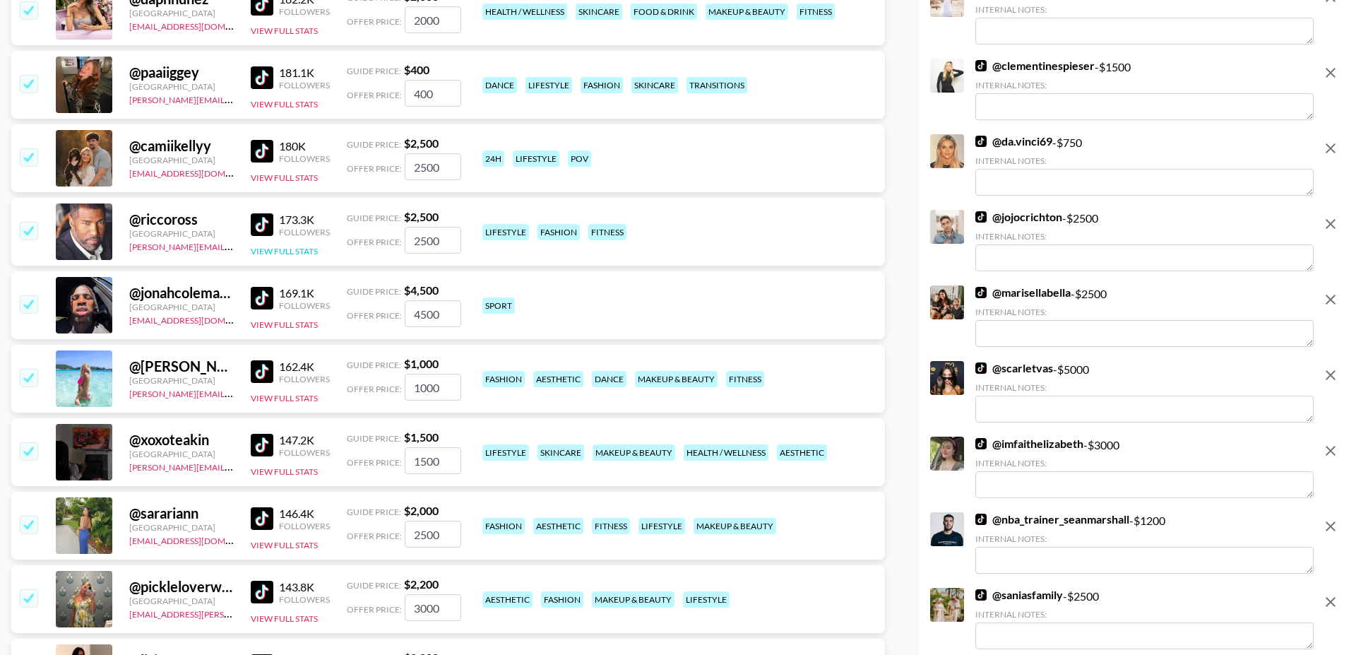
click at [297, 246] on button "View Full Stats" at bounding box center [284, 251] width 67 height 11
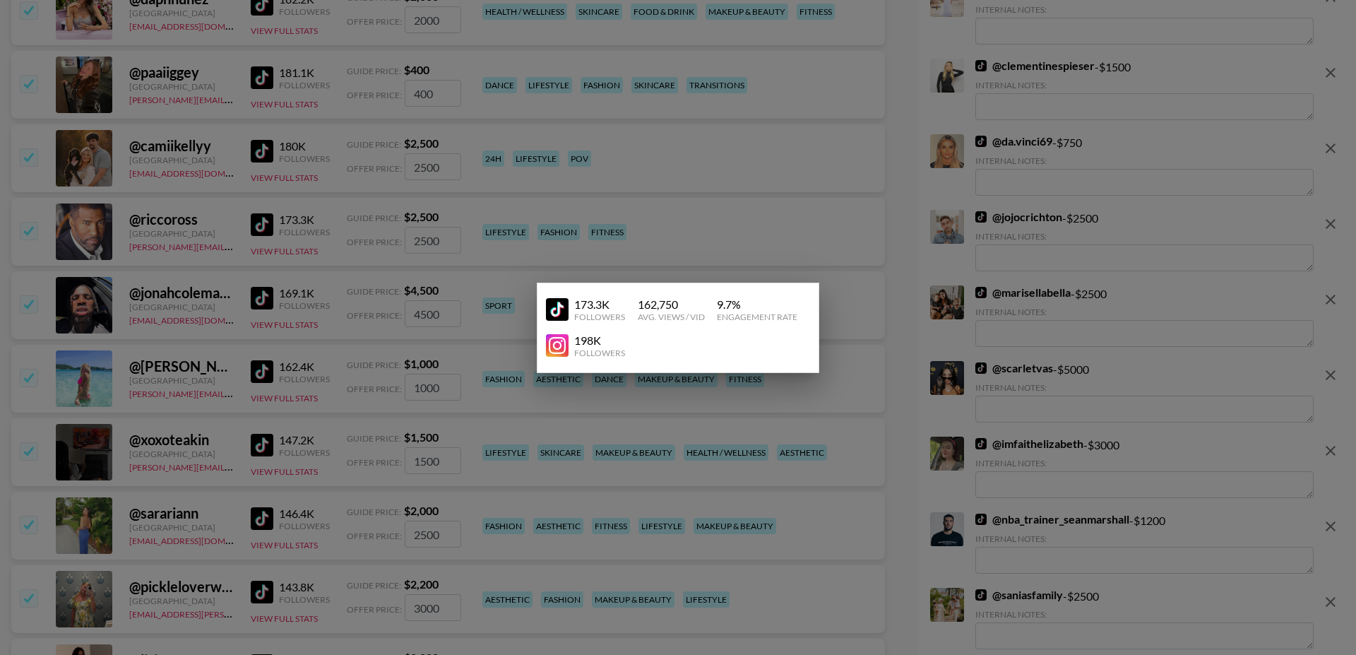
click at [217, 238] on div at bounding box center [678, 327] width 1356 height 655
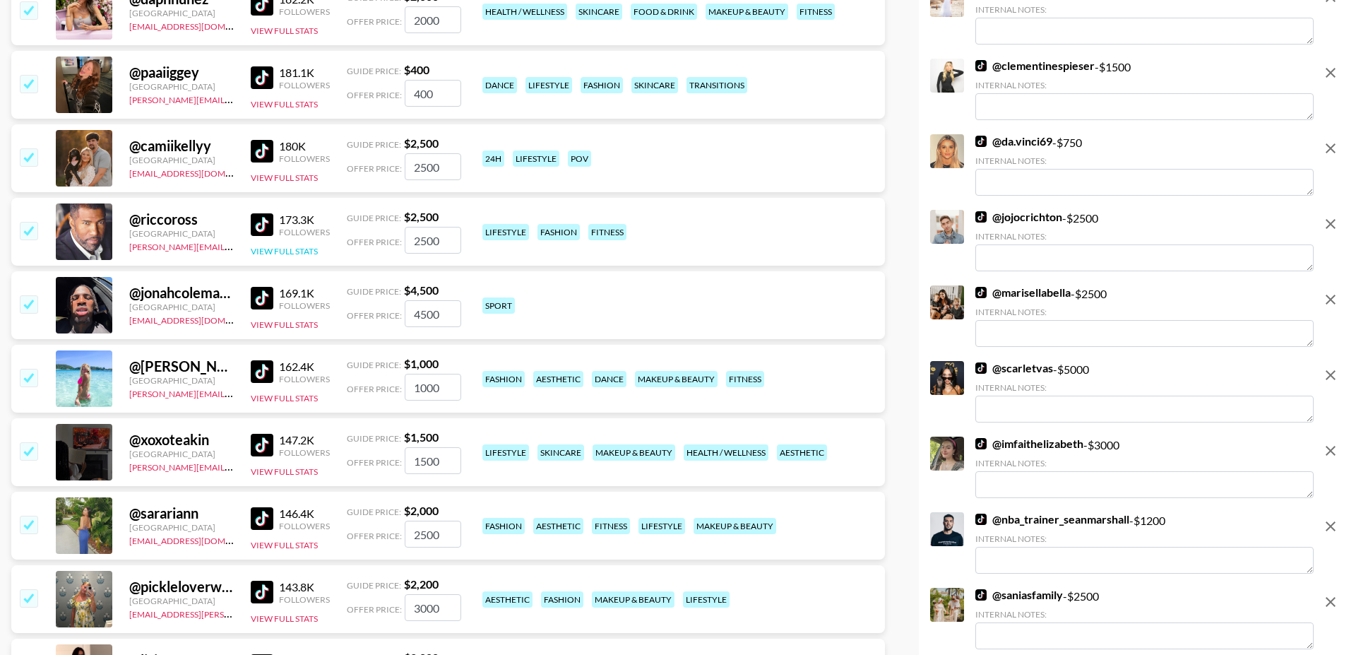
scroll to position [4889, 0]
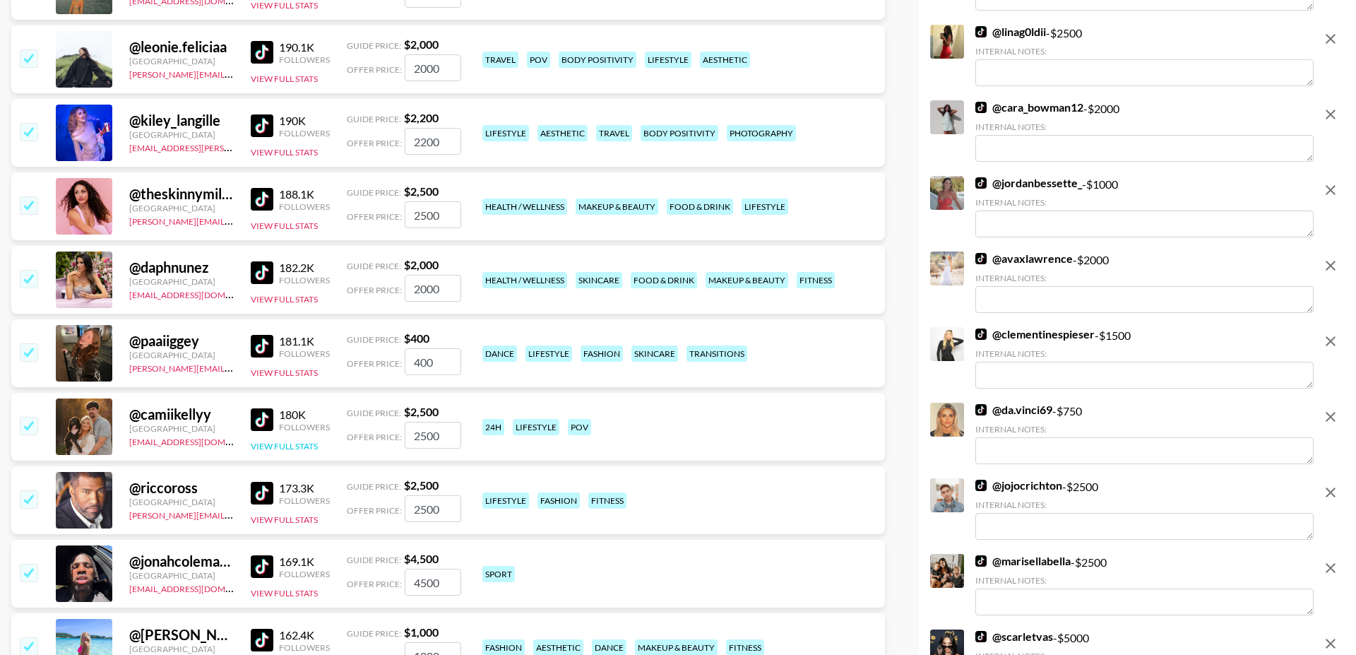
click at [278, 441] on button "View Full Stats" at bounding box center [284, 446] width 67 height 11
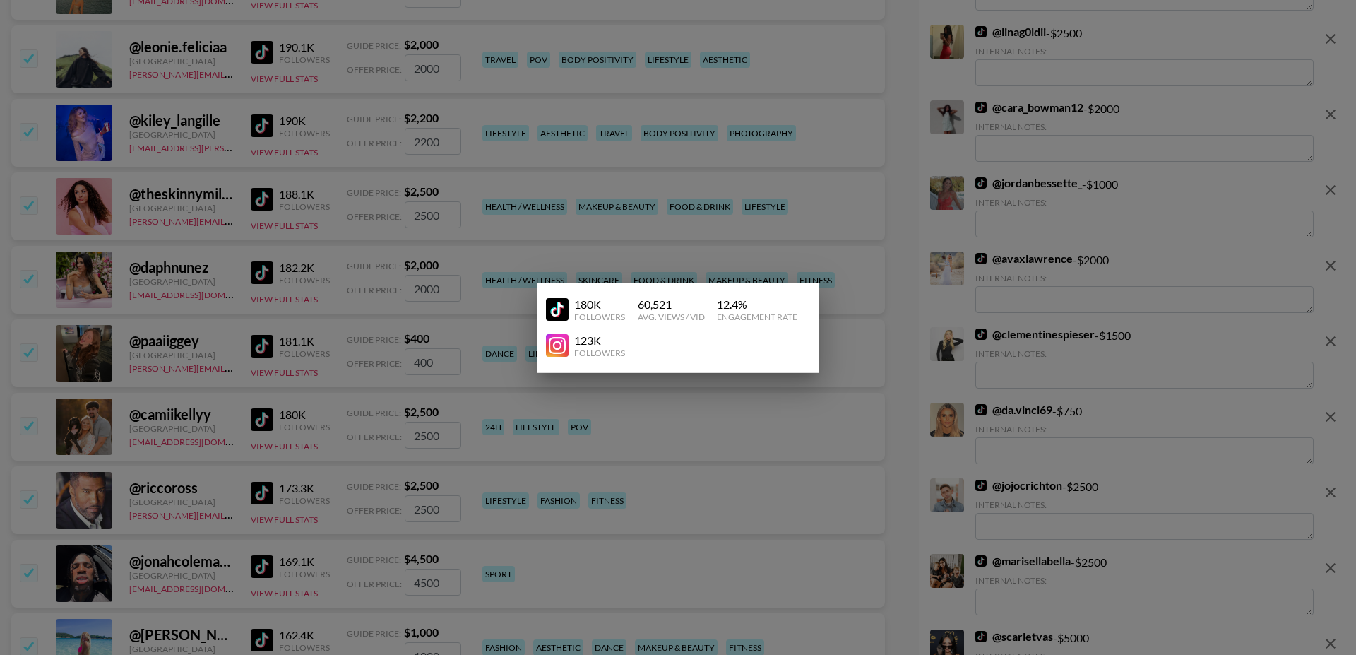
click at [228, 374] on div at bounding box center [678, 327] width 1356 height 655
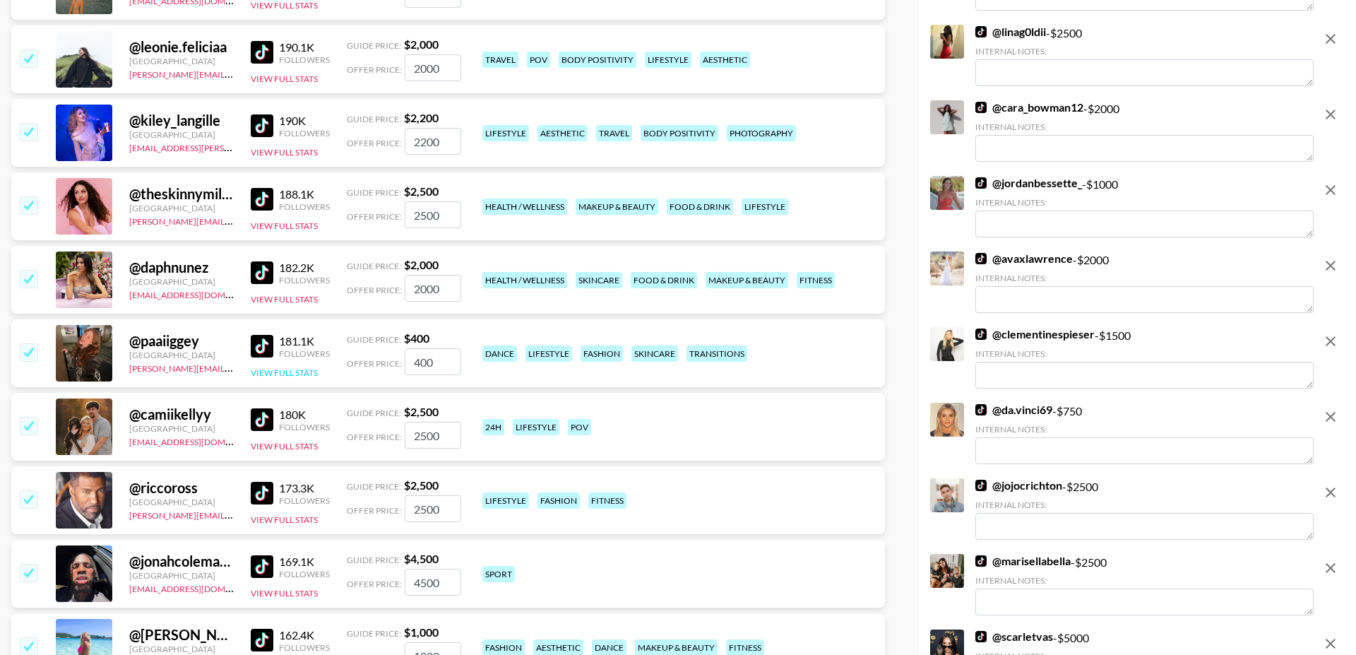
click at [280, 367] on button "View Full Stats" at bounding box center [284, 372] width 67 height 11
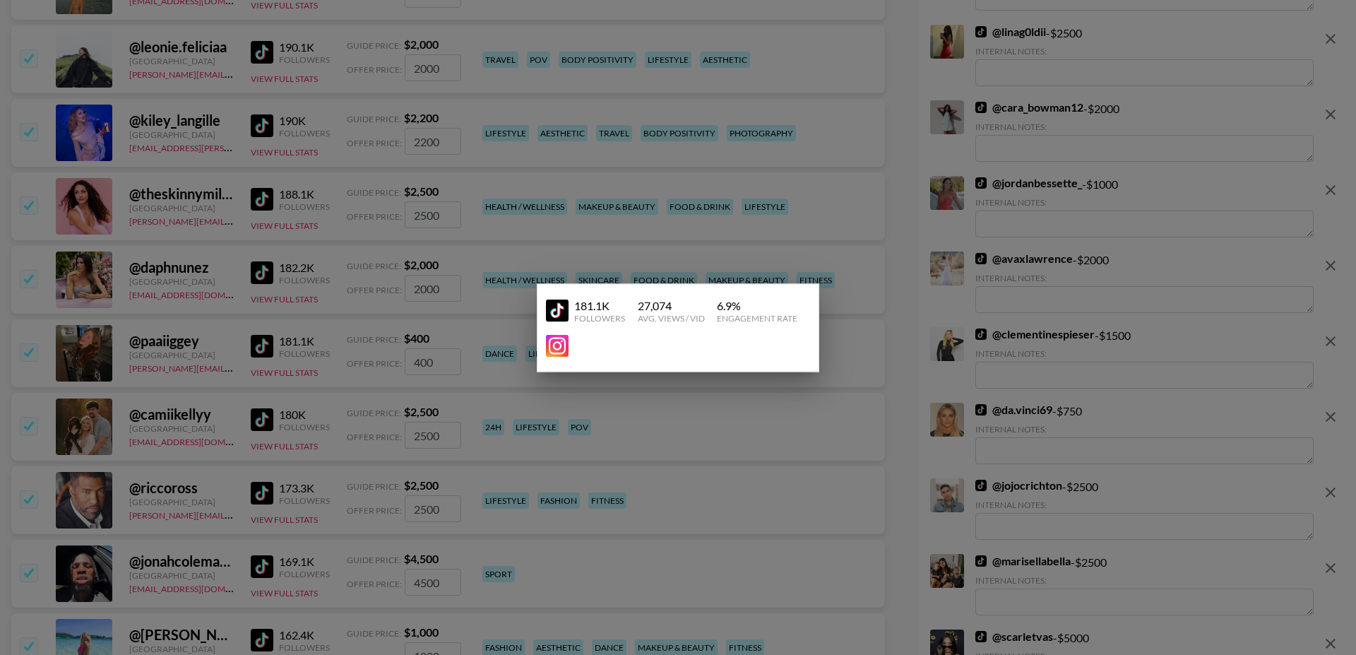
click at [234, 335] on div at bounding box center [678, 327] width 1356 height 655
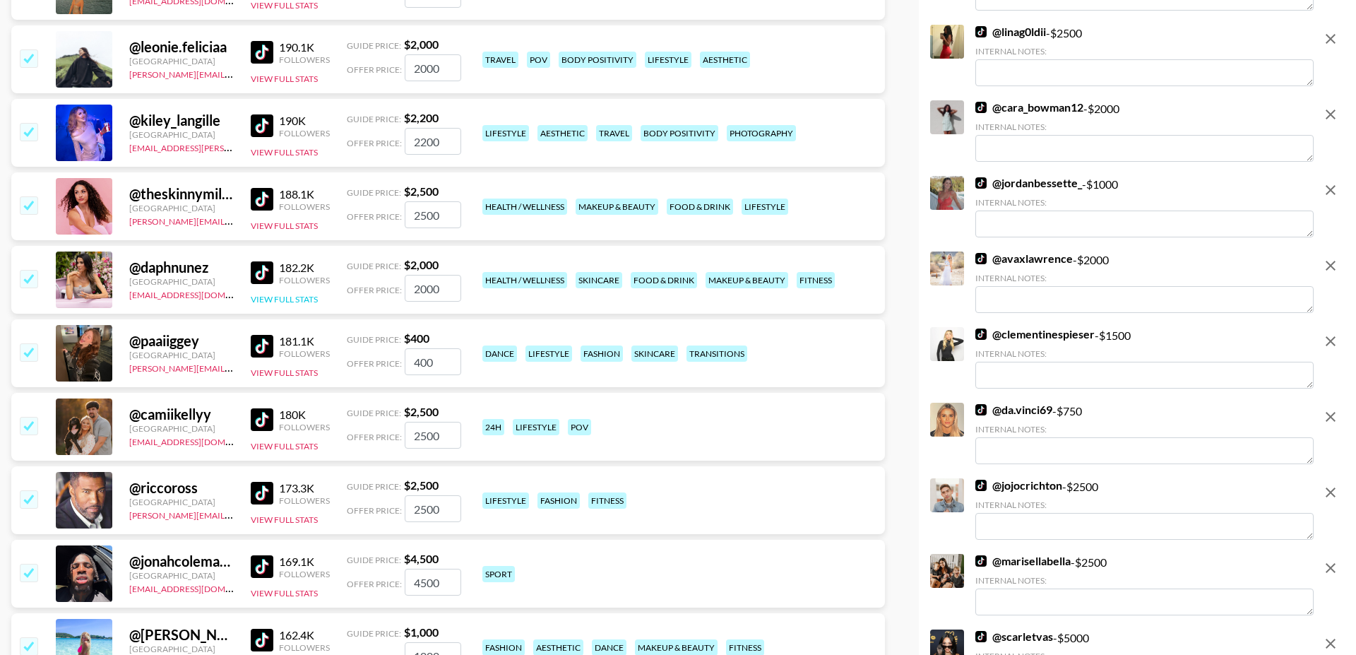
click at [288, 294] on button "View Full Stats" at bounding box center [284, 299] width 67 height 11
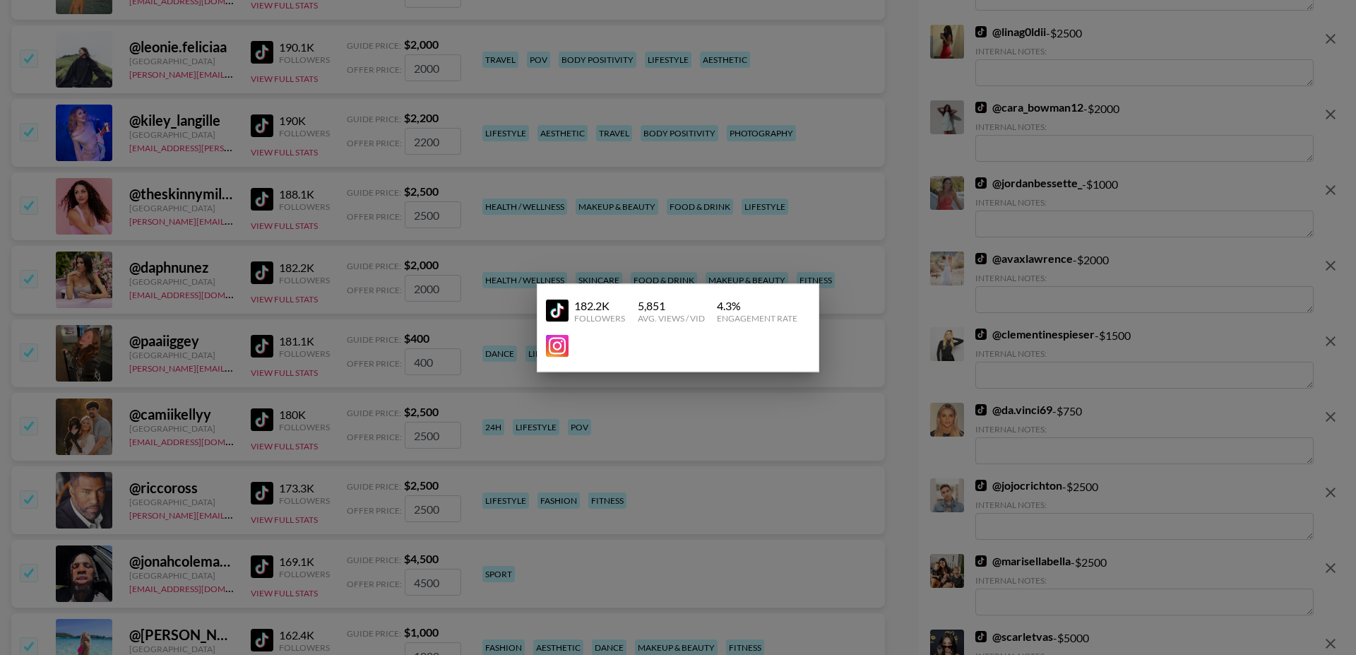
click at [220, 267] on div at bounding box center [678, 327] width 1356 height 655
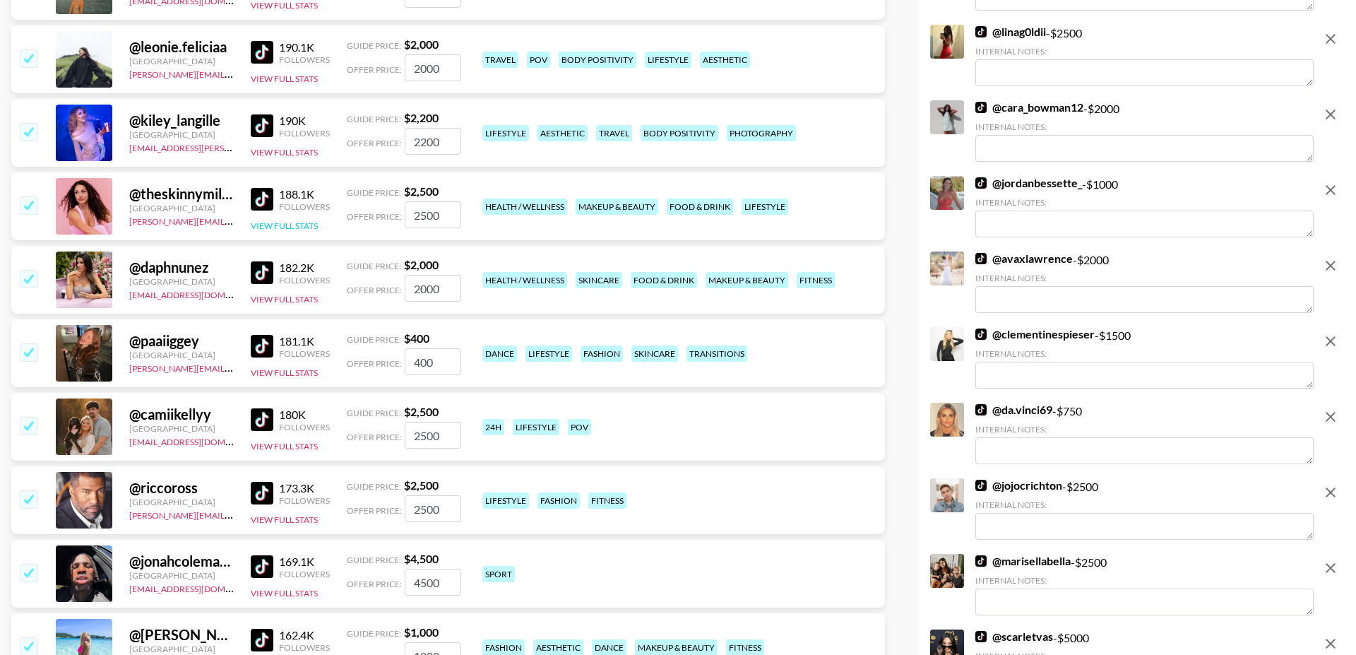
click at [286, 220] on button "View Full Stats" at bounding box center [284, 225] width 67 height 11
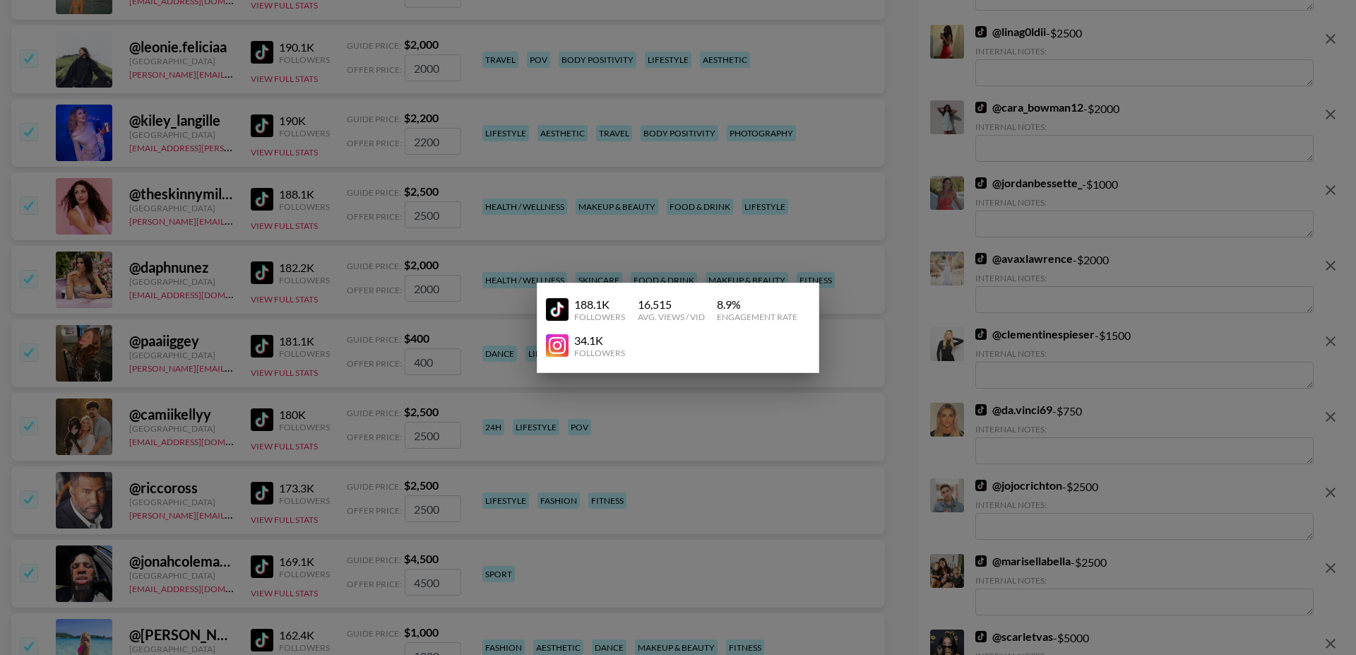
click at [360, 285] on div at bounding box center [678, 327] width 1356 height 655
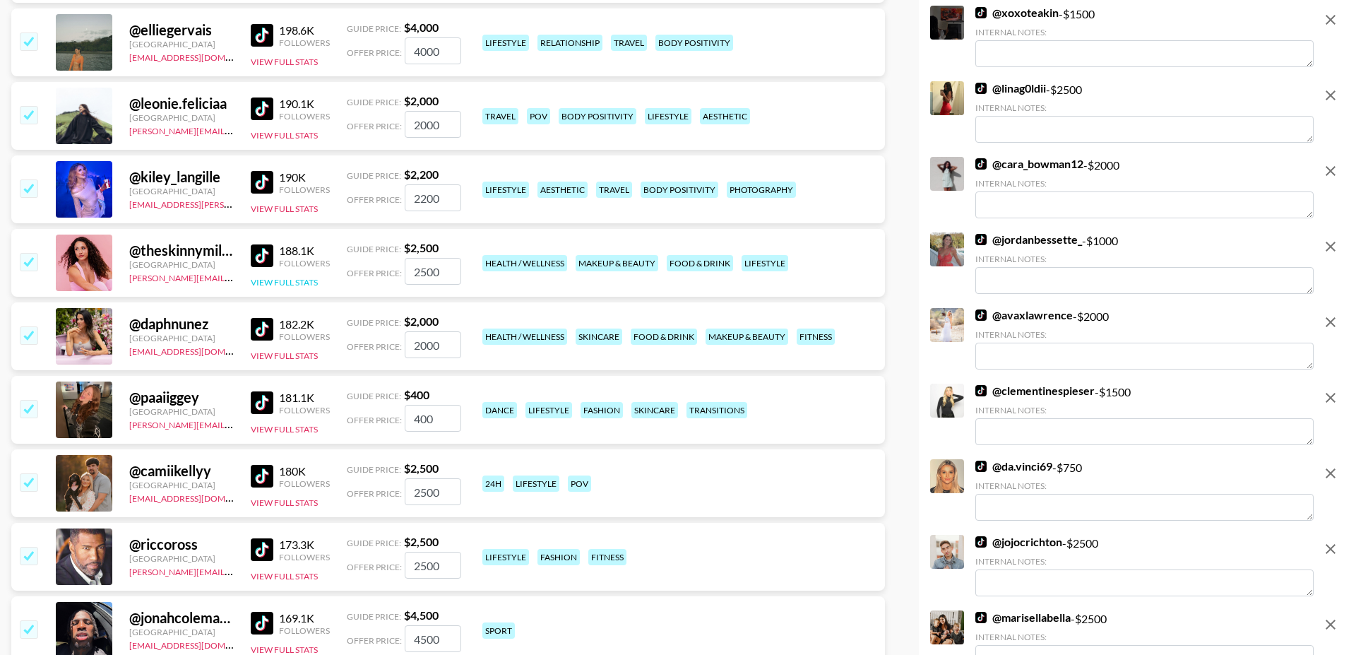
scroll to position [4772, 0]
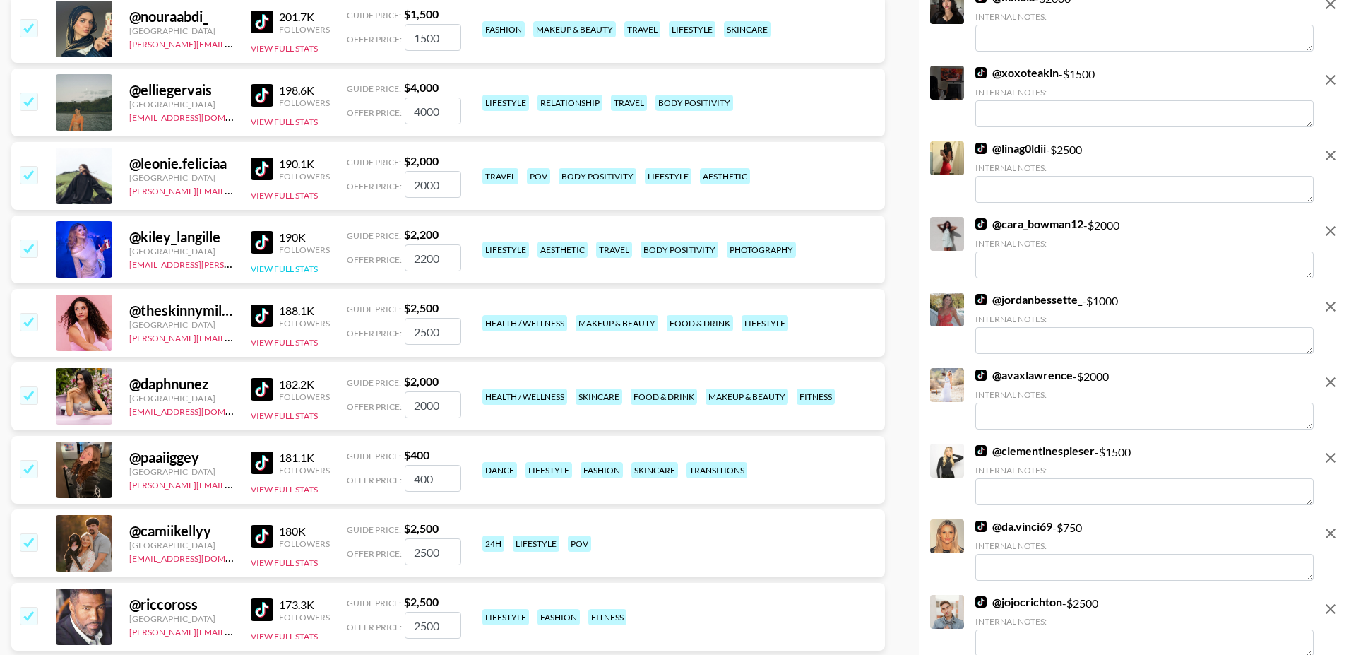
click at [300, 263] on button "View Full Stats" at bounding box center [284, 268] width 67 height 11
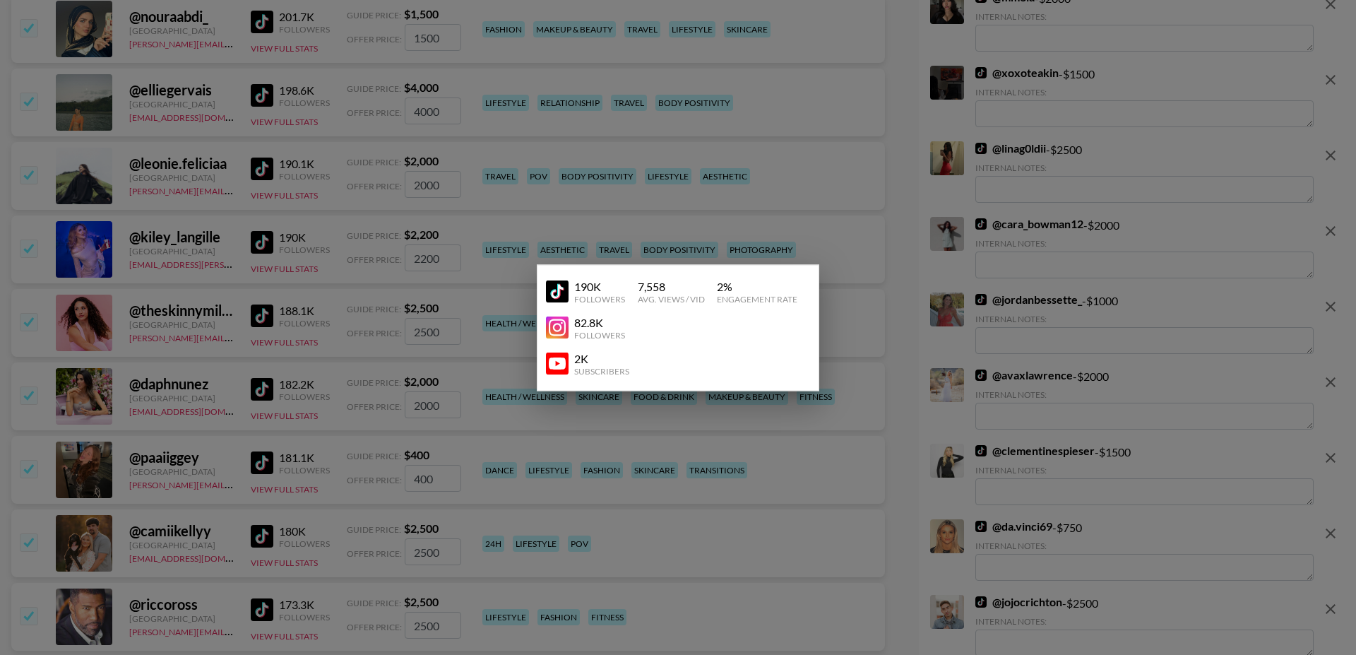
click at [343, 299] on div at bounding box center [678, 327] width 1356 height 655
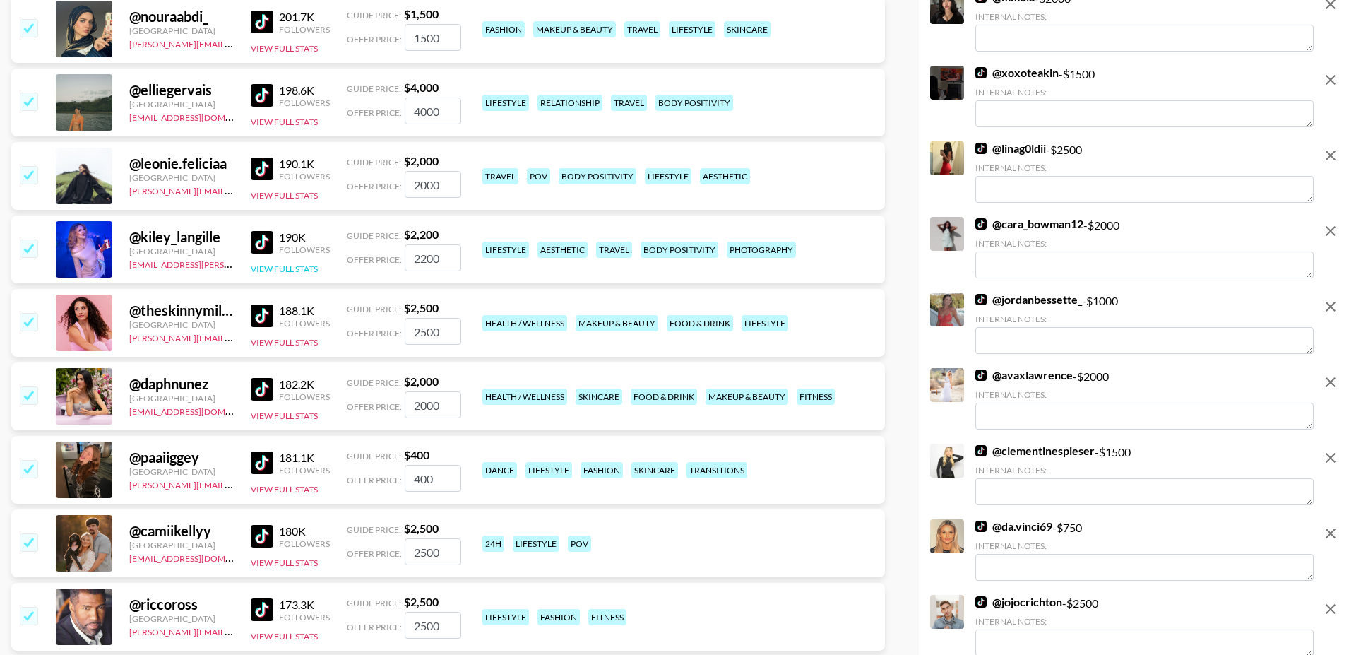
scroll to position [4690, 0]
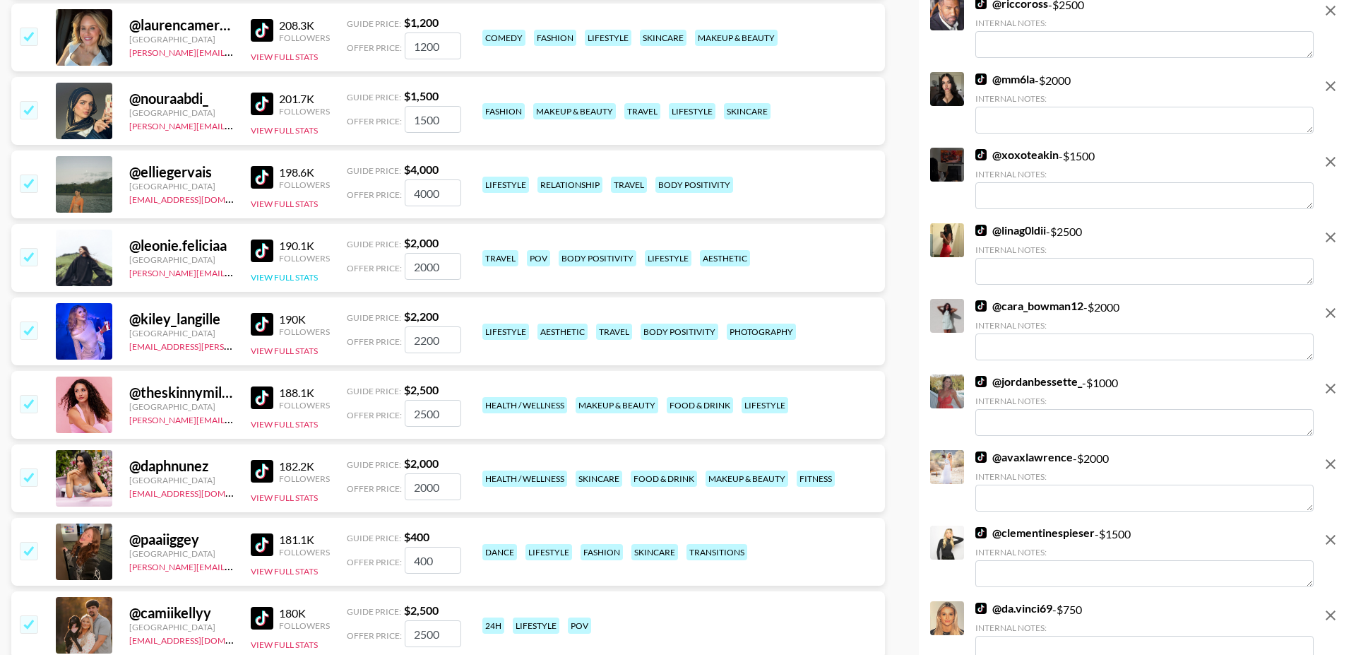
click at [293, 272] on button "View Full Stats" at bounding box center [284, 277] width 67 height 11
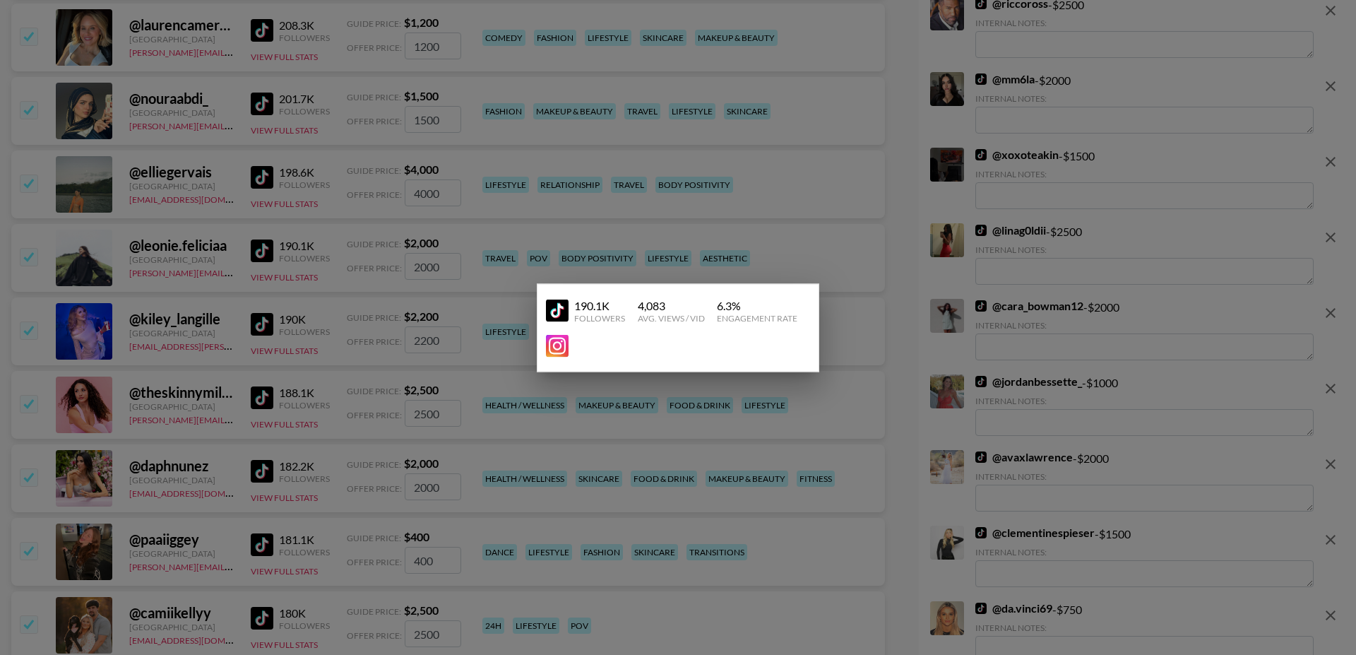
click at [319, 286] on div at bounding box center [678, 327] width 1356 height 655
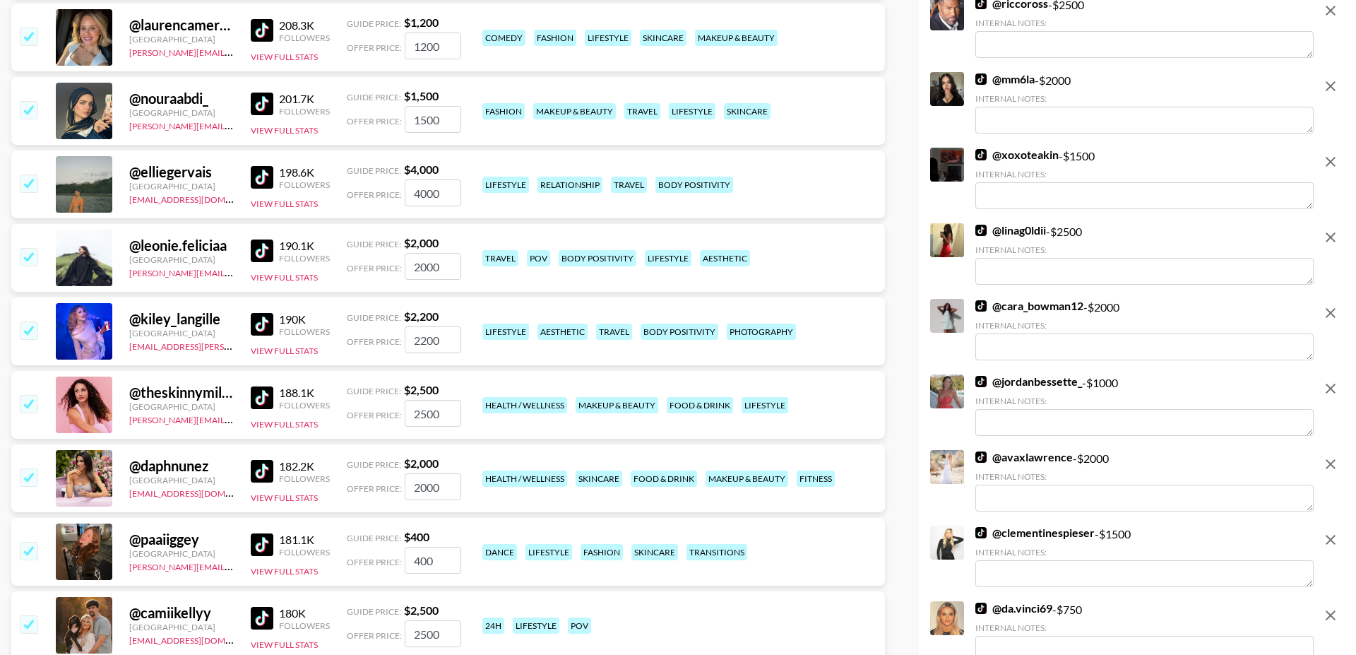
click at [26, 248] on input "checkbox" at bounding box center [28, 256] width 17 height 17
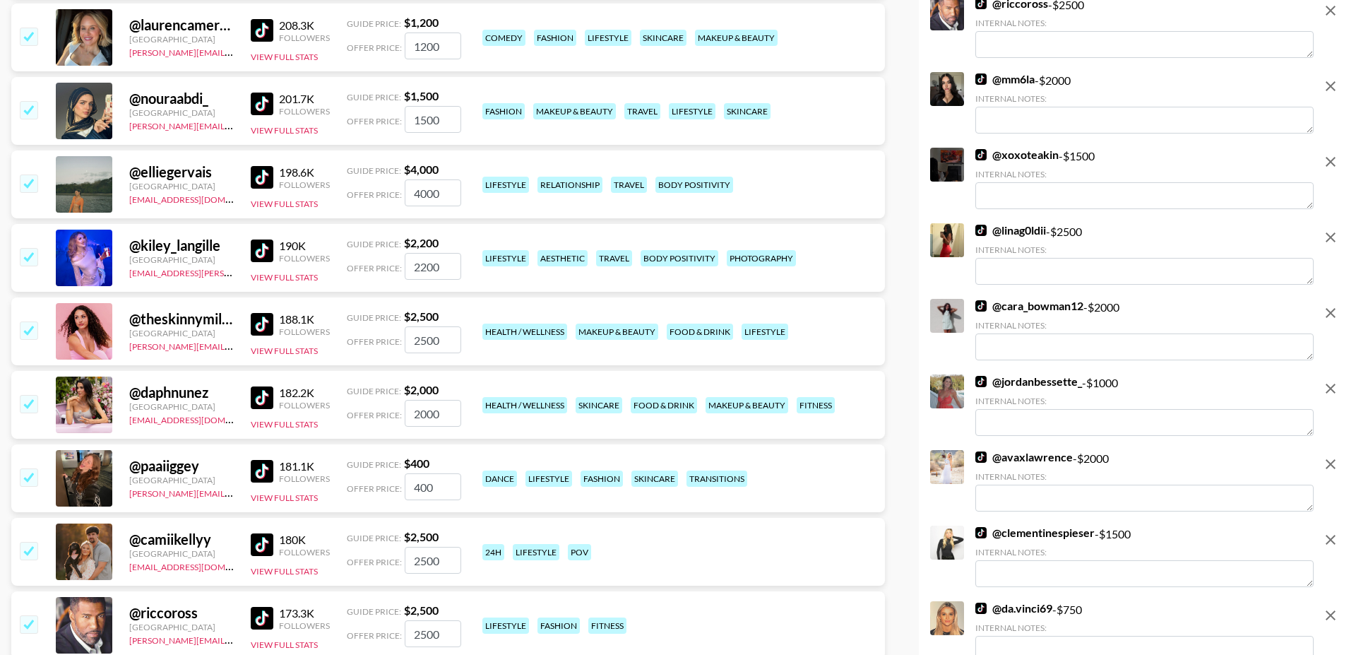
click at [286, 173] on div "198.6K Followers View Full Stats" at bounding box center [290, 185] width 79 height 50
click at [293, 198] on button "View Full Stats" at bounding box center [284, 203] width 67 height 11
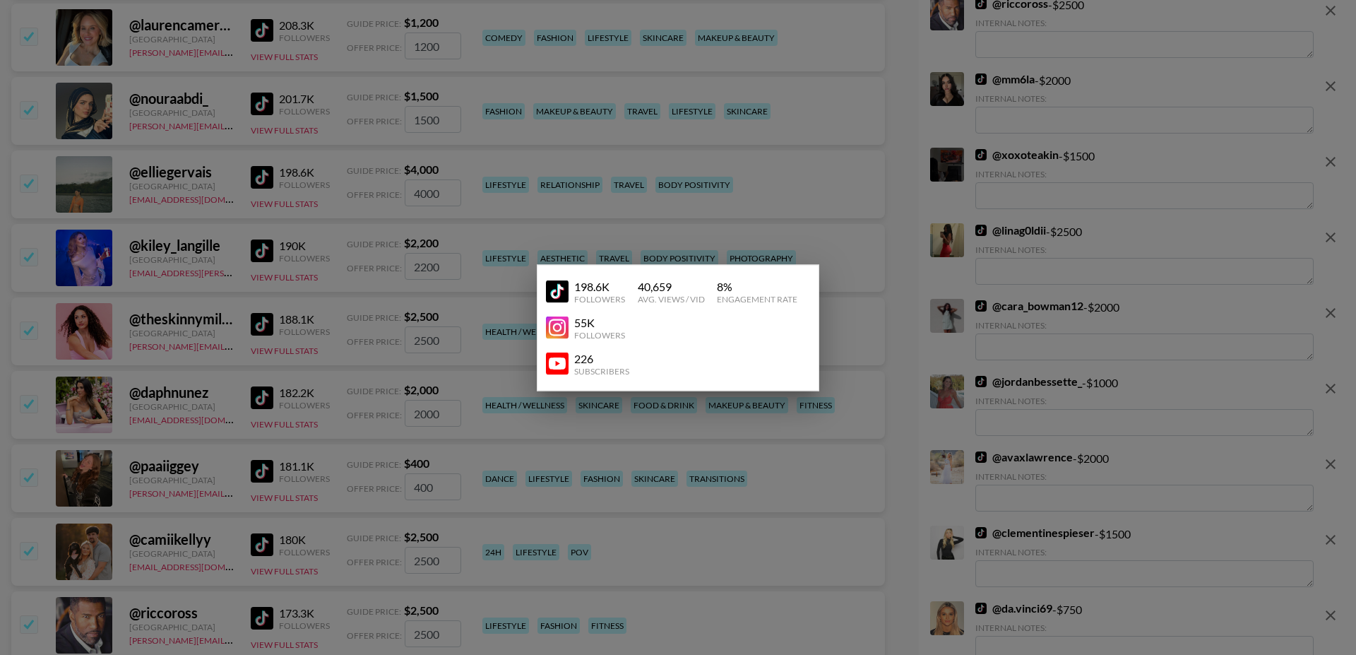
click at [293, 201] on div at bounding box center [678, 327] width 1356 height 655
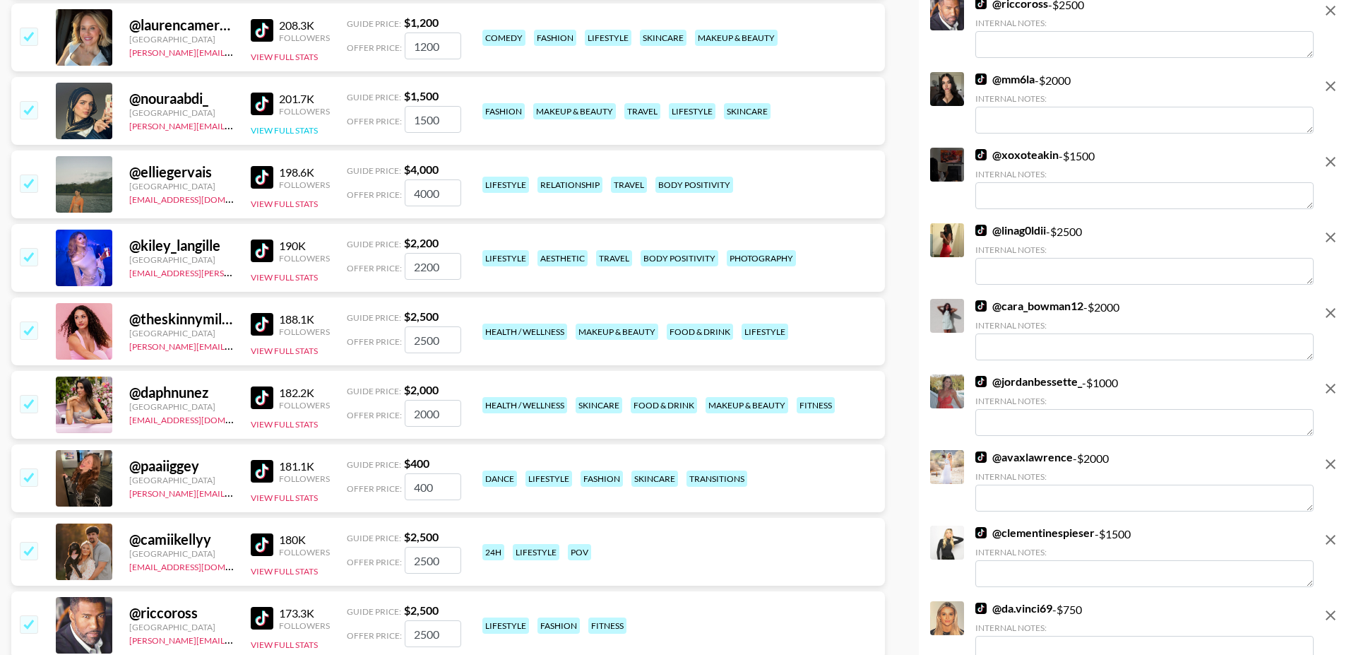
click at [285, 125] on button "View Full Stats" at bounding box center [284, 130] width 67 height 11
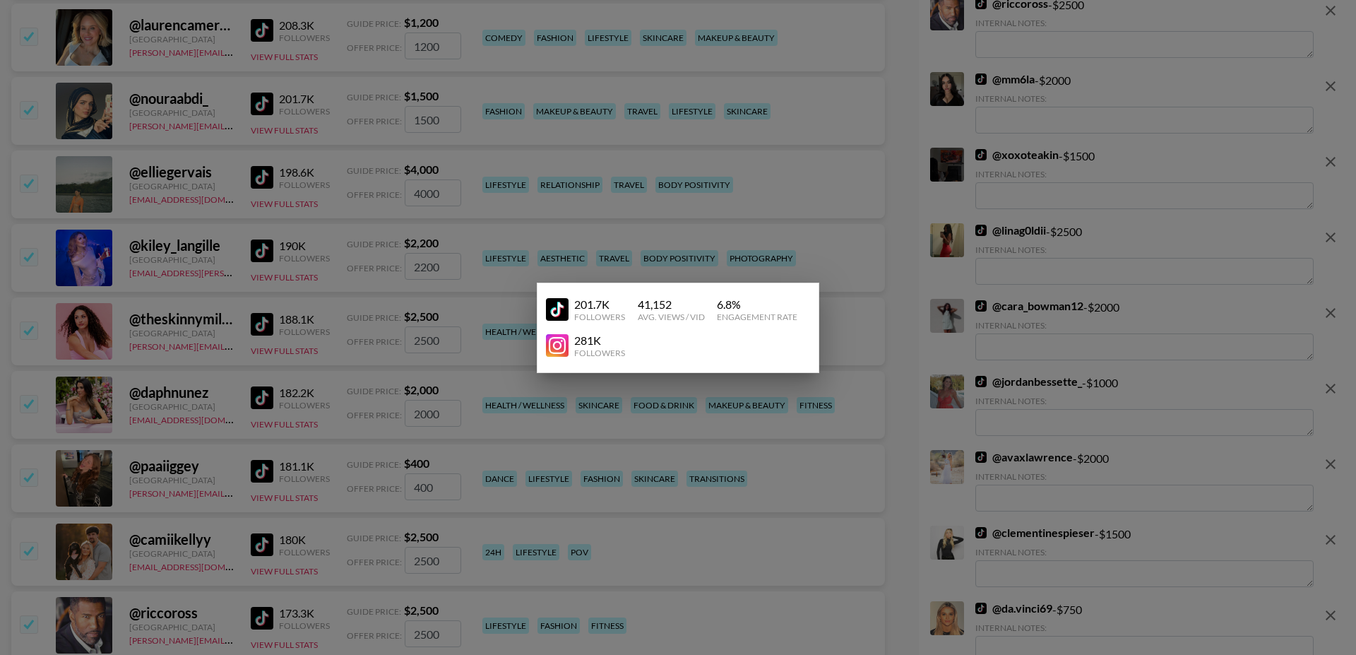
click at [217, 142] on div at bounding box center [678, 327] width 1356 height 655
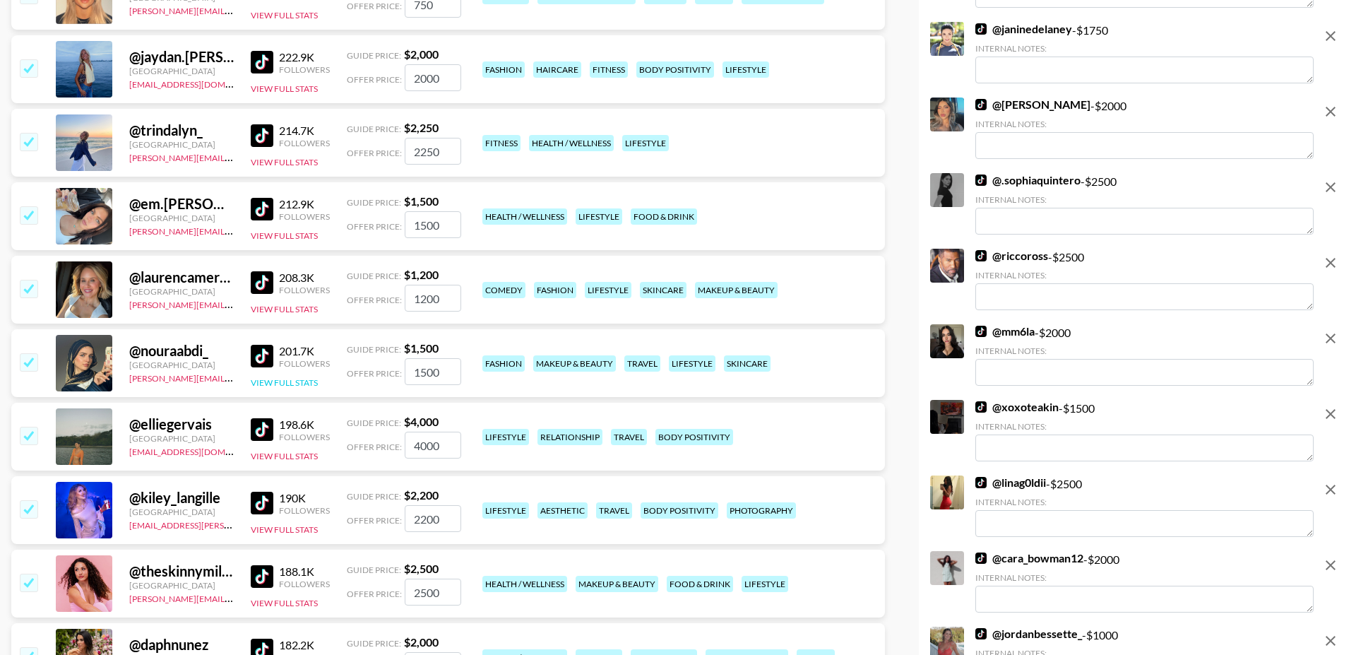
scroll to position [4428, 0]
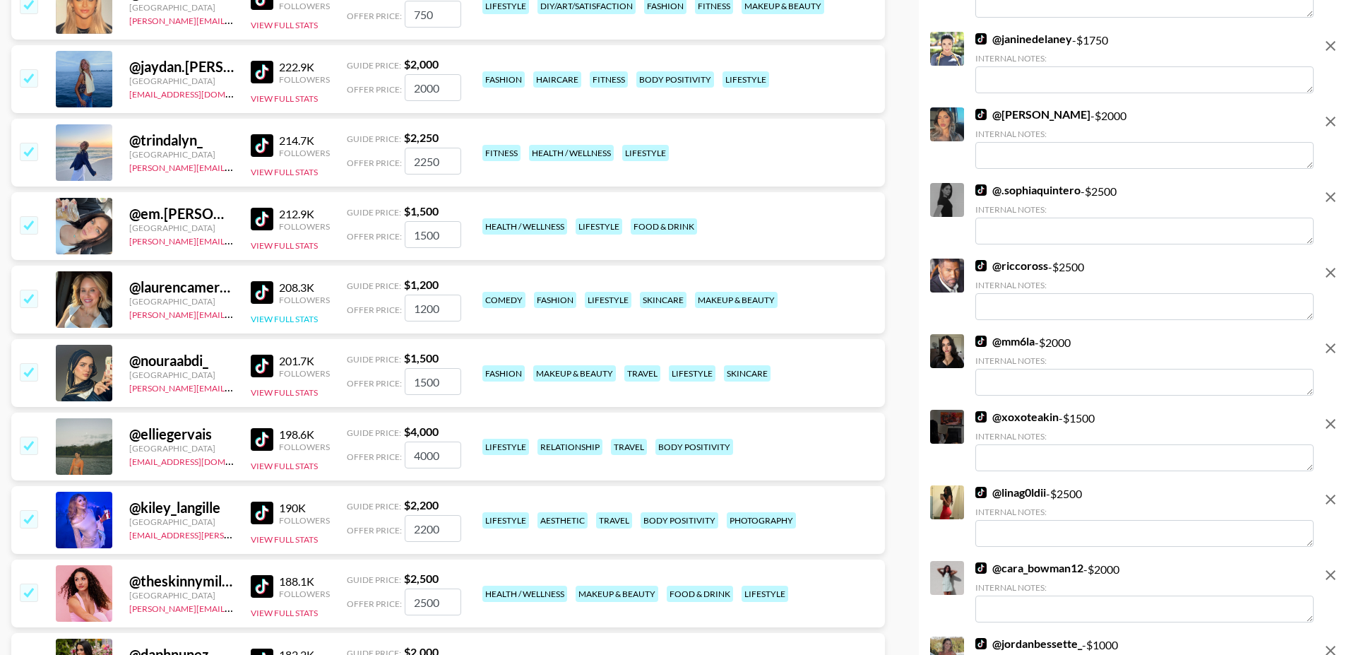
click at [299, 314] on button "View Full Stats" at bounding box center [284, 319] width 67 height 11
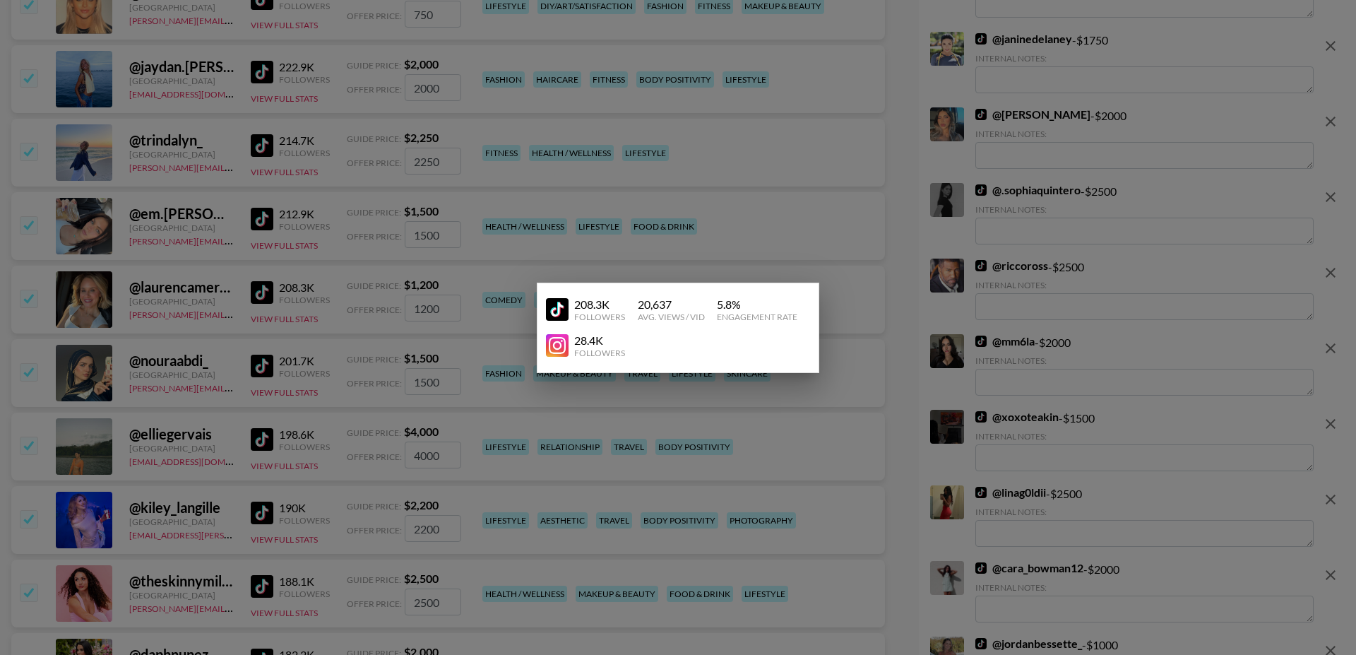
click at [218, 286] on div at bounding box center [678, 327] width 1356 height 655
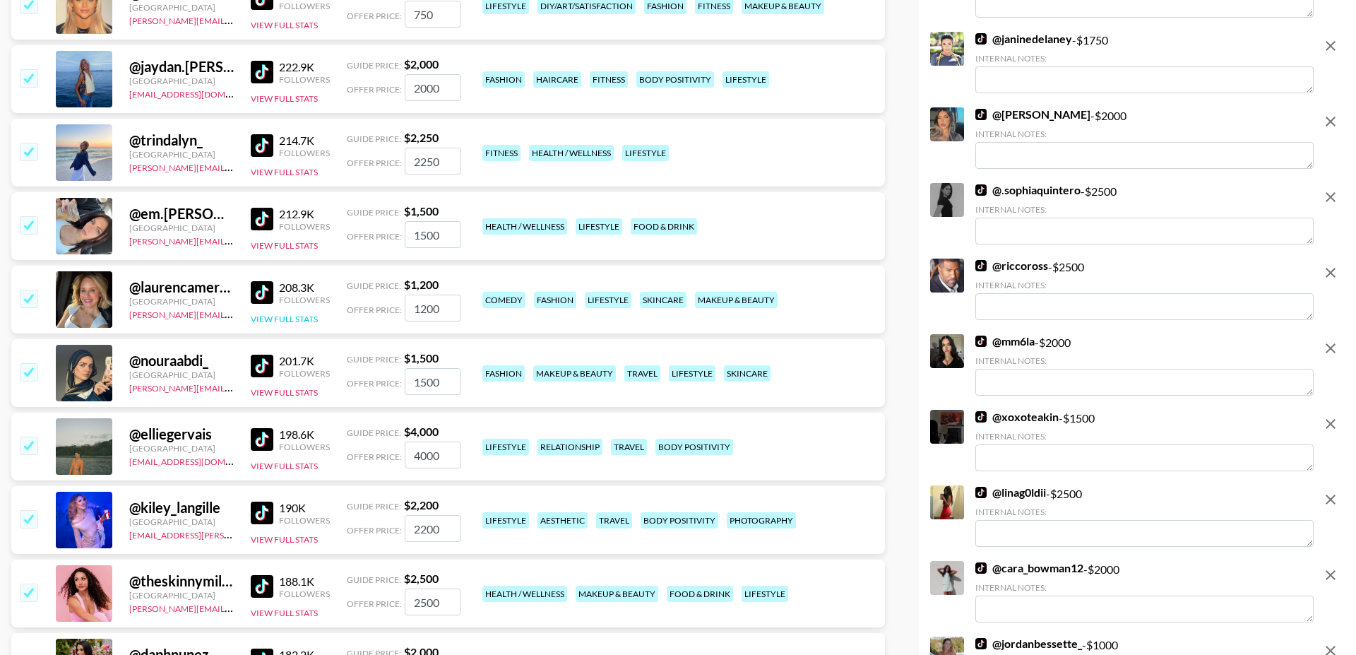
scroll to position [4320, 0]
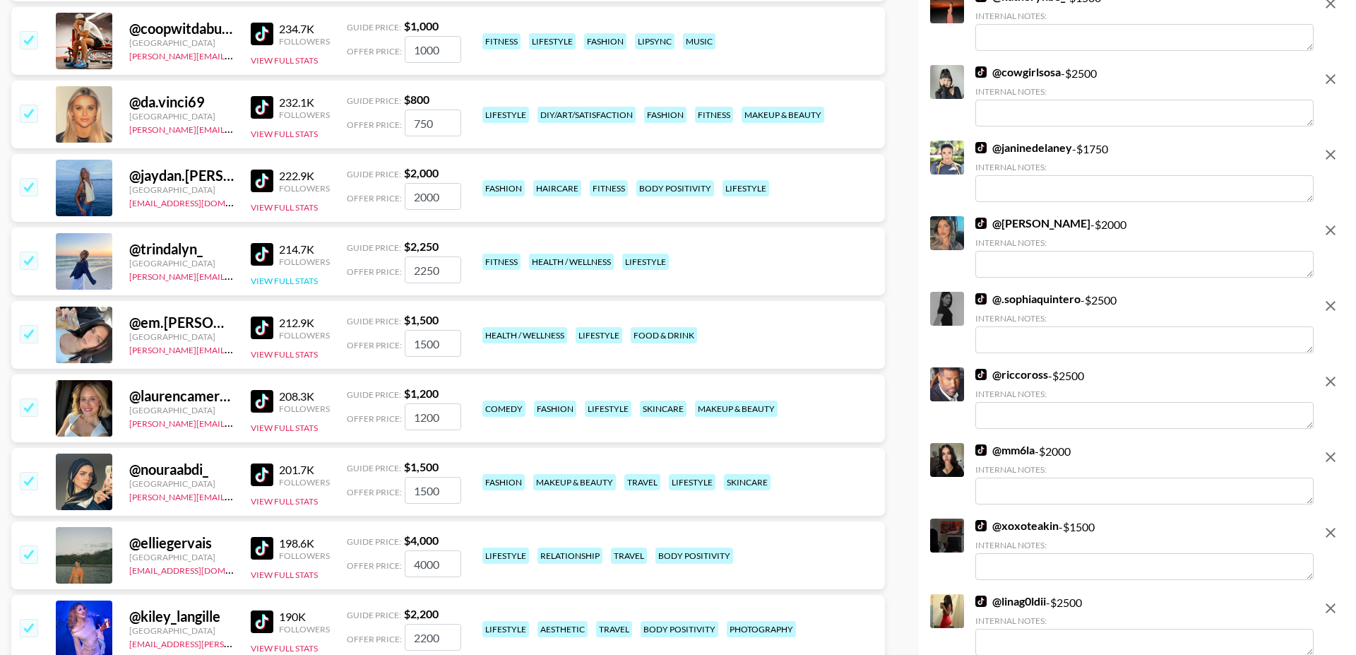
click at [297, 275] on button "View Full Stats" at bounding box center [284, 280] width 67 height 11
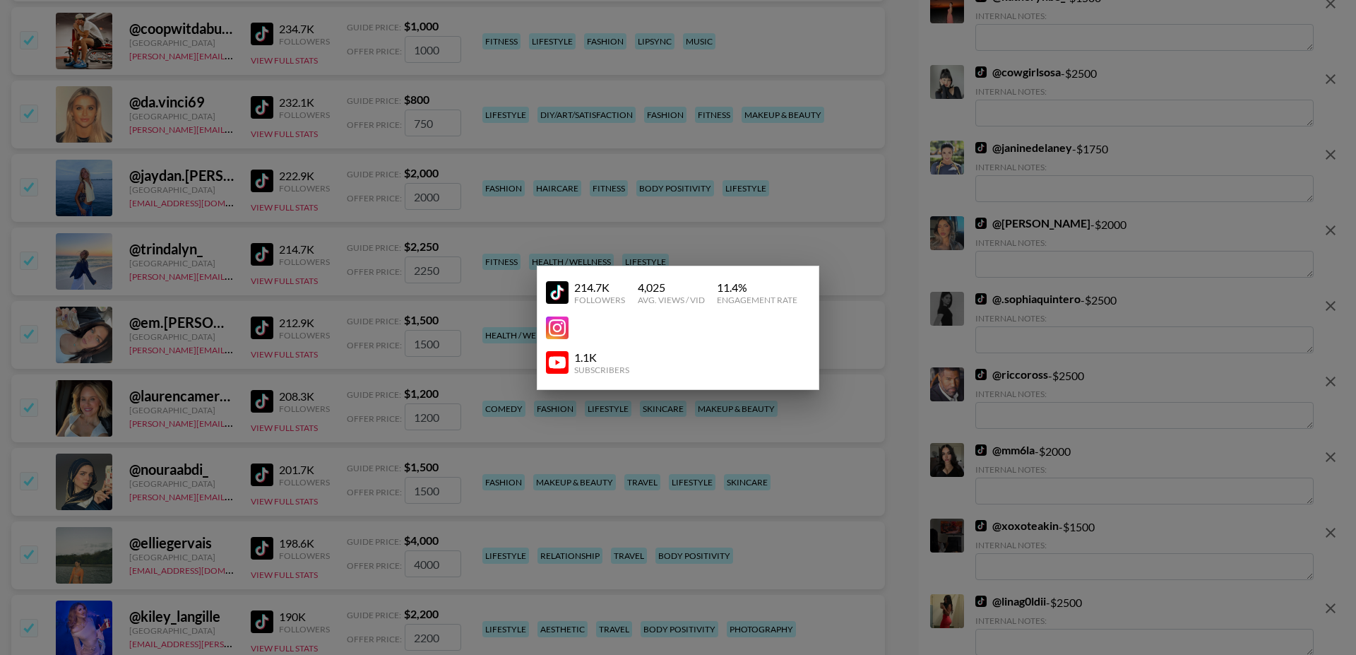
click at [321, 315] on div at bounding box center [678, 327] width 1356 height 655
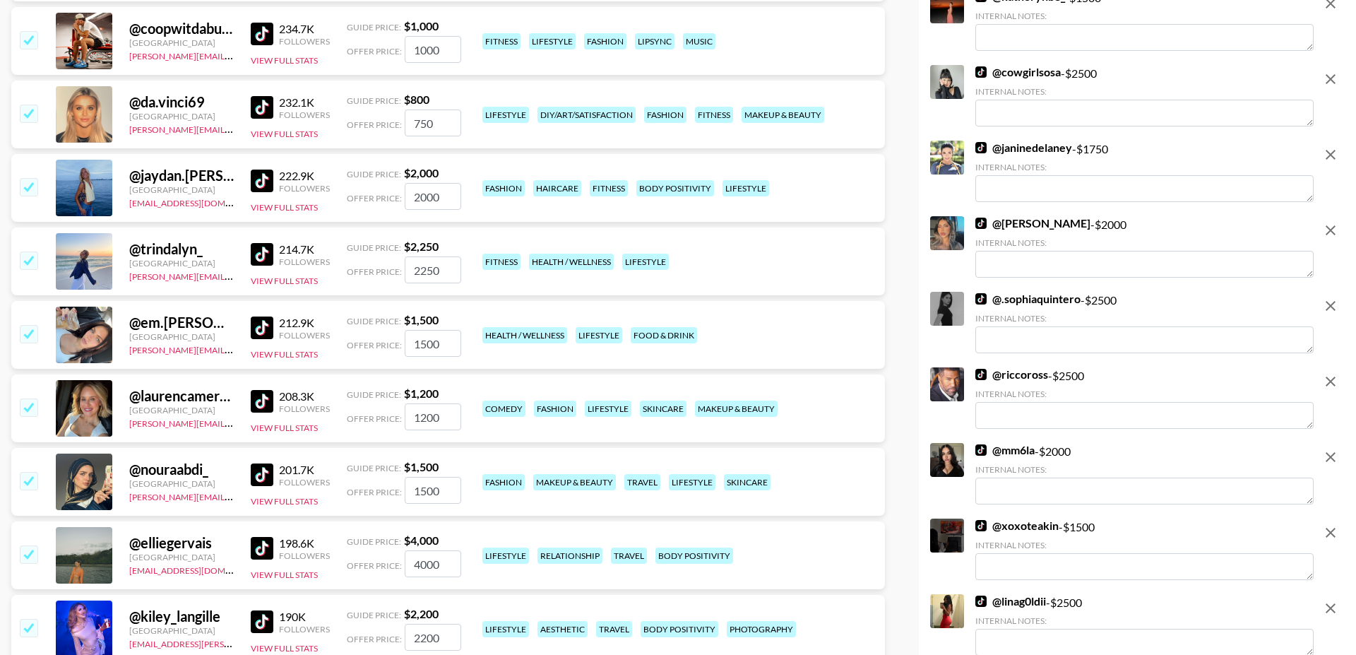
click at [29, 251] on input "checkbox" at bounding box center [28, 259] width 17 height 17
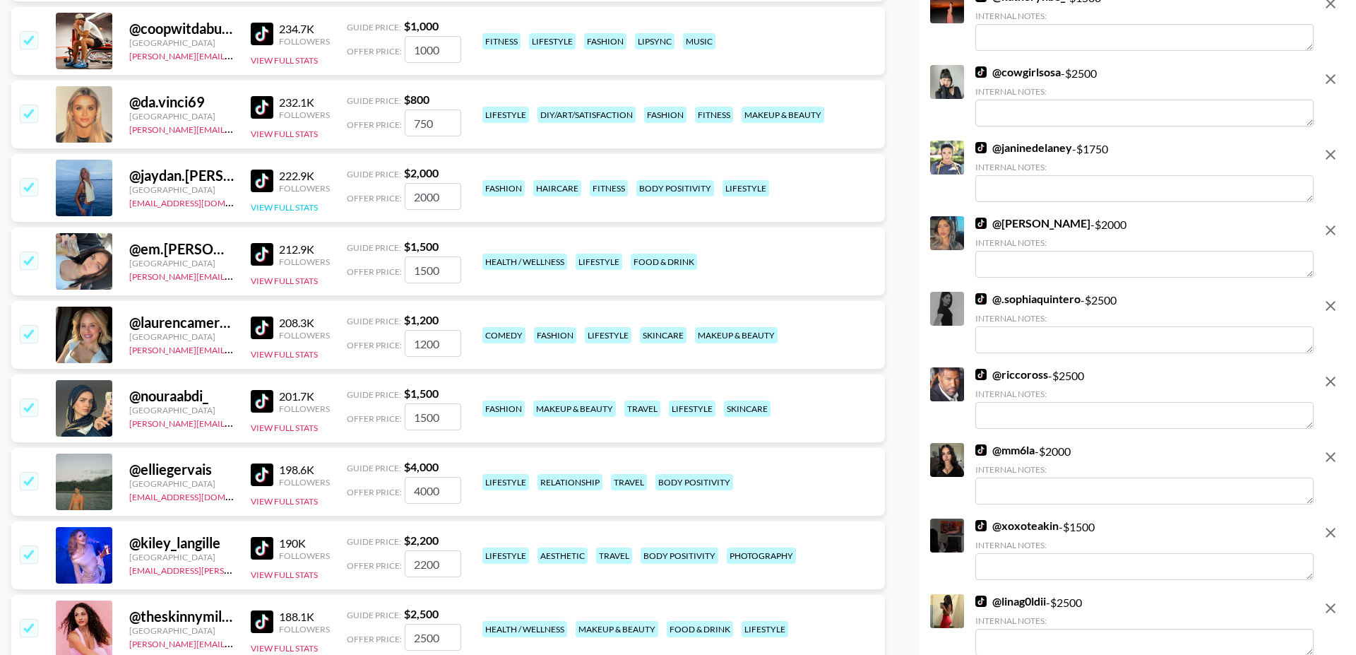
click at [288, 202] on button "View Full Stats" at bounding box center [284, 207] width 67 height 11
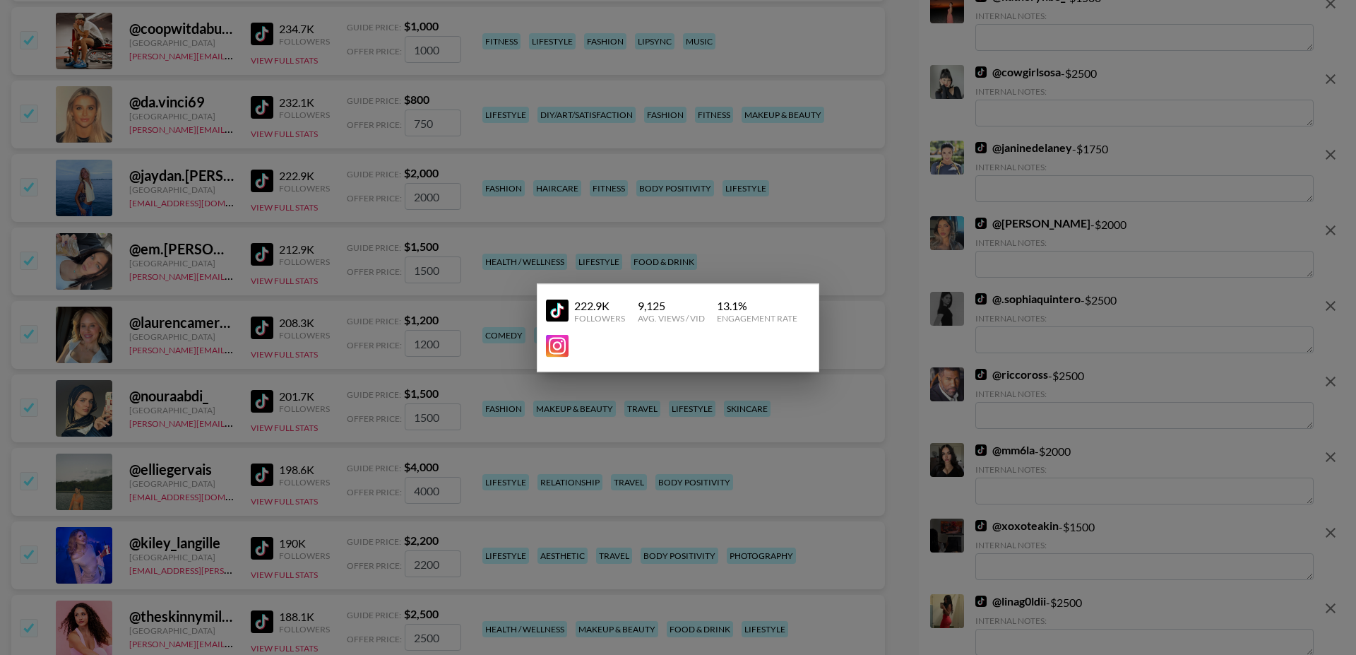
click at [258, 236] on div at bounding box center [678, 327] width 1356 height 655
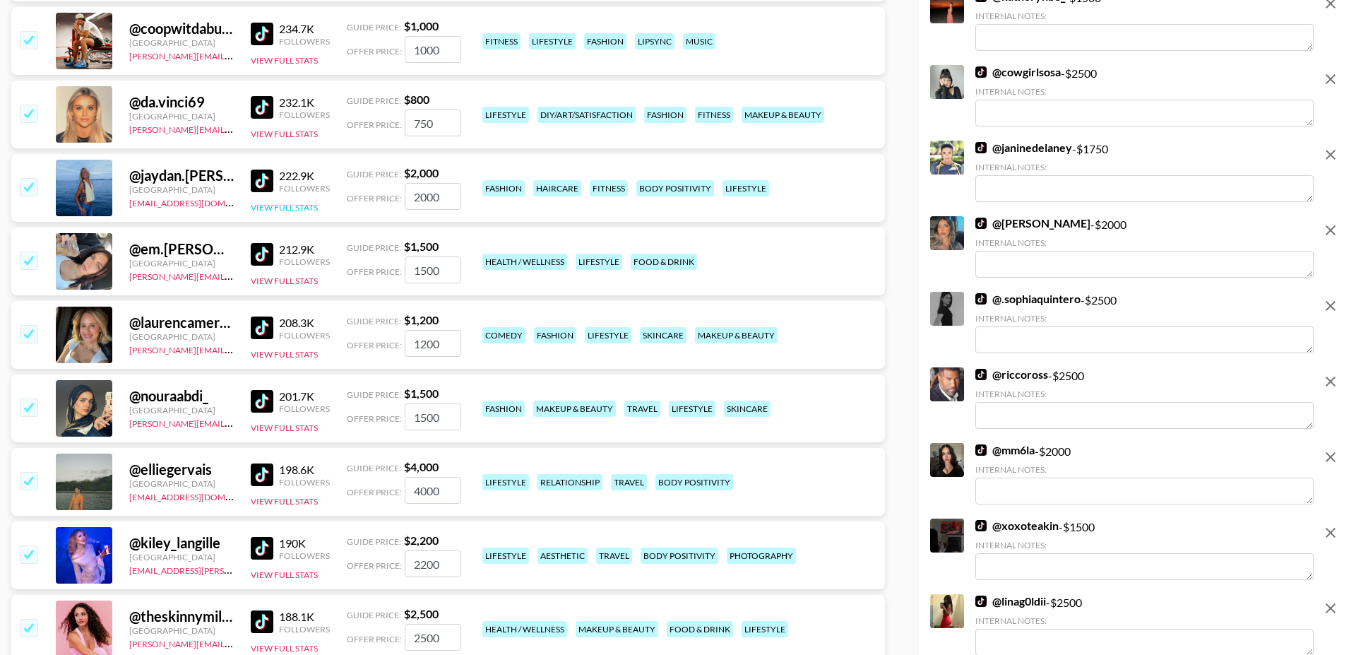
scroll to position [4185, 0]
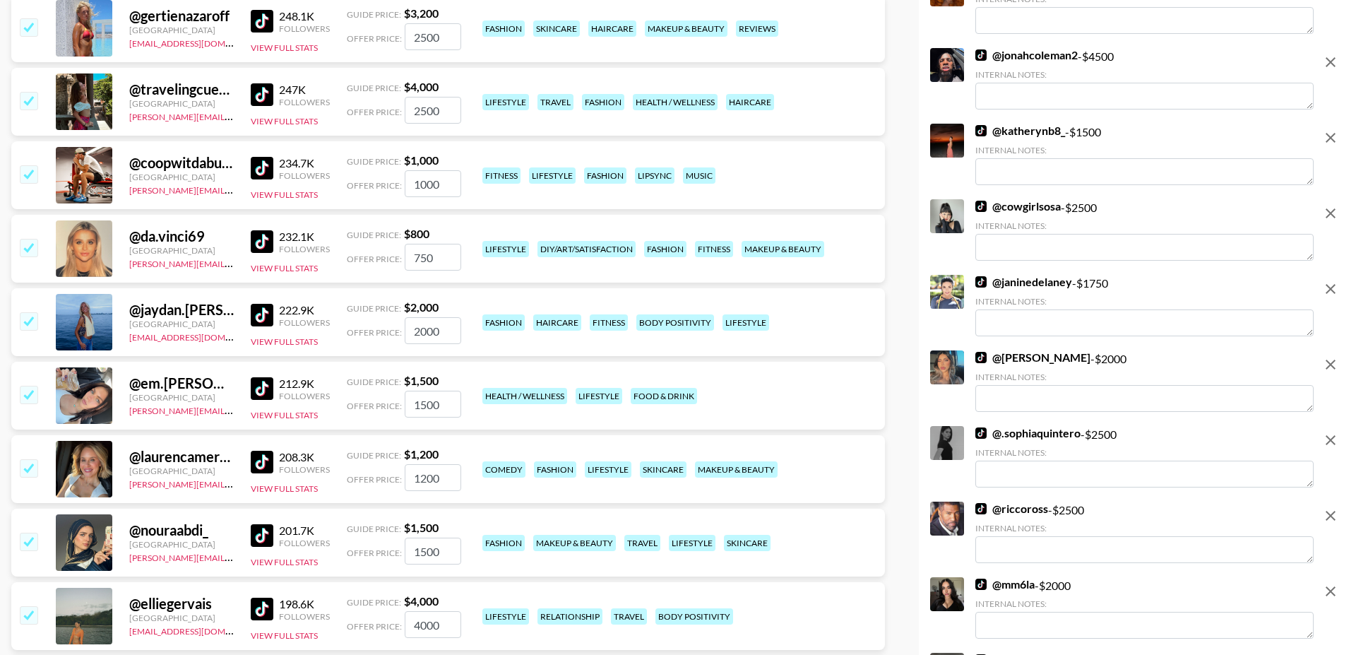
click at [31, 312] on input "checkbox" at bounding box center [28, 320] width 17 height 17
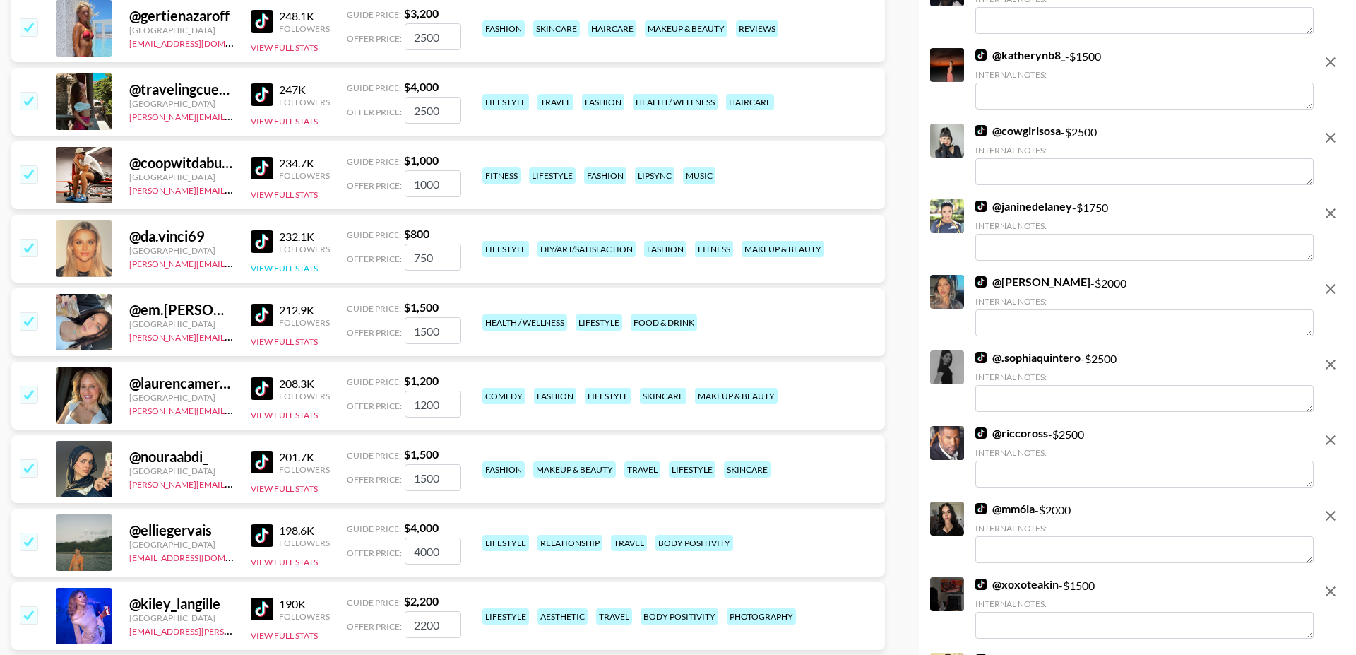
click at [305, 263] on button "View Full Stats" at bounding box center [284, 268] width 67 height 11
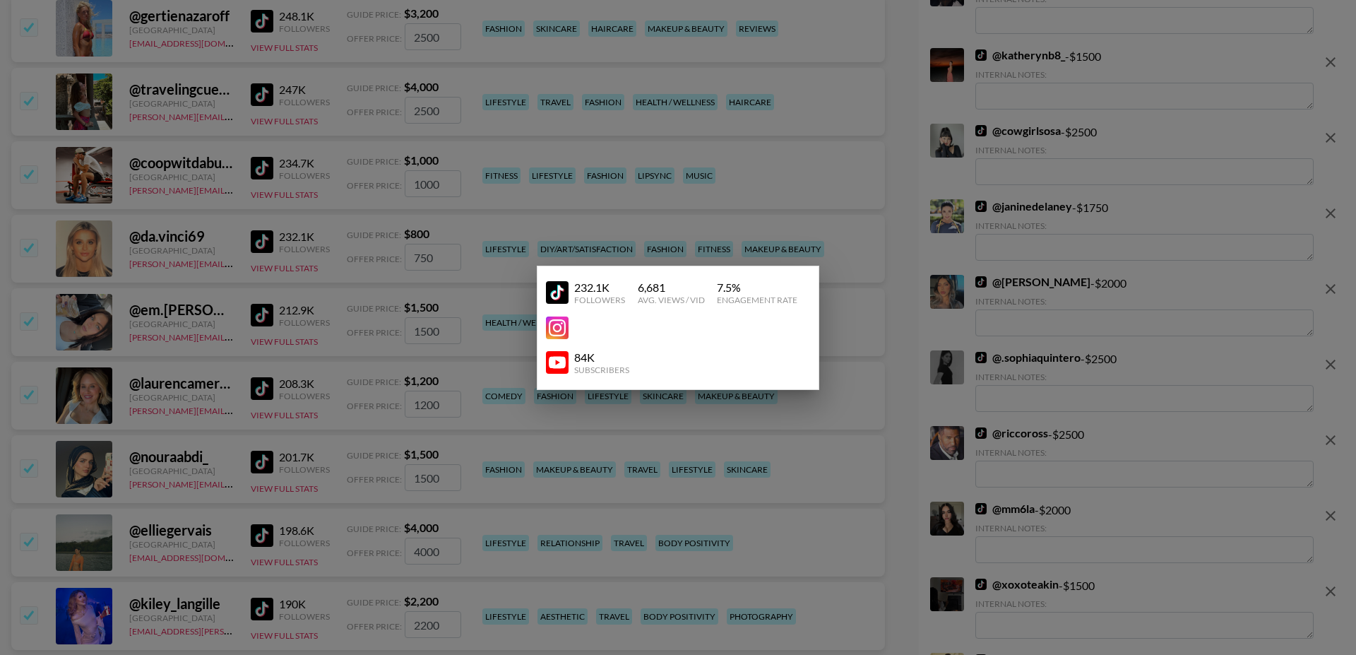
click at [309, 297] on div at bounding box center [678, 327] width 1356 height 655
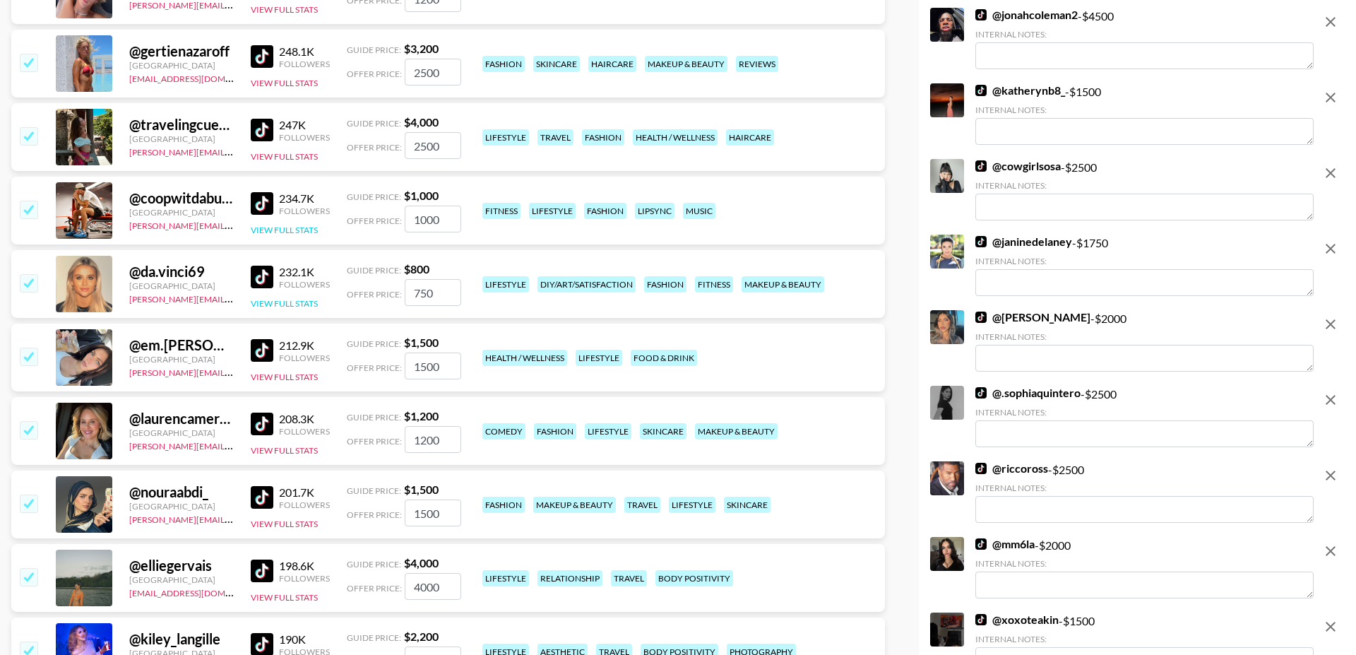
scroll to position [4116, 0]
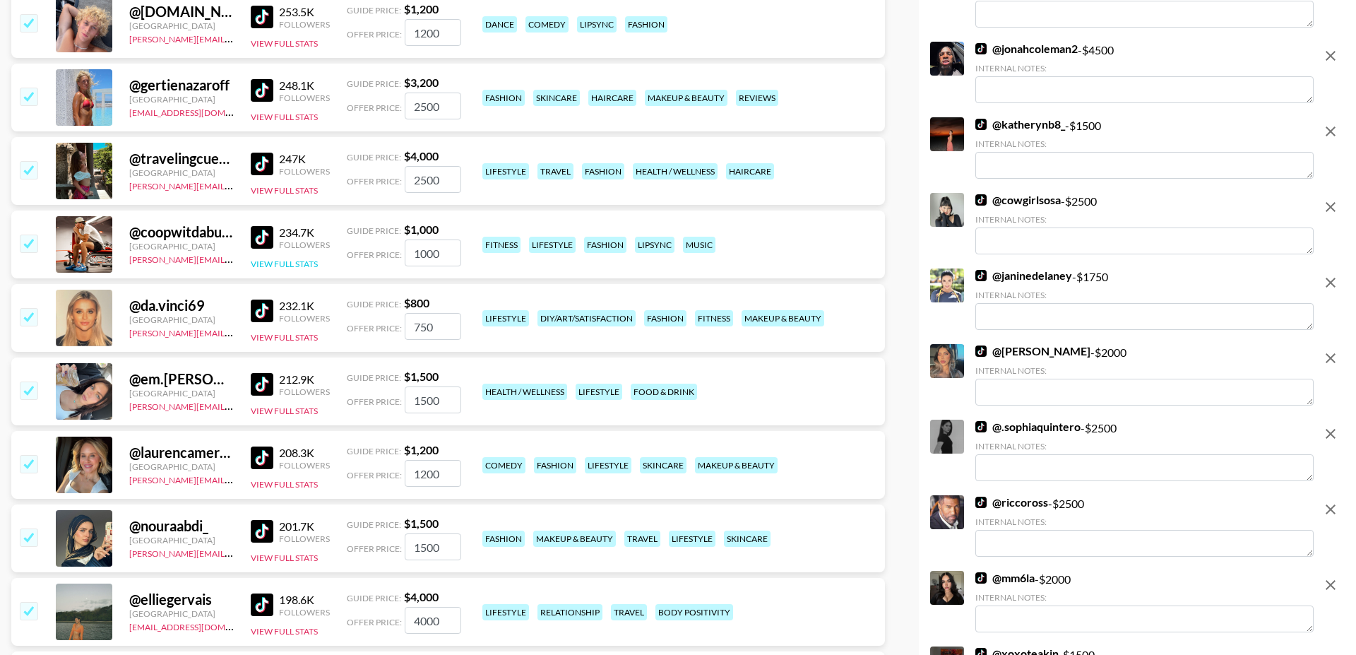
click at [290, 258] on button "View Full Stats" at bounding box center [284, 263] width 67 height 11
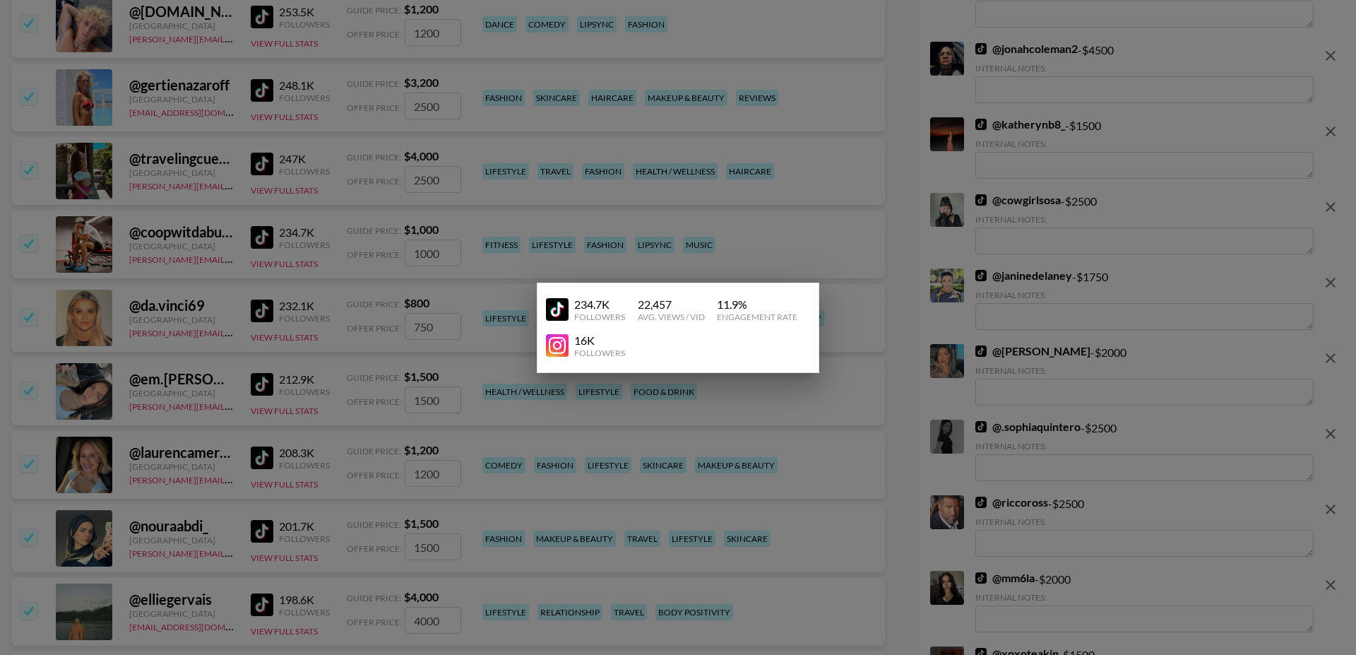
click at [256, 229] on div at bounding box center [678, 327] width 1356 height 655
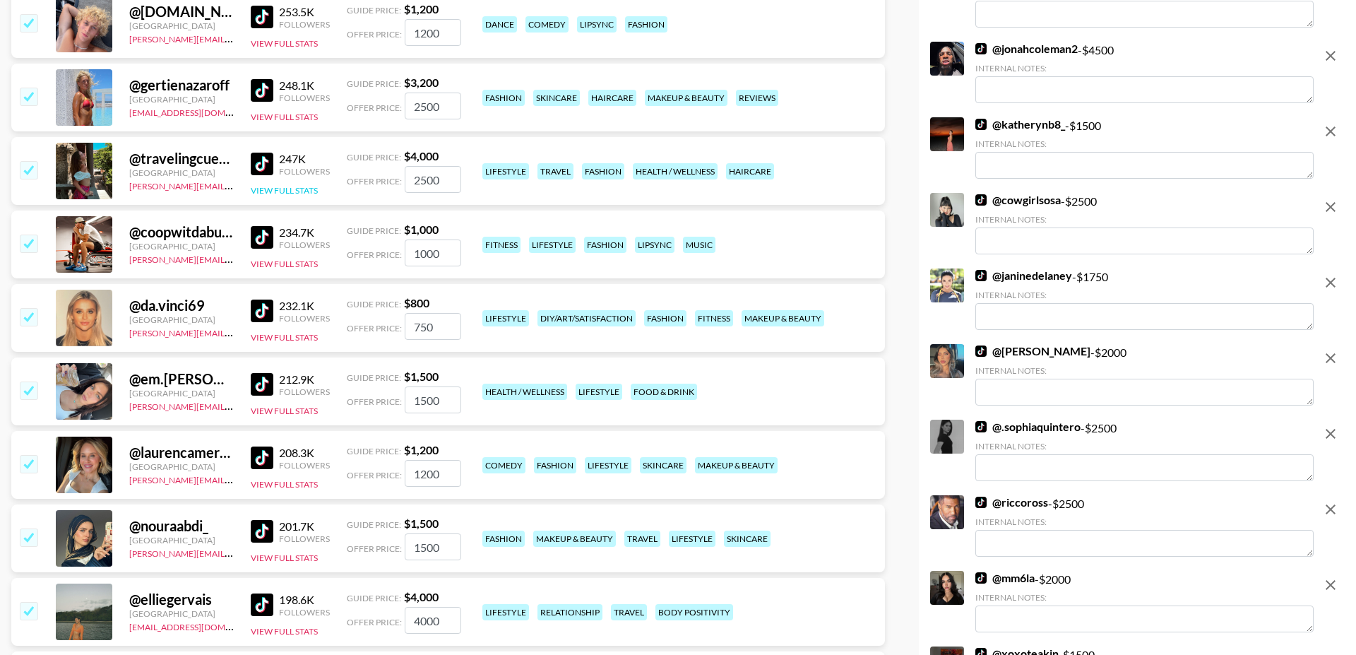
click at [290, 185] on button "View Full Stats" at bounding box center [284, 190] width 67 height 11
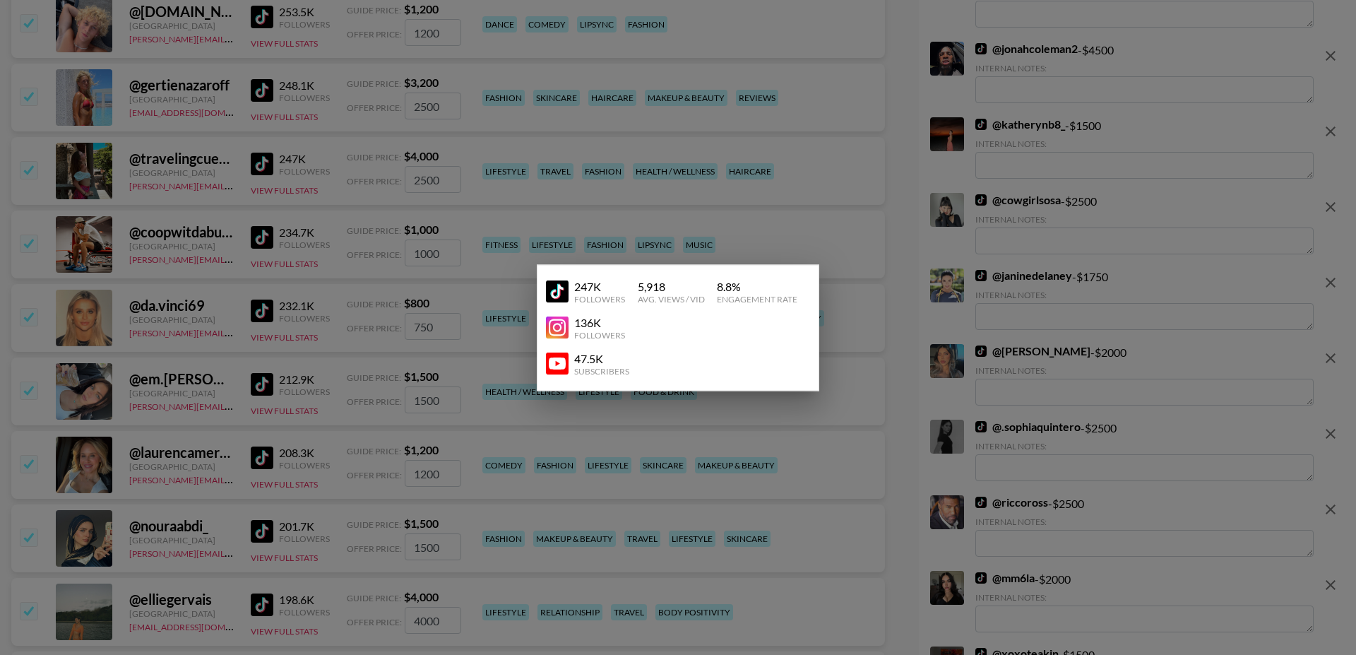
click at [179, 218] on div at bounding box center [678, 327] width 1356 height 655
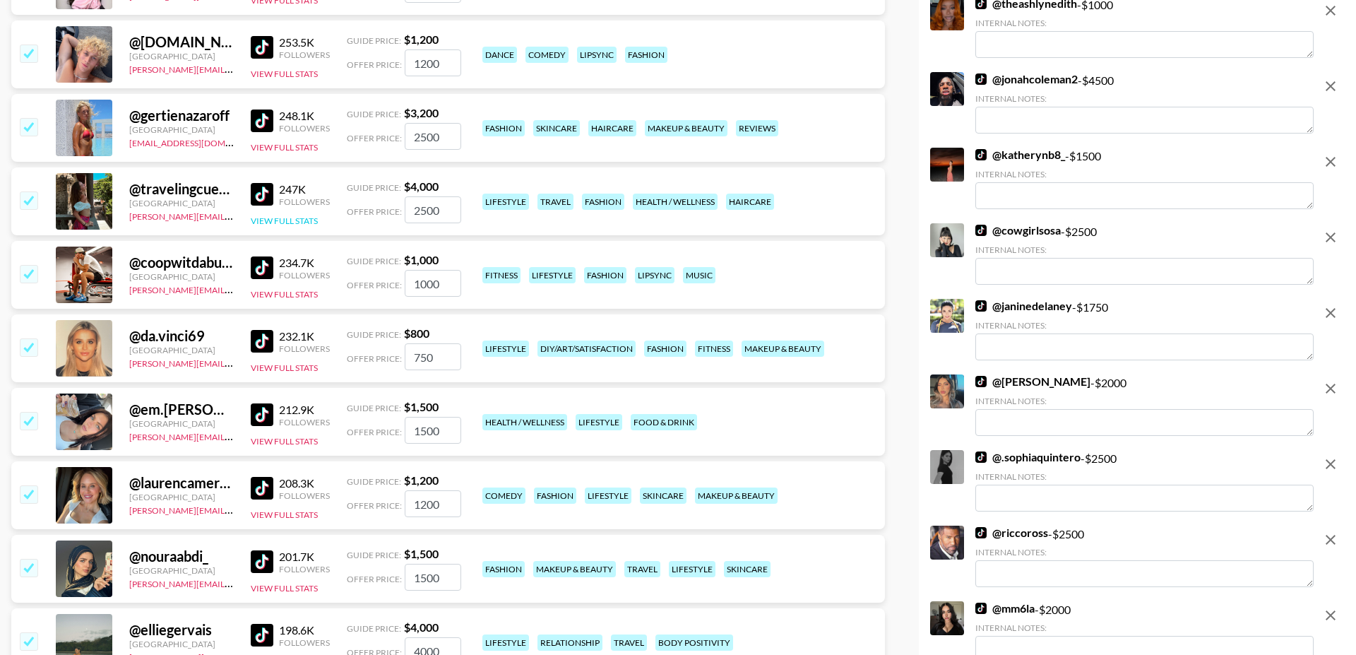
scroll to position [4058, 0]
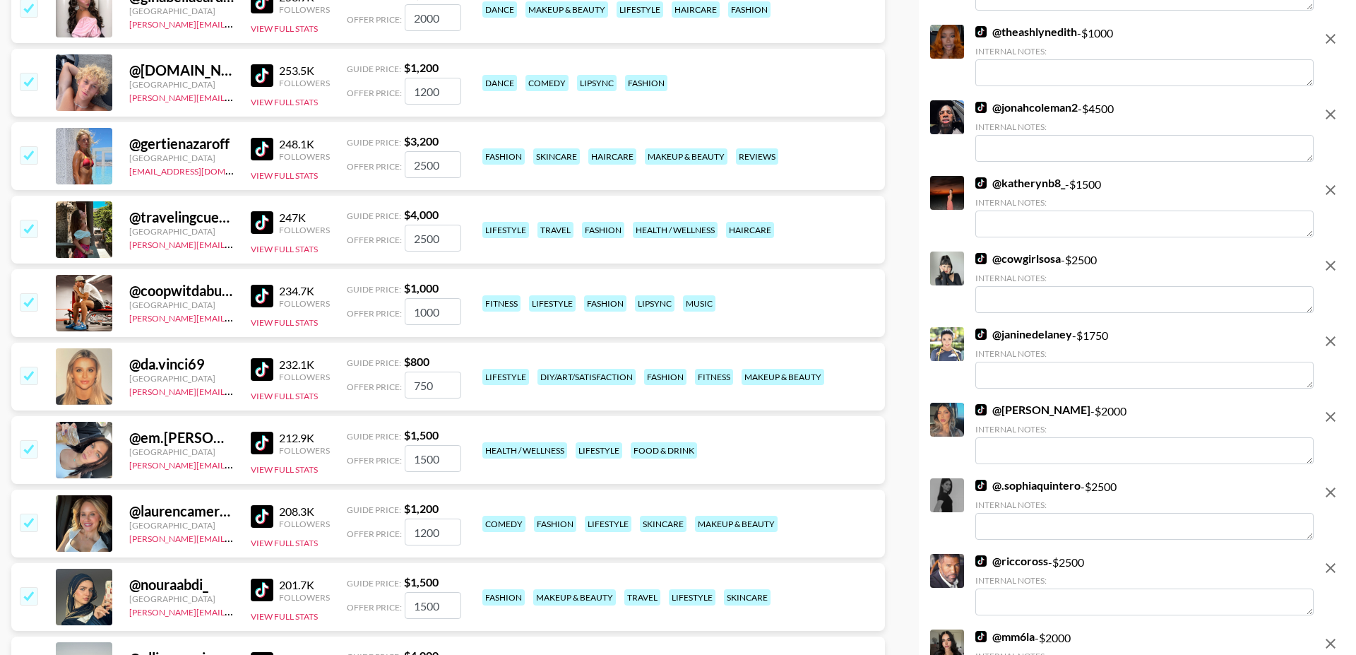
click at [297, 133] on div "248.1K Followers View Full Stats" at bounding box center [290, 156] width 79 height 50
click at [291, 170] on button "View Full Stats" at bounding box center [284, 175] width 67 height 11
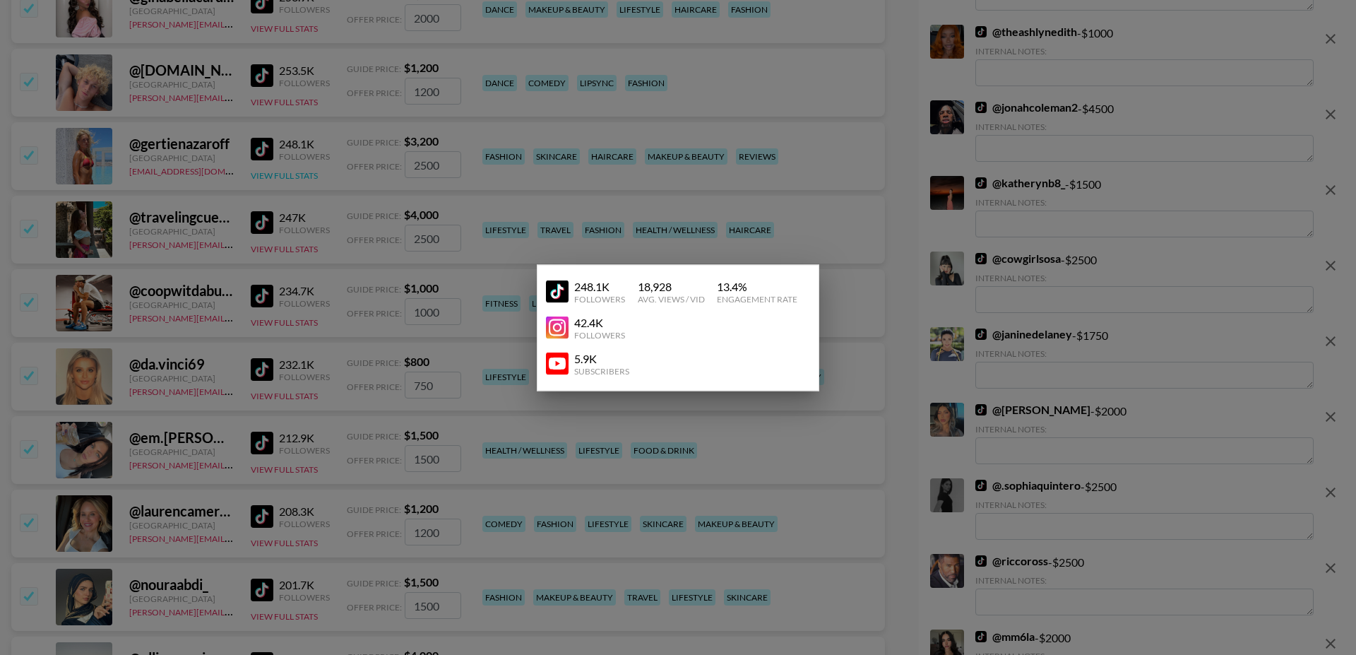
click at [291, 142] on div at bounding box center [678, 327] width 1356 height 655
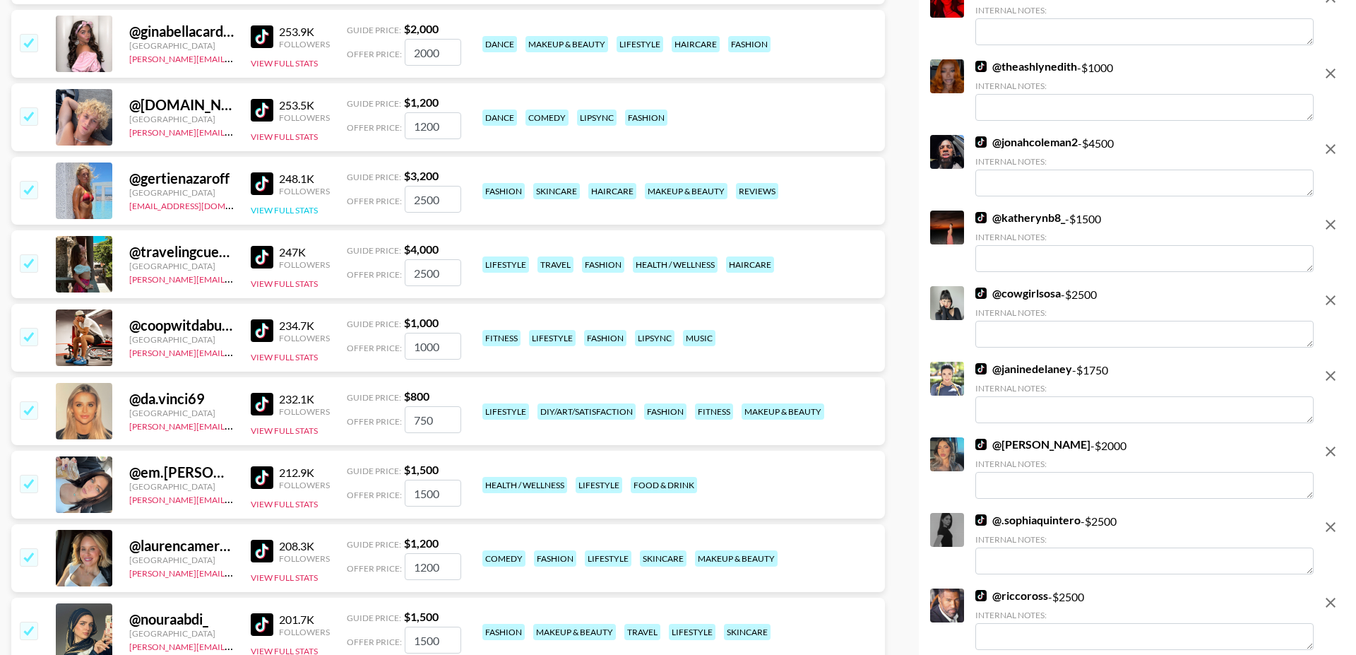
scroll to position [3986, 0]
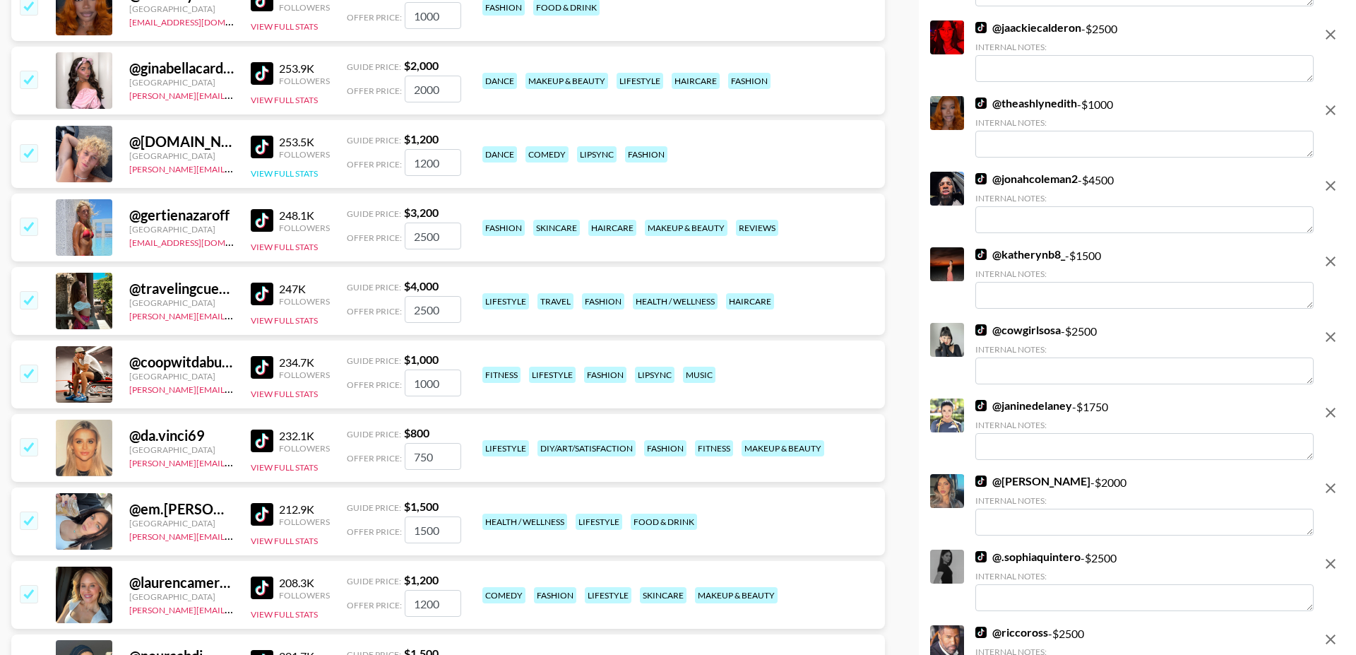
click at [294, 168] on button "View Full Stats" at bounding box center [284, 173] width 67 height 11
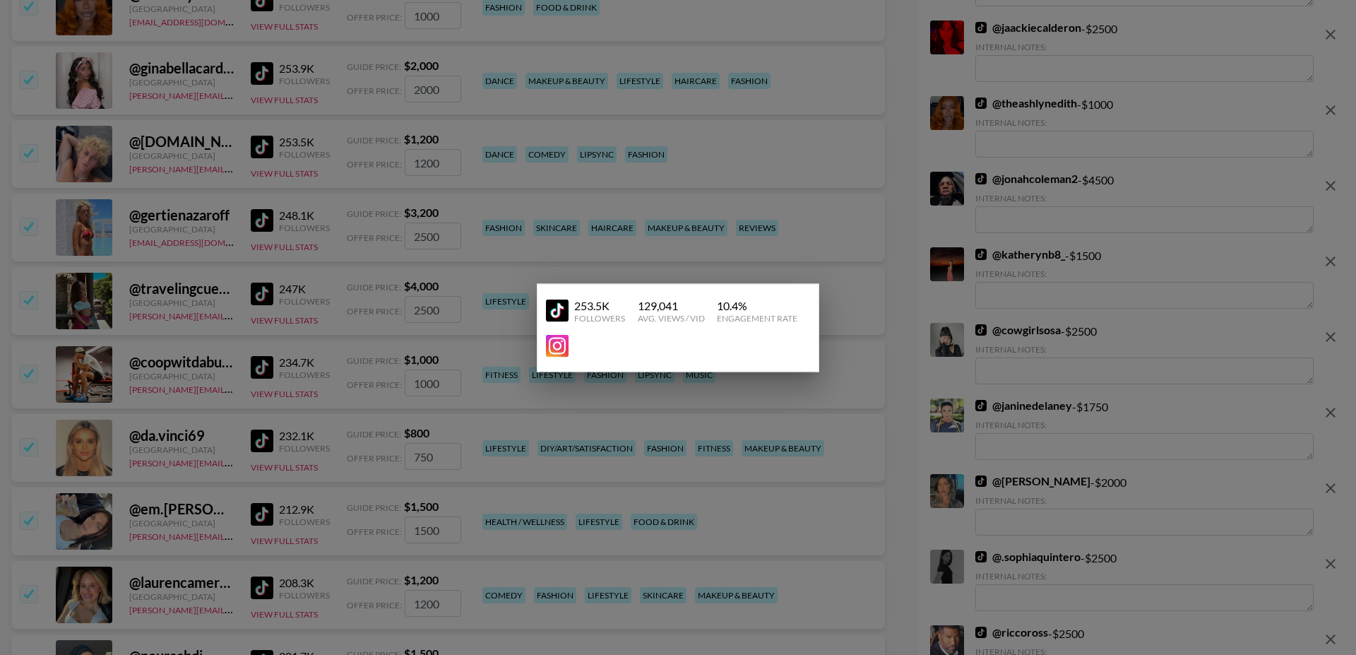
click at [361, 276] on div at bounding box center [678, 327] width 1356 height 655
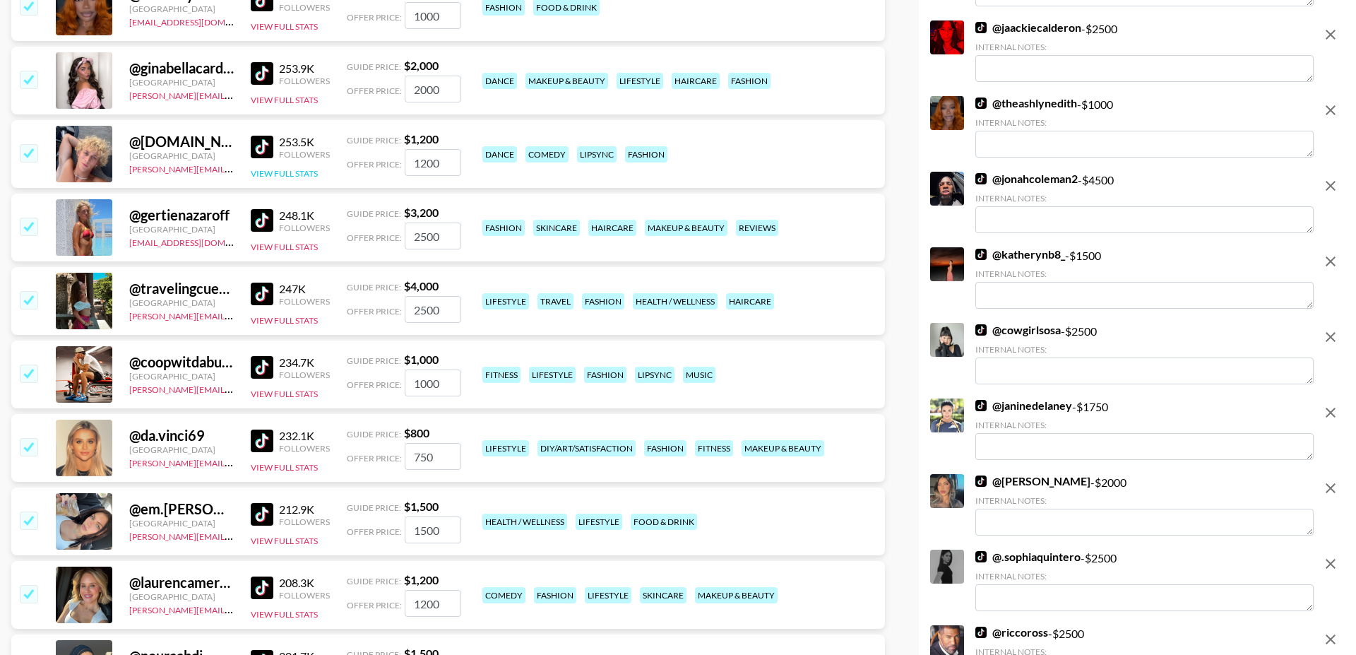
scroll to position [3877, 0]
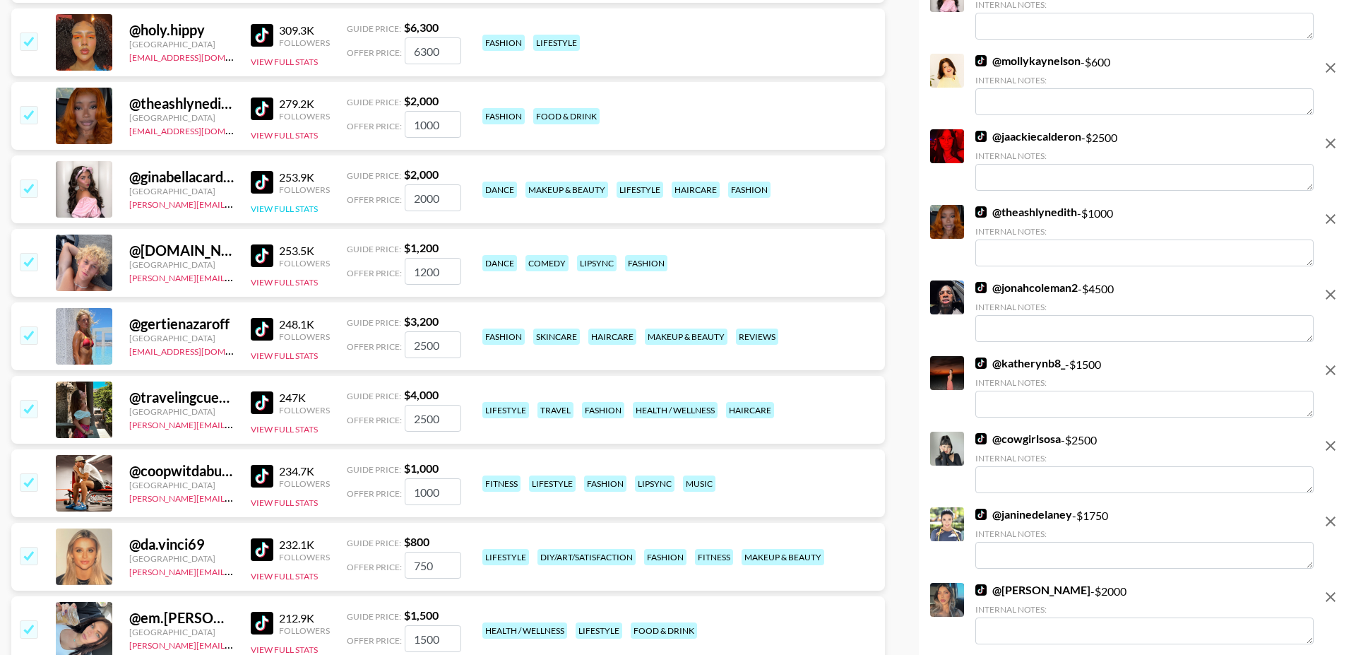
click at [289, 203] on button "View Full Stats" at bounding box center [284, 208] width 67 height 11
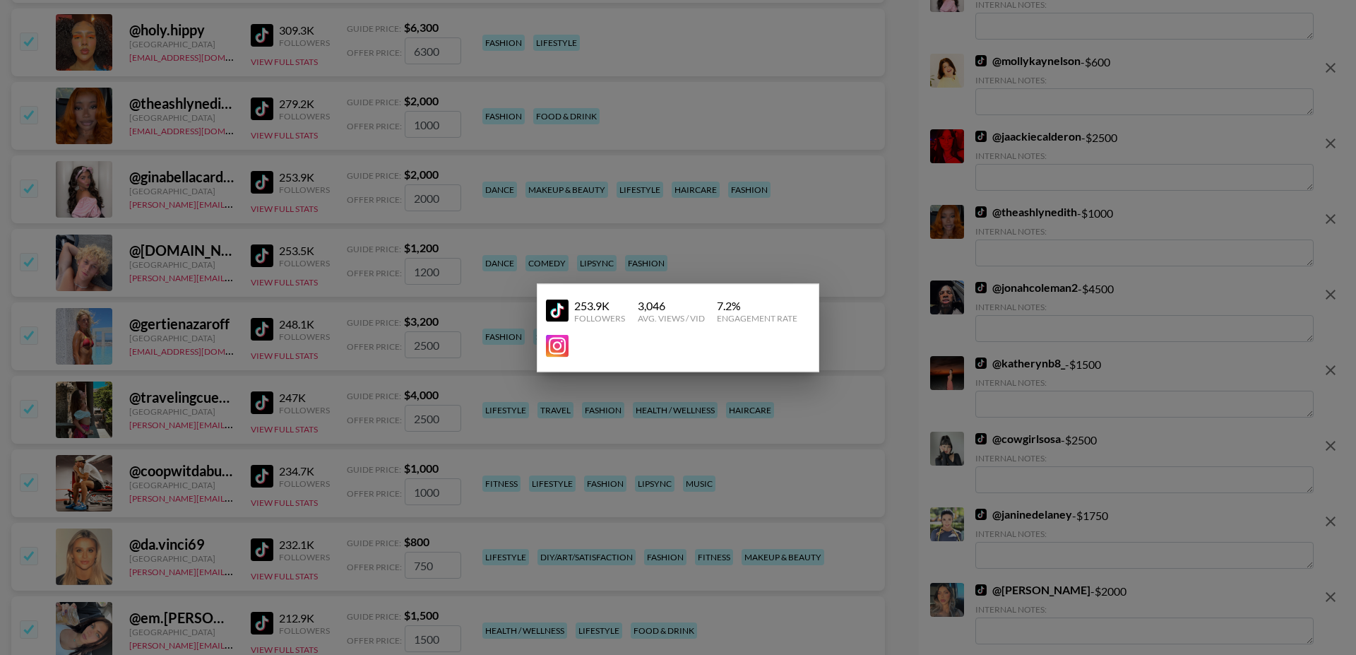
click at [259, 179] on div at bounding box center [678, 327] width 1356 height 655
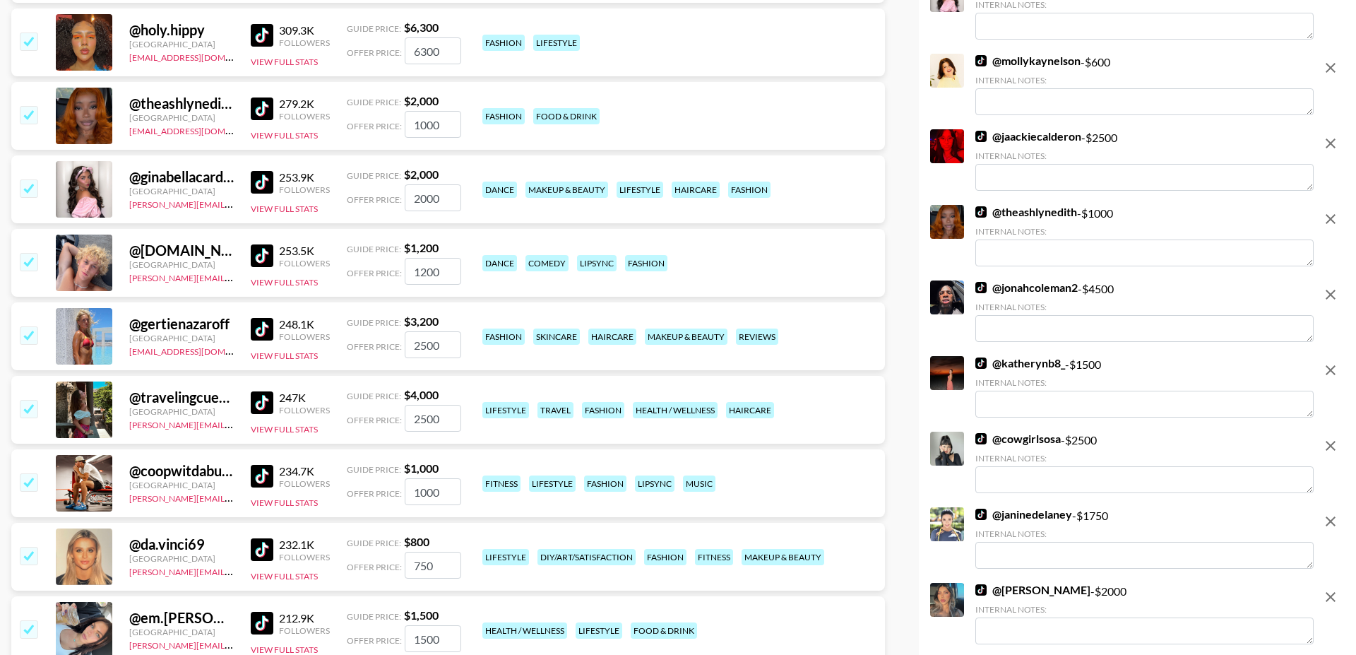
click at [34, 179] on input "checkbox" at bounding box center [28, 187] width 17 height 17
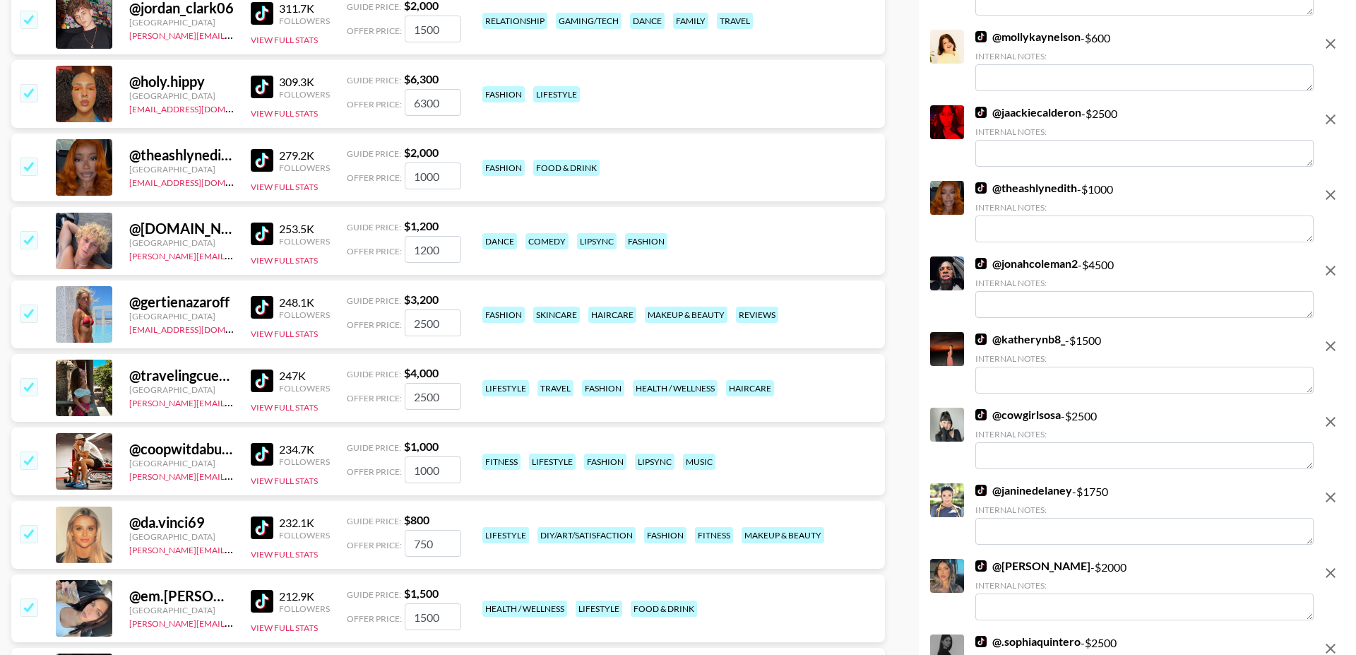
scroll to position [3786, 0]
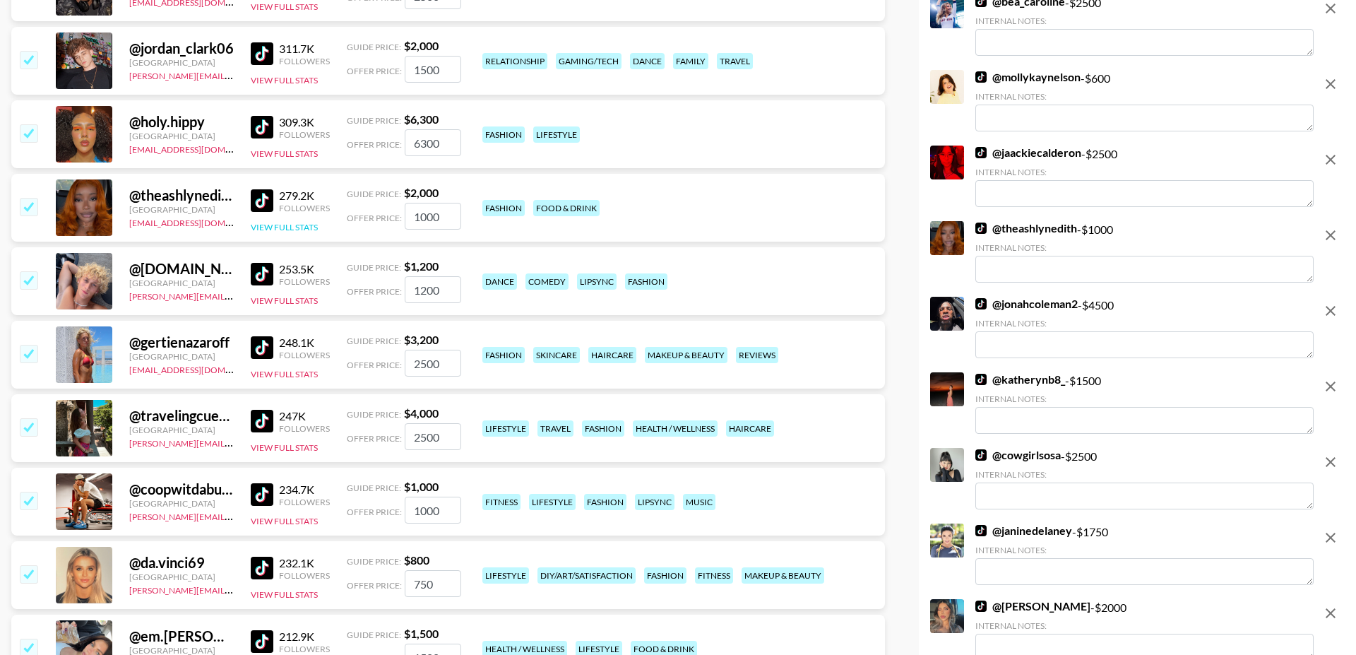
click at [287, 222] on button "View Full Stats" at bounding box center [284, 227] width 67 height 11
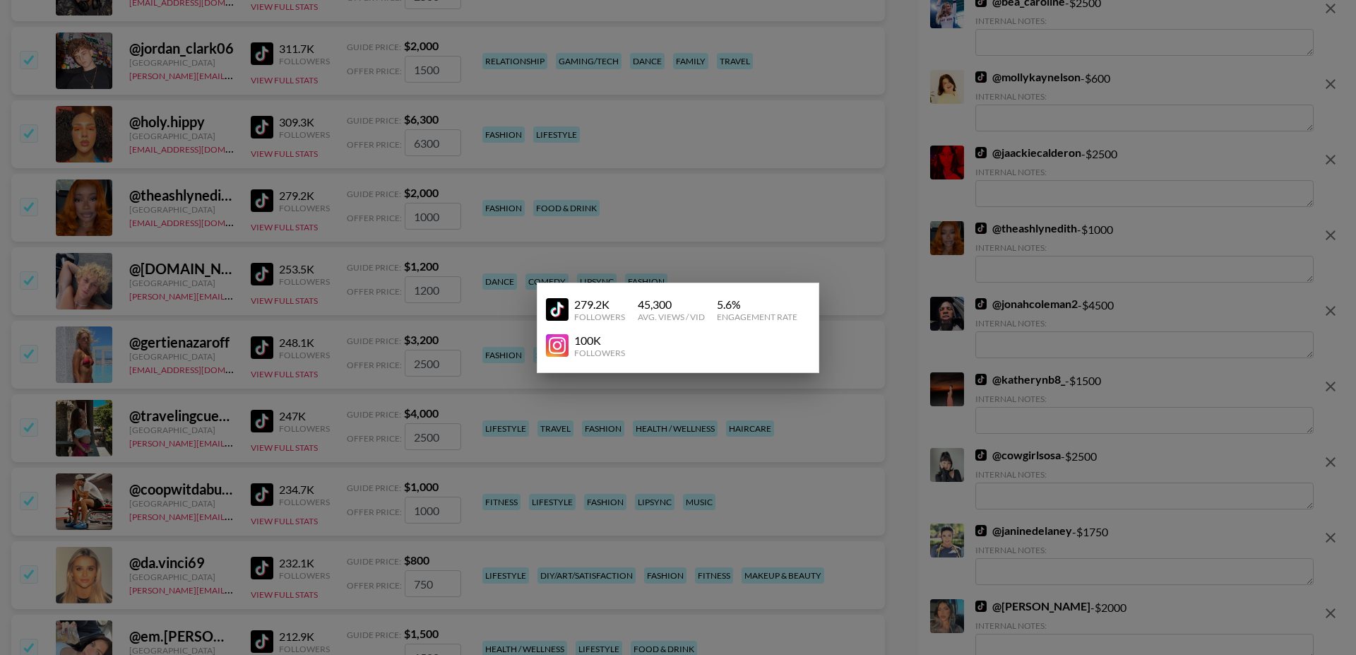
click at [225, 222] on div at bounding box center [678, 327] width 1356 height 655
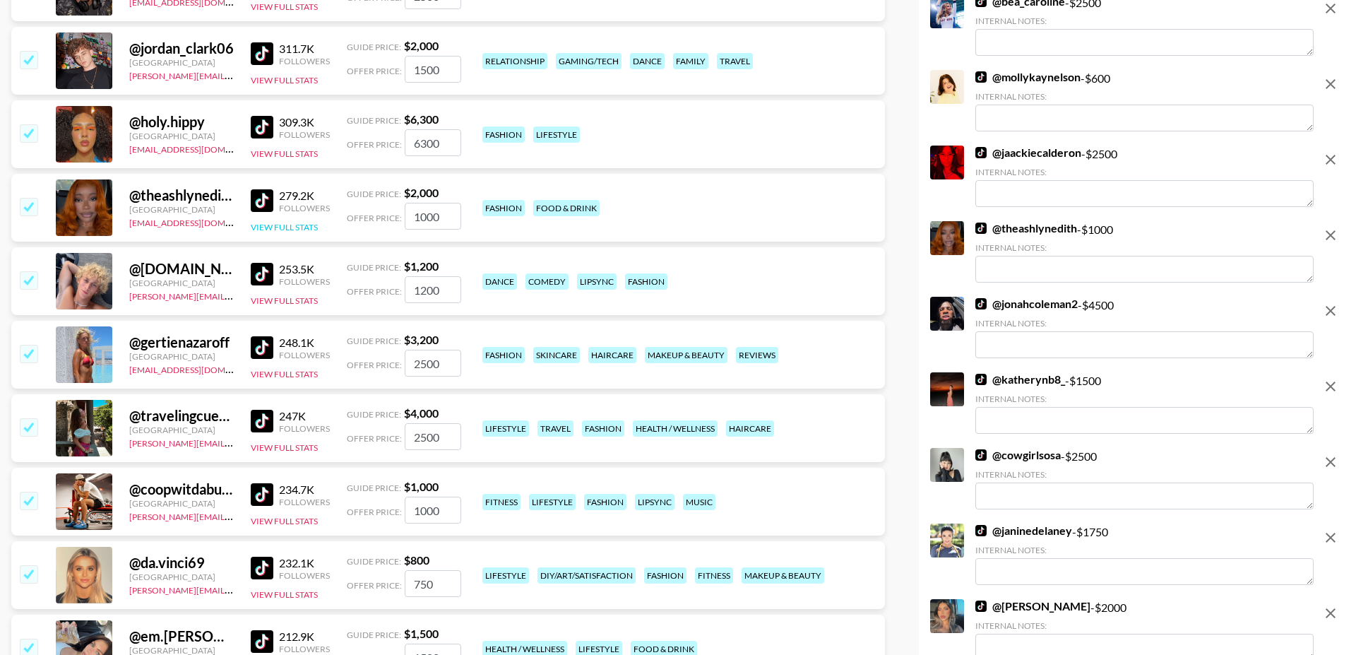
scroll to position [3626, 0]
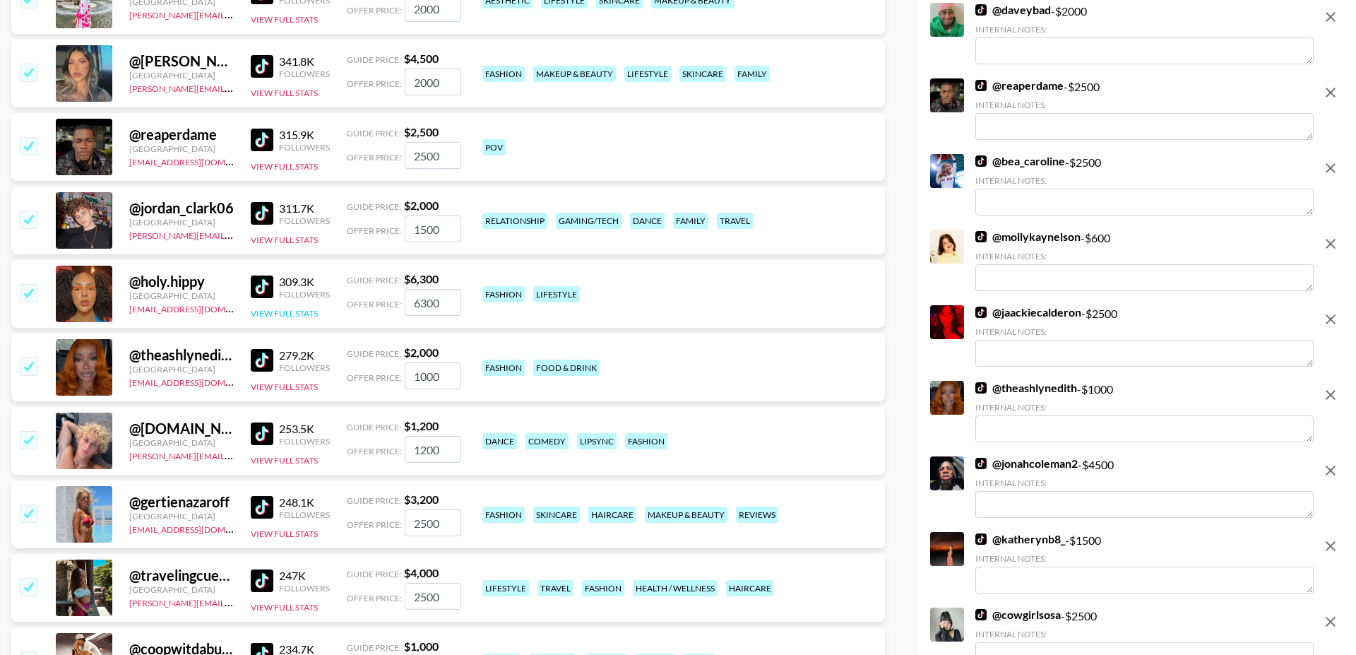
click at [291, 308] on button "View Full Stats" at bounding box center [284, 313] width 67 height 11
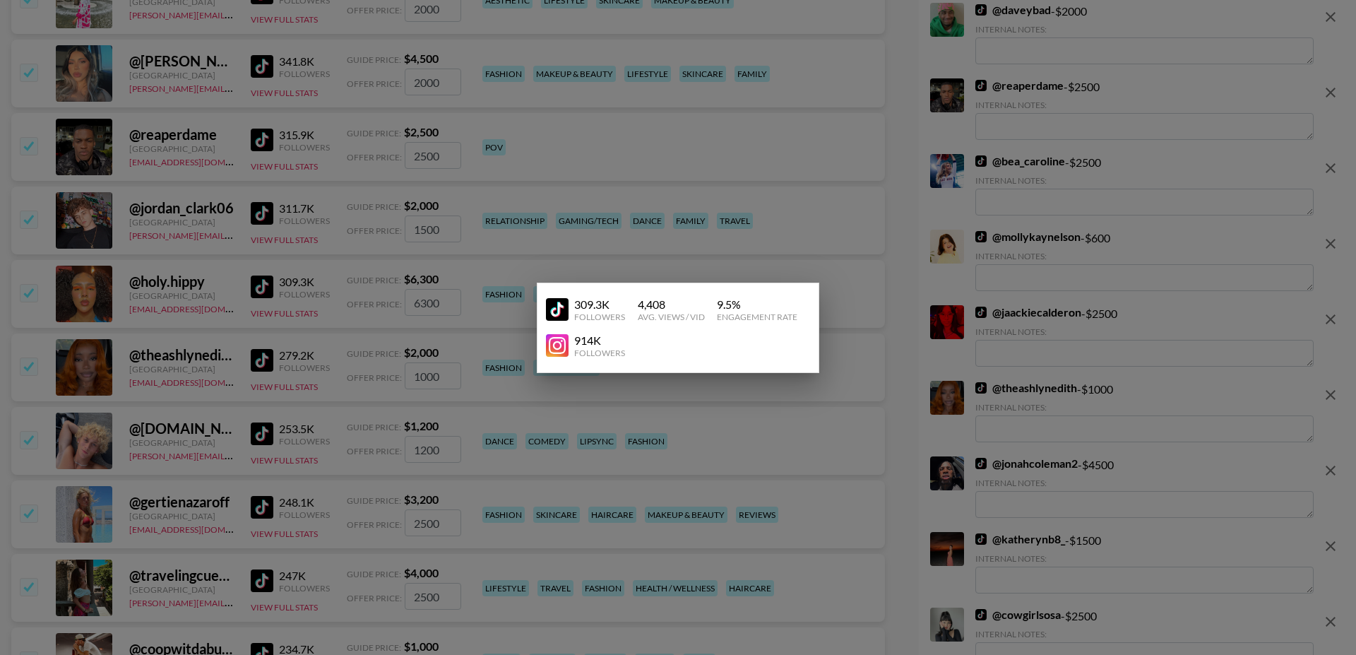
click at [257, 285] on div at bounding box center [678, 327] width 1356 height 655
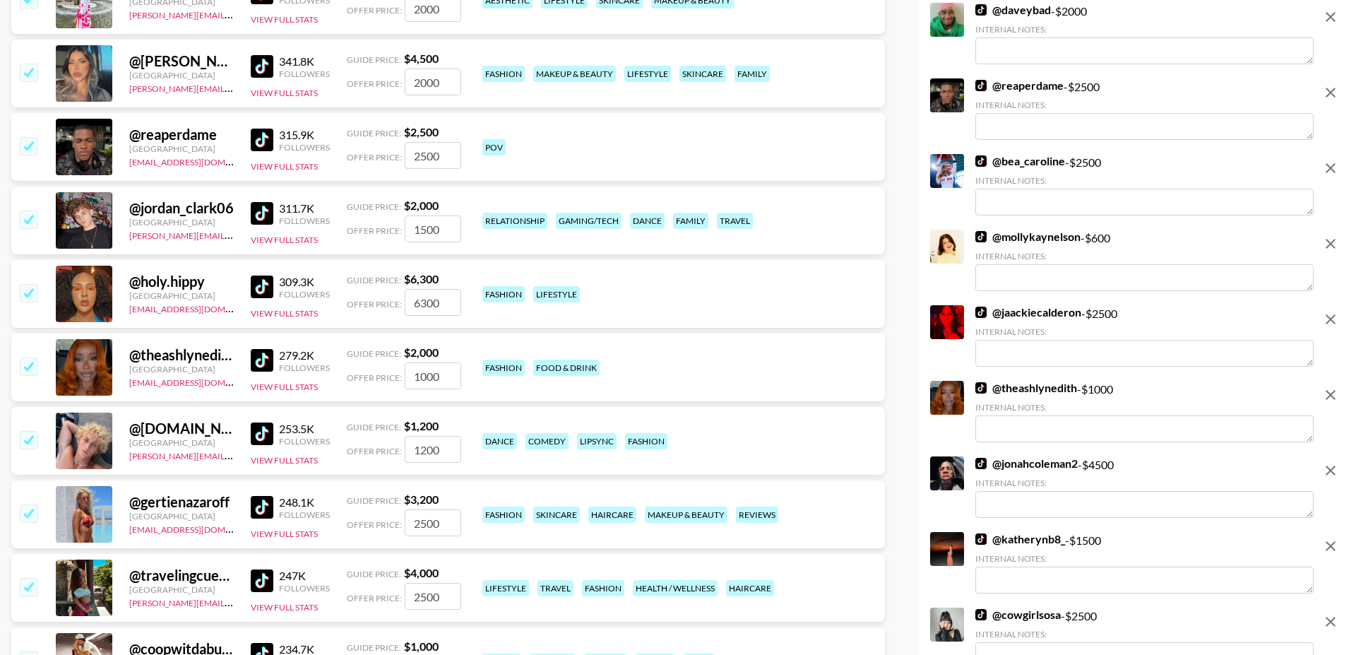
click at [32, 284] on input "checkbox" at bounding box center [28, 292] width 17 height 17
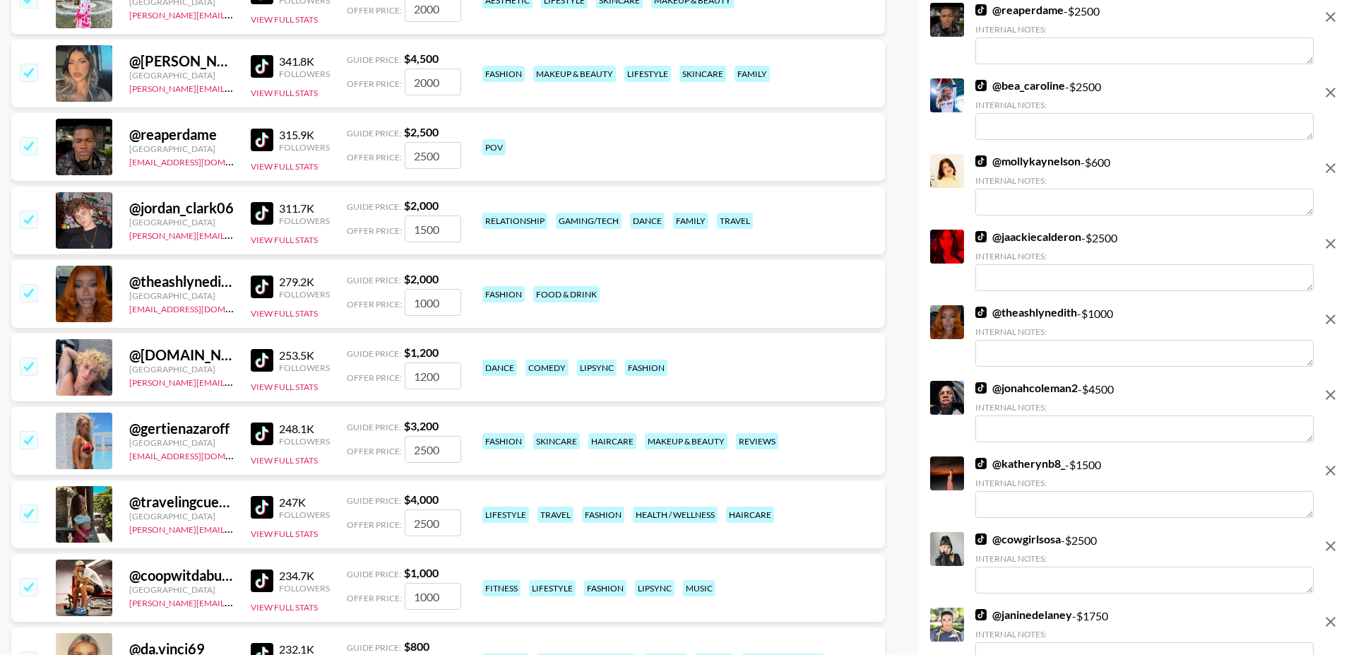
click at [269, 196] on div "311.7K Followers View Full Stats" at bounding box center [290, 221] width 79 height 50
click at [261, 215] on div "@ jordan_clark06 United States laura_clark@grail-talent.com 311.7K Followers Vi…" at bounding box center [448, 220] width 874 height 68
click at [267, 234] on button "View Full Stats" at bounding box center [284, 239] width 67 height 11
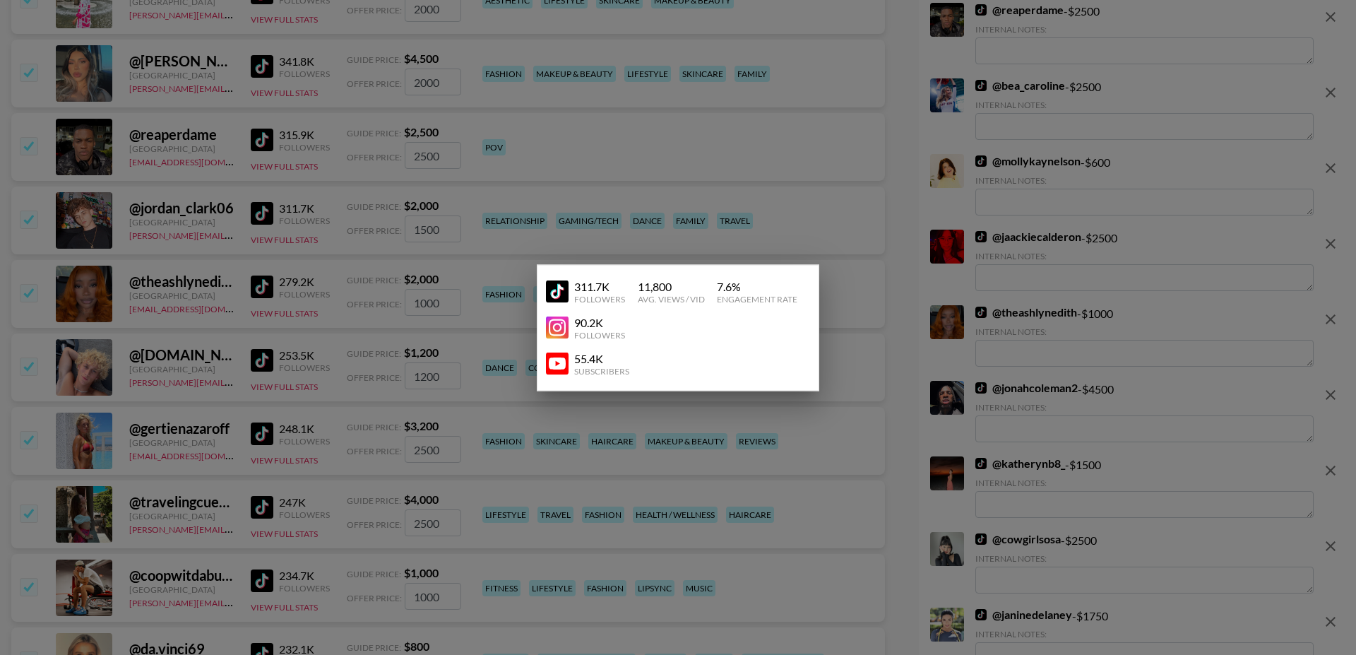
click at [231, 210] on div at bounding box center [678, 327] width 1356 height 655
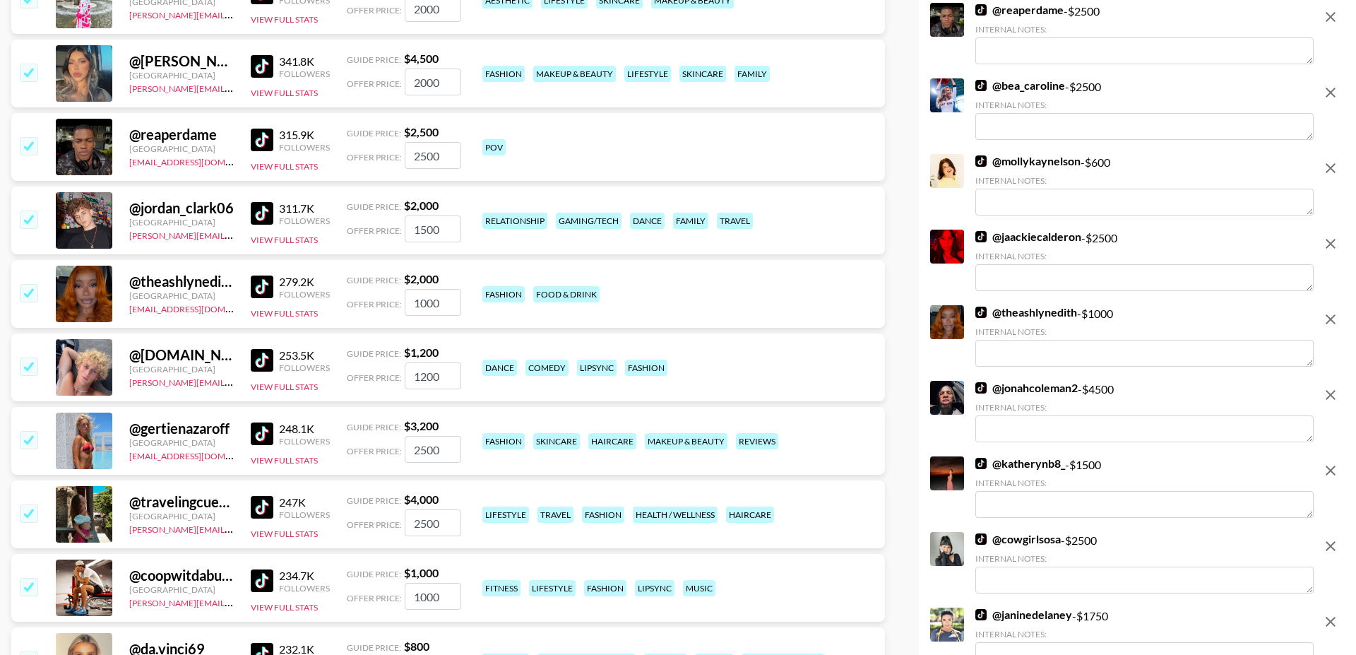
click at [287, 123] on div "315.9K Followers View Full Stats" at bounding box center [290, 147] width 79 height 50
click at [282, 124] on div "315.9K Followers View Full Stats" at bounding box center [290, 147] width 79 height 50
click at [275, 161] on button "View Full Stats" at bounding box center [284, 166] width 67 height 11
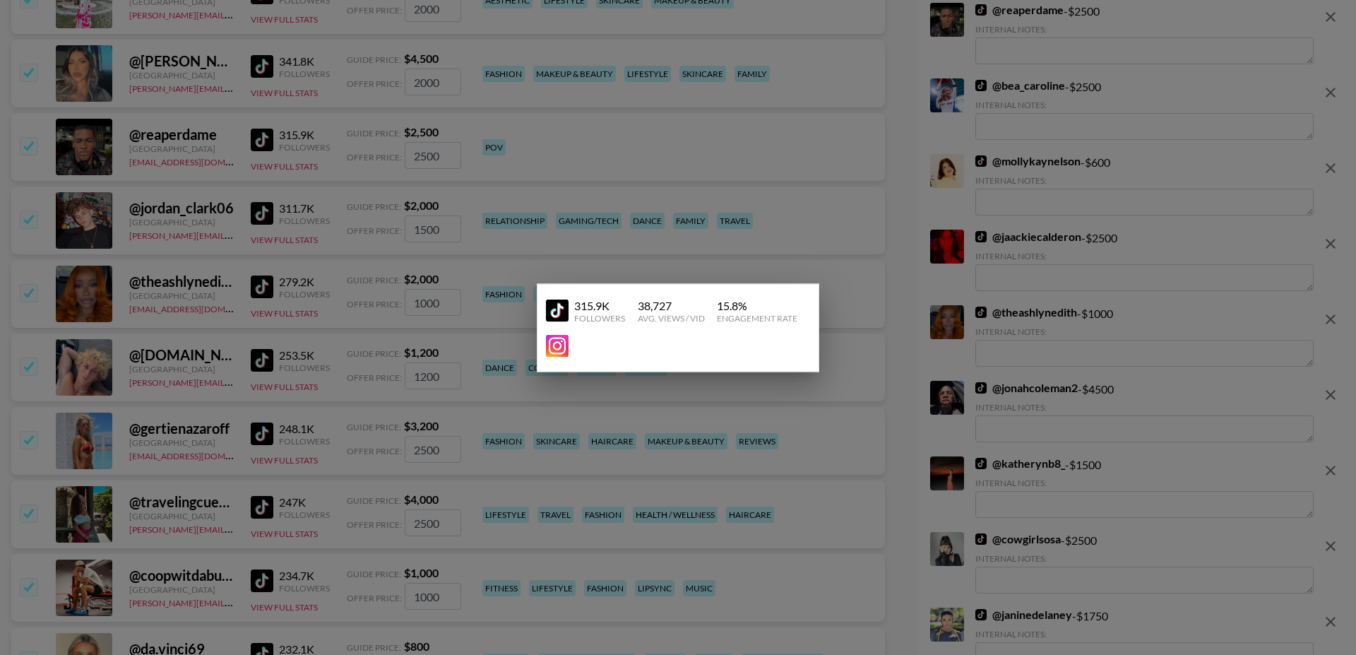
click at [231, 198] on div at bounding box center [678, 327] width 1356 height 655
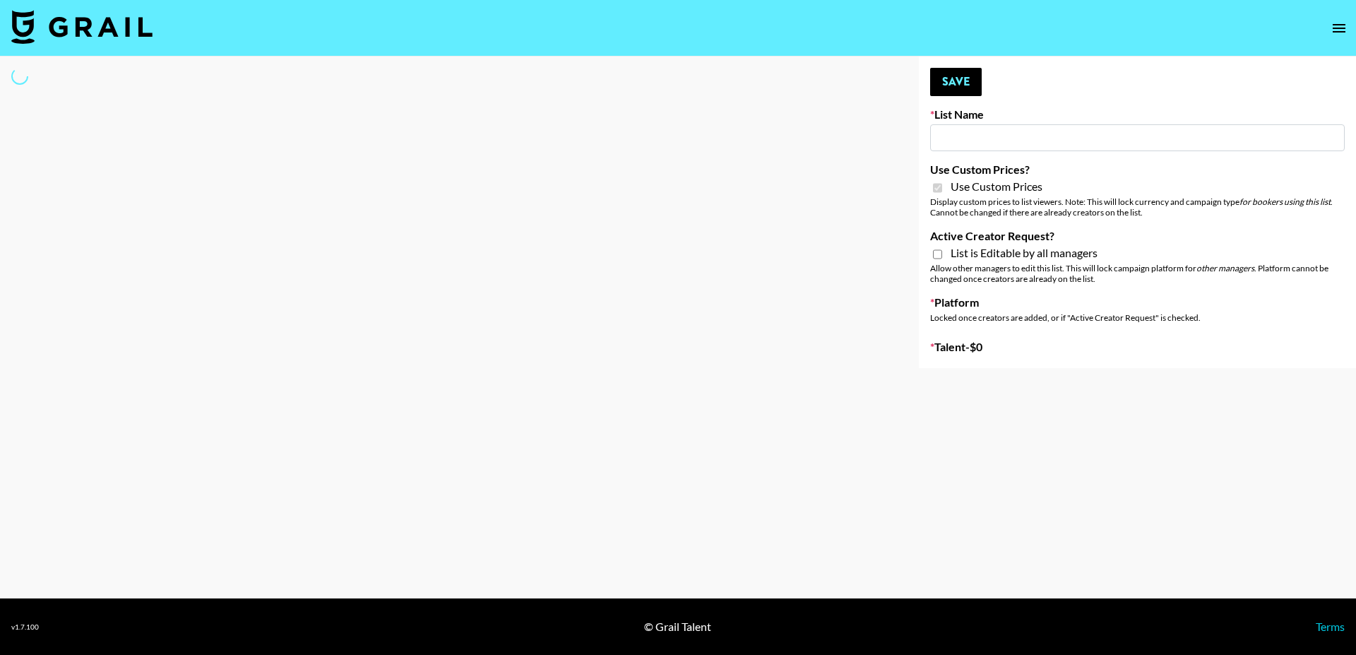
select select "Brand"
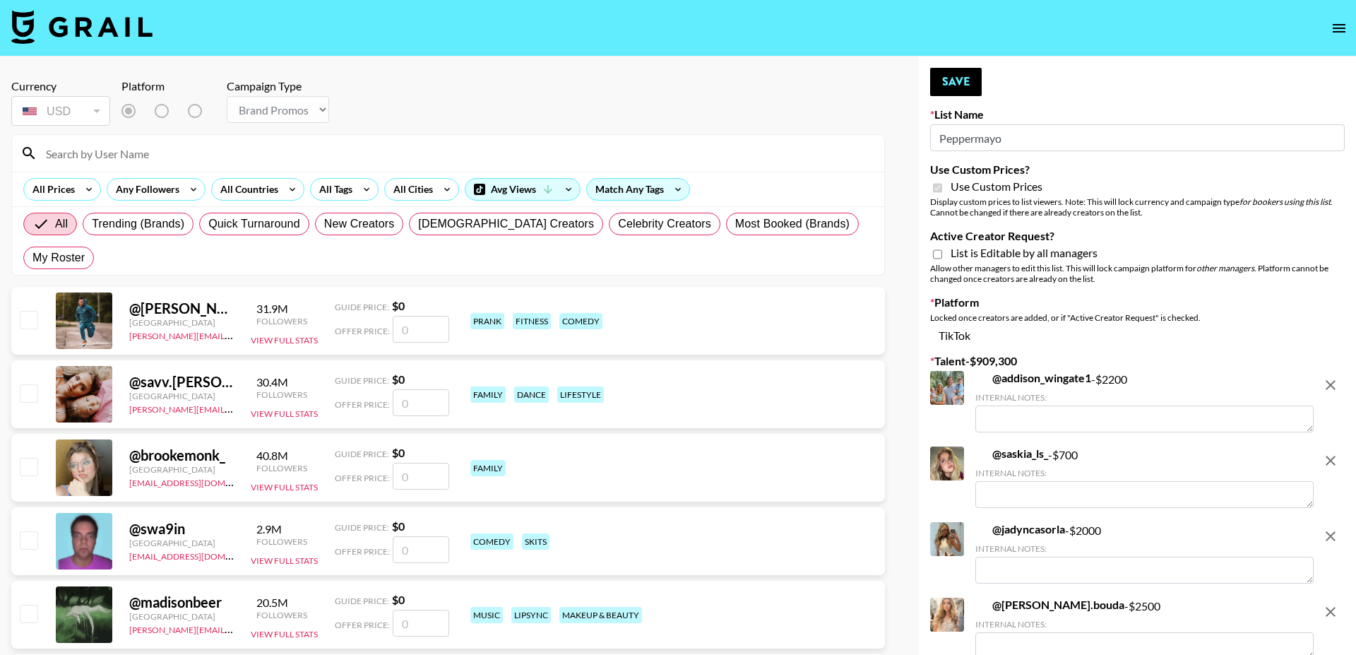
type input "Peppermayo"
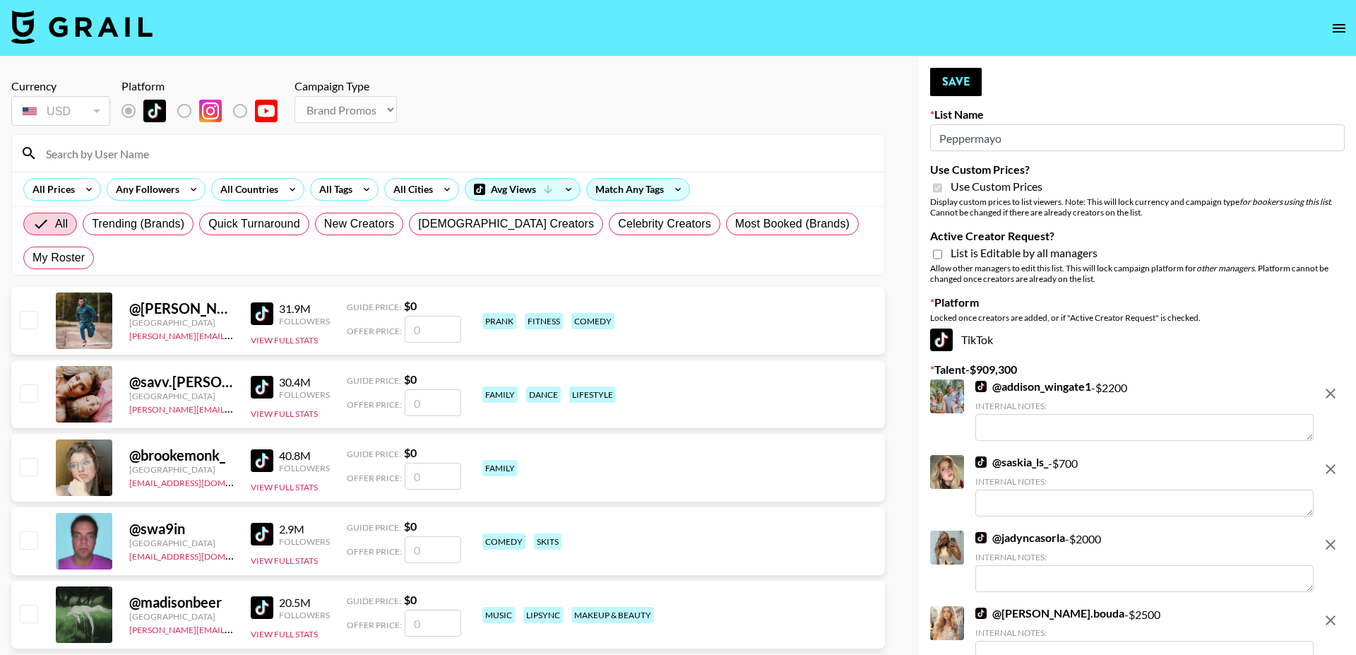
checkbox input "true"
click at [501, 184] on div "Avg Views" at bounding box center [522, 189] width 114 height 21
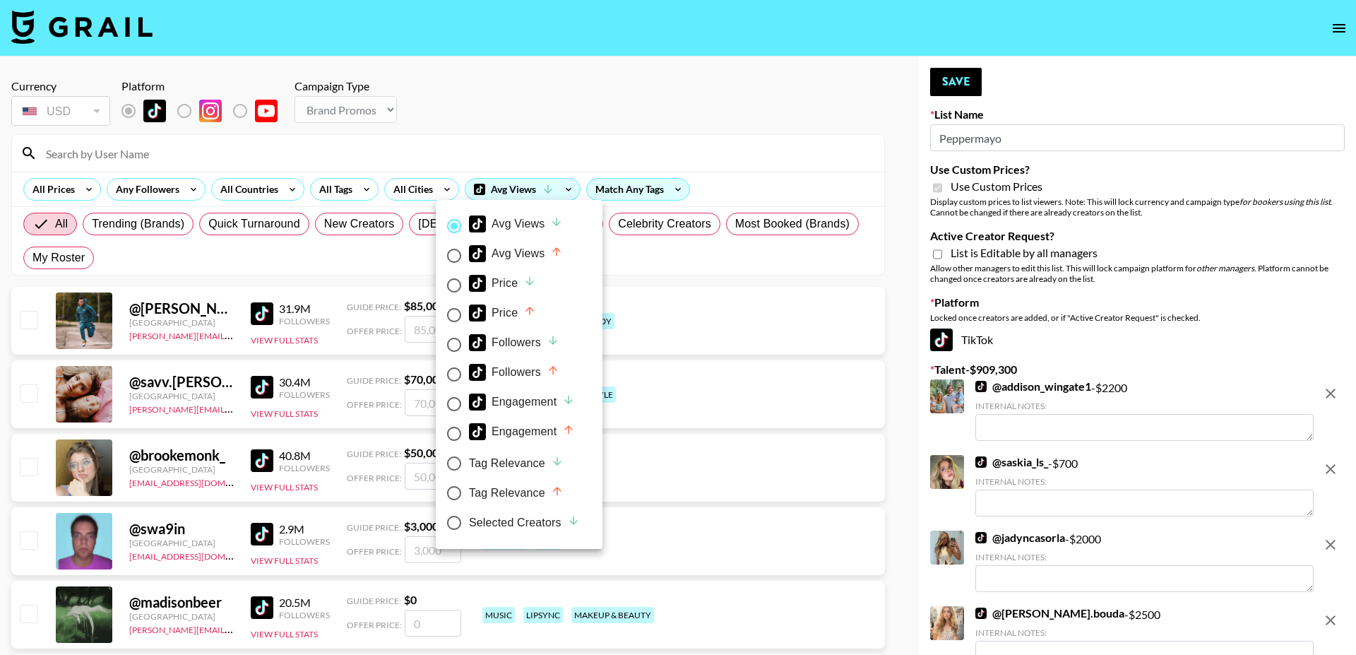
click at [516, 521] on div "Selected Creators" at bounding box center [524, 522] width 111 height 17
click at [469, 521] on input "Selected Creators" at bounding box center [454, 523] width 30 height 30
radio input "true"
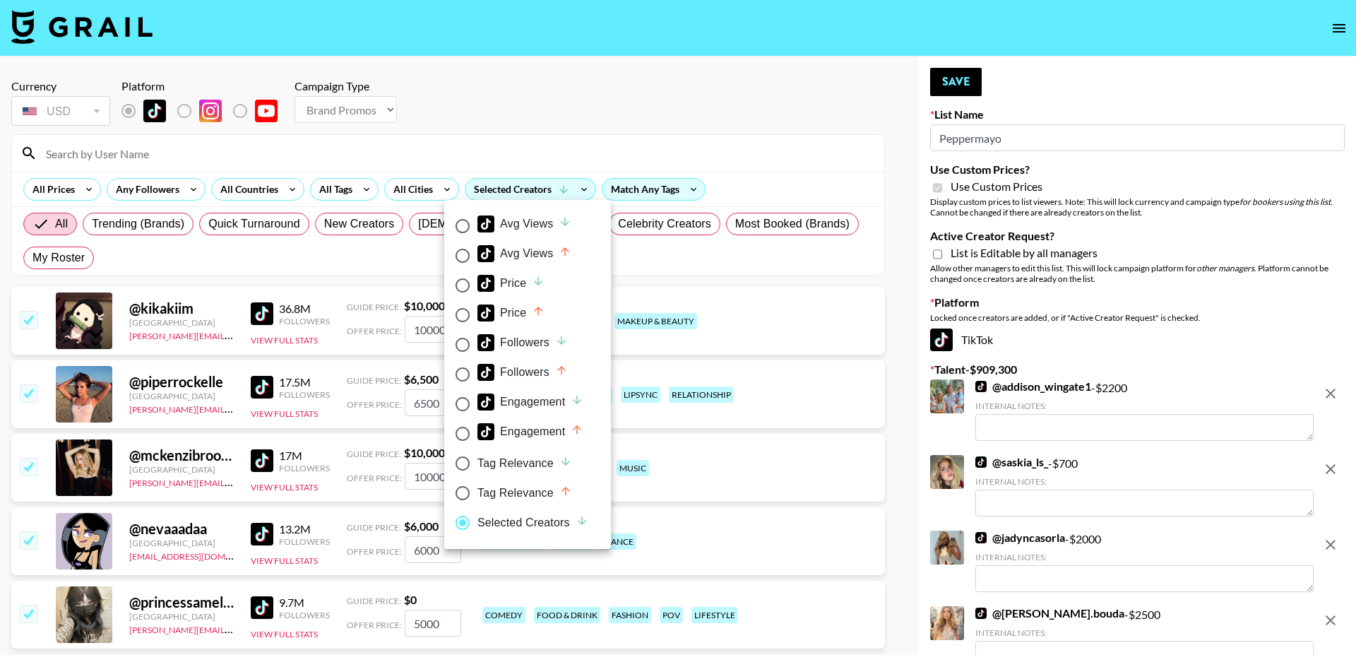
click at [528, 90] on div at bounding box center [678, 327] width 1356 height 655
radio input "false"
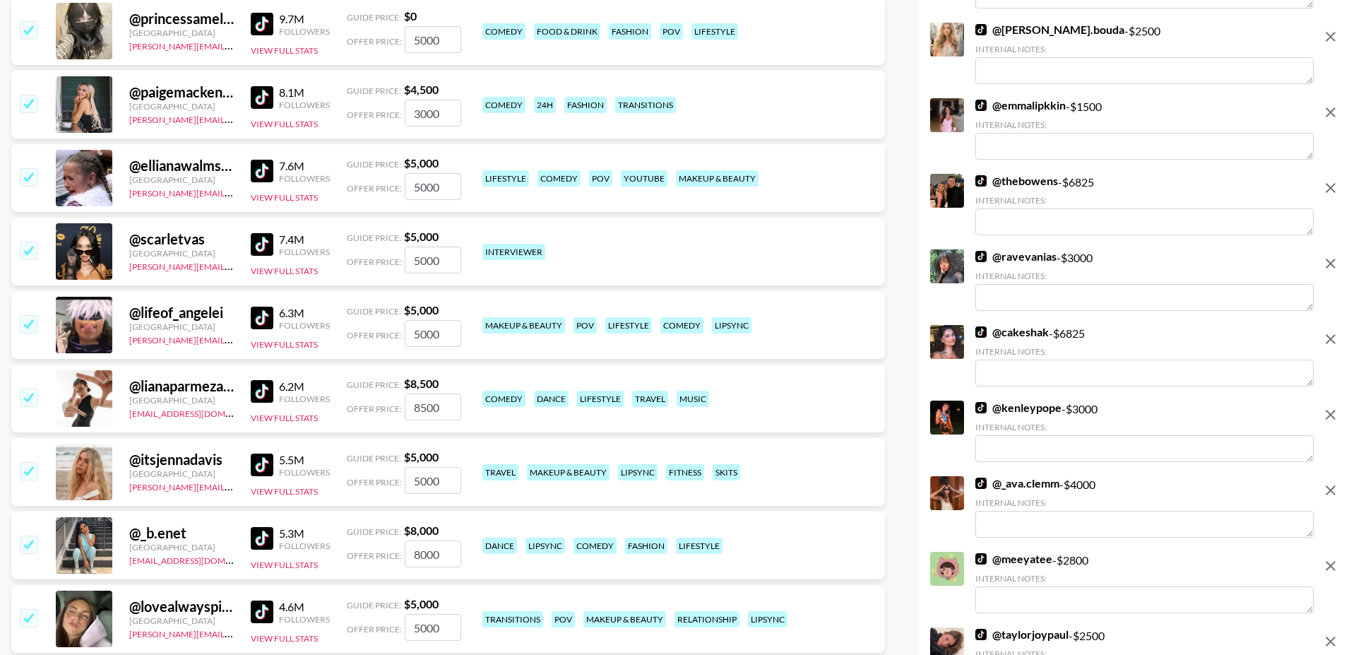
scroll to position [589, 0]
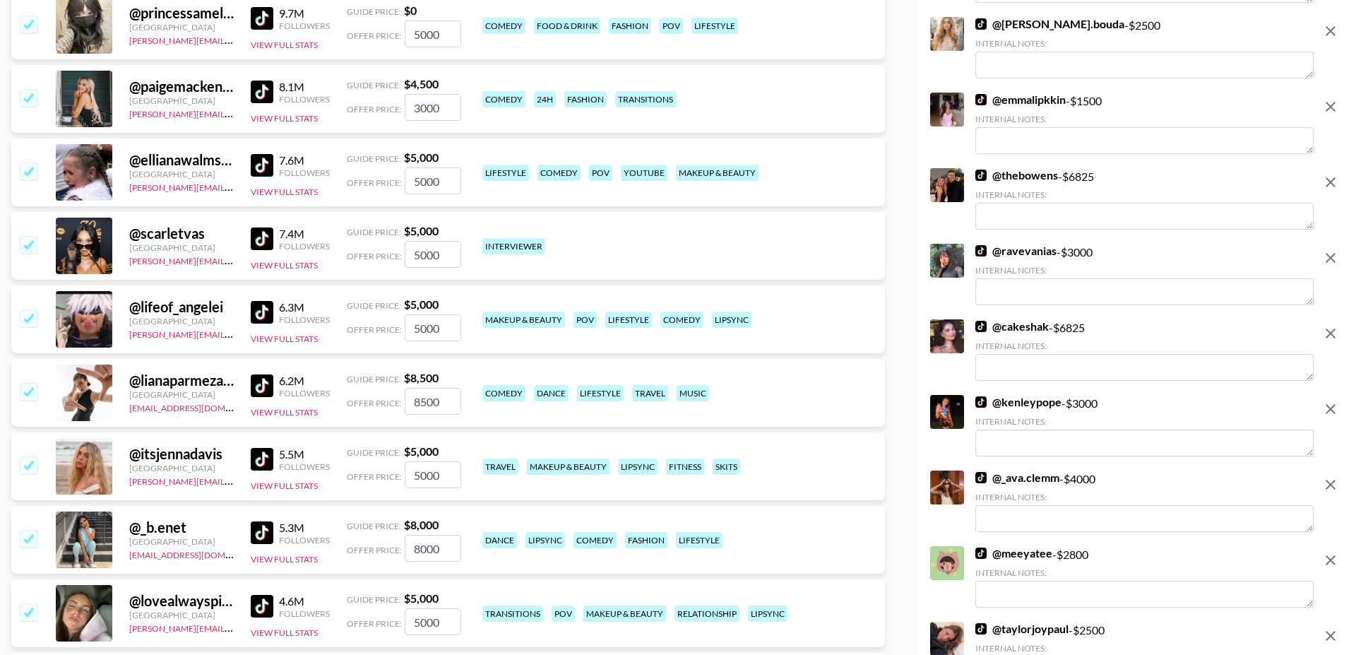
click at [30, 236] on input "checkbox" at bounding box center [28, 244] width 17 height 17
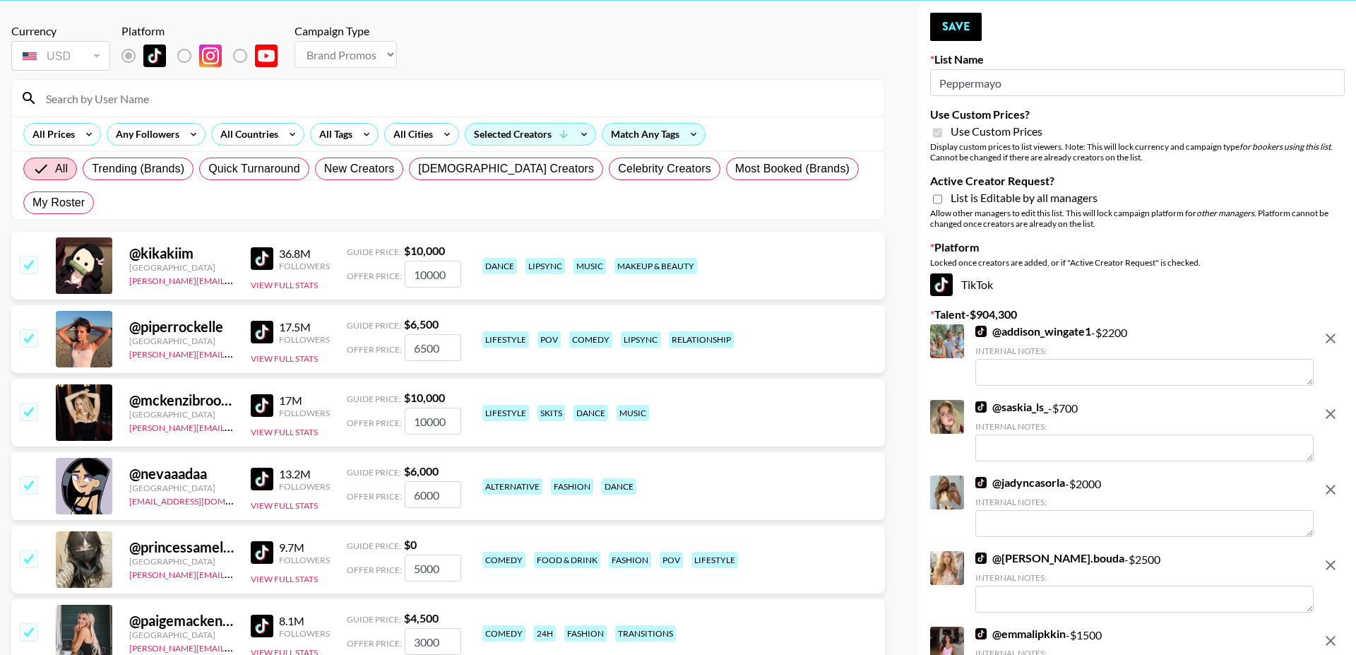
scroll to position [0, 0]
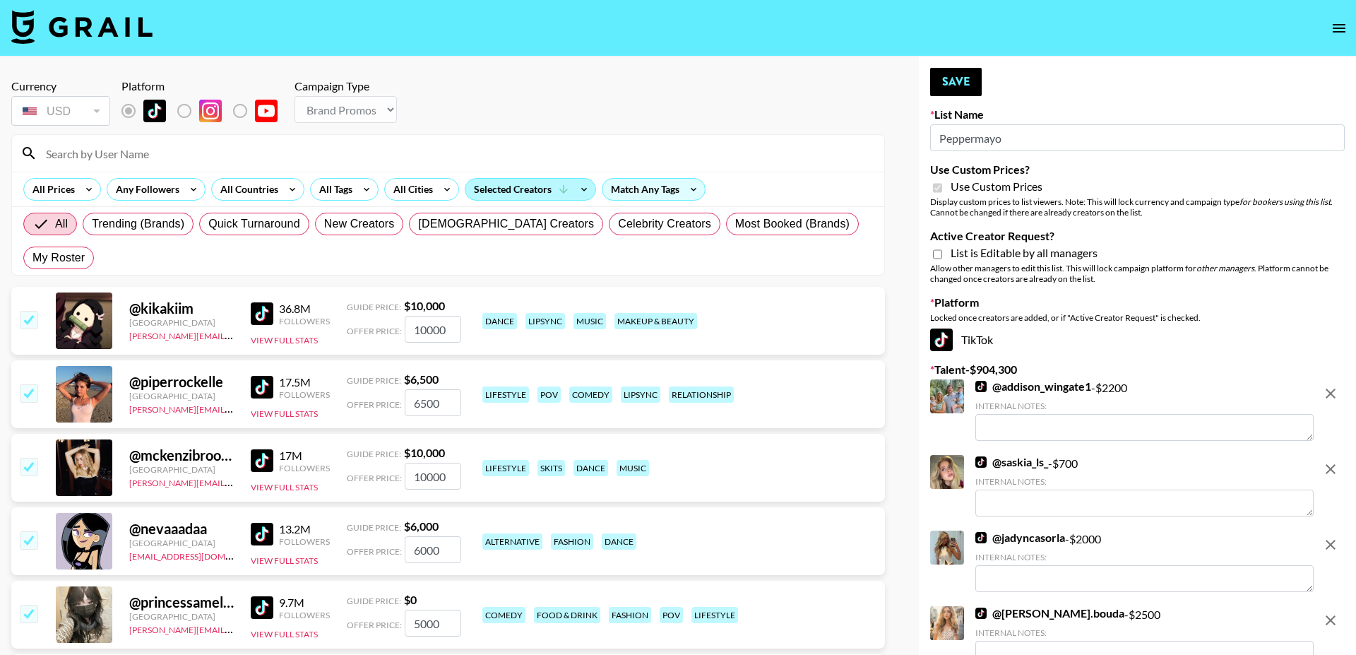
click at [501, 189] on div "Selected Creators" at bounding box center [530, 189] width 130 height 21
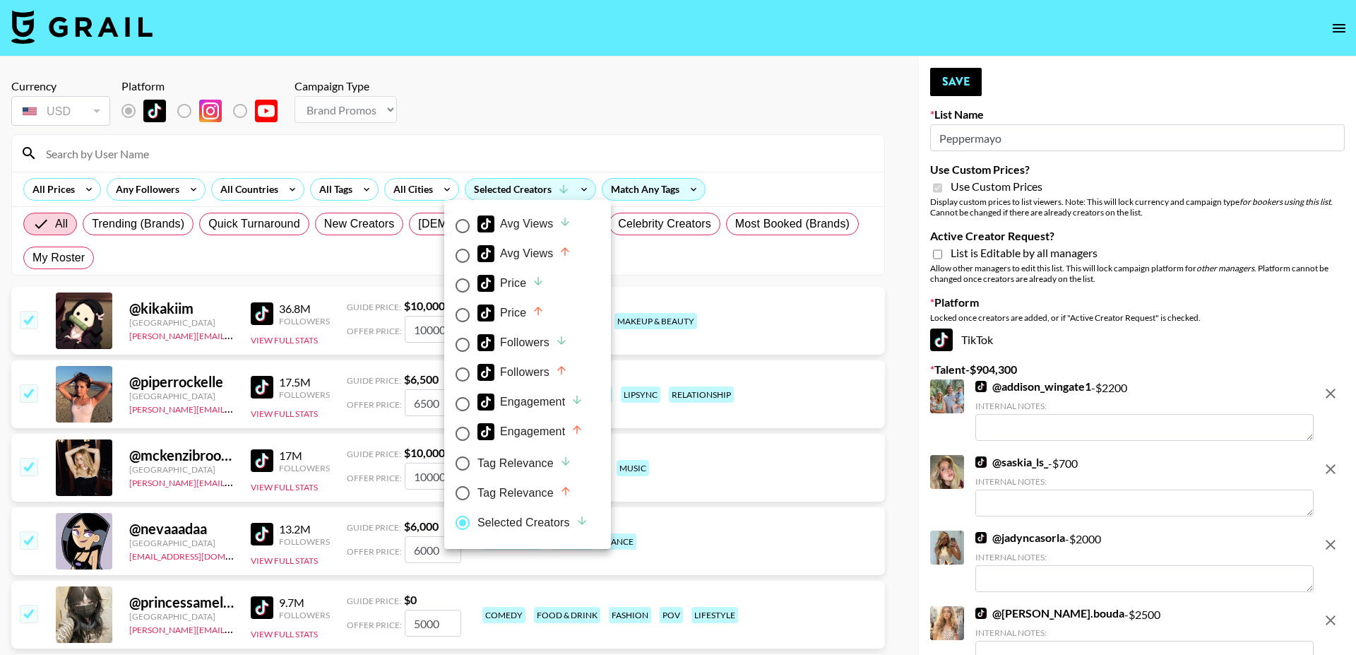
click at [327, 184] on div at bounding box center [678, 327] width 1356 height 655
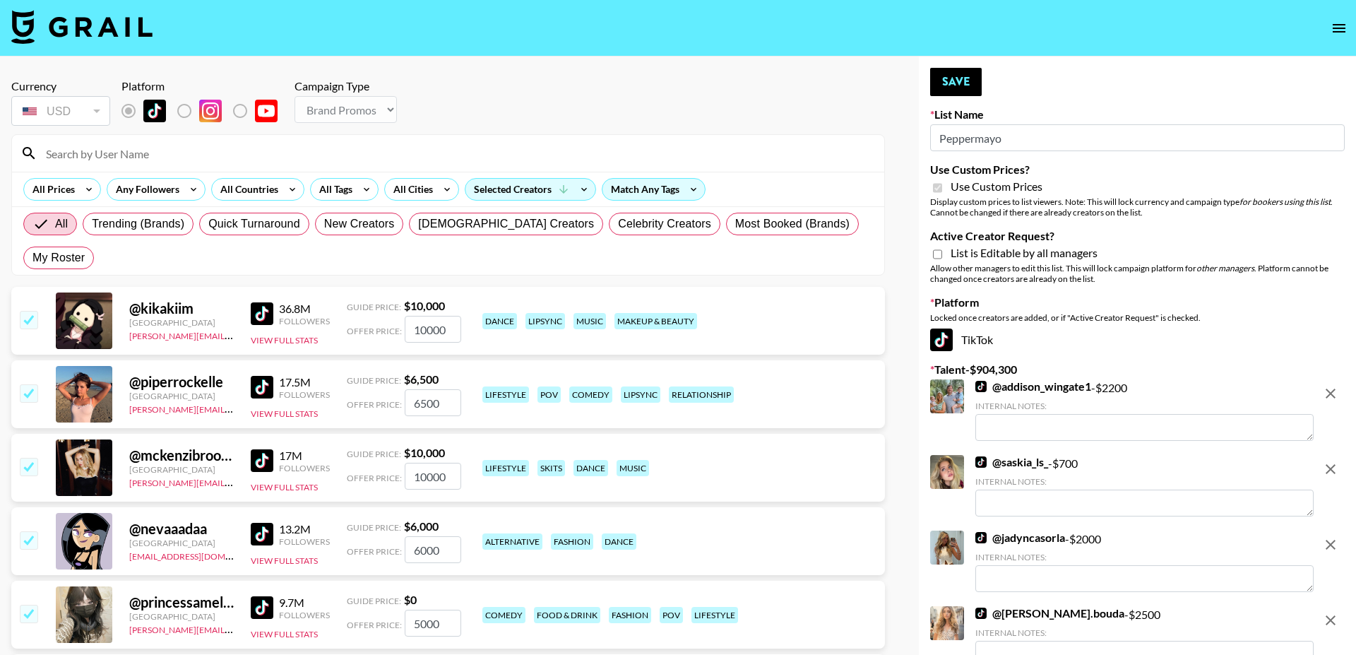
click at [327, 184] on div "Avg Views Avg Views Price Price Followers Followers Engagement Engagement Tag R…" at bounding box center [678, 327] width 1356 height 655
click at [327, 184] on div "All Tags" at bounding box center [333, 189] width 44 height 21
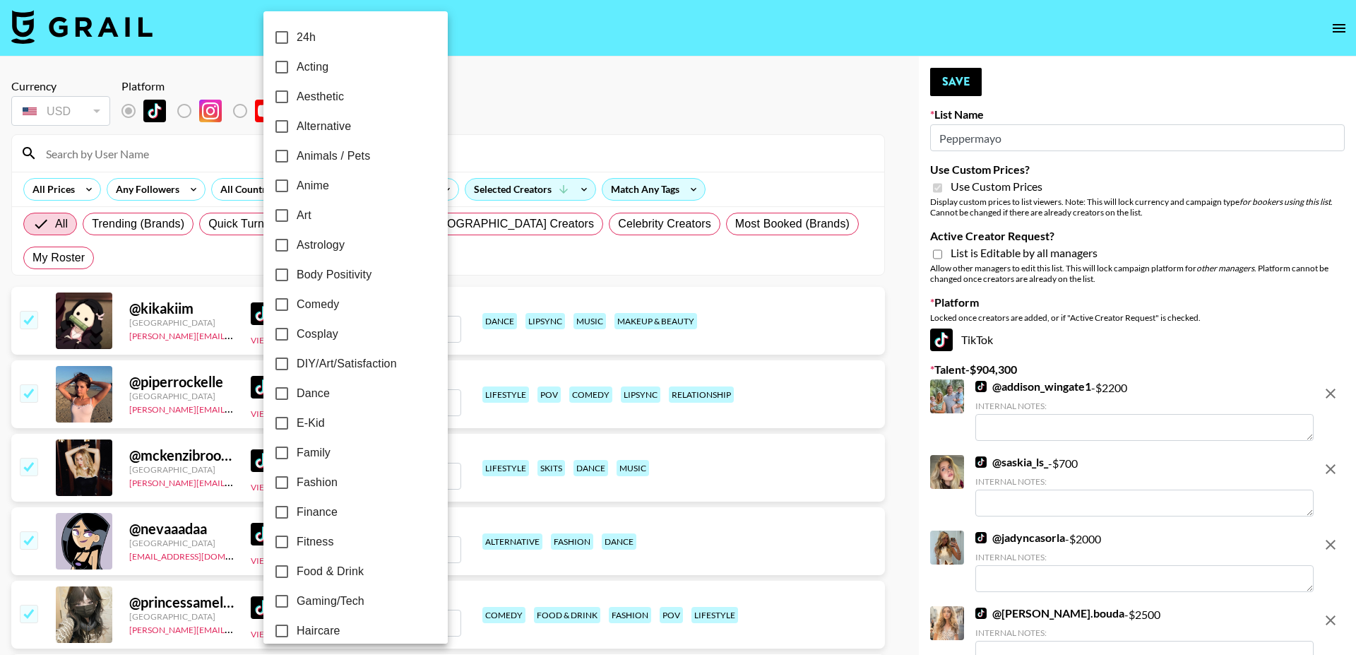
scroll to position [49, 0]
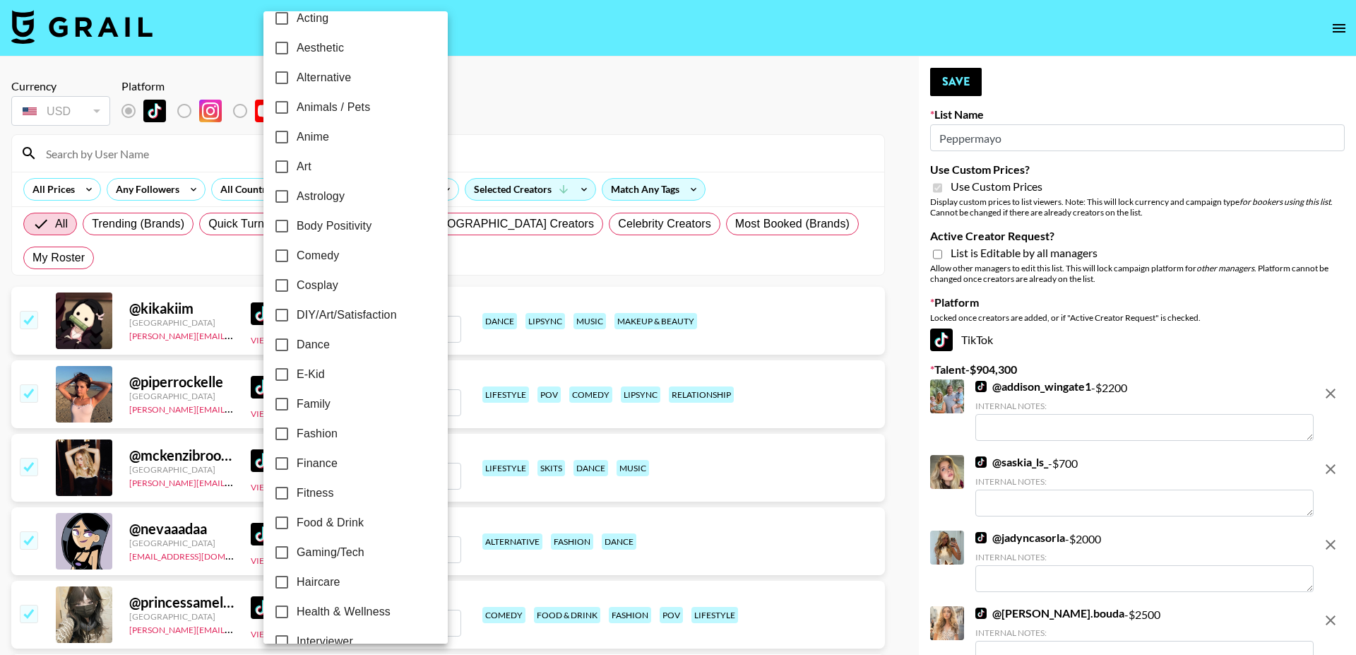
drag, startPoint x: 316, startPoint y: 428, endPoint x: 607, endPoint y: 37, distance: 488.0
click at [316, 428] on span "Fashion" at bounding box center [317, 433] width 41 height 17
click at [297, 428] on input "Fashion" at bounding box center [282, 434] width 30 height 30
checkbox input "true"
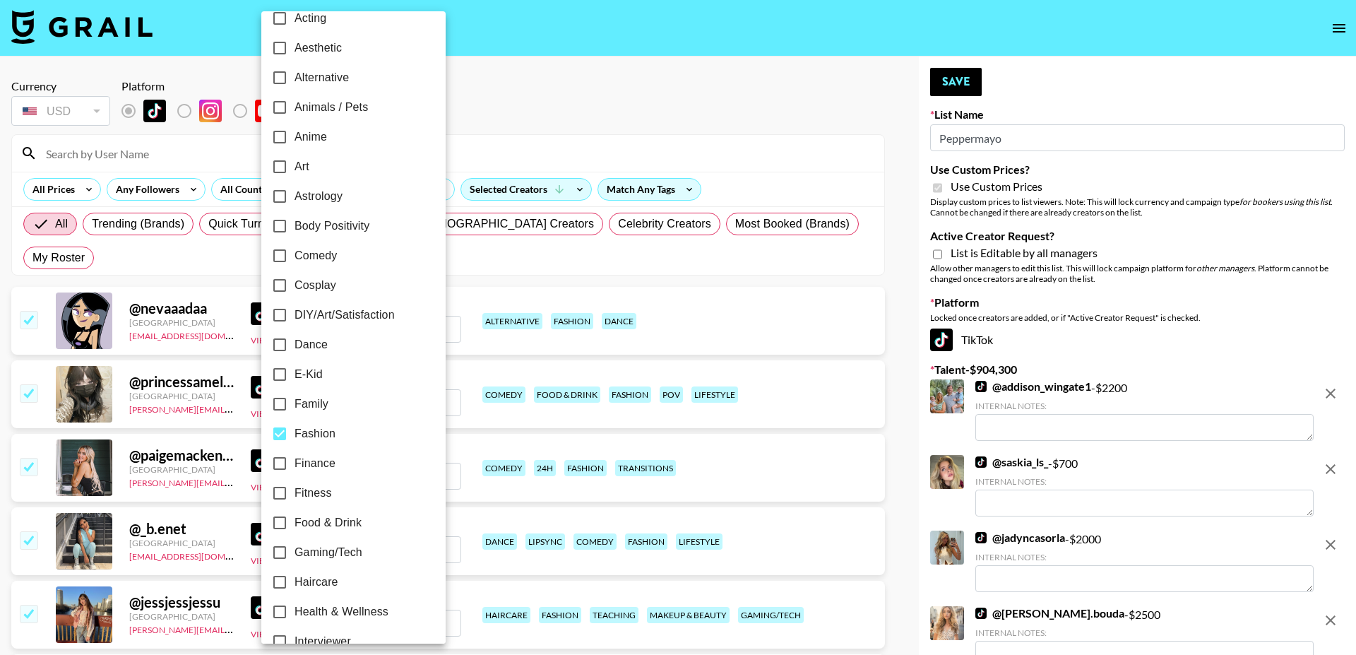
click at [607, 37] on div at bounding box center [678, 327] width 1356 height 655
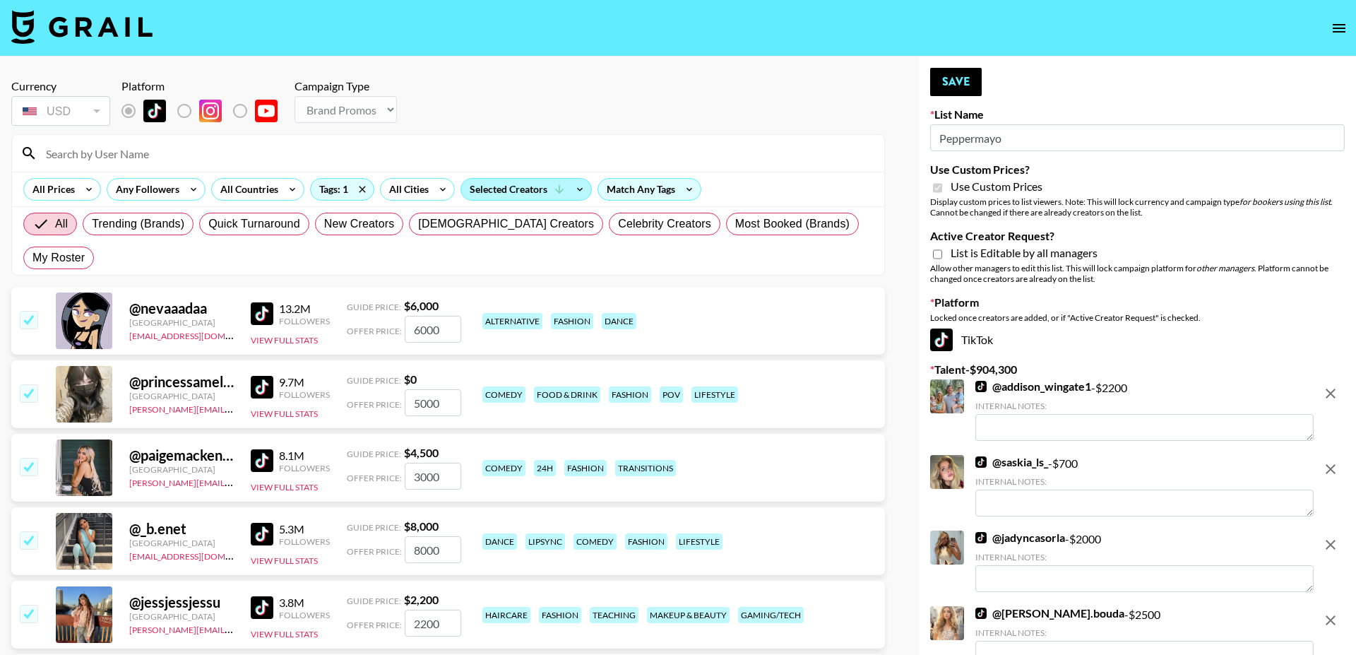
click at [531, 189] on div "Selected Creators" at bounding box center [526, 189] width 130 height 21
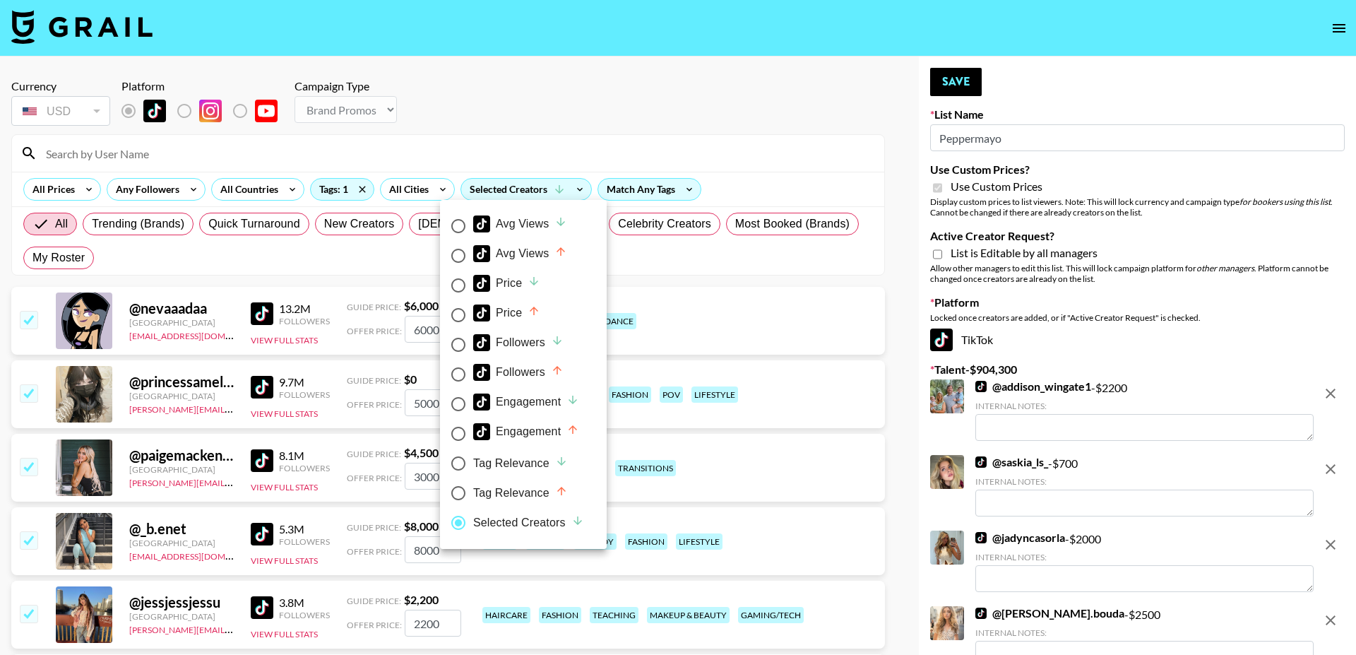
click at [513, 464] on div "Tag Relevance" at bounding box center [520, 463] width 95 height 17
click at [473, 464] on input "Tag Relevance" at bounding box center [459, 463] width 30 height 30
radio input "true"
radio input "false"
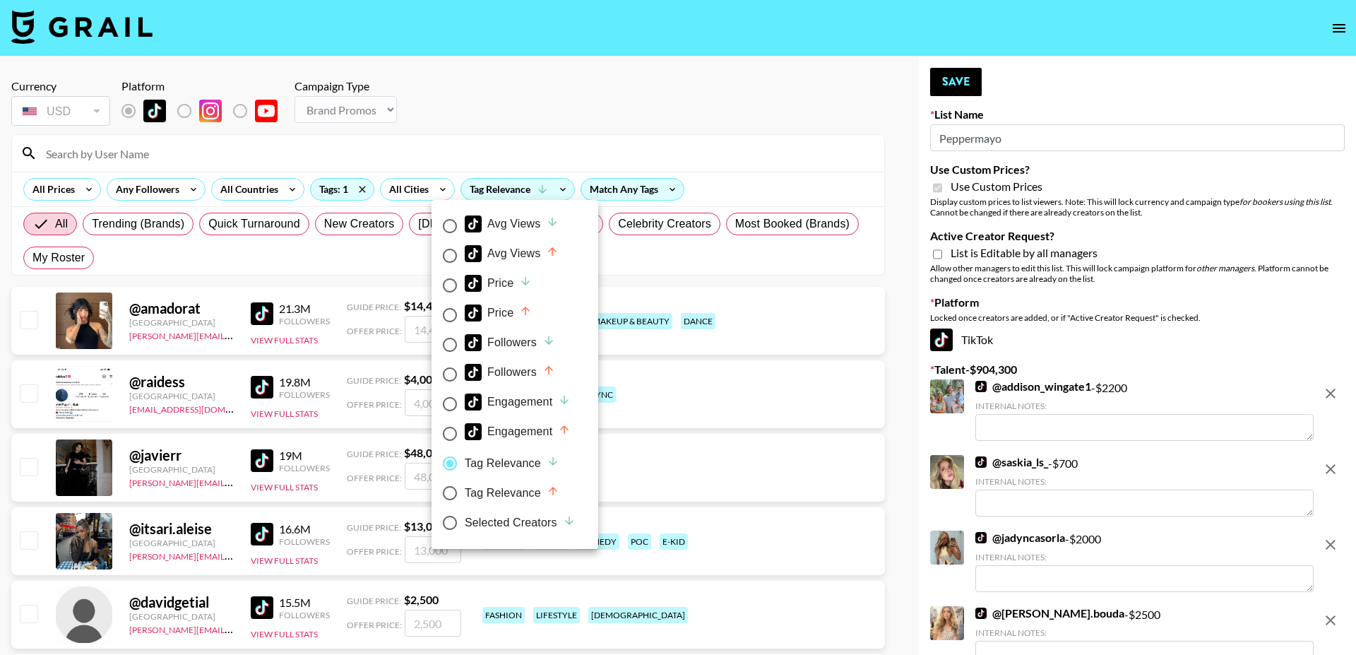
click at [515, 188] on div at bounding box center [678, 327] width 1356 height 655
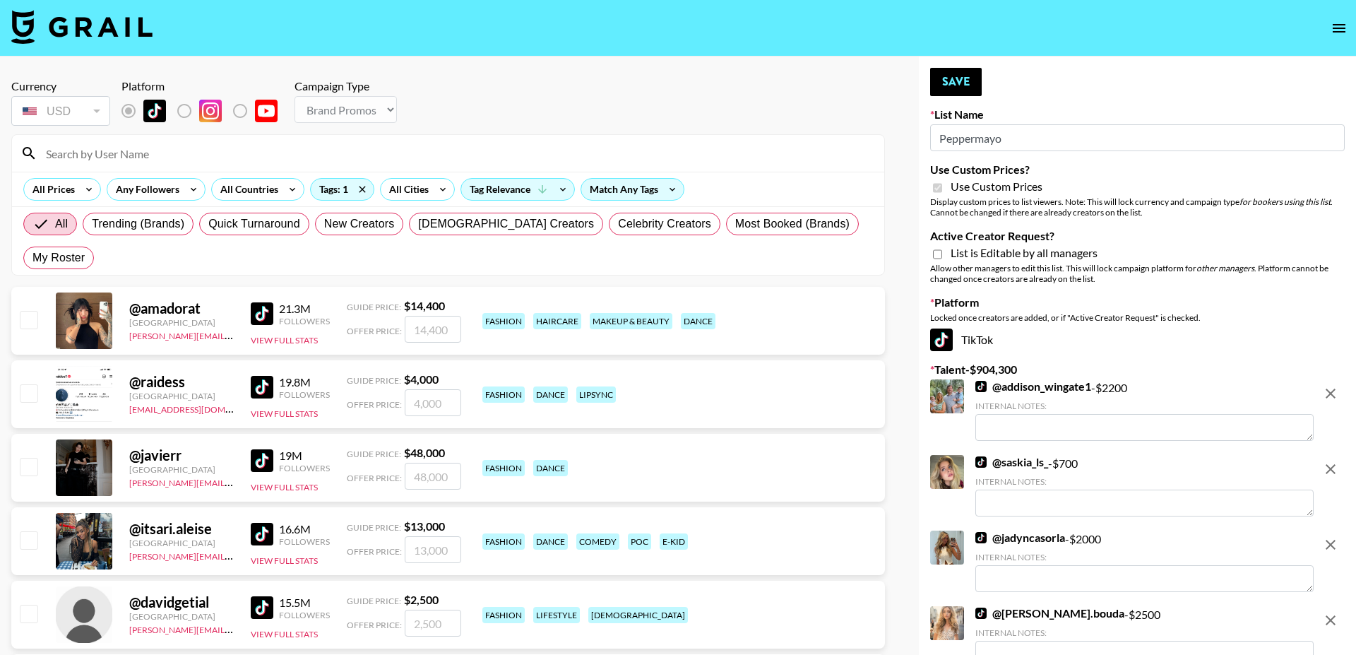
click at [515, 188] on div "Avg Views Avg Views Price Price Followers Followers Engagement Engagement Tag R…" at bounding box center [678, 327] width 1356 height 655
click at [515, 188] on div "Tag Relevance" at bounding box center [517, 189] width 113 height 21
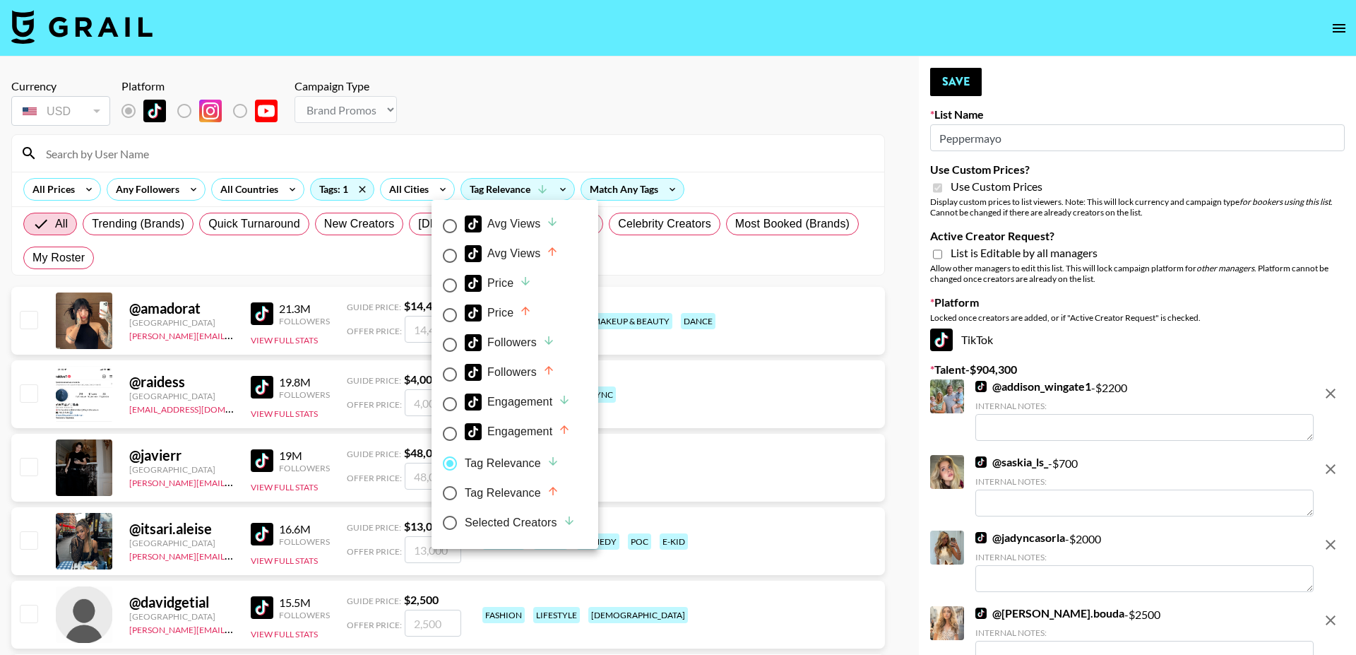
click at [511, 519] on div "Selected Creators" at bounding box center [520, 522] width 111 height 17
click at [465, 519] on input "Selected Creators" at bounding box center [450, 523] width 30 height 30
radio input "true"
radio input "false"
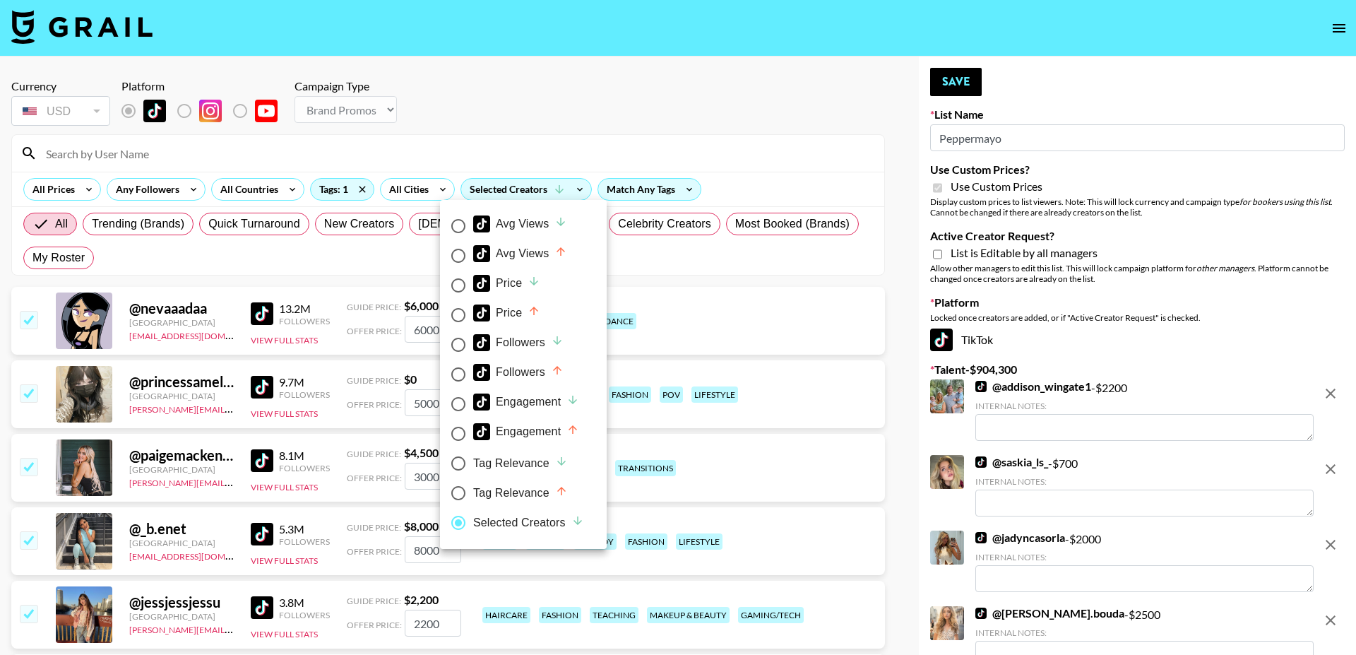
click at [540, 93] on div at bounding box center [678, 327] width 1356 height 655
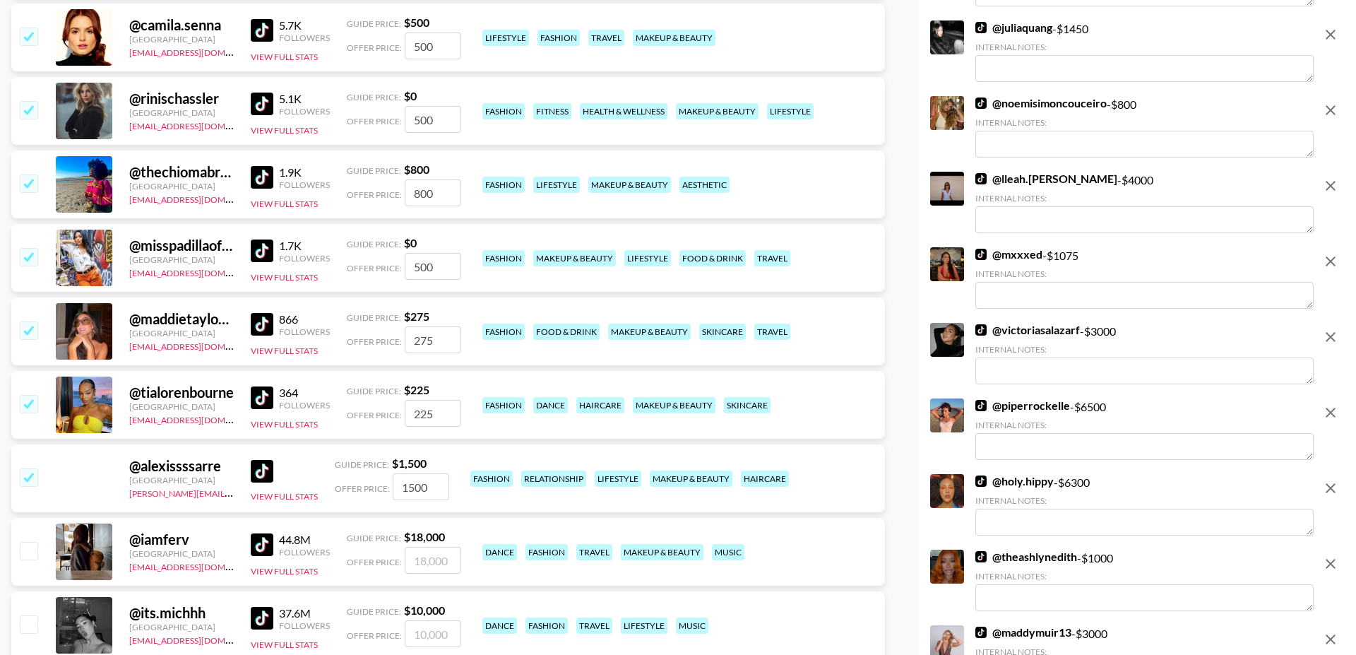
scroll to position [16072, 0]
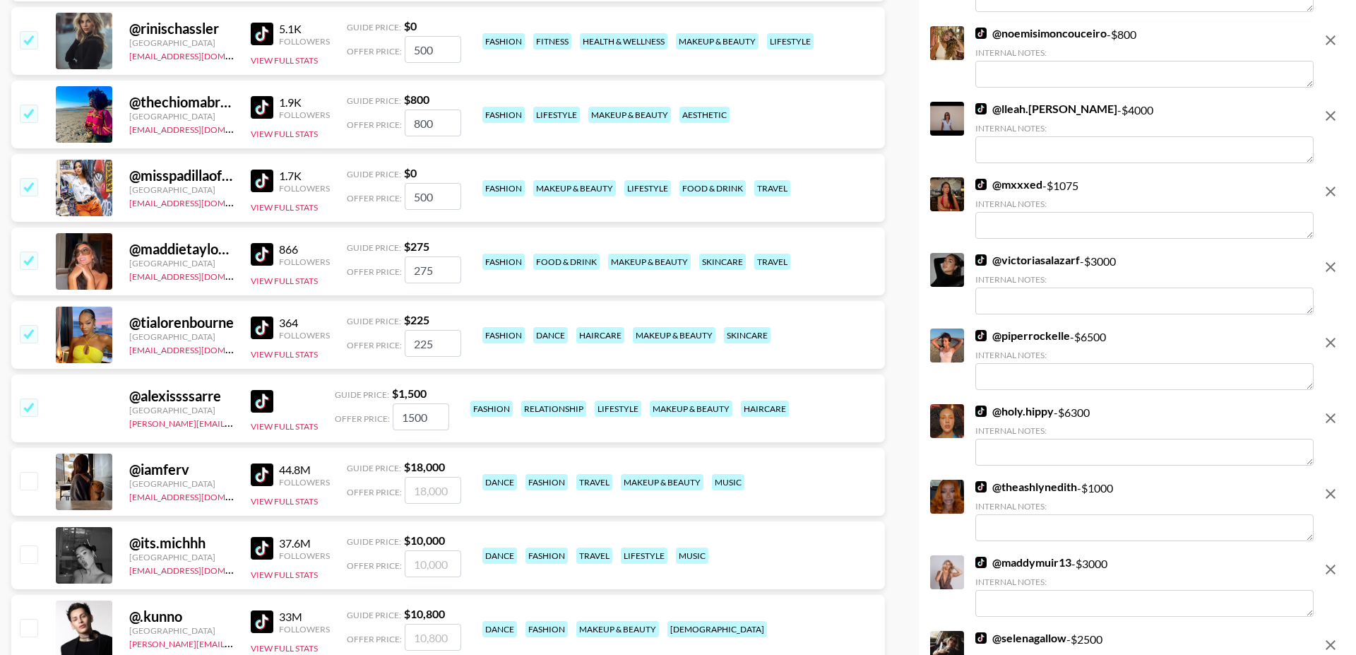
click at [29, 398] on input "checkbox" at bounding box center [28, 406] width 17 height 17
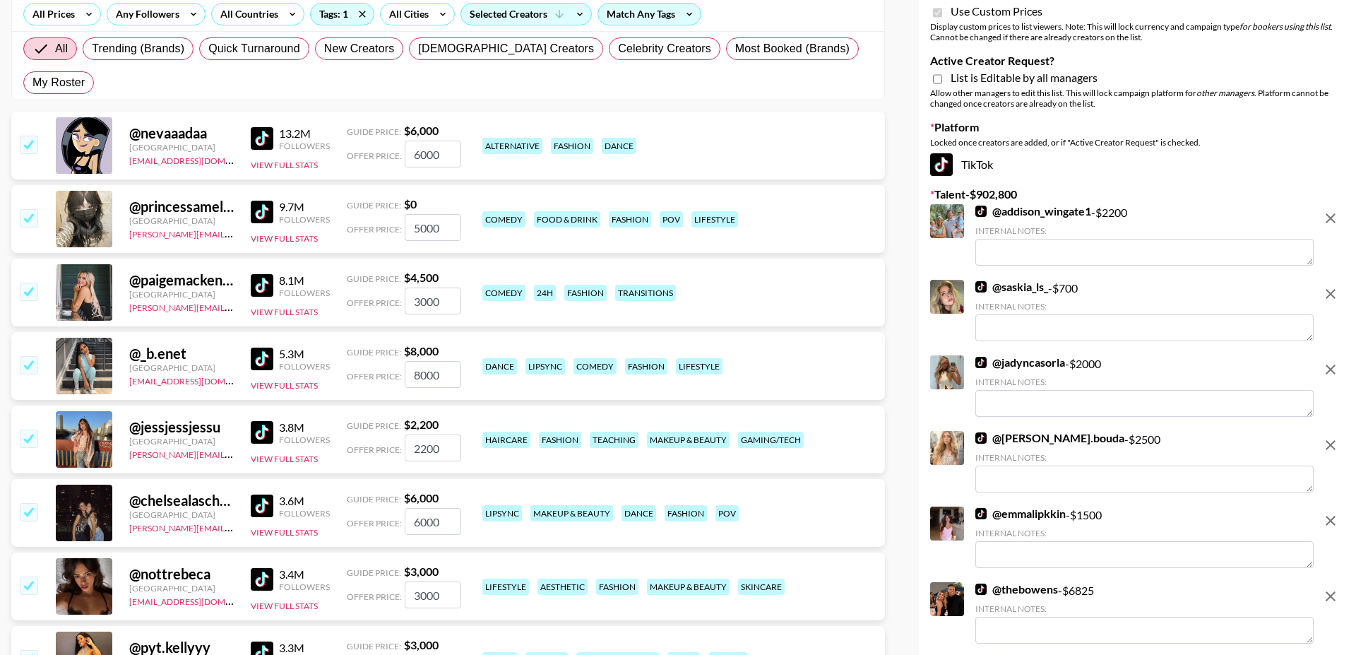
scroll to position [0, 0]
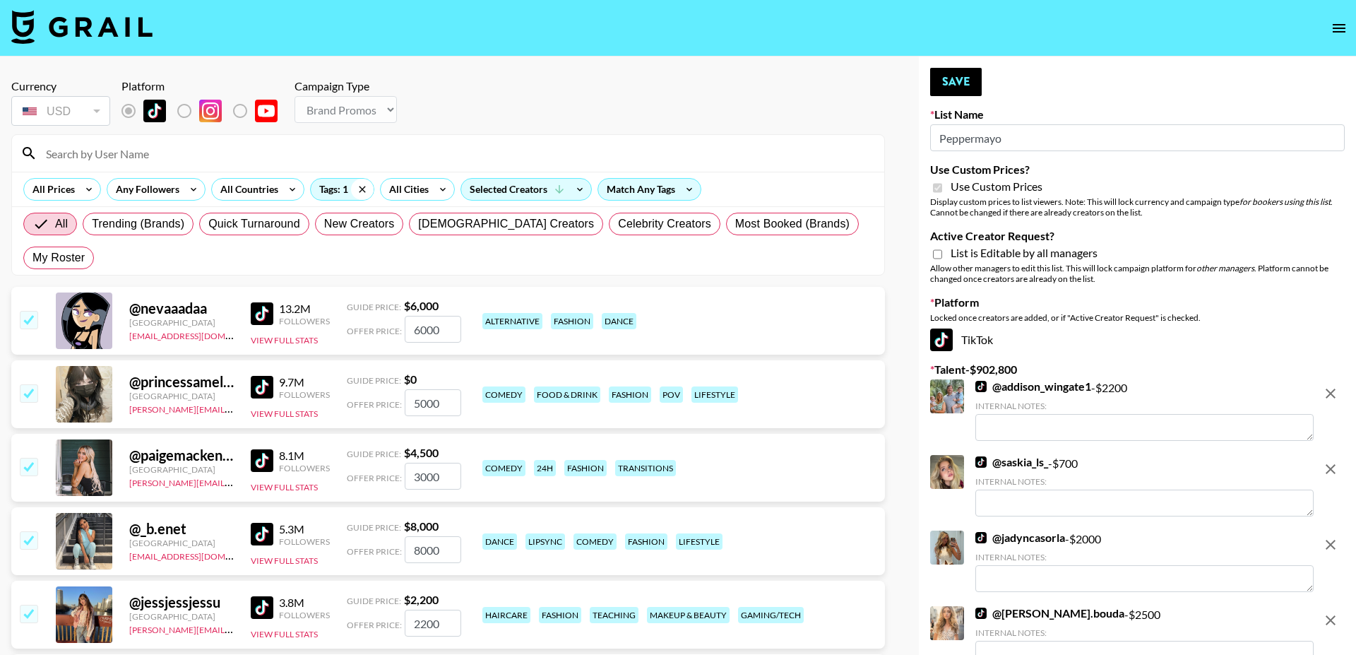
click at [359, 182] on icon at bounding box center [362, 189] width 23 height 21
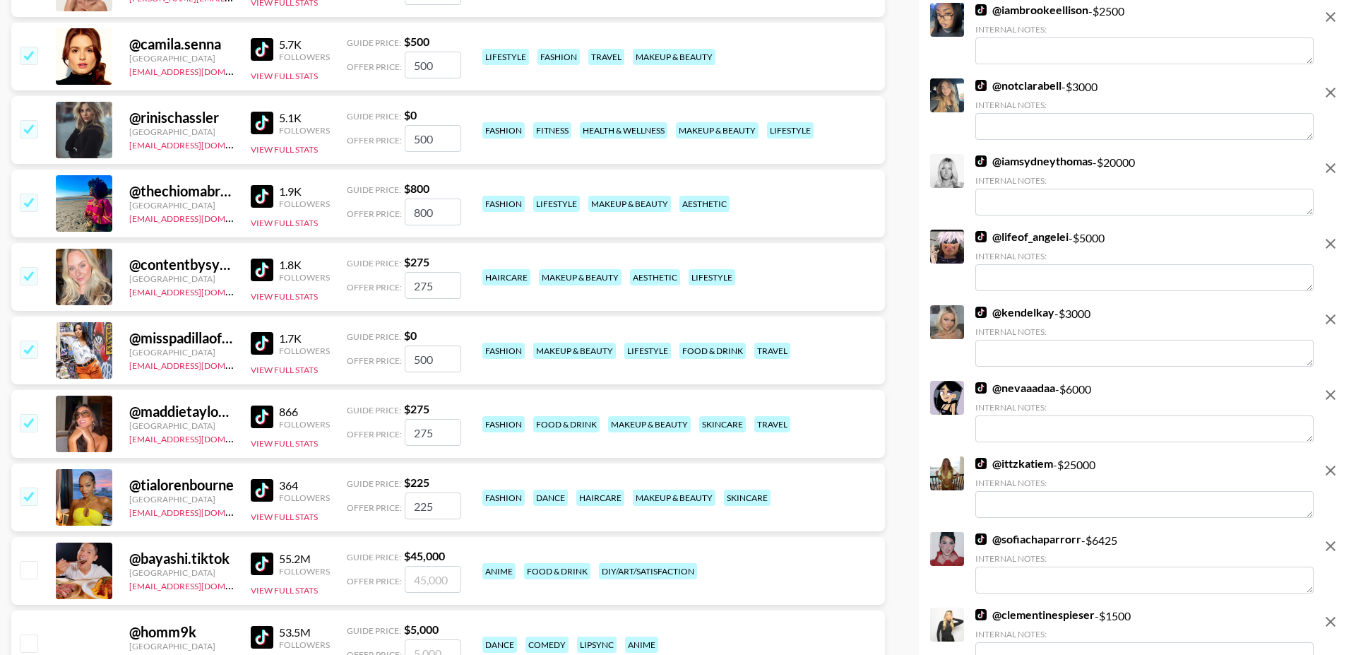
scroll to position [19955, 0]
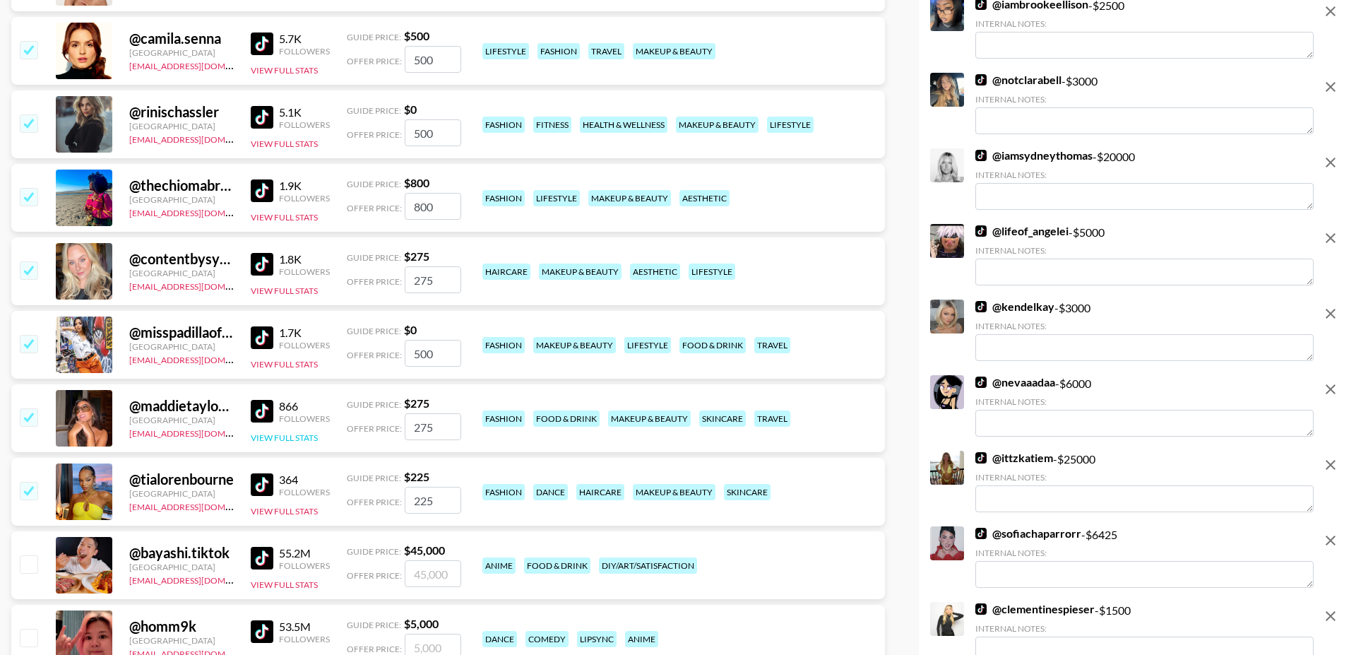
click at [273, 432] on button "View Full Stats" at bounding box center [284, 437] width 67 height 11
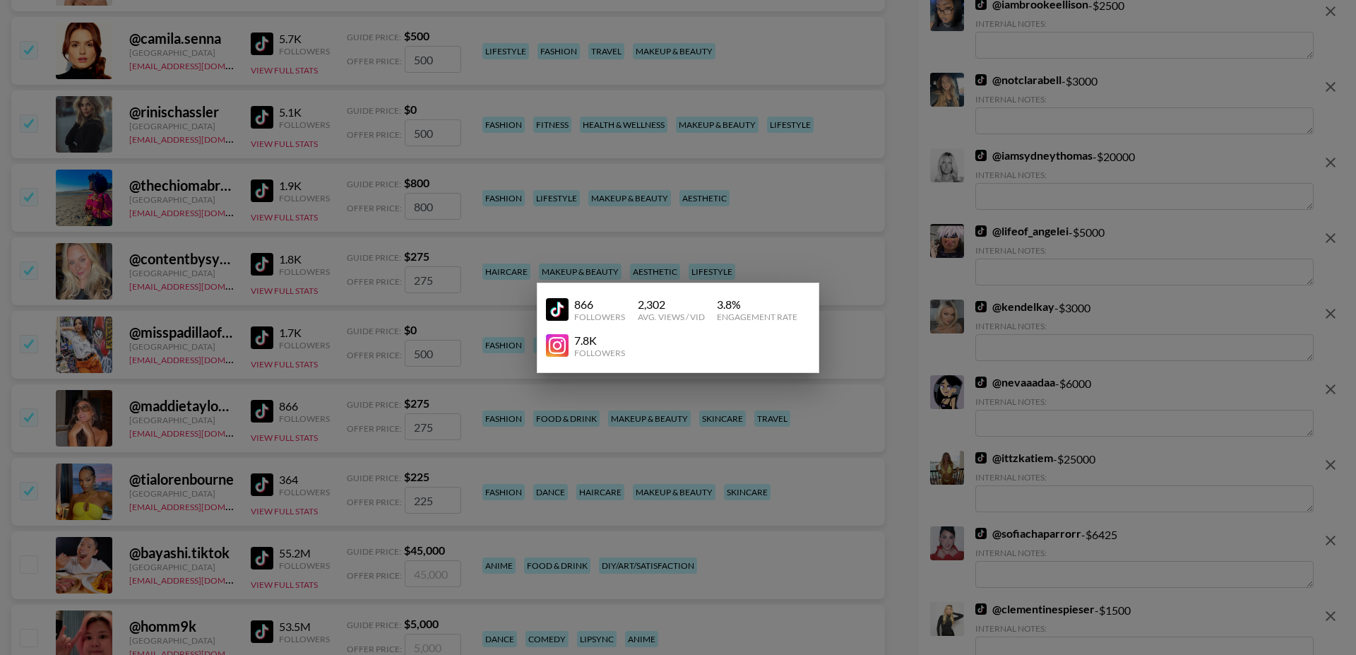
click at [203, 367] on div at bounding box center [678, 327] width 1356 height 655
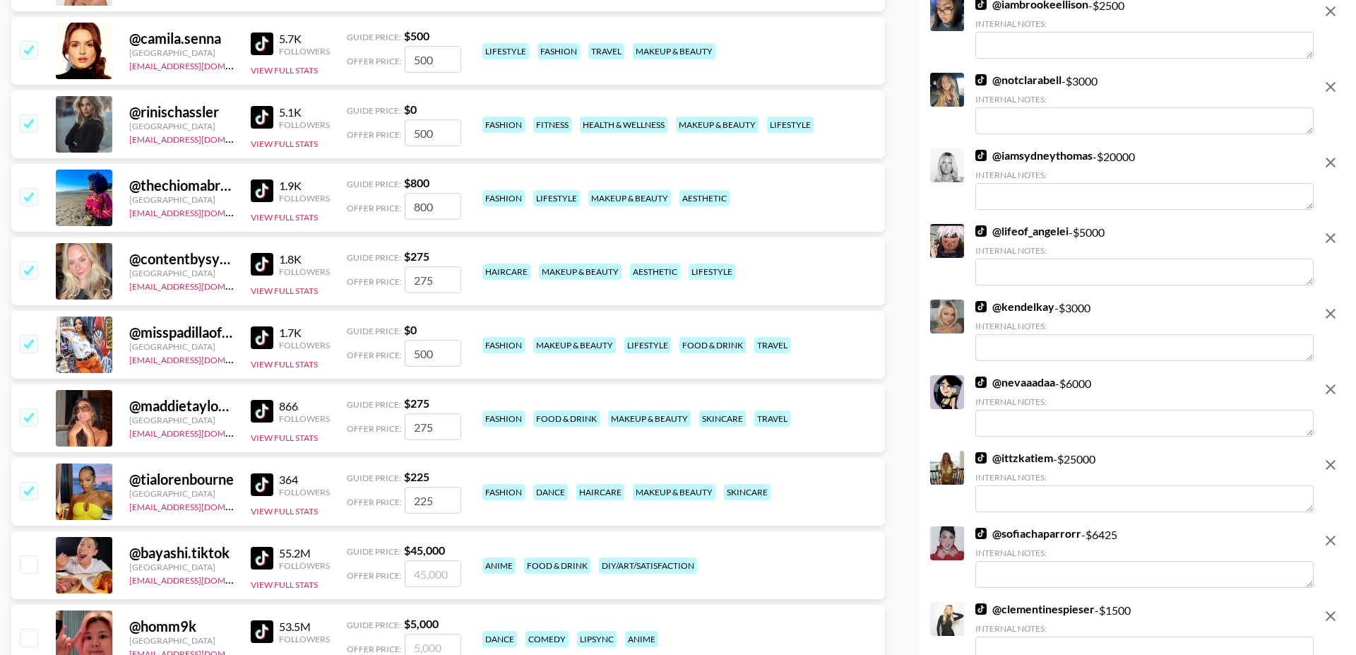
click at [30, 482] on input "checkbox" at bounding box center [28, 490] width 17 height 17
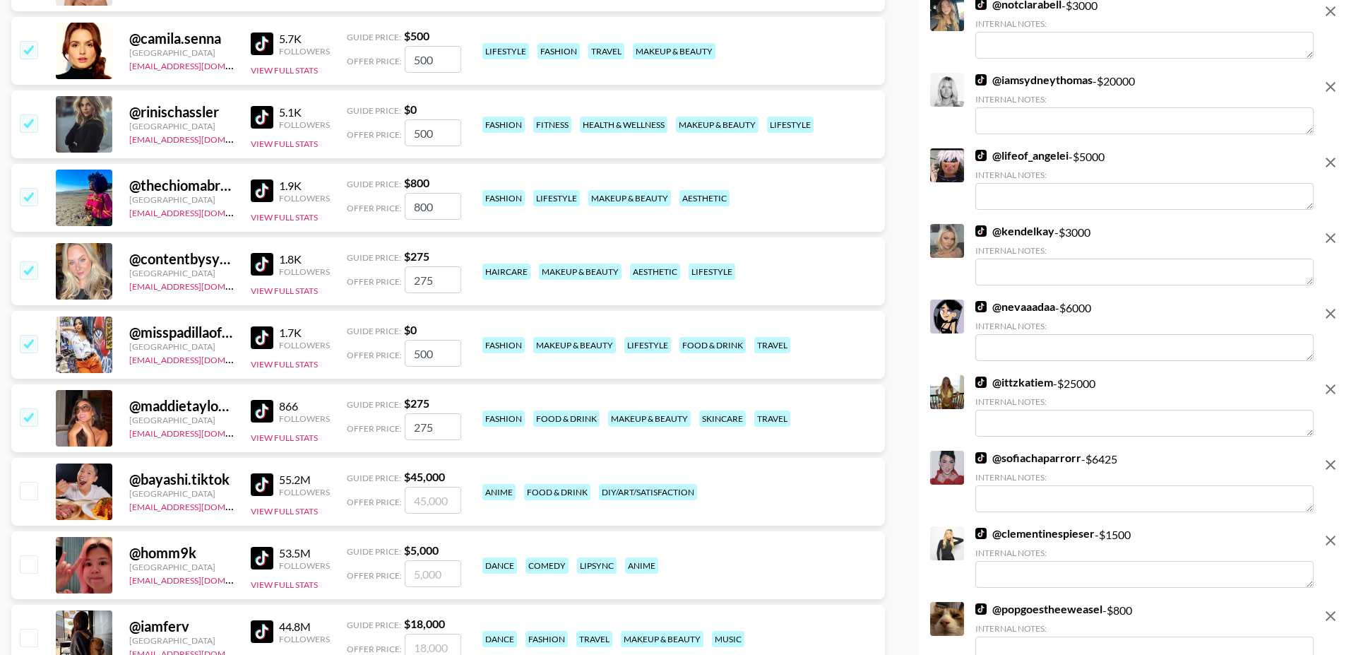
click at [30, 408] on input "checkbox" at bounding box center [28, 416] width 17 height 17
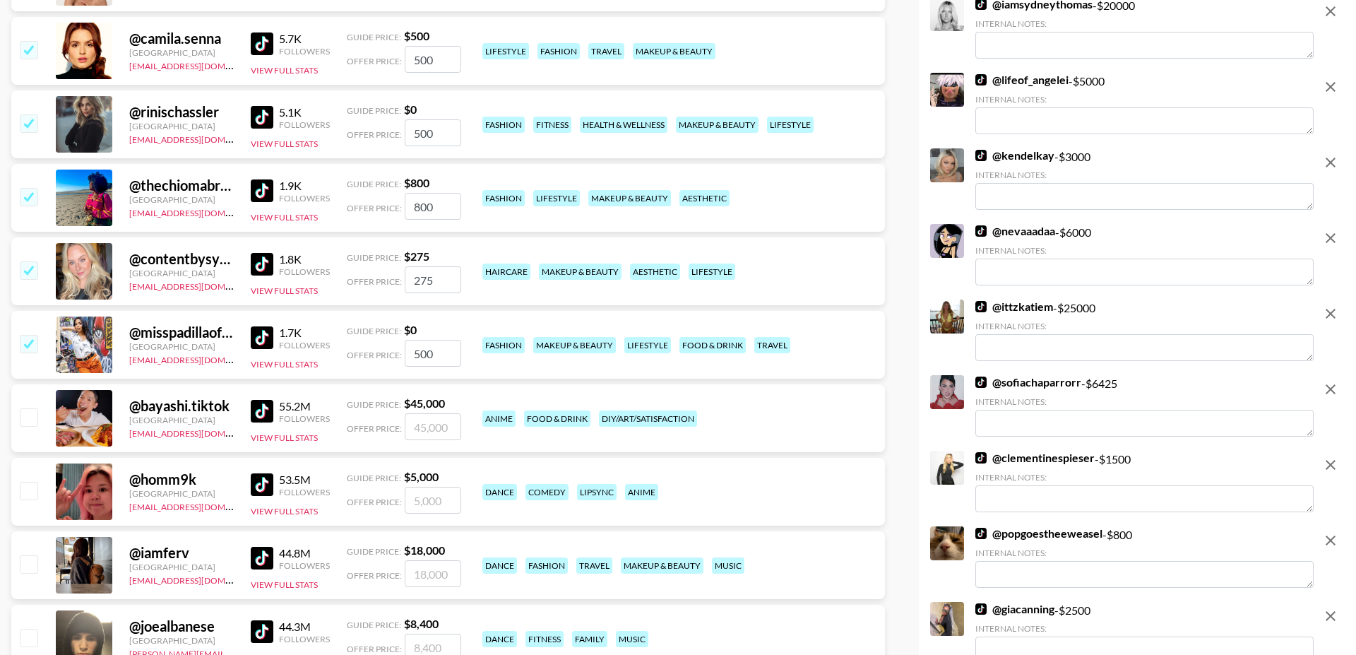
click at [35, 335] on input "checkbox" at bounding box center [28, 343] width 17 height 17
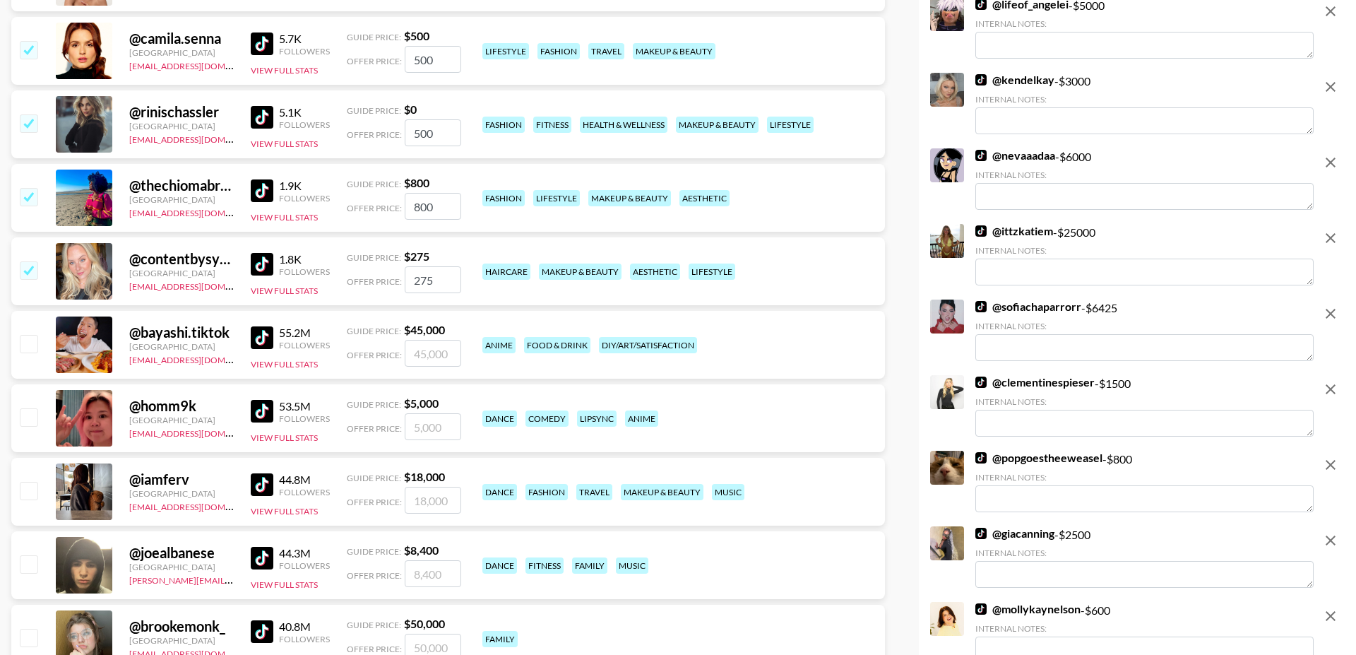
drag, startPoint x: 29, startPoint y: 234, endPoint x: 28, endPoint y: 278, distance: 43.1
click at [29, 261] on input "checkbox" at bounding box center [28, 269] width 17 height 17
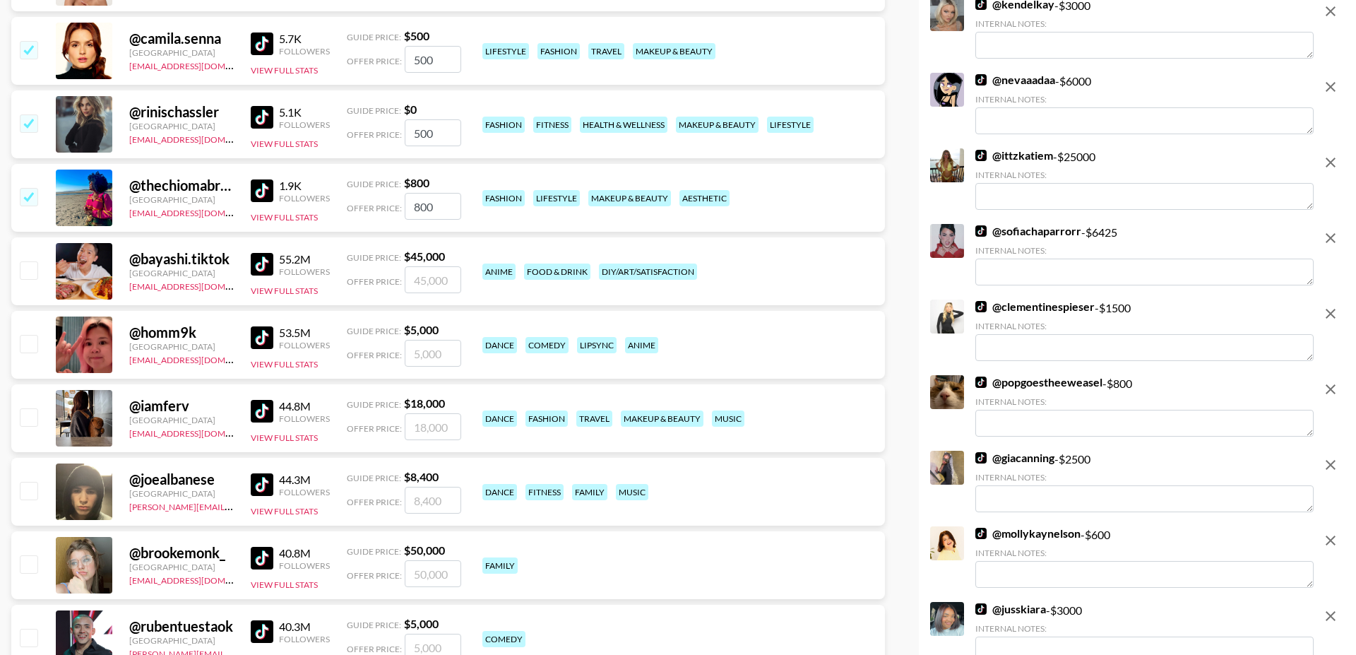
scroll to position [19851, 0]
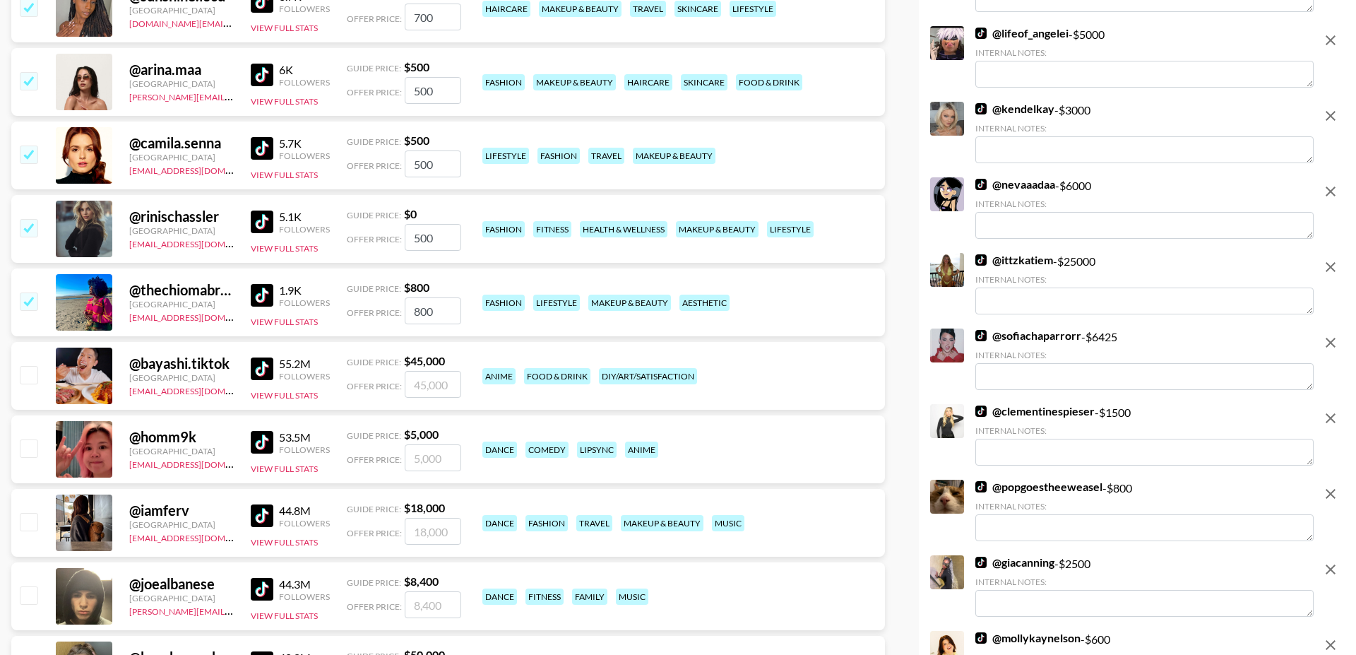
click at [28, 292] on input "checkbox" at bounding box center [28, 300] width 17 height 17
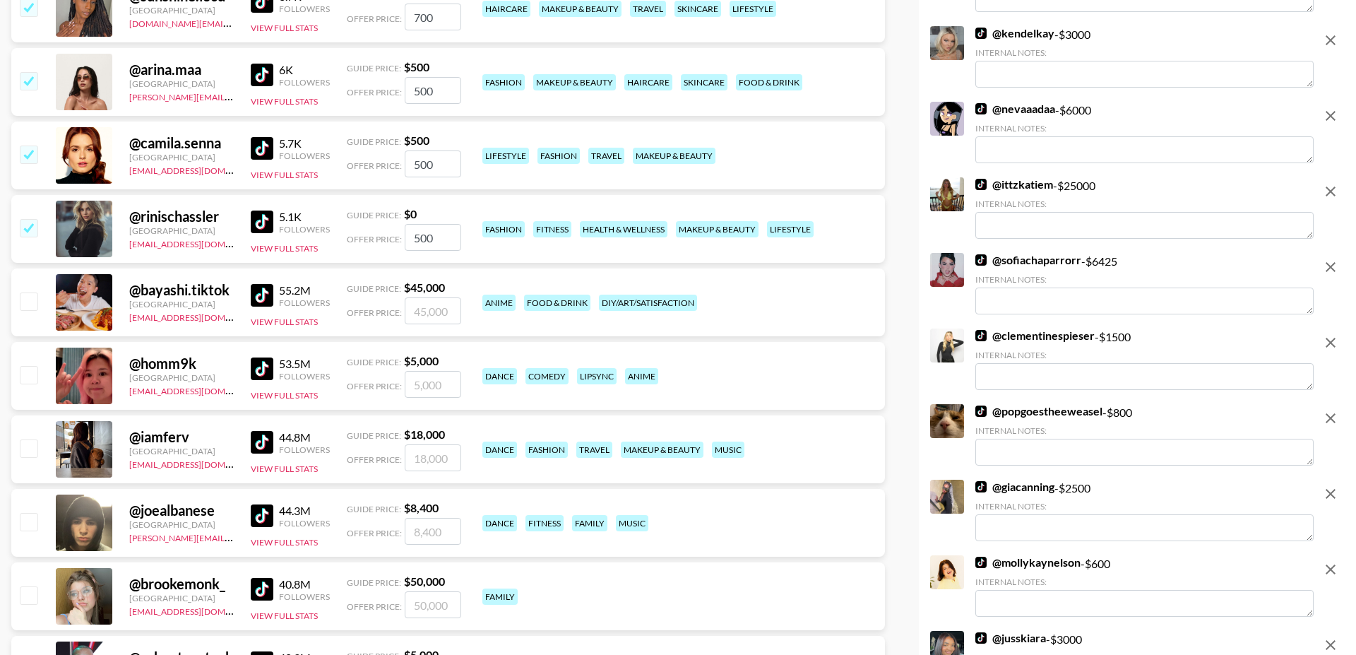
click at [28, 219] on input "checkbox" at bounding box center [28, 227] width 17 height 17
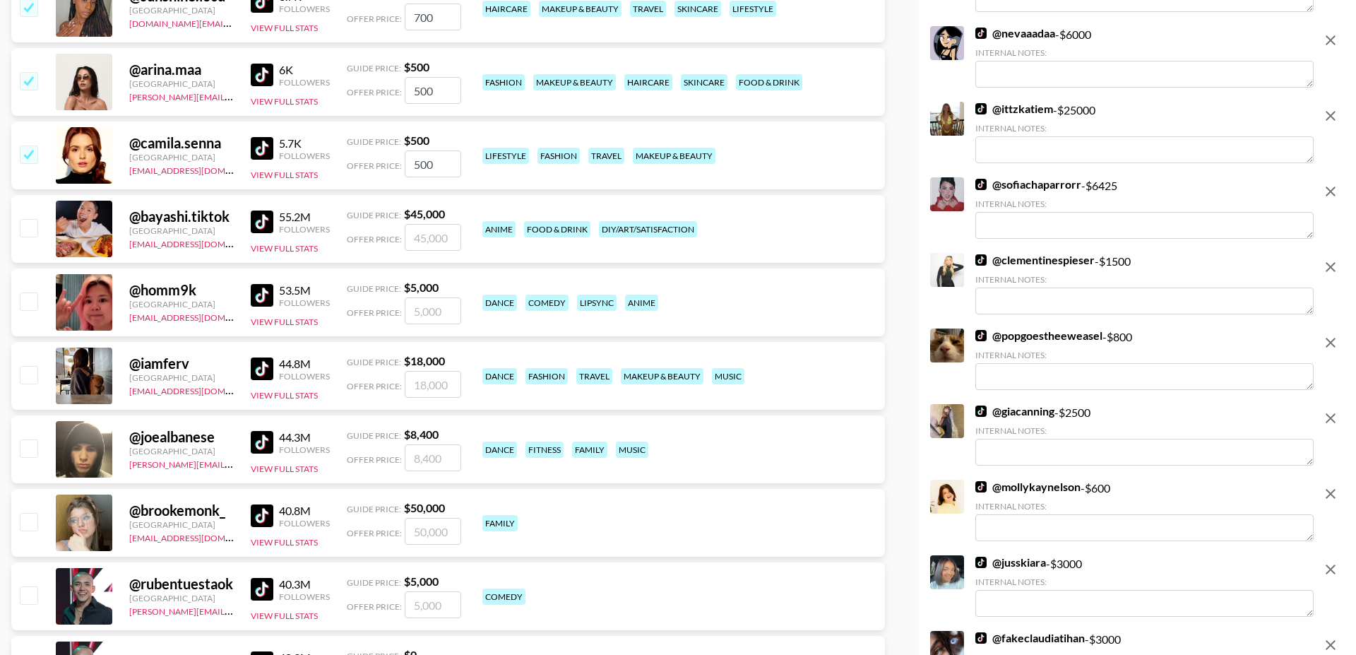
scroll to position [19750, 0]
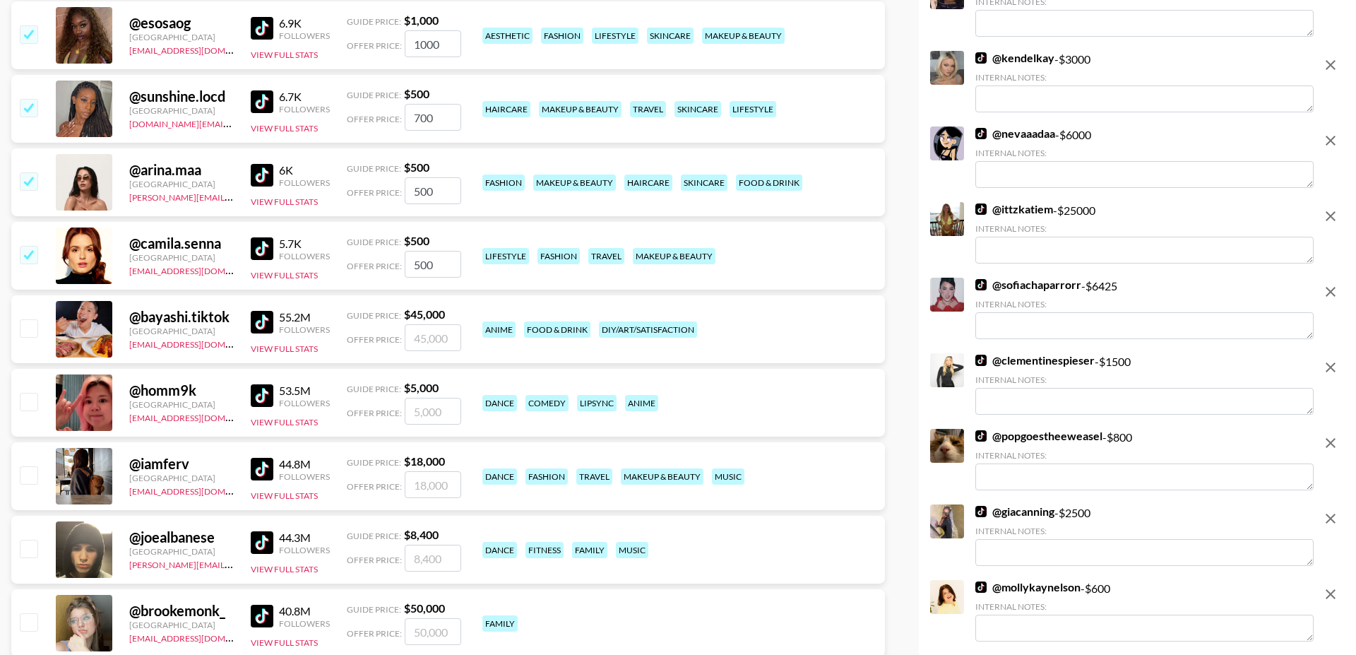
click at [28, 246] on input "checkbox" at bounding box center [28, 254] width 17 height 17
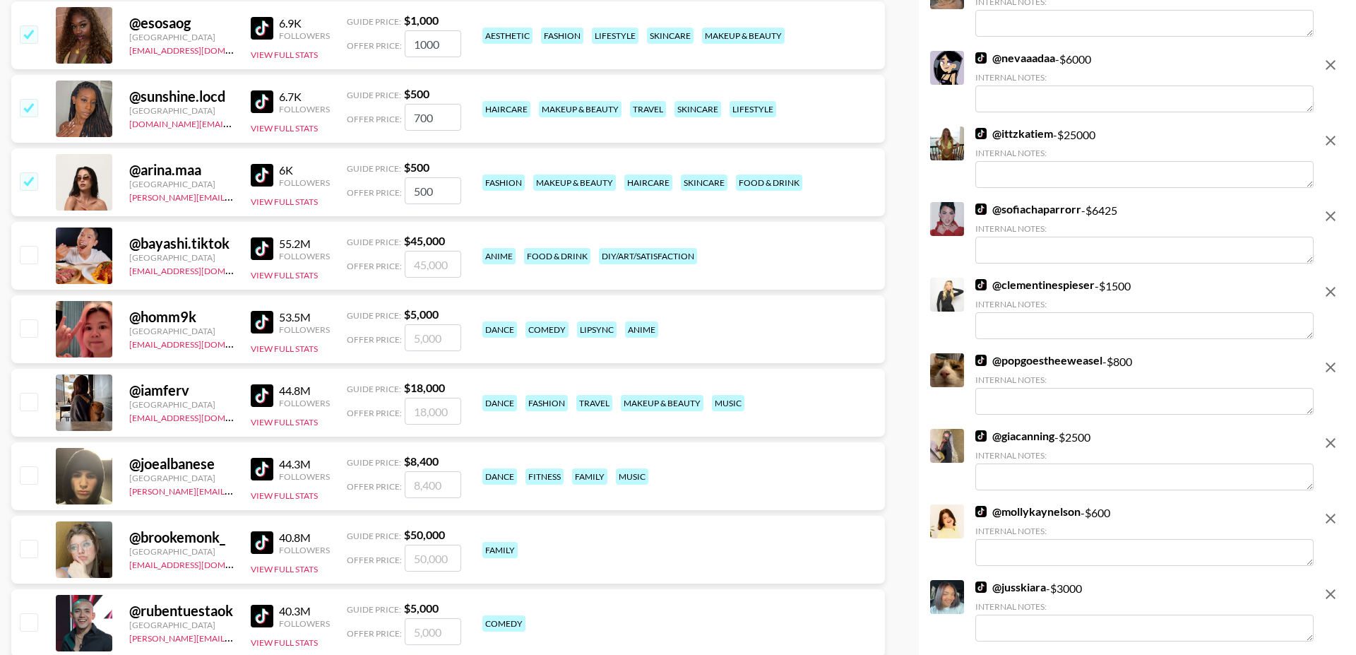
click at [27, 172] on input "checkbox" at bounding box center [28, 180] width 17 height 17
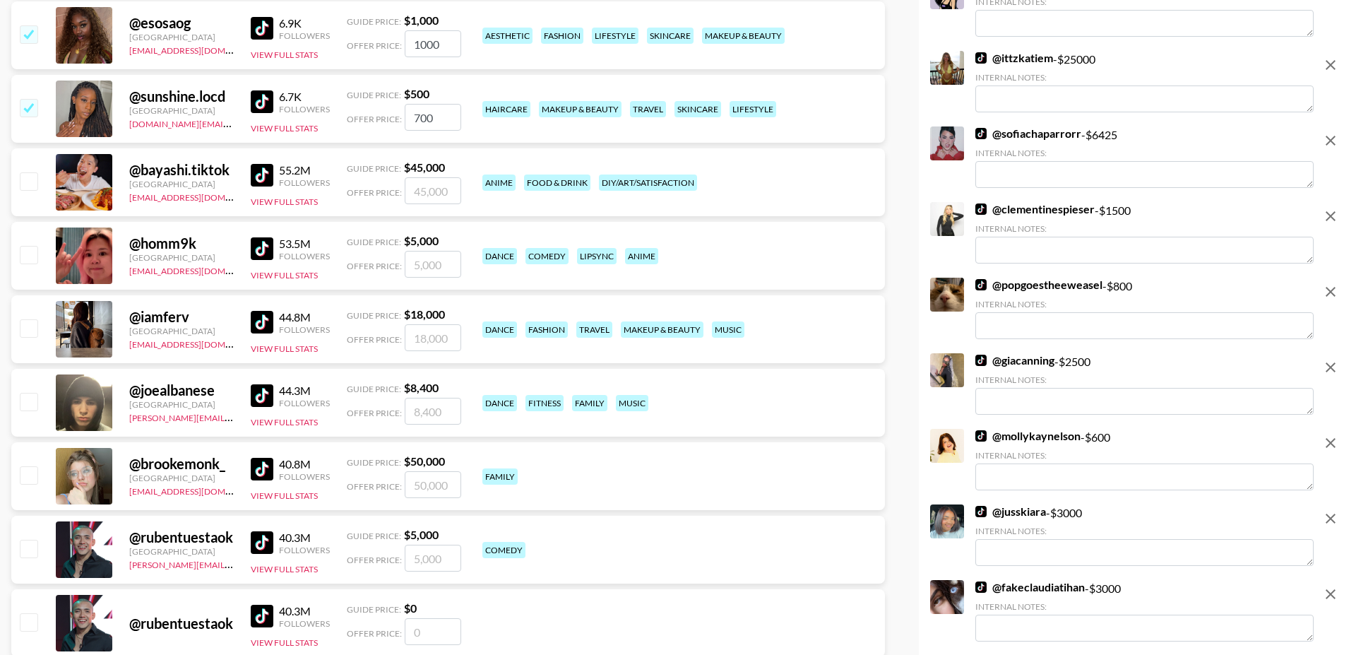
scroll to position [19601, 0]
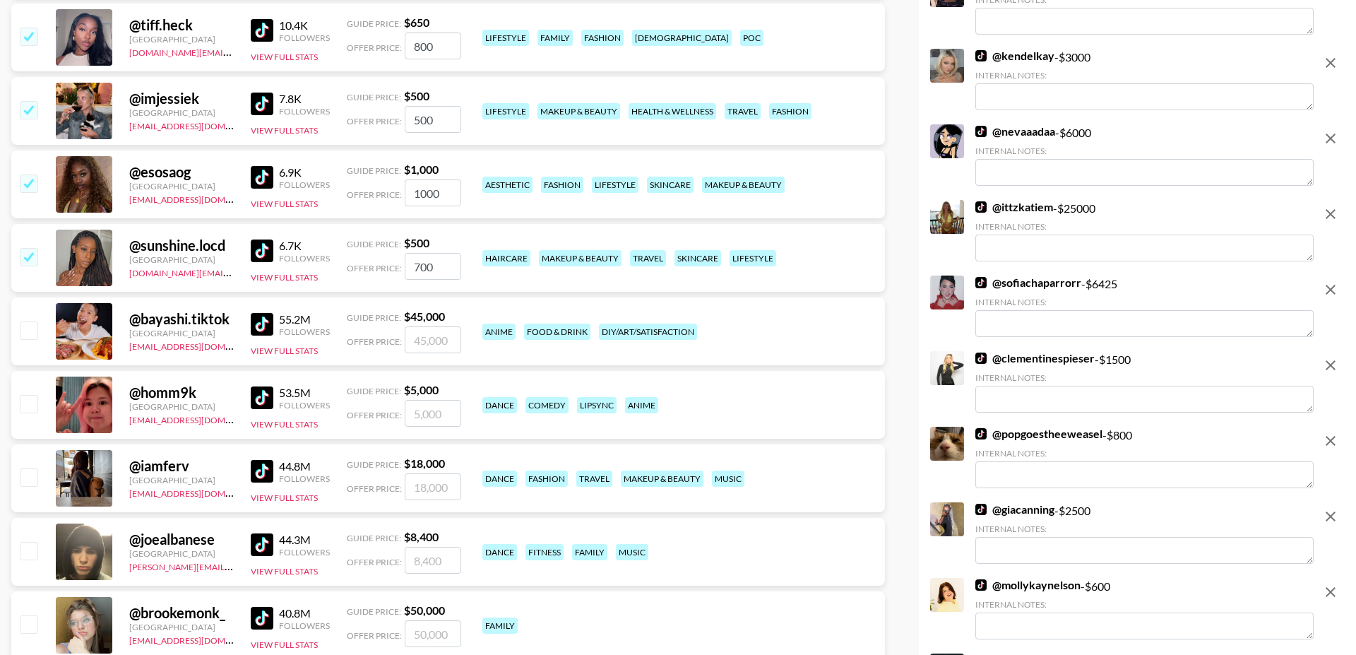
click at [25, 248] on input "checkbox" at bounding box center [28, 256] width 17 height 17
click at [25, 174] on input "checkbox" at bounding box center [28, 182] width 17 height 17
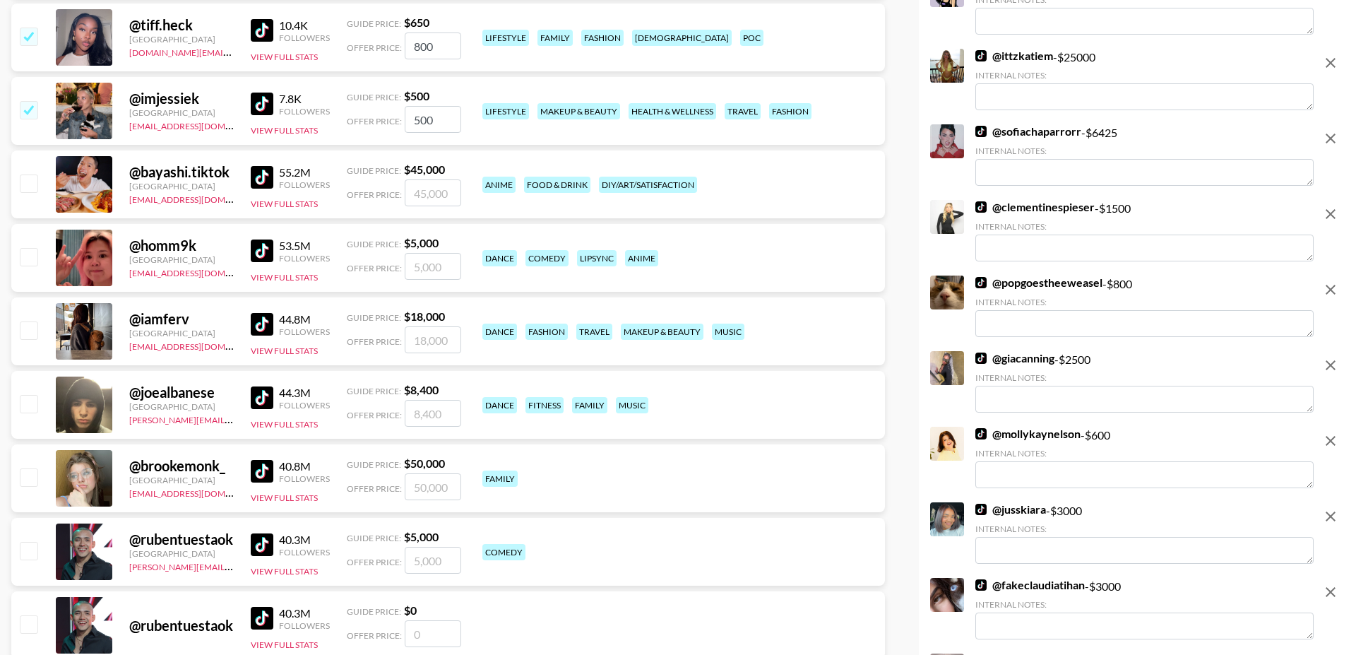
scroll to position [19454, 0]
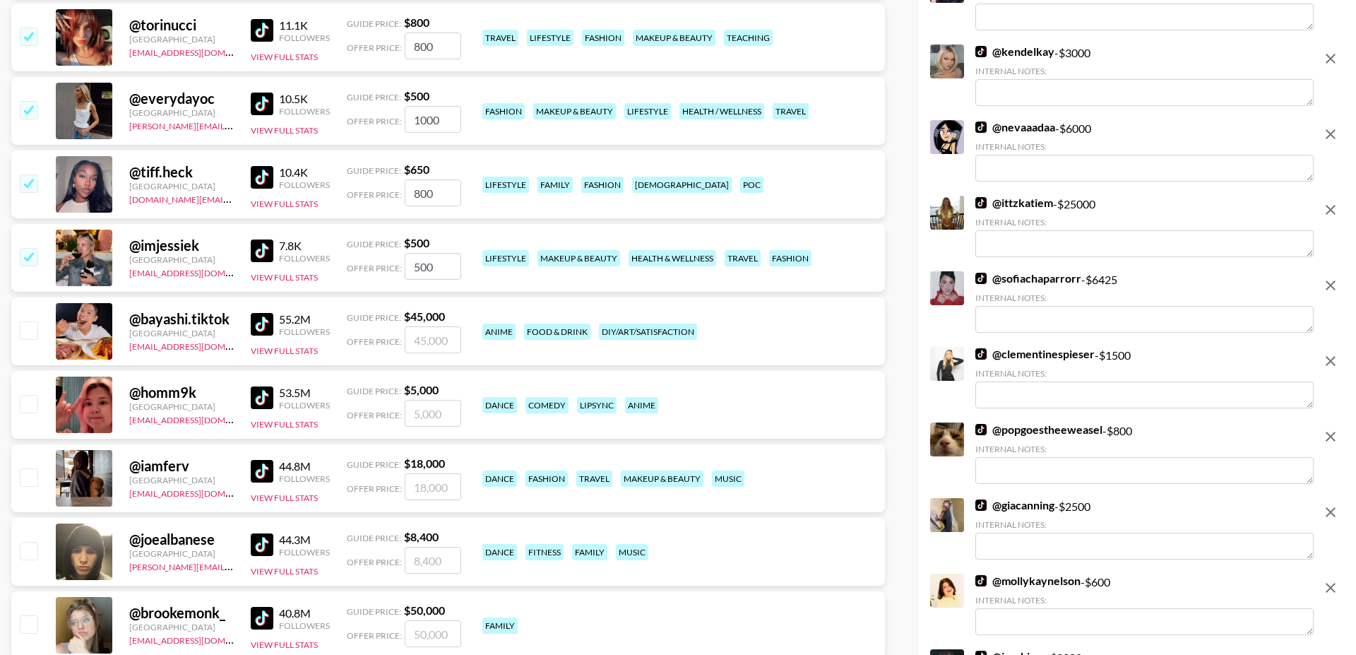
click at [28, 248] on input "checkbox" at bounding box center [28, 256] width 17 height 17
click at [28, 174] on input "checkbox" at bounding box center [28, 182] width 17 height 17
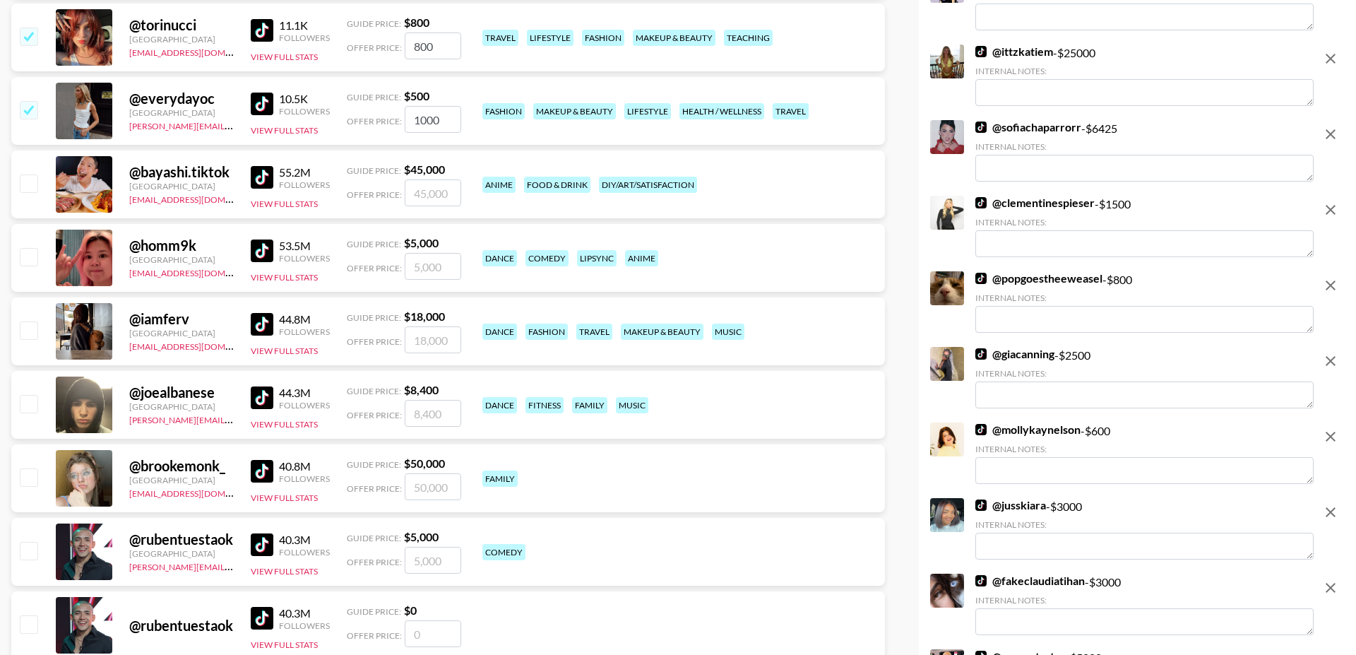
click at [28, 77] on div "@ everydayoc United States carli.anderson@grail-talent.com 10.5K Followers View…" at bounding box center [448, 111] width 874 height 68
click at [28, 101] on input "checkbox" at bounding box center [28, 109] width 17 height 17
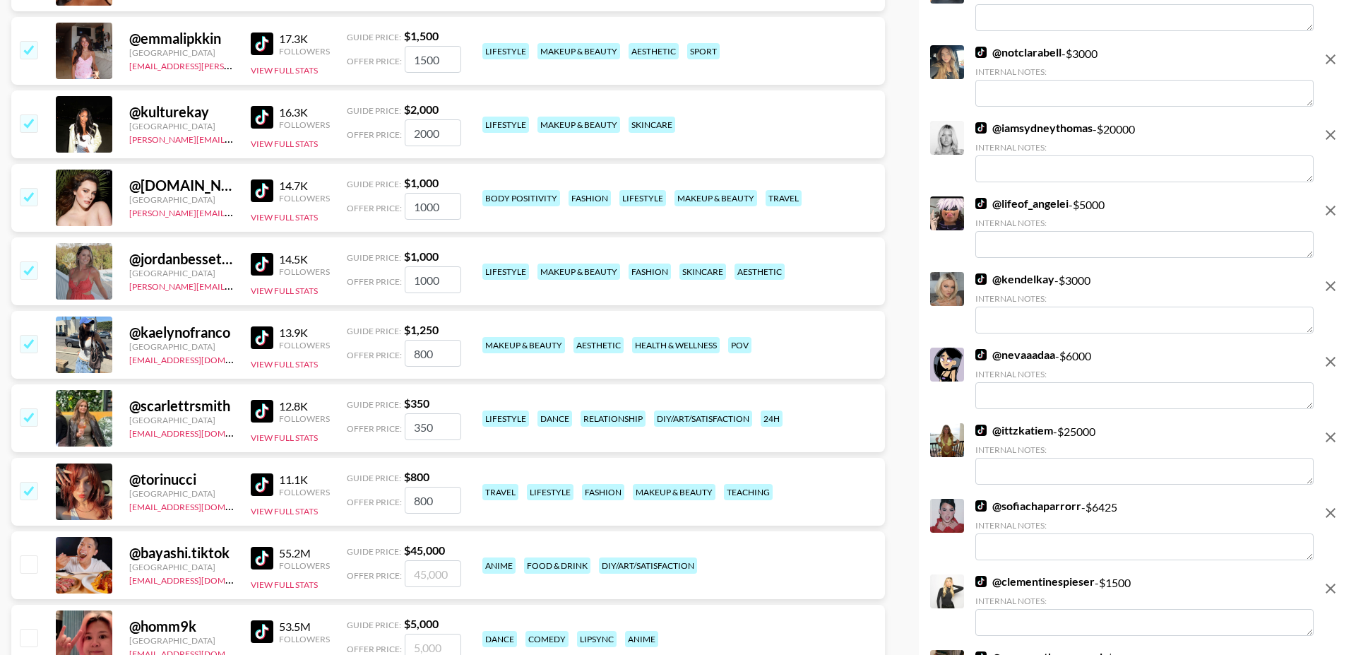
click at [25, 114] on input "checkbox" at bounding box center [28, 122] width 17 height 17
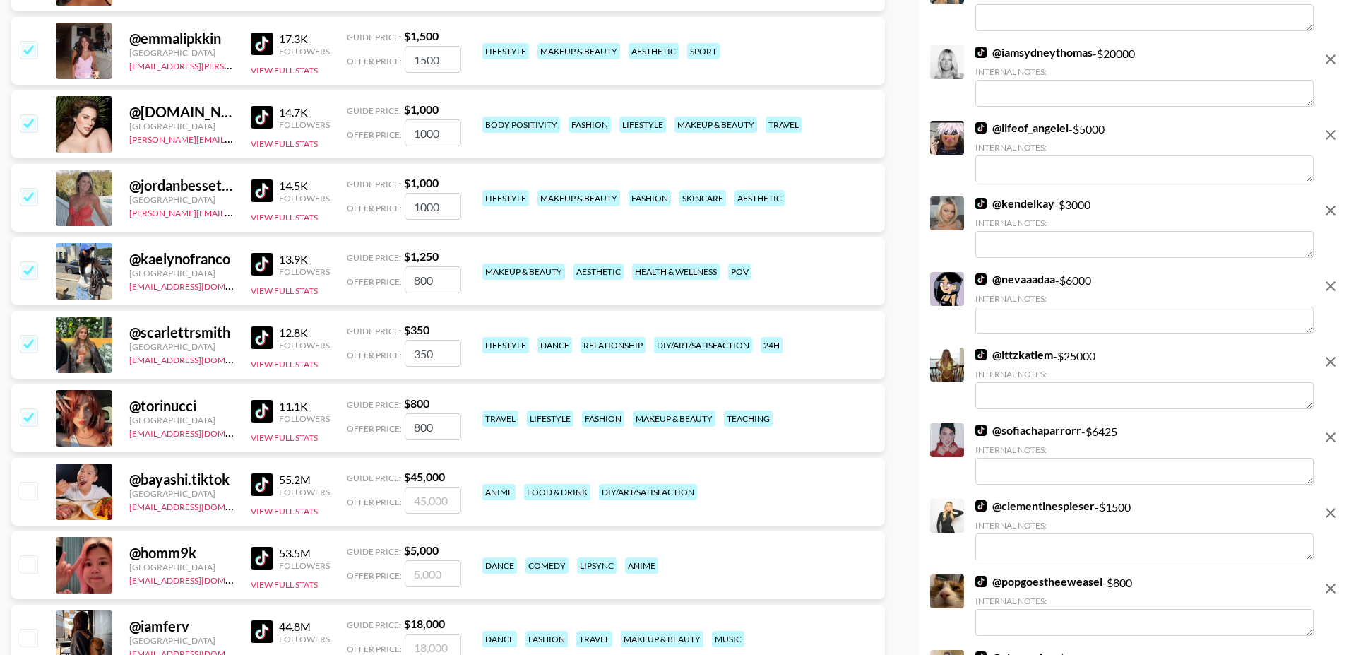
click at [31, 188] on input "checkbox" at bounding box center [28, 196] width 17 height 17
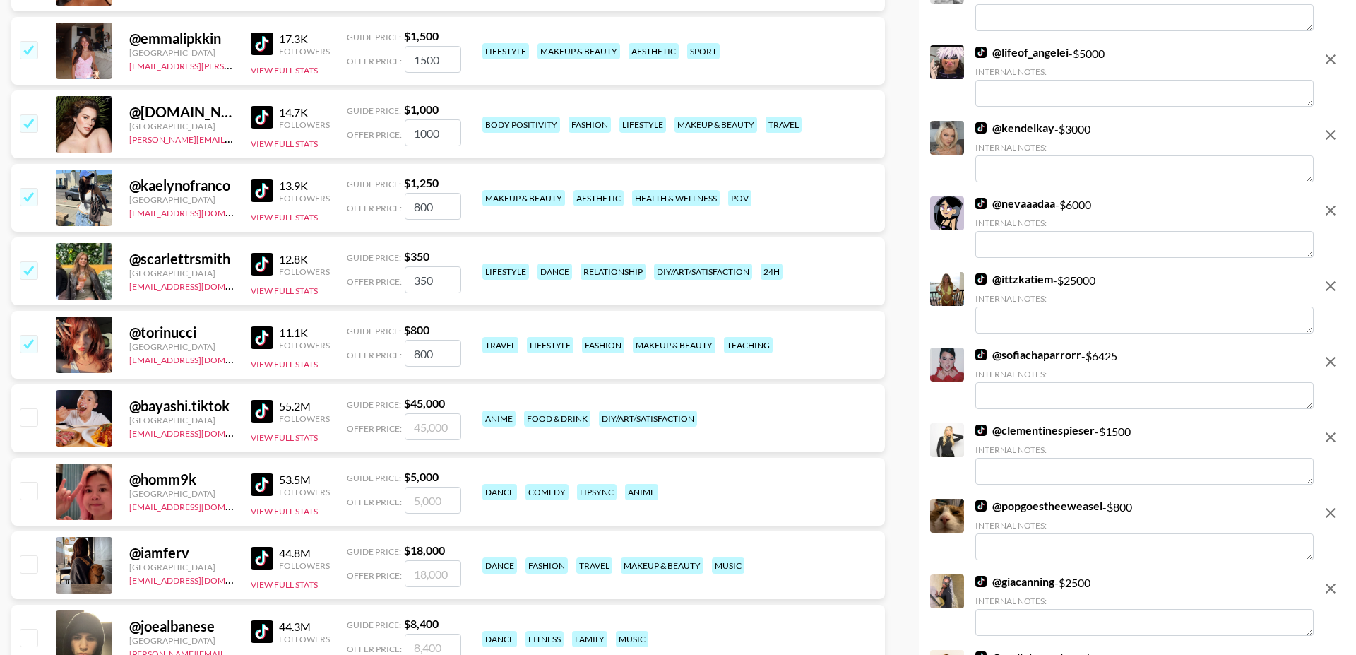
click at [30, 261] on input "checkbox" at bounding box center [28, 269] width 17 height 17
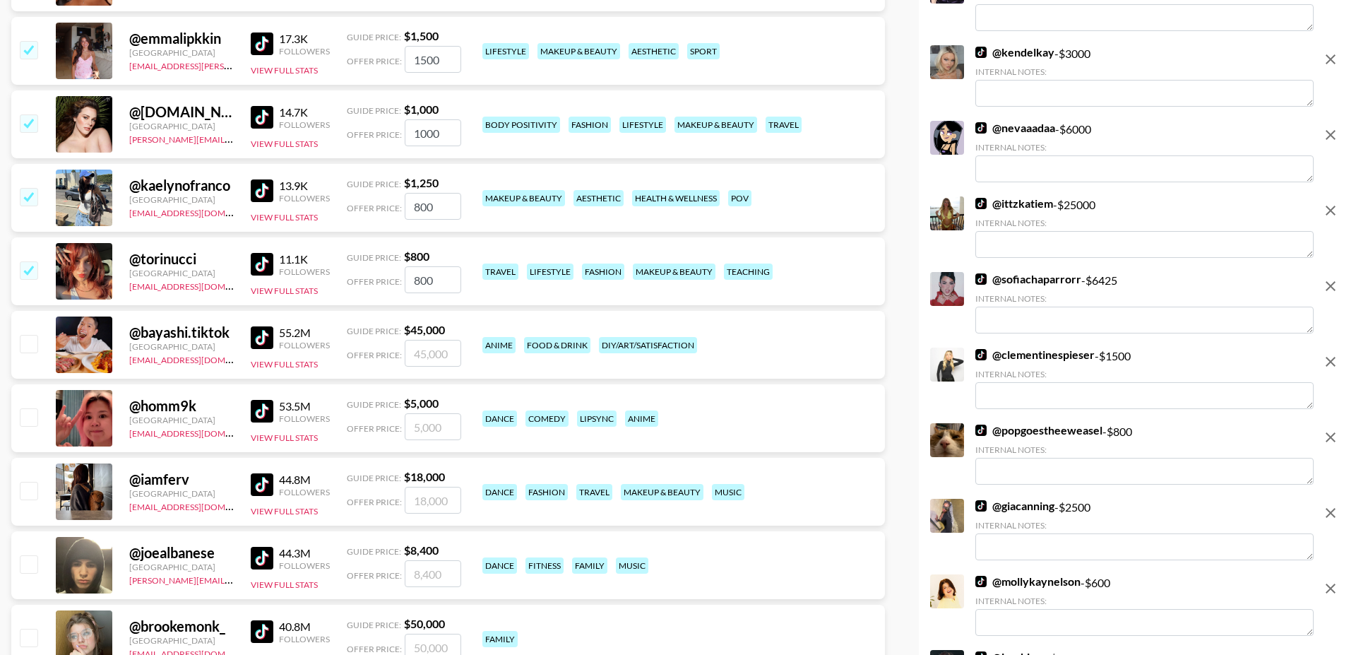
click at [30, 335] on input "checkbox" at bounding box center [28, 343] width 17 height 17
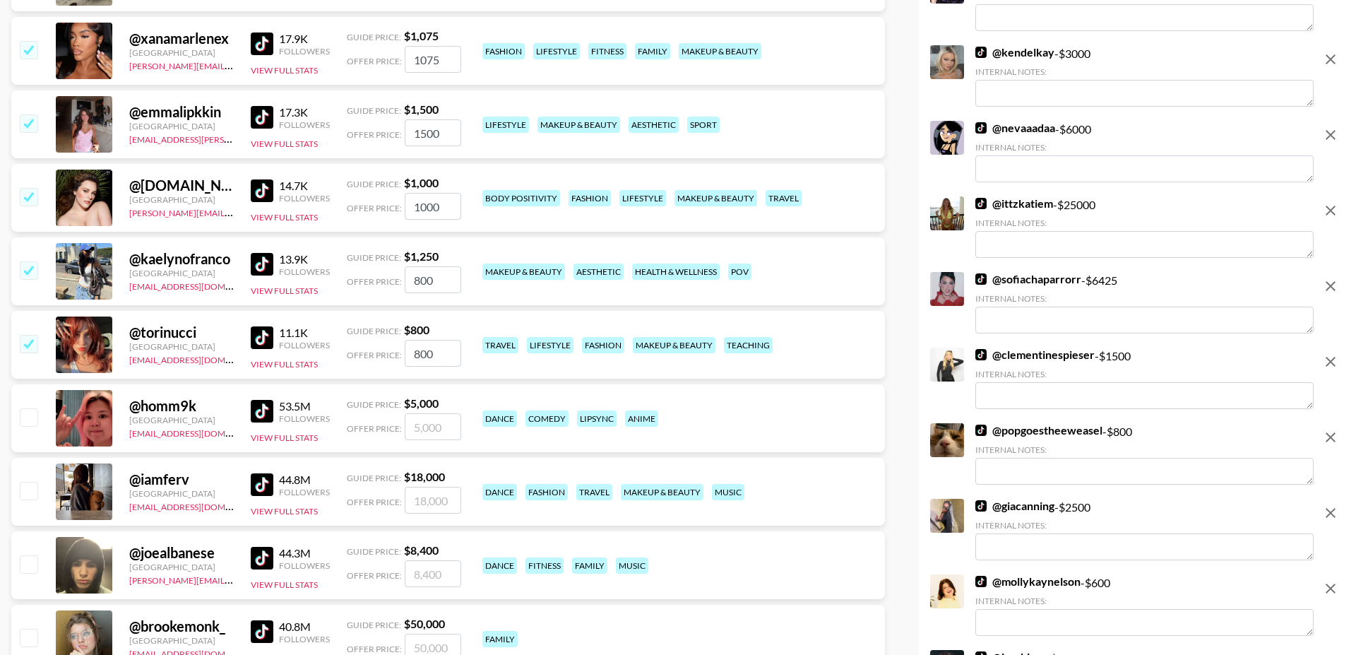
click at [31, 261] on input "checkbox" at bounding box center [28, 269] width 17 height 17
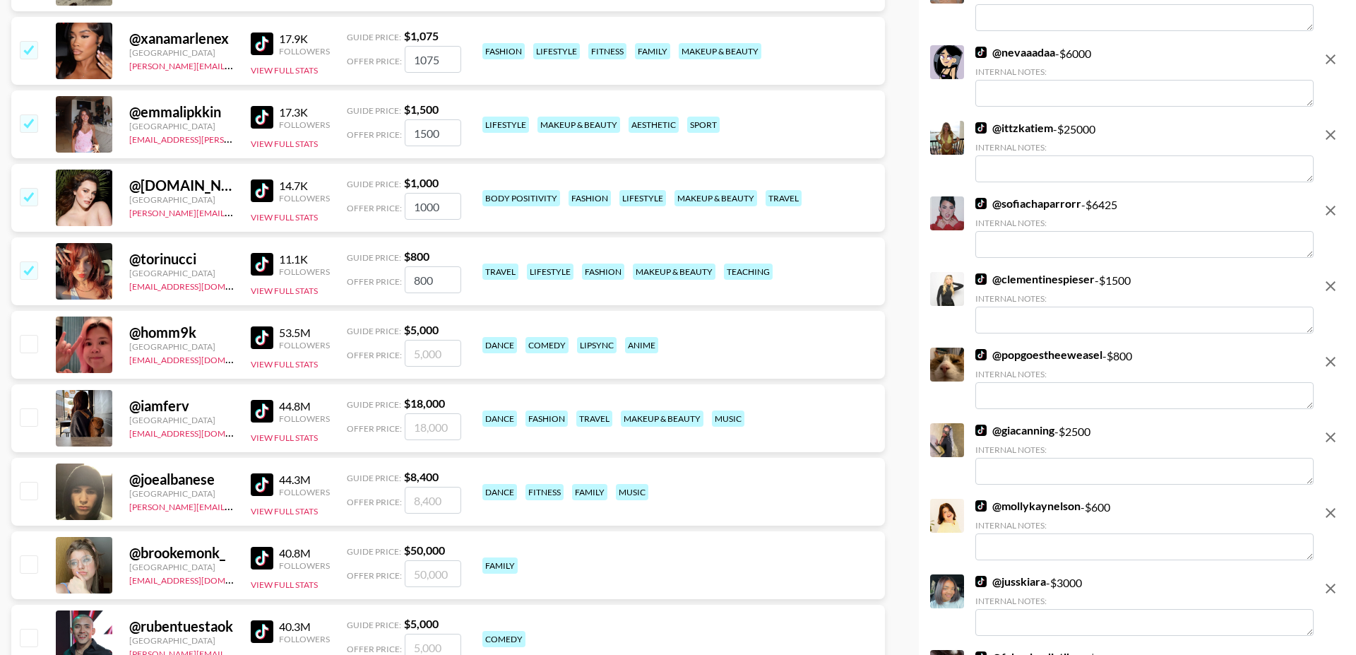
click at [25, 188] on input "checkbox" at bounding box center [28, 196] width 17 height 17
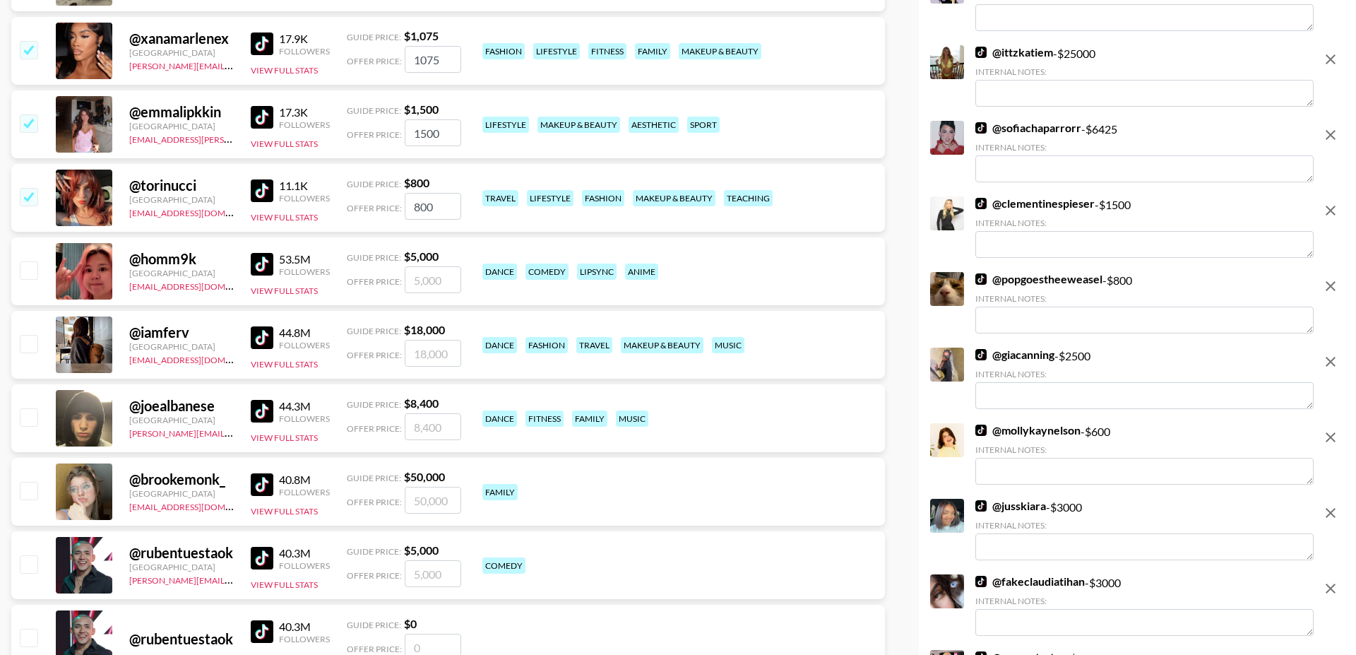
click at [30, 114] on input "checkbox" at bounding box center [28, 122] width 17 height 17
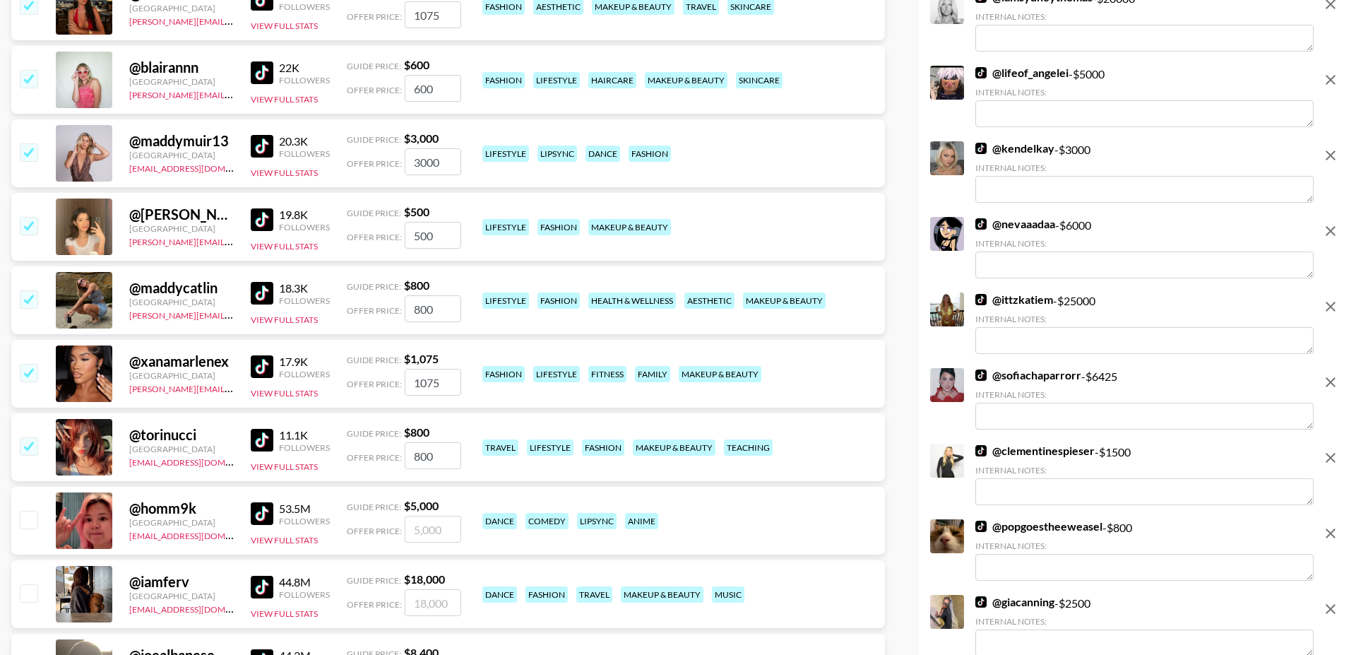
scroll to position [18582, 0]
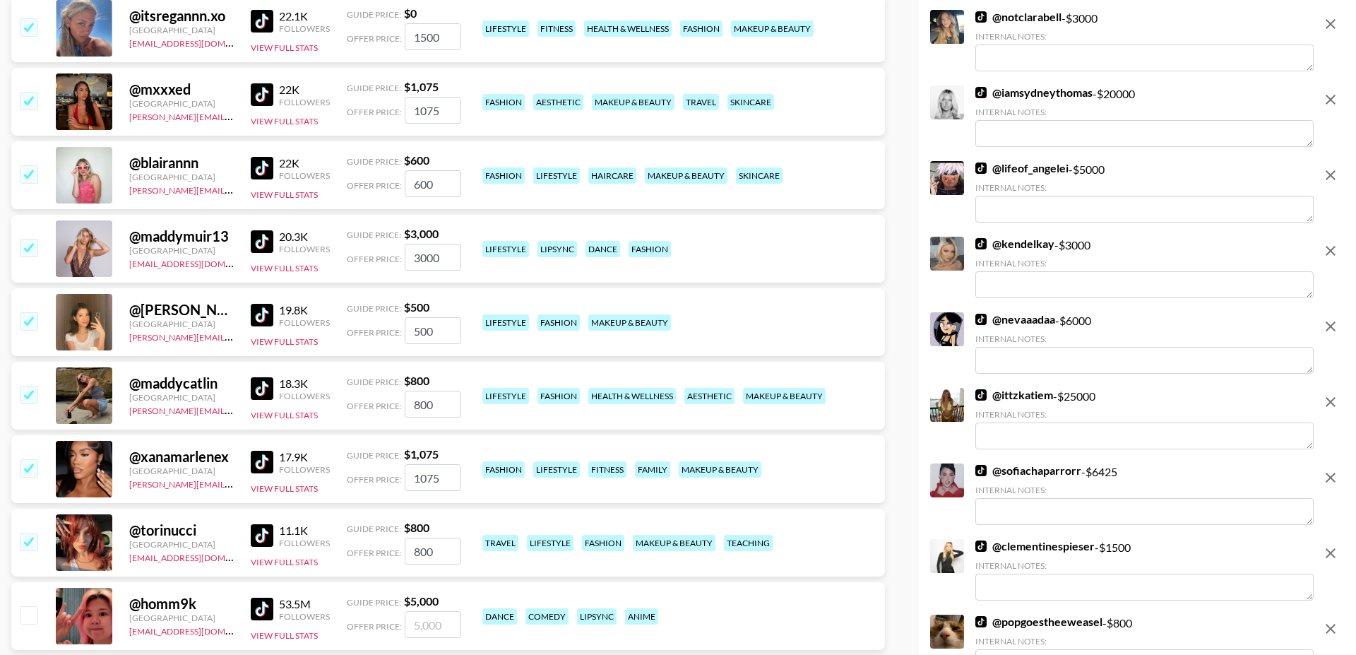
click at [24, 165] on input "checkbox" at bounding box center [28, 173] width 17 height 17
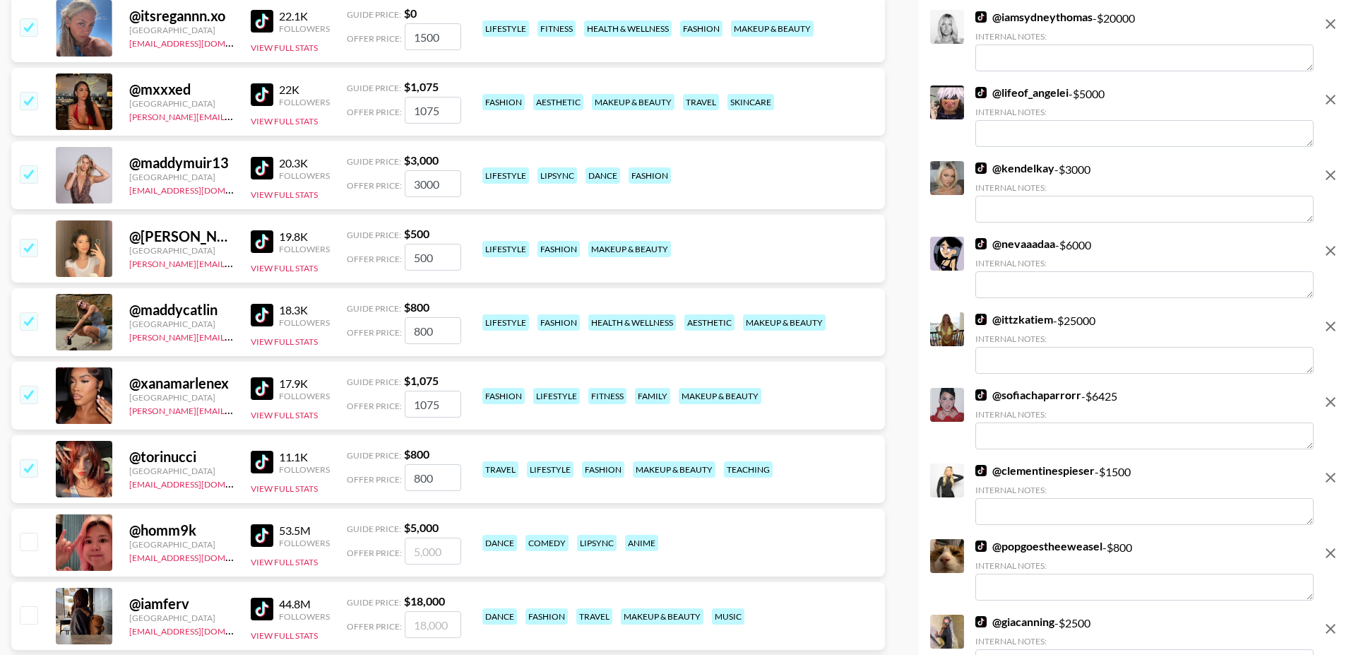
click at [27, 239] on input "checkbox" at bounding box center [28, 247] width 17 height 17
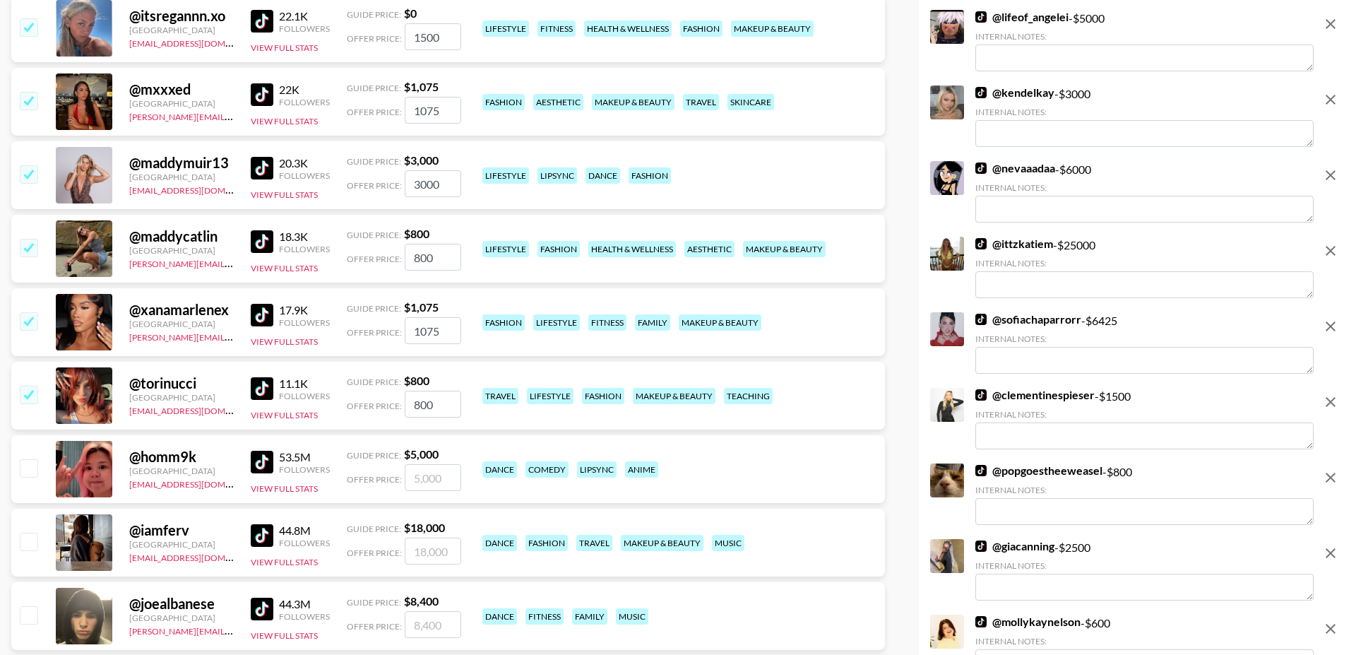
click at [34, 312] on input "checkbox" at bounding box center [28, 320] width 17 height 17
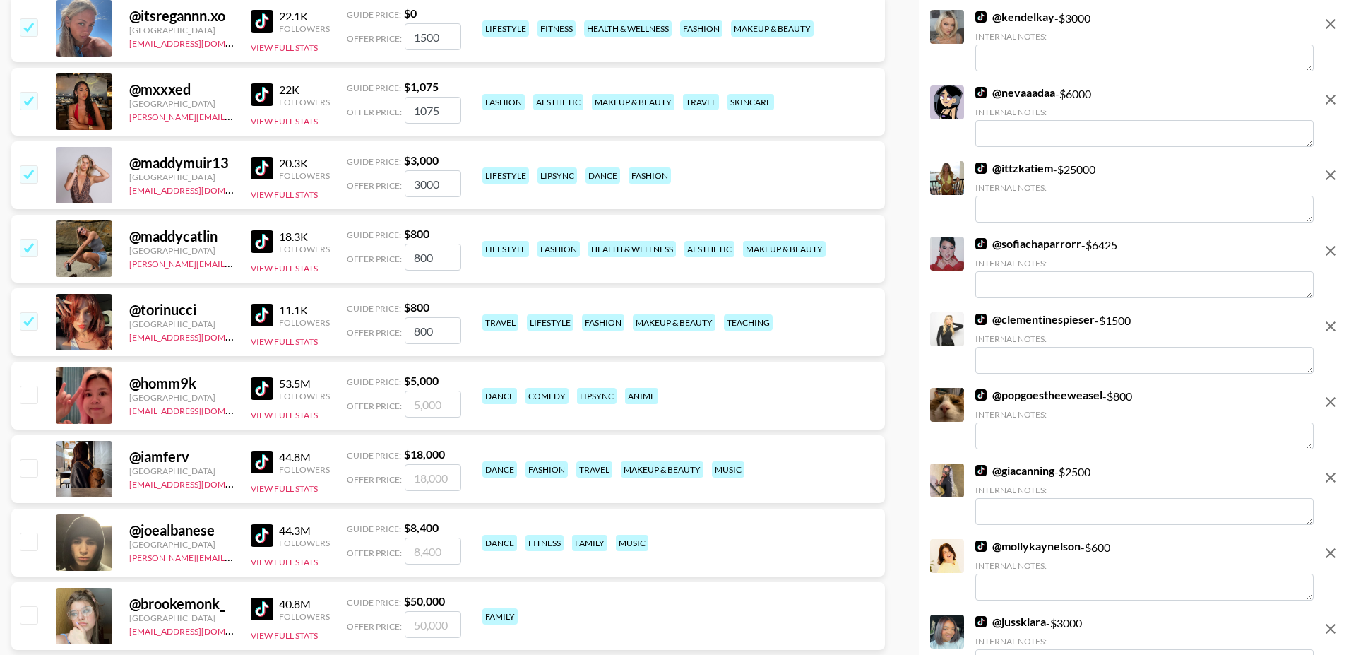
click at [34, 312] on input "checkbox" at bounding box center [28, 320] width 17 height 17
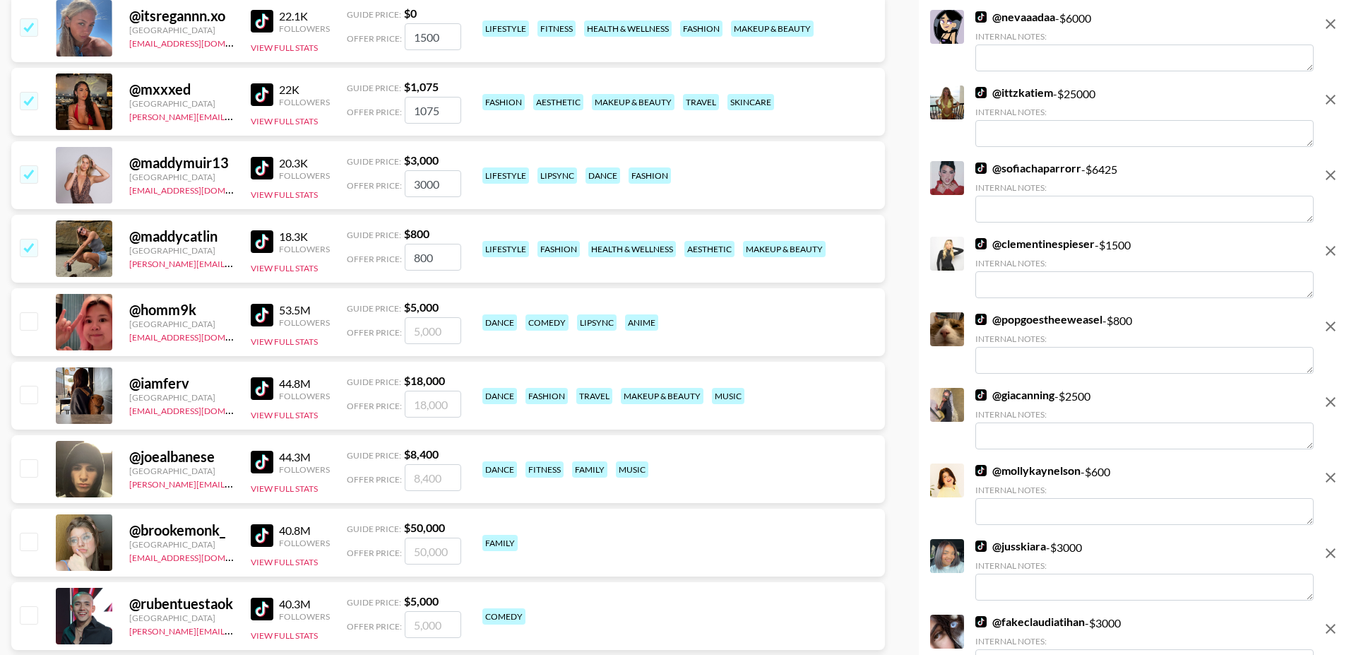
click at [27, 239] on input "checkbox" at bounding box center [28, 247] width 17 height 17
click at [33, 163] on div at bounding box center [28, 175] width 22 height 24
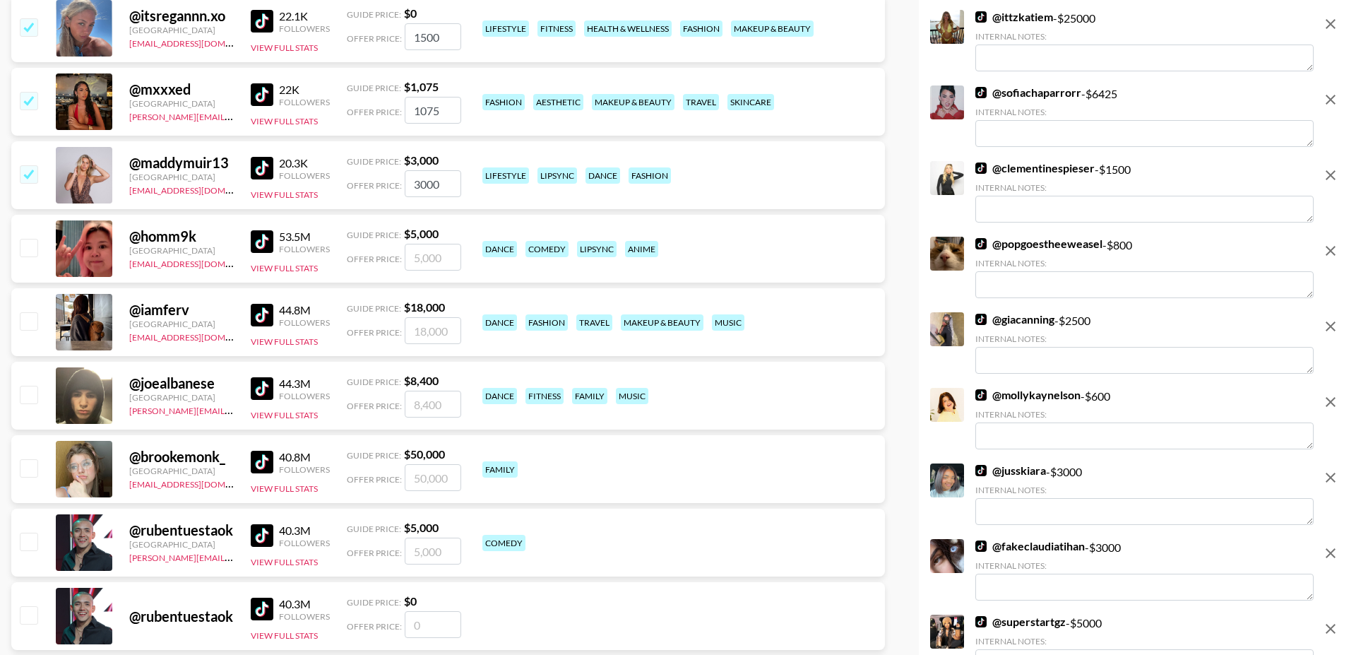
click at [31, 92] on input "checkbox" at bounding box center [28, 100] width 17 height 17
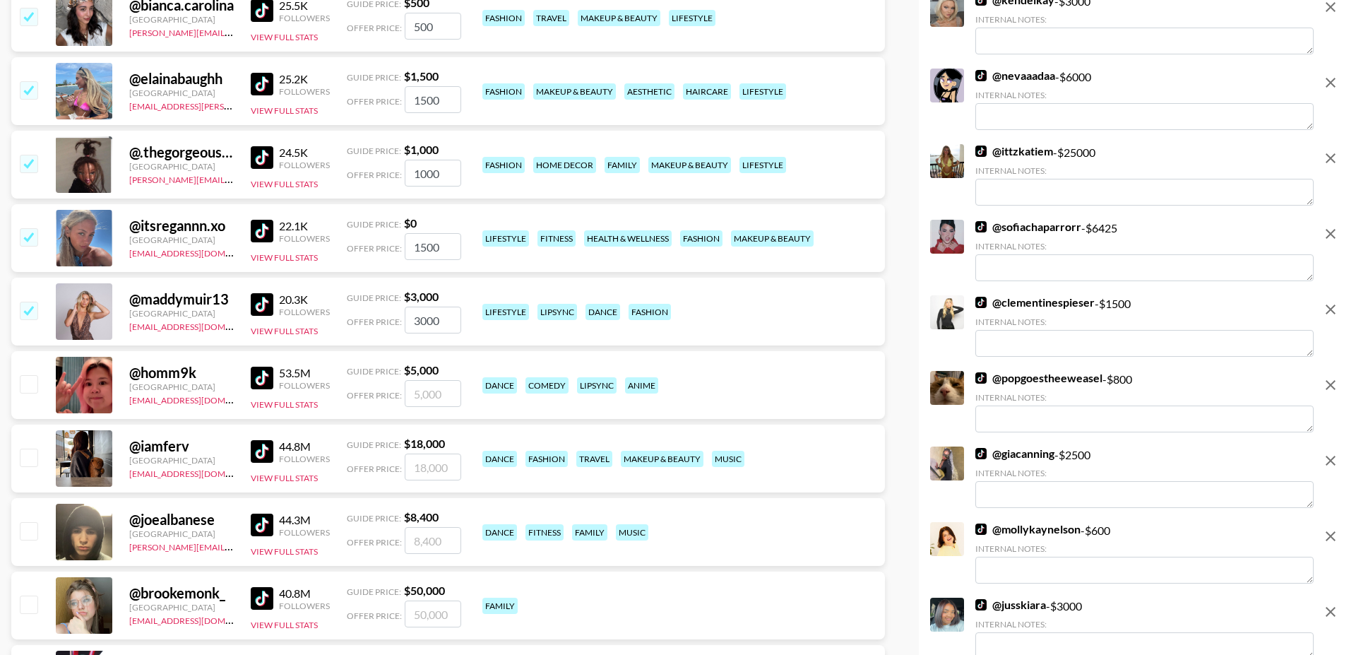
scroll to position [18335, 0]
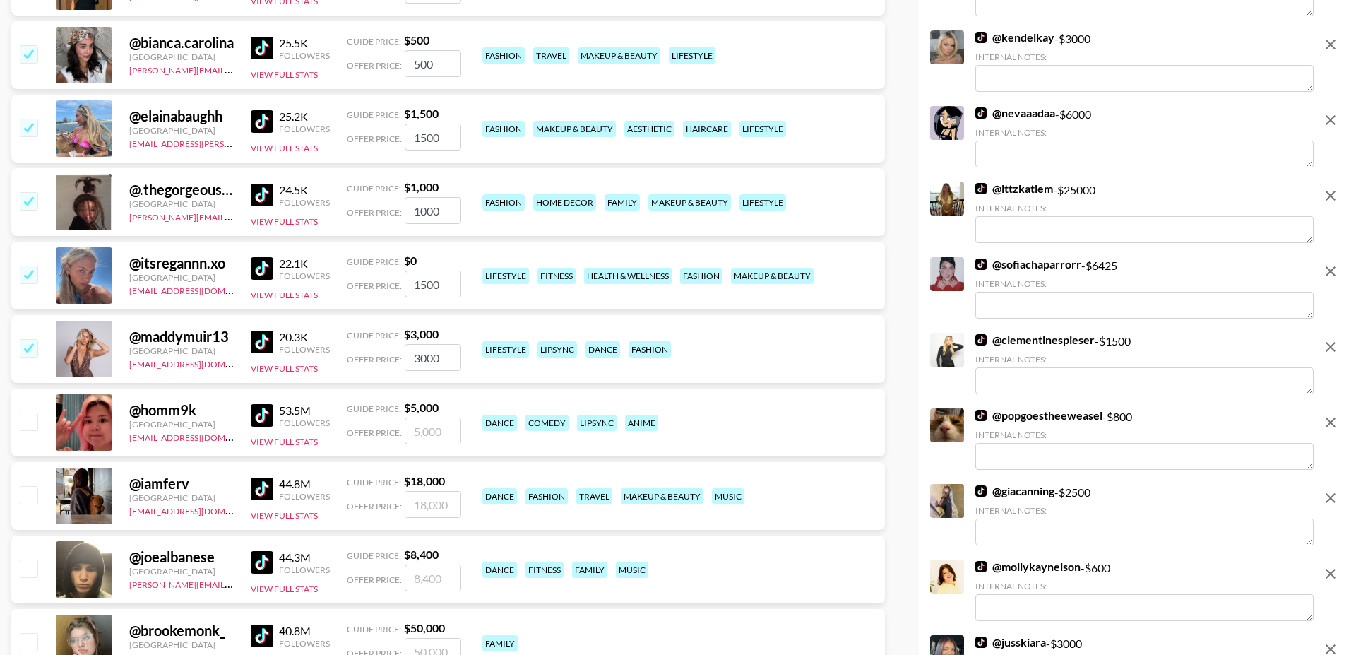
click at [29, 337] on div at bounding box center [28, 349] width 22 height 24
click at [29, 339] on input "checkbox" at bounding box center [28, 347] width 17 height 17
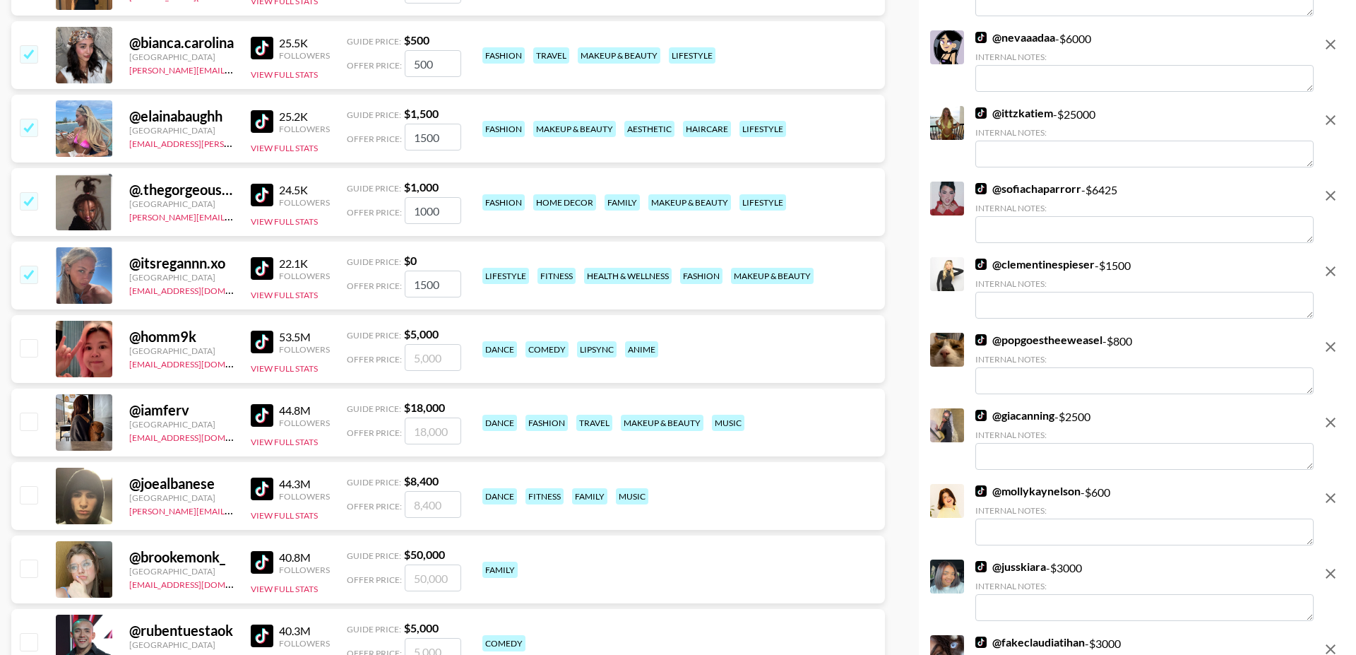
click at [29, 266] on input "checkbox" at bounding box center [28, 274] width 17 height 17
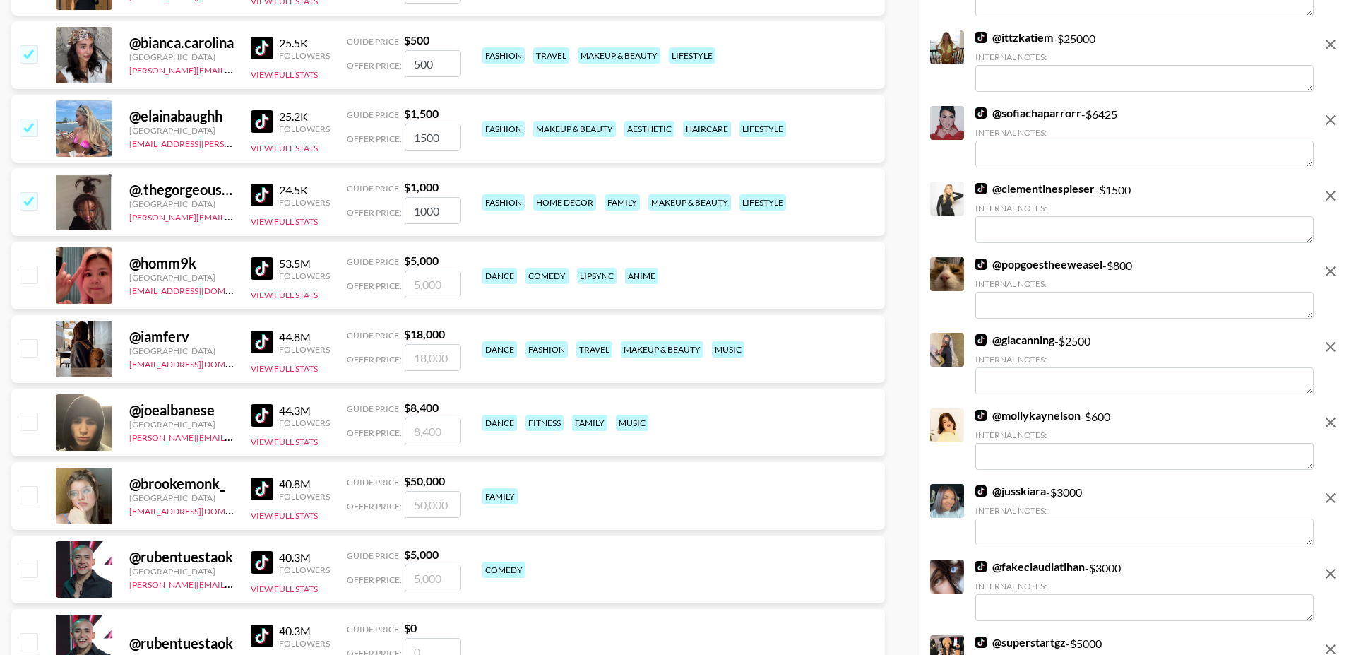
click at [33, 192] on input "checkbox" at bounding box center [28, 200] width 17 height 17
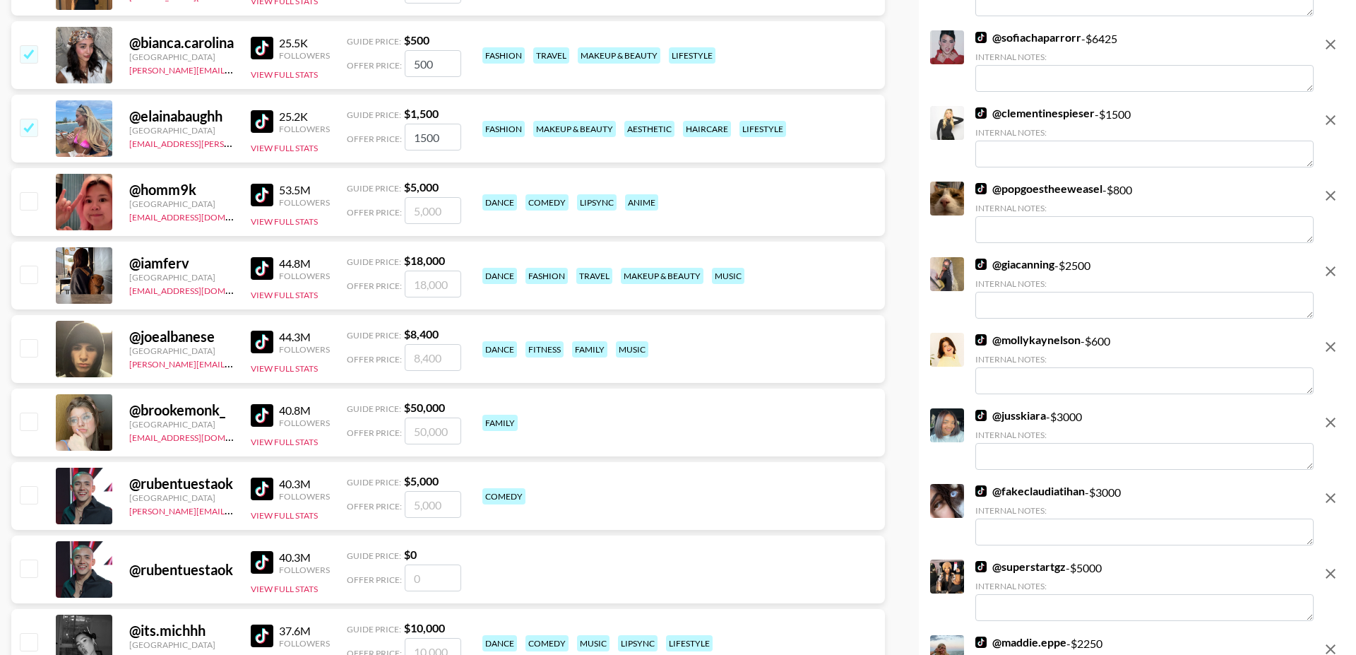
click at [33, 119] on input "checkbox" at bounding box center [28, 127] width 17 height 17
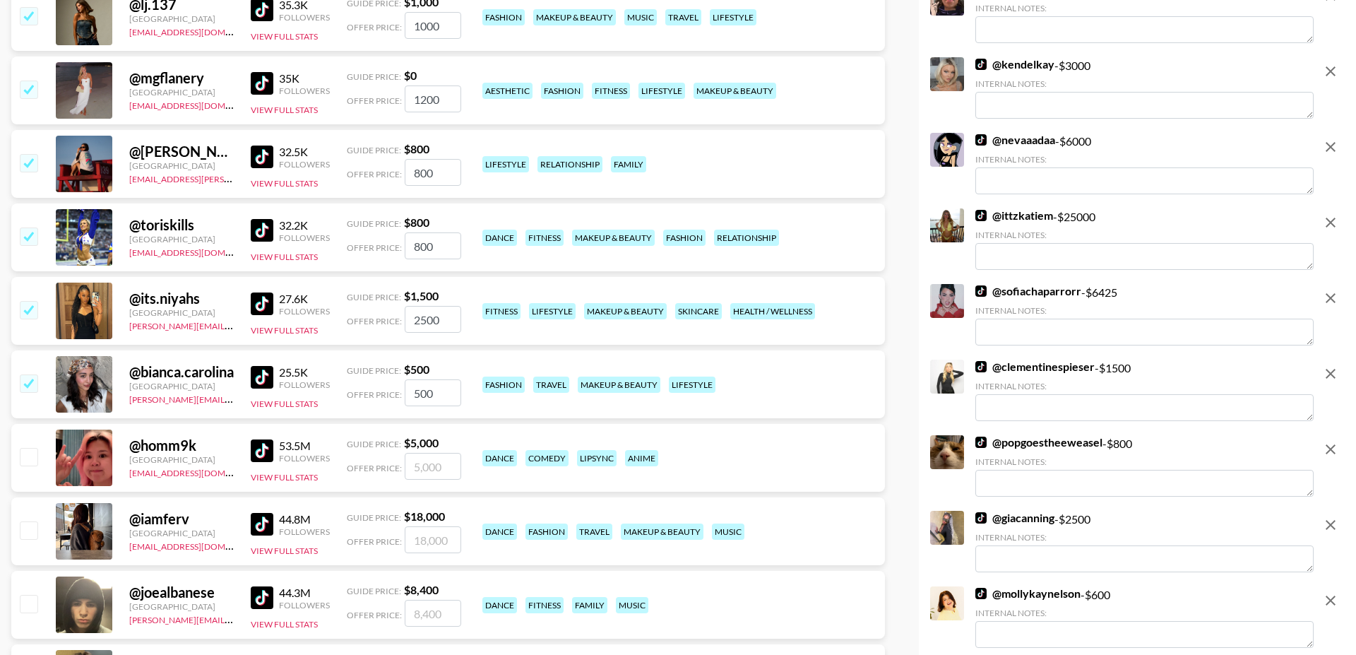
scroll to position [17985, 0]
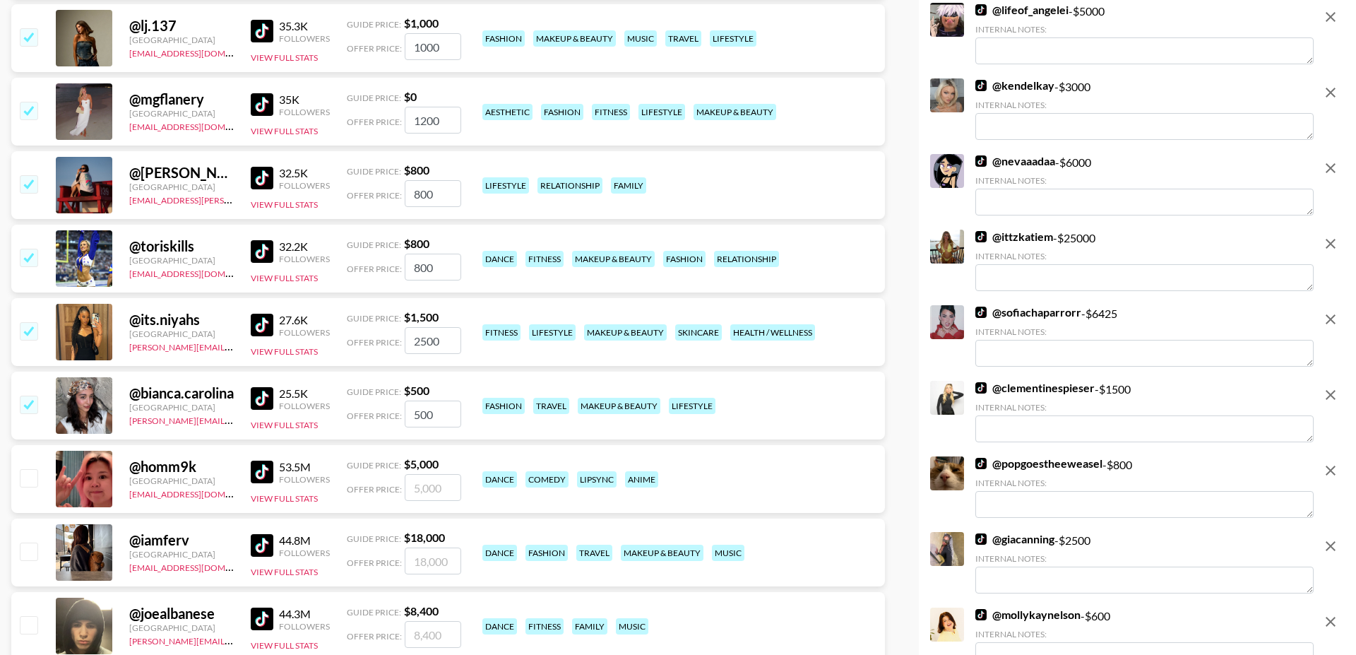
click at [27, 396] on input "checkbox" at bounding box center [28, 404] width 17 height 17
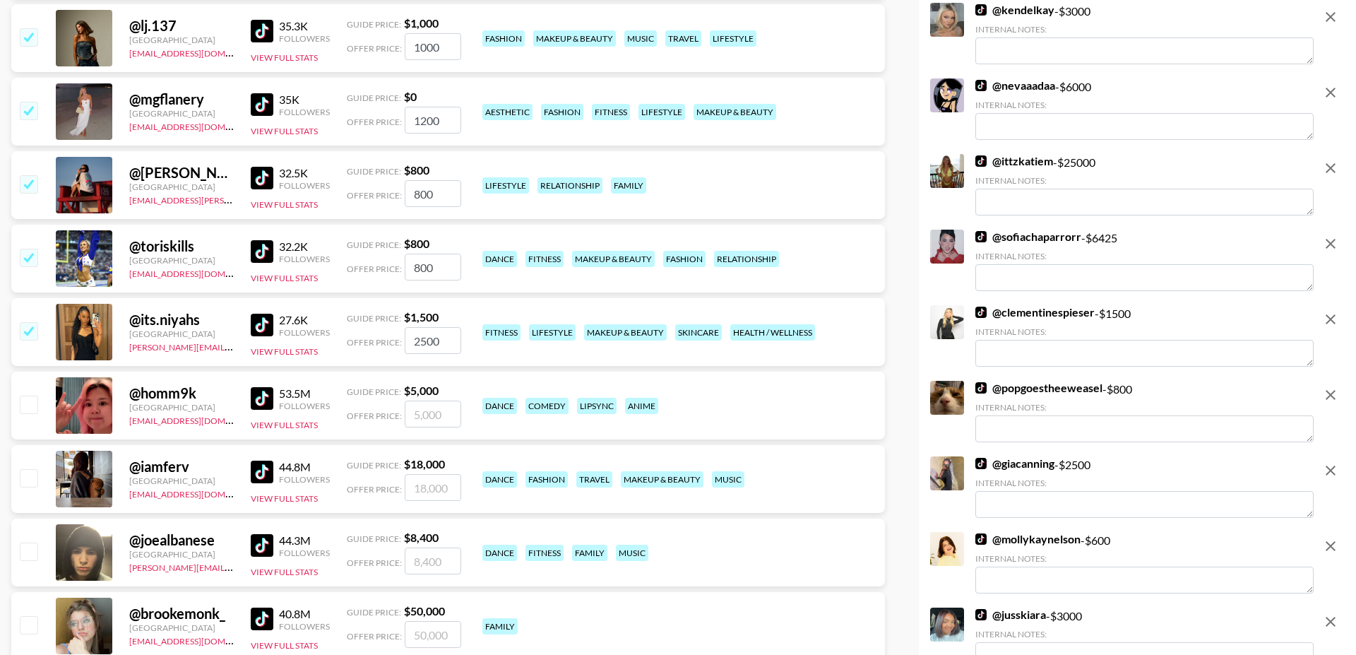
click at [27, 322] on input "checkbox" at bounding box center [28, 330] width 17 height 17
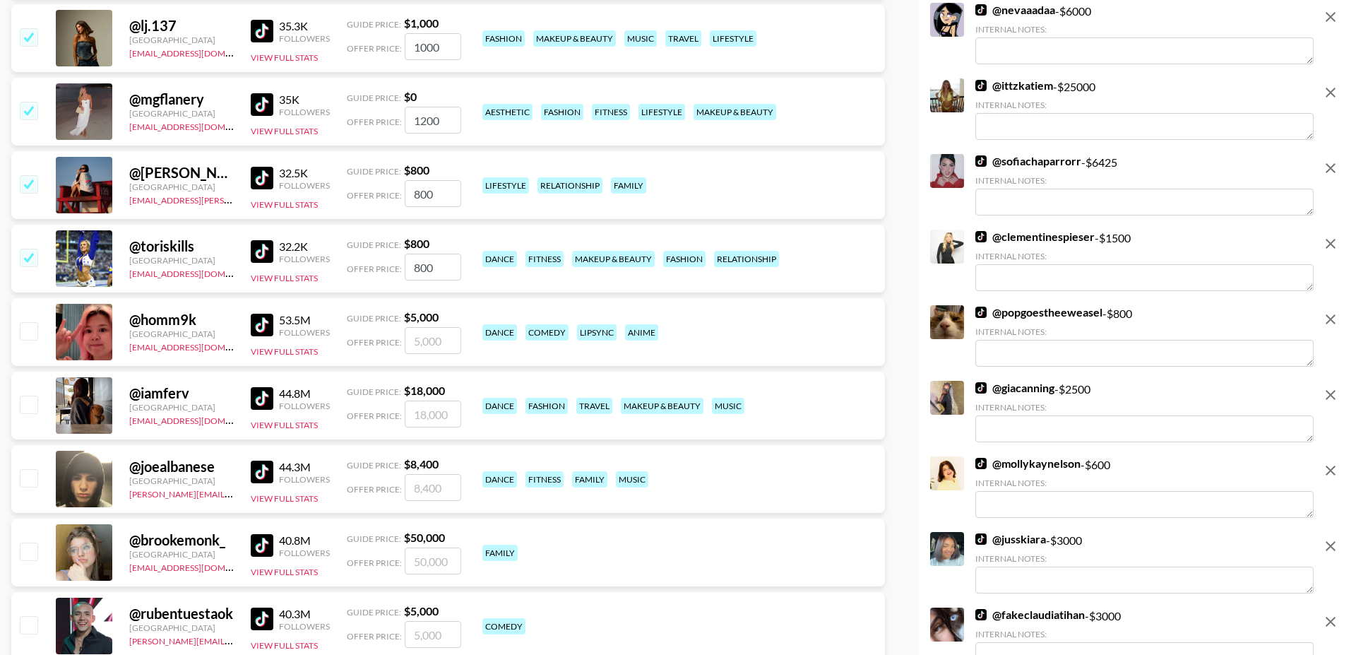
click at [32, 249] on input "checkbox" at bounding box center [28, 257] width 17 height 17
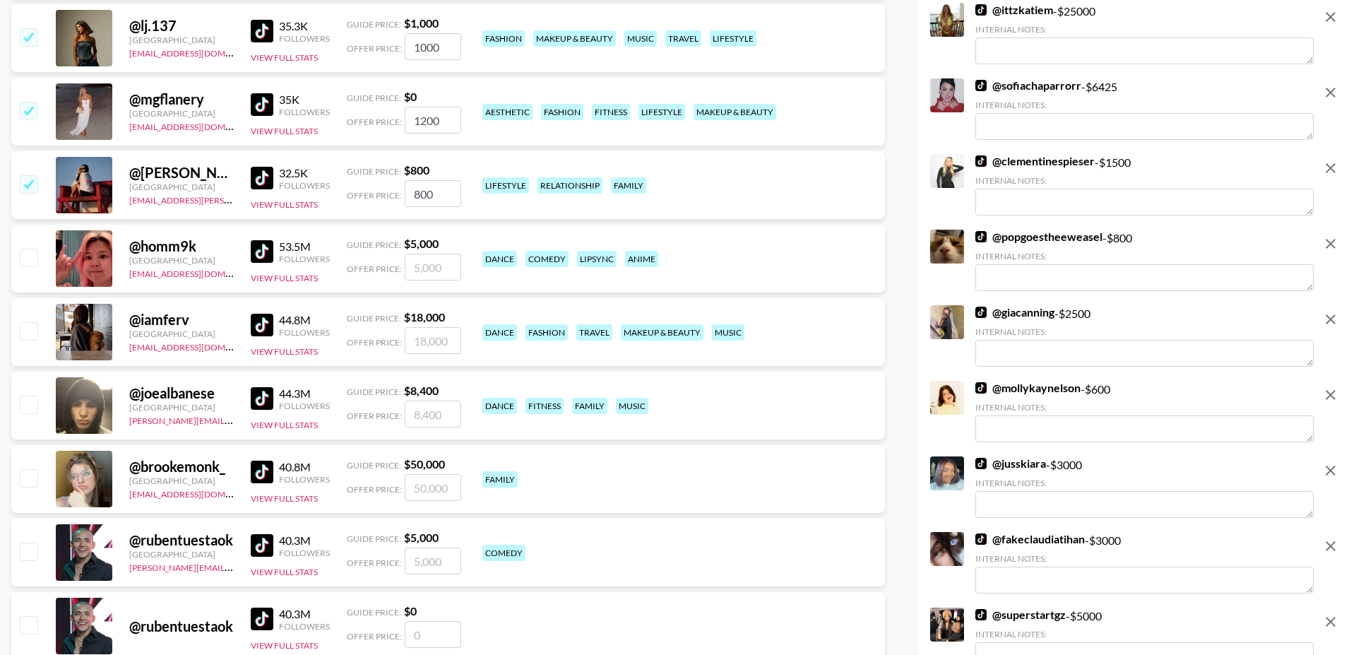
click at [32, 175] on input "checkbox" at bounding box center [28, 183] width 17 height 17
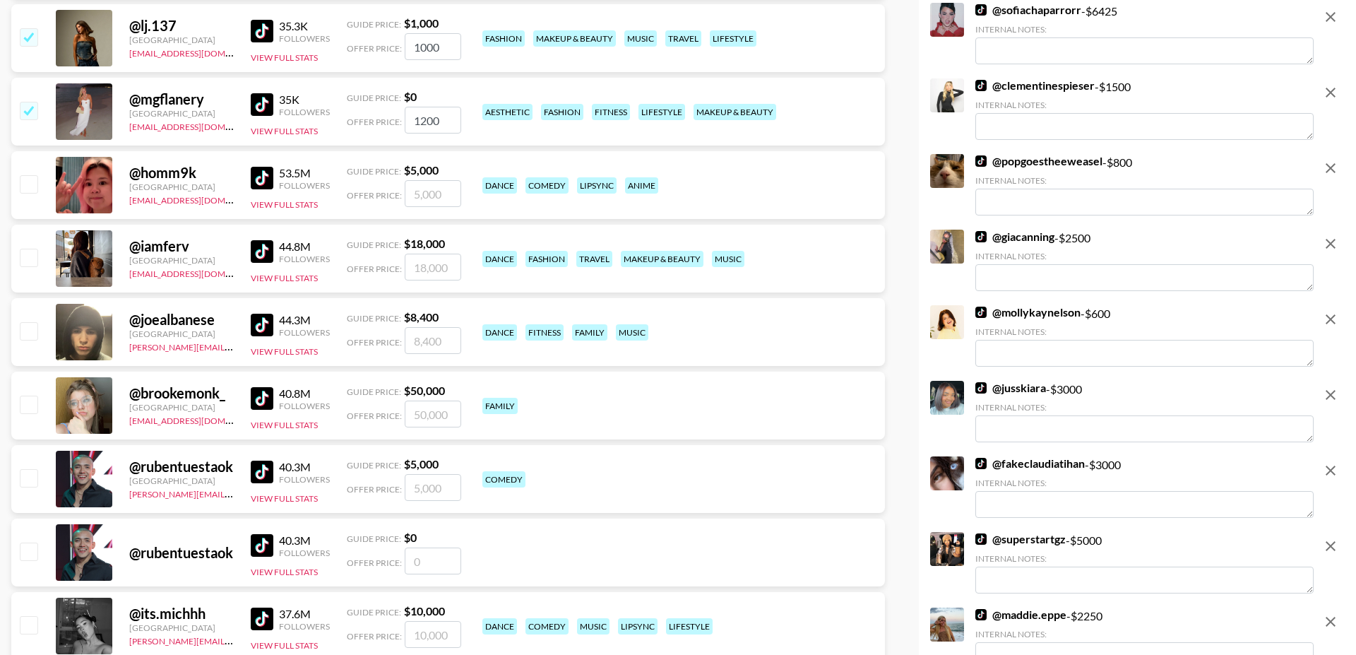
click at [28, 102] on input "checkbox" at bounding box center [28, 110] width 17 height 17
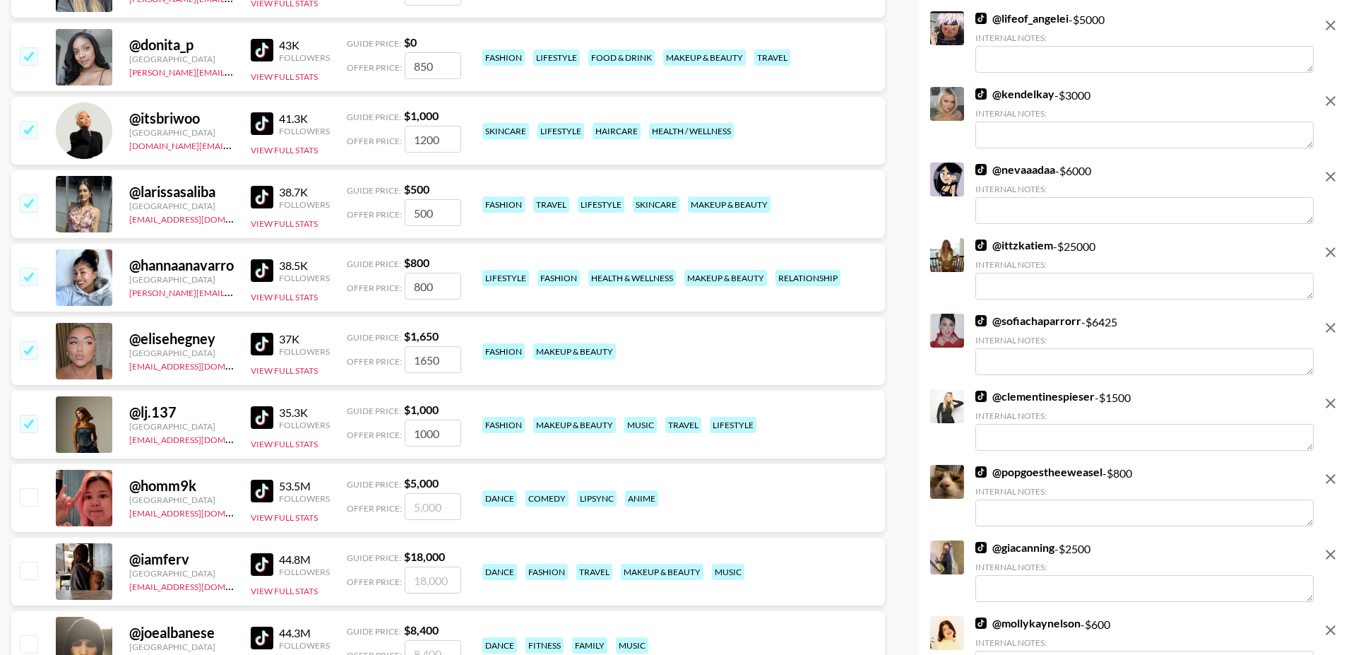
scroll to position [17565, 0]
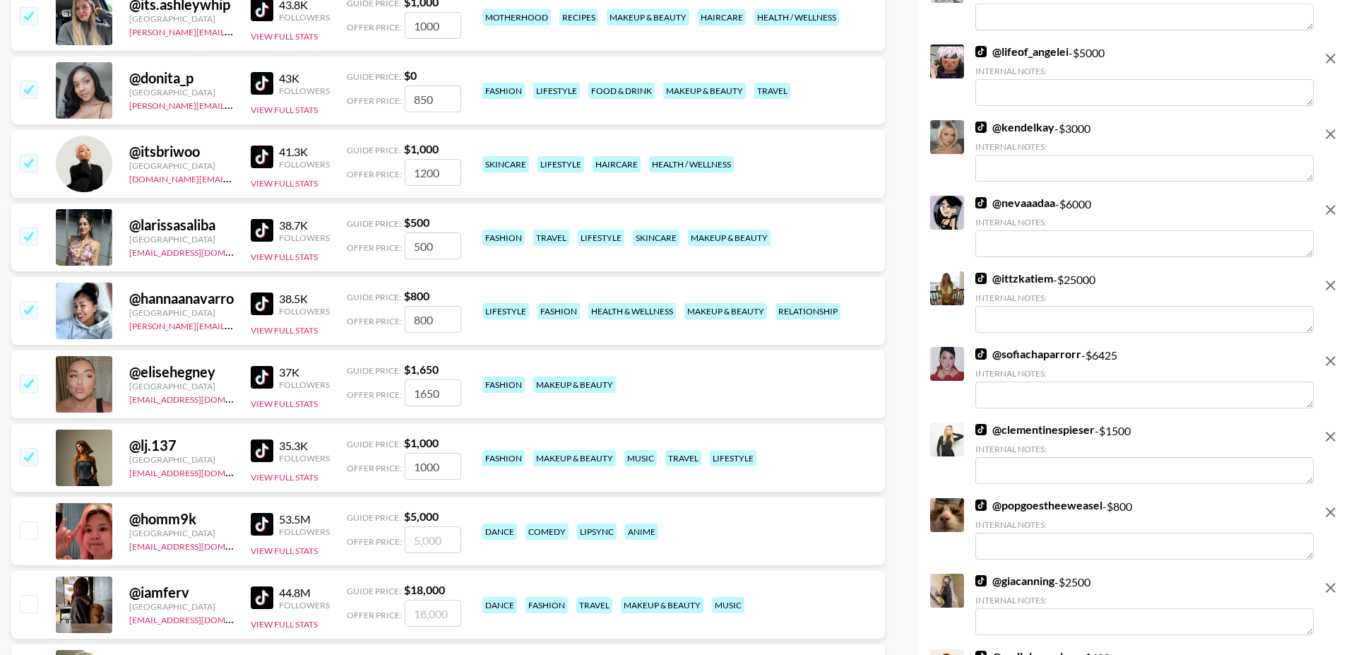
click at [32, 448] on input "checkbox" at bounding box center [28, 456] width 17 height 17
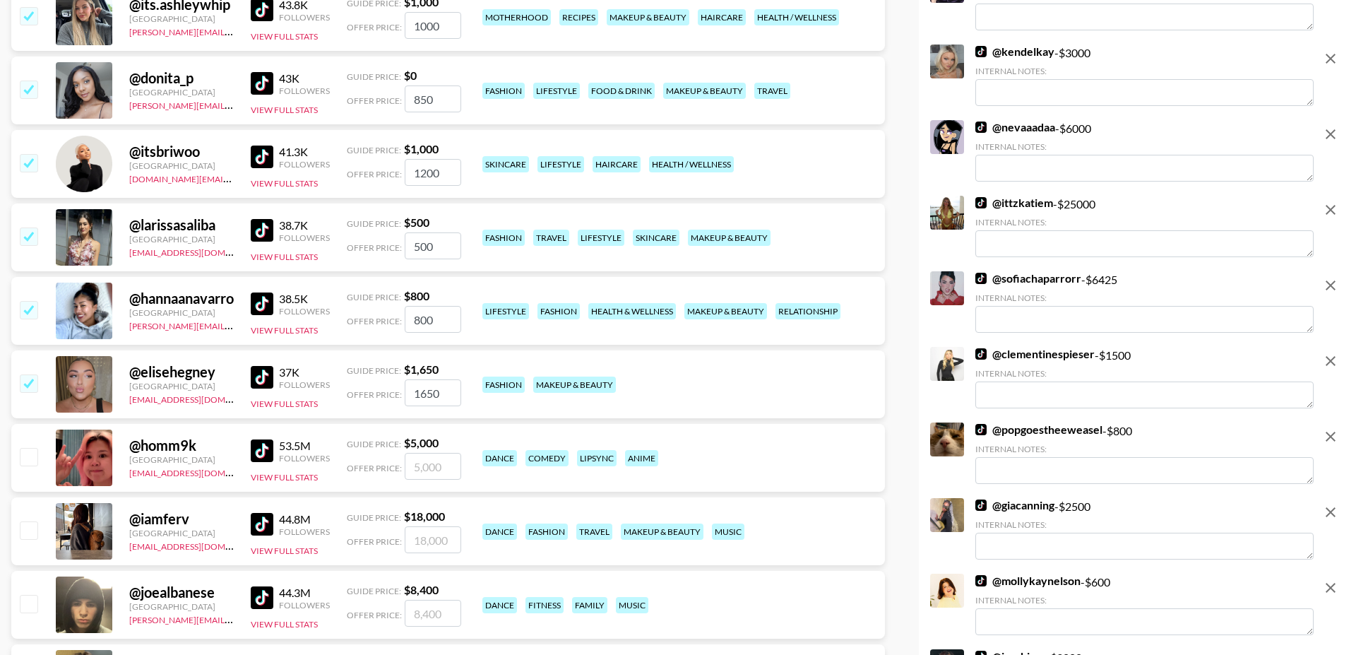
click at [34, 374] on input "checkbox" at bounding box center [28, 382] width 17 height 17
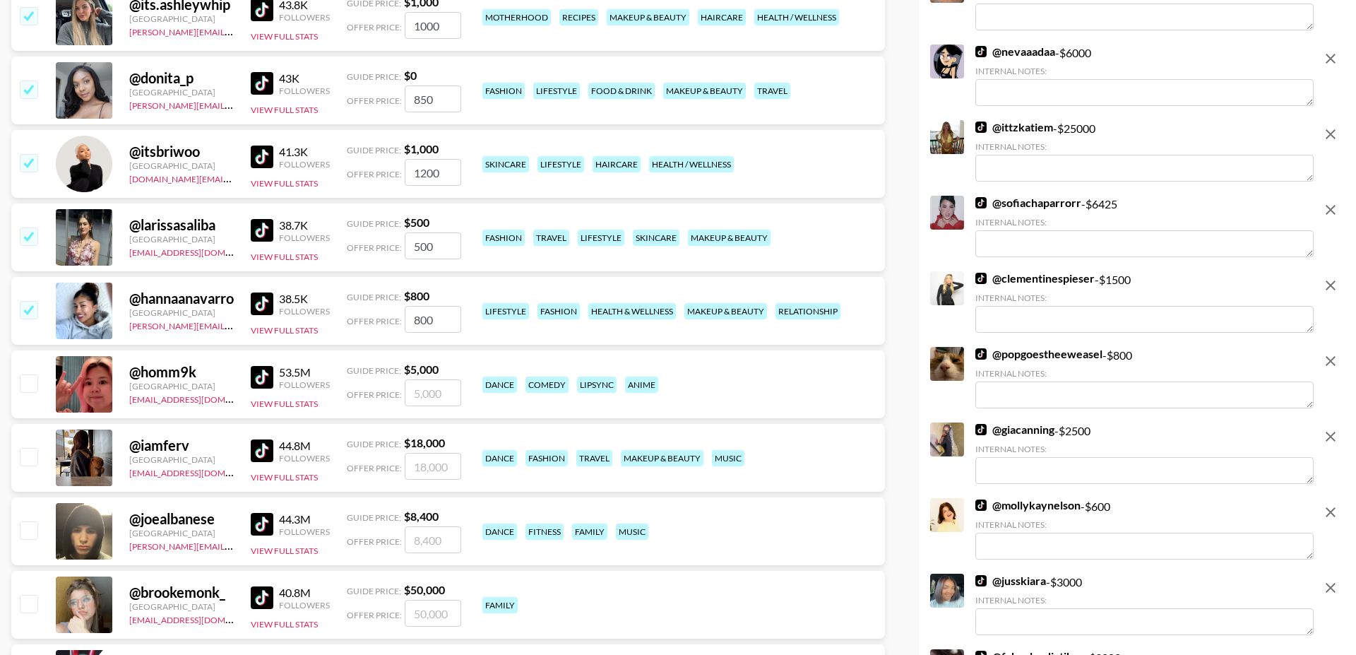
click at [30, 301] on input "checkbox" at bounding box center [28, 309] width 17 height 17
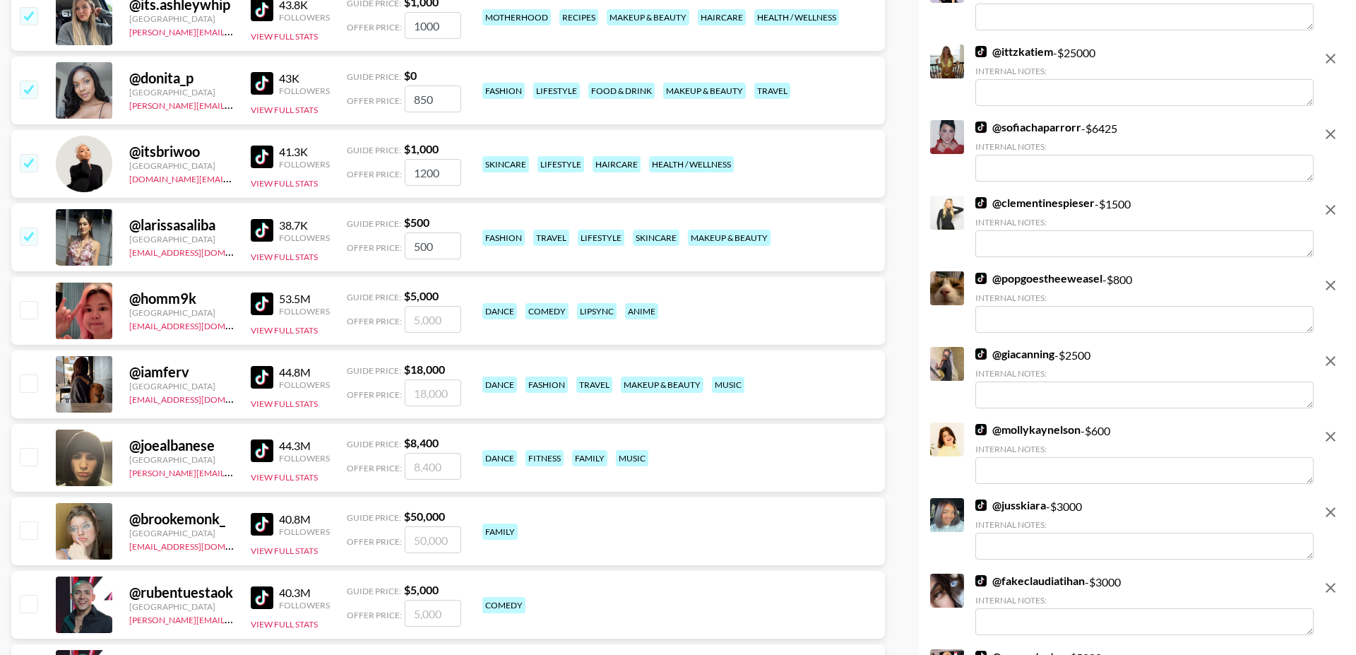
click at [28, 227] on input "checkbox" at bounding box center [28, 235] width 17 height 17
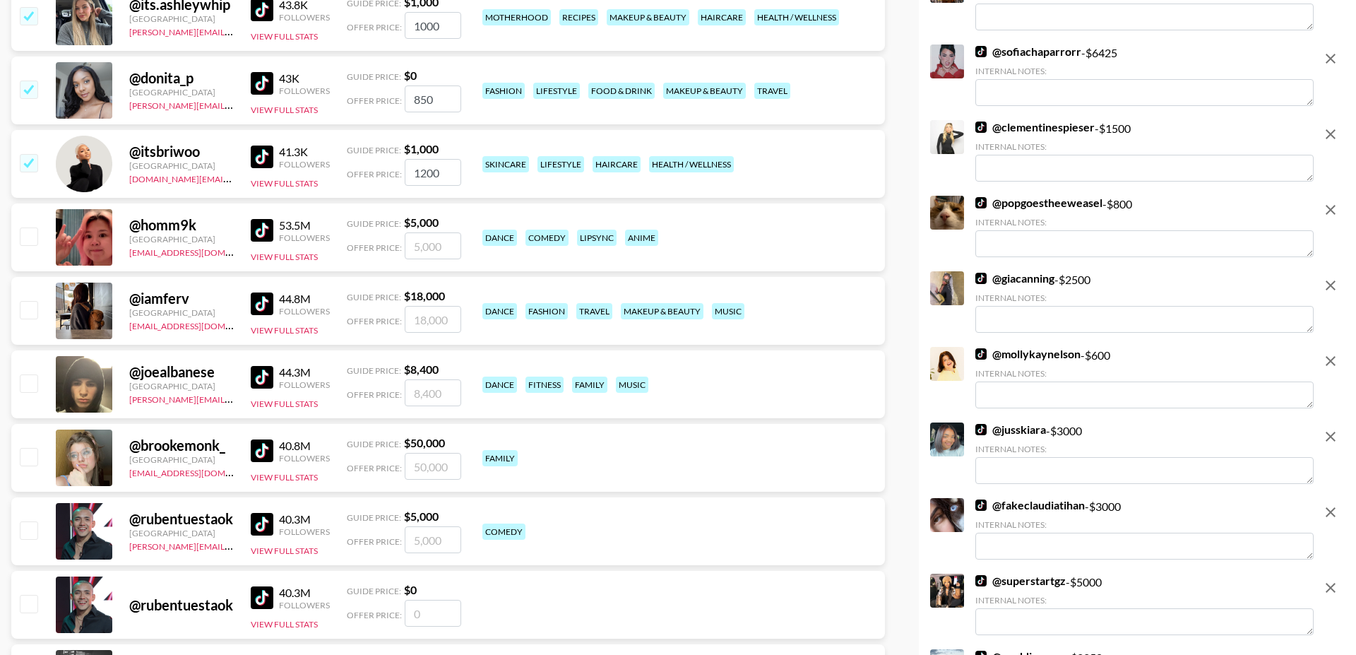
click at [35, 154] on input "checkbox" at bounding box center [28, 162] width 17 height 17
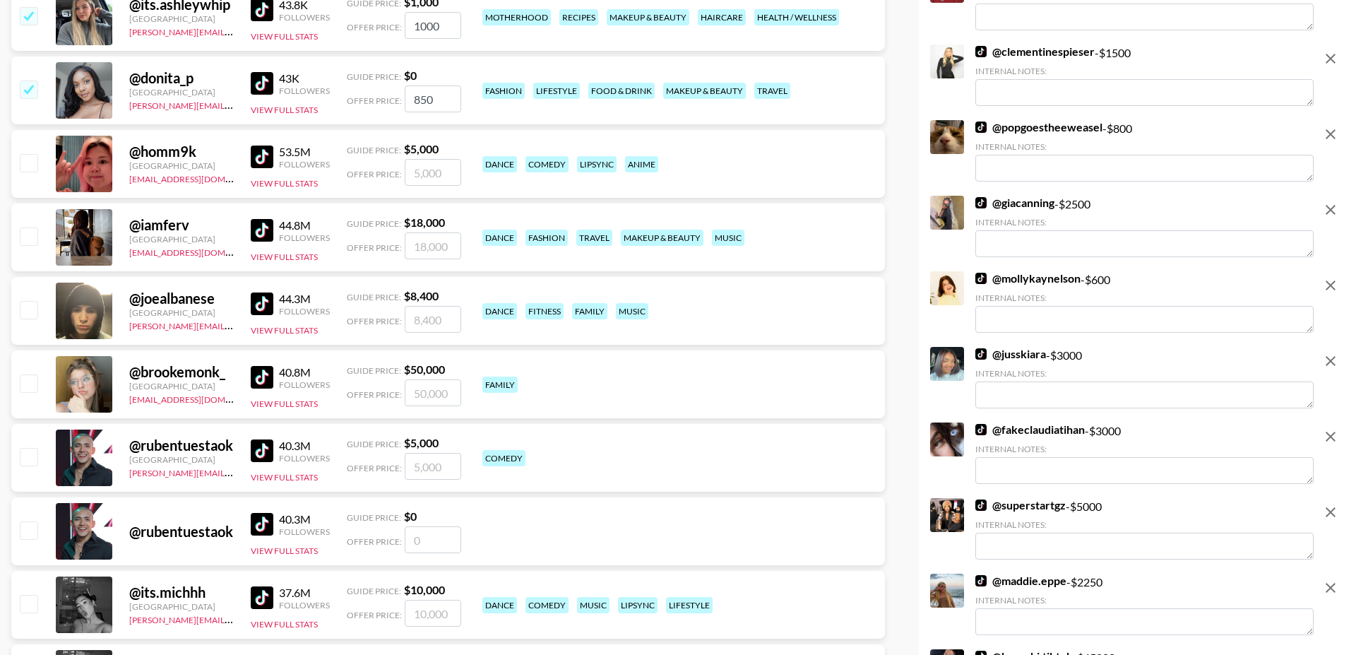
click at [32, 81] on input "checkbox" at bounding box center [28, 89] width 17 height 17
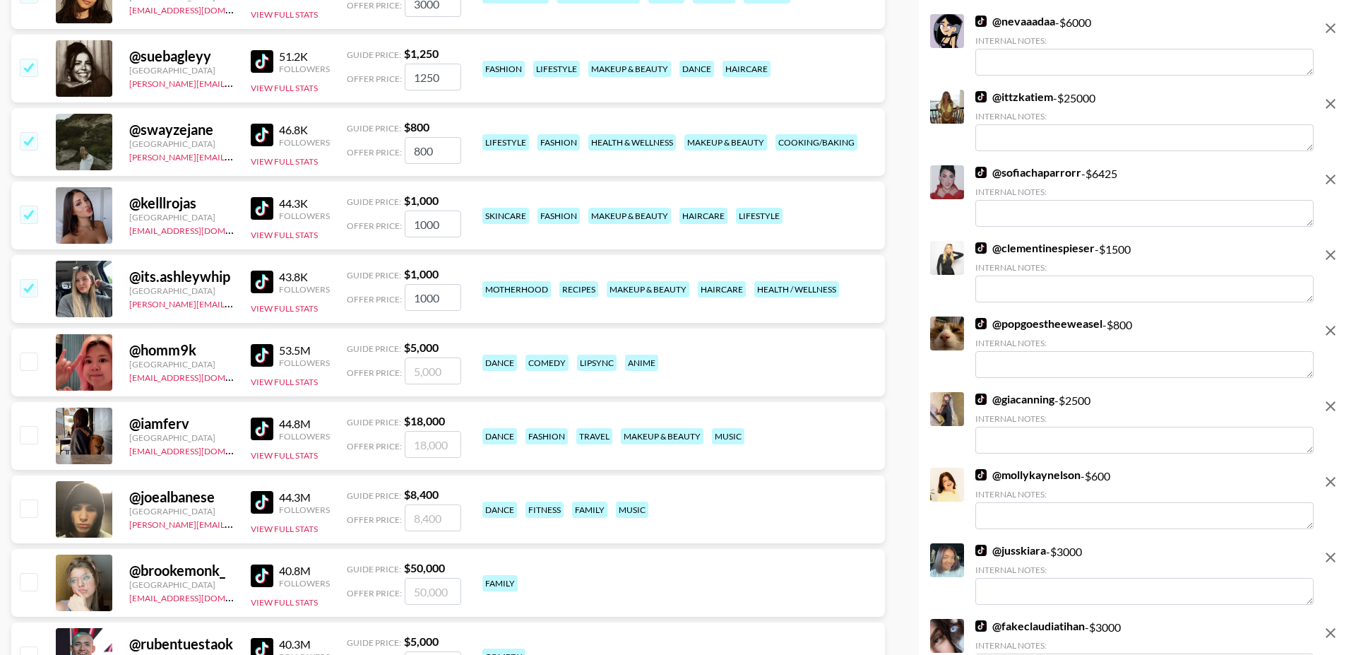
scroll to position [17195, 0]
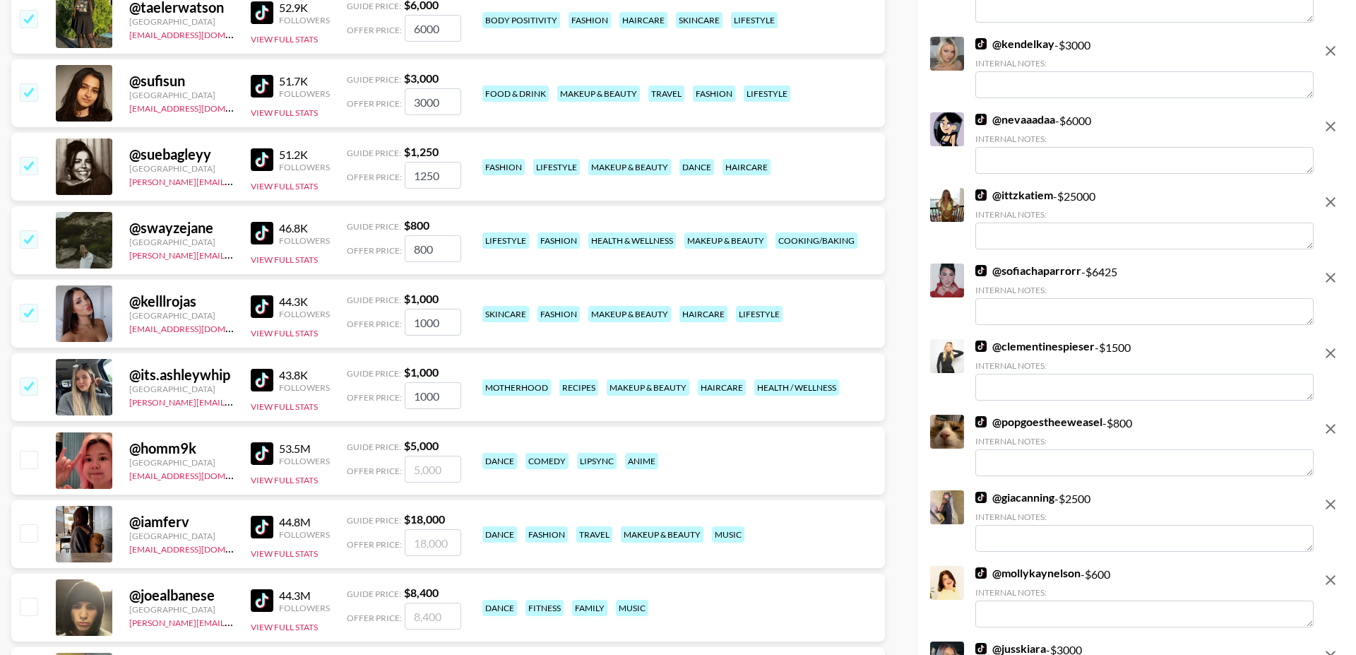
click at [29, 377] on input "checkbox" at bounding box center [28, 385] width 17 height 17
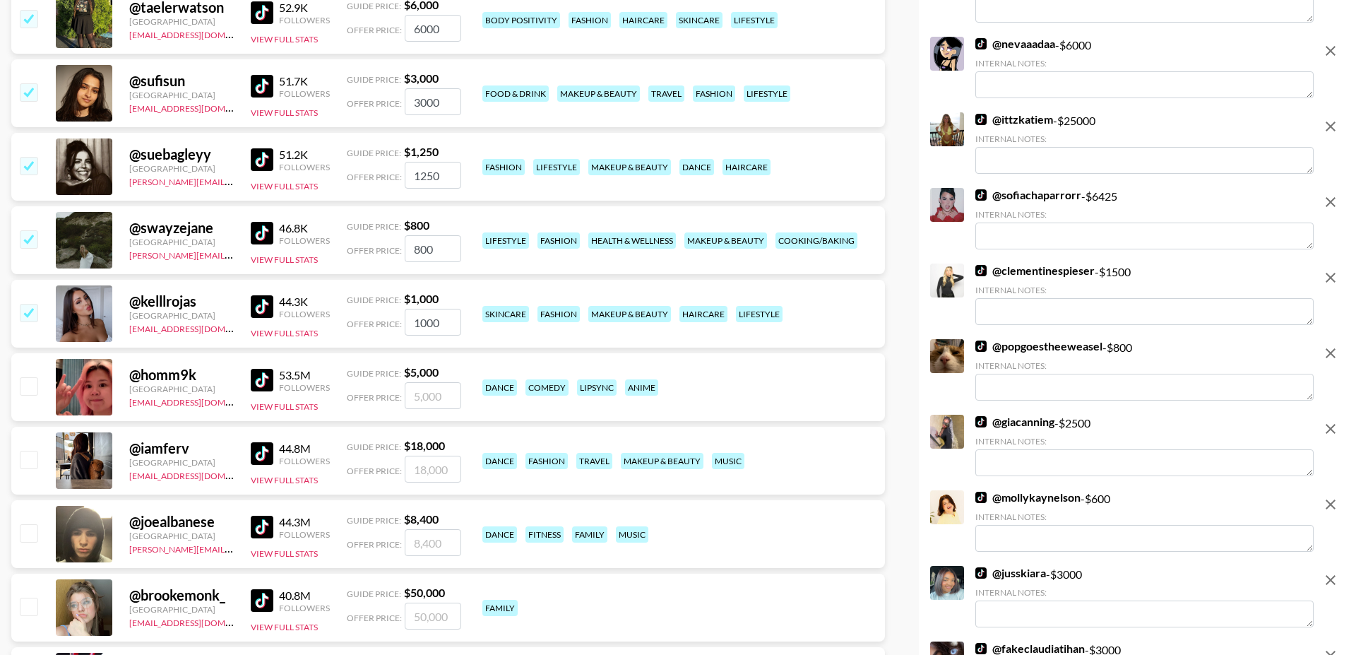
click at [30, 304] on input "checkbox" at bounding box center [28, 312] width 17 height 17
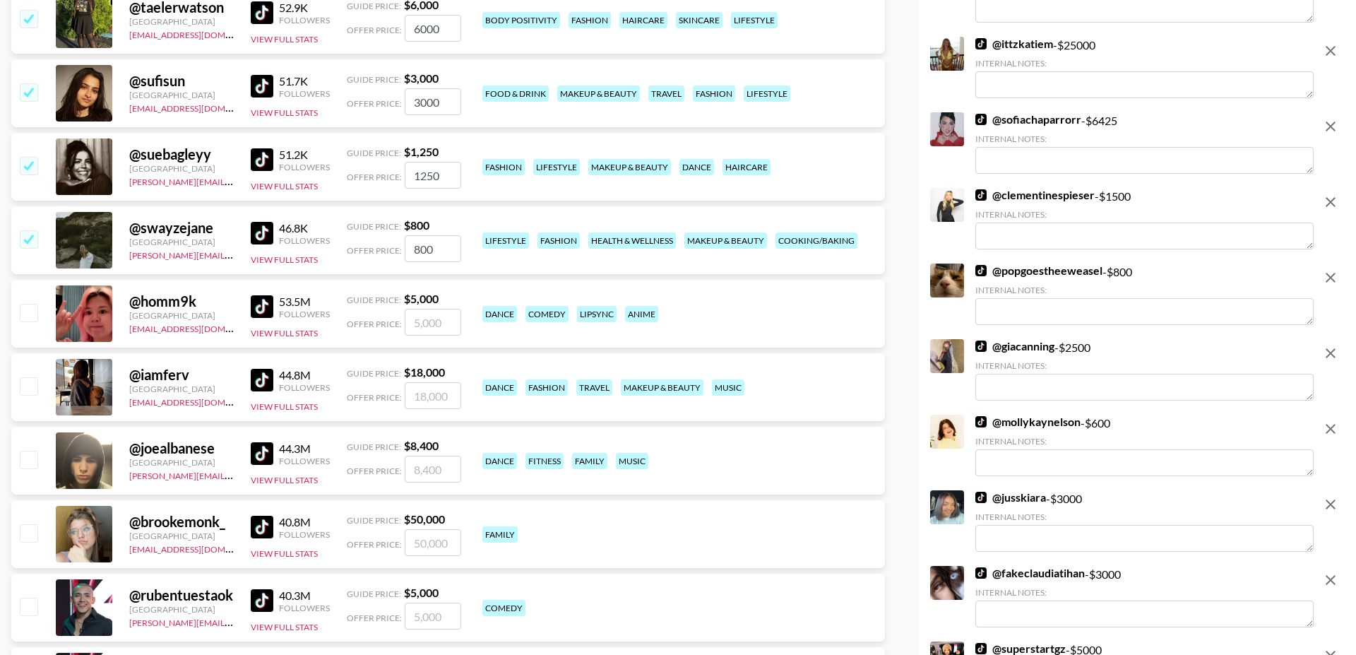
click at [31, 230] on input "checkbox" at bounding box center [28, 238] width 17 height 17
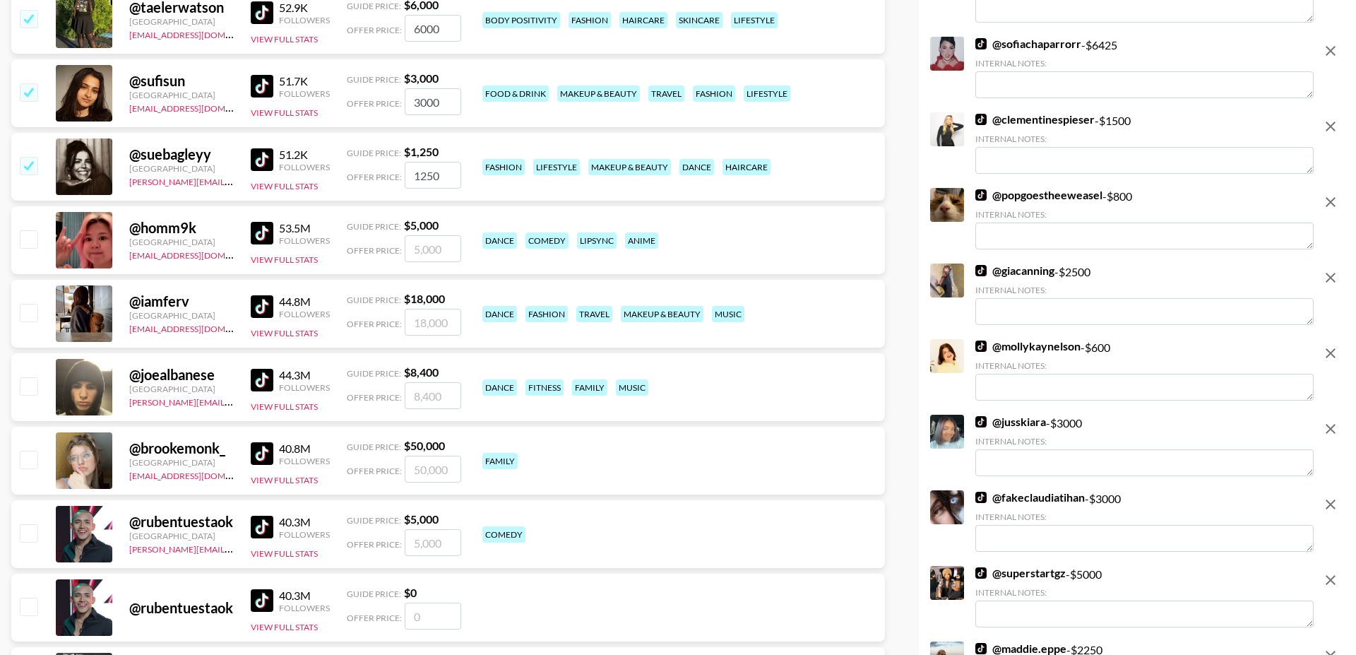
click at [30, 157] on input "checkbox" at bounding box center [28, 165] width 17 height 17
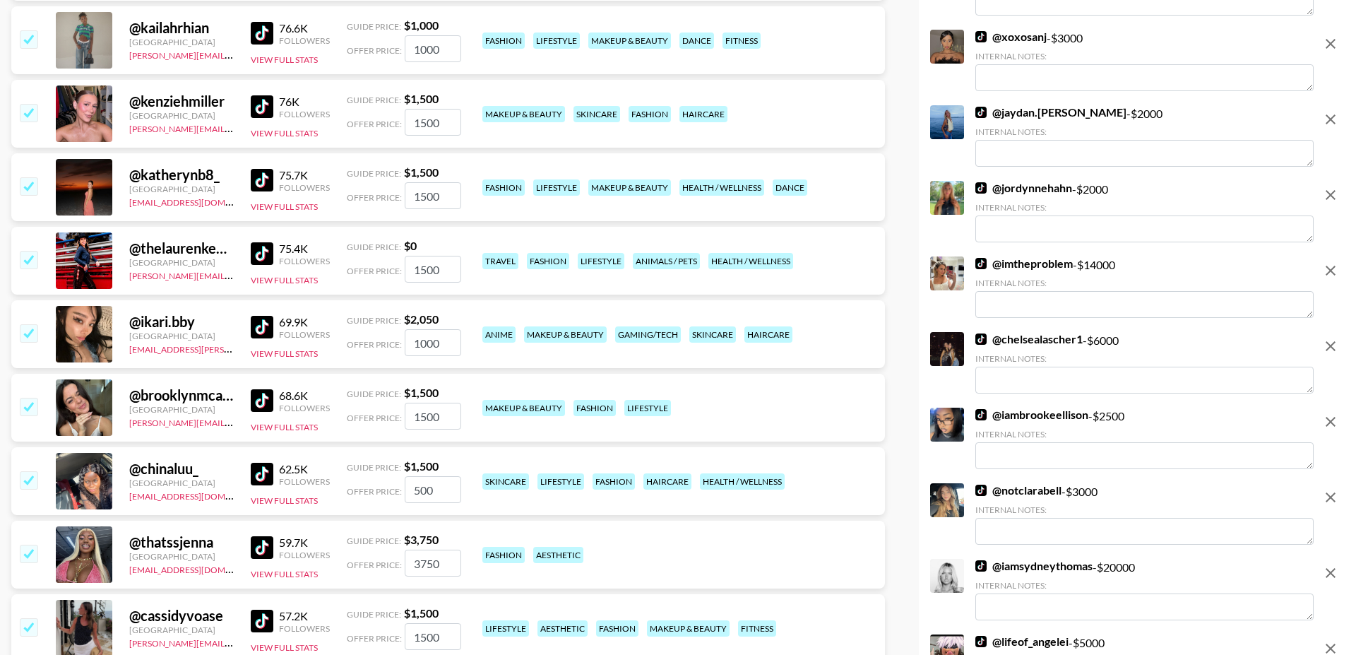
scroll to position [16213, 0]
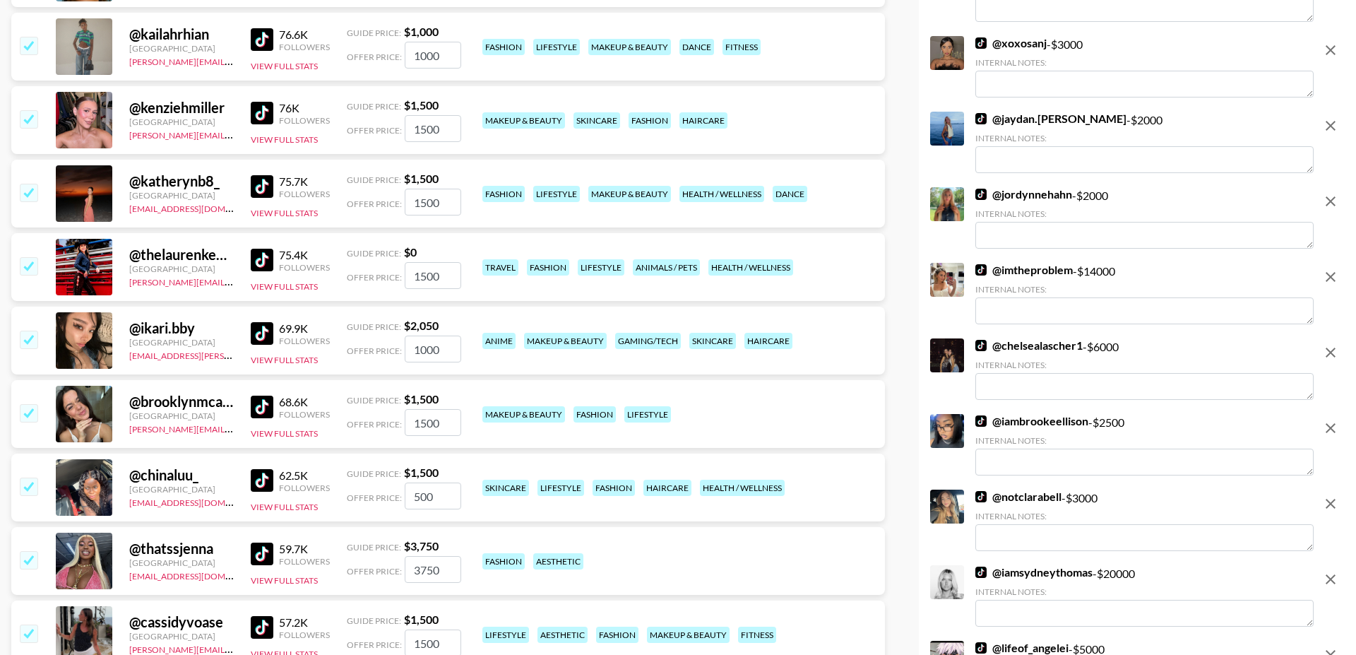
click at [36, 257] on input "checkbox" at bounding box center [28, 265] width 17 height 17
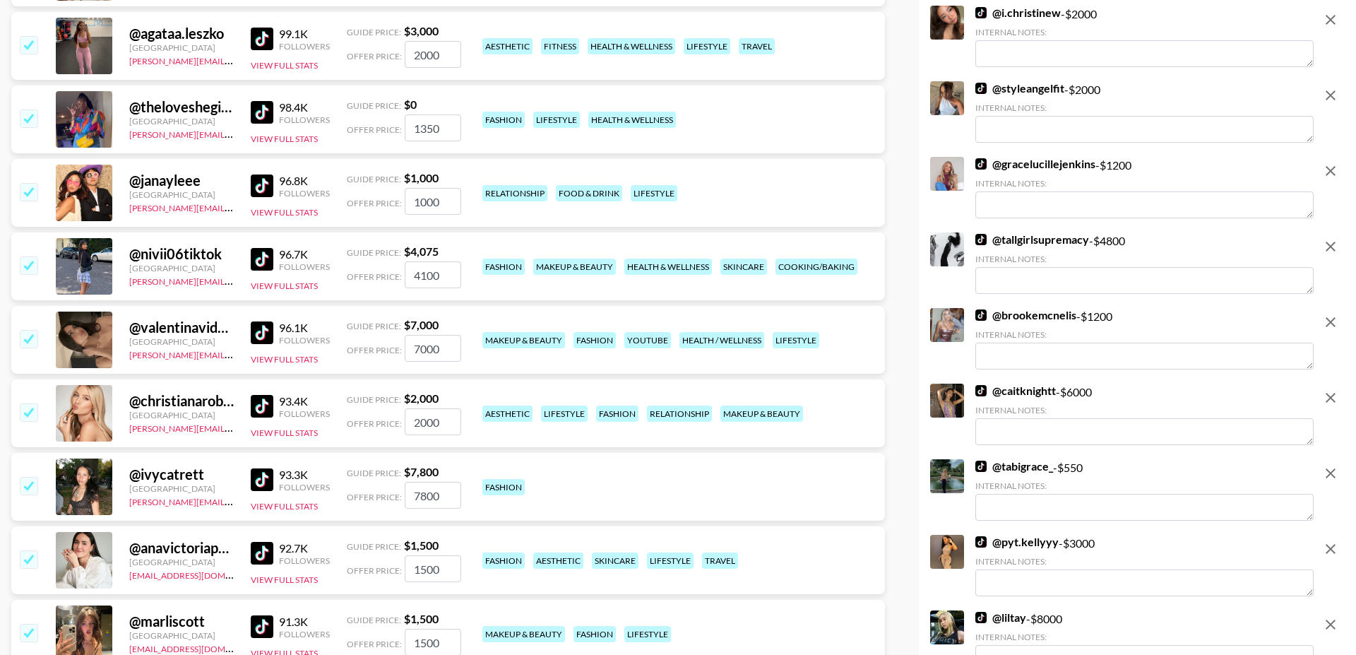
scroll to position [15169, 0]
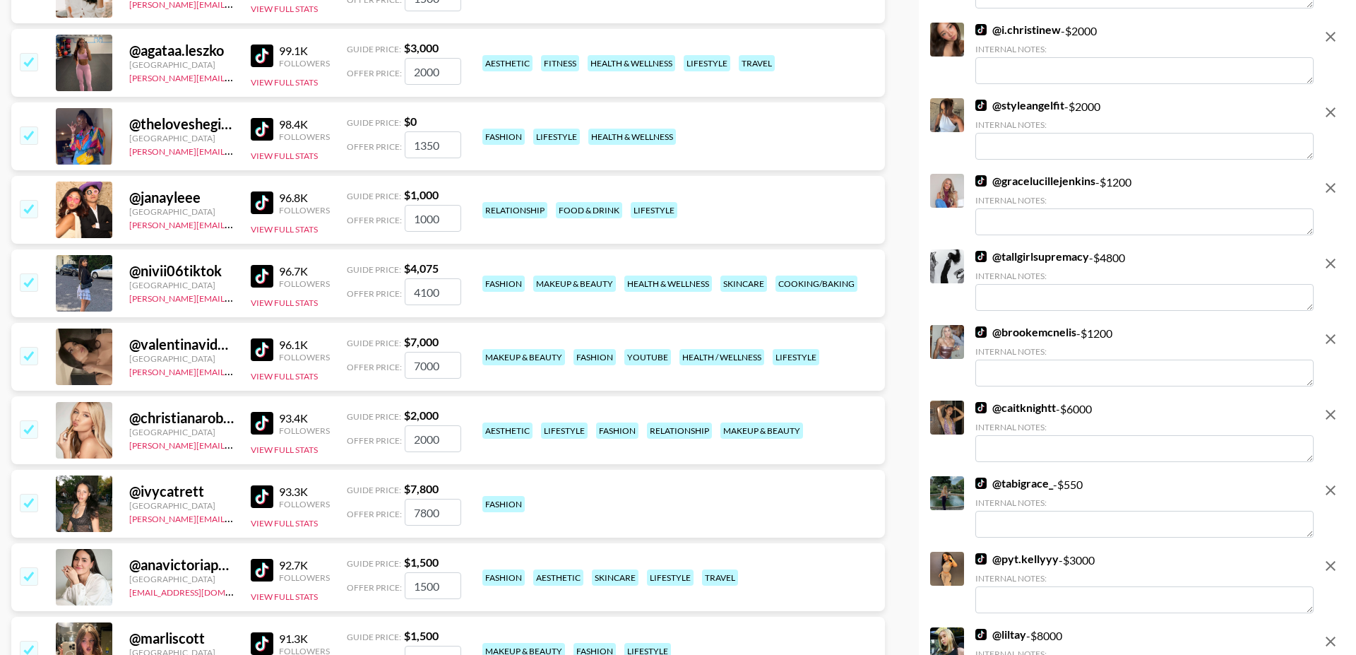
click at [30, 347] on input "checkbox" at bounding box center [28, 355] width 17 height 17
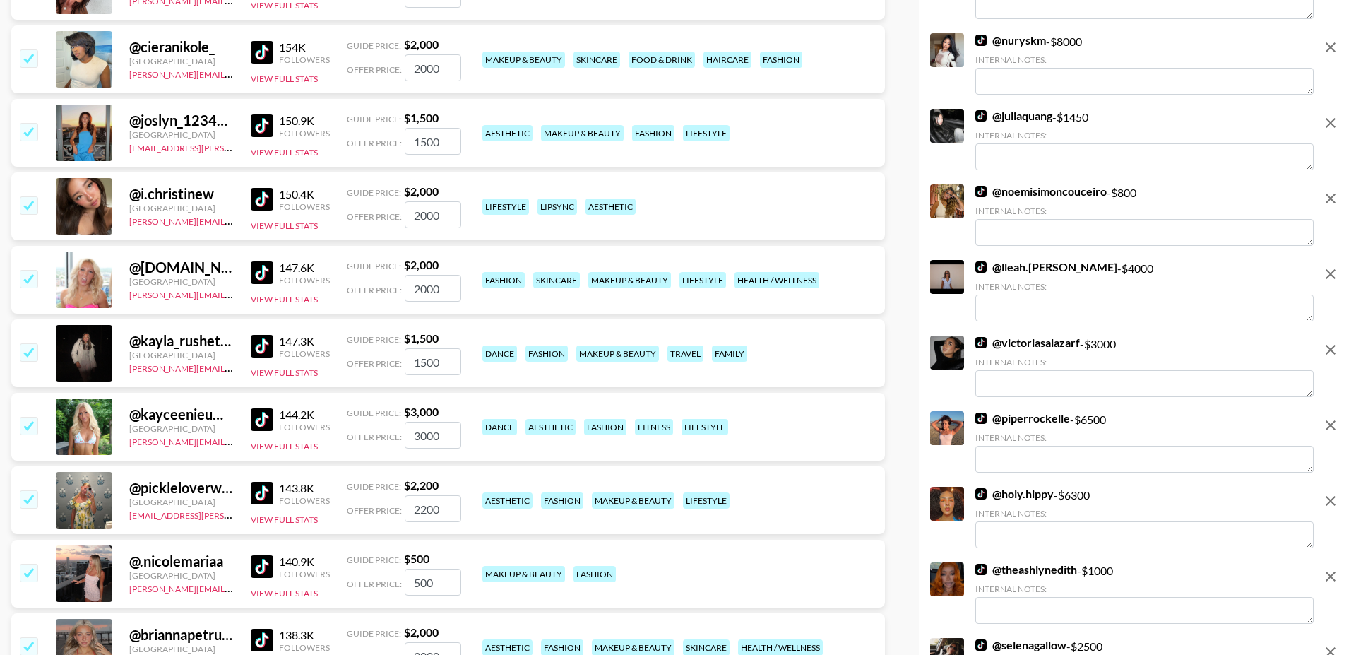
scroll to position [13041, 0]
click at [28, 197] on input "checkbox" at bounding box center [28, 205] width 17 height 17
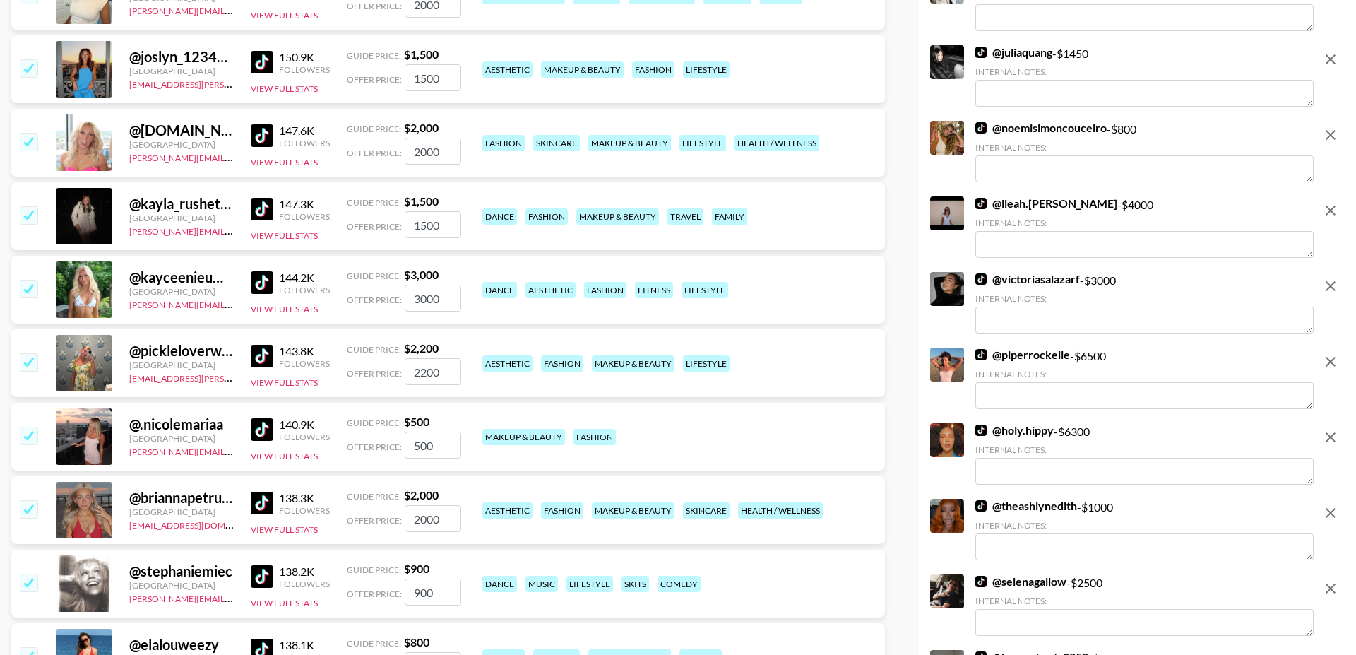
scroll to position [13109, 0]
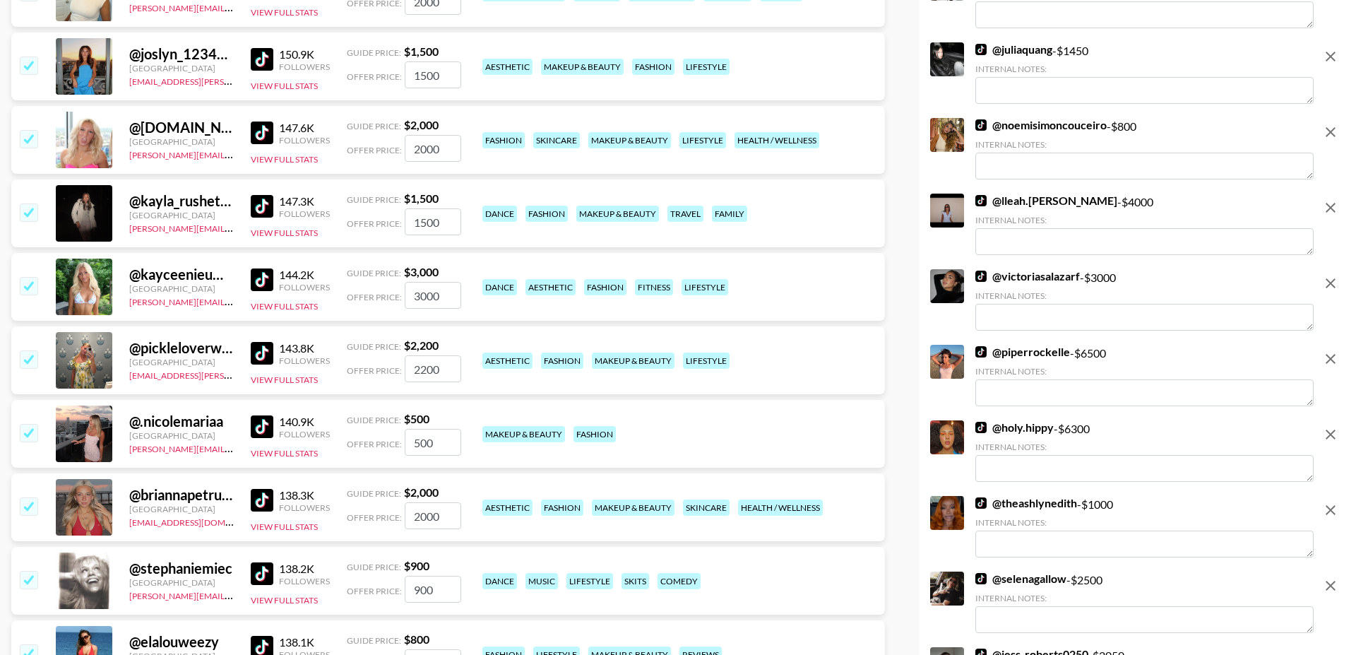
click at [29, 424] on input "checkbox" at bounding box center [28, 432] width 17 height 17
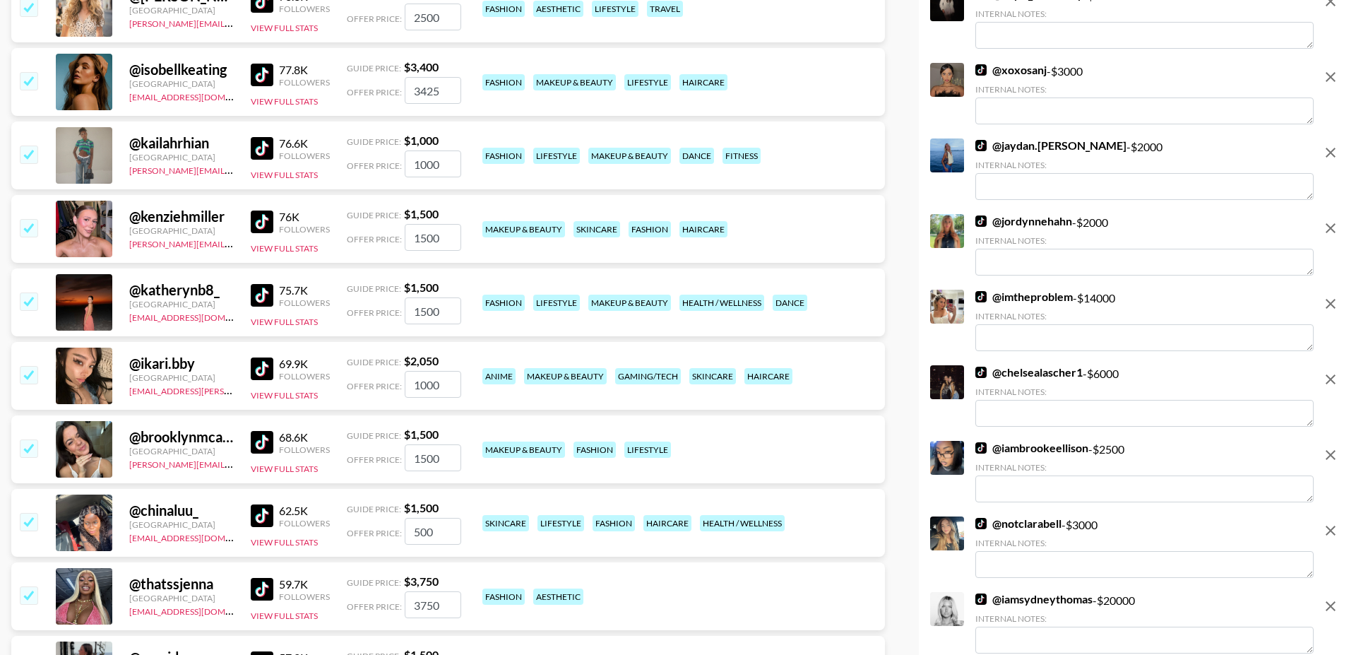
scroll to position [15881, 0]
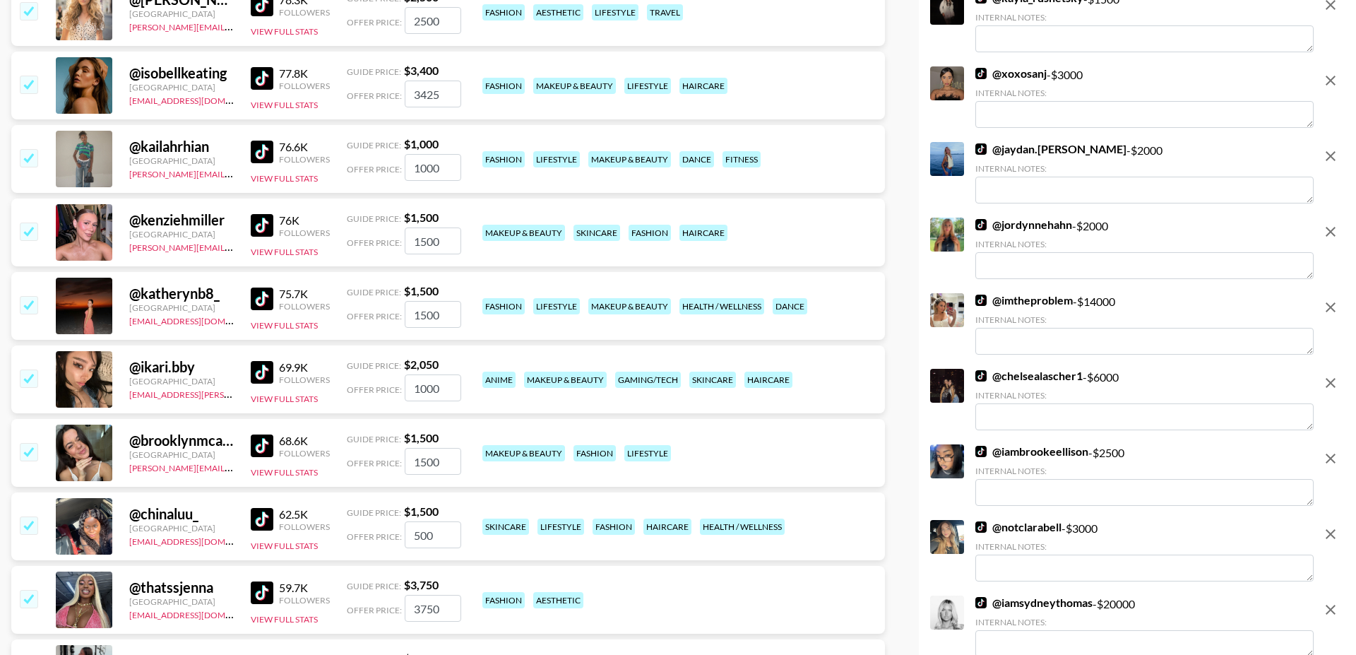
click at [30, 369] on input "checkbox" at bounding box center [28, 377] width 17 height 17
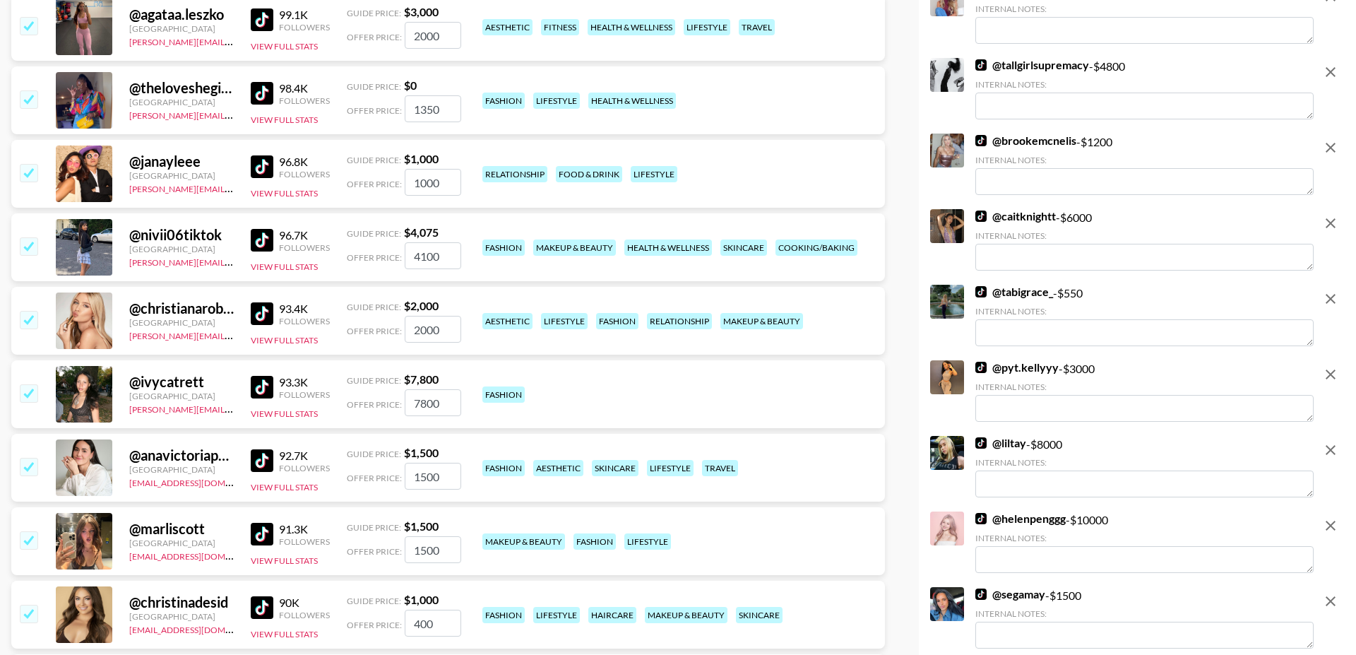
scroll to position [15056, 0]
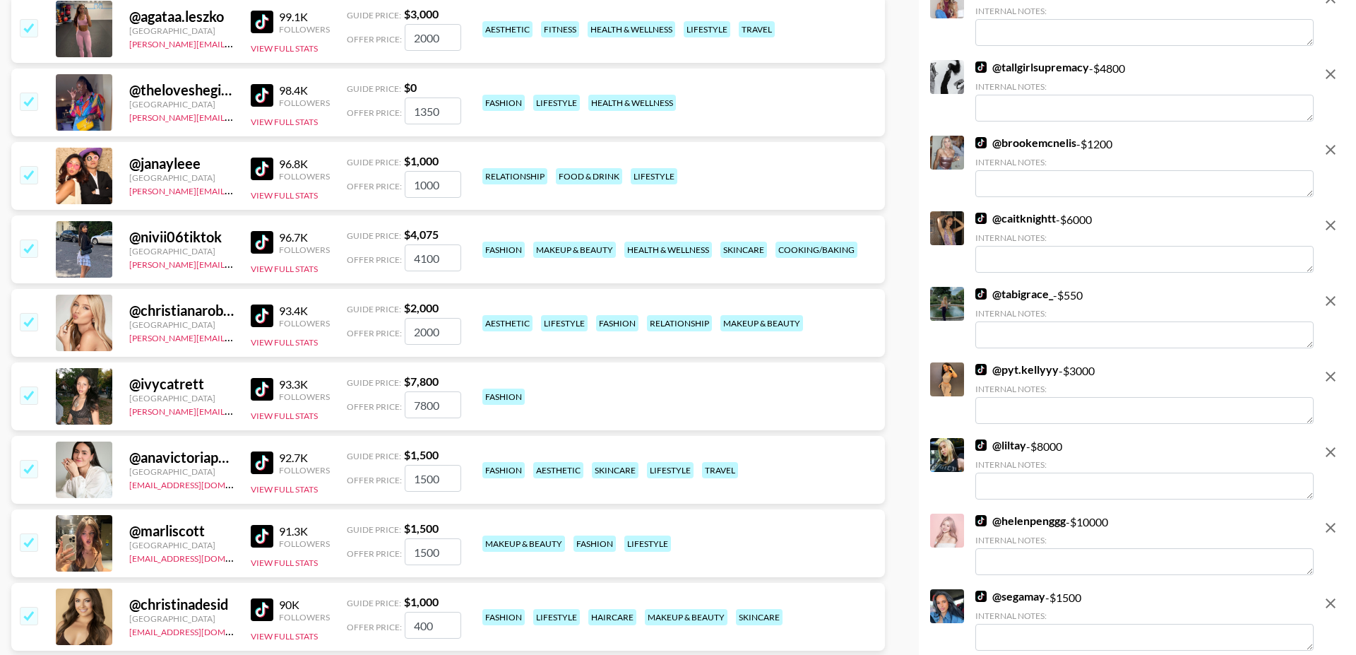
click at [260, 378] on img at bounding box center [262, 389] width 23 height 23
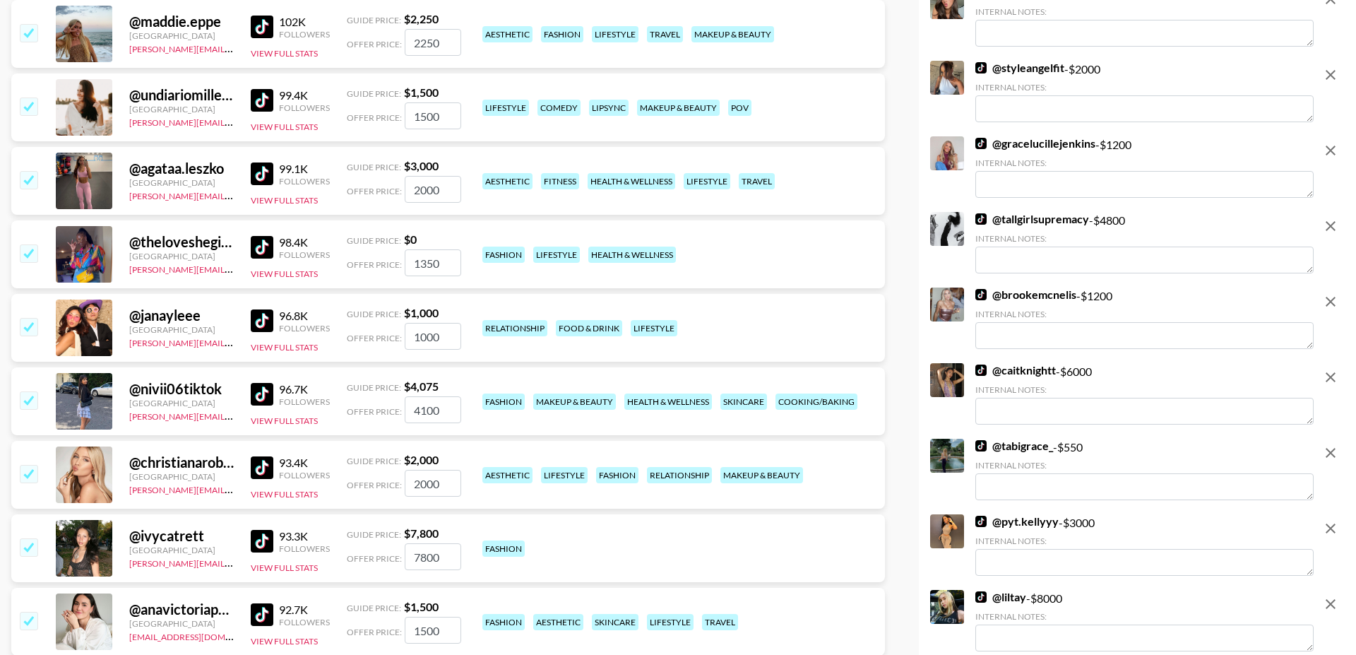
scroll to position [14900, 0]
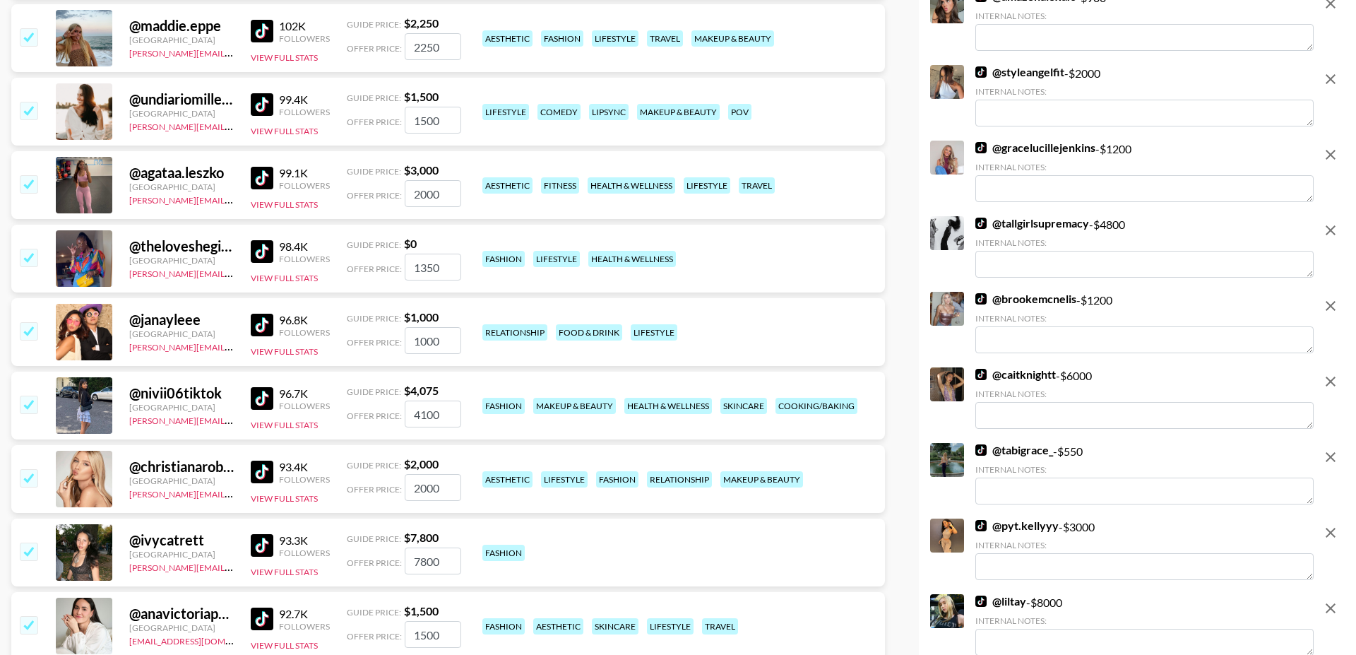
click at [25, 322] on input "checkbox" at bounding box center [28, 330] width 17 height 17
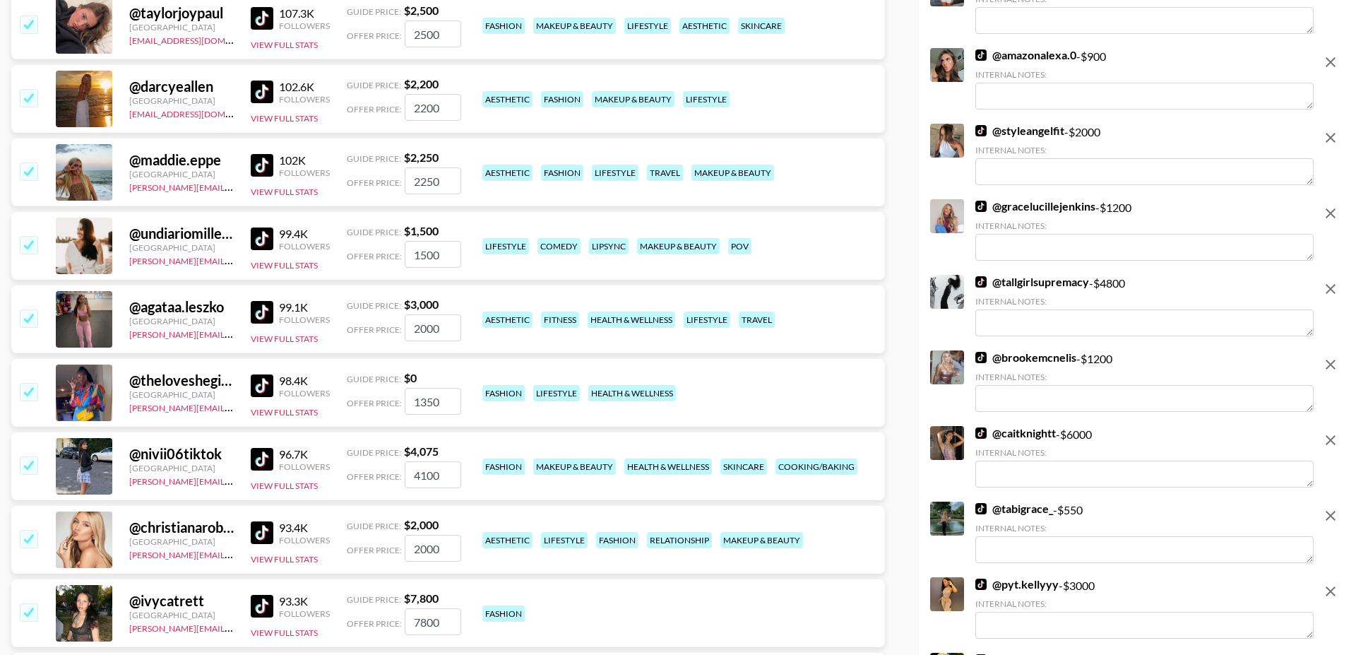
scroll to position [14750, 0]
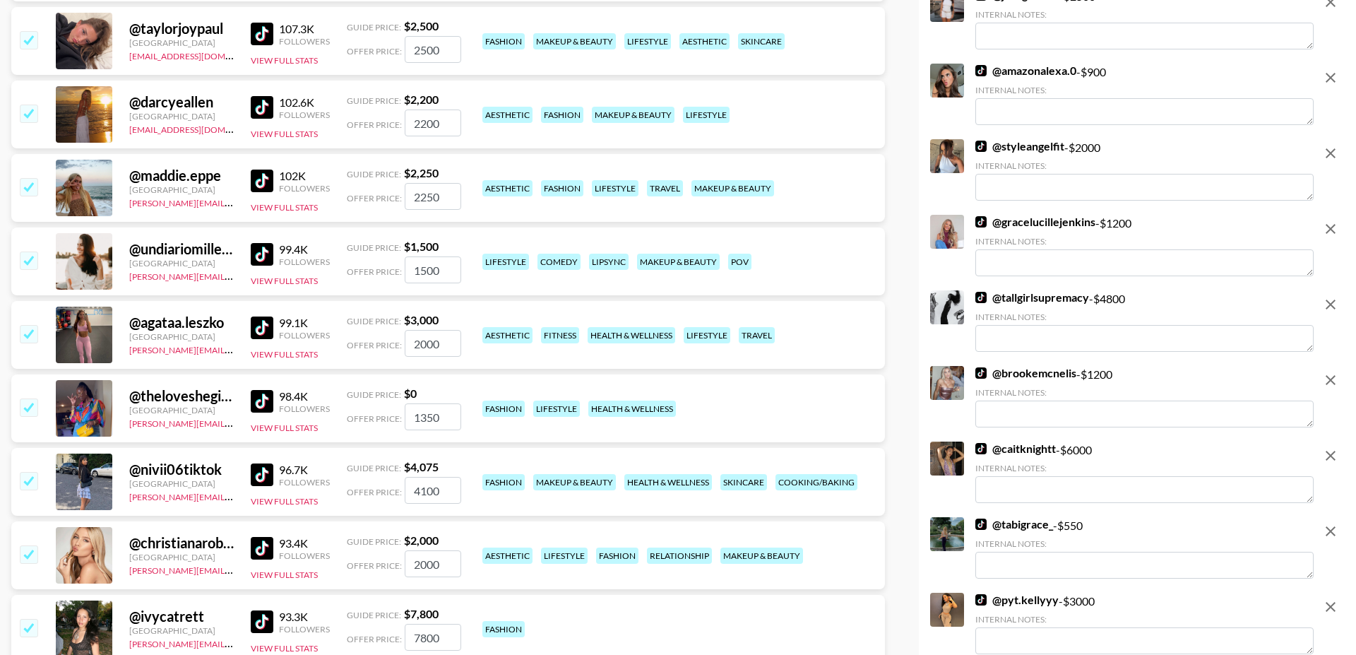
click at [32, 325] on input "checkbox" at bounding box center [28, 333] width 17 height 17
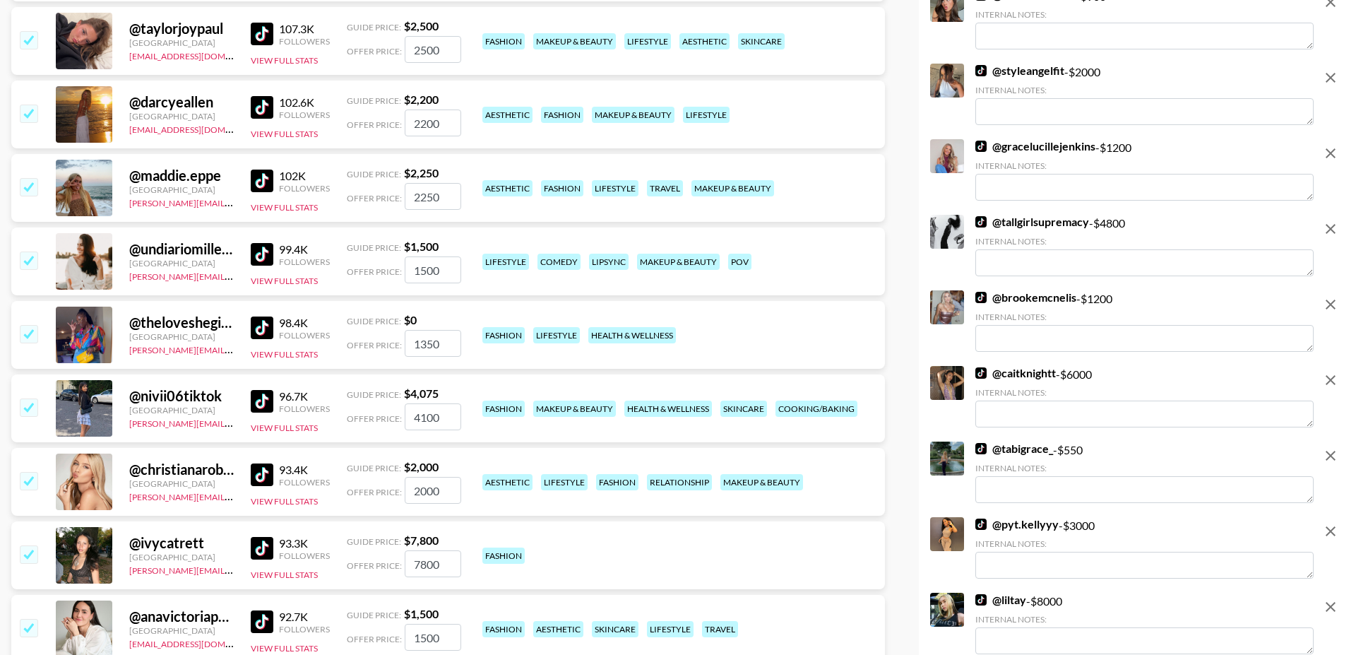
click at [29, 251] on input "checkbox" at bounding box center [28, 259] width 17 height 17
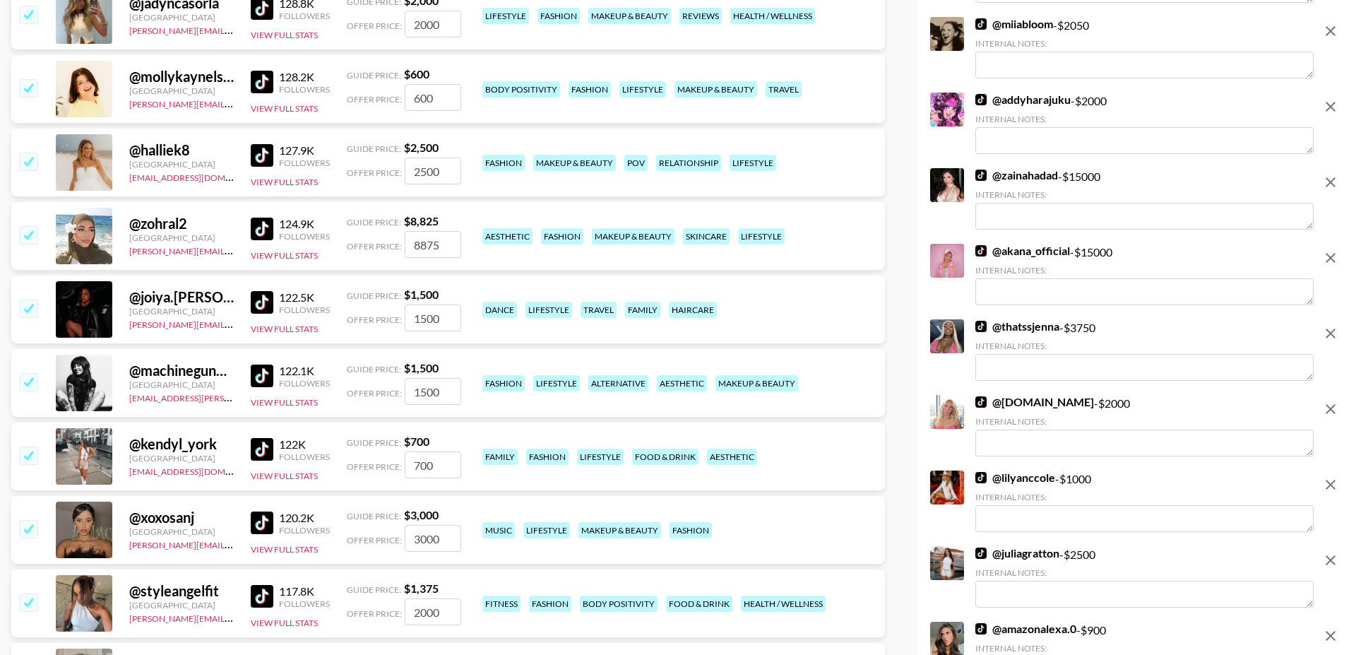
scroll to position [14036, 0]
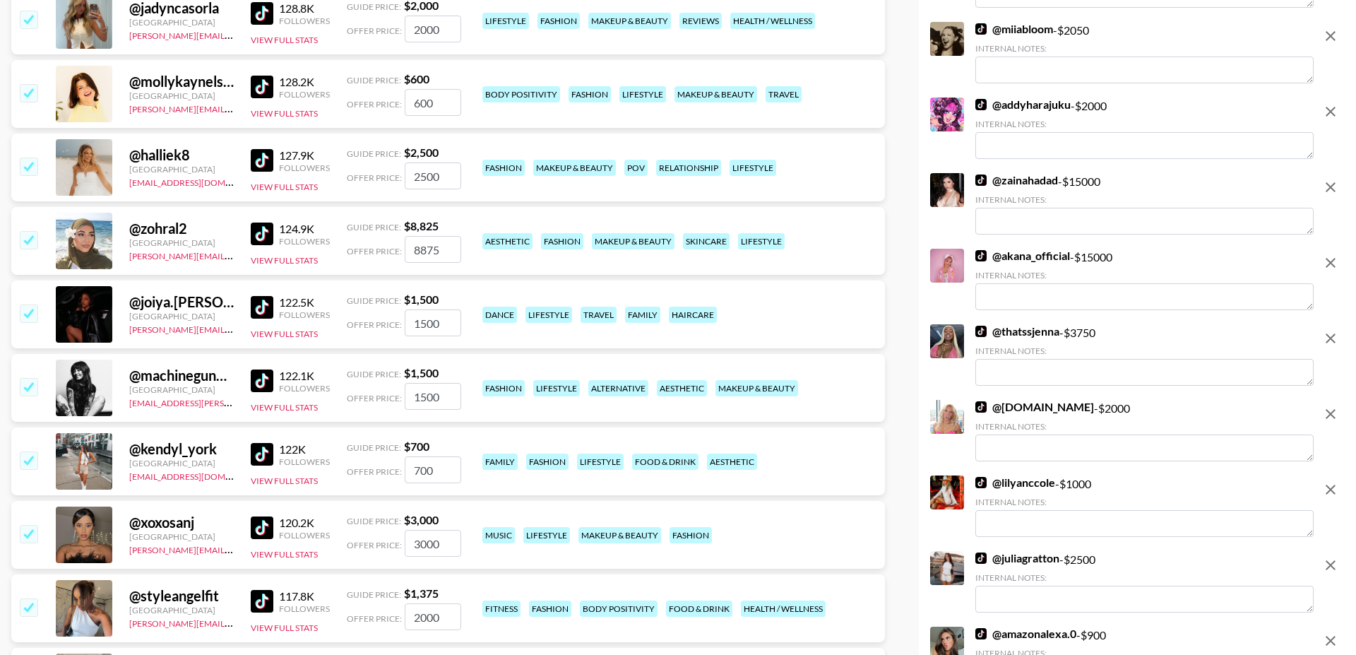
click at [25, 304] on input "checkbox" at bounding box center [28, 312] width 17 height 17
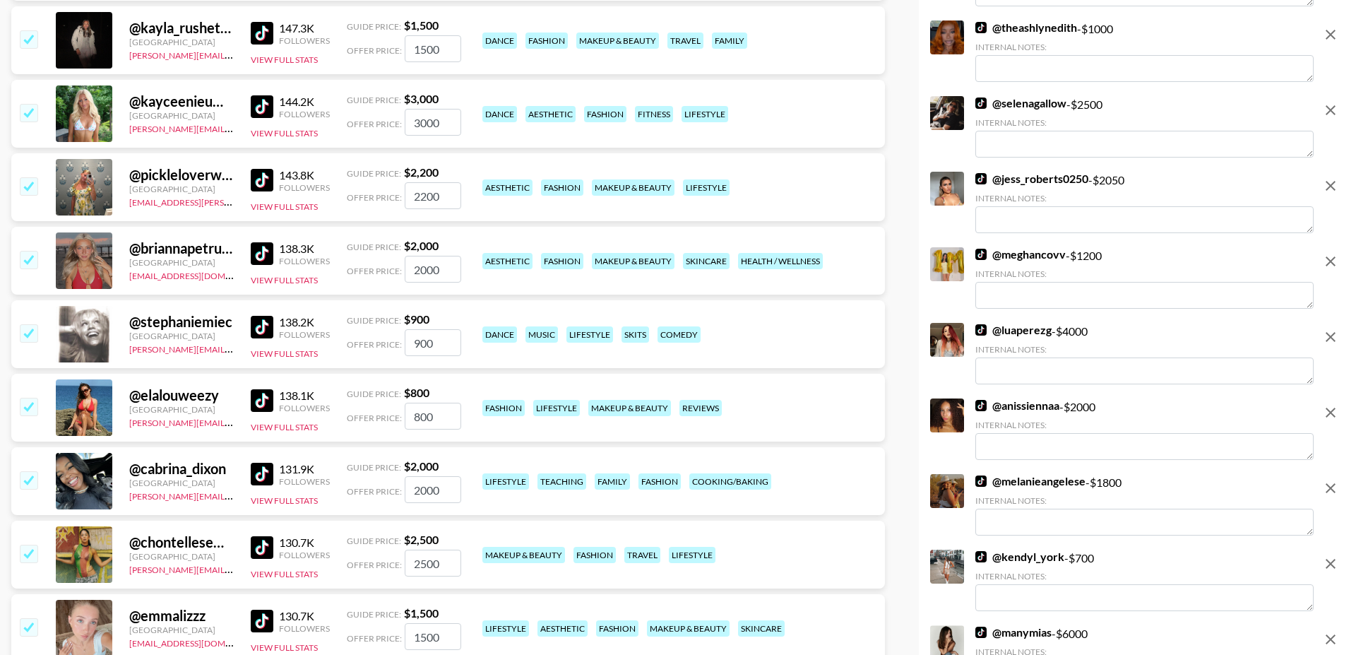
scroll to position [13265, 0]
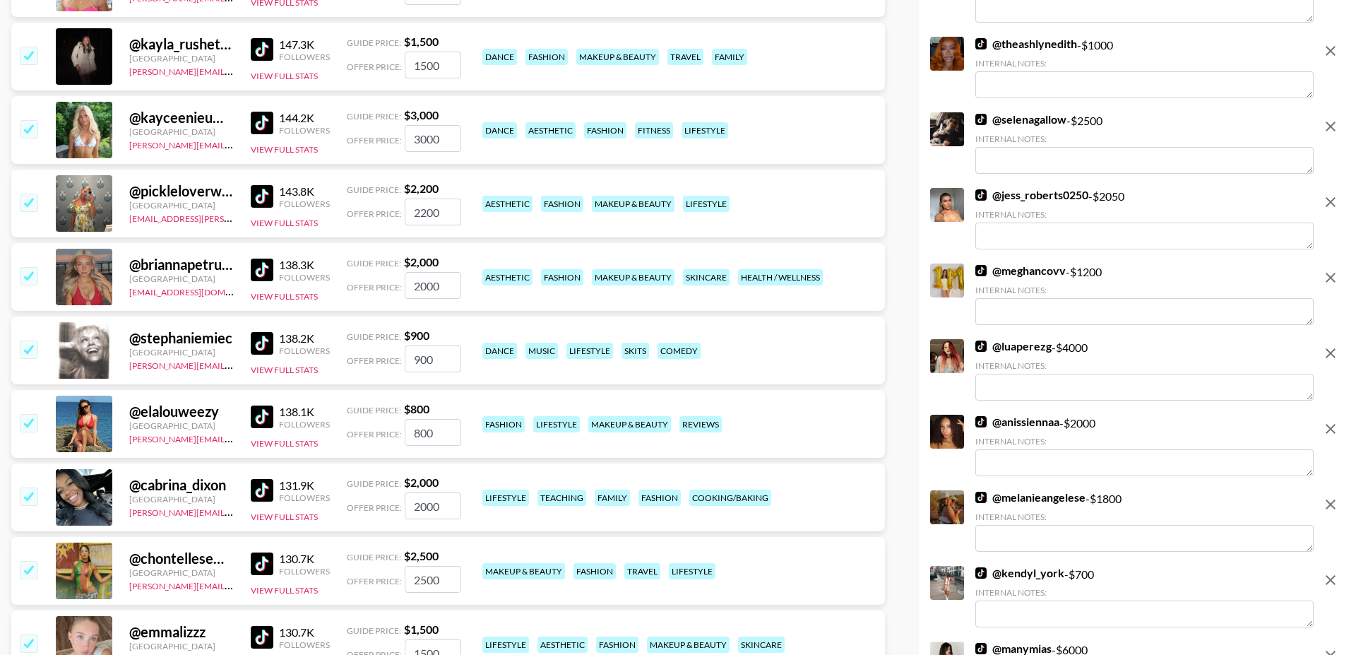
click at [29, 340] on input "checkbox" at bounding box center [28, 348] width 17 height 17
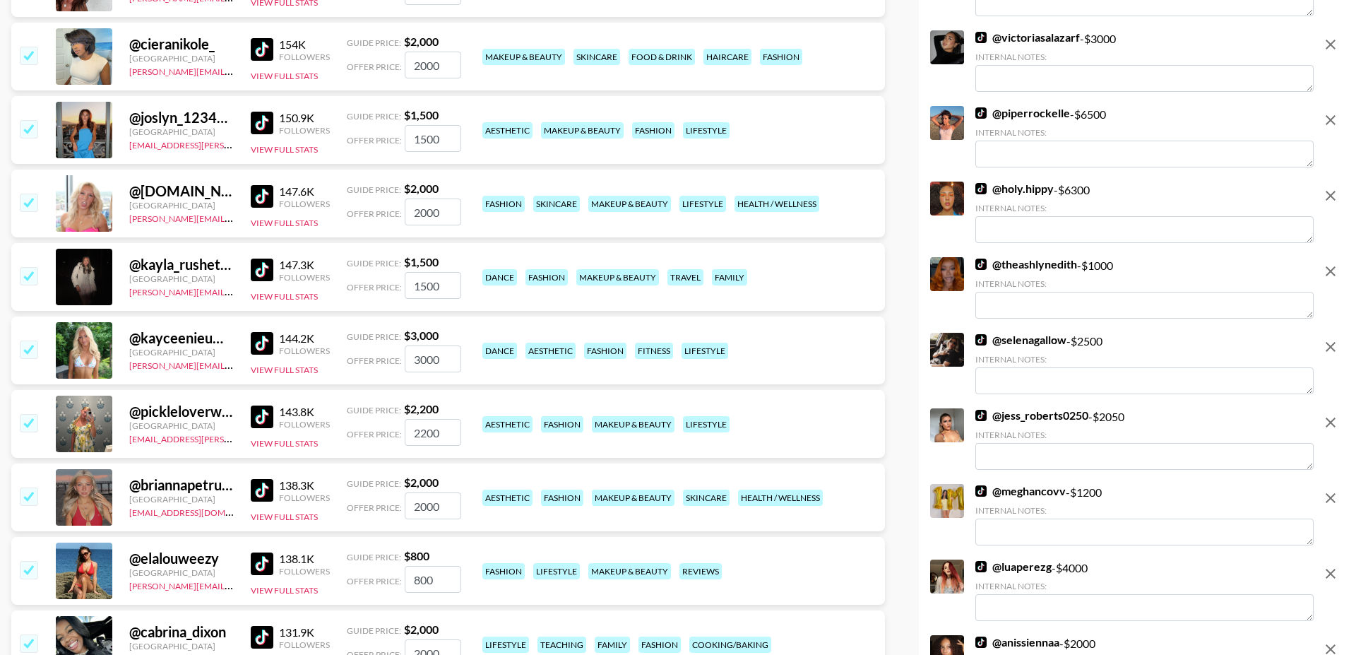
scroll to position [13031, 0]
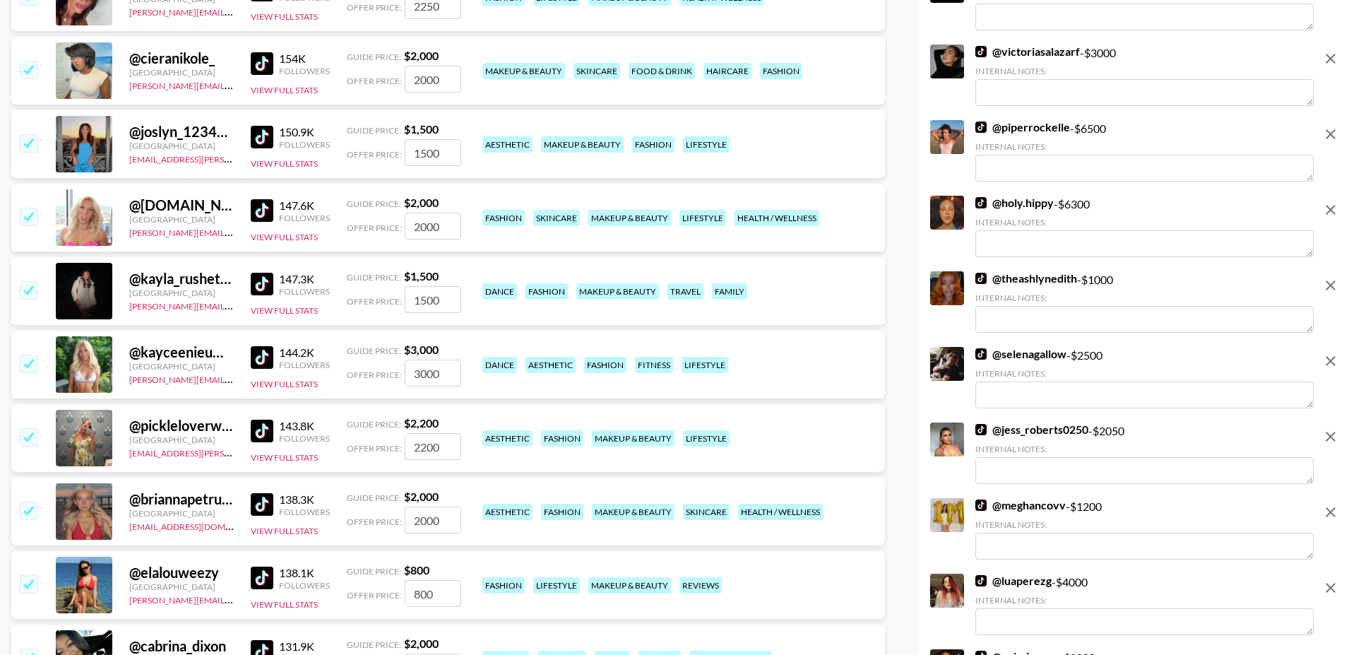
click at [265, 273] on img at bounding box center [262, 284] width 23 height 23
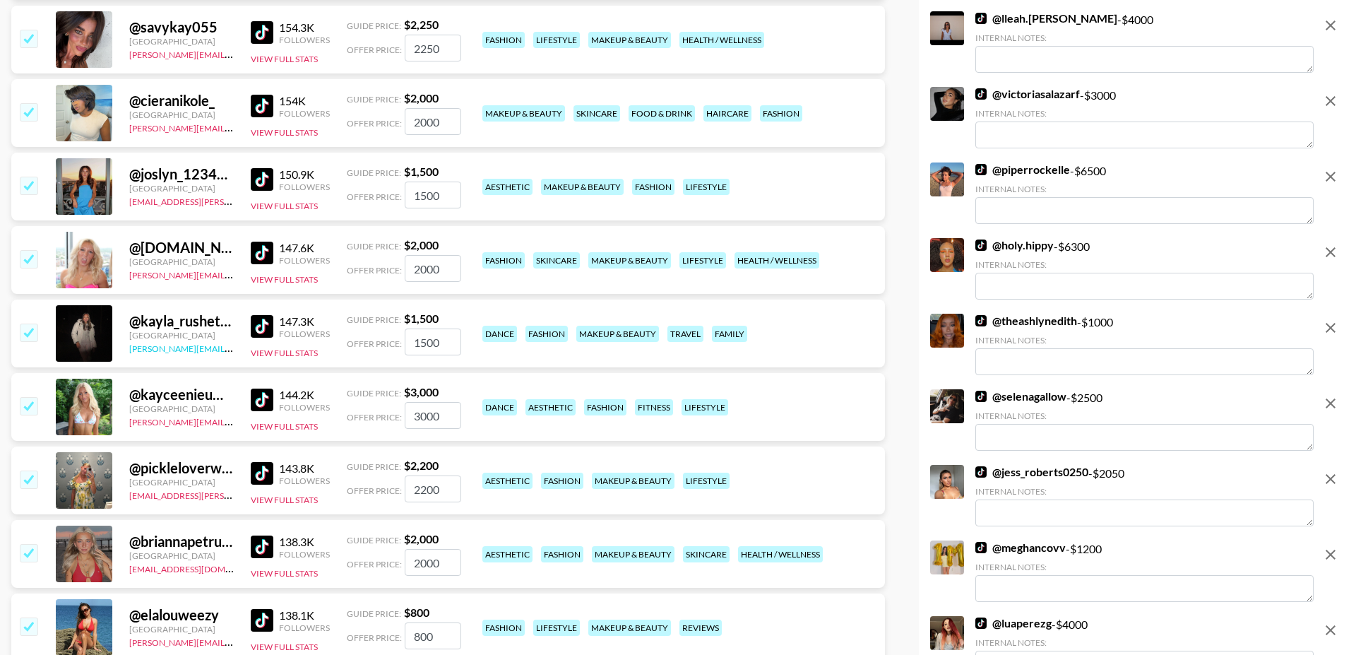
scroll to position [12972, 0]
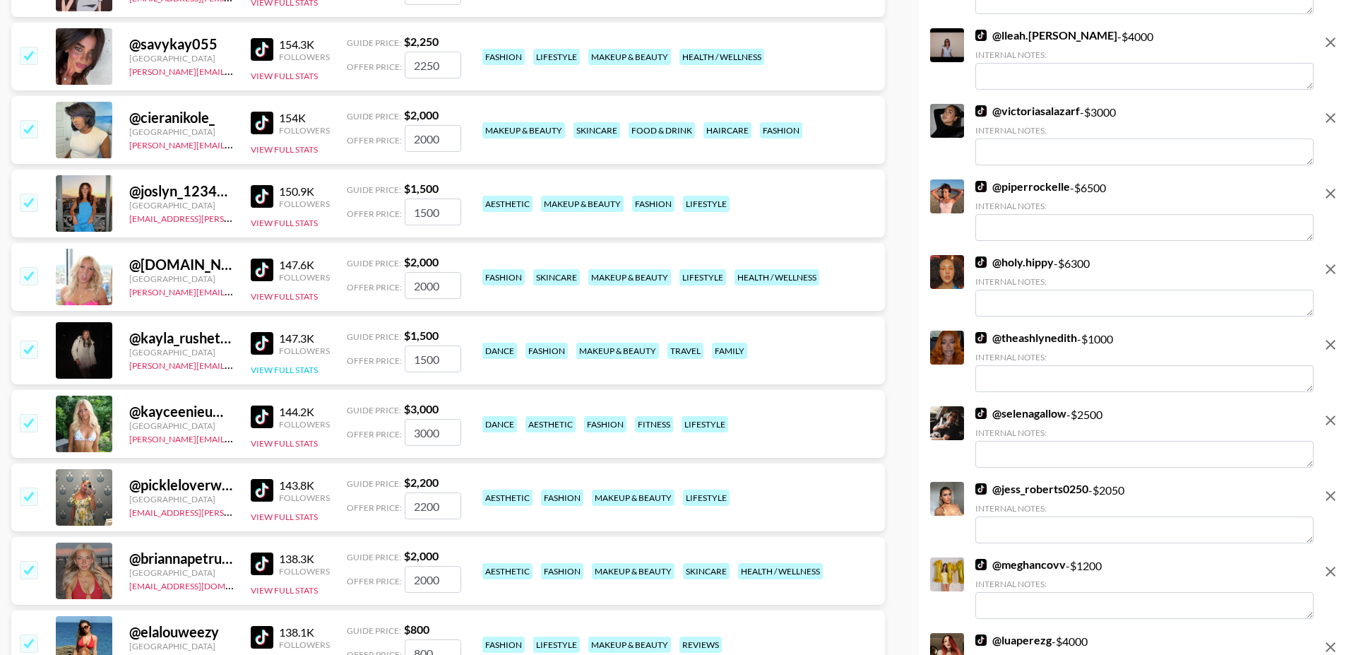
click at [278, 364] on button "View Full Stats" at bounding box center [284, 369] width 67 height 11
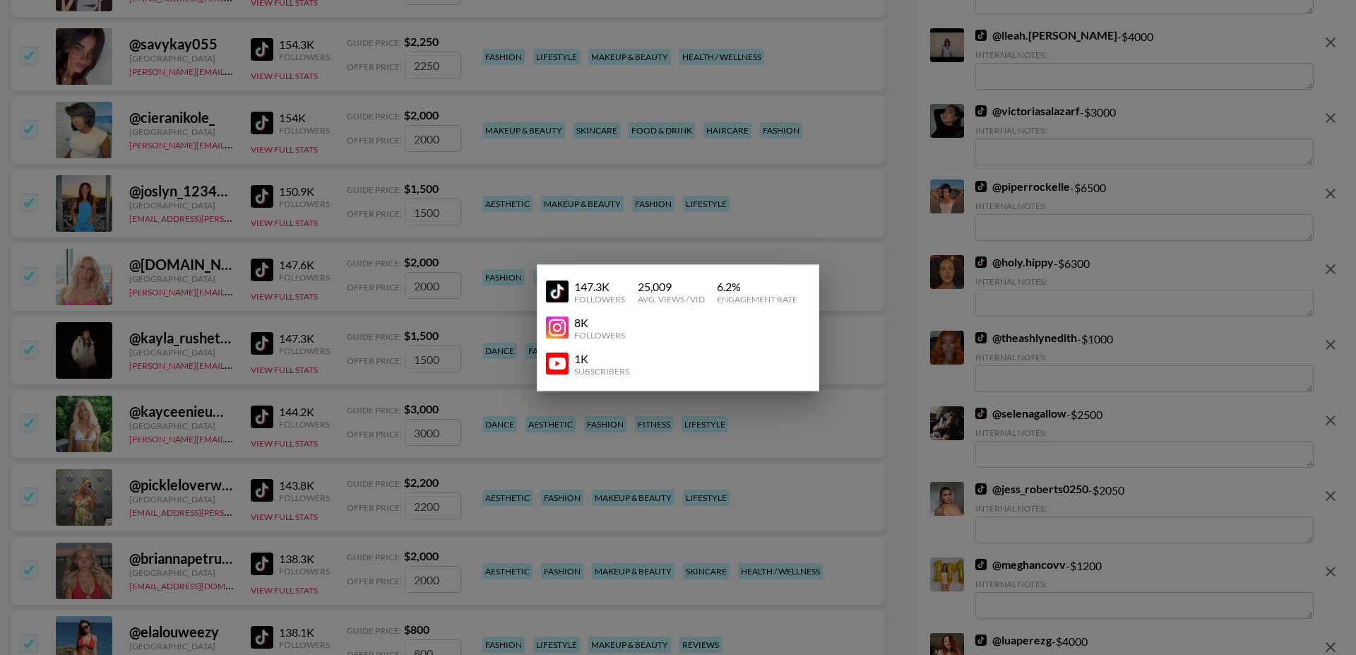
click at [244, 338] on div at bounding box center [678, 327] width 1356 height 655
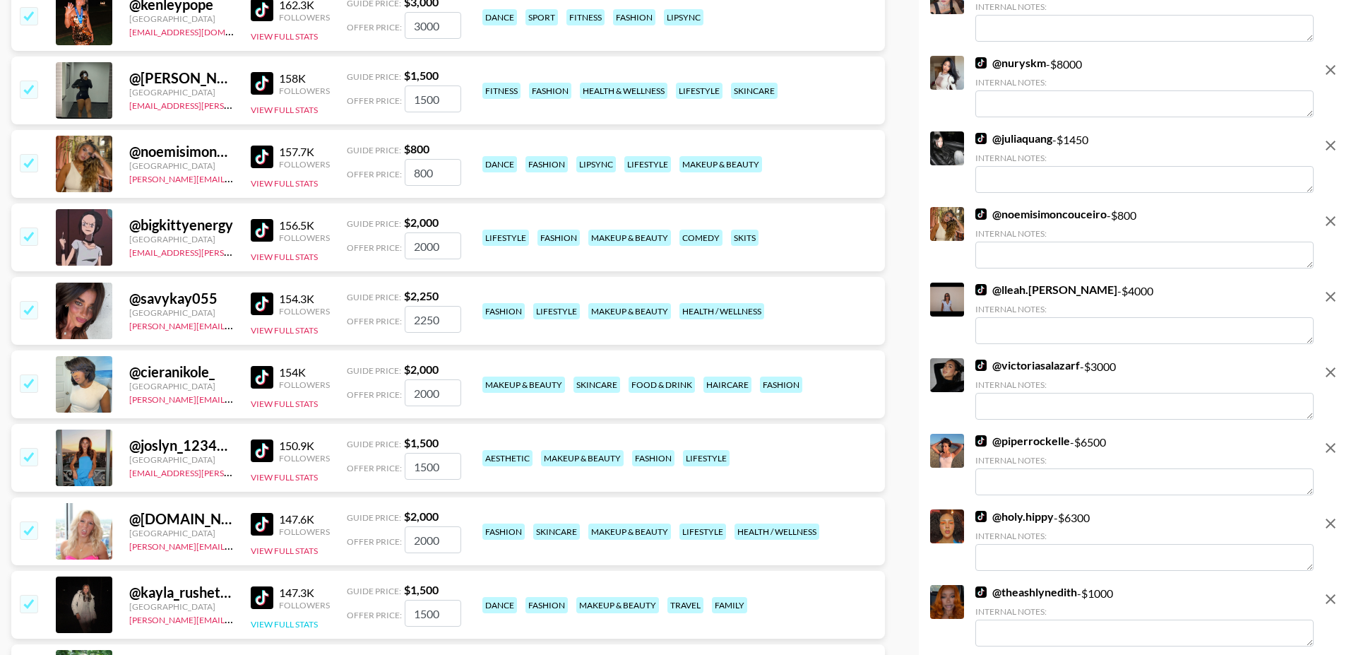
scroll to position [12709, 0]
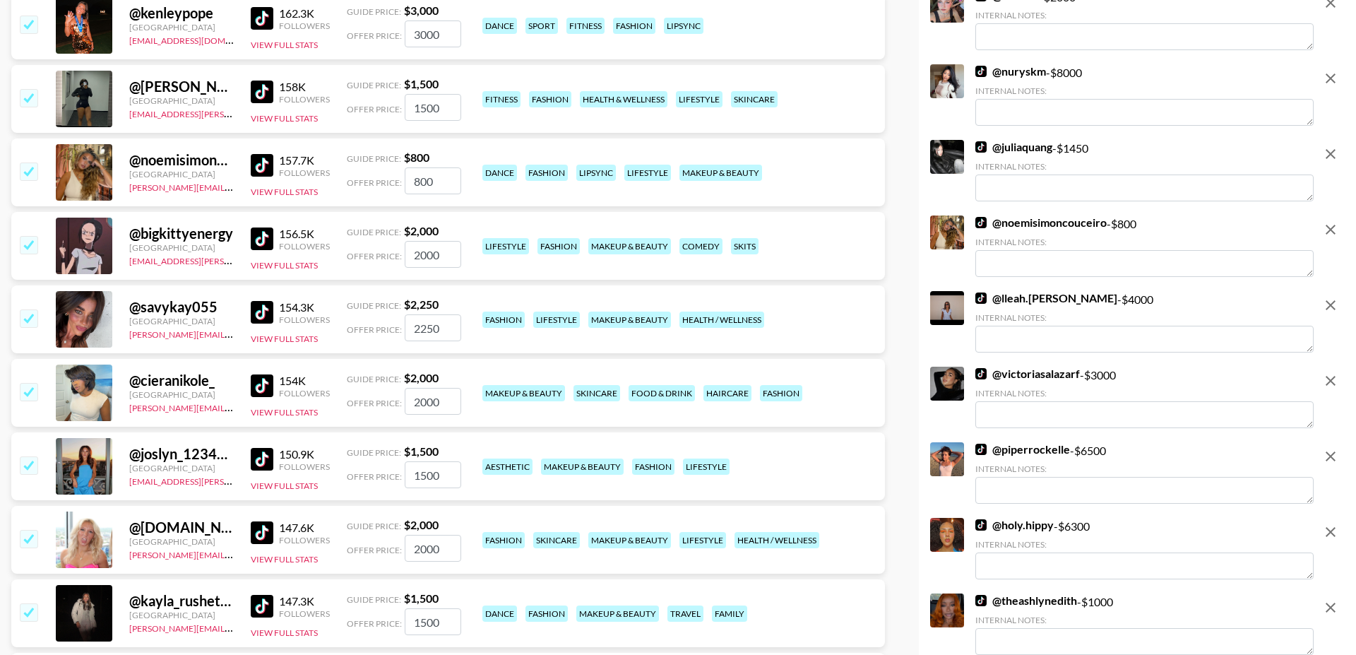
click at [28, 383] on input "checkbox" at bounding box center [28, 391] width 17 height 17
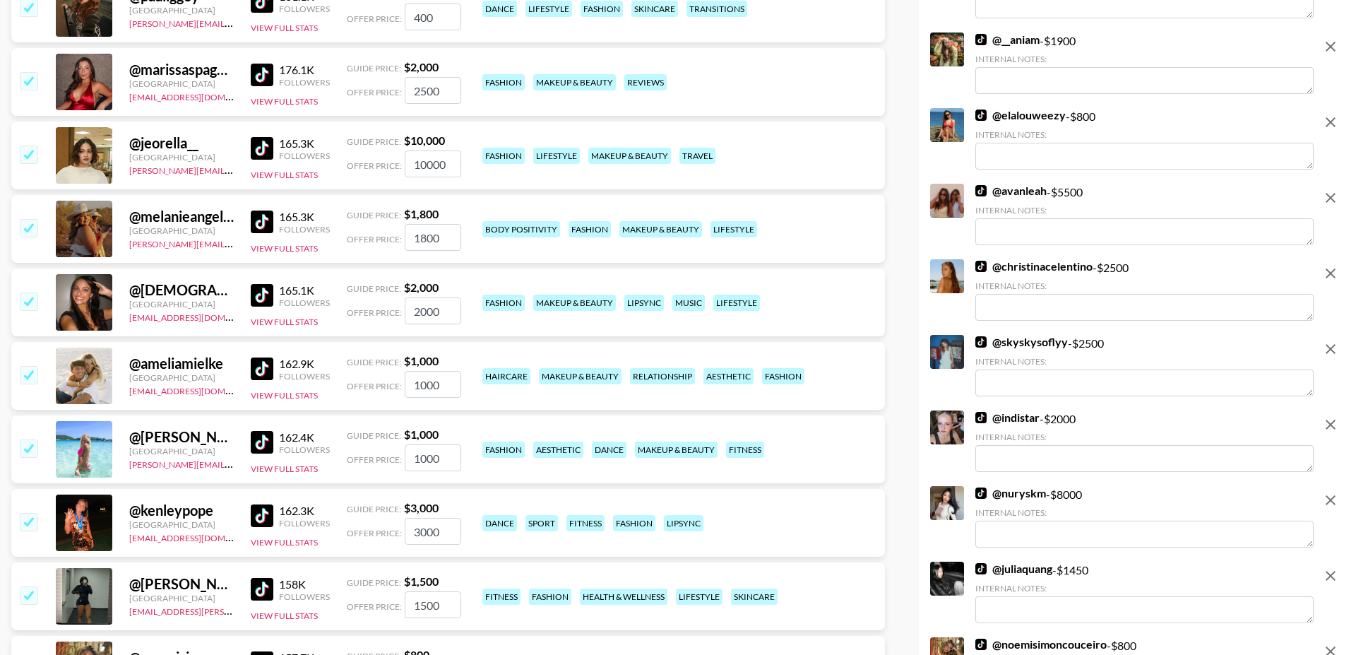
scroll to position [12207, 0]
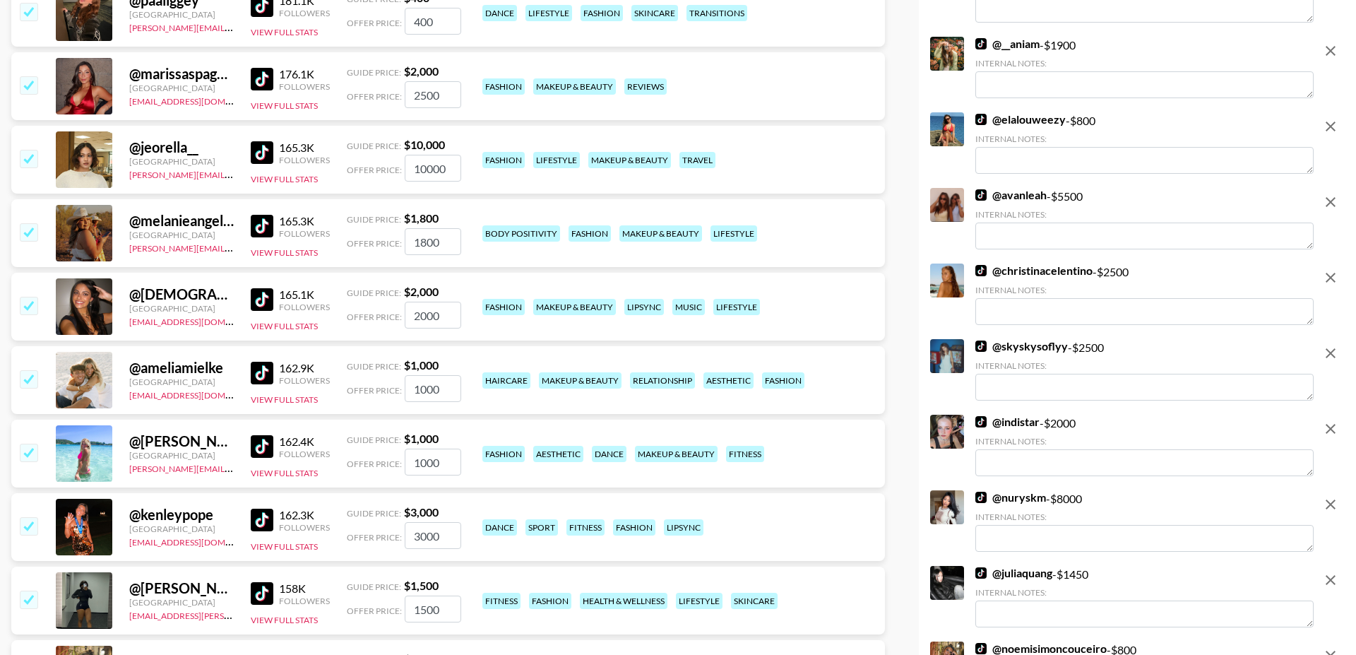
click at [26, 370] on input "checkbox" at bounding box center [28, 378] width 17 height 17
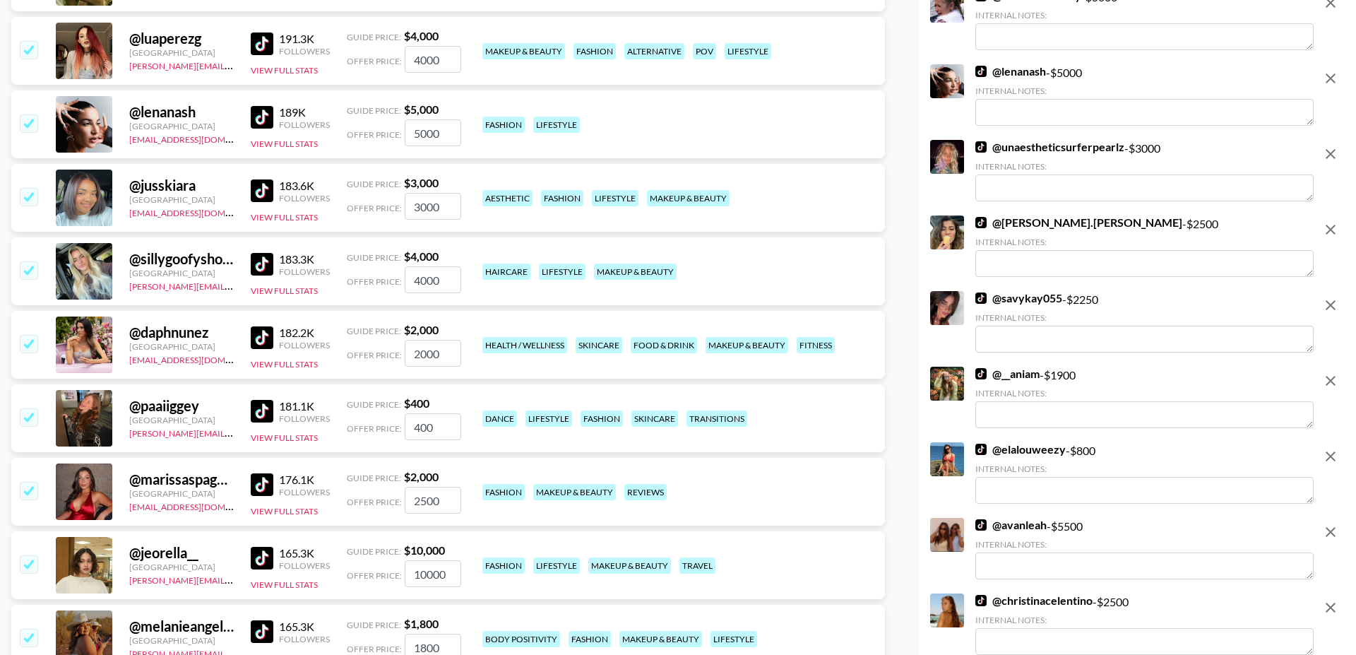
scroll to position [11796, 0]
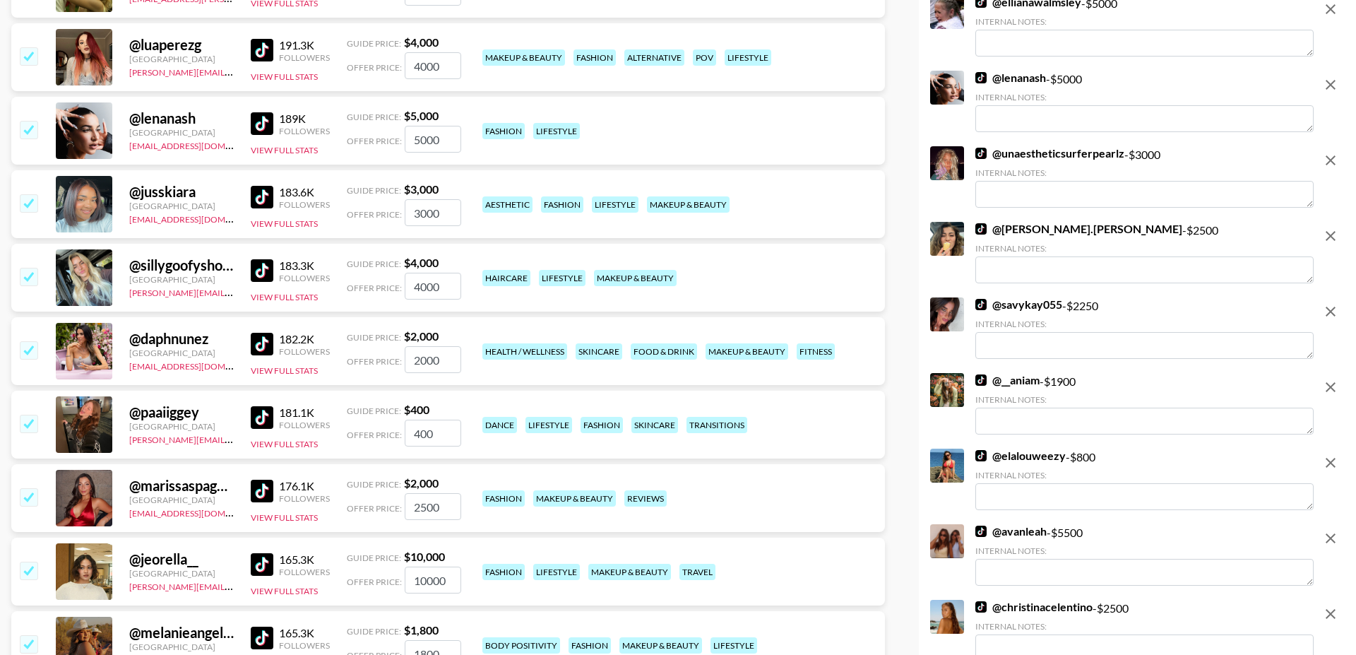
click at [32, 341] on input "checkbox" at bounding box center [28, 349] width 17 height 17
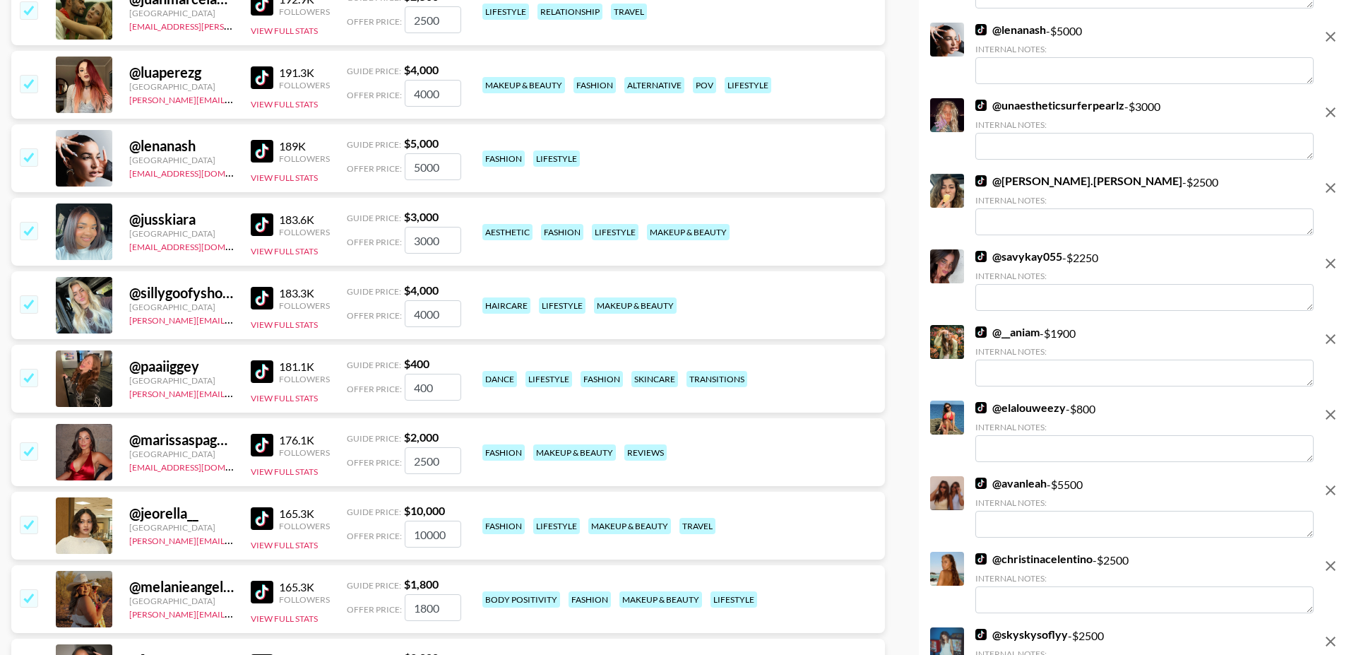
scroll to position [11767, 0]
click at [28, 296] on input "checkbox" at bounding box center [28, 304] width 17 height 17
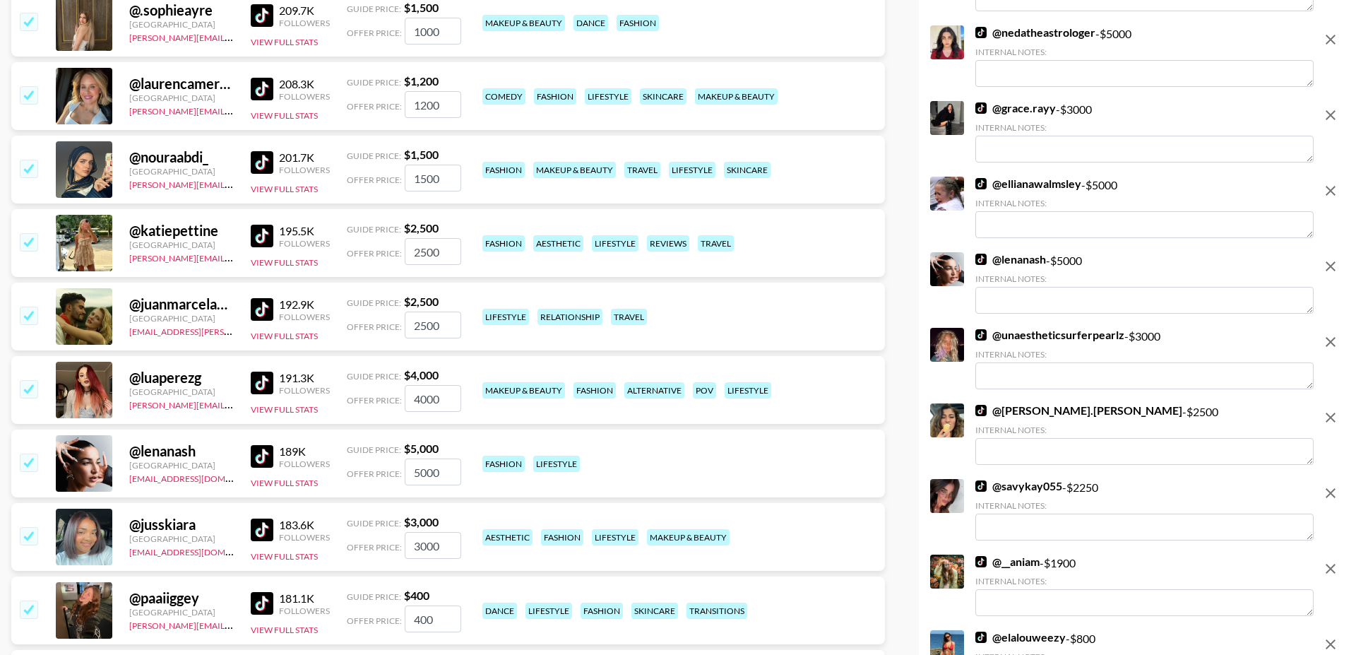
scroll to position [11462, 0]
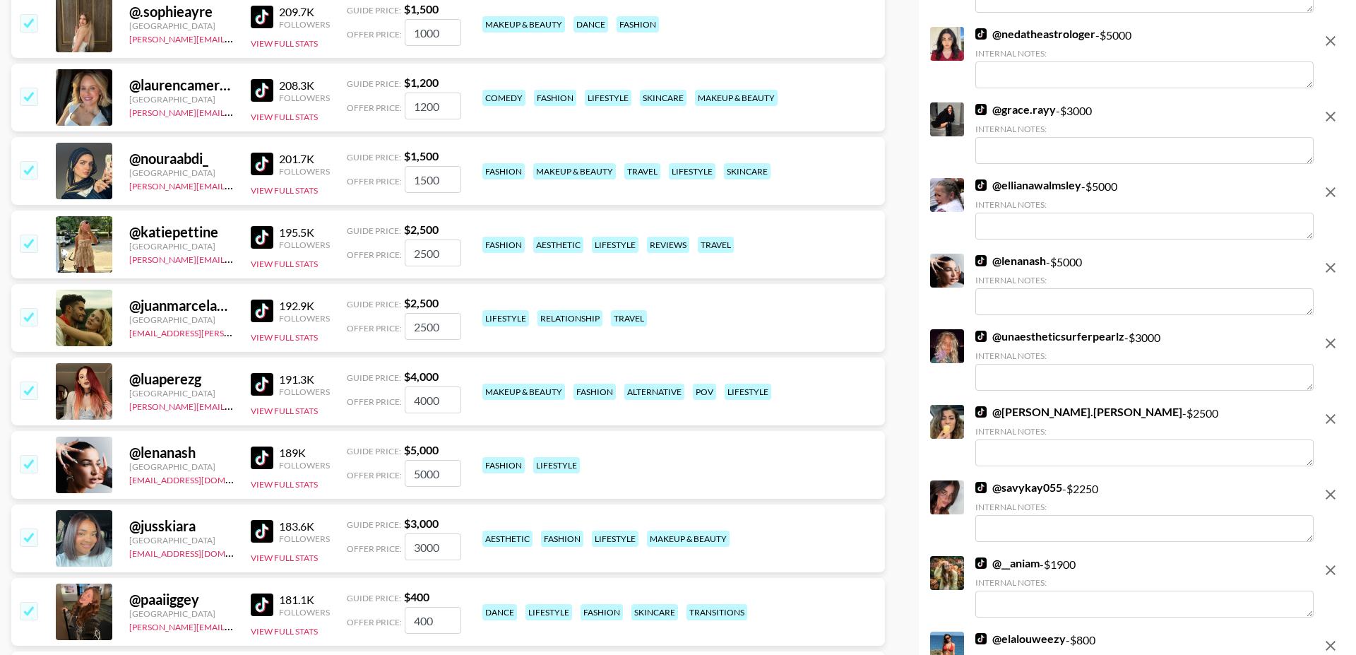
click at [30, 308] on input "checkbox" at bounding box center [28, 316] width 17 height 17
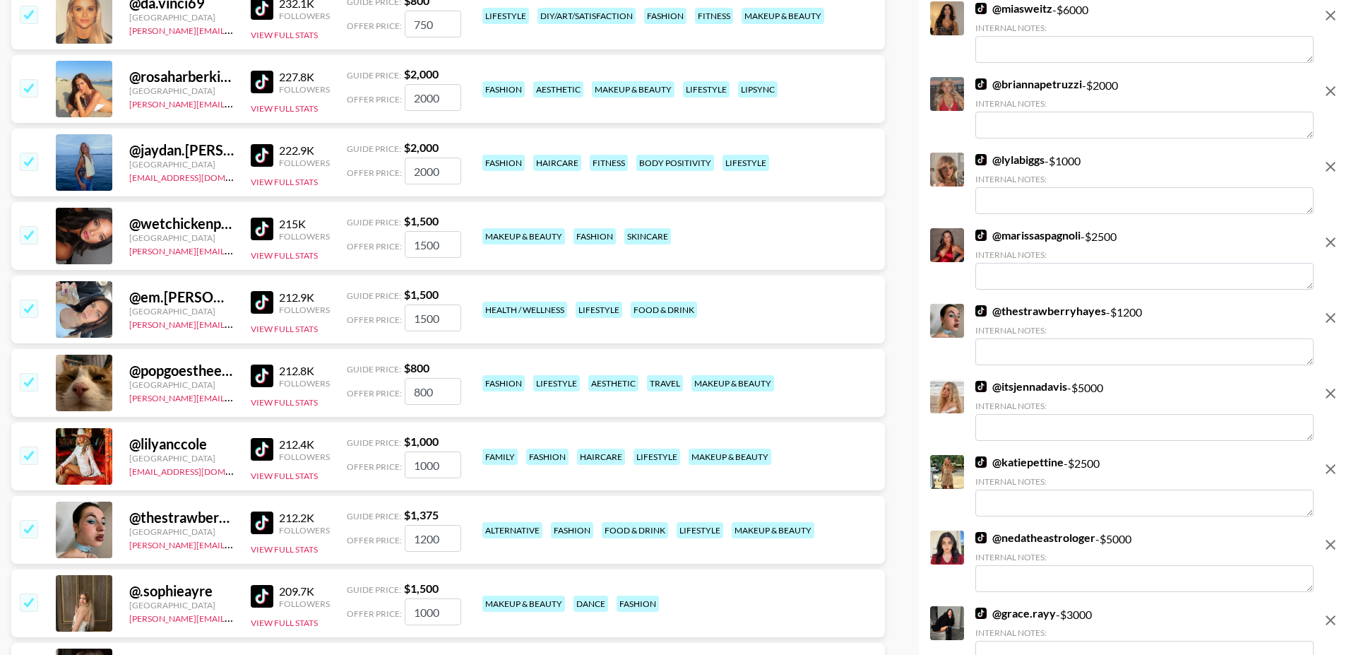
scroll to position [10877, 0]
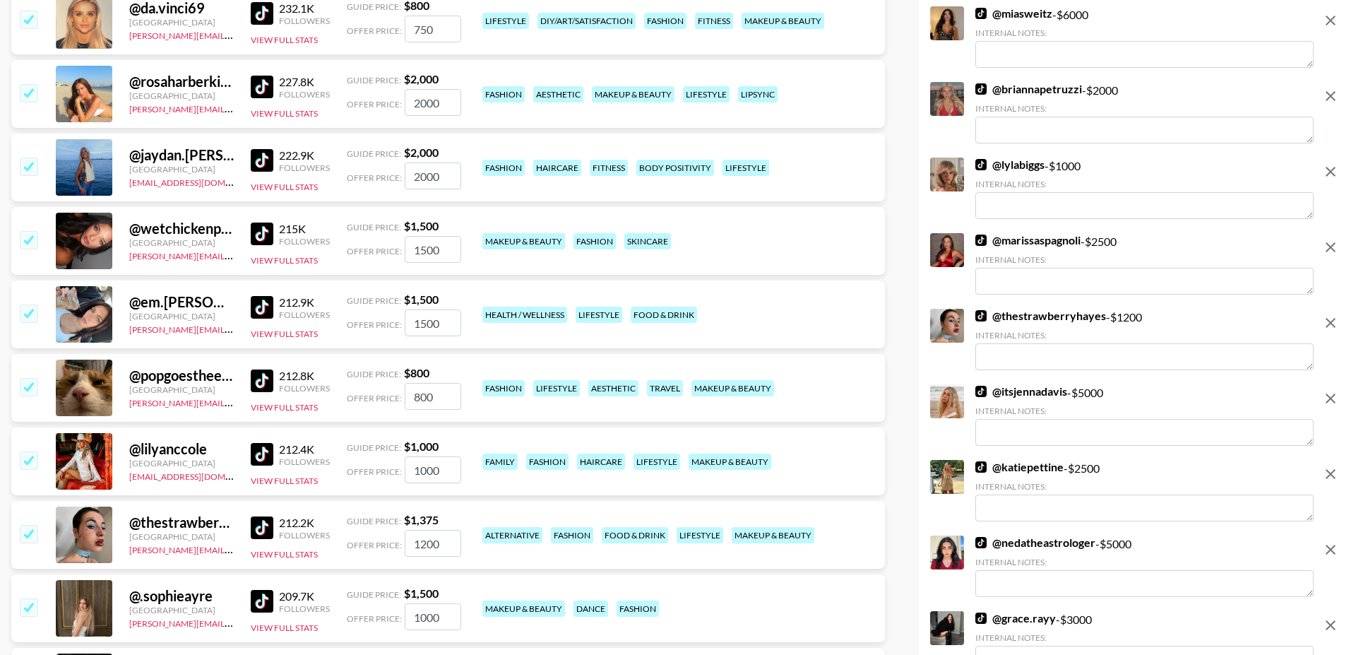
click at [32, 304] on input "checkbox" at bounding box center [28, 312] width 17 height 17
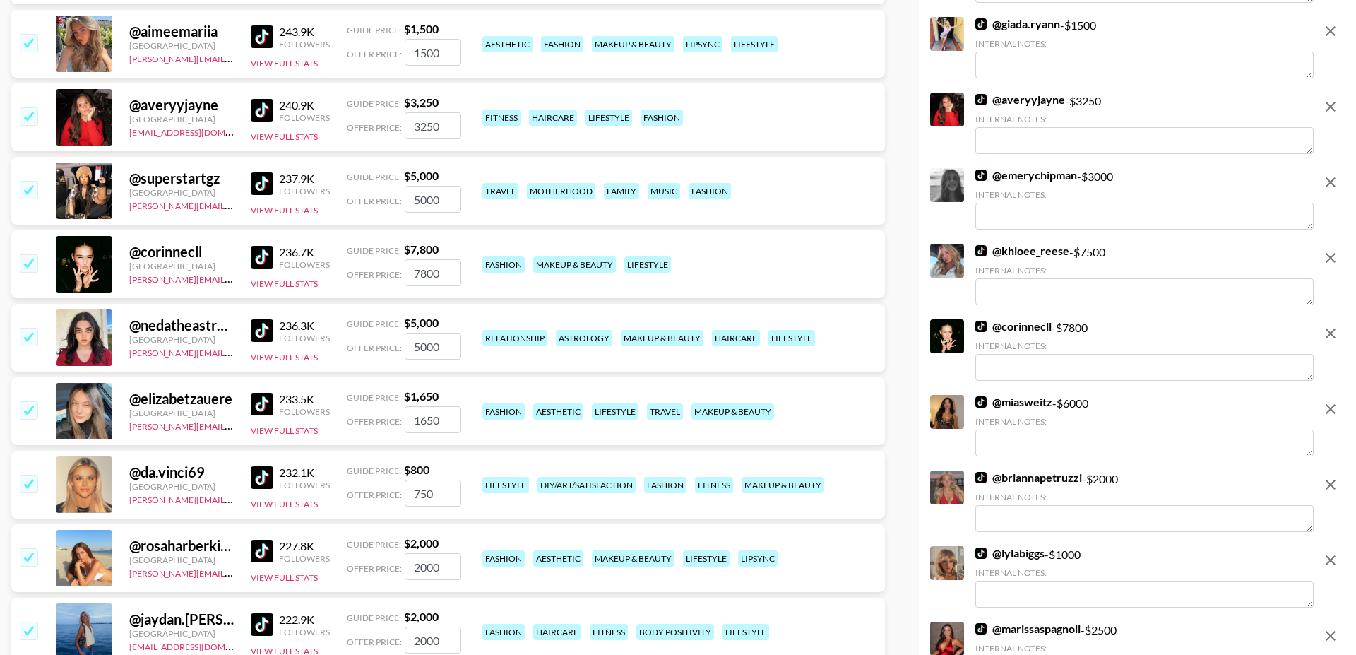
scroll to position [10408, 0]
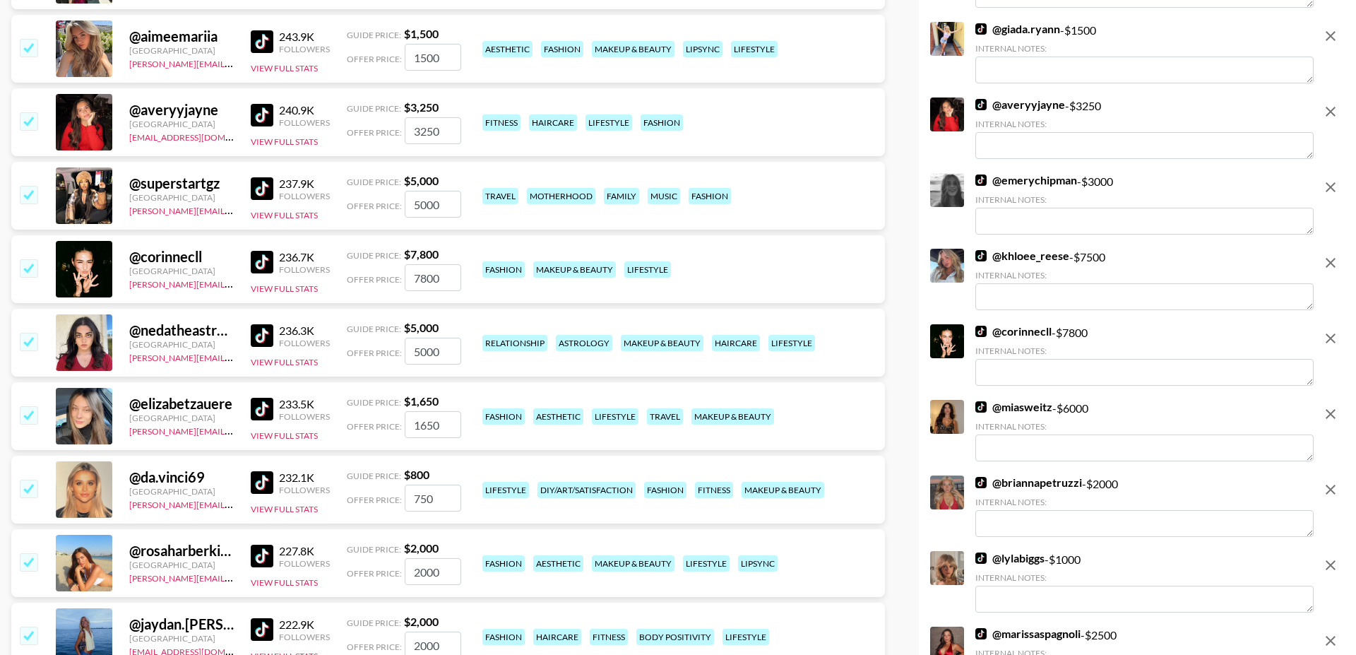
click at [26, 333] on input "checkbox" at bounding box center [28, 341] width 17 height 17
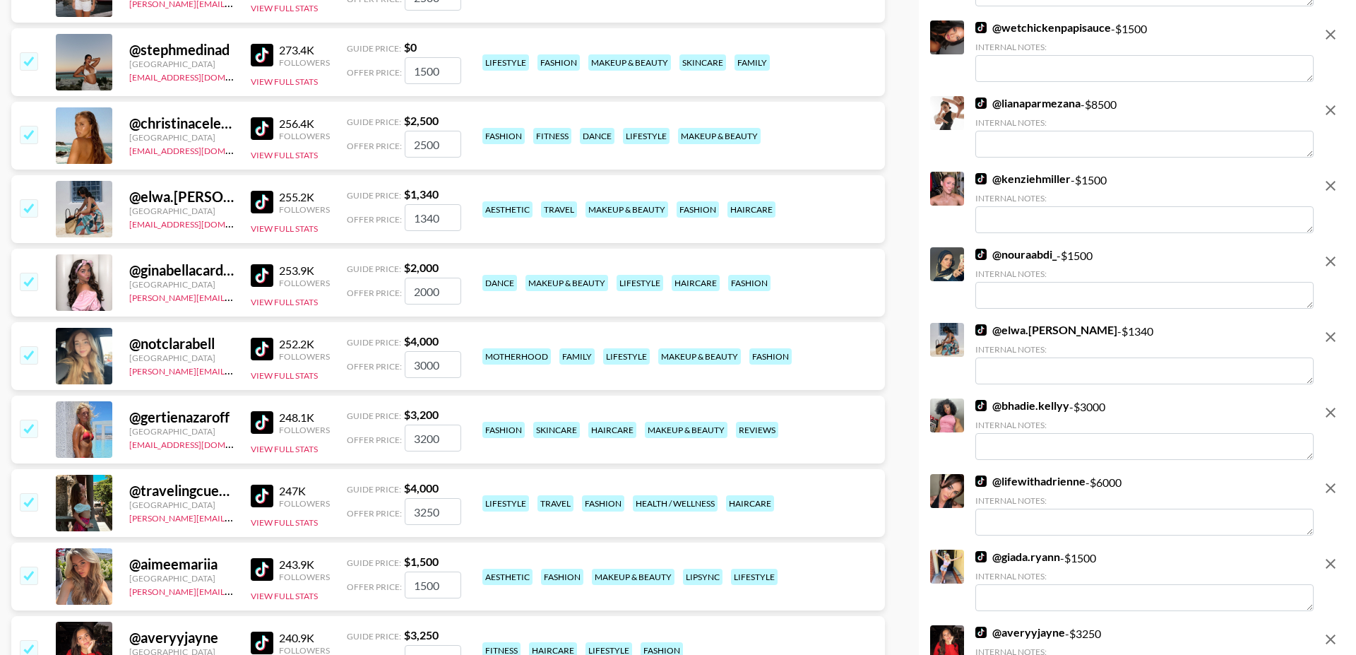
scroll to position [9864, 0]
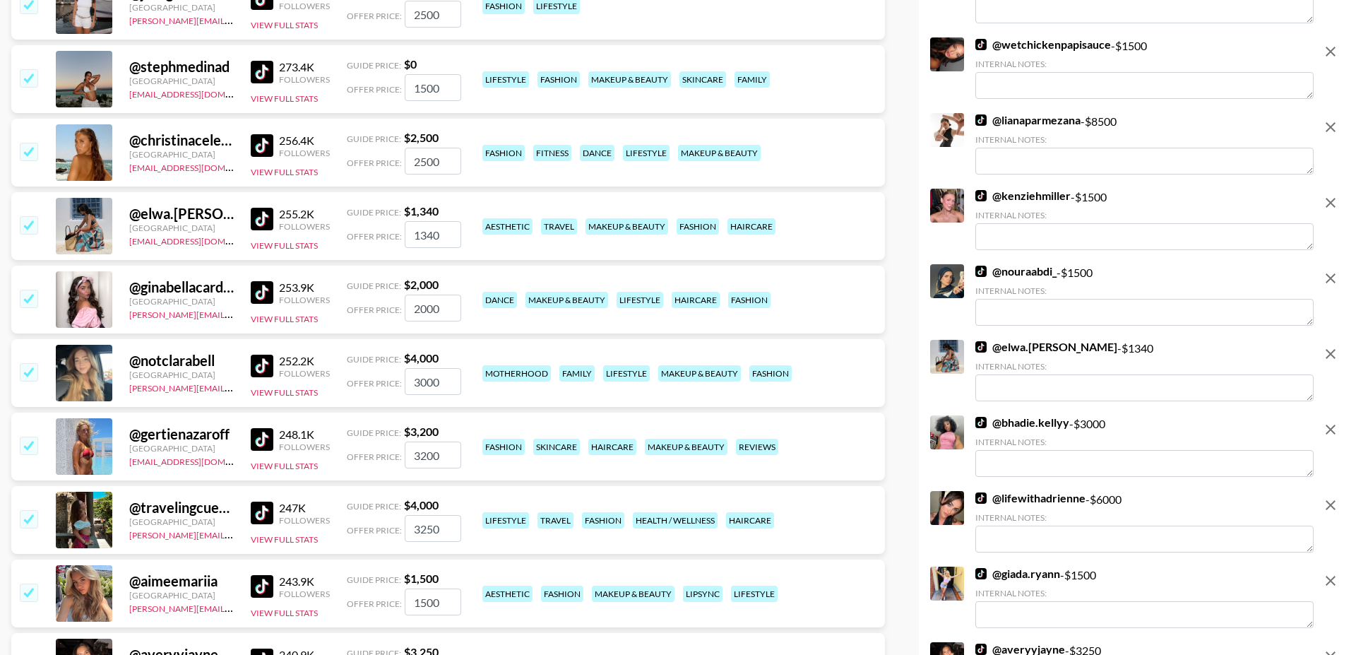
click at [24, 363] on input "checkbox" at bounding box center [28, 371] width 17 height 17
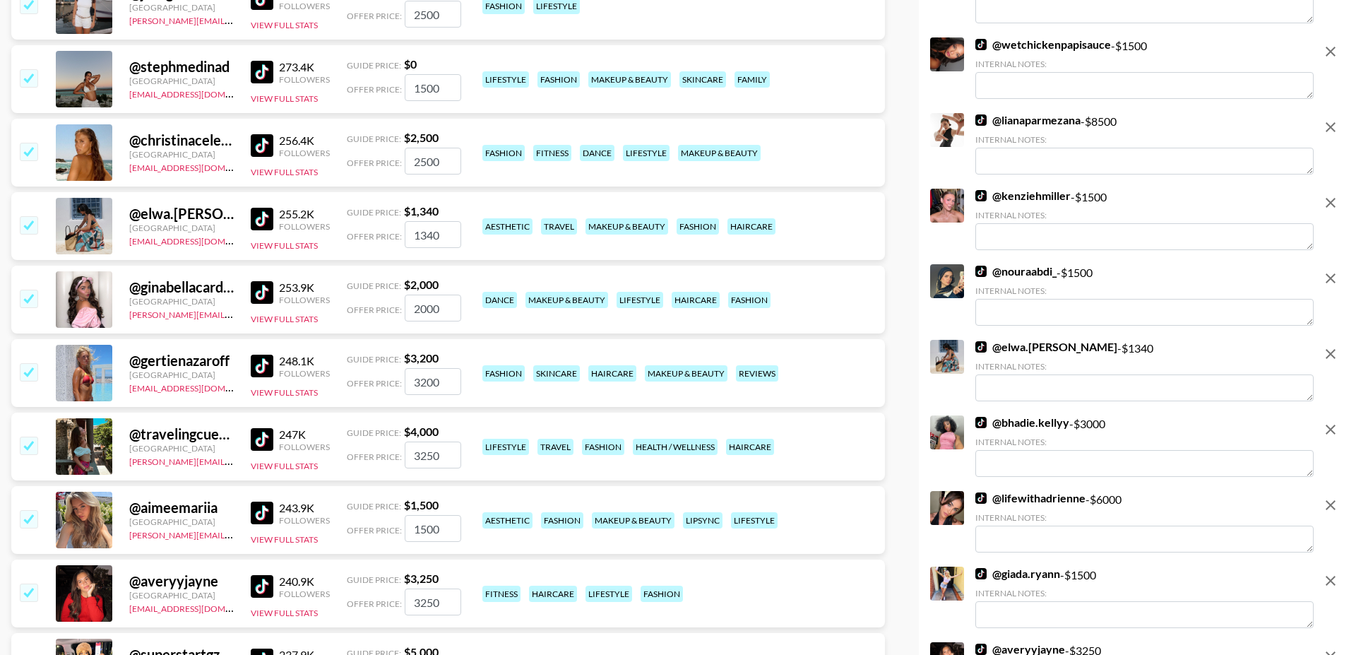
click at [26, 290] on input "checkbox" at bounding box center [28, 298] width 17 height 17
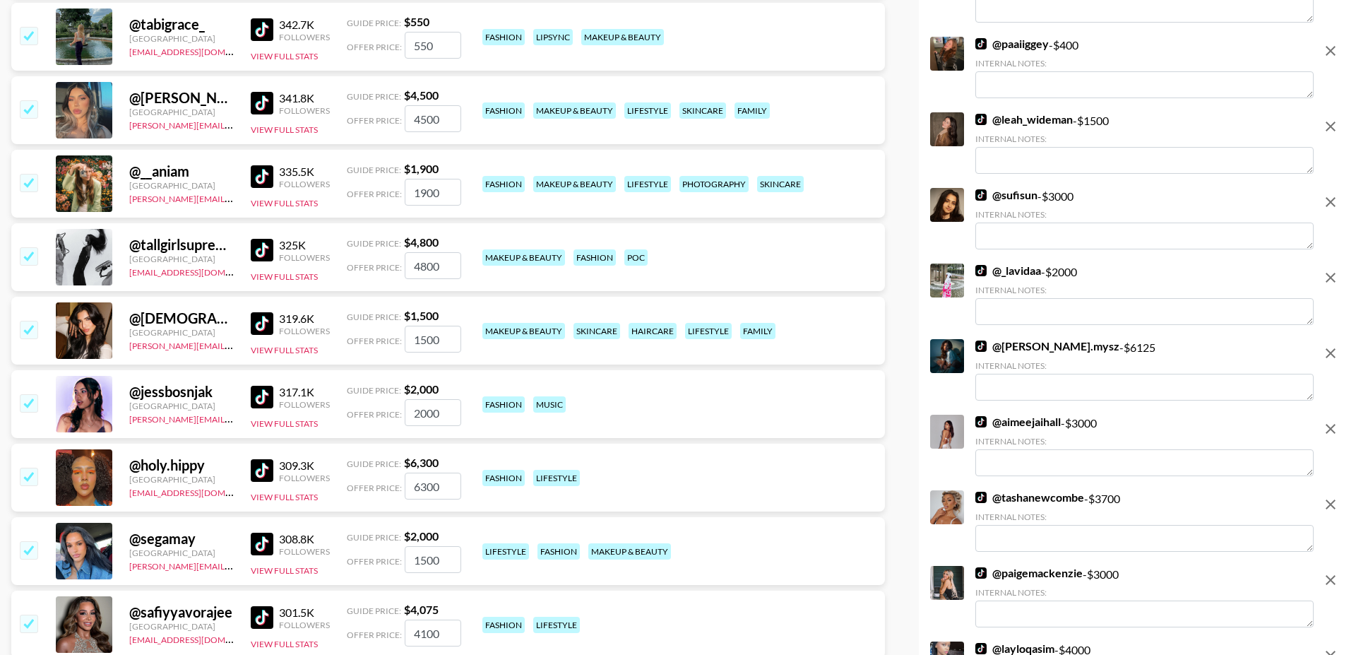
scroll to position [8762, 0]
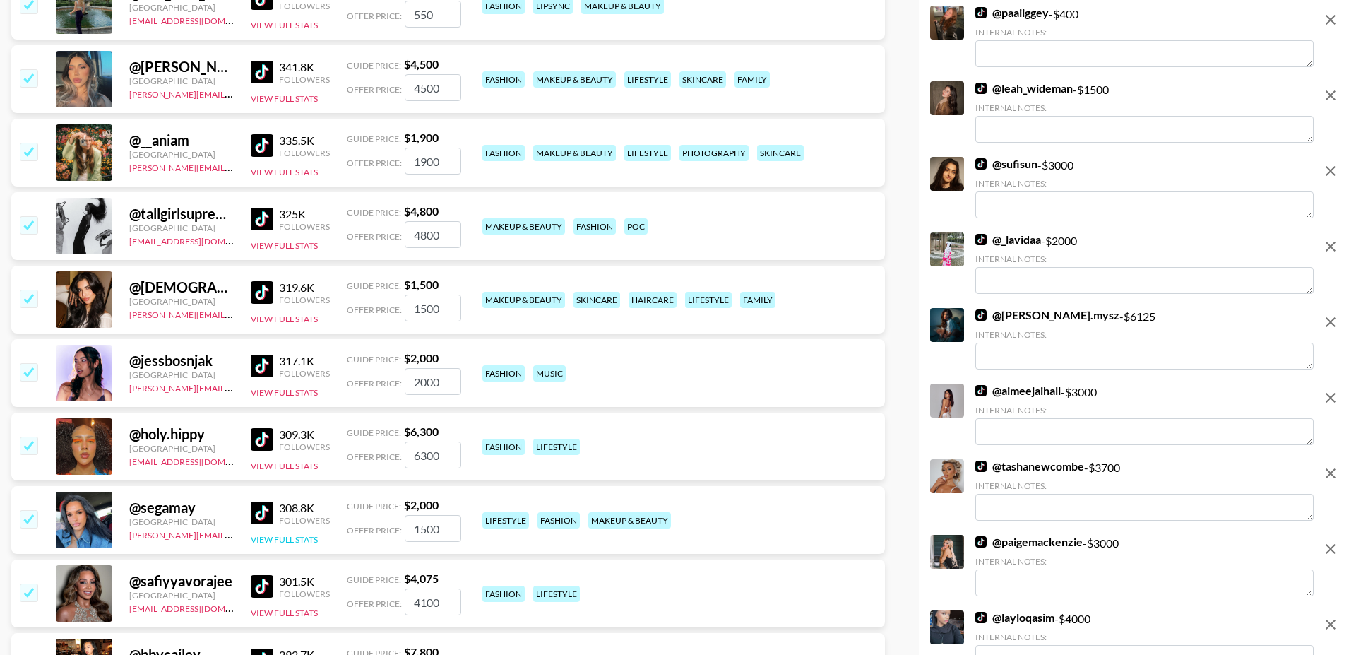
click at [273, 534] on button "View Full Stats" at bounding box center [284, 539] width 67 height 11
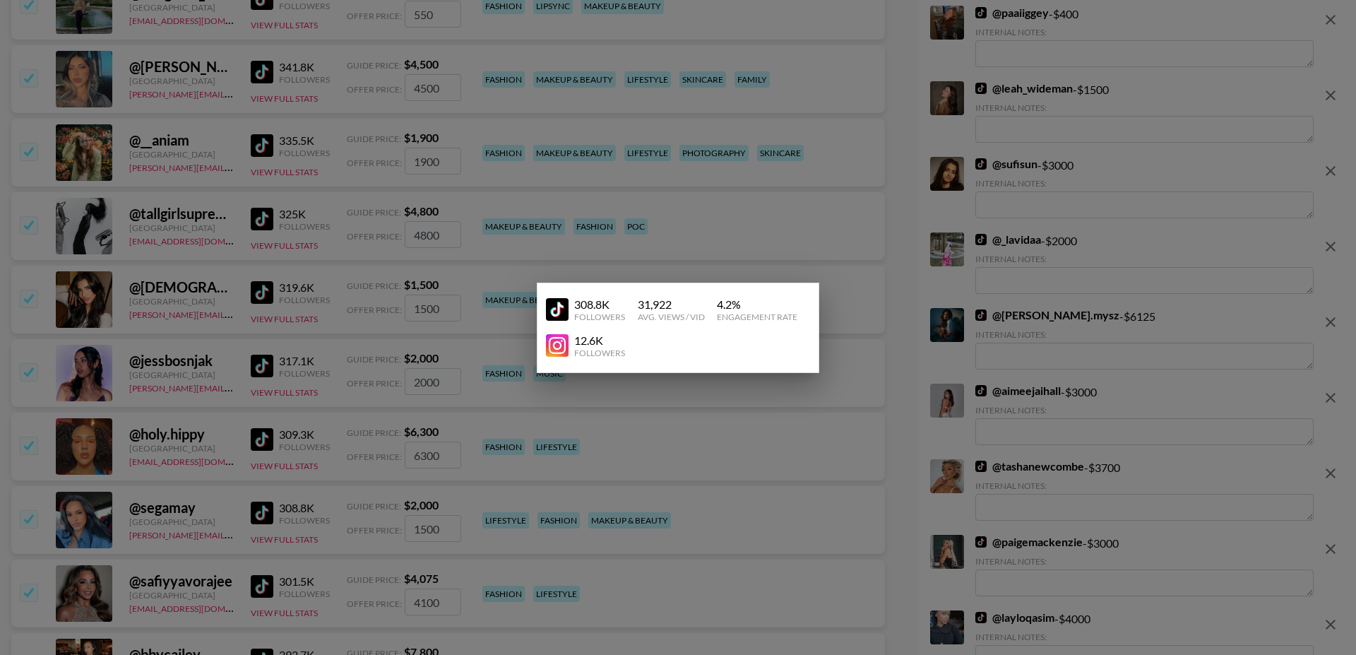
click at [213, 446] on div at bounding box center [678, 327] width 1356 height 655
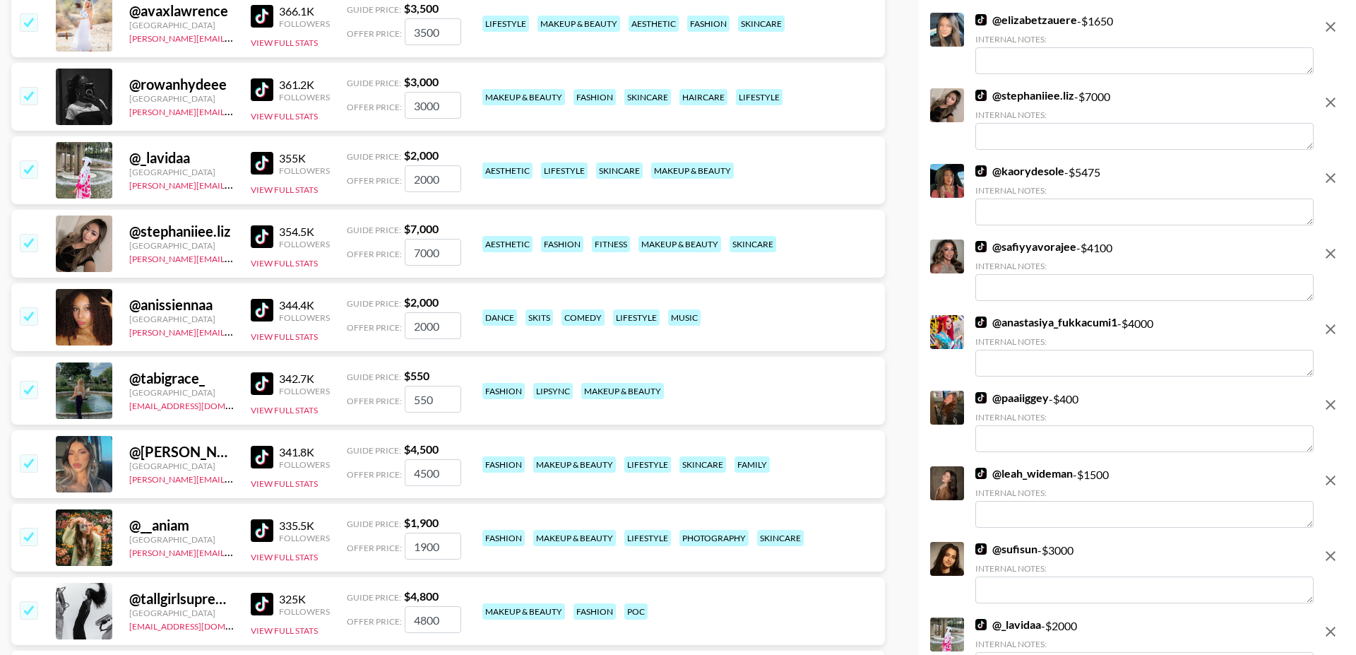
scroll to position [8361, 0]
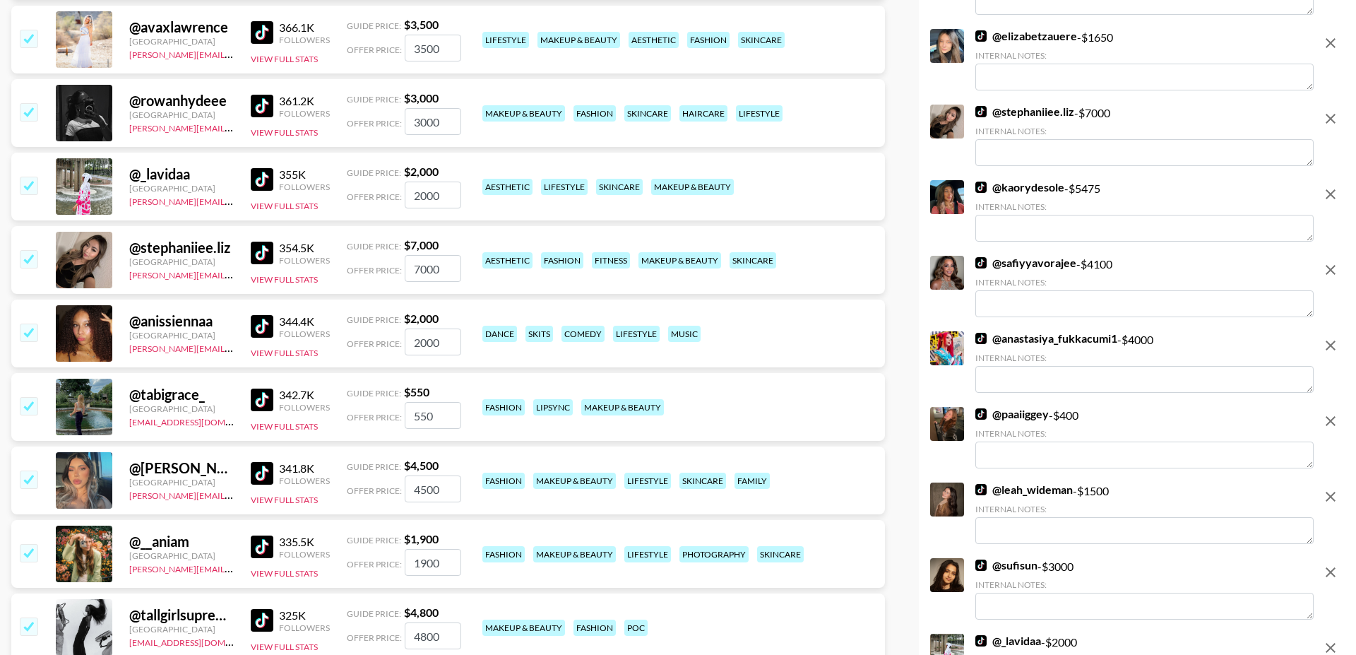
click at [27, 323] on input "checkbox" at bounding box center [28, 331] width 17 height 17
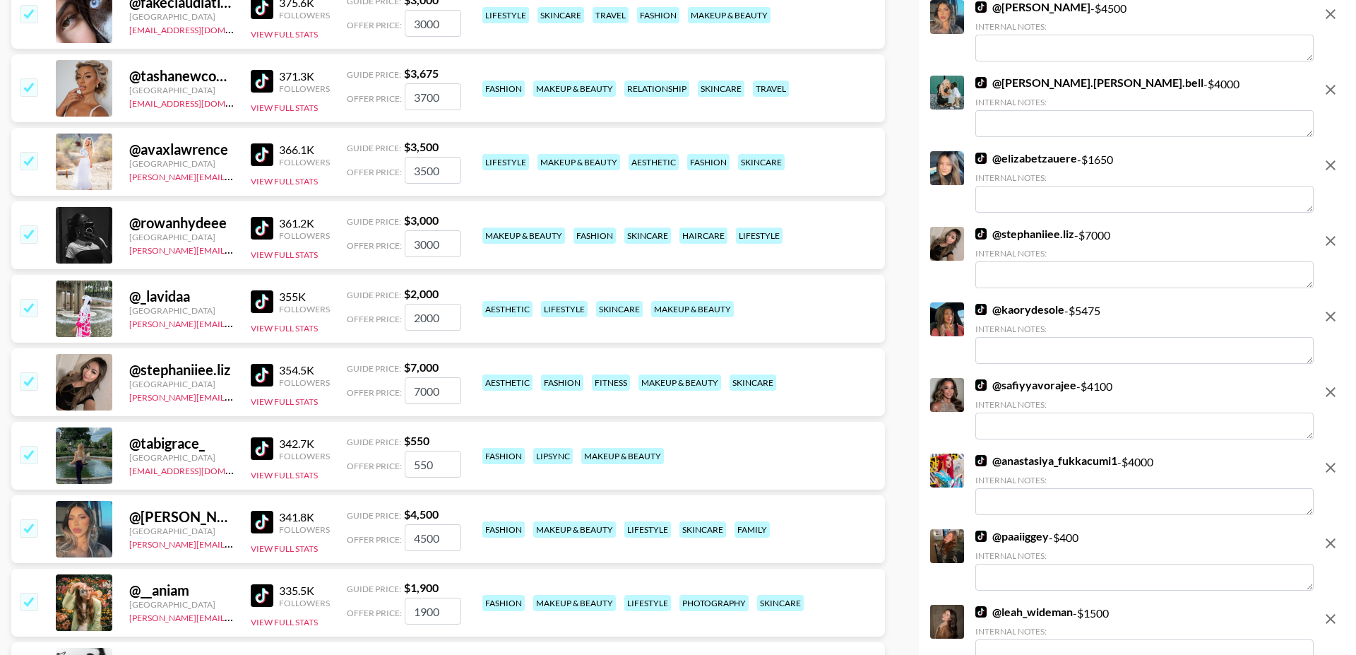
scroll to position [8207, 0]
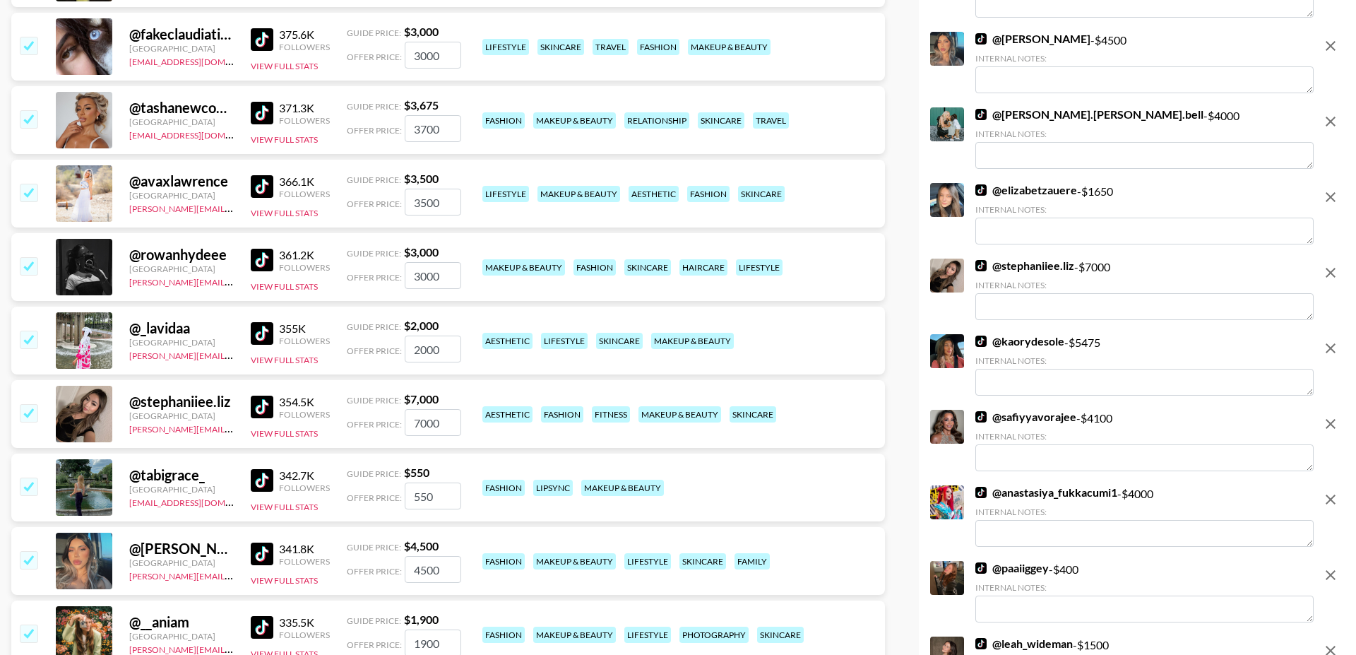
click at [29, 331] on input "checkbox" at bounding box center [28, 339] width 17 height 17
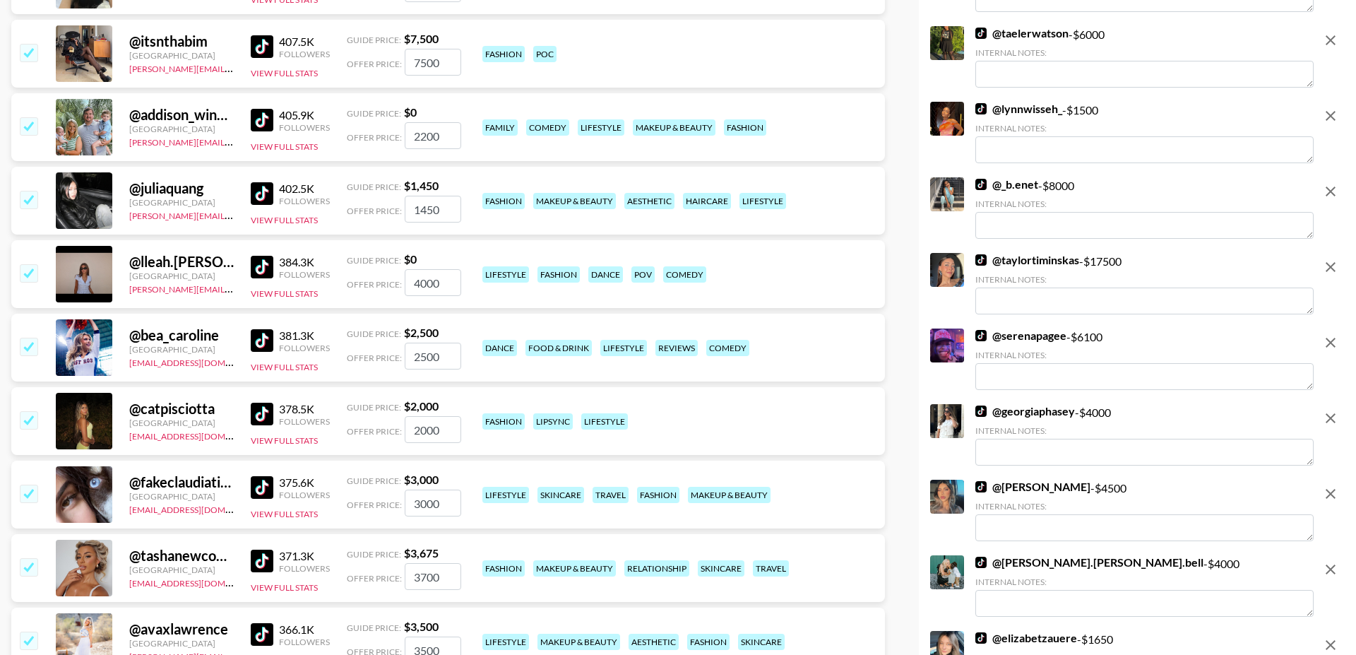
scroll to position [7732, 0]
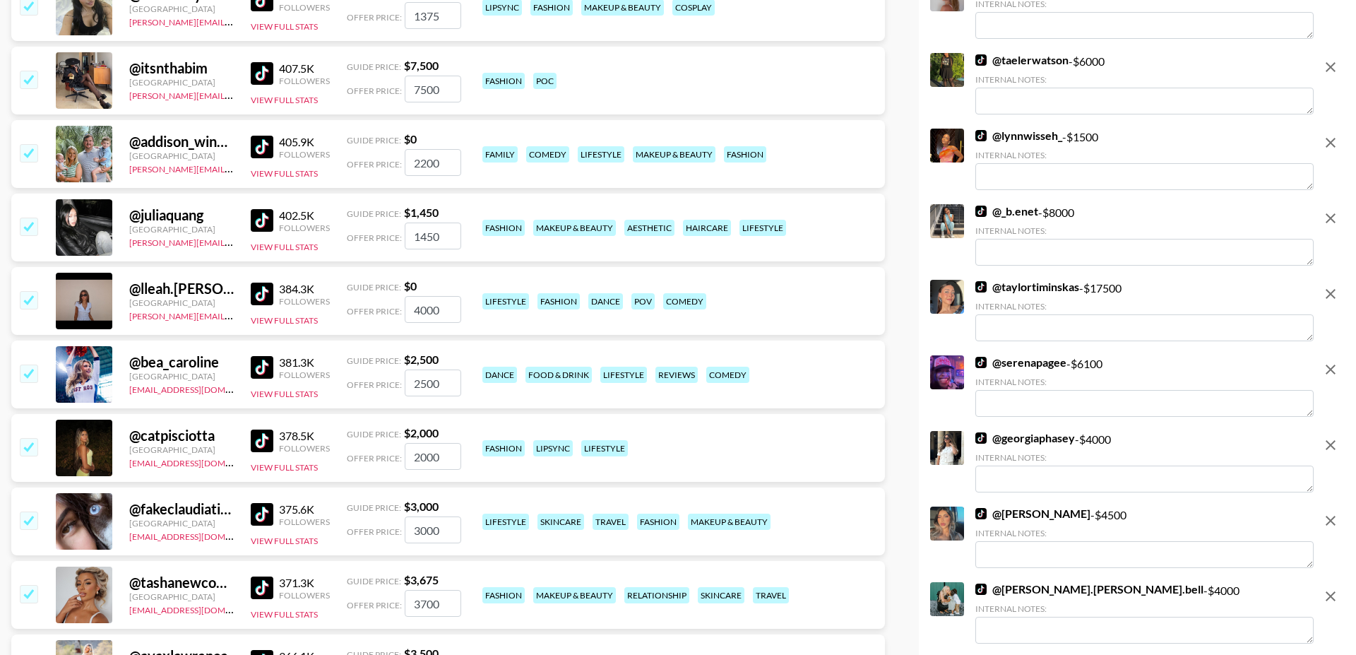
click at [28, 364] on input "checkbox" at bounding box center [28, 372] width 17 height 17
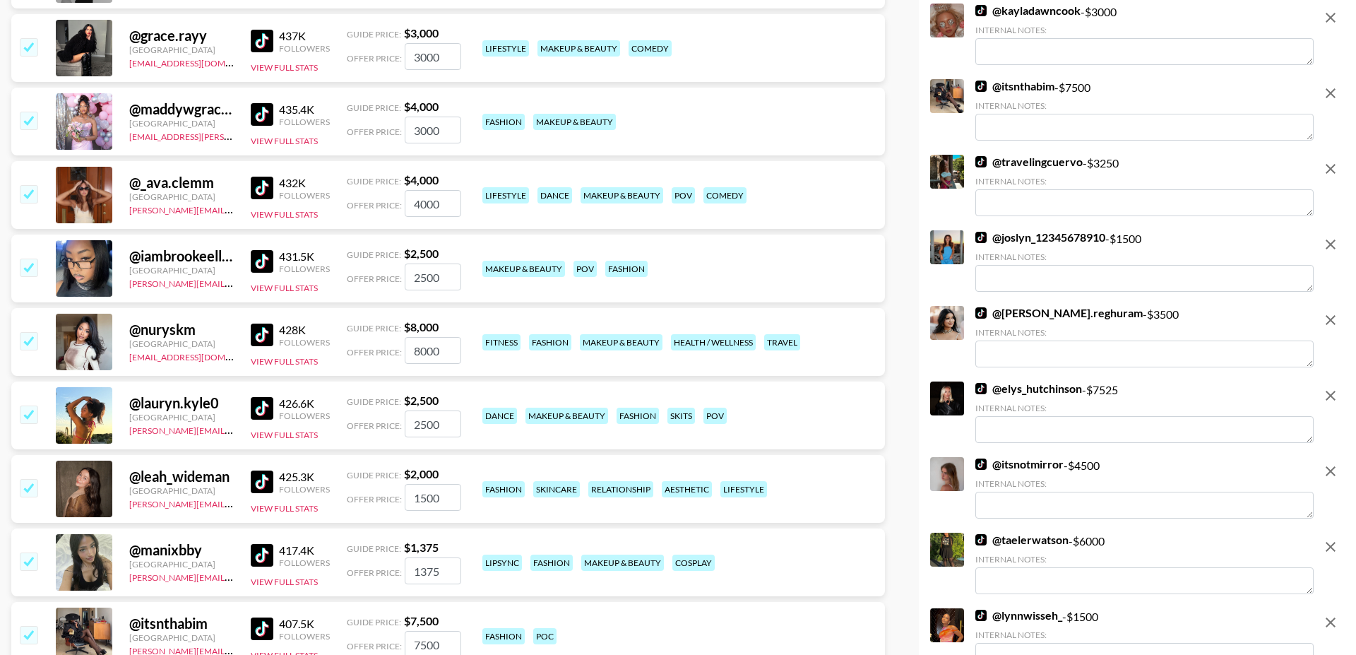
scroll to position [7174, 0]
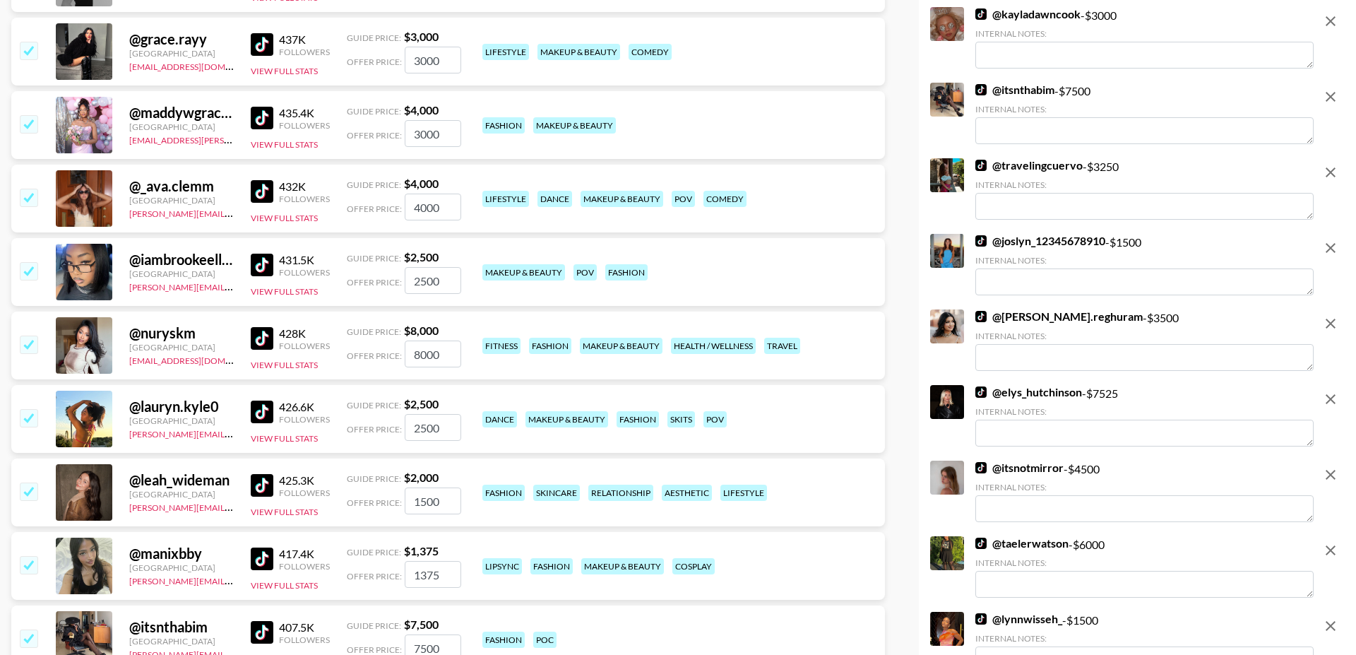
click at [28, 409] on input "checkbox" at bounding box center [28, 417] width 17 height 17
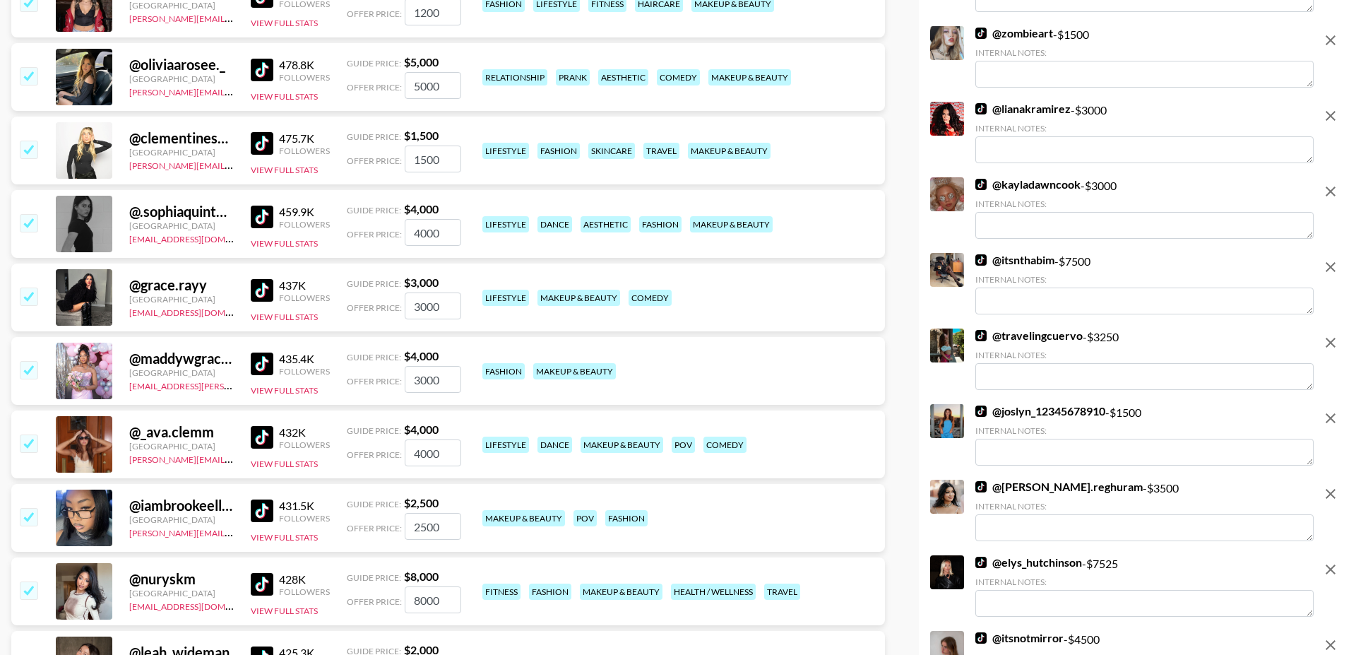
scroll to position [6927, 0]
click at [34, 435] on input "checkbox" at bounding box center [28, 443] width 17 height 17
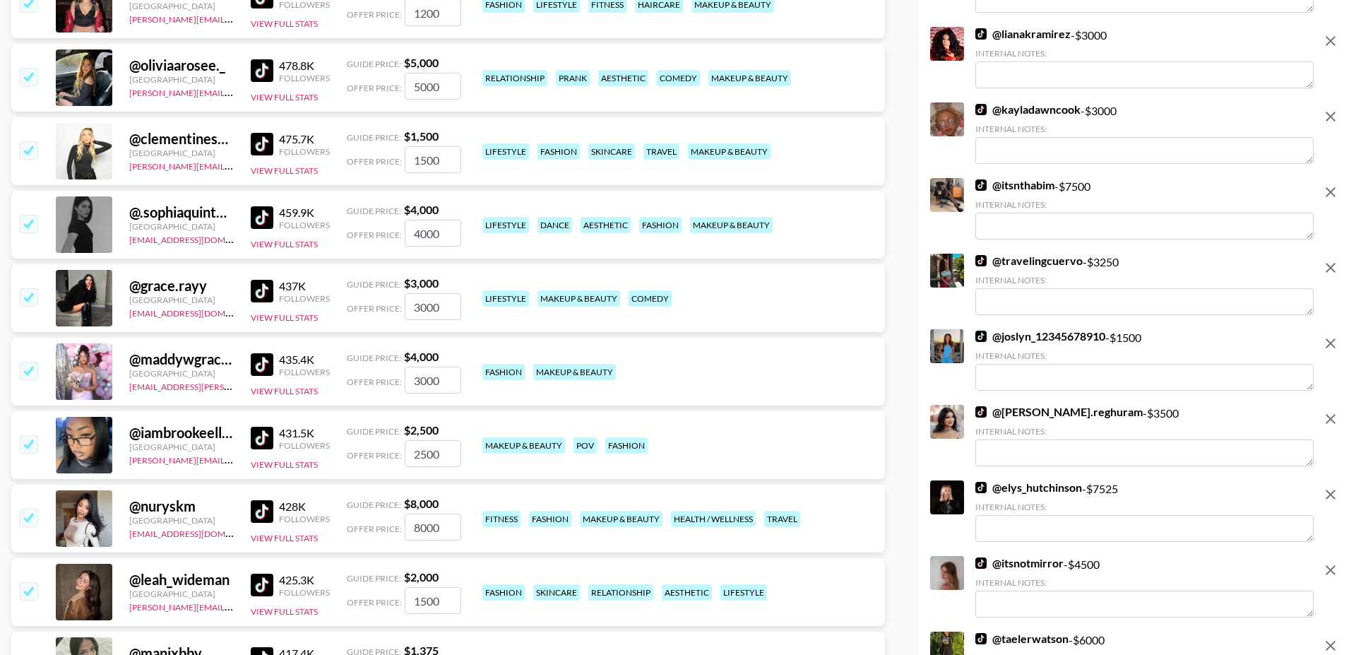
click at [263, 353] on img at bounding box center [262, 364] width 23 height 23
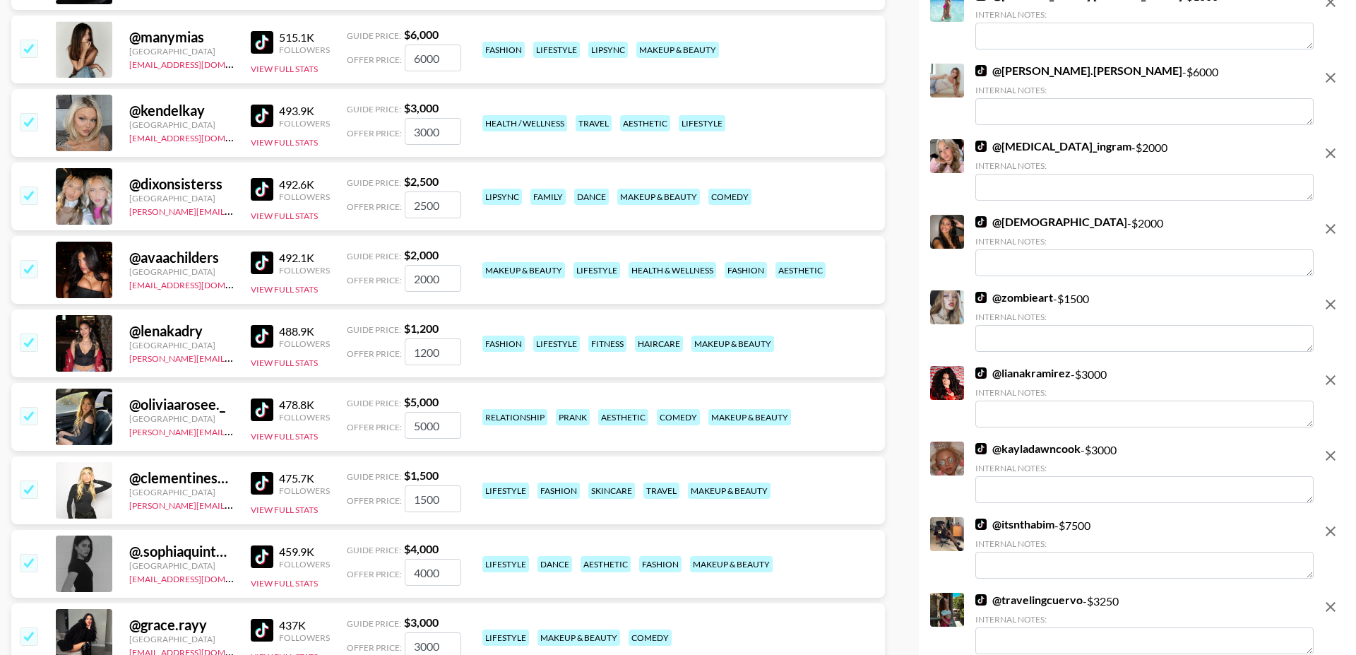
scroll to position [6580, 0]
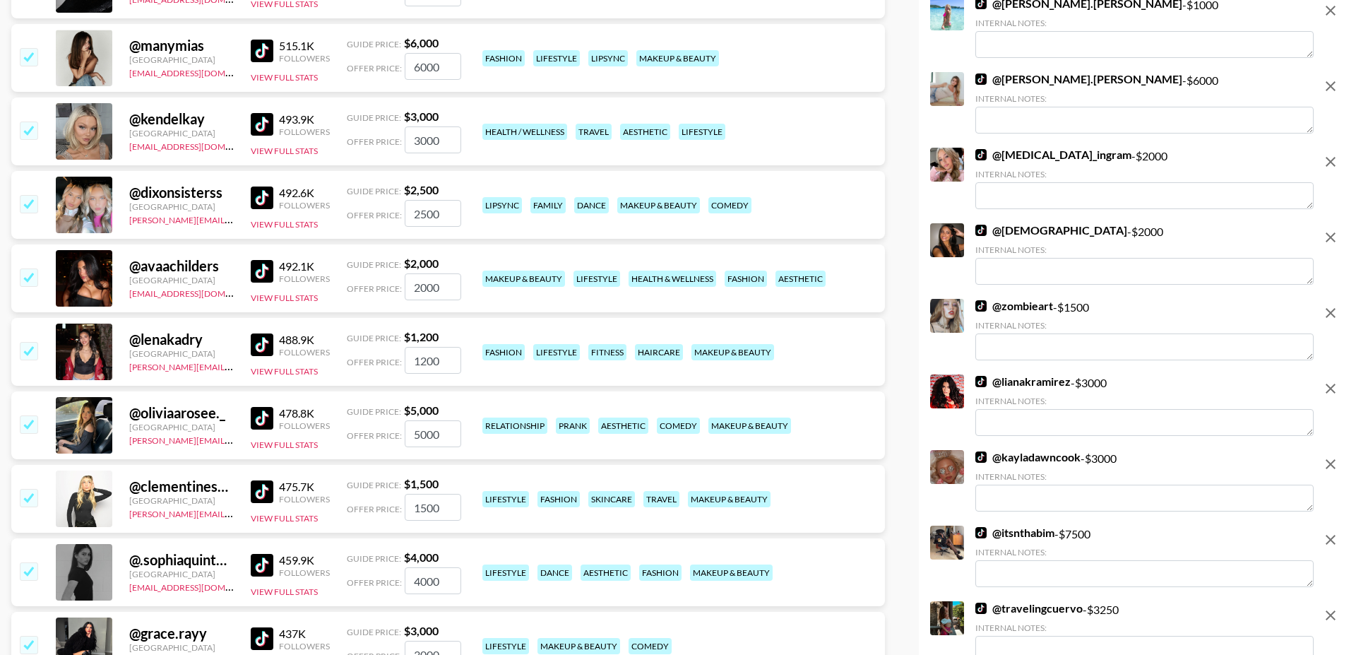
click at [32, 415] on input "checkbox" at bounding box center [28, 423] width 17 height 17
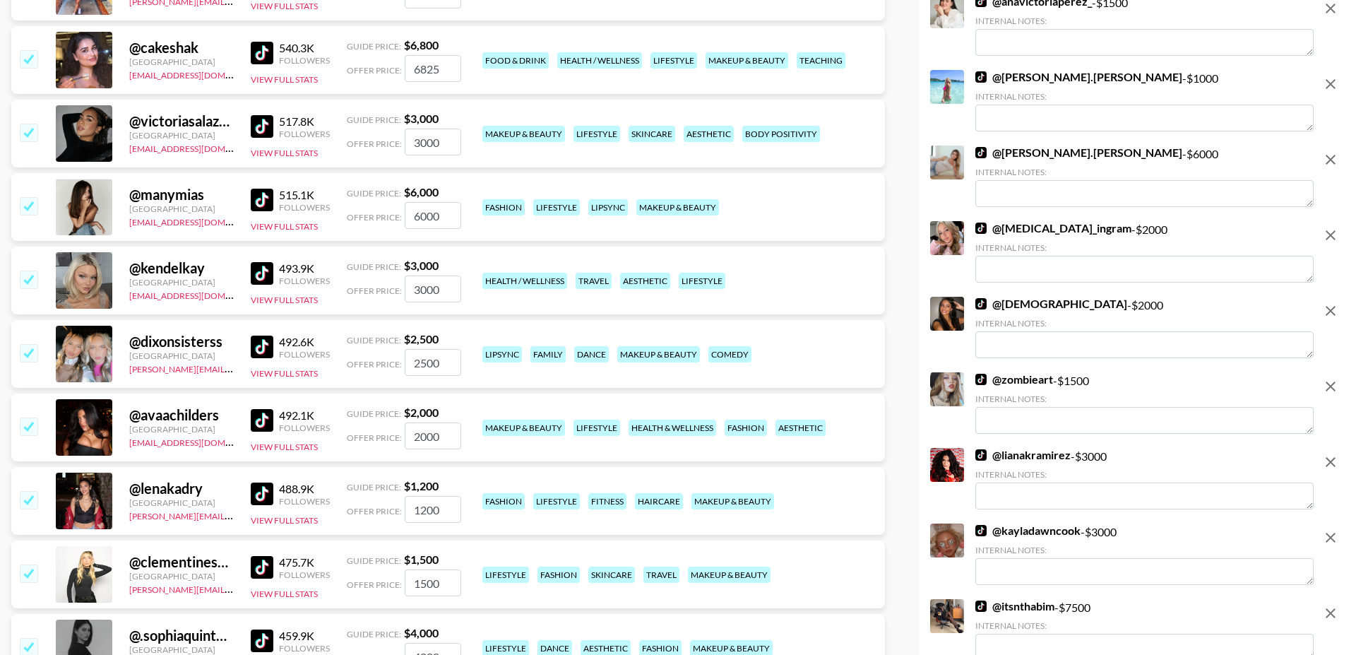
scroll to position [6421, 0]
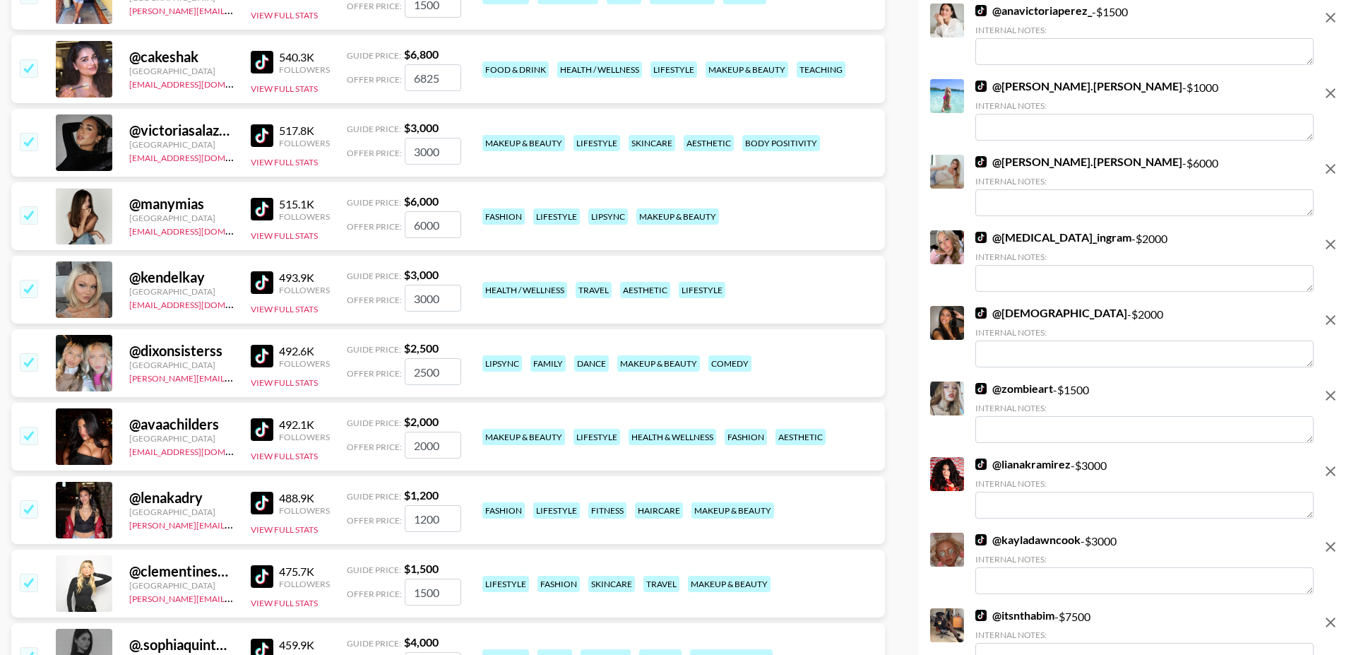
click at [26, 353] on input "checkbox" at bounding box center [28, 361] width 17 height 17
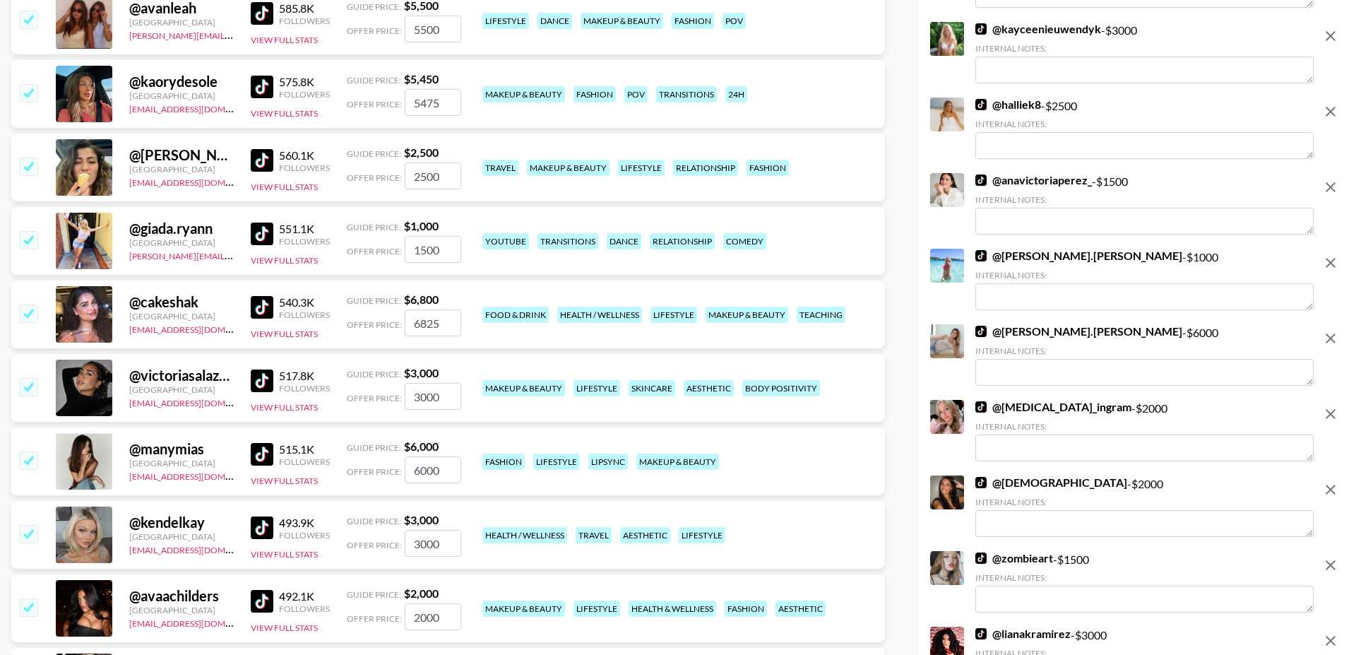
scroll to position [6171, 0]
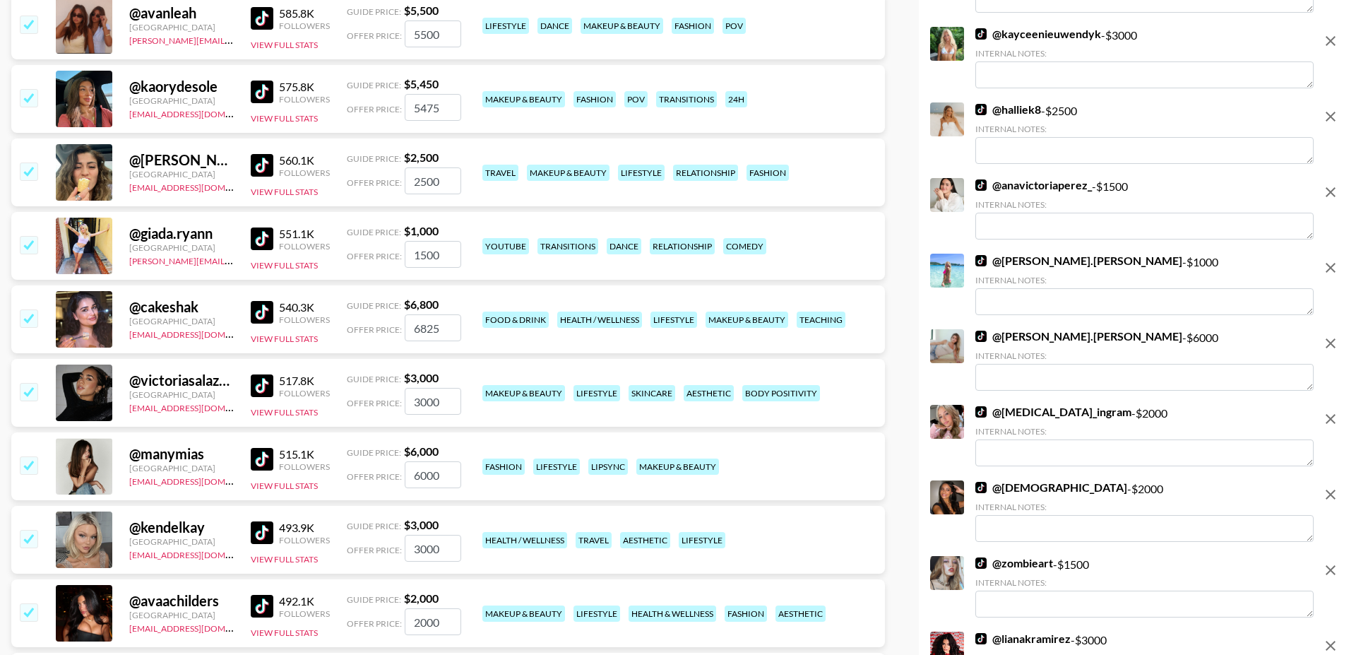
click at [34, 383] on input "checkbox" at bounding box center [28, 391] width 17 height 17
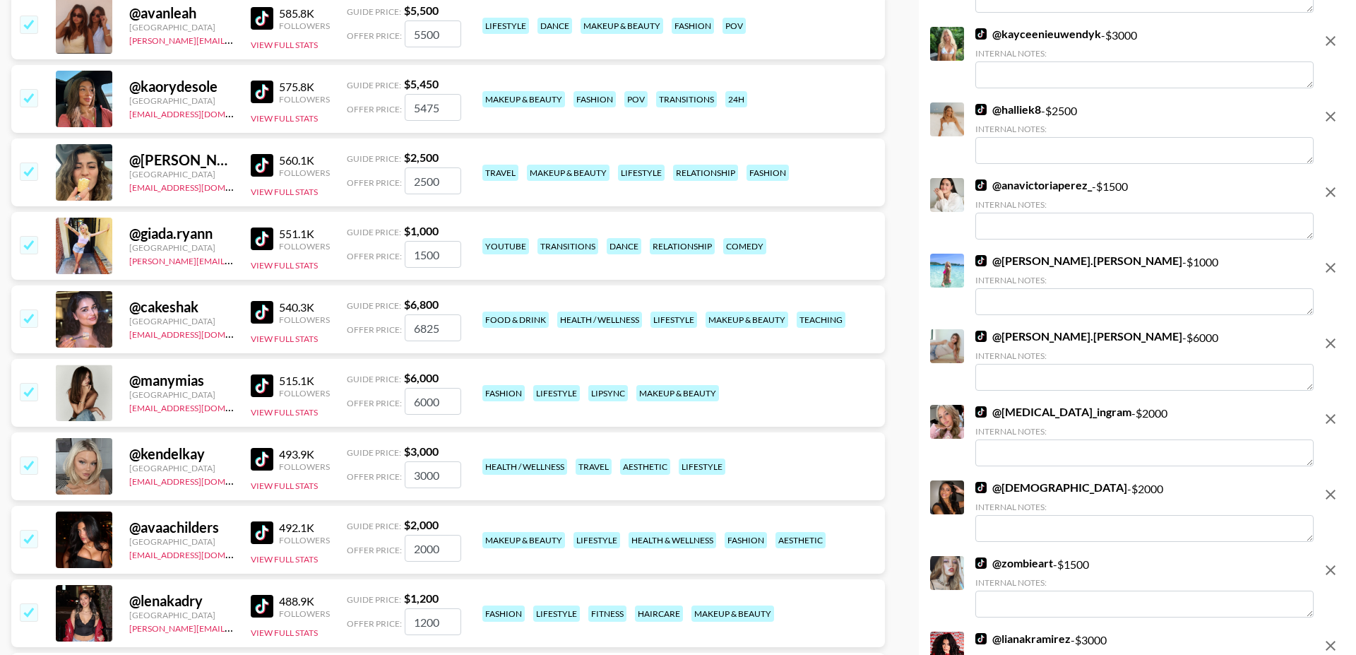
click at [36, 309] on input "checkbox" at bounding box center [28, 317] width 17 height 17
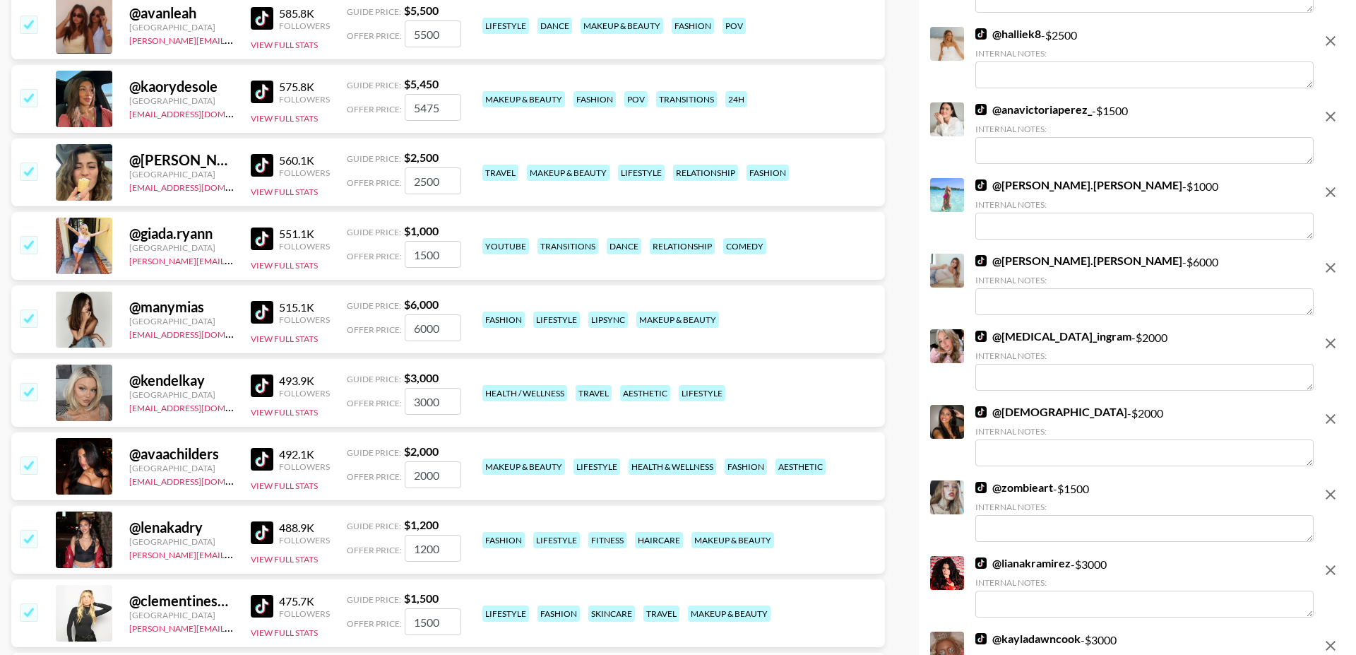
scroll to position [6104, 0]
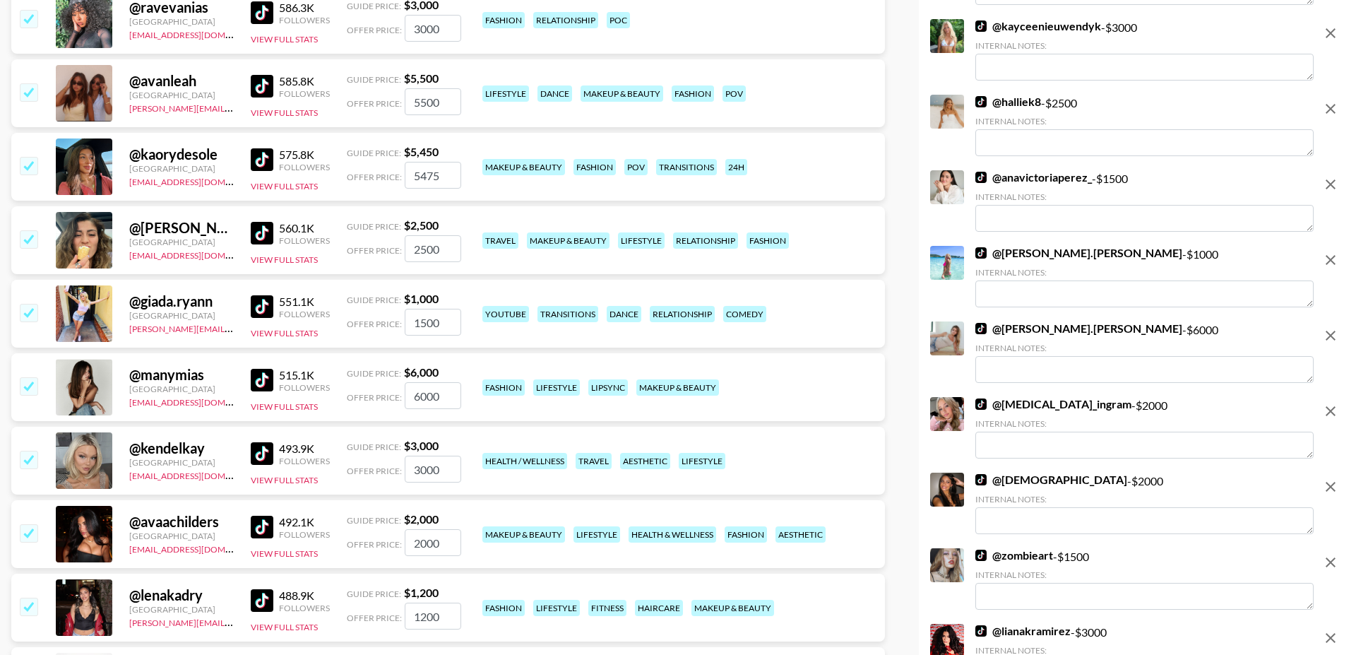
click at [33, 304] on input "checkbox" at bounding box center [28, 312] width 17 height 17
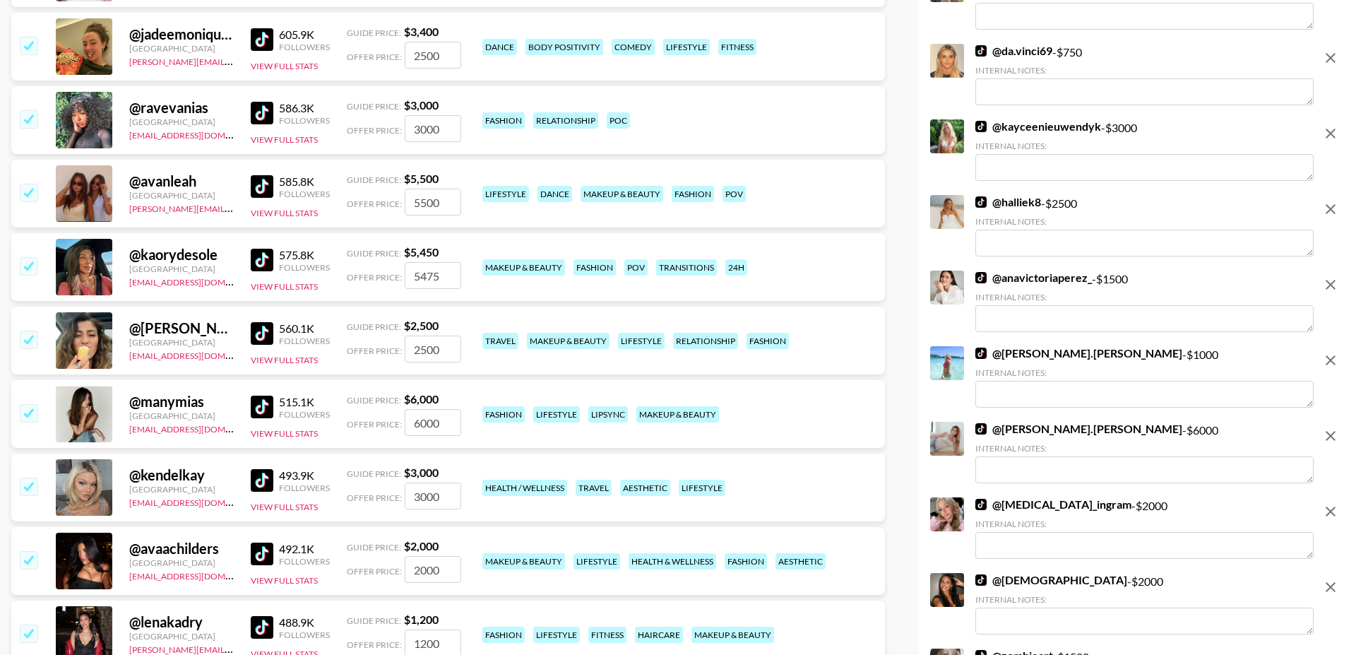
scroll to position [5993, 0]
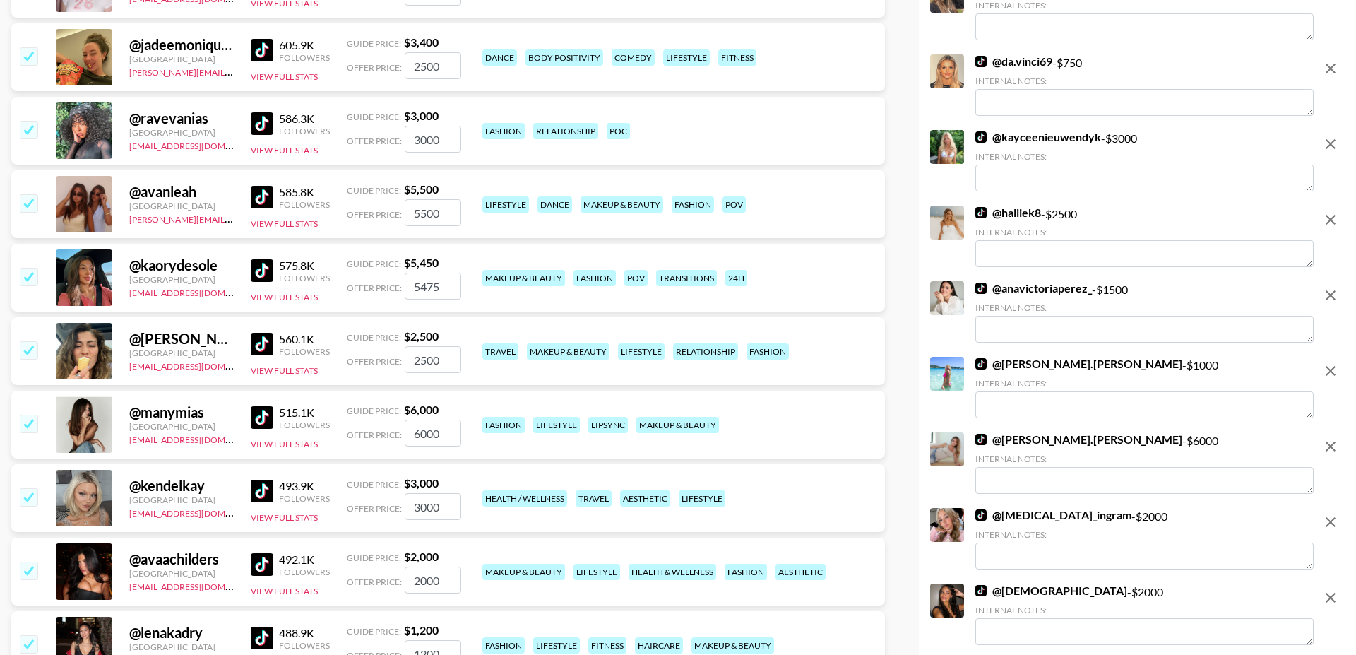
click at [31, 341] on input "checkbox" at bounding box center [28, 349] width 17 height 17
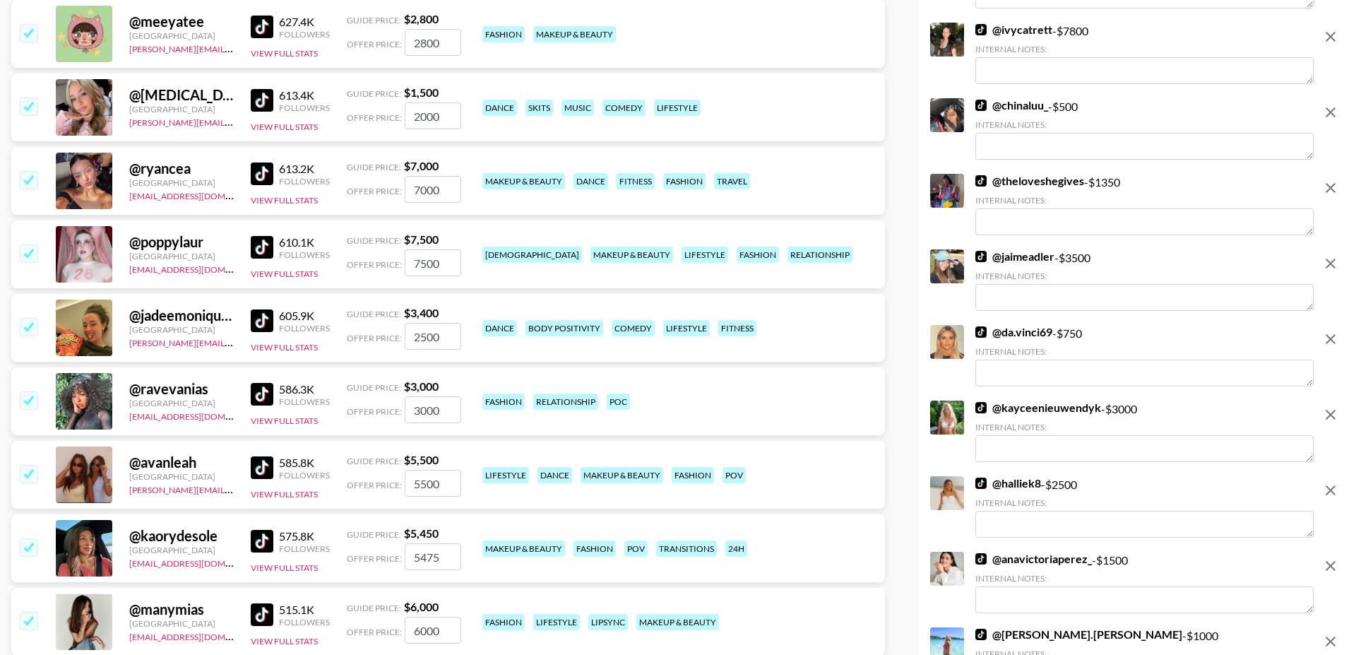
scroll to position [5704, 0]
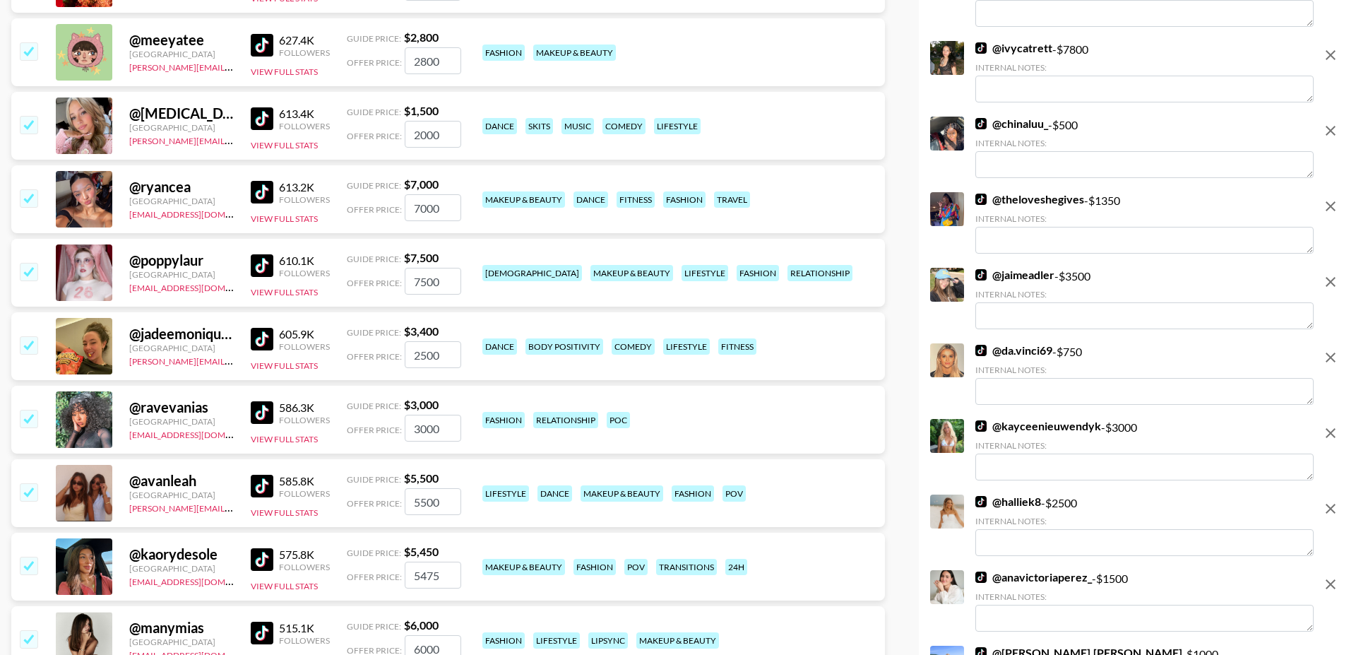
click at [20, 336] on input "checkbox" at bounding box center [28, 344] width 17 height 17
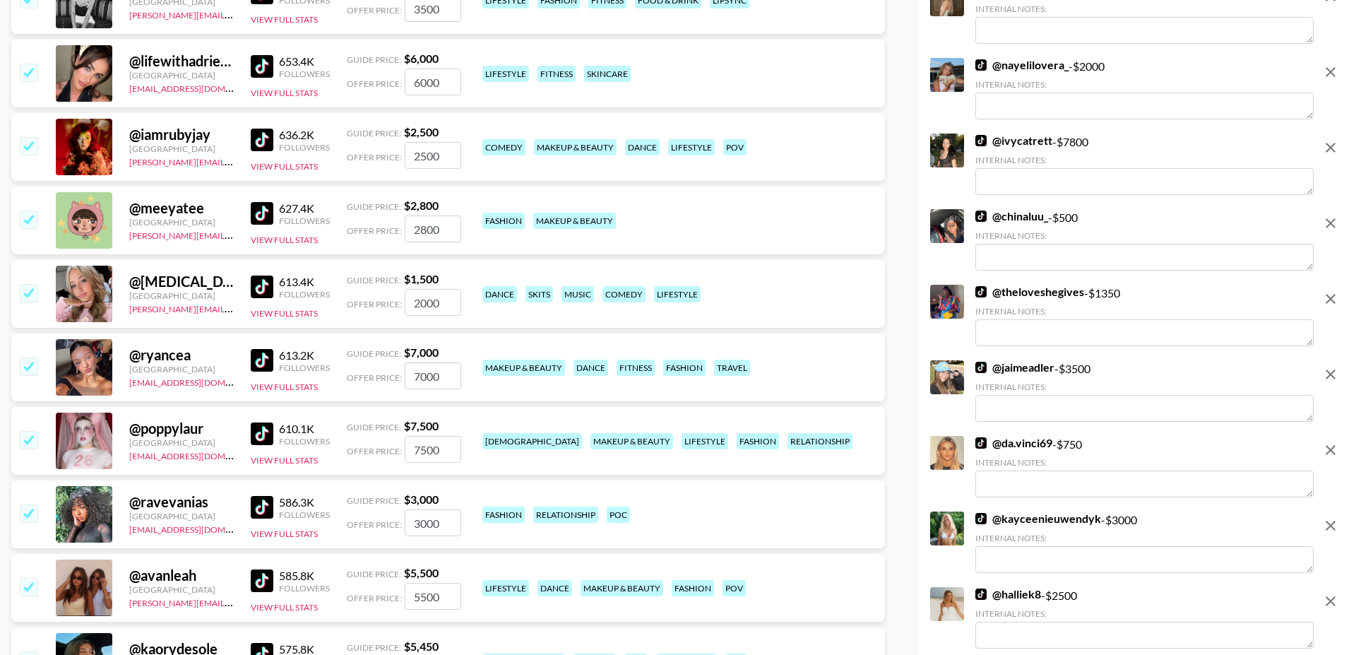
scroll to position [5522, 0]
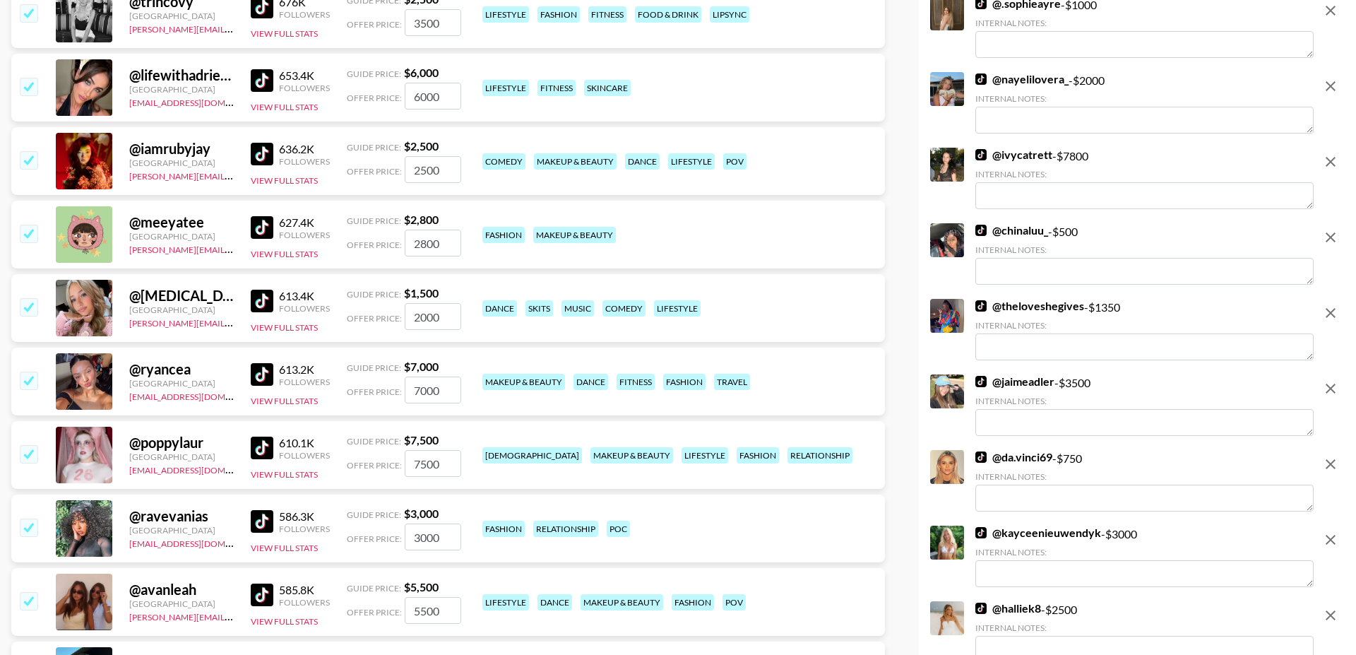
click at [30, 298] on input "checkbox" at bounding box center [28, 306] width 17 height 17
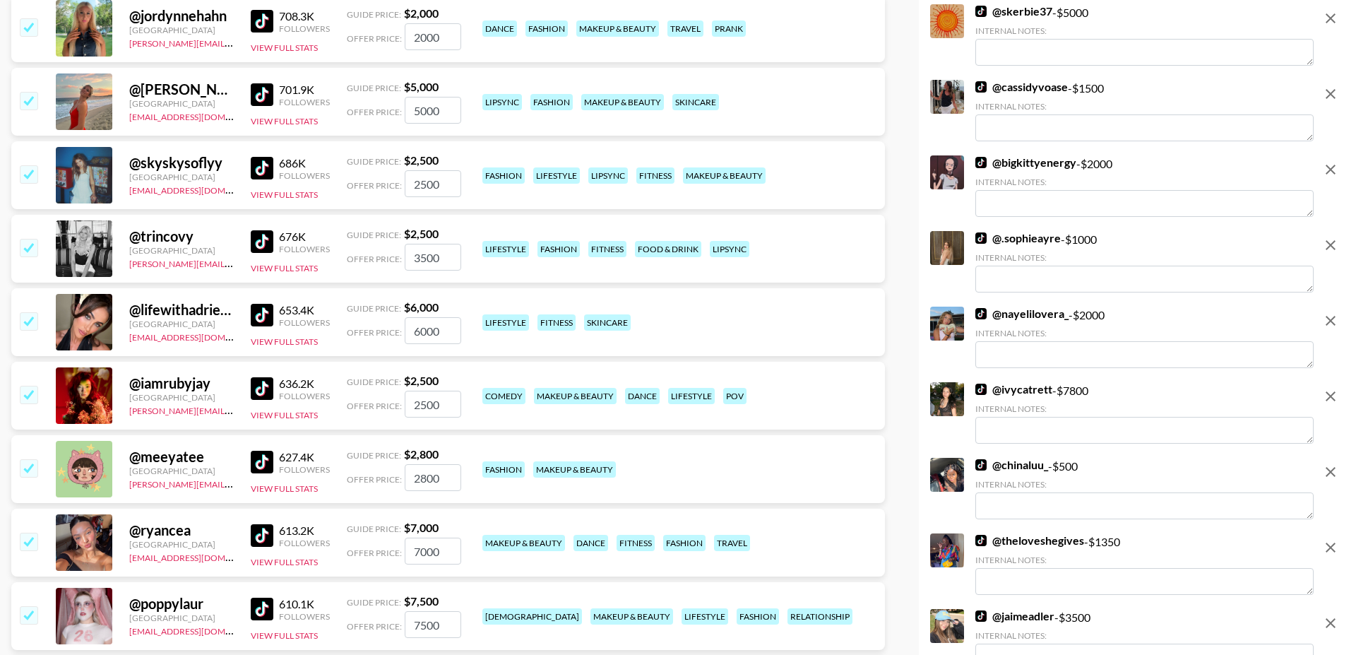
scroll to position [5276, 0]
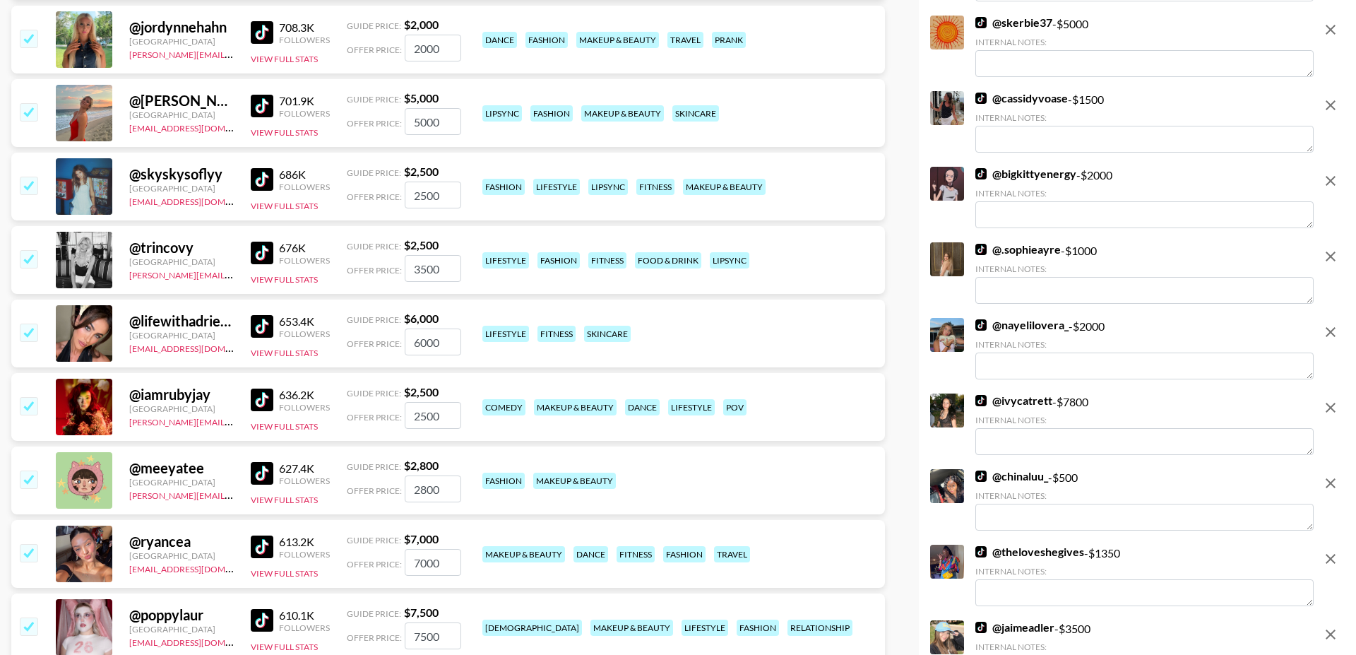
click at [26, 397] on input "checkbox" at bounding box center [28, 405] width 17 height 17
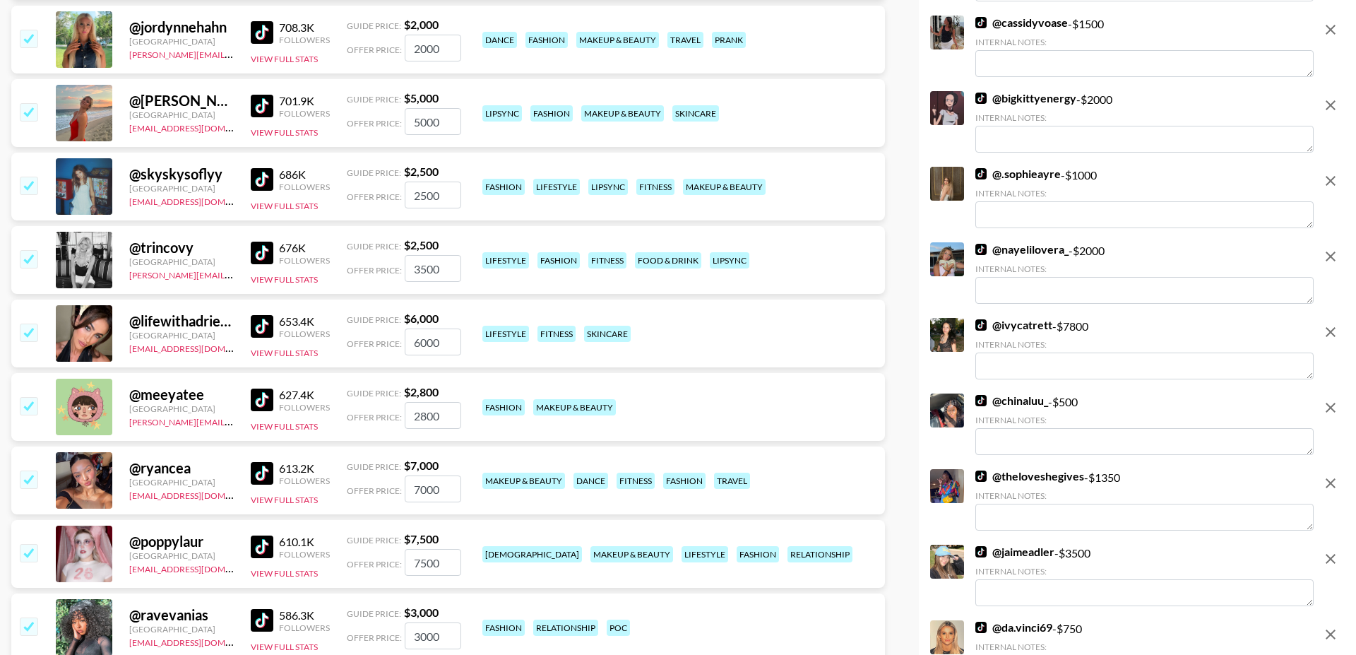
scroll to position [5269, 0]
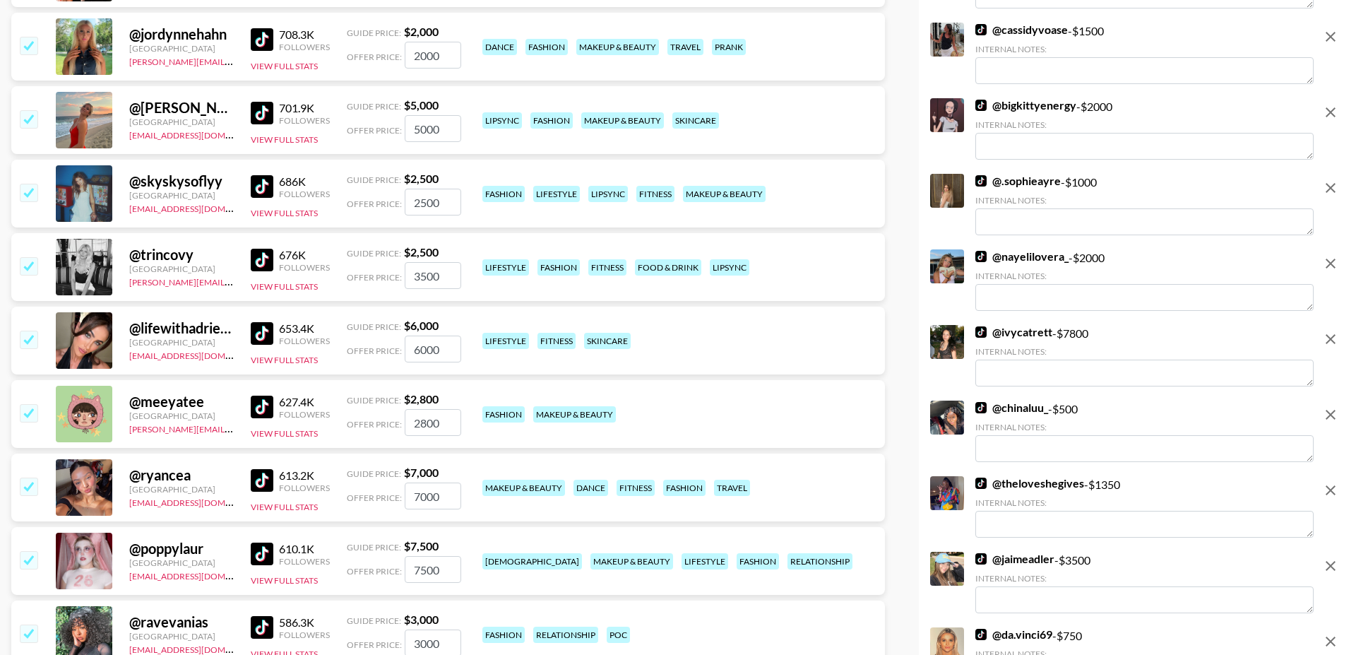
click at [28, 331] on input "checkbox" at bounding box center [28, 339] width 17 height 17
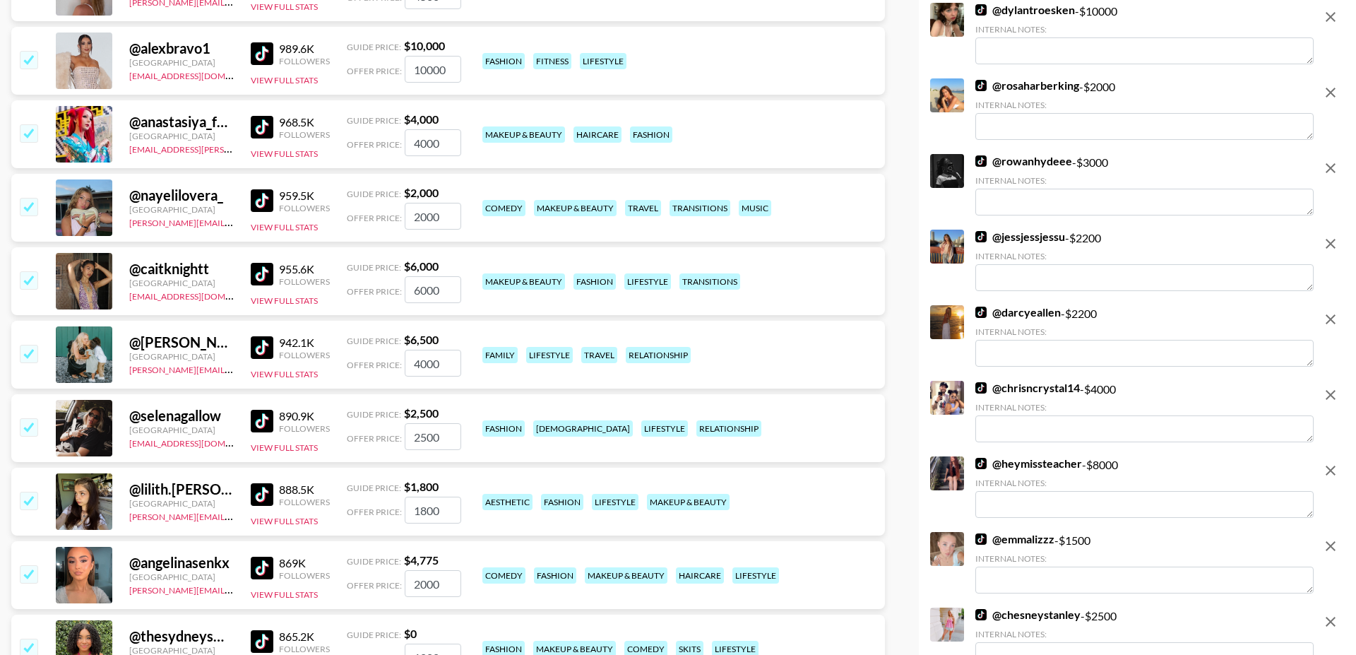
scroll to position [4066, 0]
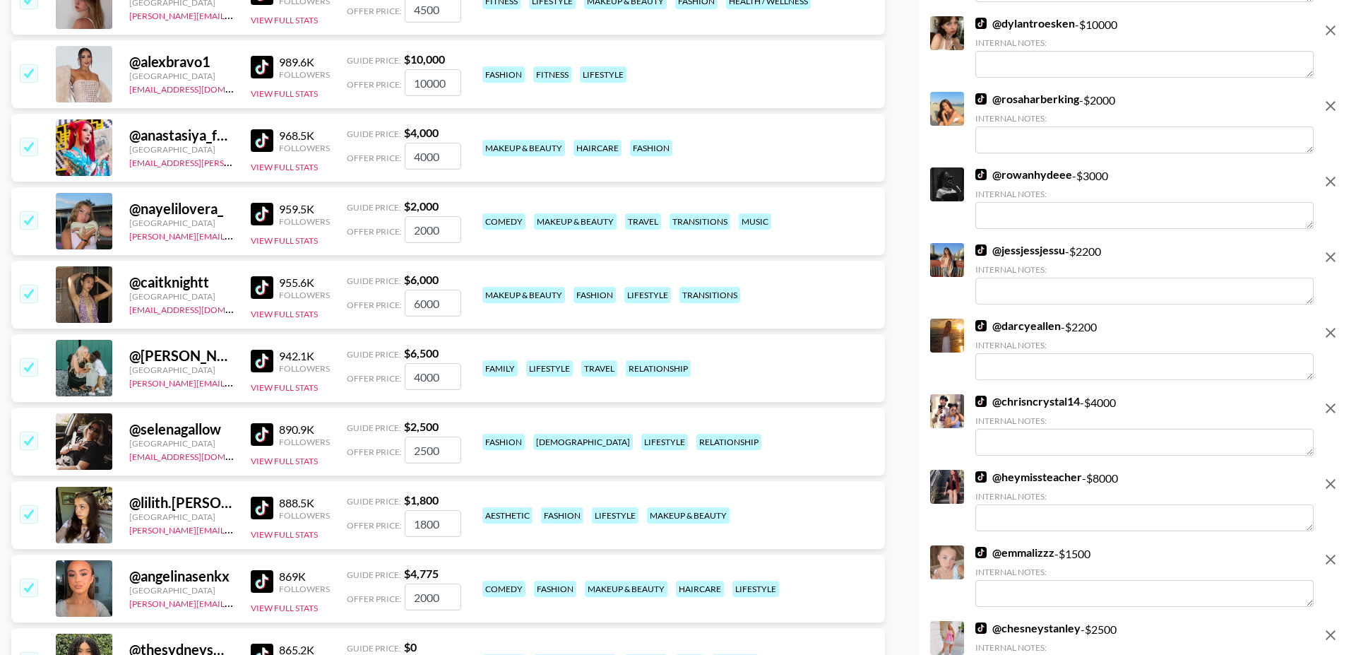
click at [34, 358] on input "checkbox" at bounding box center [28, 366] width 17 height 17
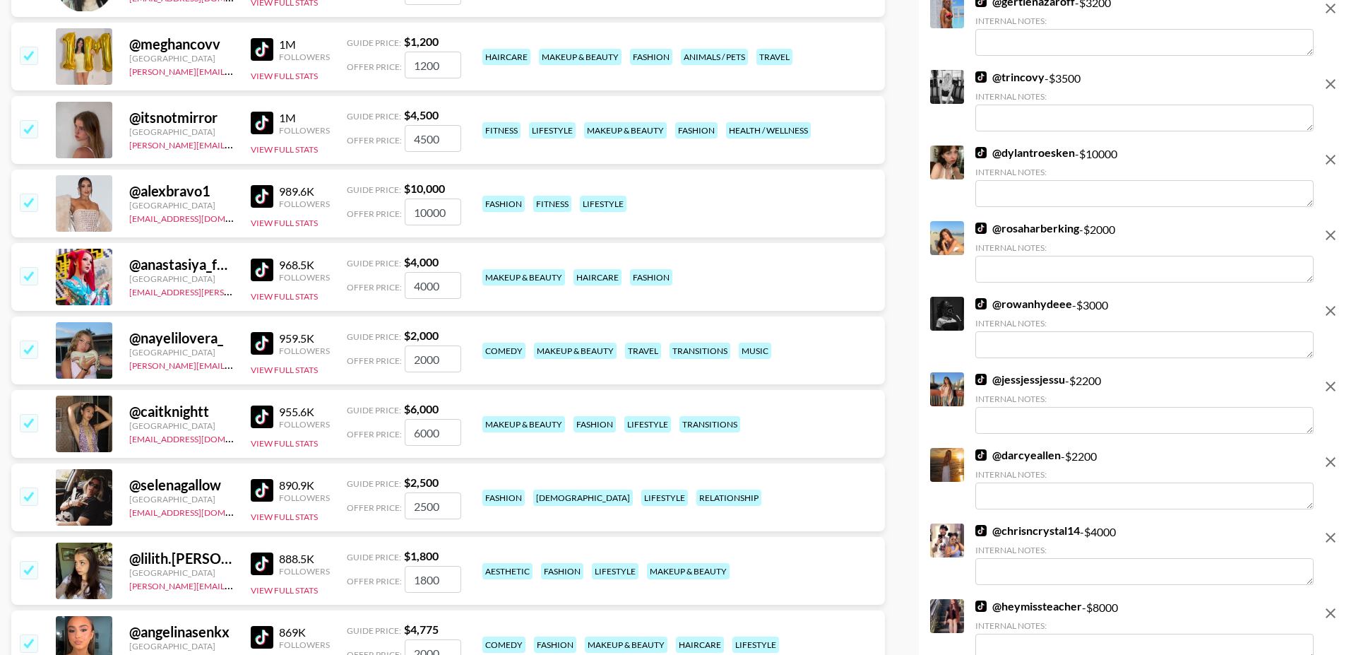
scroll to position [3921, 0]
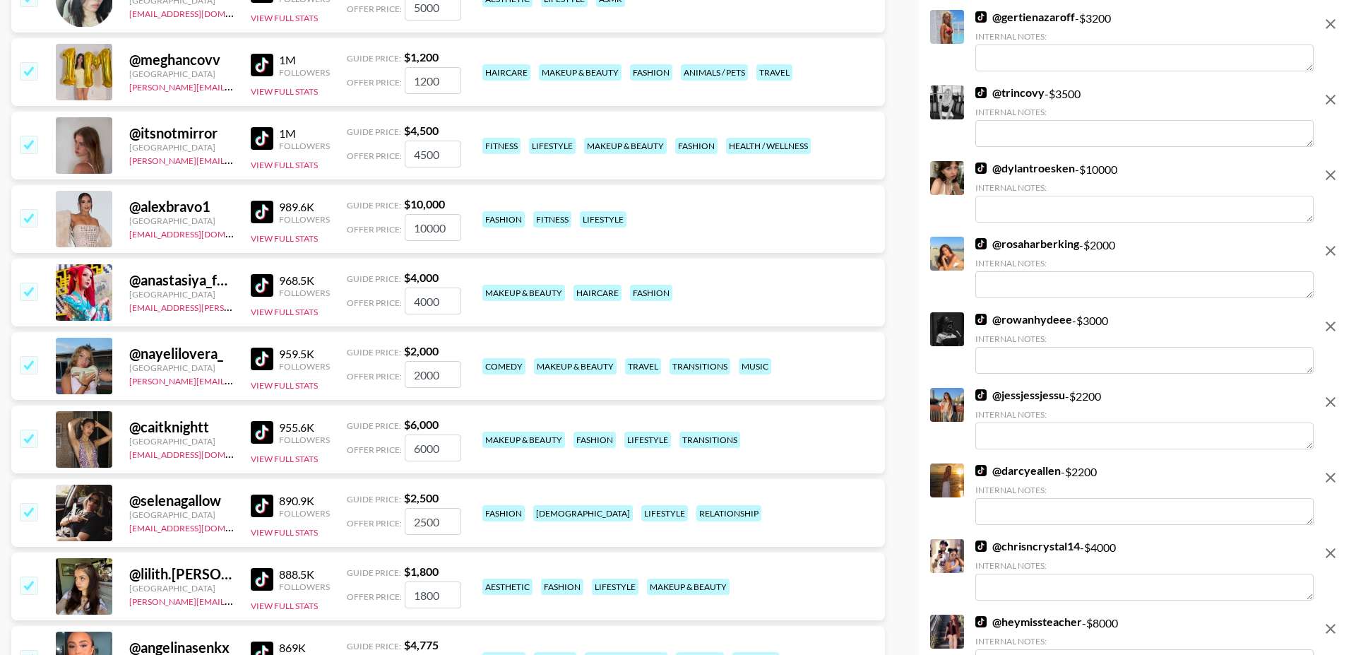
click at [33, 356] on input "checkbox" at bounding box center [28, 364] width 17 height 17
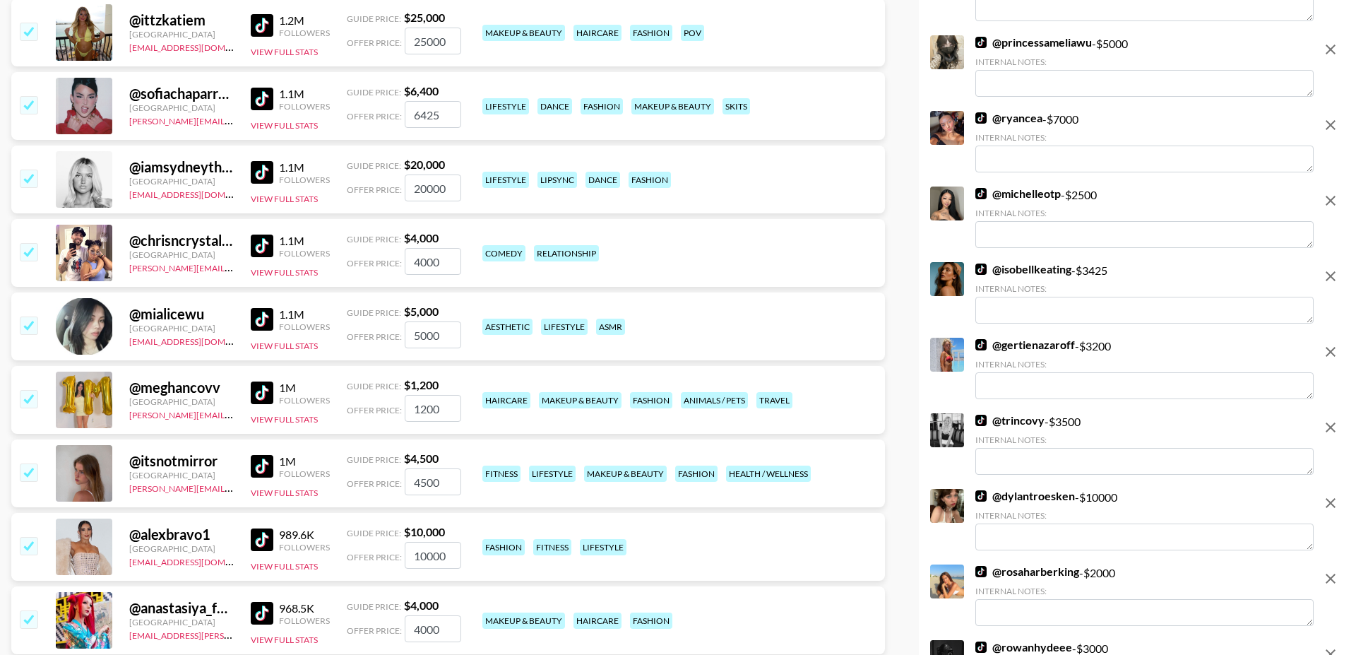
scroll to position [3577, 0]
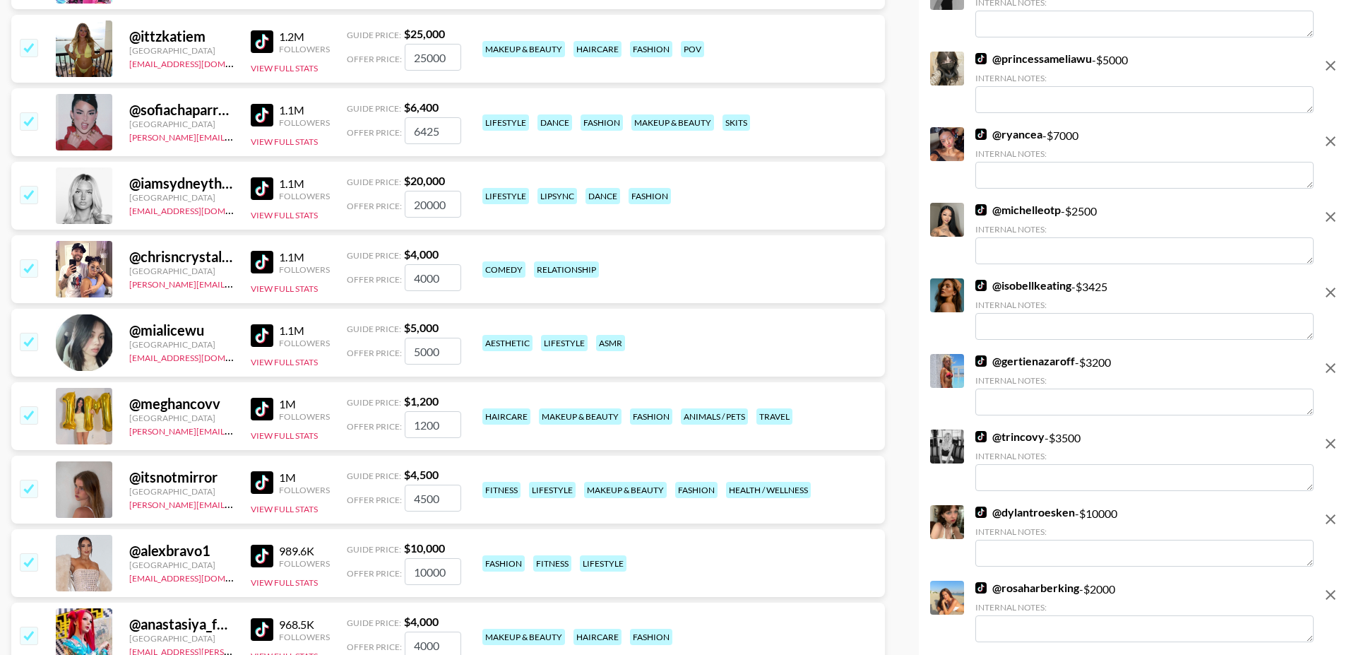
click at [29, 333] on input "checkbox" at bounding box center [28, 341] width 17 height 17
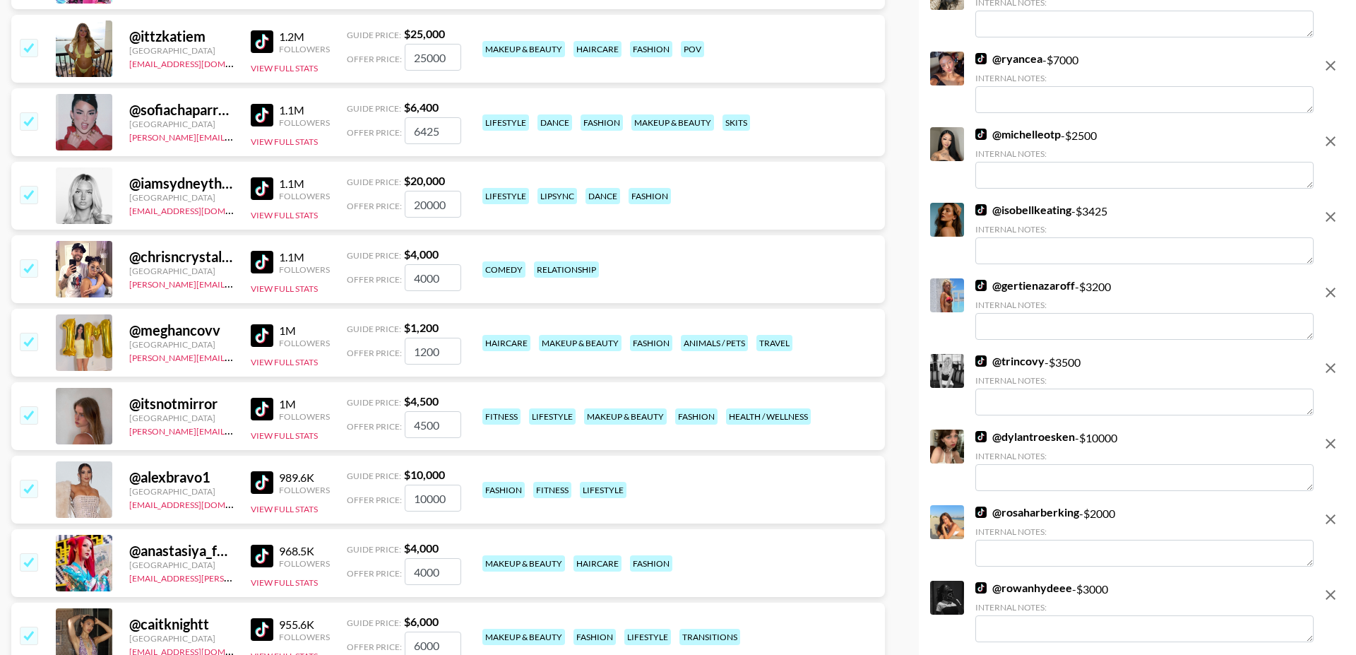
click at [28, 259] on input "checkbox" at bounding box center [28, 267] width 17 height 17
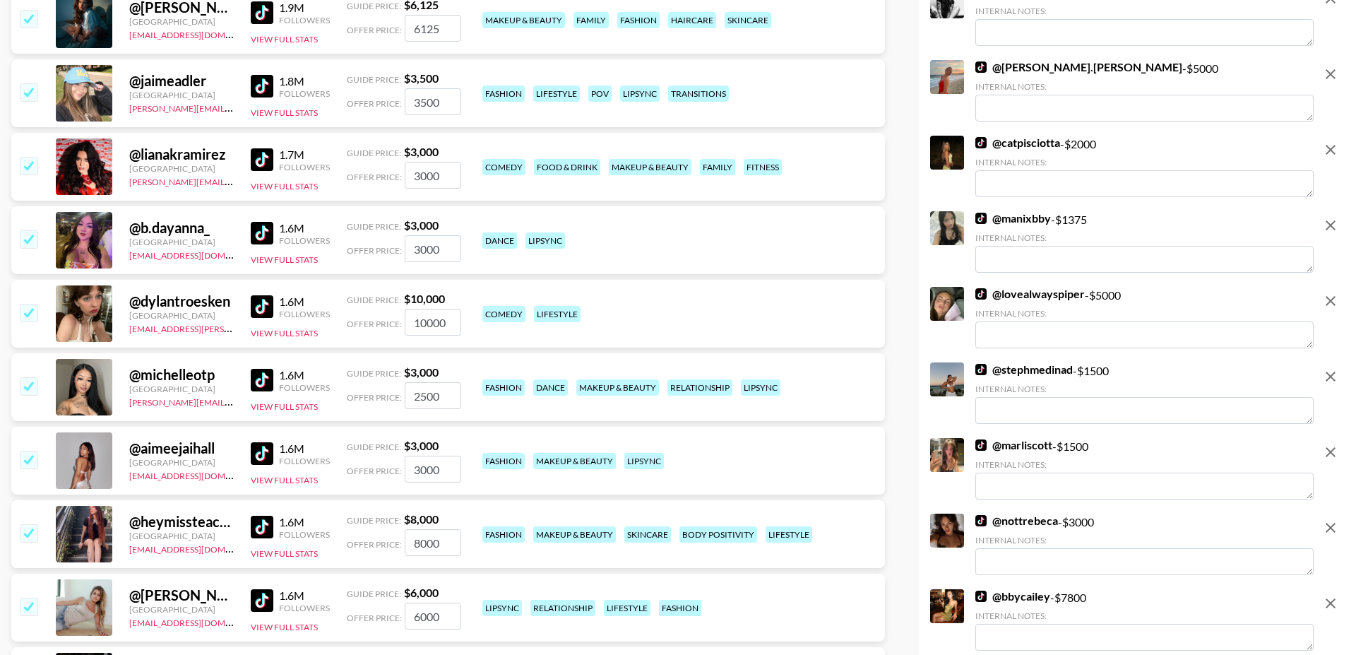
scroll to position [2277, 0]
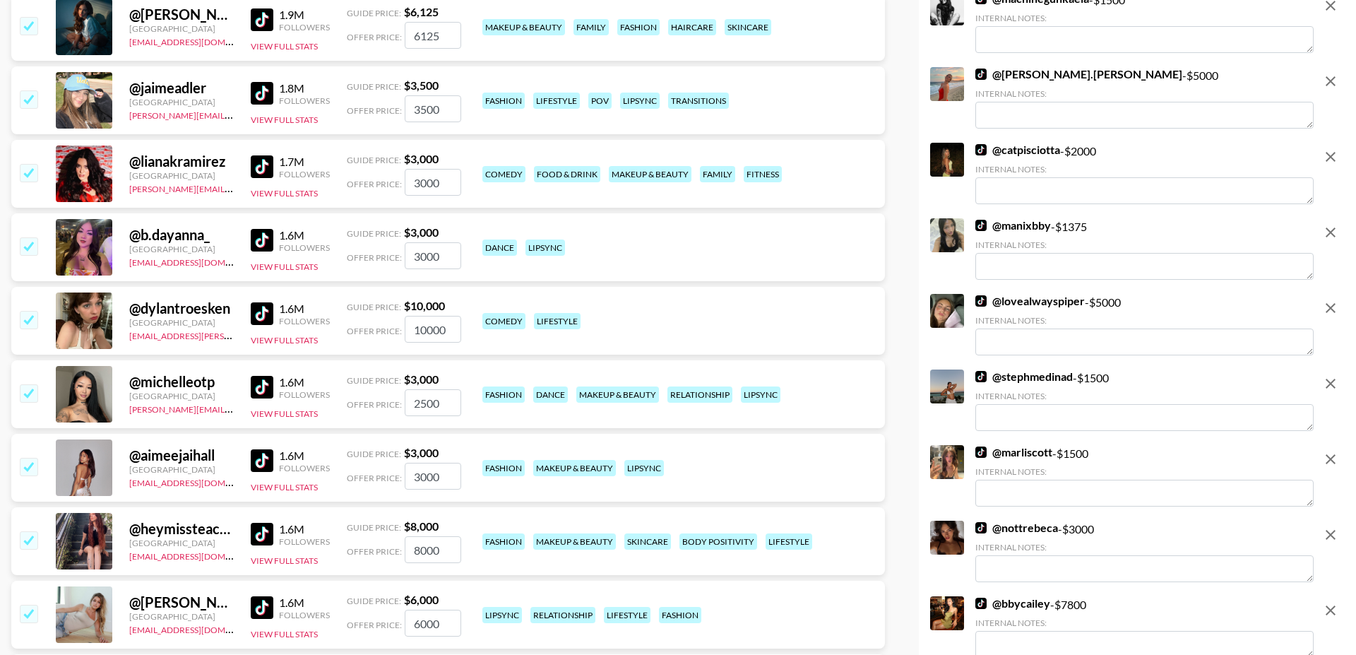
click at [273, 302] on link at bounding box center [265, 313] width 28 height 23
click at [36, 311] on input "checkbox" at bounding box center [28, 319] width 17 height 17
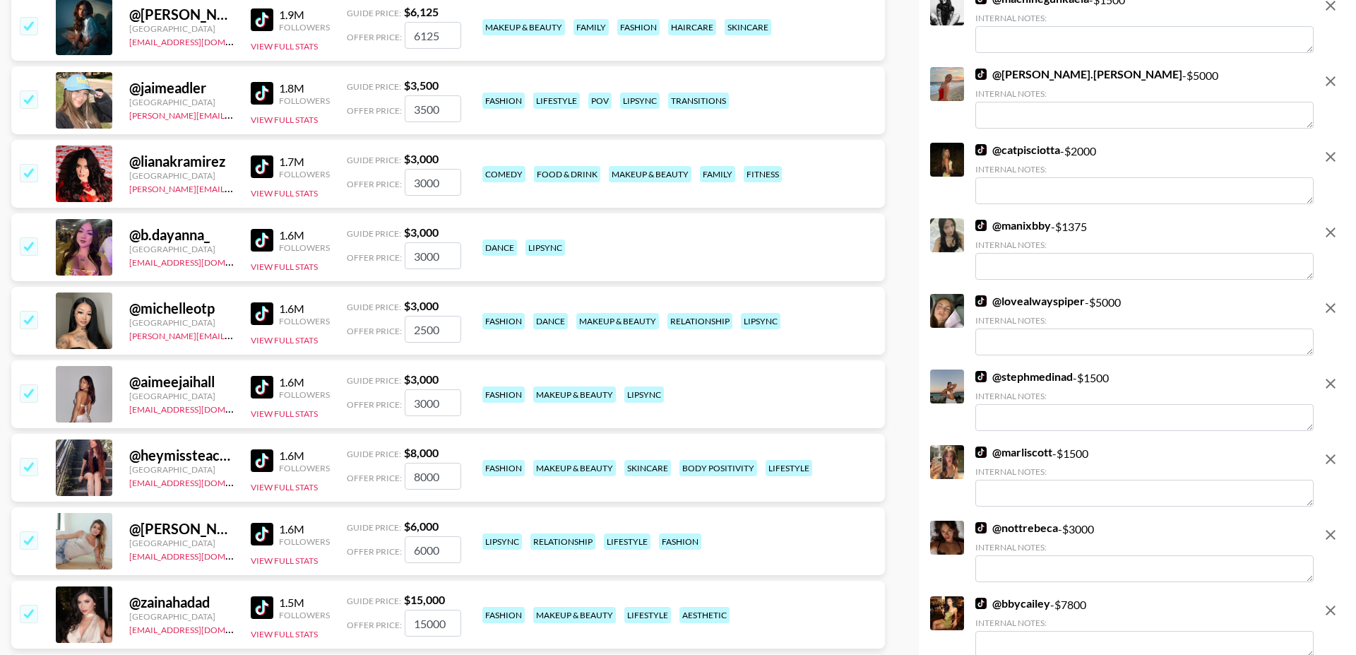
click at [37, 237] on input "checkbox" at bounding box center [28, 245] width 17 height 17
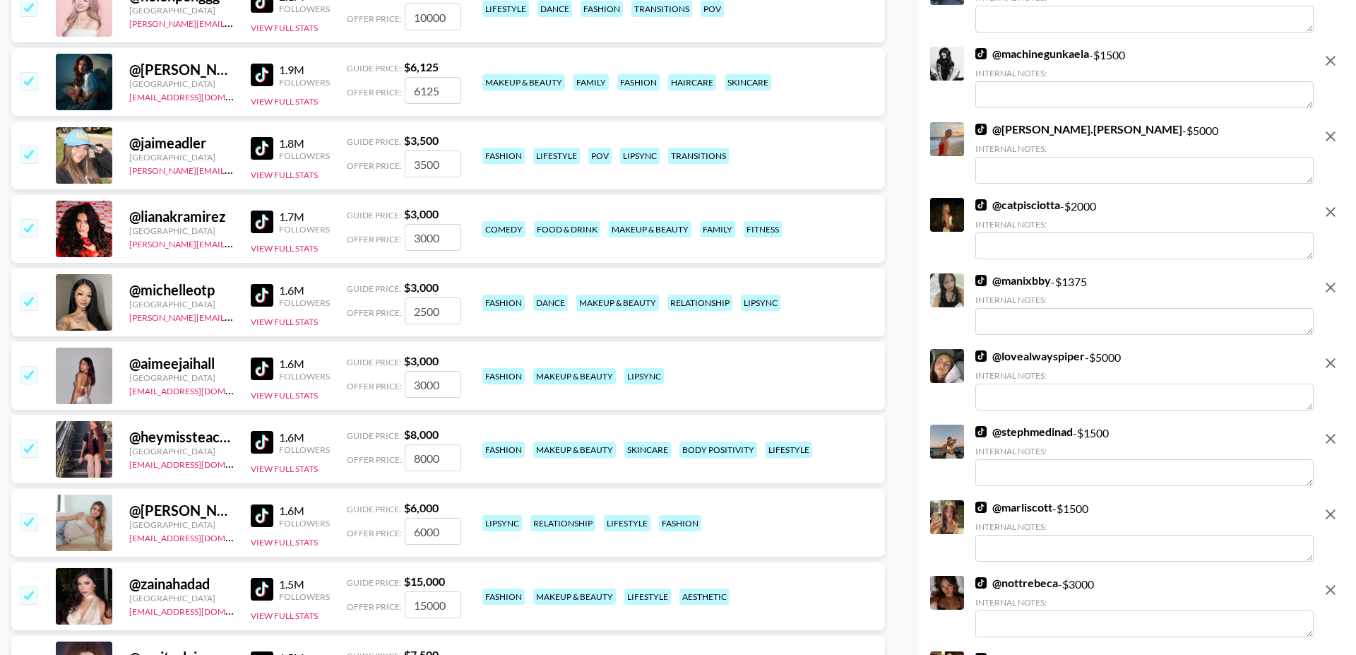
scroll to position [2199, 0]
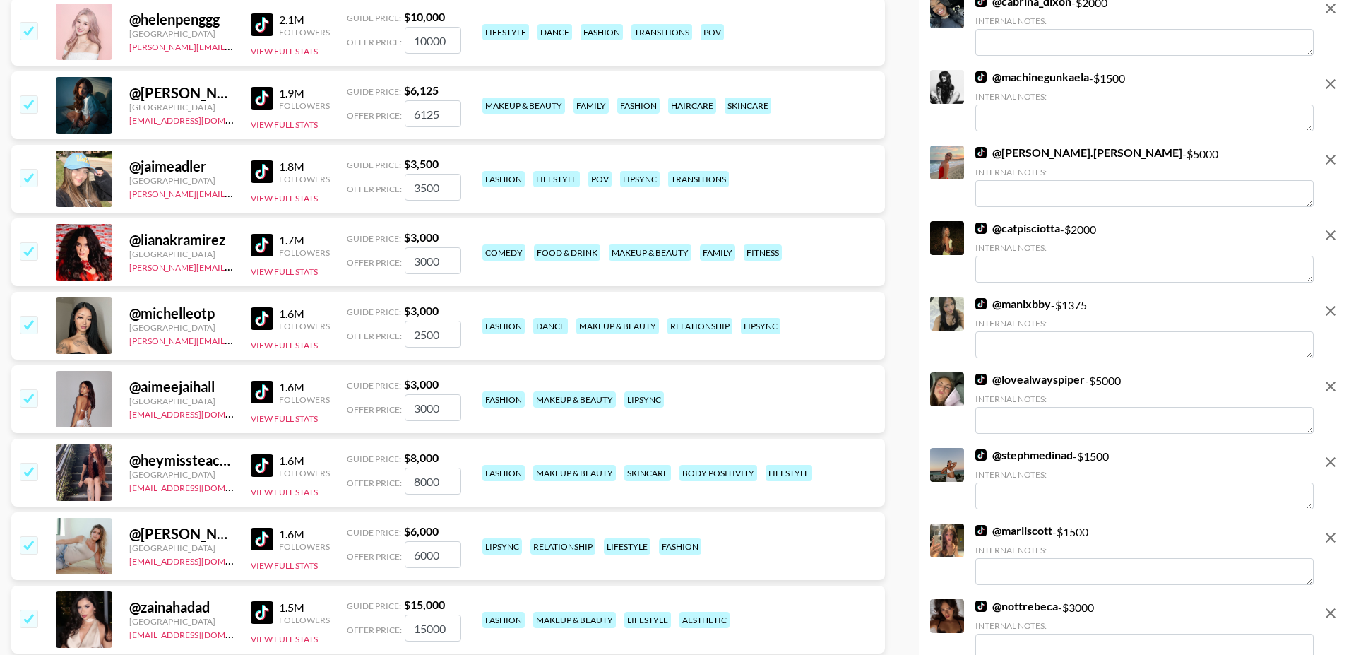
click at [32, 242] on input "checkbox" at bounding box center [28, 250] width 17 height 17
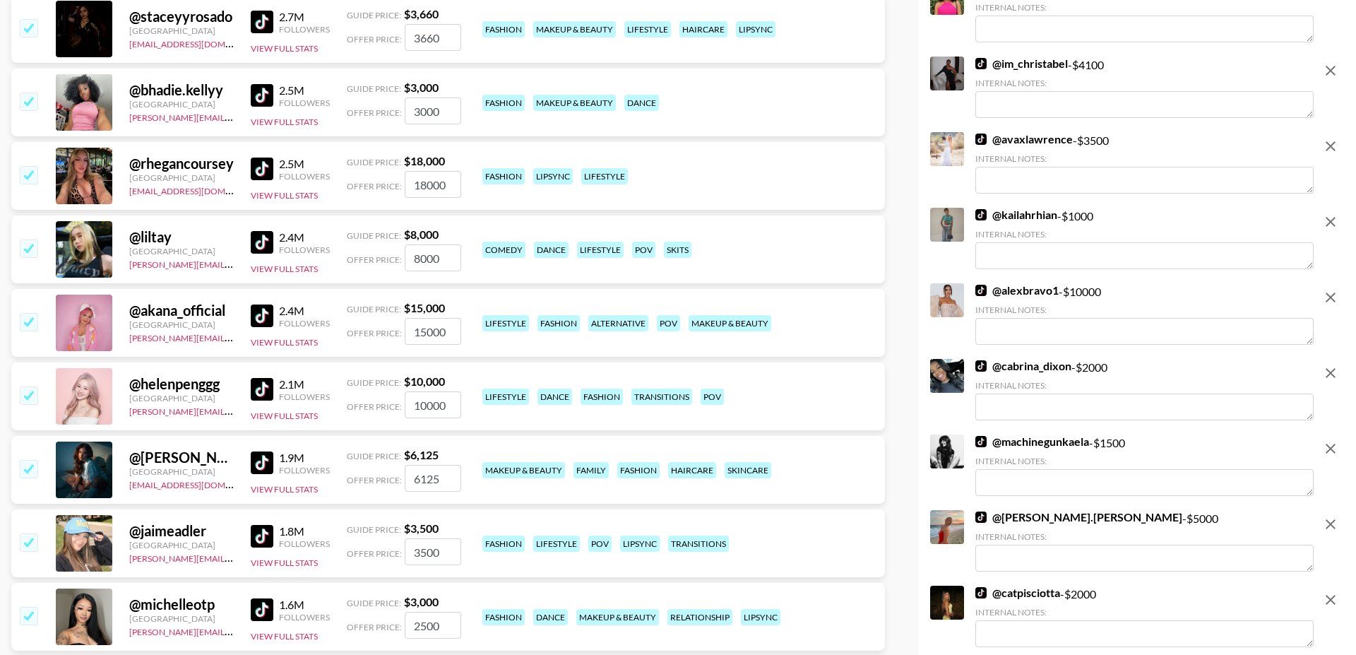
scroll to position [1826, 0]
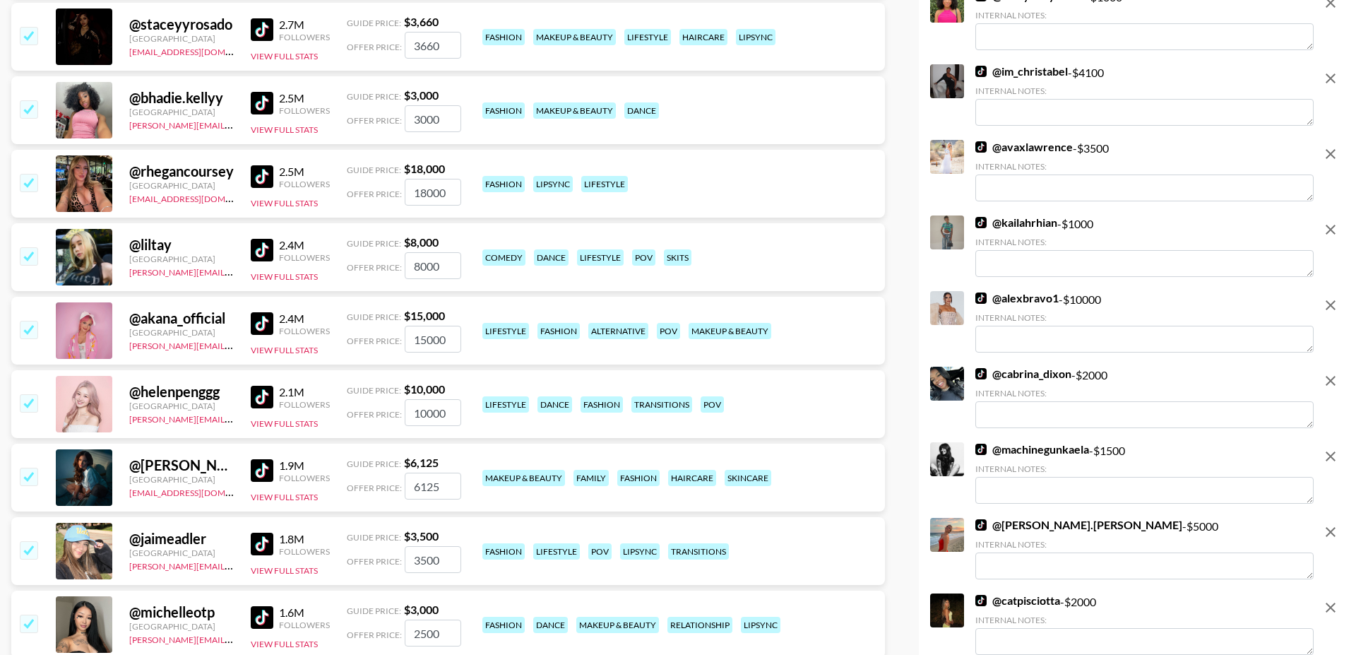
click at [26, 247] on input "checkbox" at bounding box center [28, 255] width 17 height 17
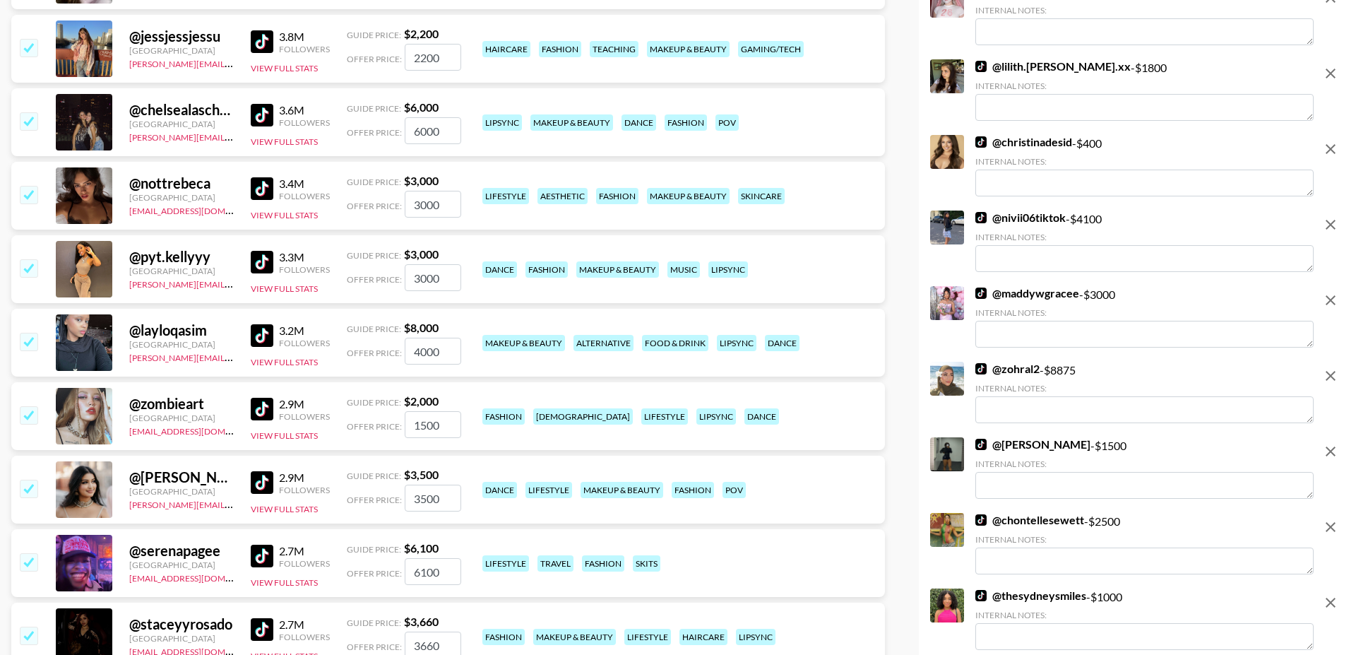
scroll to position [1223, 0]
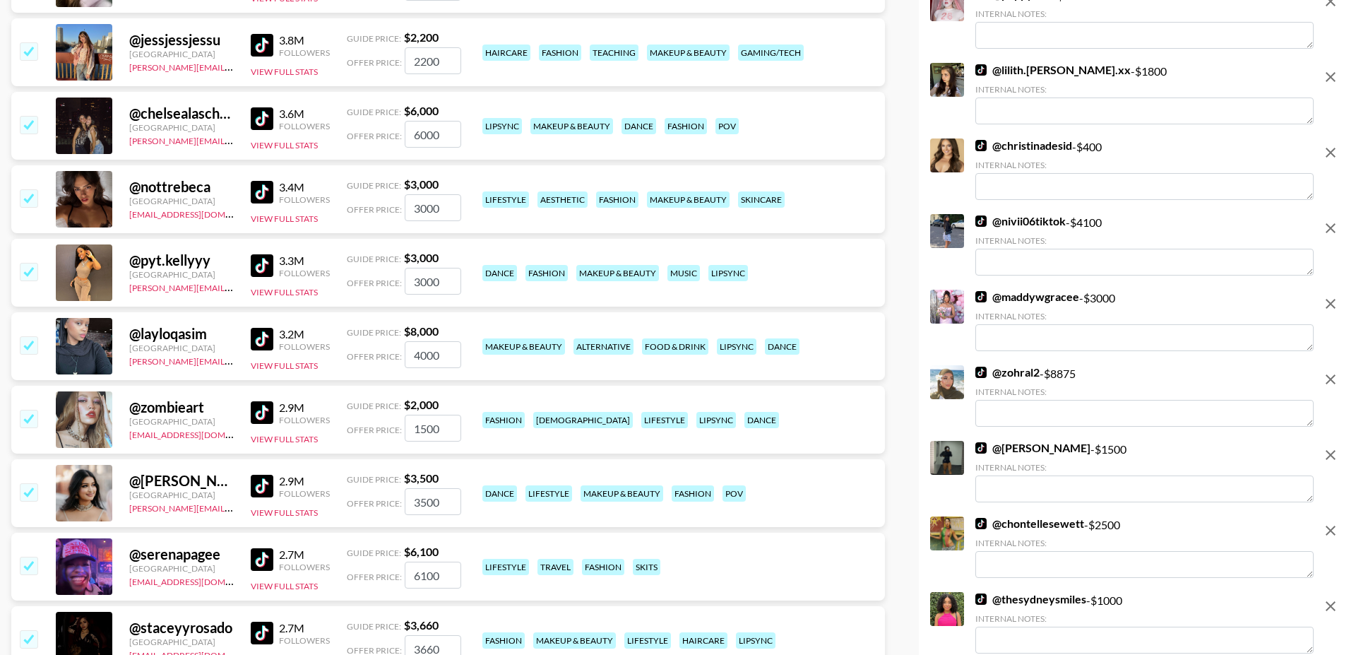
click at [28, 336] on input "checkbox" at bounding box center [28, 344] width 17 height 17
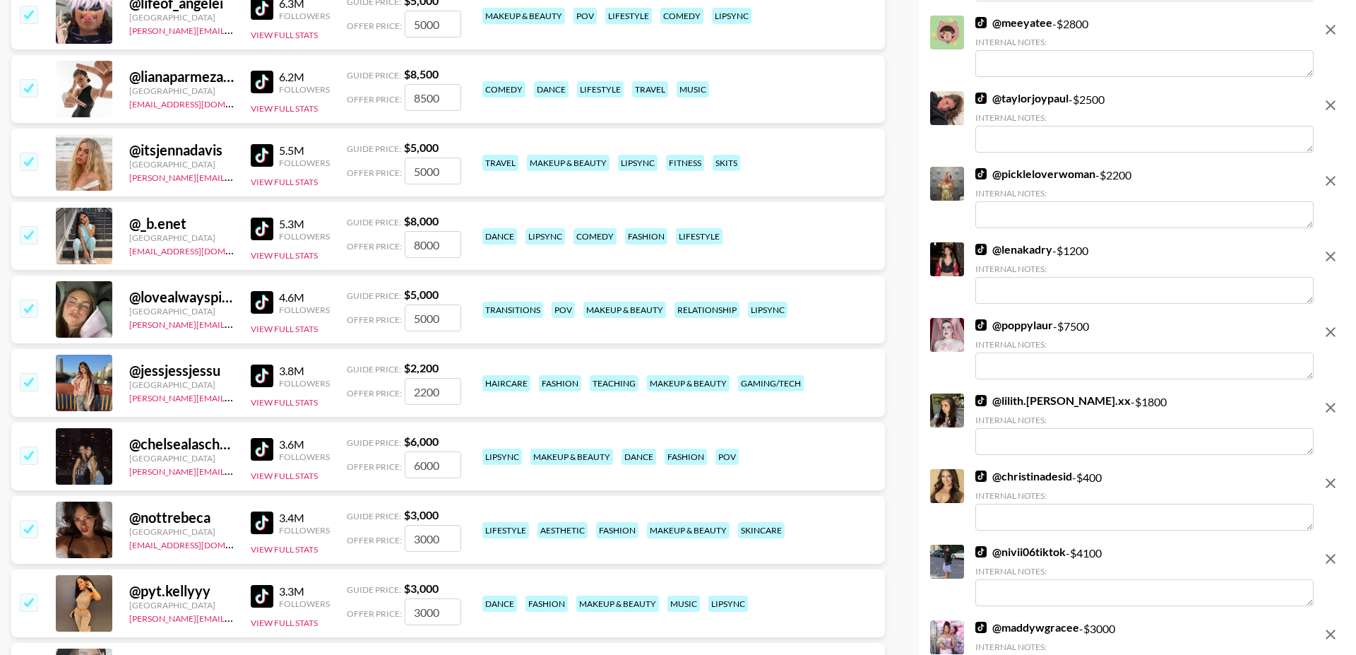
scroll to position [879, 0]
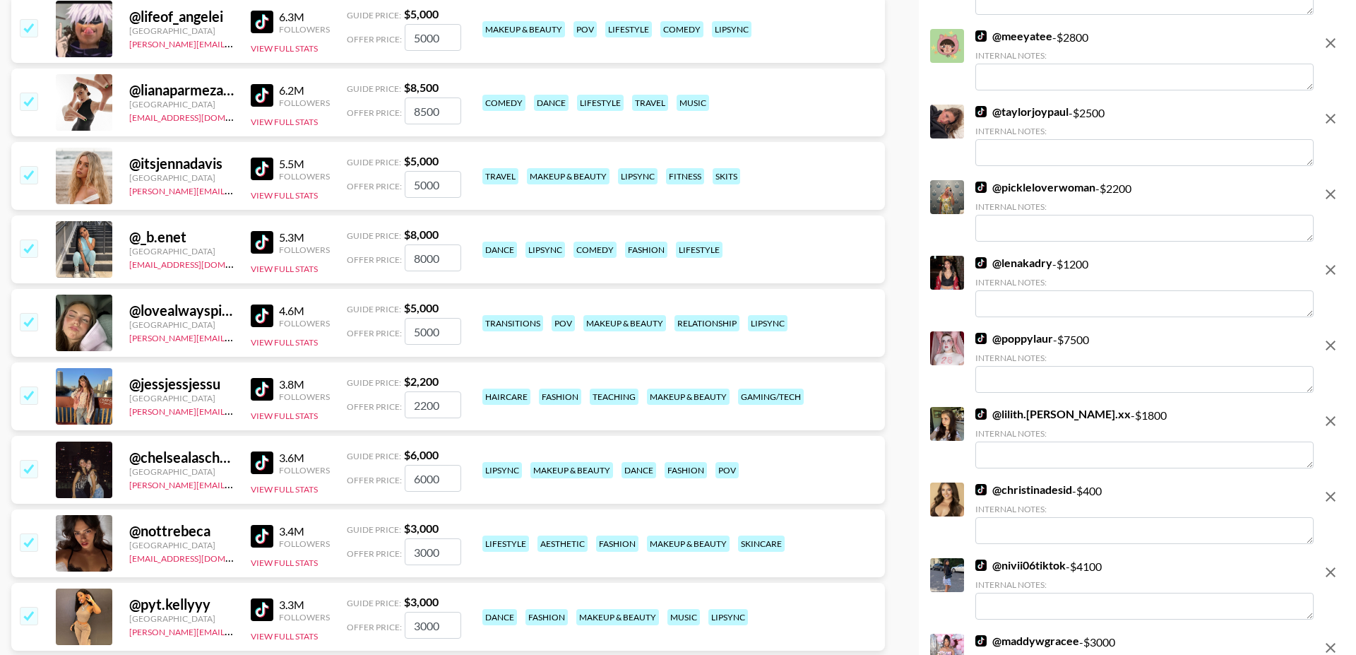
click at [32, 313] on input "checkbox" at bounding box center [28, 321] width 17 height 17
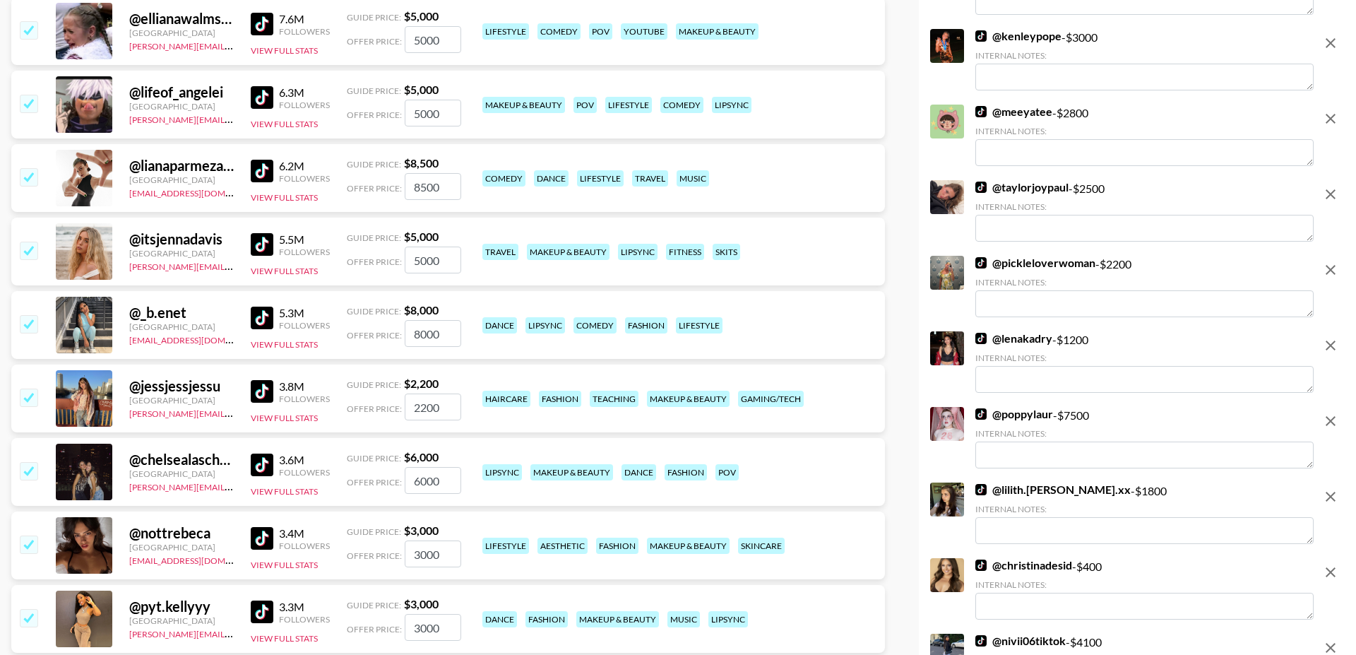
scroll to position [787, 0]
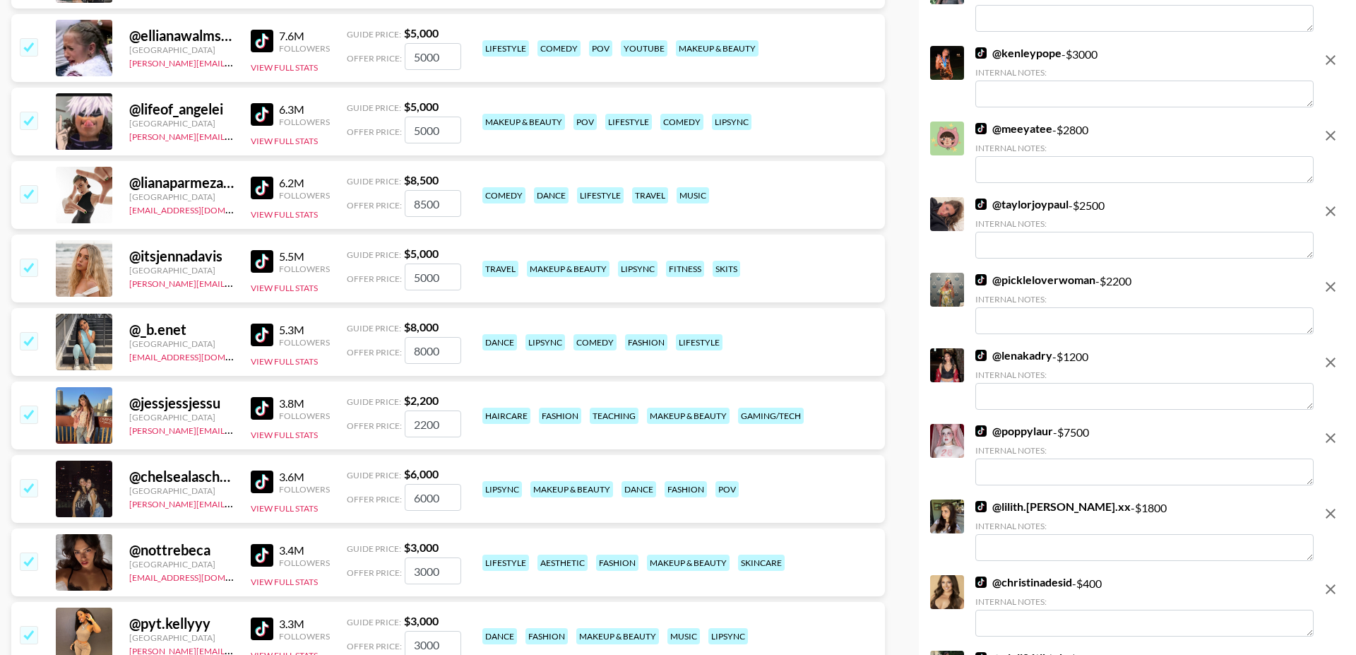
click at [21, 258] on input "checkbox" at bounding box center [28, 266] width 17 height 17
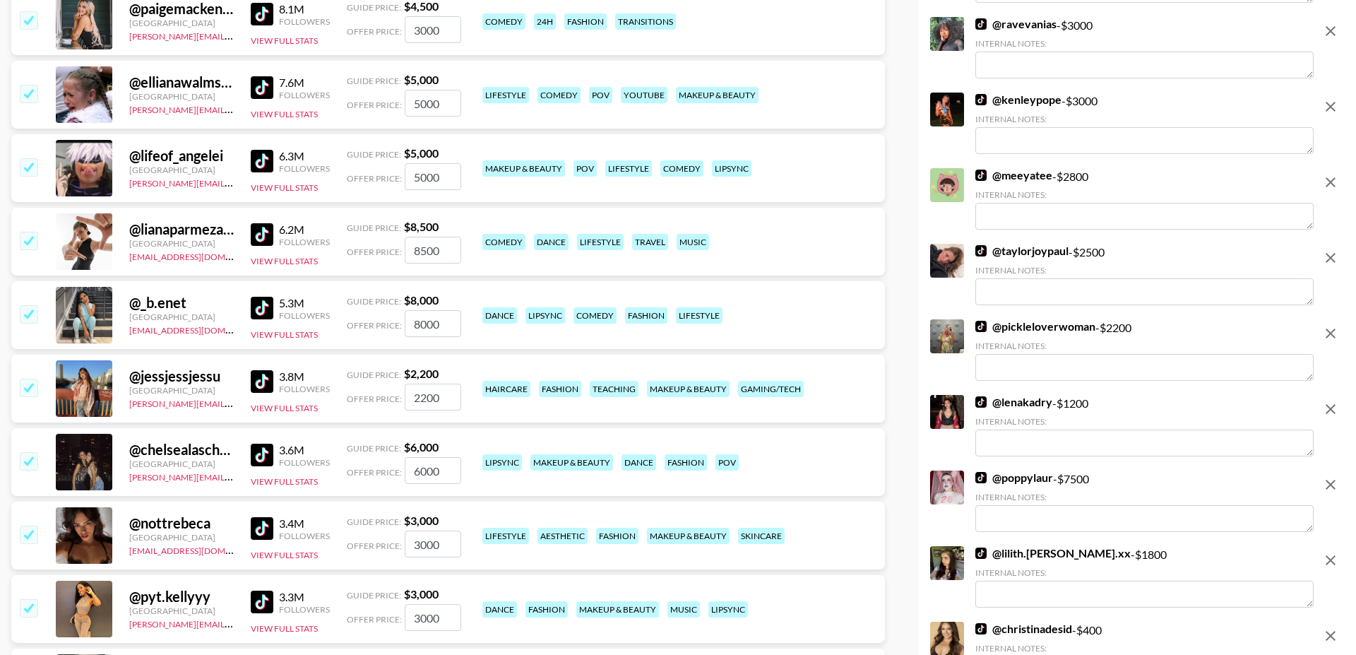
scroll to position [722, 0]
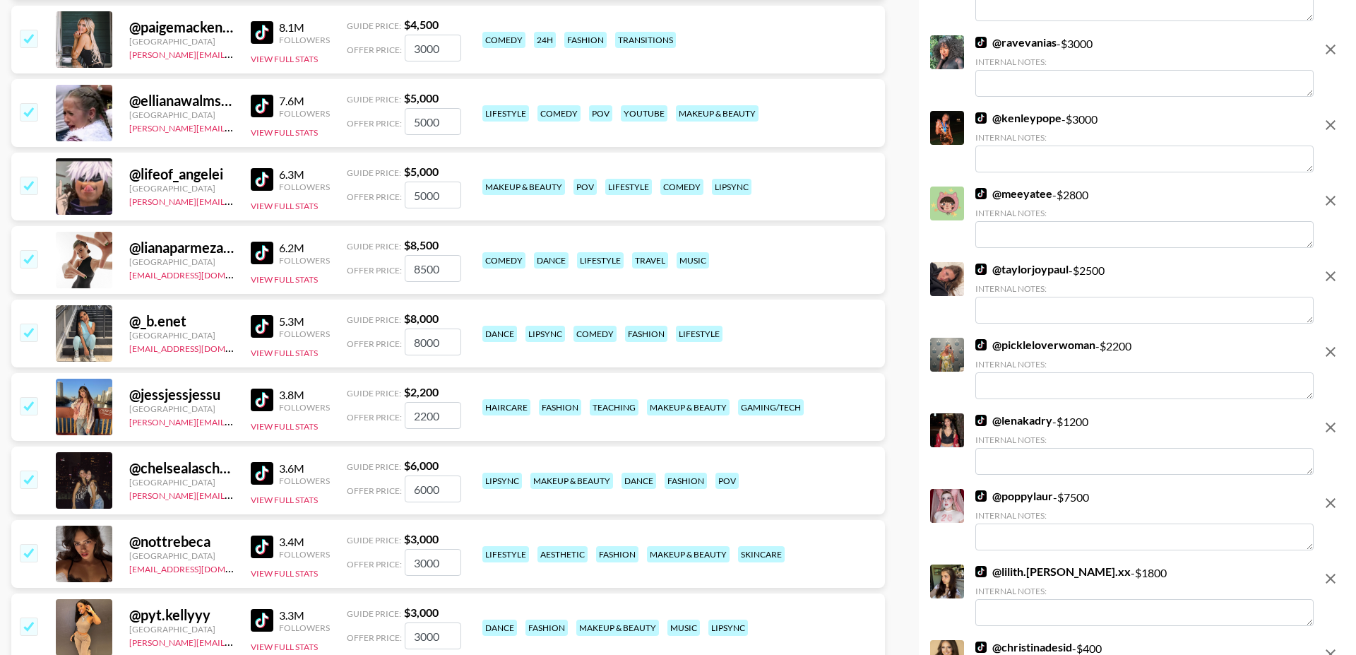
click at [25, 250] on input "checkbox" at bounding box center [28, 258] width 17 height 17
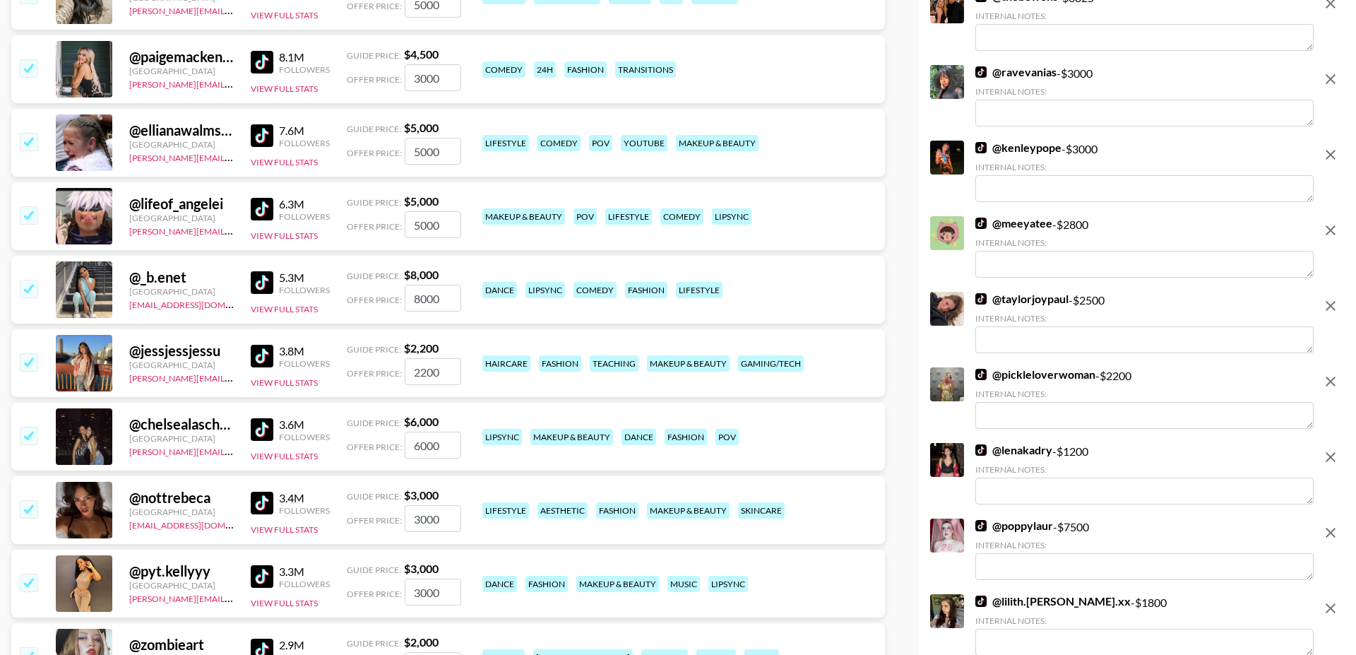
scroll to position [679, 0]
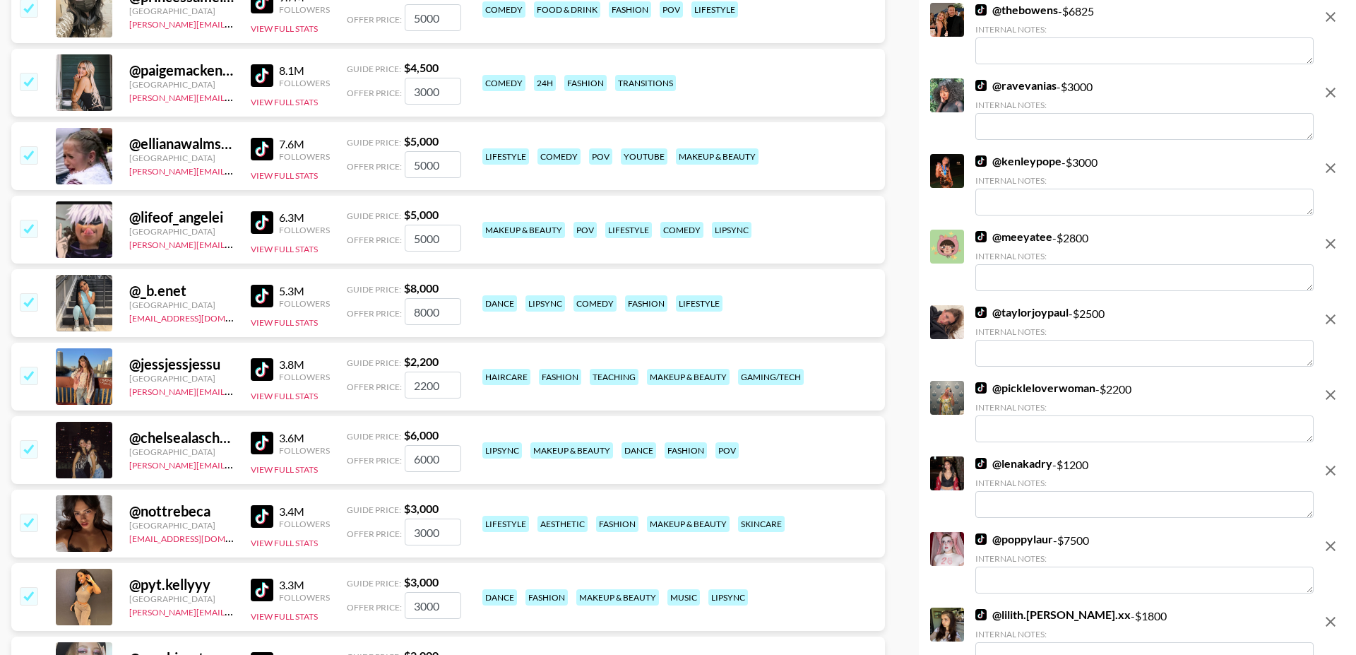
click at [26, 220] on input "checkbox" at bounding box center [28, 228] width 17 height 17
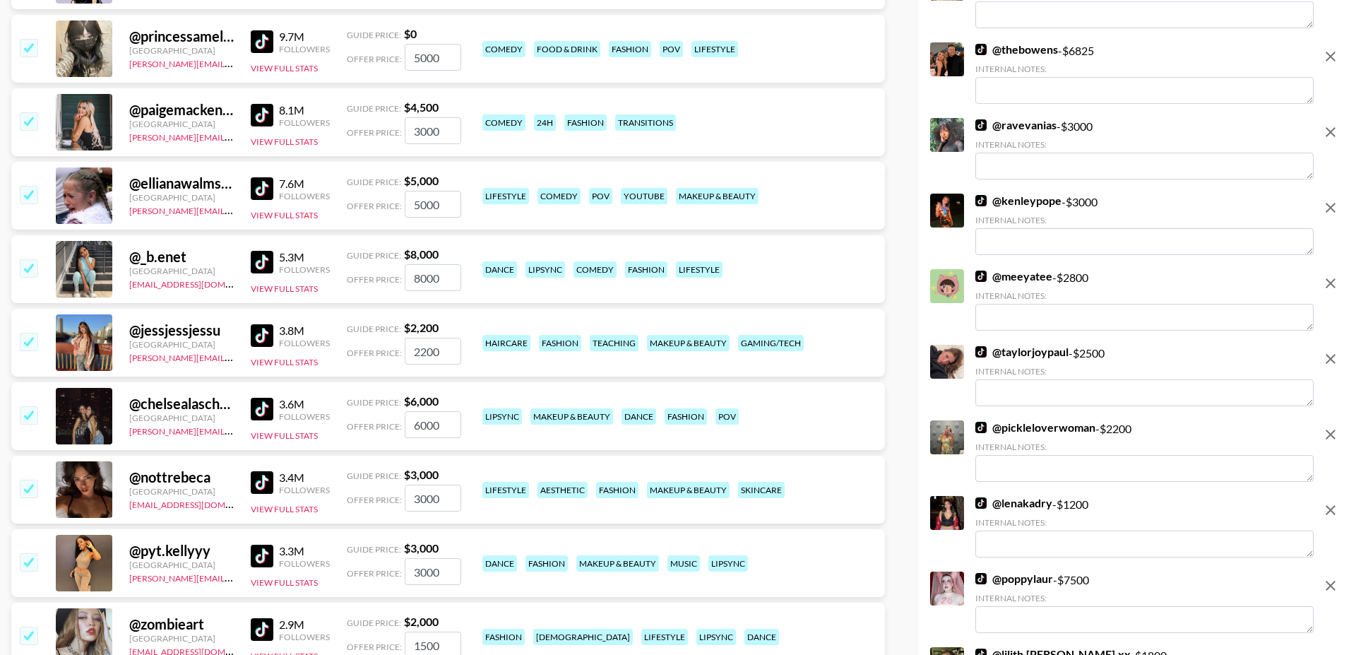
scroll to position [631, 0]
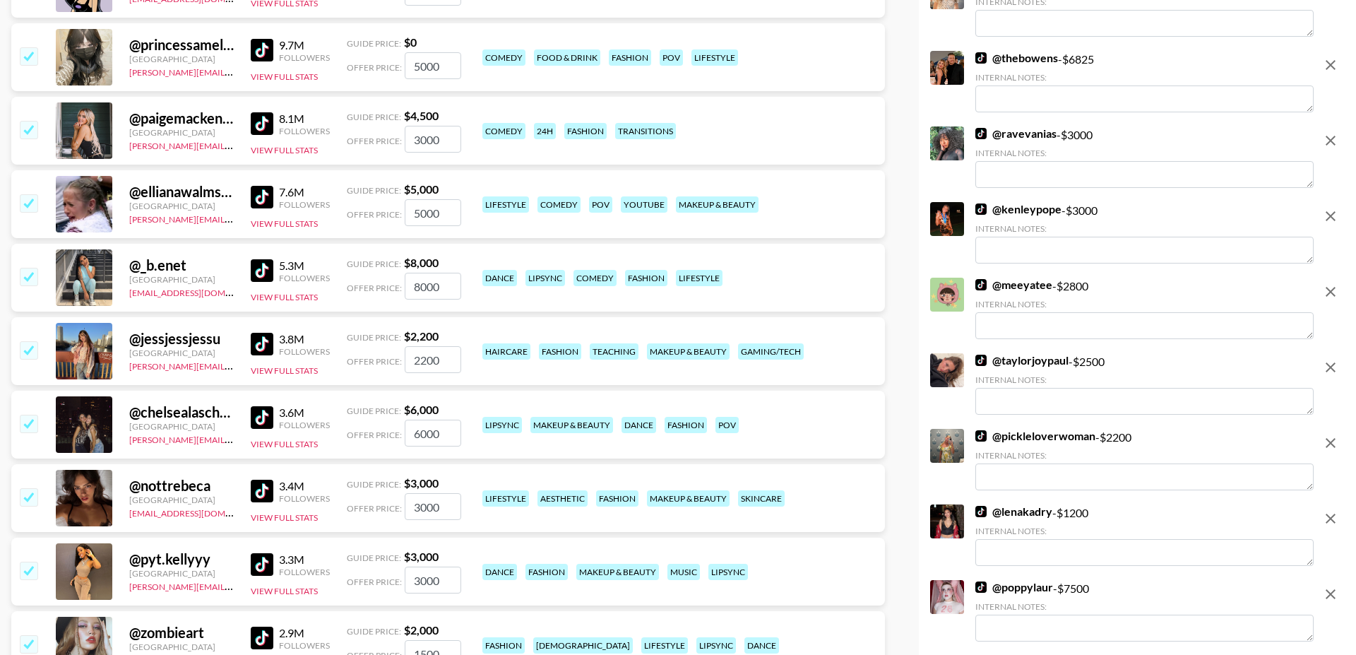
click at [32, 194] on input "checkbox" at bounding box center [28, 202] width 17 height 17
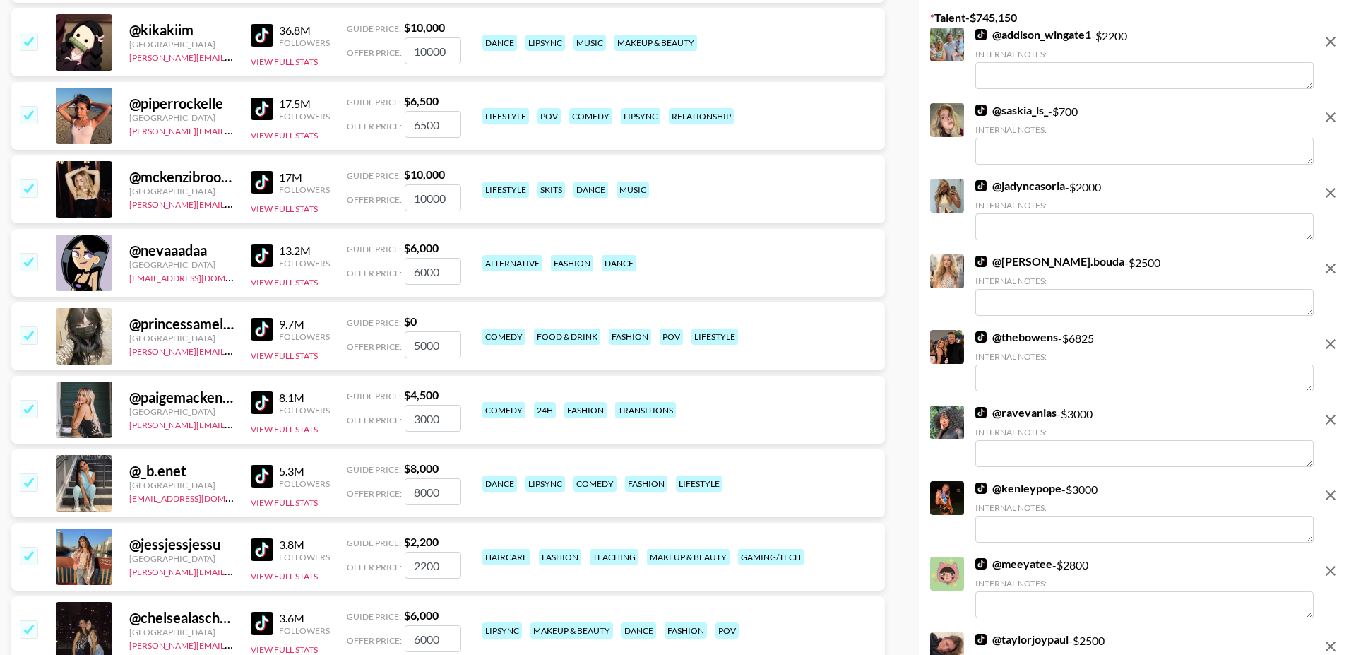
scroll to position [314, 0]
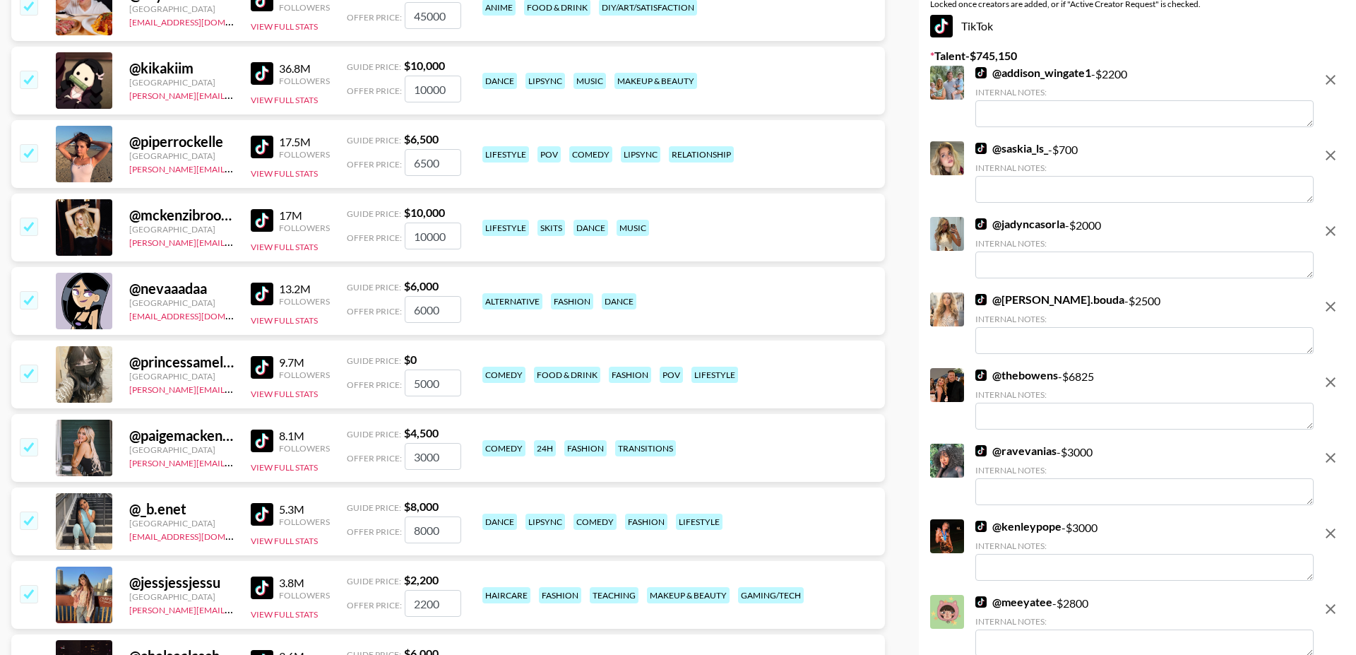
click at [33, 218] on input "checkbox" at bounding box center [28, 226] width 17 height 17
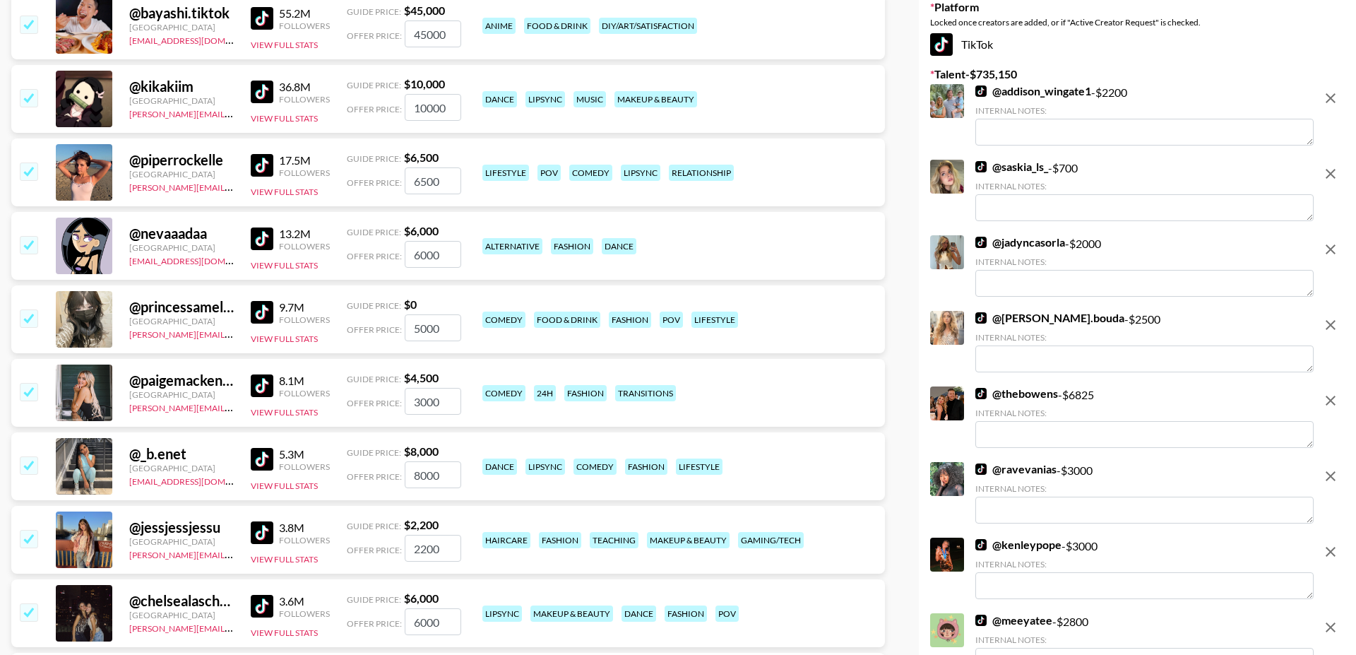
scroll to position [273, 0]
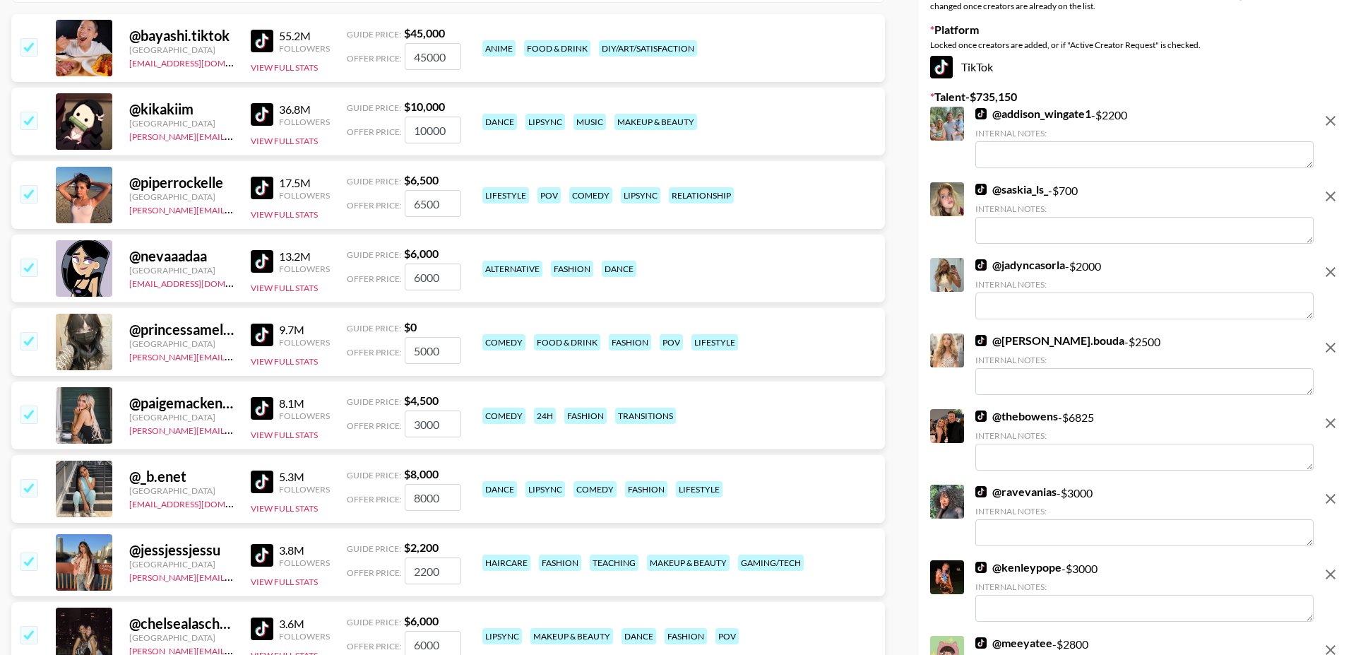
click at [29, 185] on input "checkbox" at bounding box center [28, 193] width 17 height 17
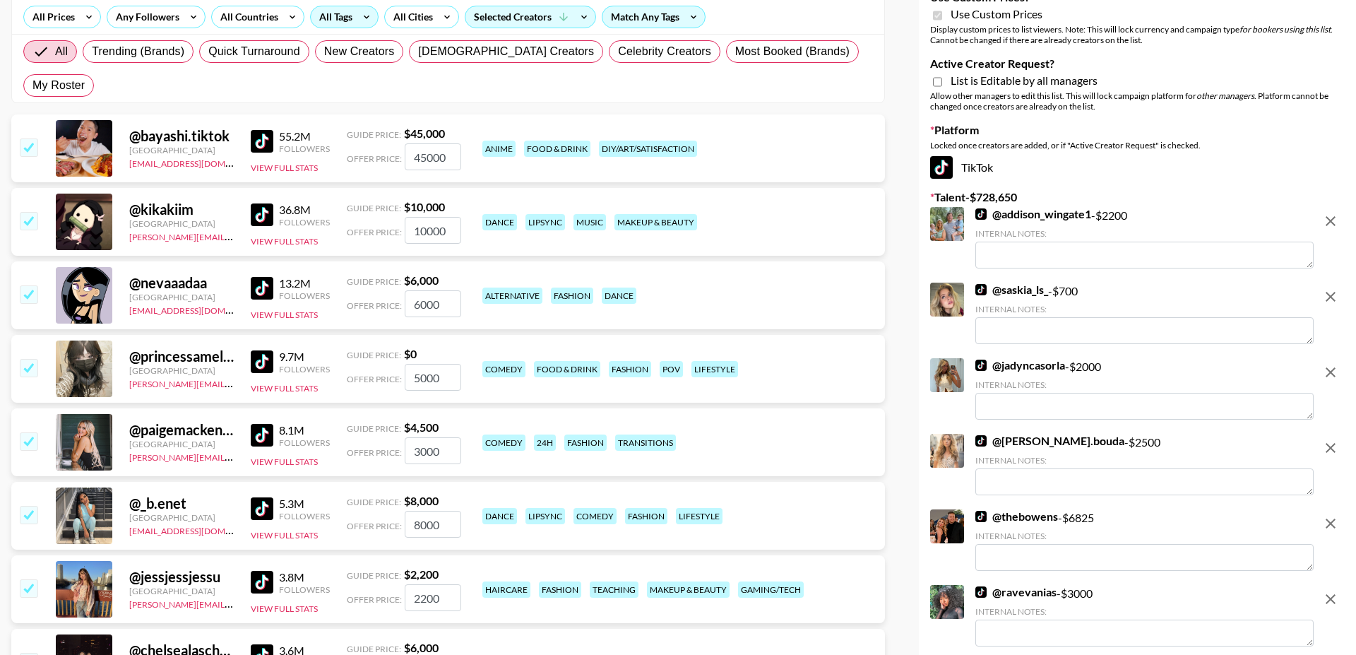
scroll to position [164, 0]
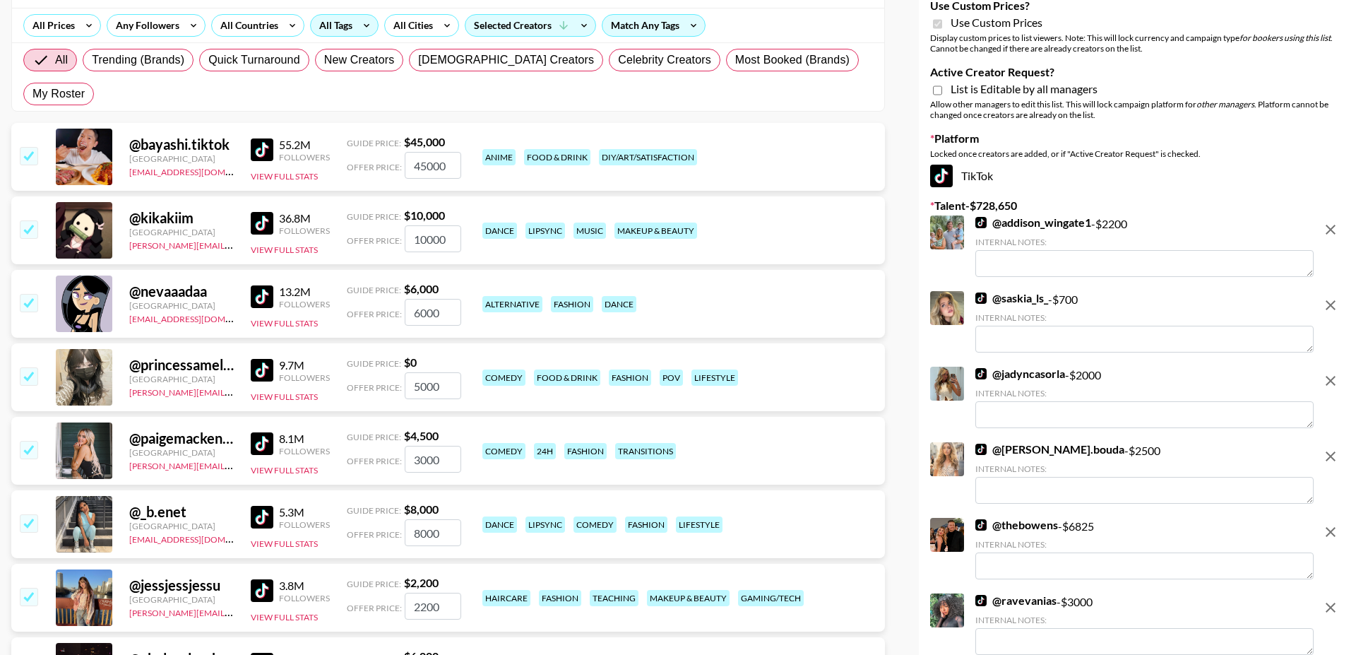
click at [25, 147] on input "checkbox" at bounding box center [28, 155] width 17 height 17
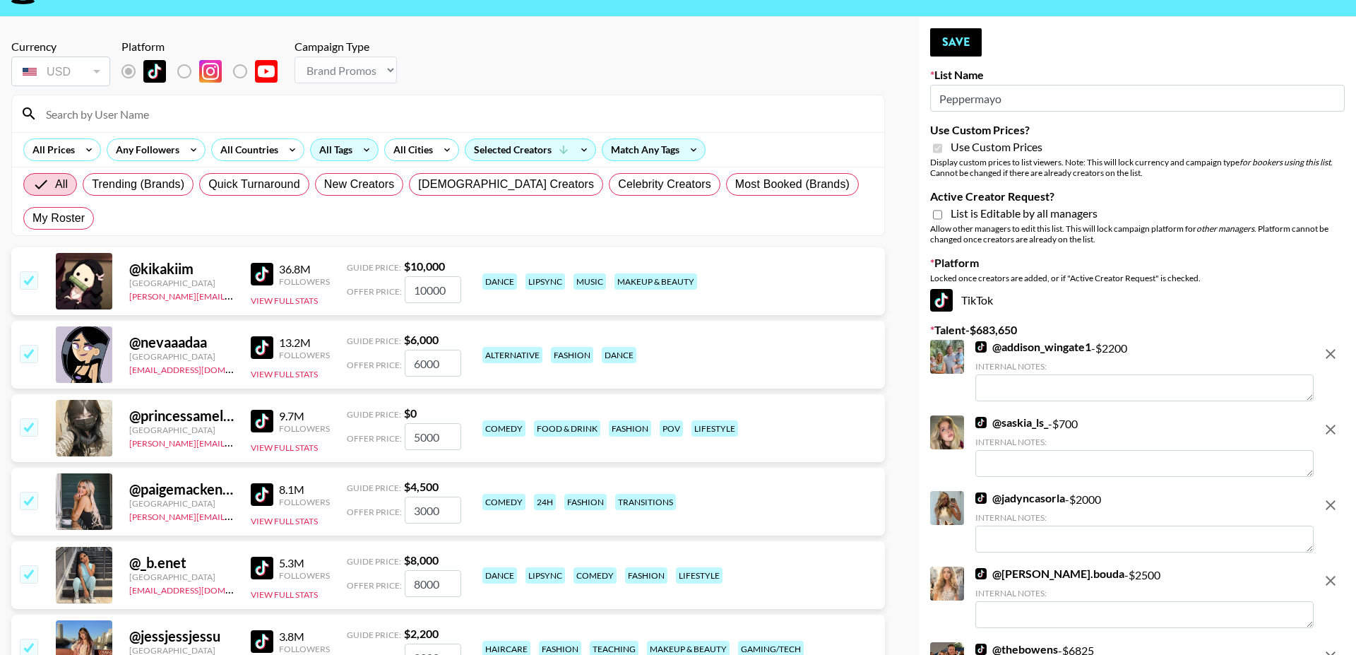
scroll to position [0, 0]
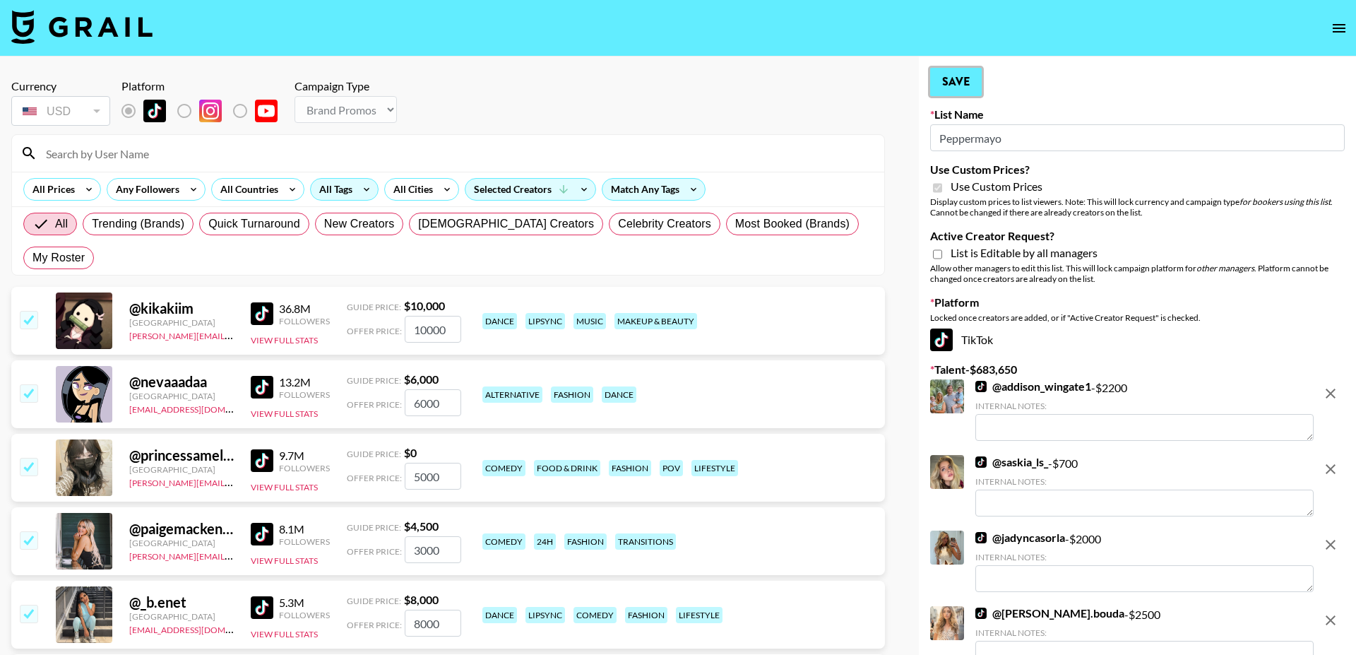
click at [959, 83] on button "Save" at bounding box center [956, 82] width 52 height 28
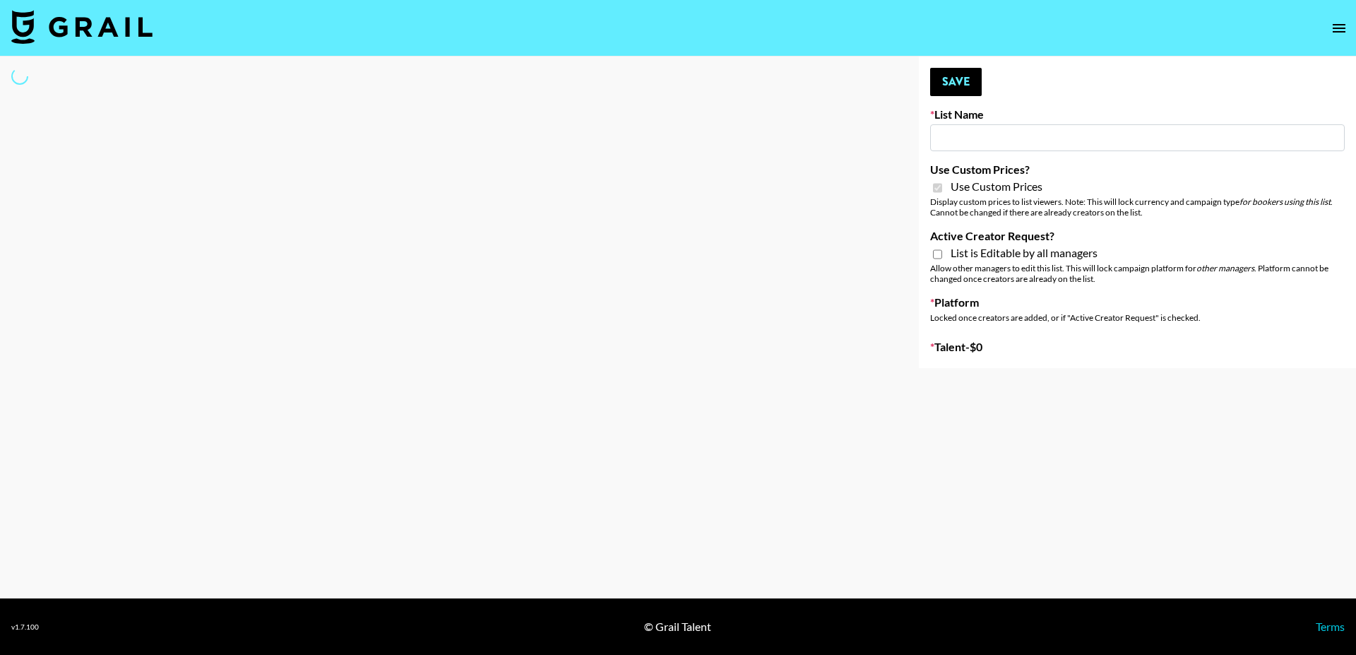
type input "Whipped US"
checkbox input "true"
select select "Brand"
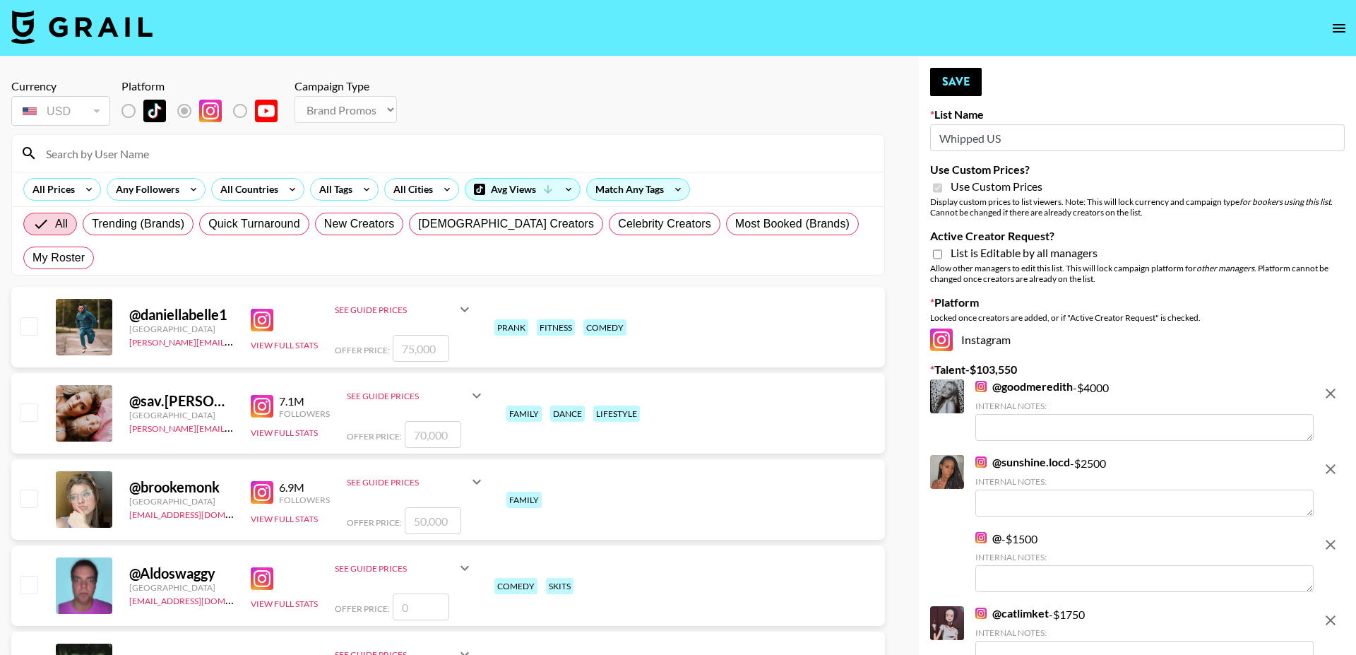
click at [1037, 139] on input "Whipped US" at bounding box center [1137, 137] width 415 height 27
click at [940, 140] on input "Whipped US" at bounding box center [1137, 137] width 415 height 27
click at [957, 86] on button "Save" at bounding box center [956, 82] width 52 height 28
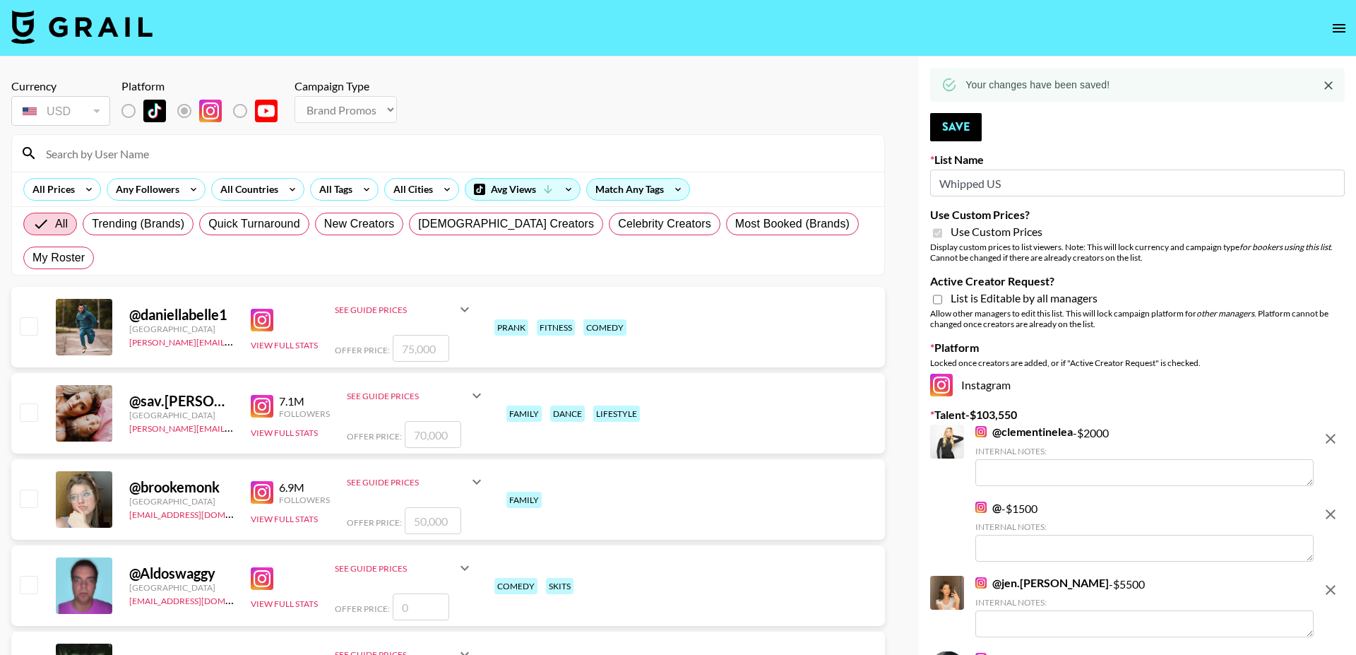
click at [980, 508] on img at bounding box center [980, 506] width 11 height 11
click at [1348, 36] on button "open drawer" at bounding box center [1339, 28] width 28 height 28
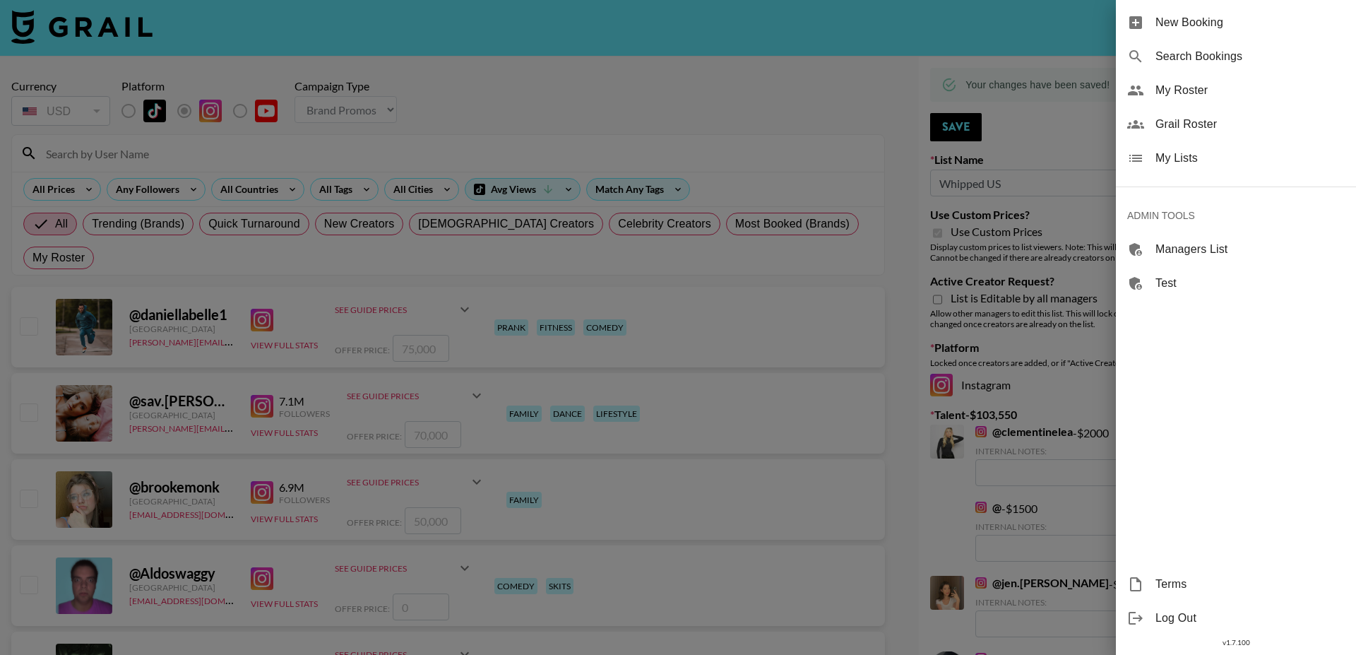
click at [982, 66] on div at bounding box center [678, 327] width 1356 height 655
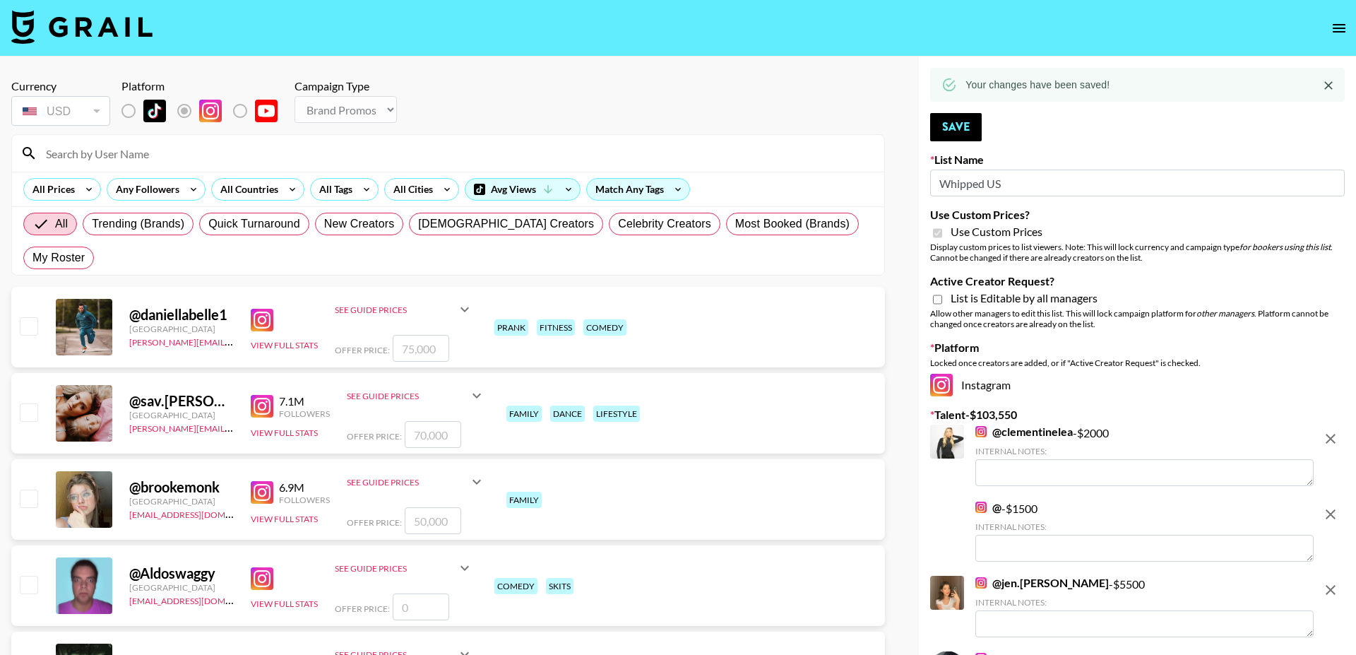
click at [1336, 511] on icon "remove" at bounding box center [1330, 514] width 17 height 17
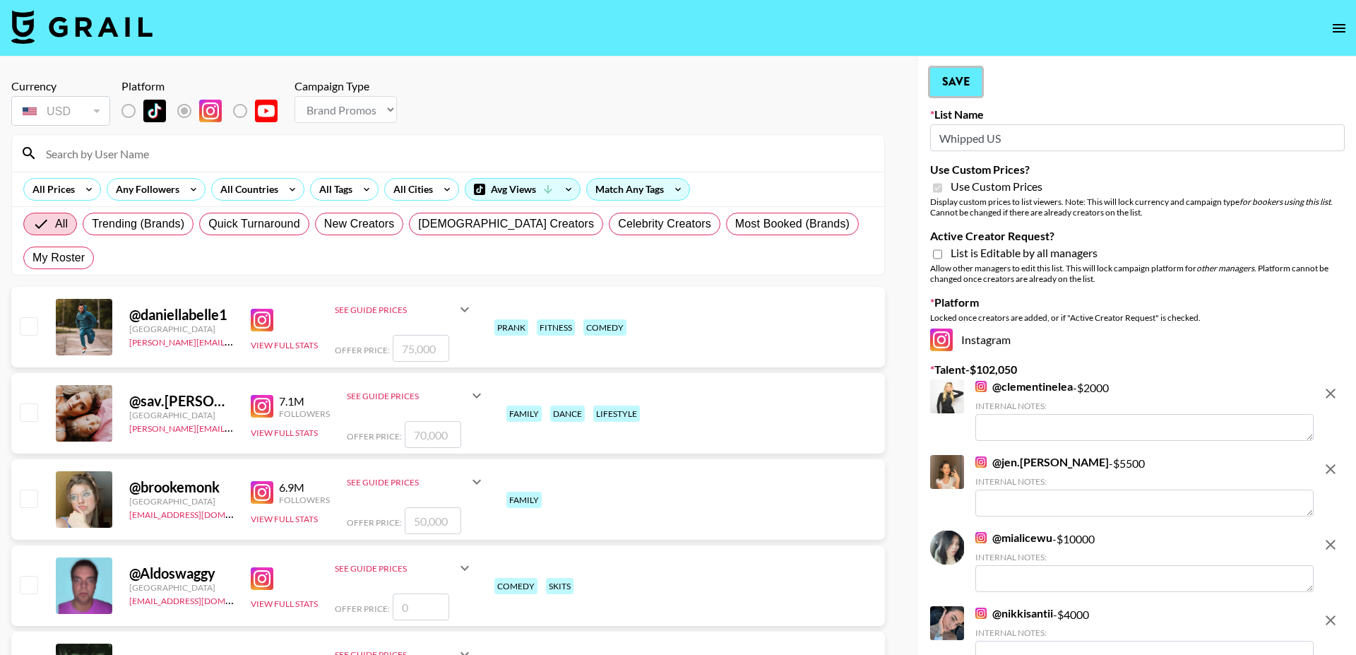
click at [956, 84] on button "Save" at bounding box center [956, 82] width 52 height 28
click at [1336, 28] on icon "open drawer" at bounding box center [1339, 28] width 13 height 8
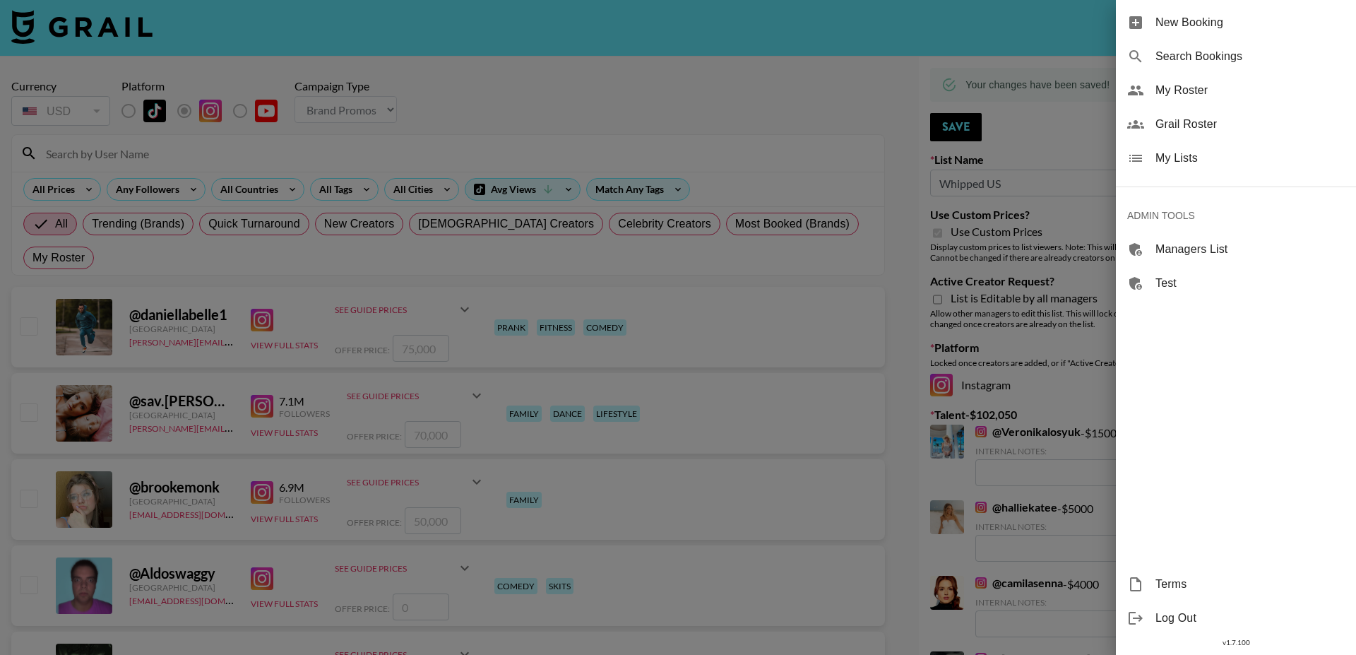
click at [1193, 152] on span "My Lists" at bounding box center [1249, 158] width 189 height 17
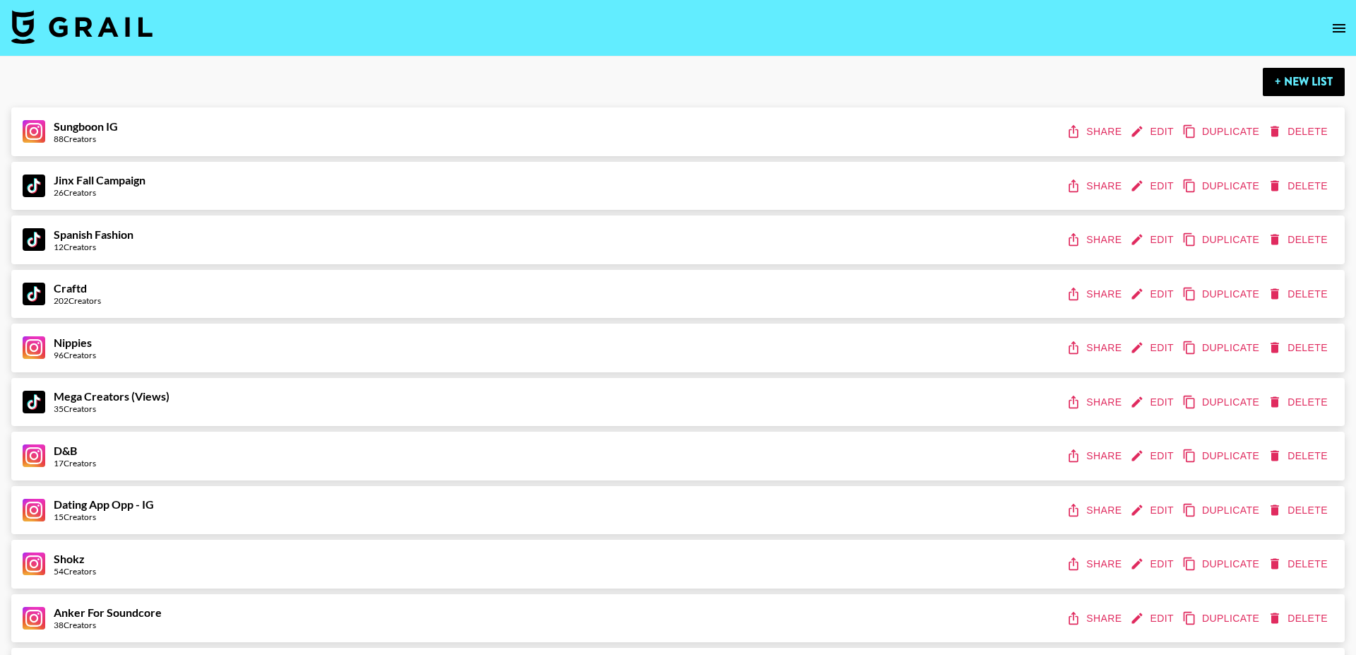
scroll to position [1797, 0]
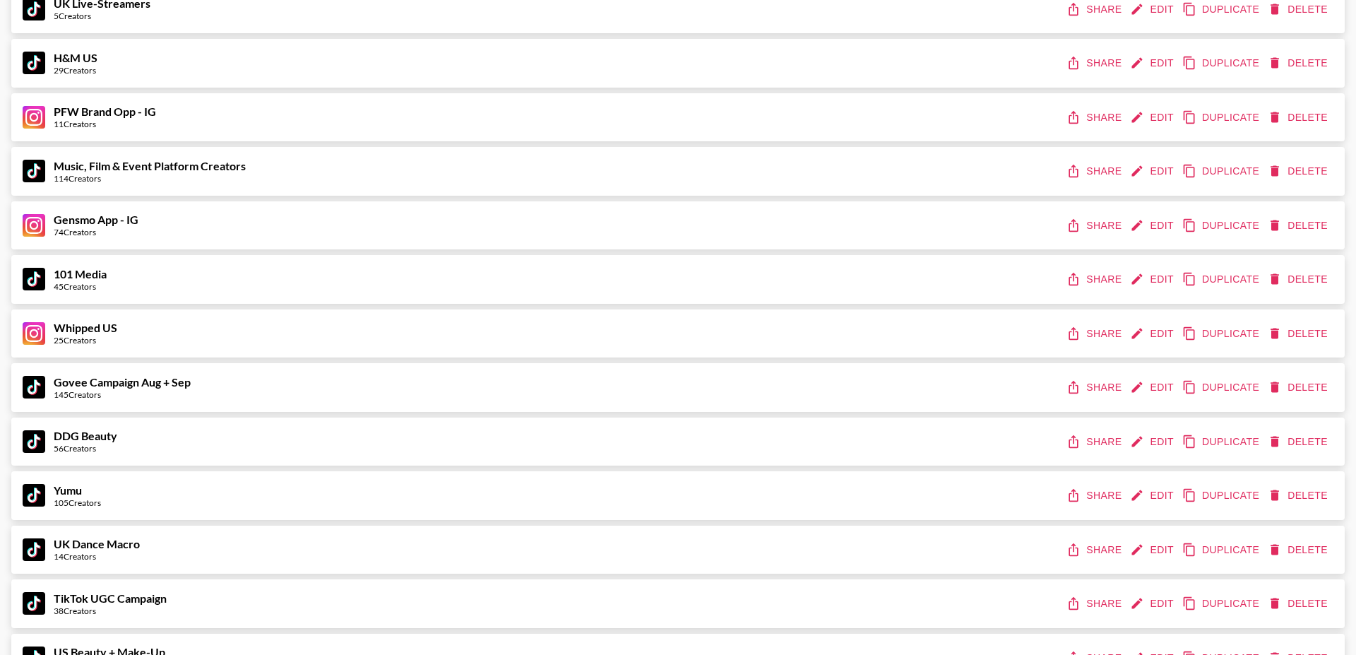
click at [1095, 328] on button "Share" at bounding box center [1096, 334] width 64 height 26
